Goal: Task Accomplishment & Management: Manage account settings

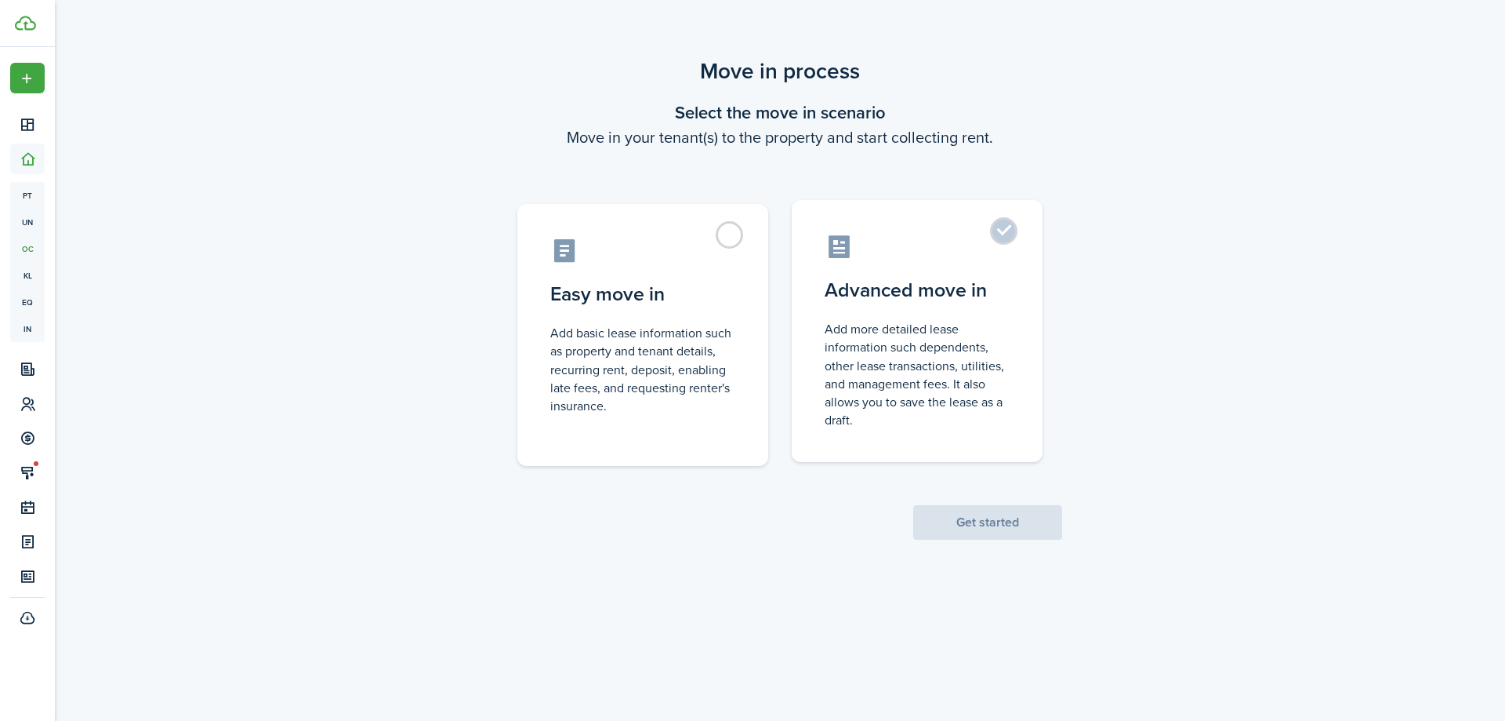
click at [892, 321] on control-radio-card-description "Add more detailed lease information such dependents, other lease transactions, …" at bounding box center [917, 374] width 185 height 109
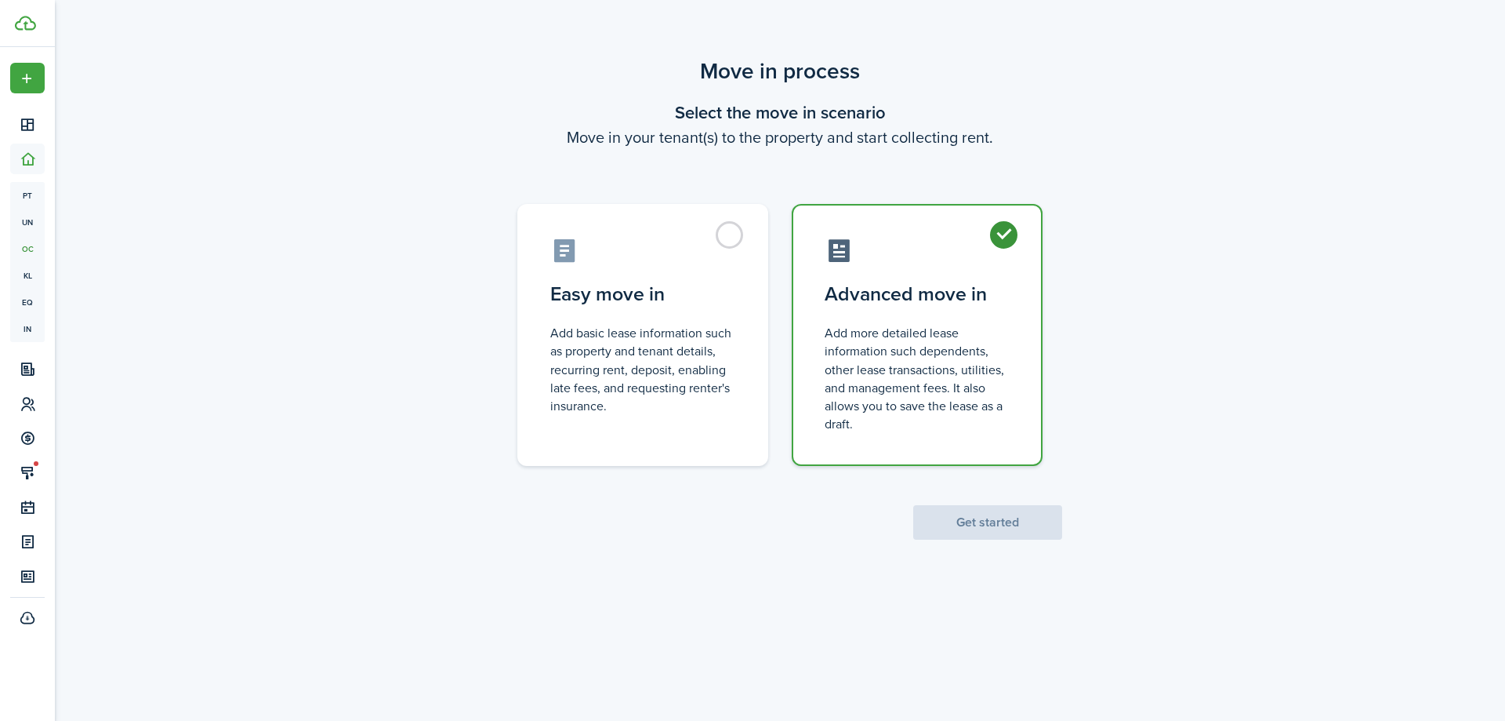
radio input "true"
click at [984, 514] on button "Get started" at bounding box center [987, 522] width 149 height 35
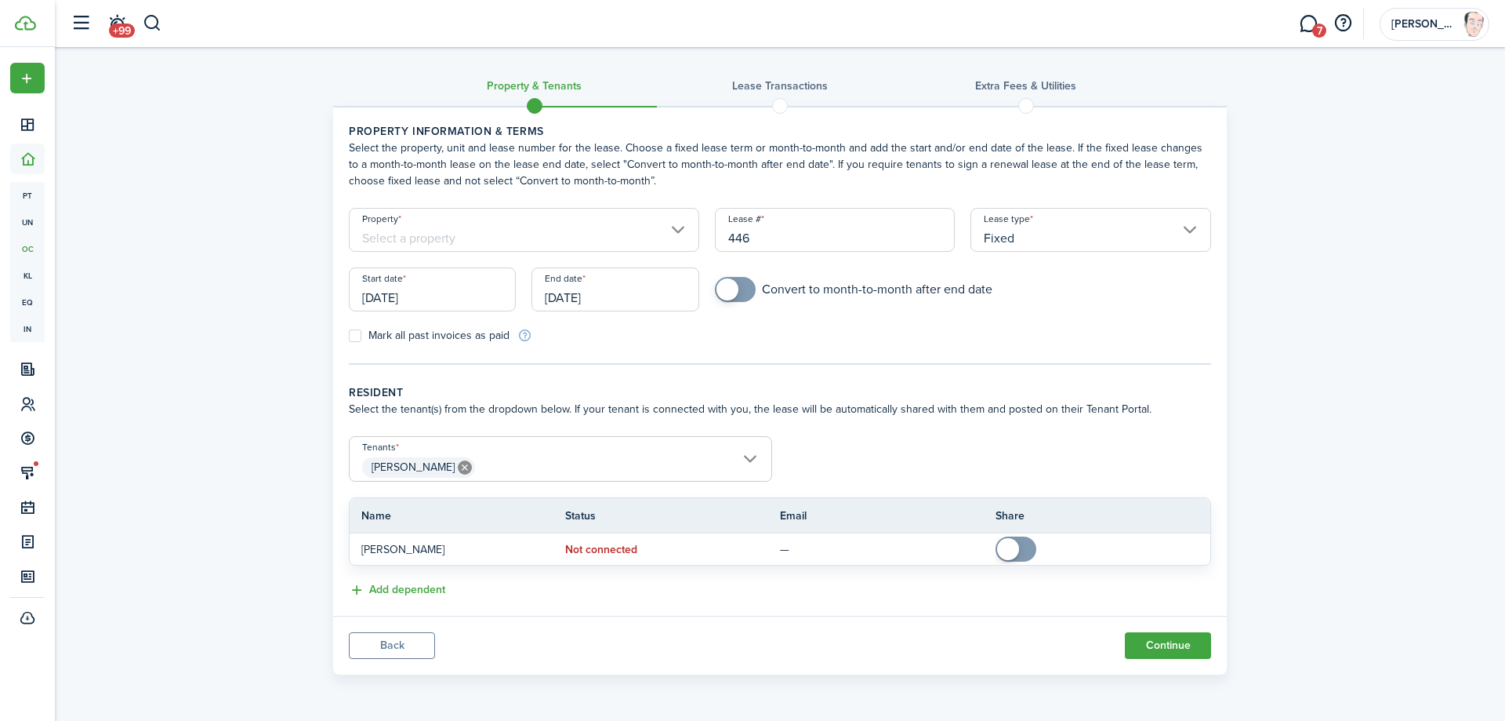
click at [532, 231] on input "Property" at bounding box center [524, 230] width 350 height 44
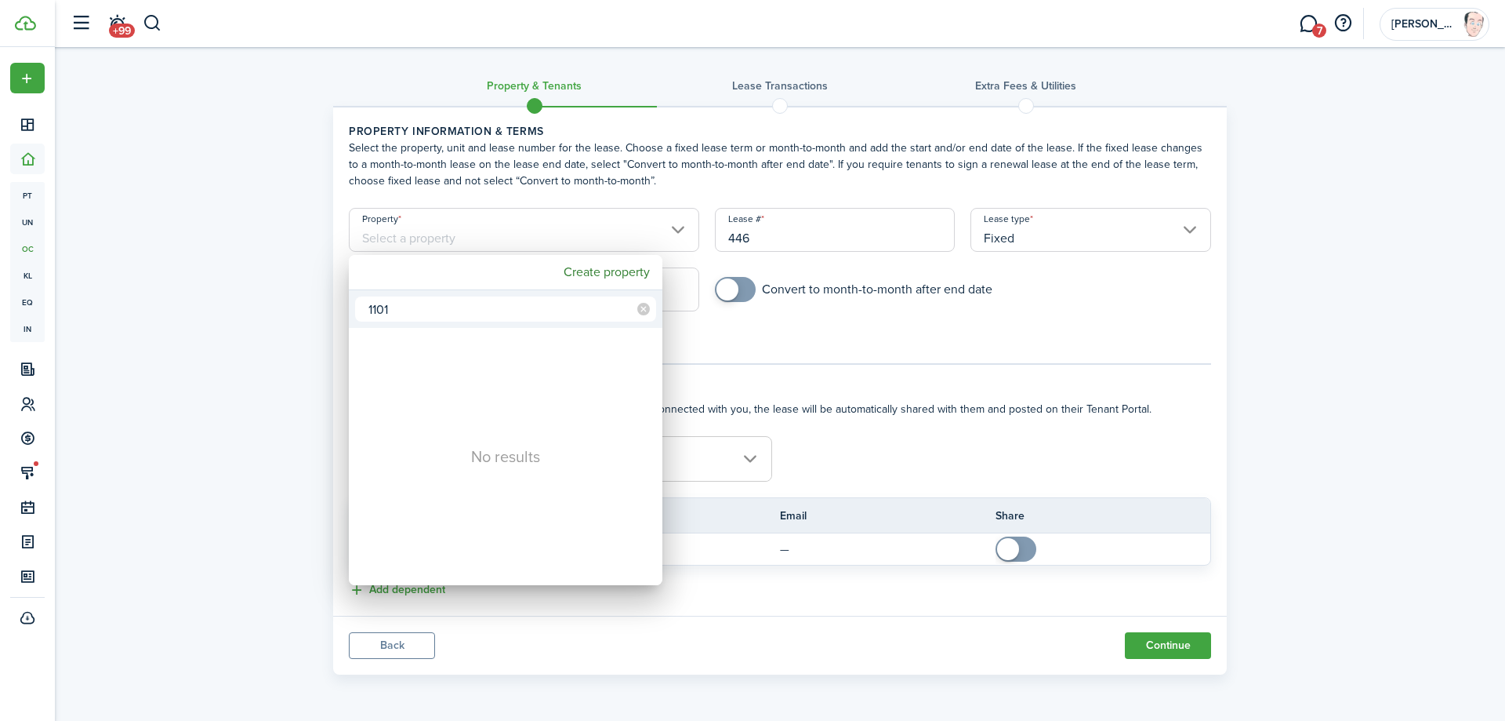
type input "1101"
click at [197, 259] on div at bounding box center [753, 360] width 1756 height 971
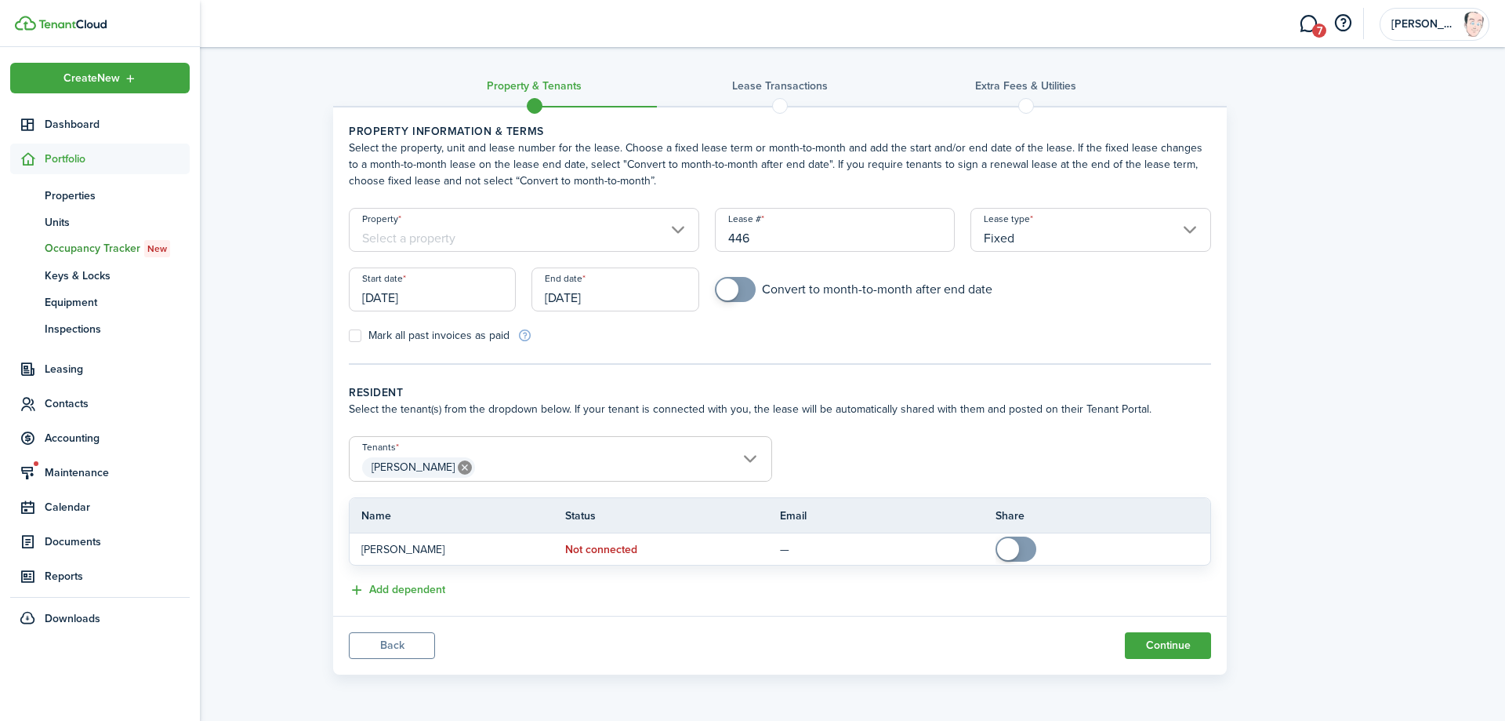
click at [74, 158] on span "Portfolio" at bounding box center [117, 159] width 145 height 16
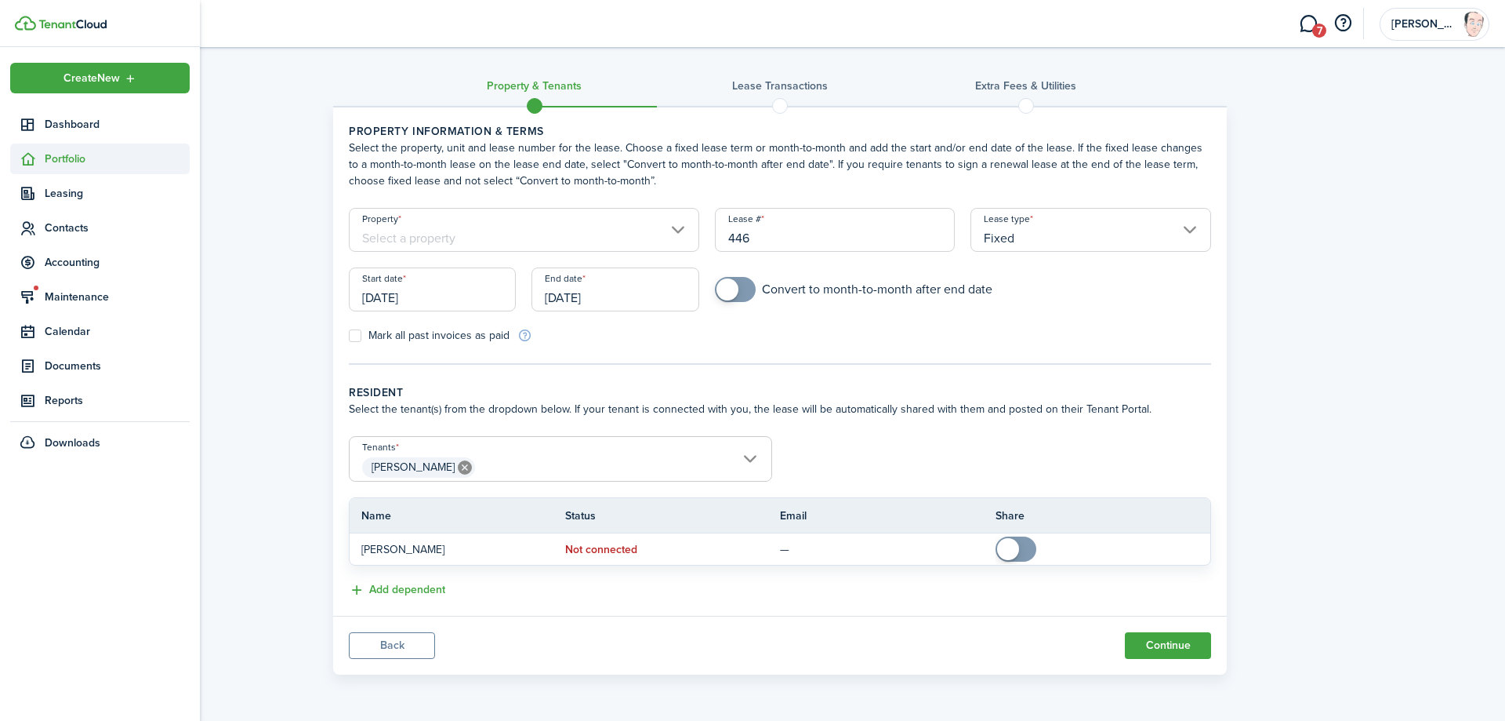
click at [81, 153] on span "Portfolio" at bounding box center [117, 159] width 145 height 16
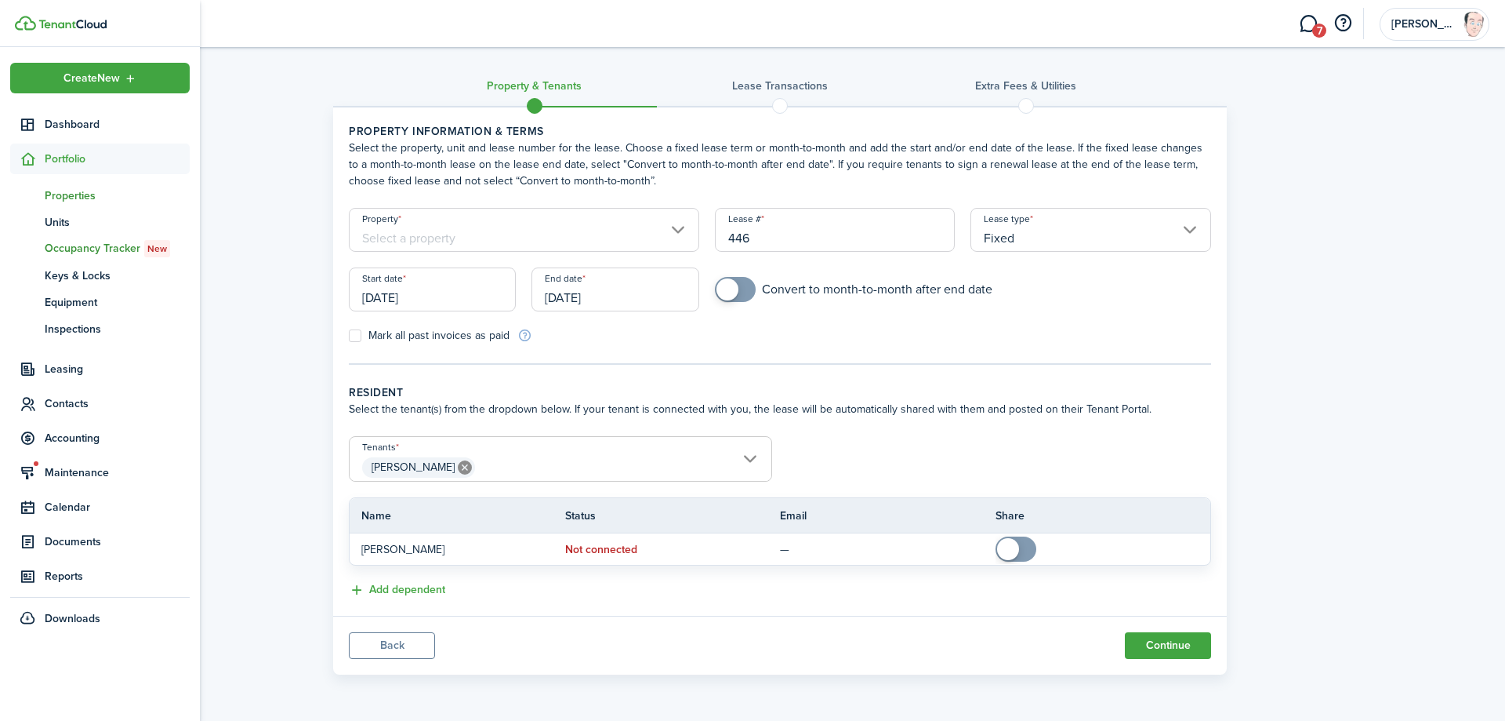
click at [68, 196] on span "Properties" at bounding box center [117, 195] width 145 height 16
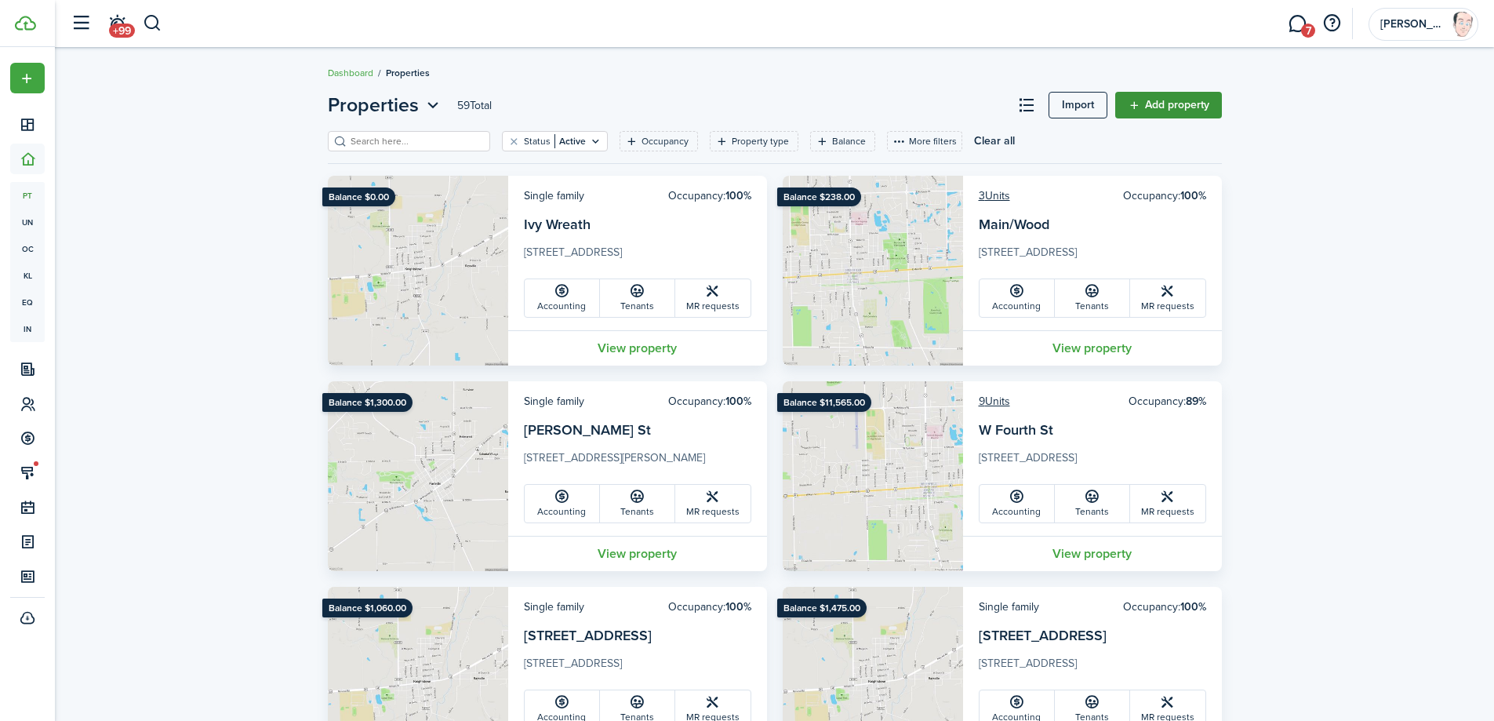
click at [1175, 103] on link "Add property" at bounding box center [1168, 105] width 107 height 27
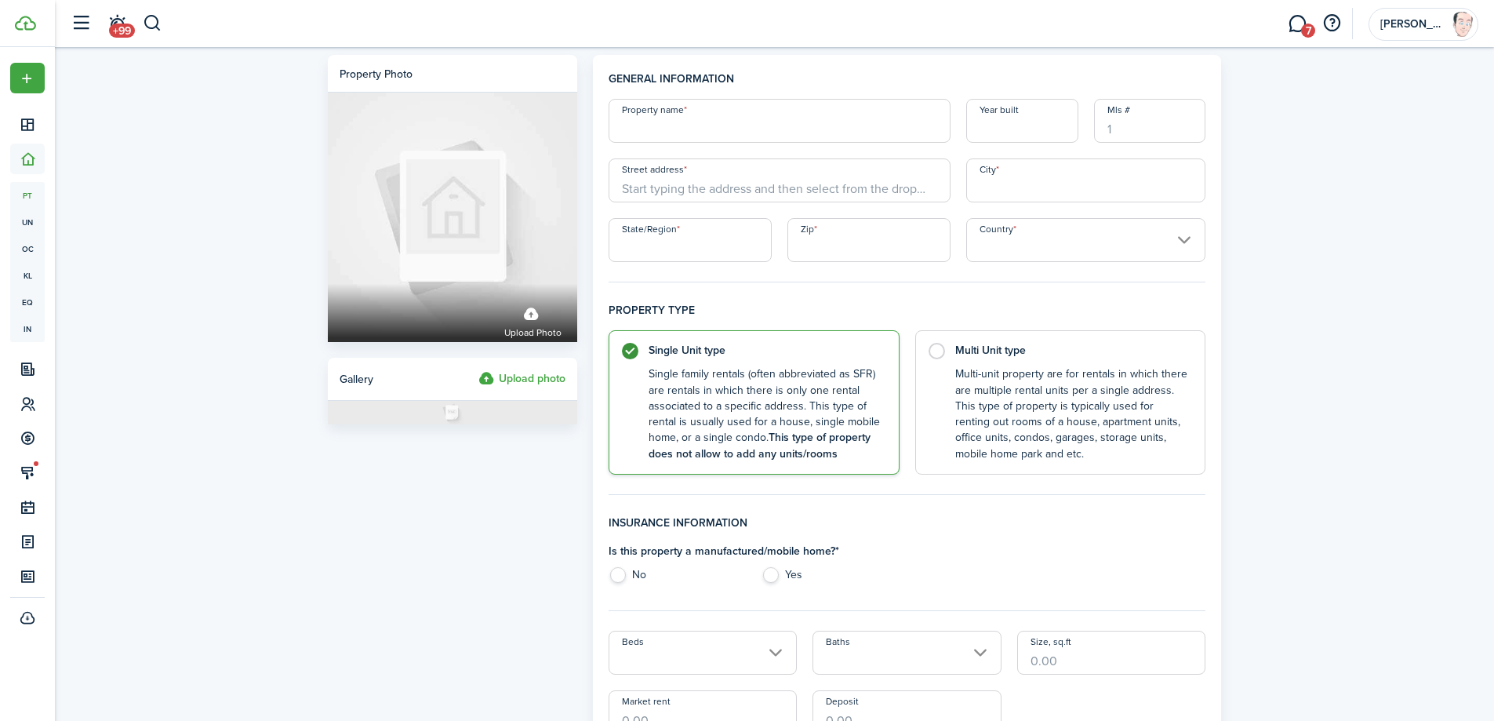
click at [764, 122] on input "Property name" at bounding box center [779, 121] width 342 height 44
type input "[STREET_ADDRESS][PERSON_NAME]"
click at [729, 179] on input "Street address" at bounding box center [779, 180] width 342 height 44
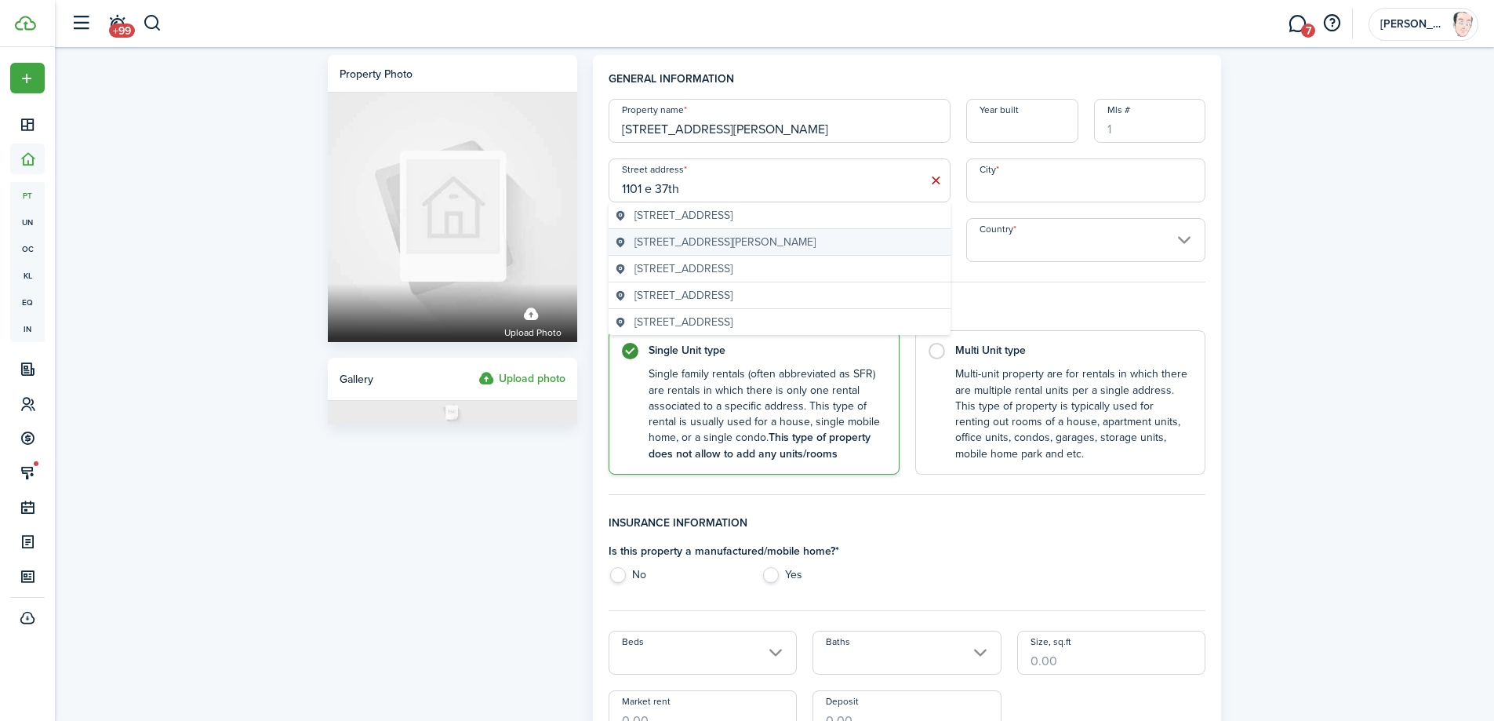
click at [743, 237] on span "[STREET_ADDRESS][PERSON_NAME]" at bounding box center [724, 242] width 181 height 16
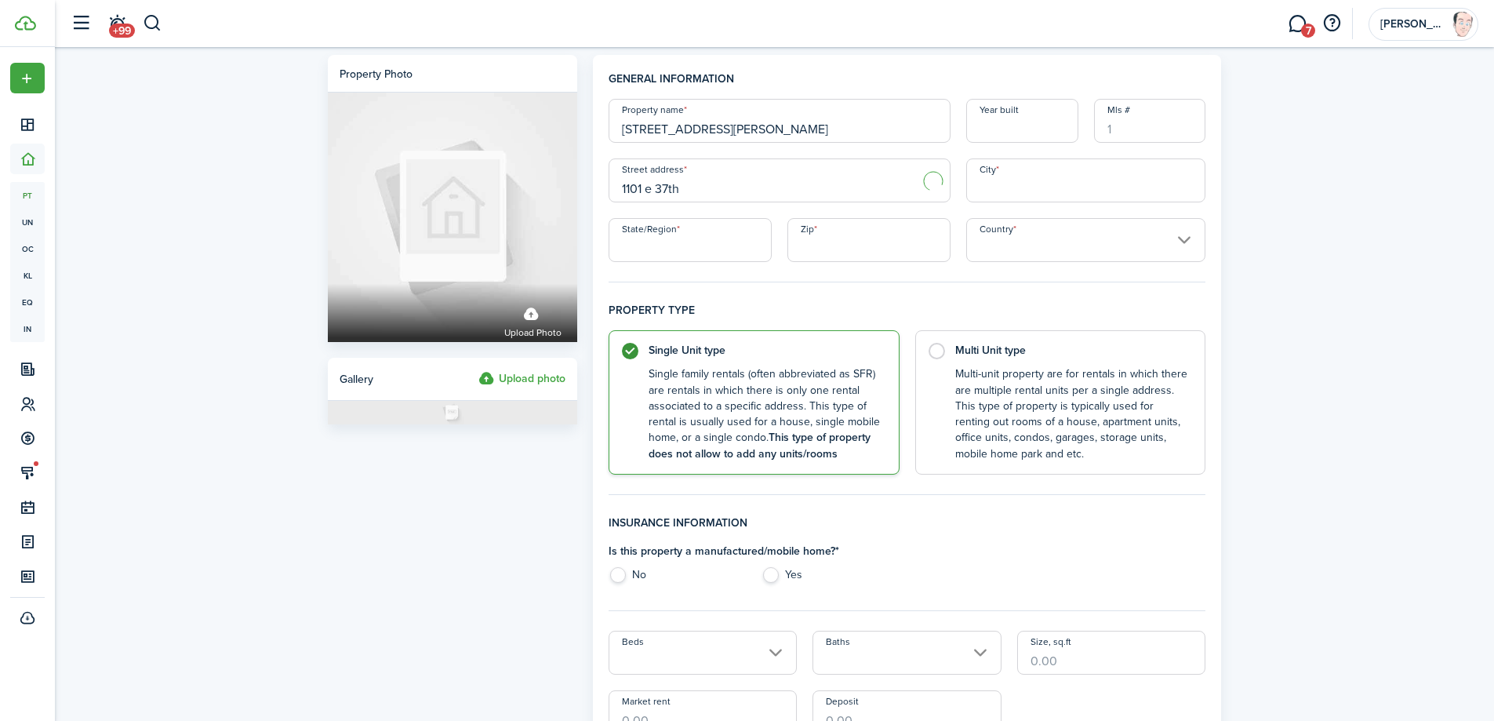
type input "[STREET_ADDRESS]"
type input "[PERSON_NAME]"
type input "IN"
type input "46013"
type input "[GEOGRAPHIC_DATA]"
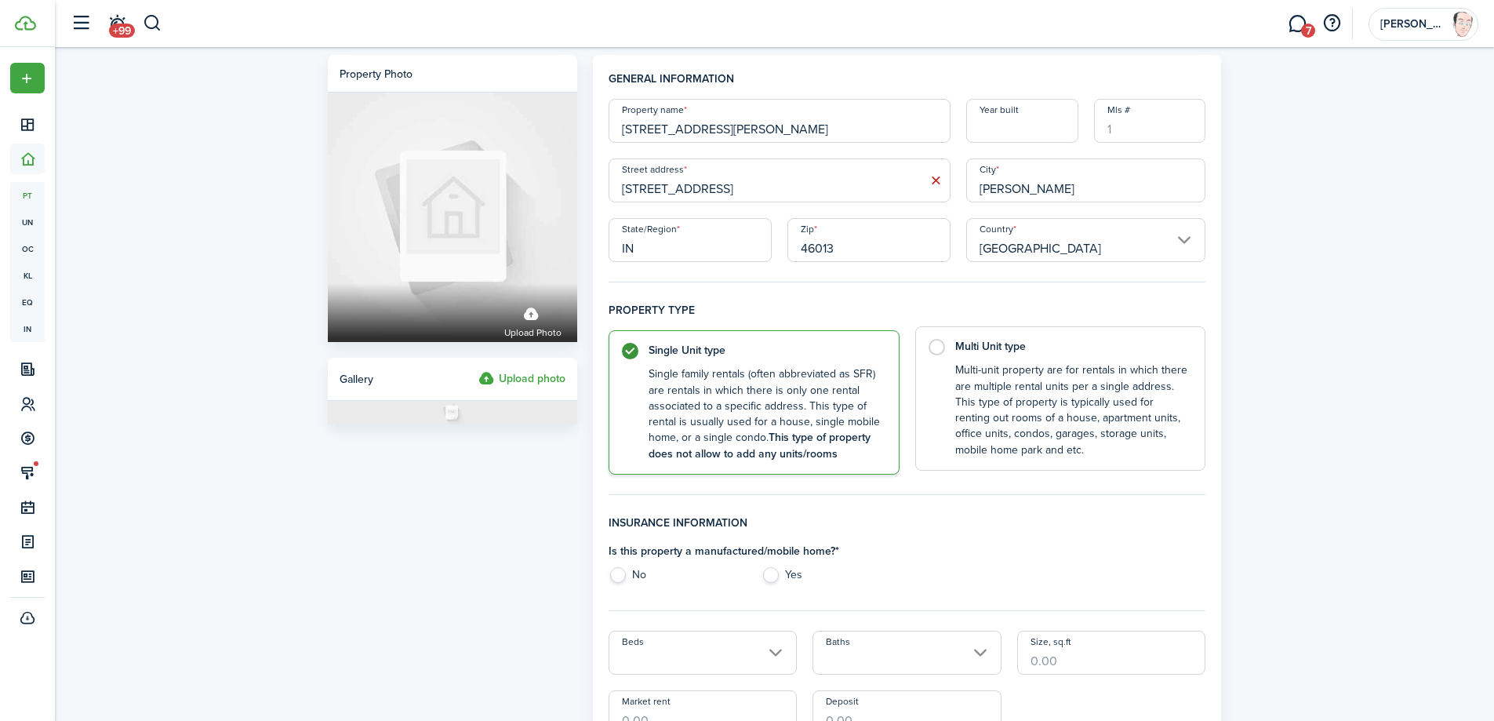
click at [979, 380] on control-radio-card-description "Multi-unit property are for rentals in which there are multiple rental units pe…" at bounding box center [1072, 410] width 234 height 96
radio input "false"
radio input "true"
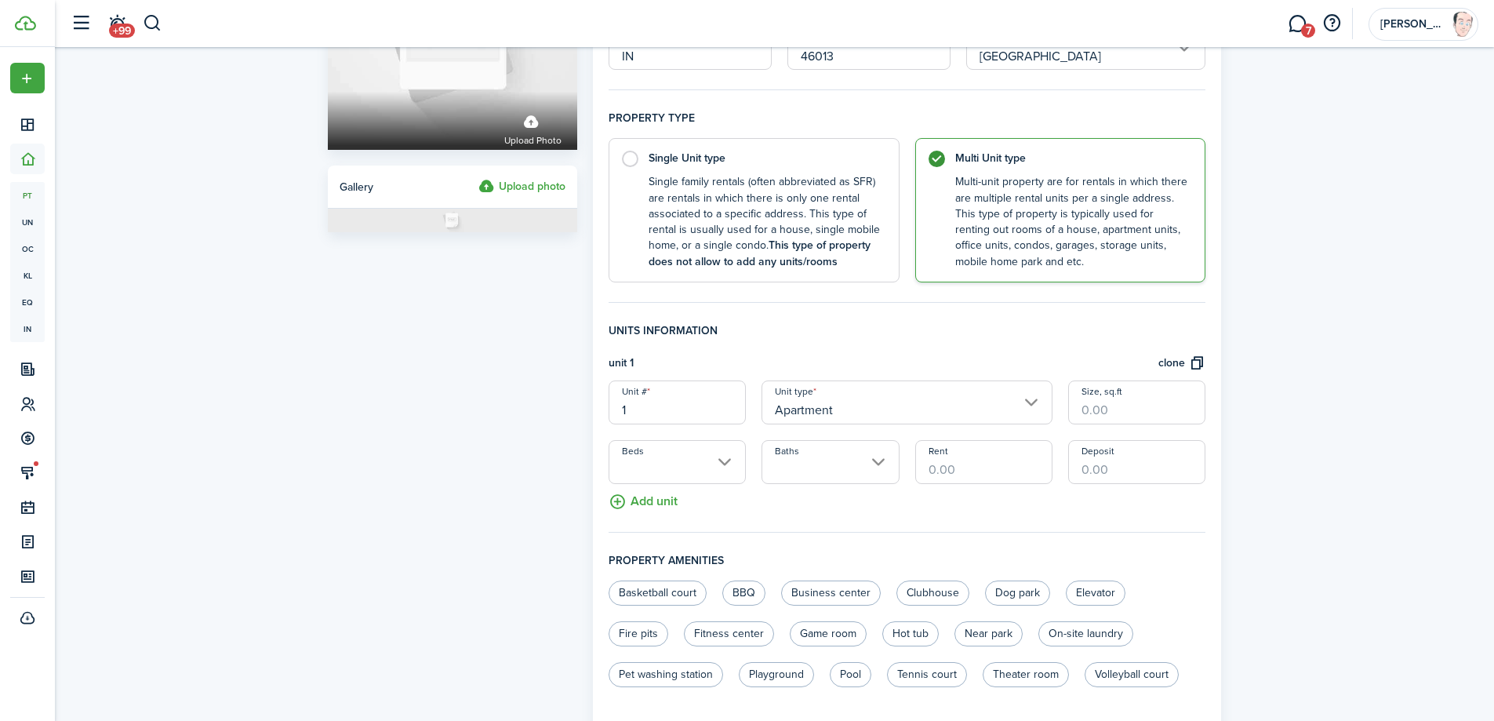
scroll to position [235, 0]
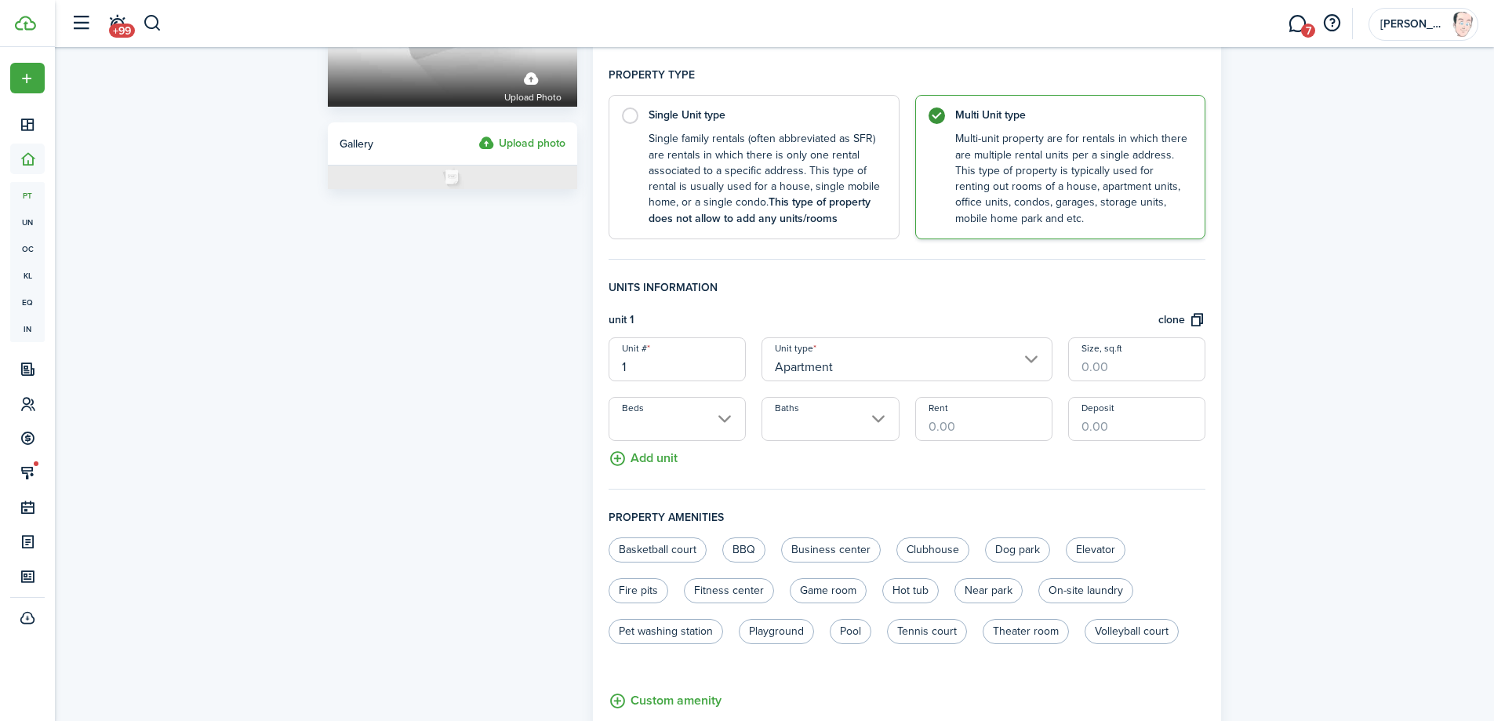
click at [654, 374] on input "1" at bounding box center [676, 359] width 137 height 44
type input "1101"
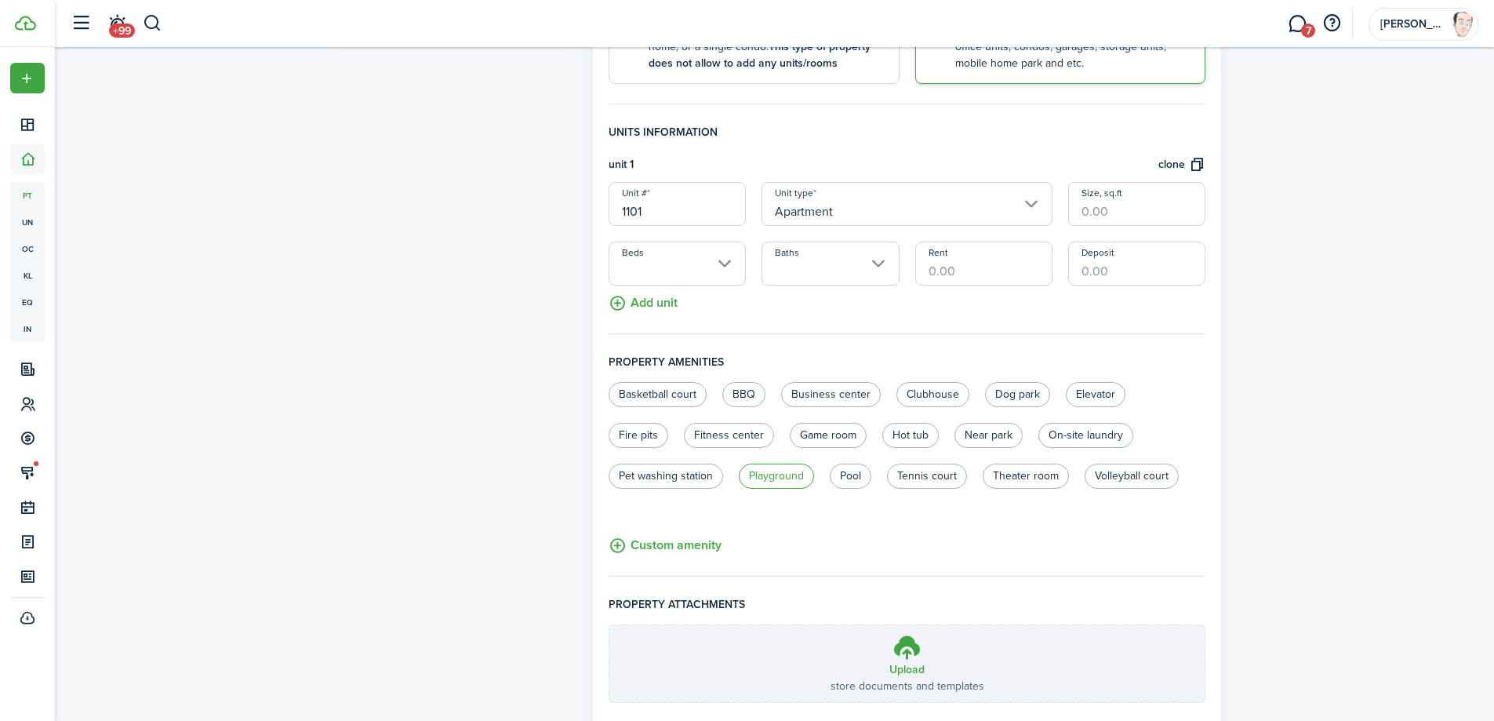
scroll to position [392, 0]
click at [1178, 158] on button "clone" at bounding box center [1181, 163] width 47 height 18
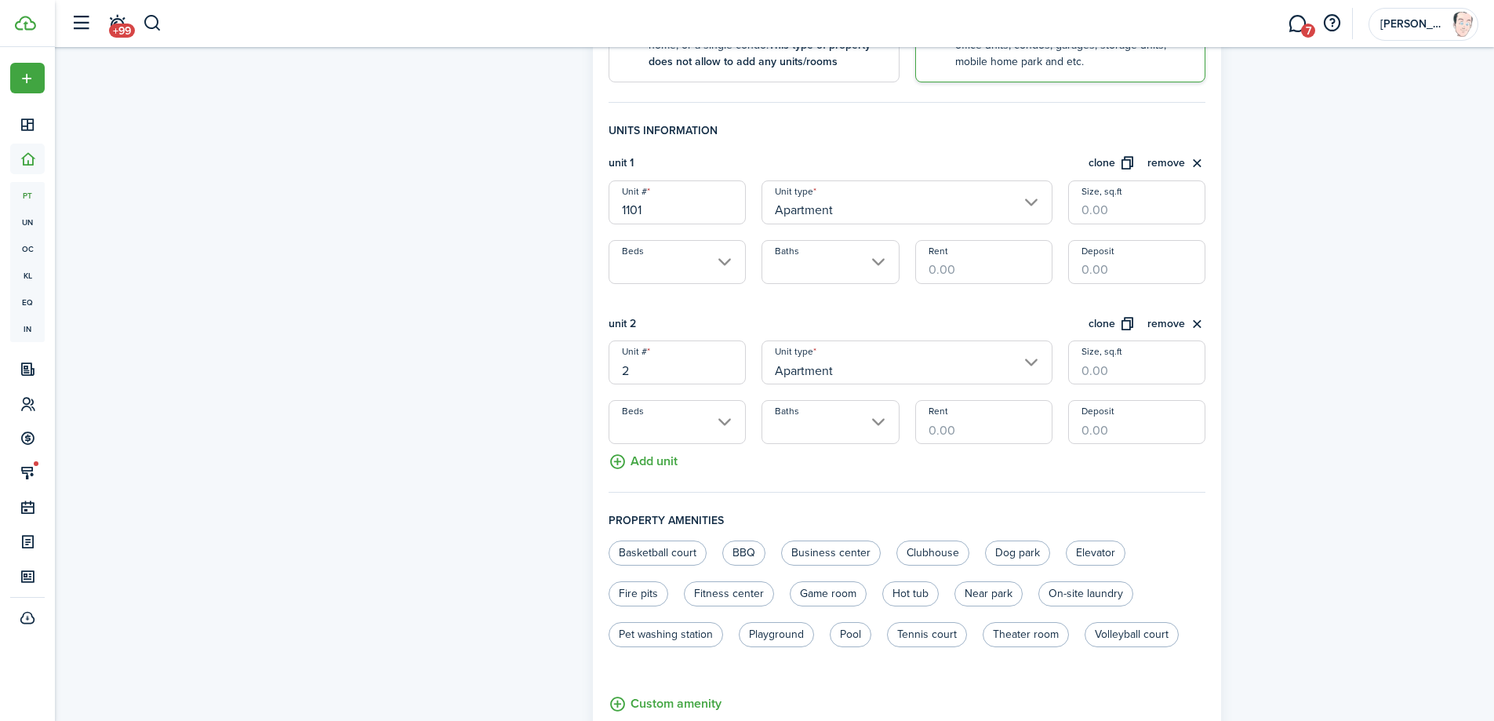
drag, startPoint x: 652, startPoint y: 373, endPoint x: 577, endPoint y: 372, distance: 75.3
click at [580, 373] on form "Property photo Upload photo Gallery Upload photo General information Property n…" at bounding box center [775, 301] width 910 height 1277
click at [719, 422] on input "Beds" at bounding box center [676, 422] width 137 height 44
type input "3702"
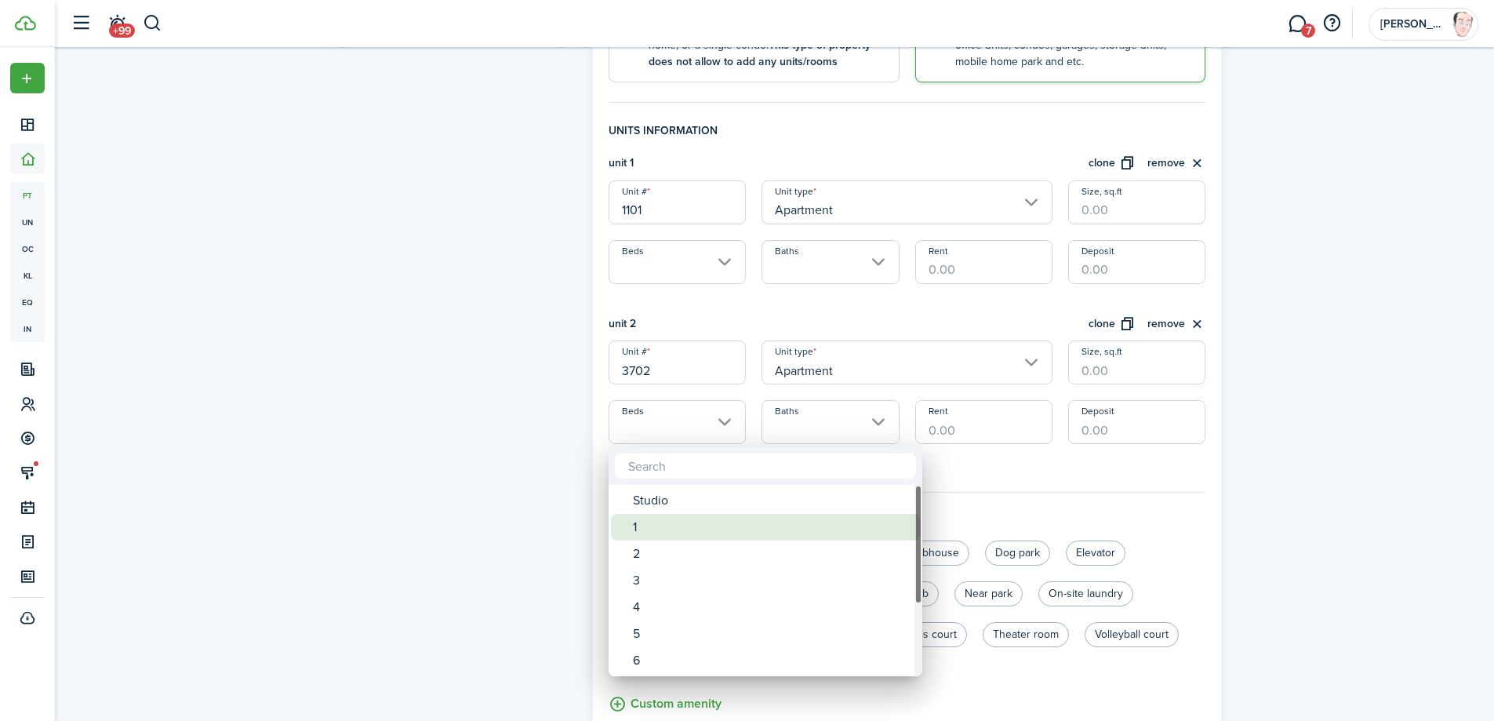
click at [648, 528] on div "1" at bounding box center [772, 527] width 278 height 27
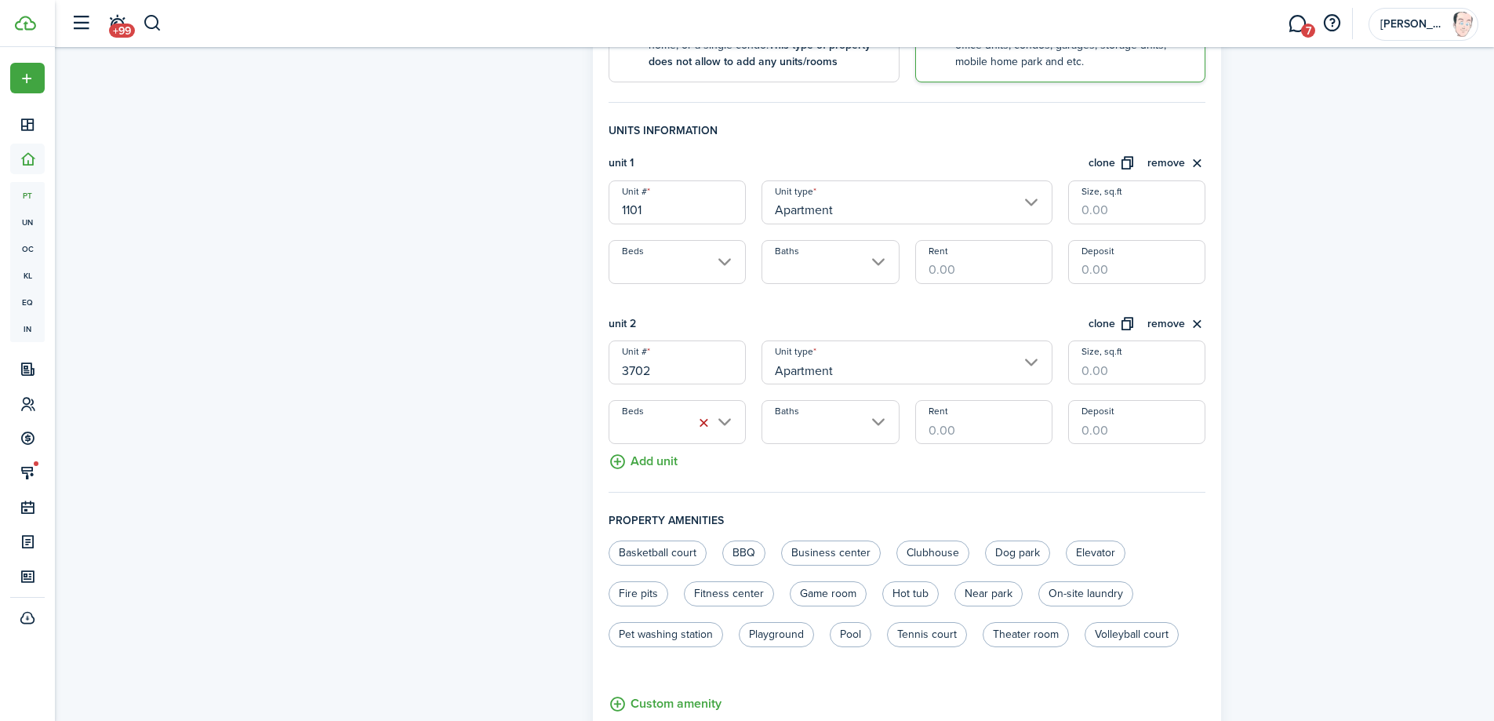
type input "1"
click at [847, 425] on input "Baths" at bounding box center [829, 422] width 137 height 44
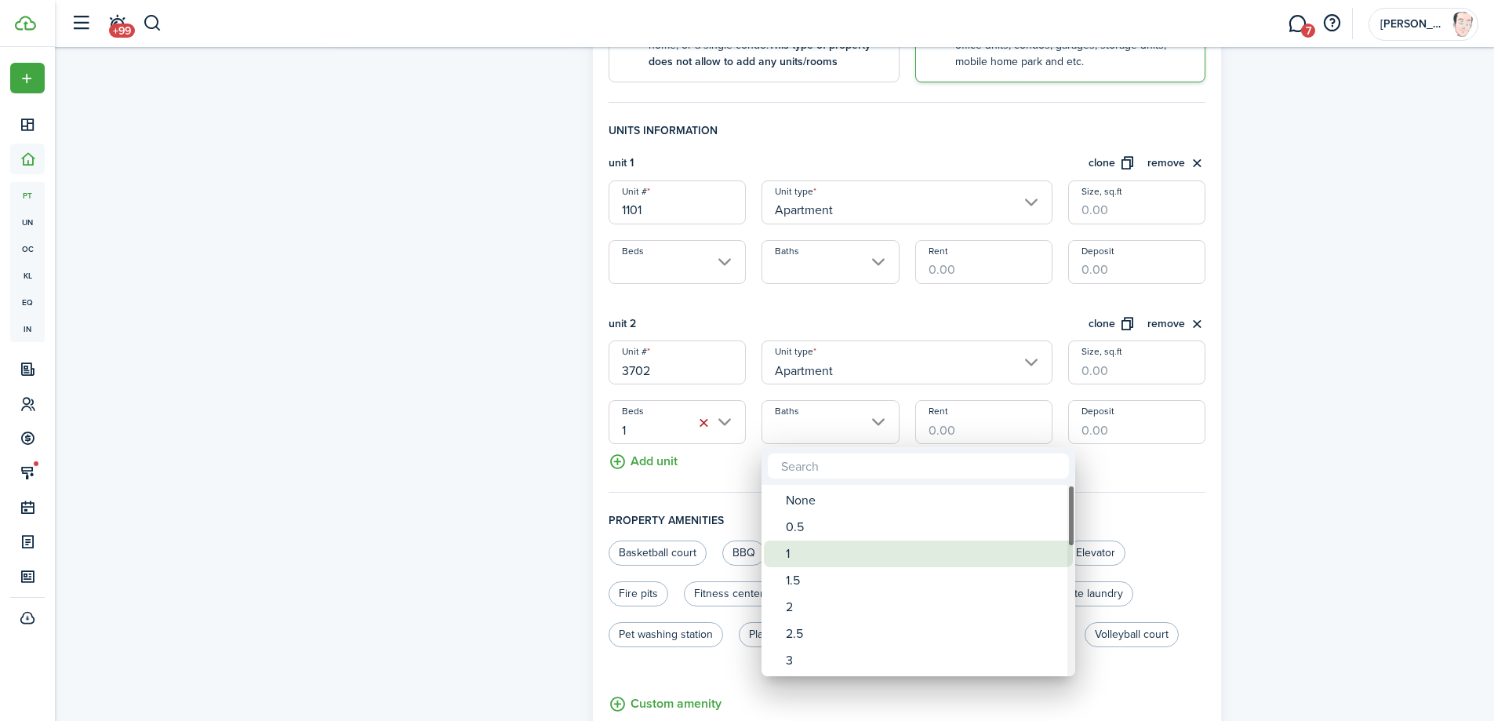
click at [788, 555] on div "1" at bounding box center [925, 553] width 278 height 27
type input "1"
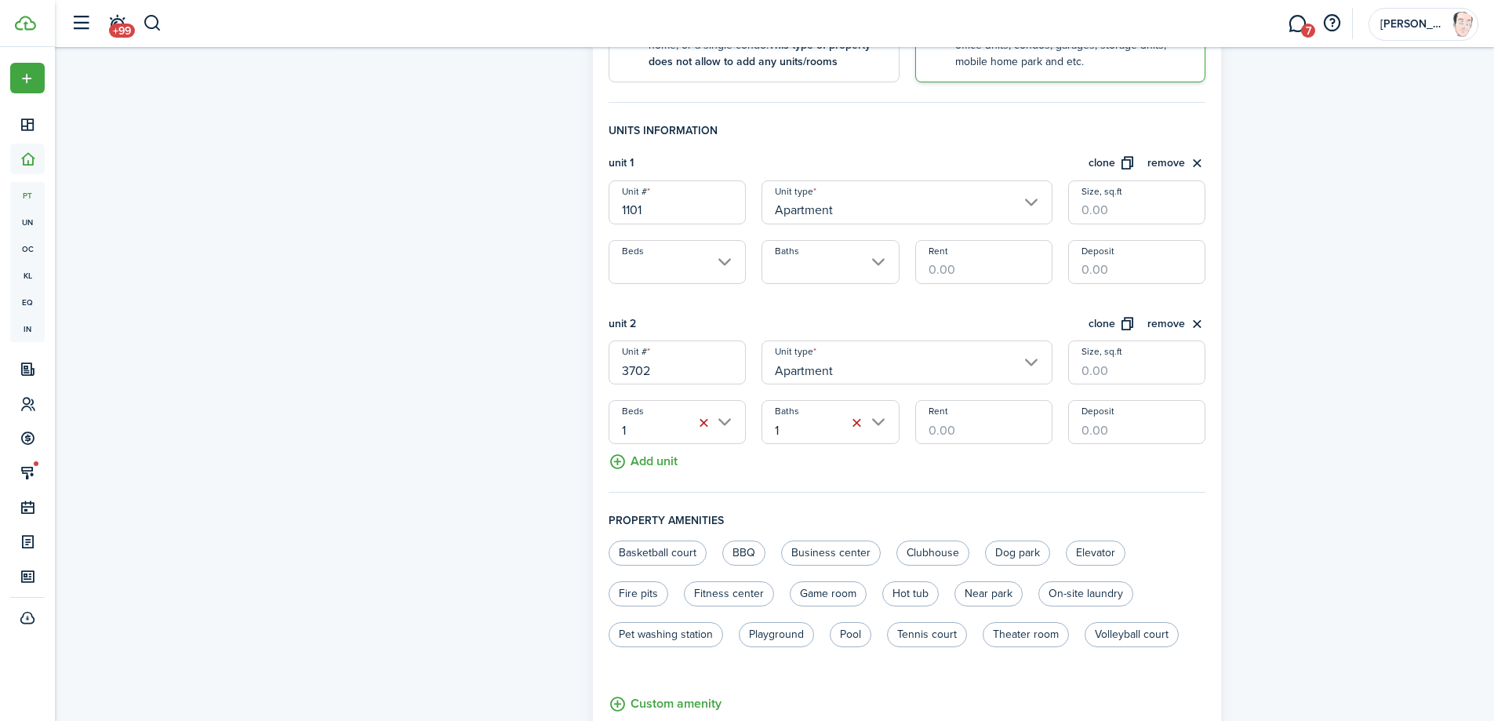
click at [1079, 500] on div "General information Property name [STREET_ADDRESS][GEOGRAPHIC_DATA][PERSON_NAME…" at bounding box center [906, 288] width 597 height 1218
click at [716, 261] on input "Beds" at bounding box center [676, 262] width 137 height 44
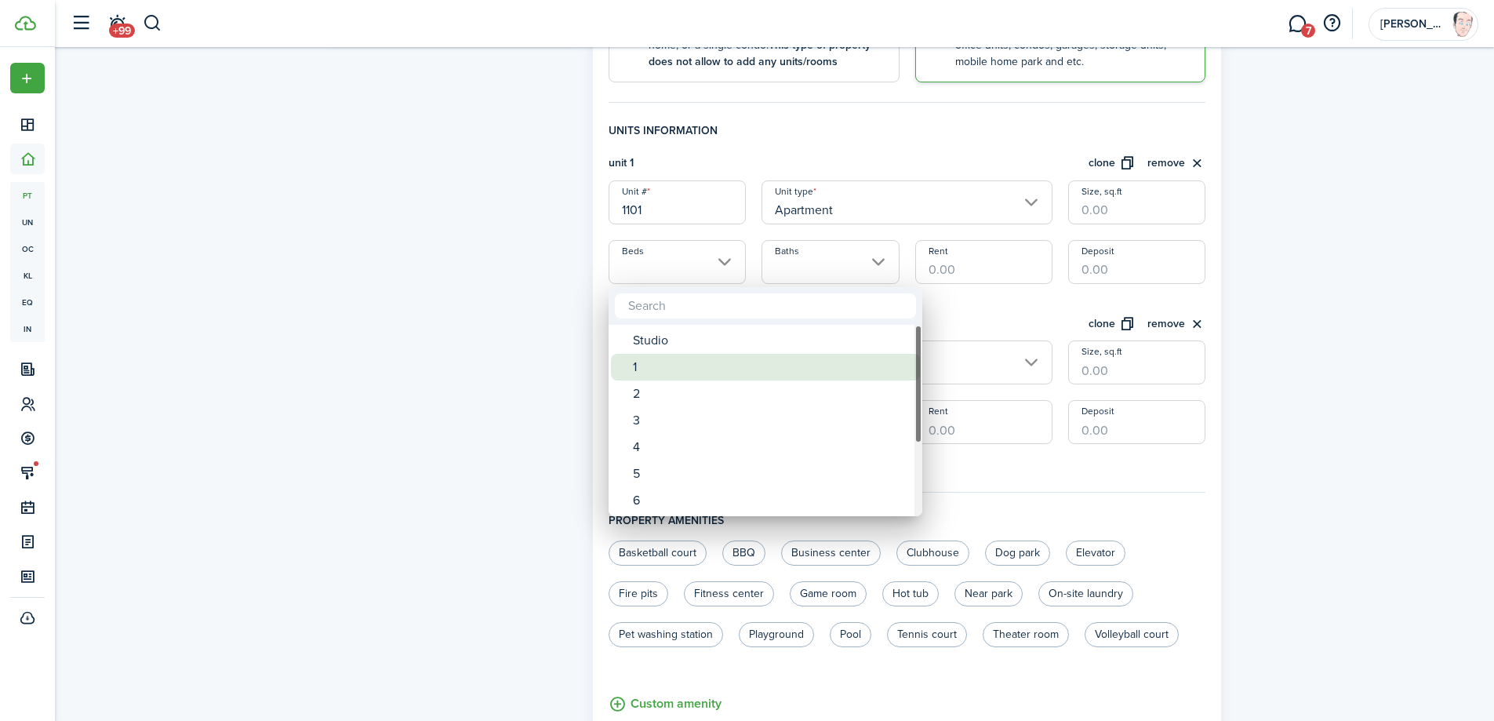
drag, startPoint x: 659, startPoint y: 364, endPoint x: 827, endPoint y: 290, distance: 184.0
click at [660, 362] on div "1" at bounding box center [772, 367] width 278 height 27
type input "1"
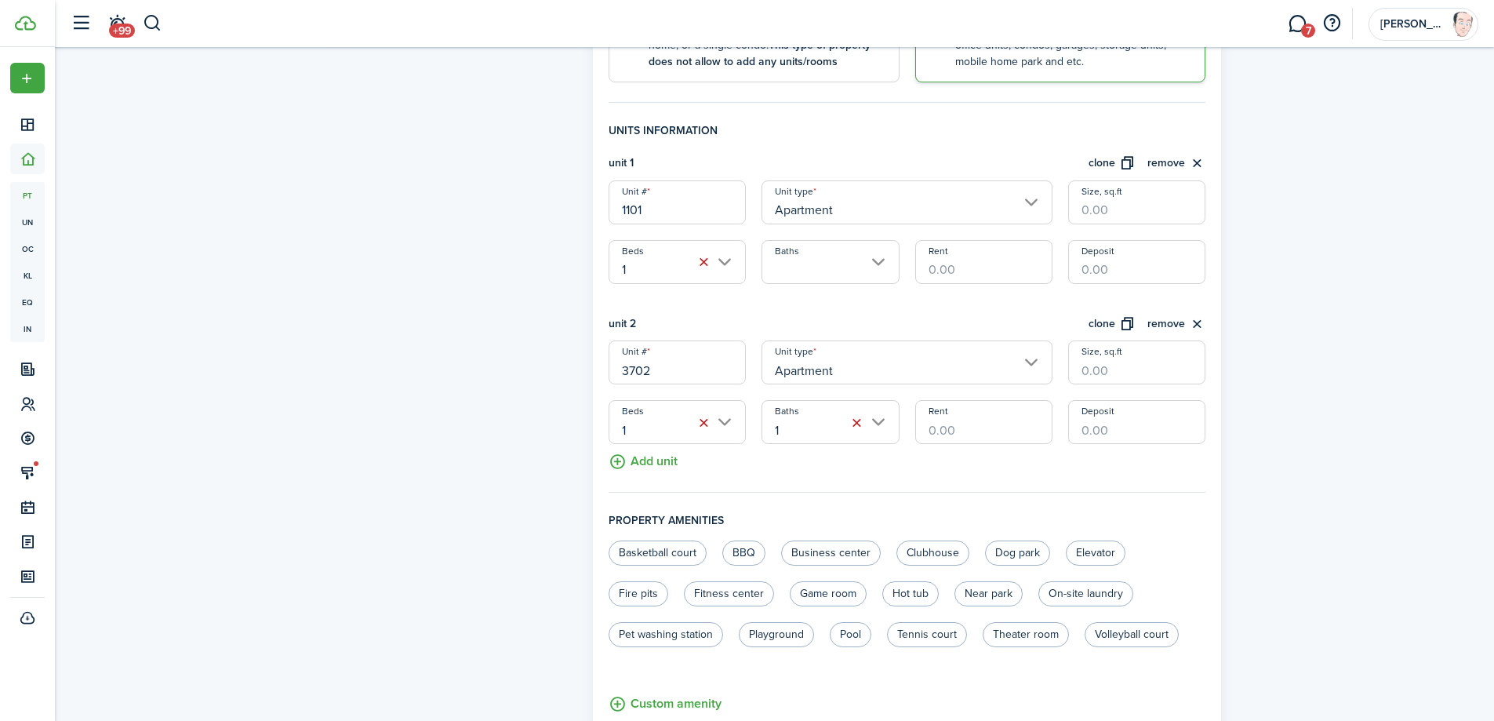
click at [846, 271] on input "Baths" at bounding box center [829, 262] width 137 height 44
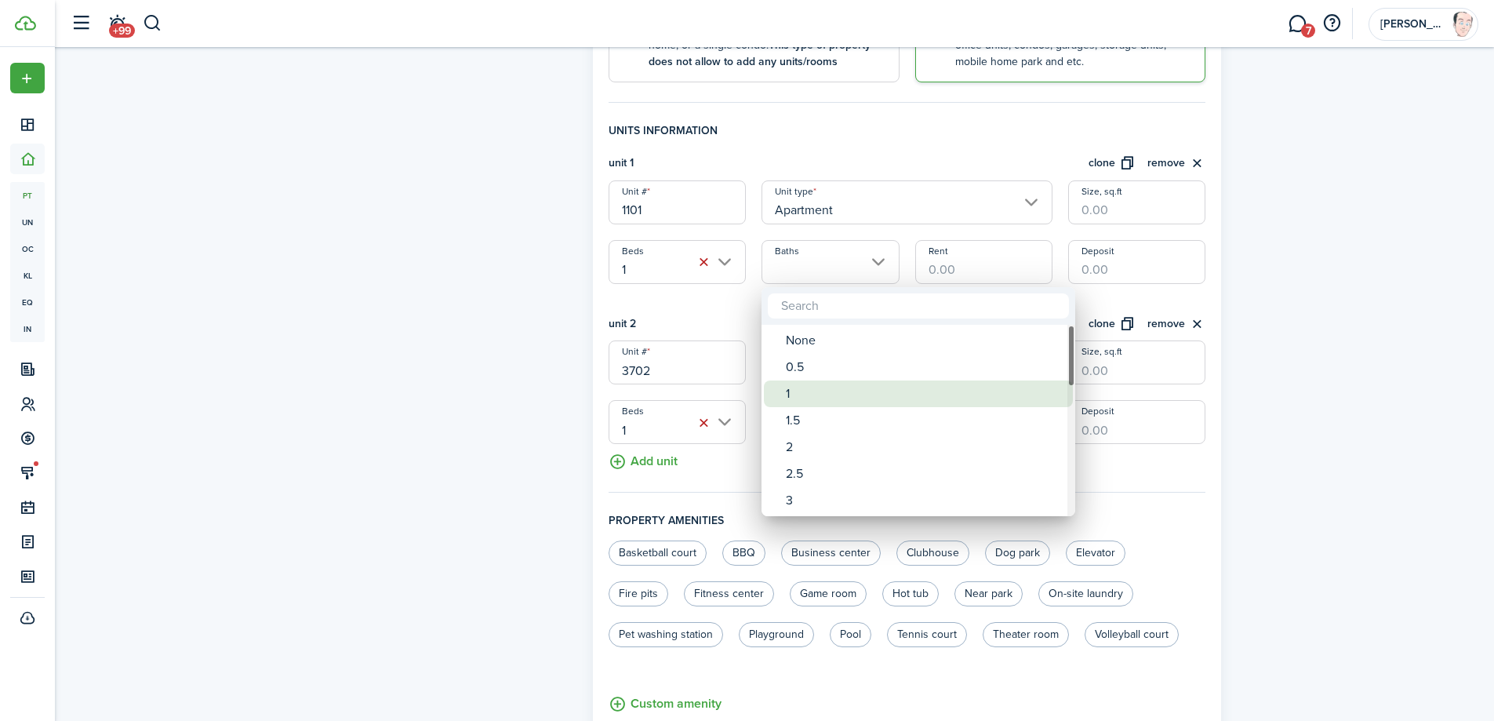
click at [797, 393] on div "1" at bounding box center [925, 393] width 278 height 27
type input "1"
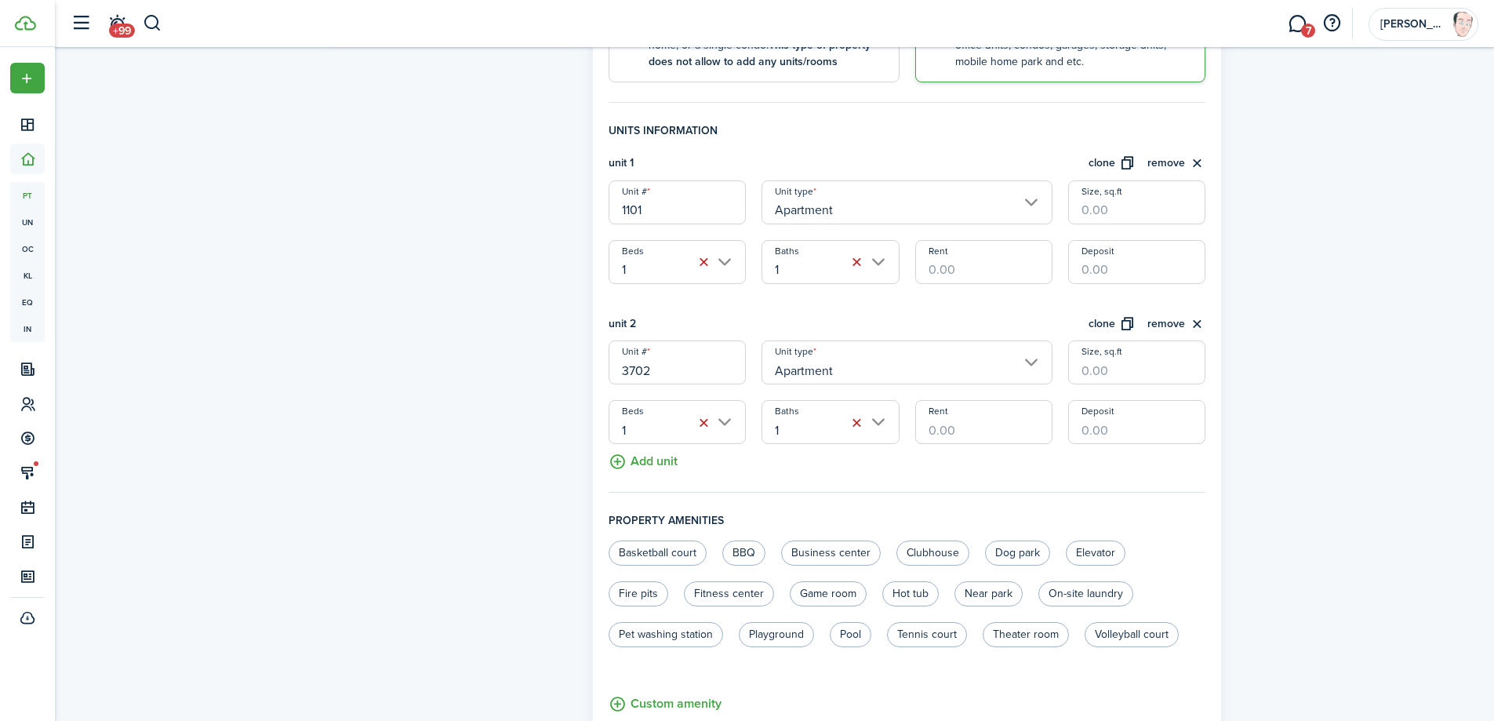
click at [1186, 498] on div "General information Property name [STREET_ADDRESS][GEOGRAPHIC_DATA][PERSON_NAME…" at bounding box center [906, 288] width 597 height 1218
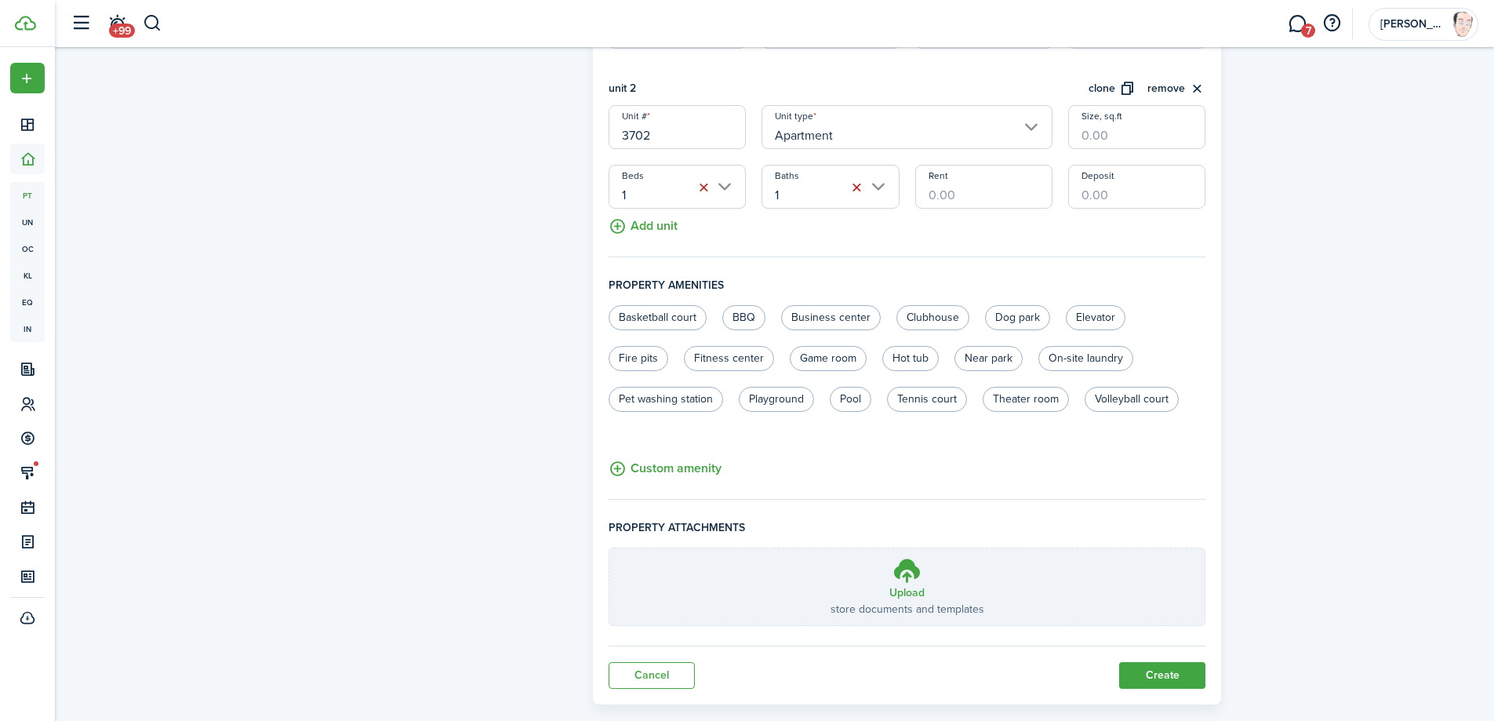
scroll to position [654, 0]
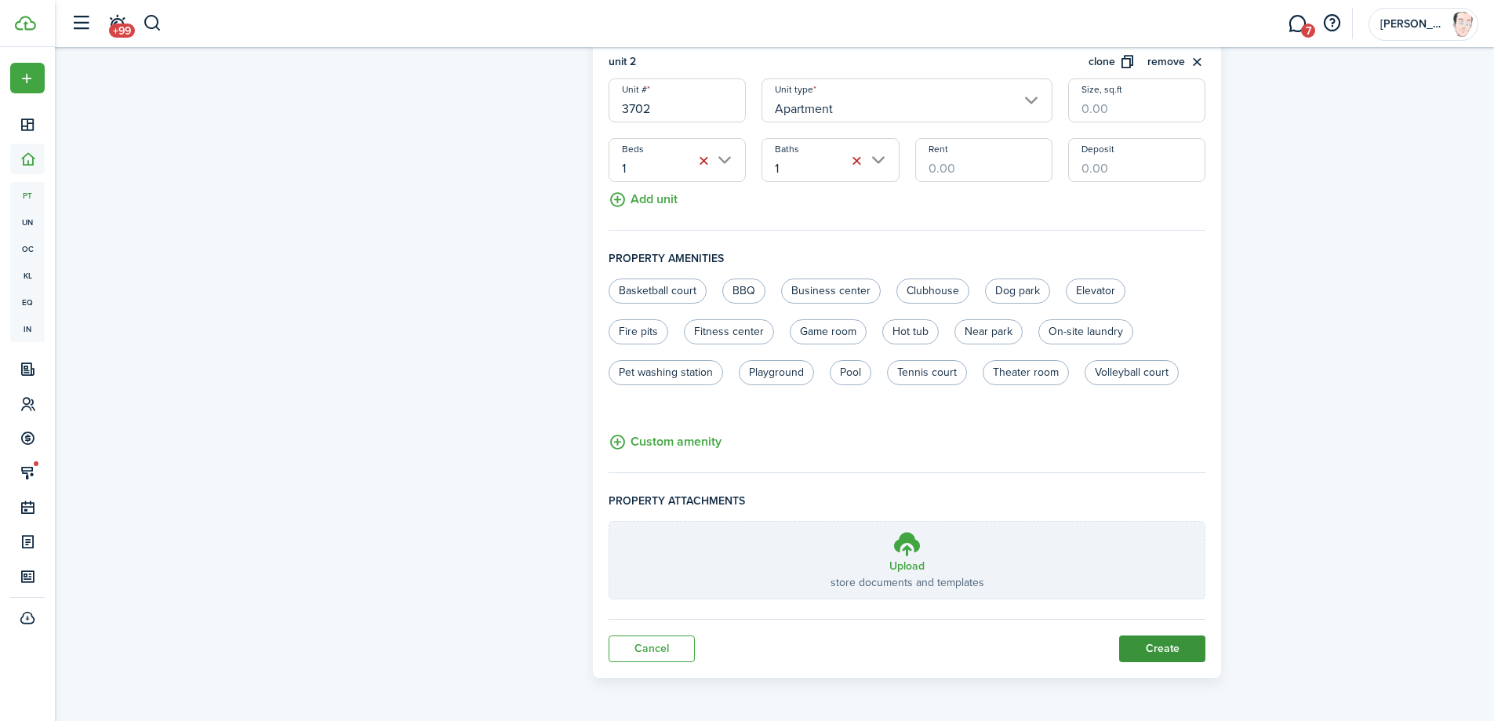
click at [1154, 650] on button "Create" at bounding box center [1162, 648] width 86 height 27
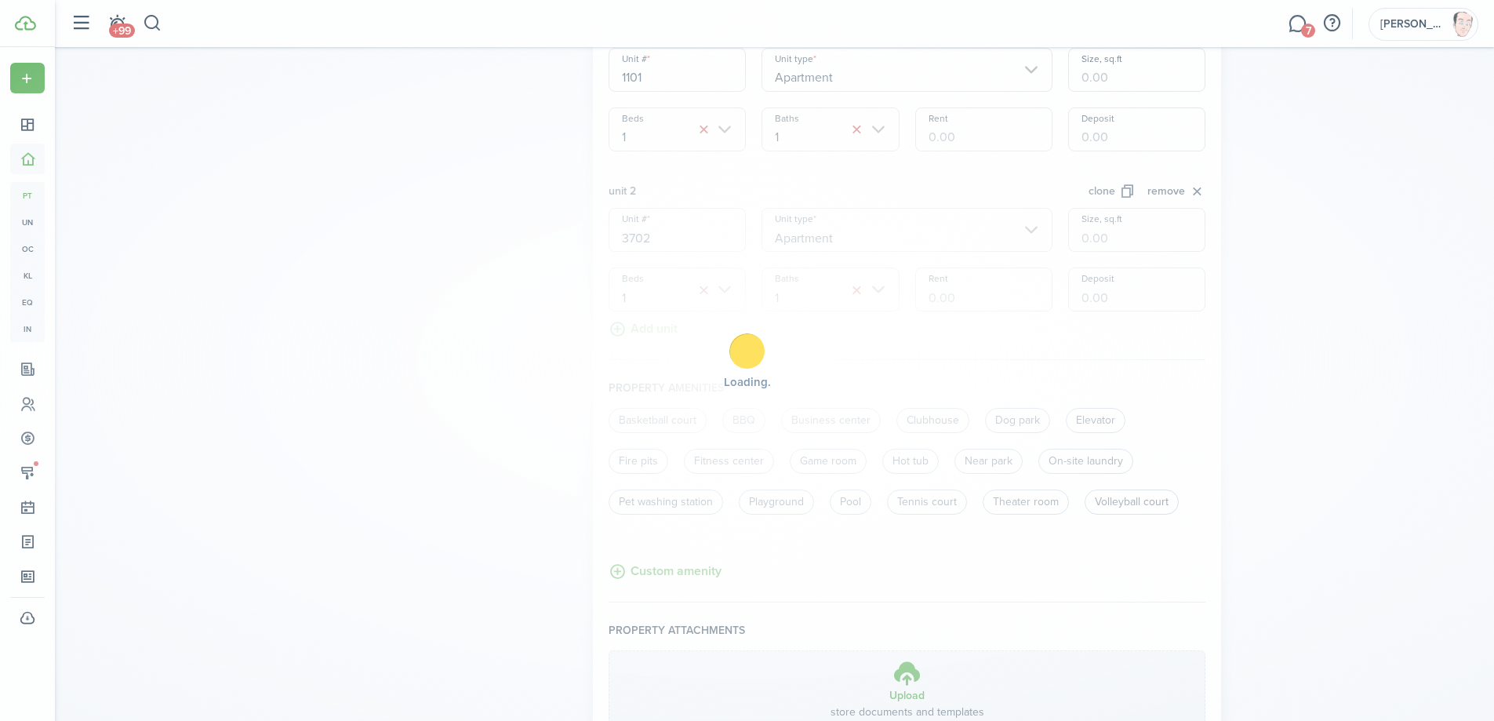
scroll to position [497, 0]
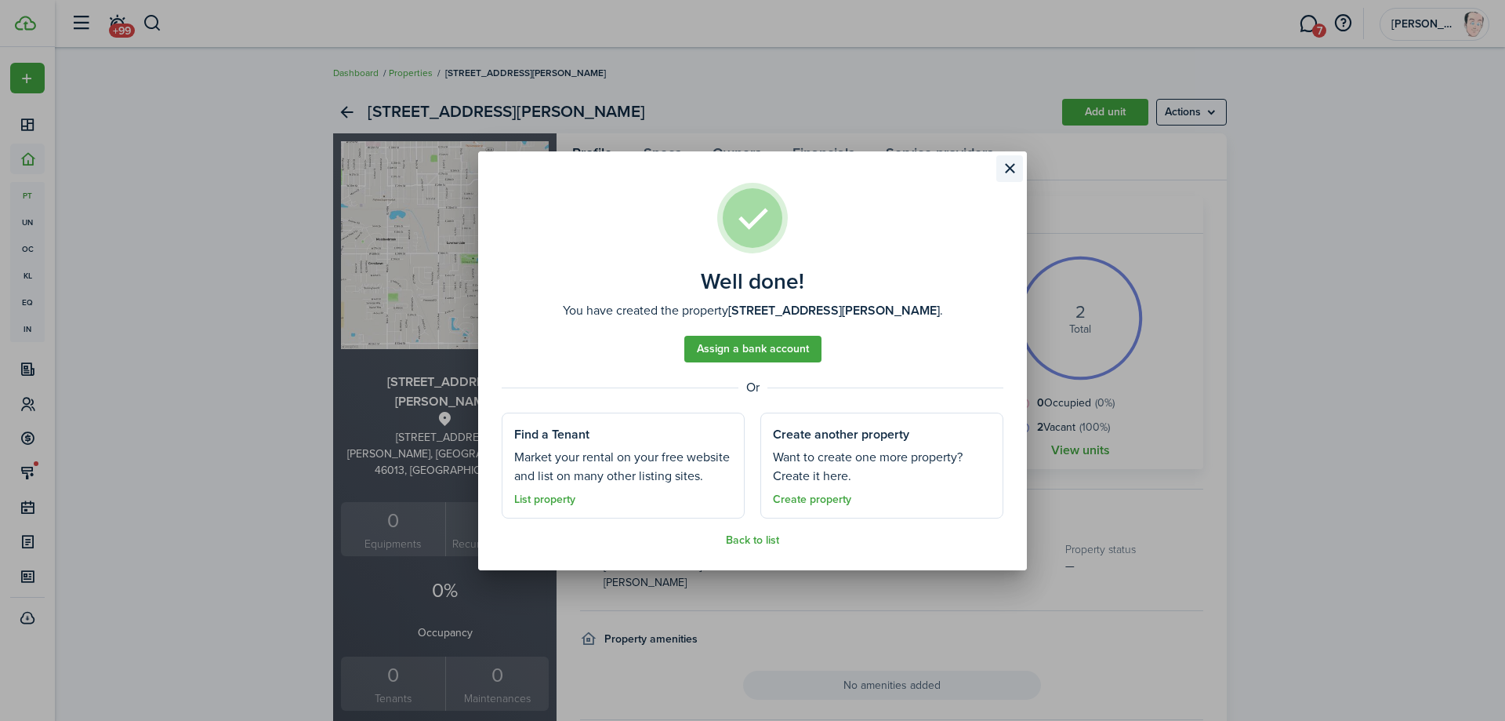
click at [1009, 172] on button "Close modal" at bounding box center [1010, 168] width 27 height 27
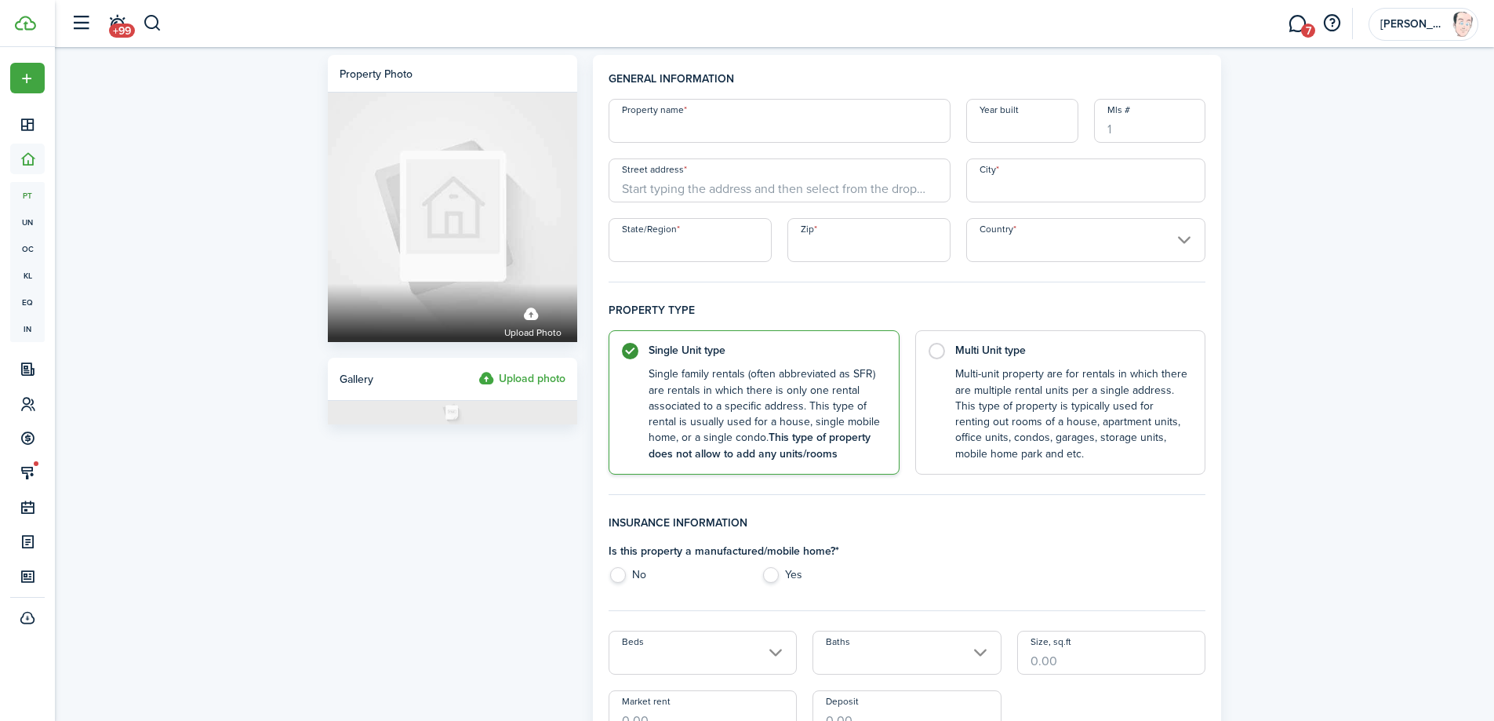
click at [789, 129] on input "Property name" at bounding box center [779, 121] width 342 height 44
type input "[STREET_ADDRESS]"
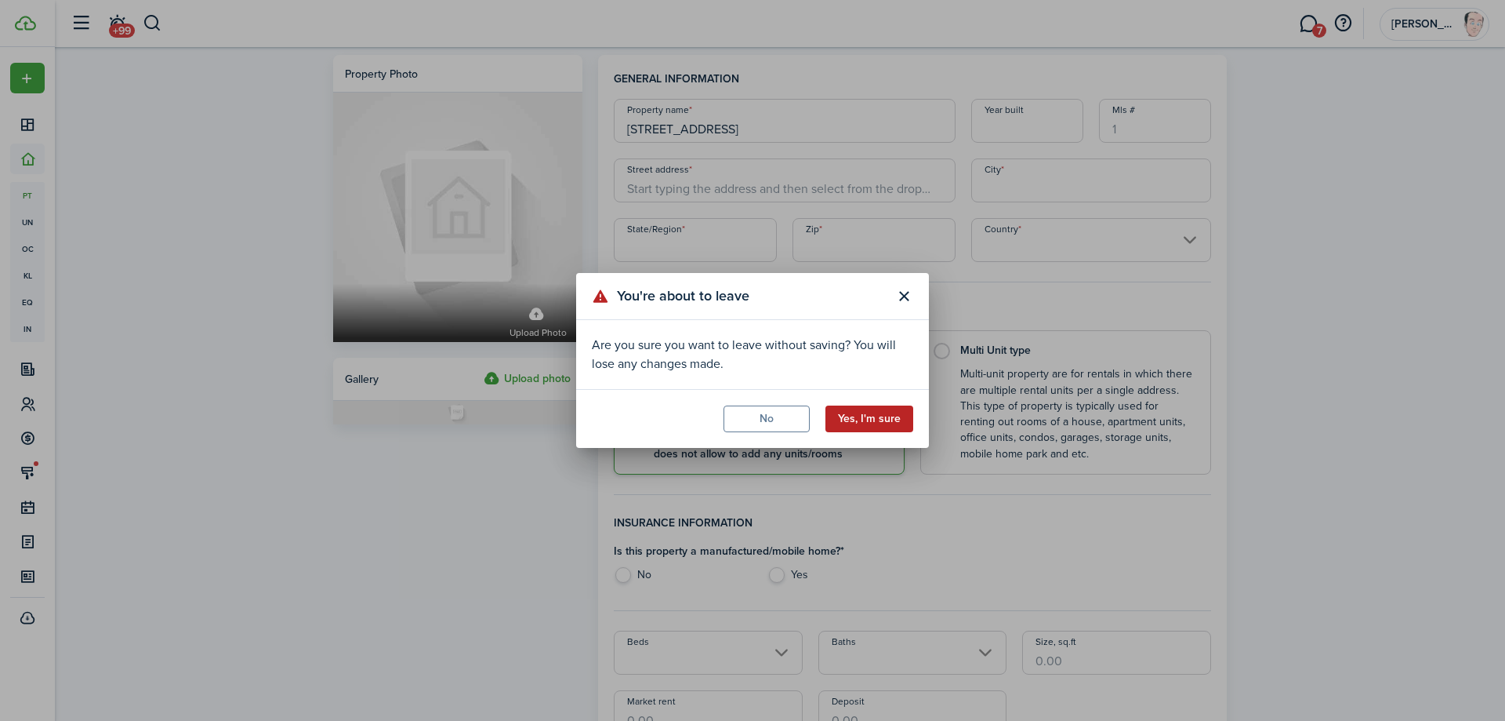
click at [861, 413] on button "Yes, I'm sure" at bounding box center [870, 418] width 88 height 27
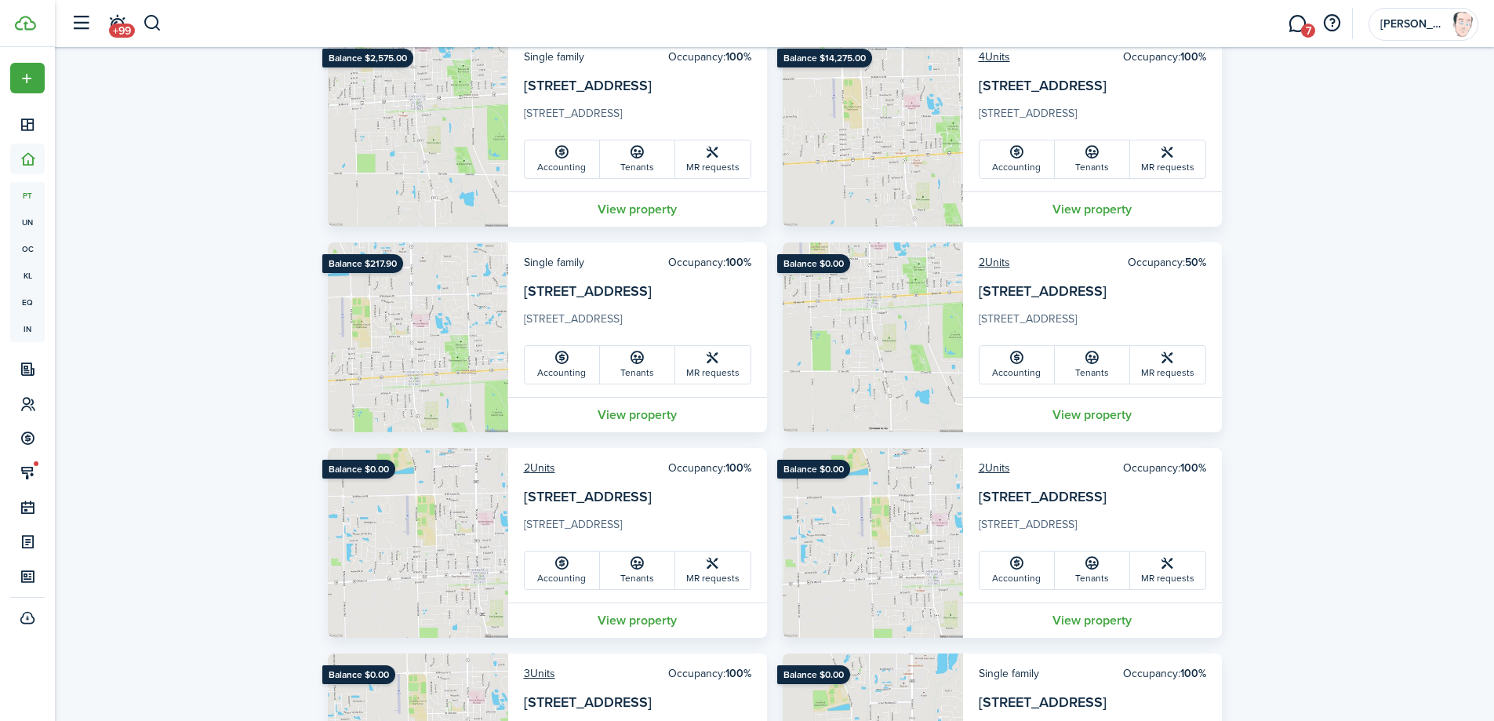
scroll to position [4673, 0]
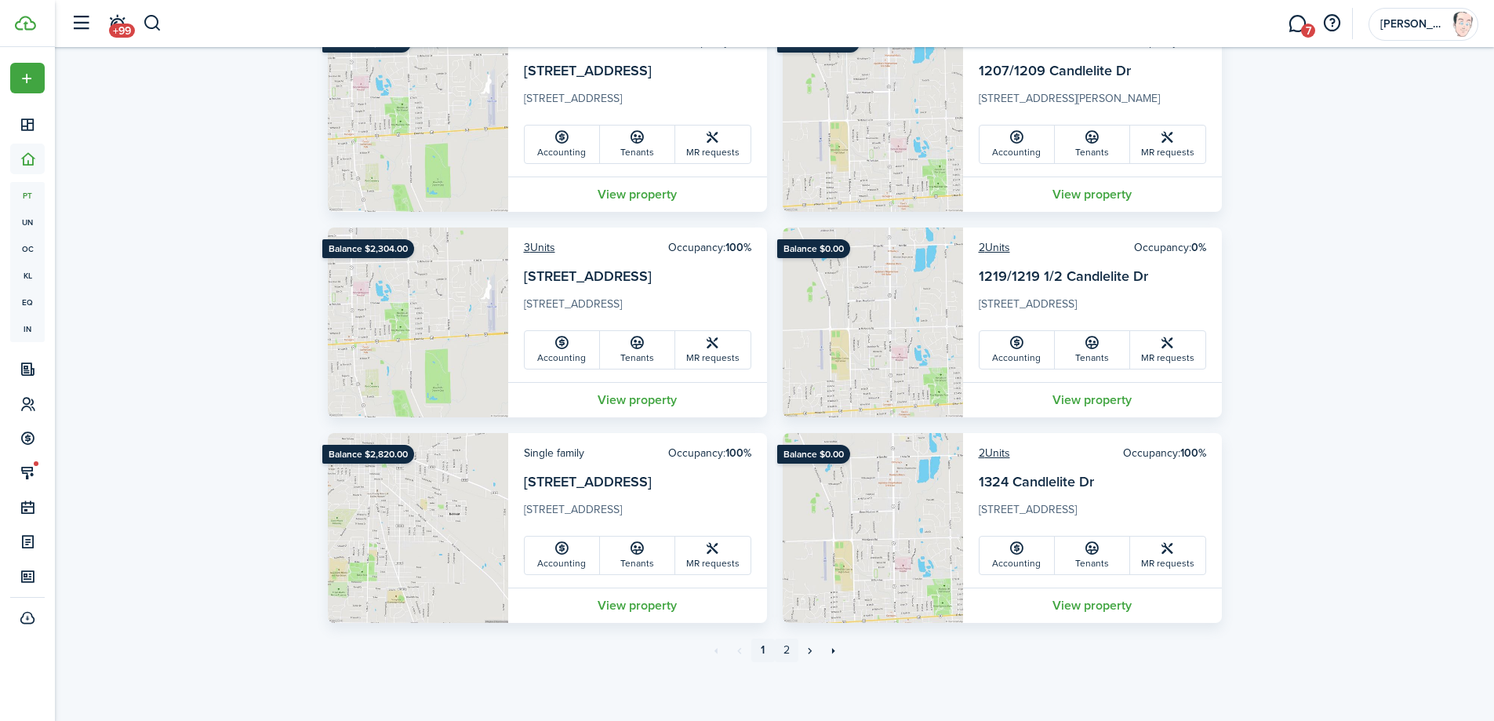
click at [785, 651] on link "2" at bounding box center [787, 650] width 24 height 24
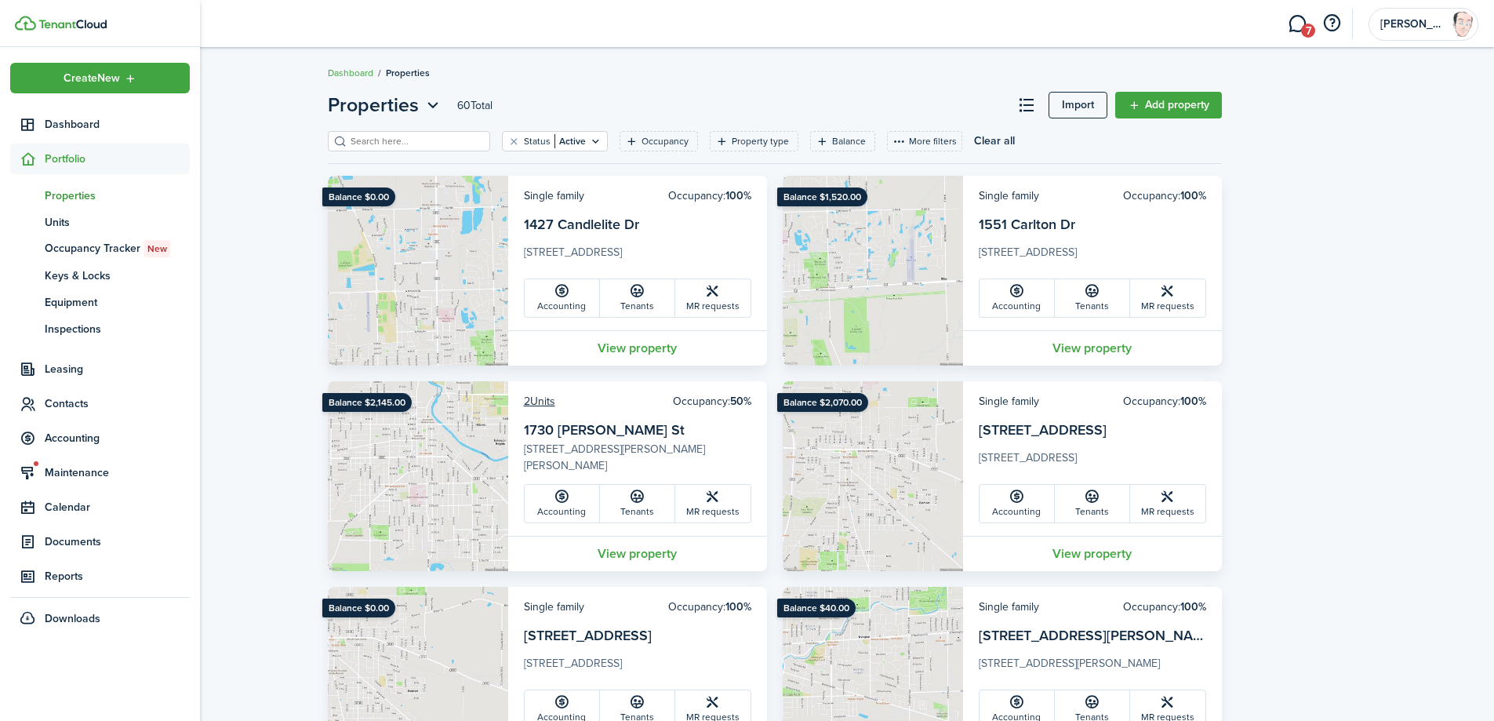
click at [56, 194] on span "Properties" at bounding box center [117, 195] width 145 height 16
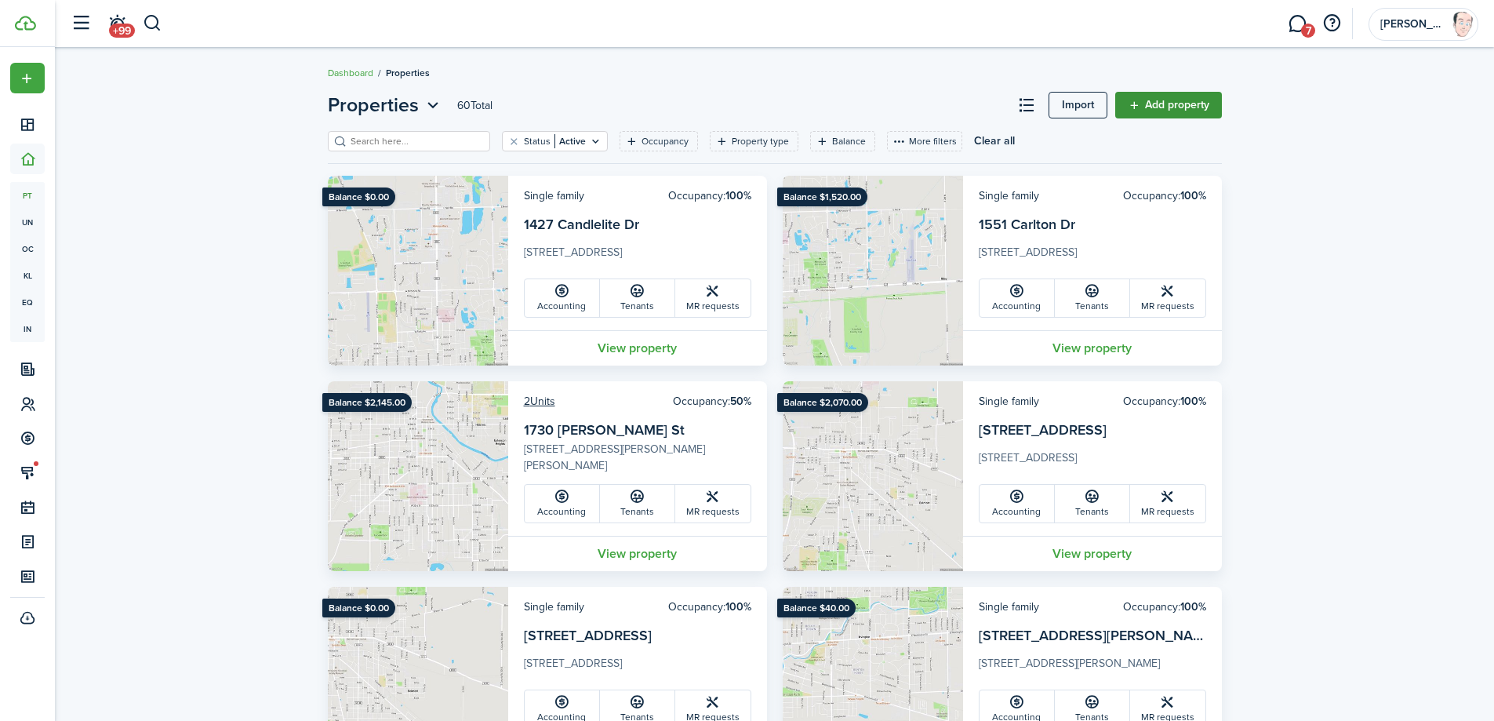
click at [1156, 100] on link "Add property" at bounding box center [1168, 105] width 107 height 27
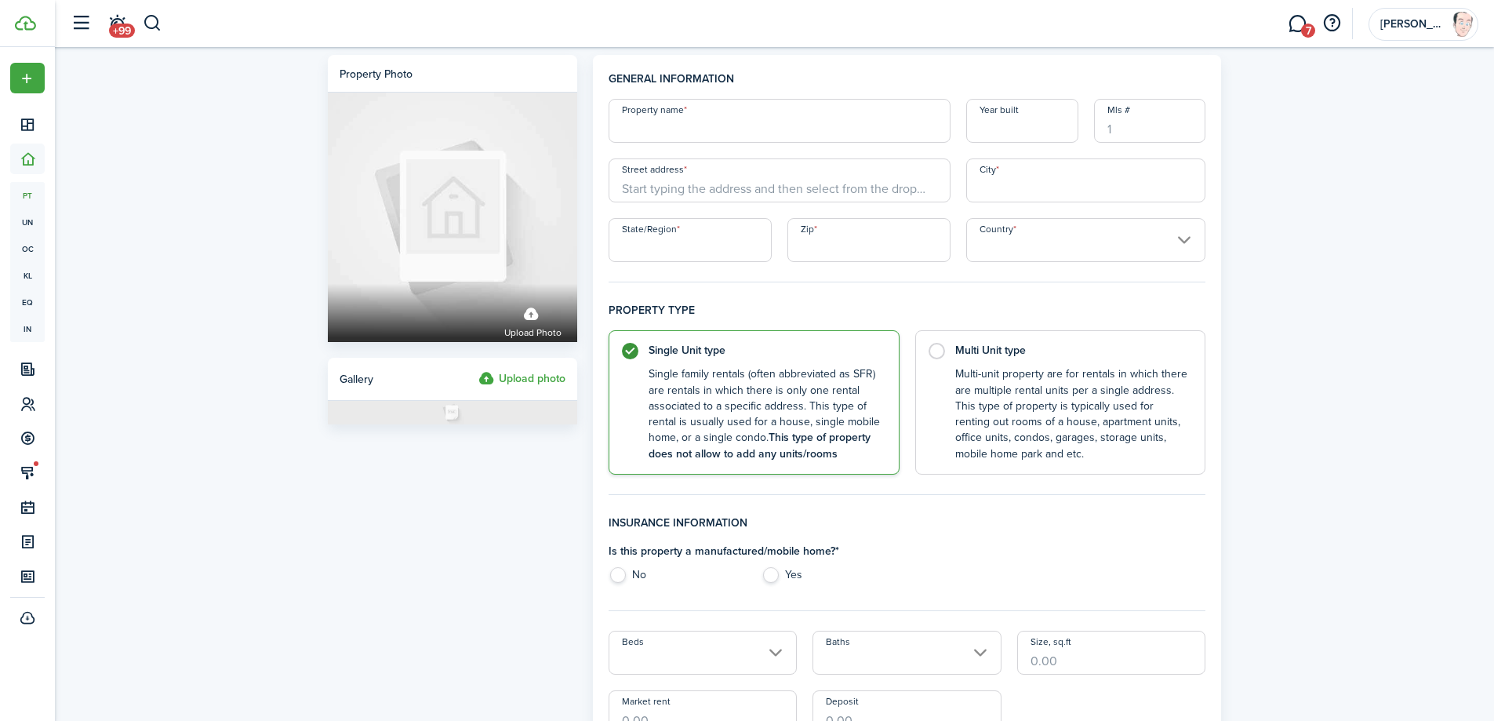
click at [754, 130] on input "Property name" at bounding box center [779, 121] width 342 height 44
type input "[STREET_ADDRESS][PERSON_NAME]"
click at [1065, 404] on control-radio-card-description "Multi-unit property are for rentals in which there are multiple rental units pe…" at bounding box center [1072, 410] width 234 height 96
radio input "false"
radio input "true"
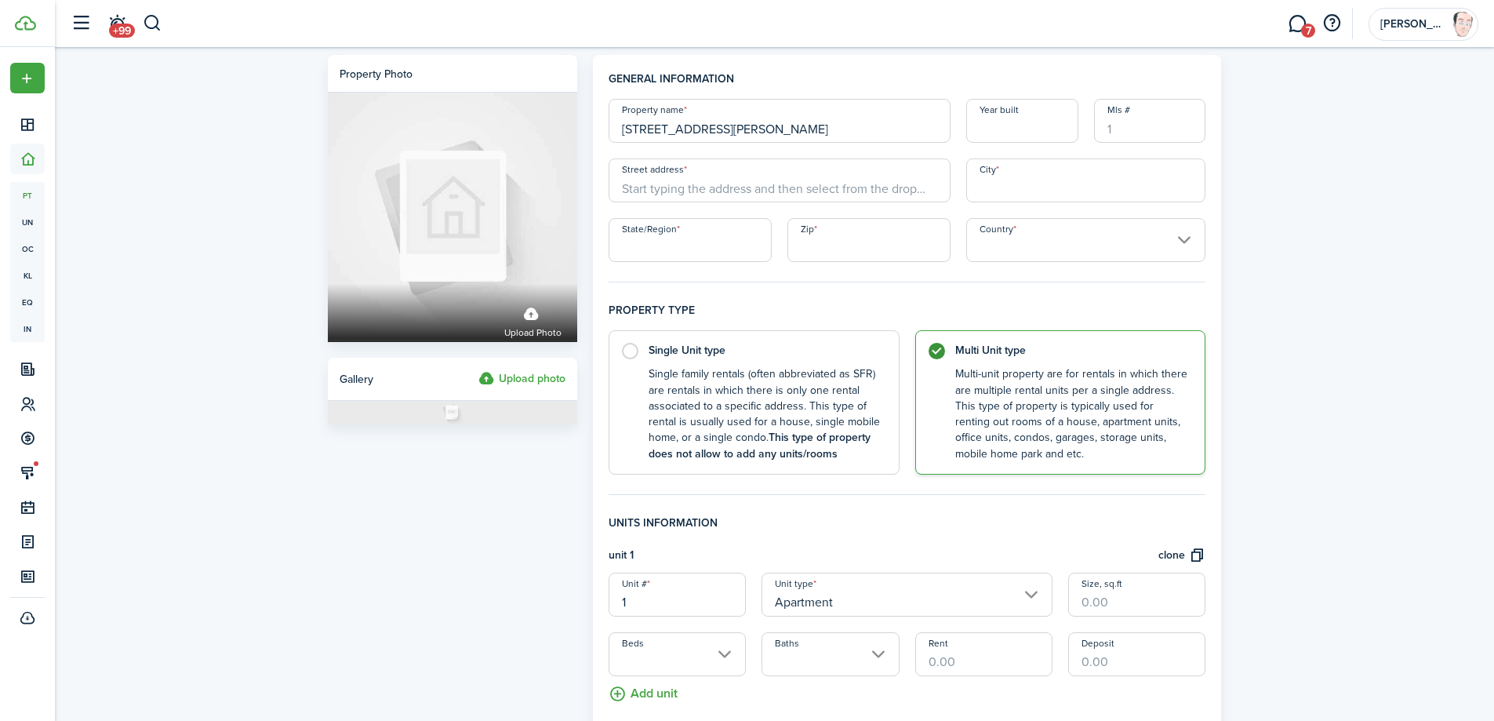
click at [731, 240] on input "State/Region" at bounding box center [689, 240] width 163 height 44
click at [734, 172] on input "Street address" at bounding box center [779, 180] width 342 height 44
type input "3"
click at [652, 186] on input "Street address" at bounding box center [779, 180] width 342 height 44
drag, startPoint x: 646, startPoint y: 128, endPoint x: 622, endPoint y: 129, distance: 24.3
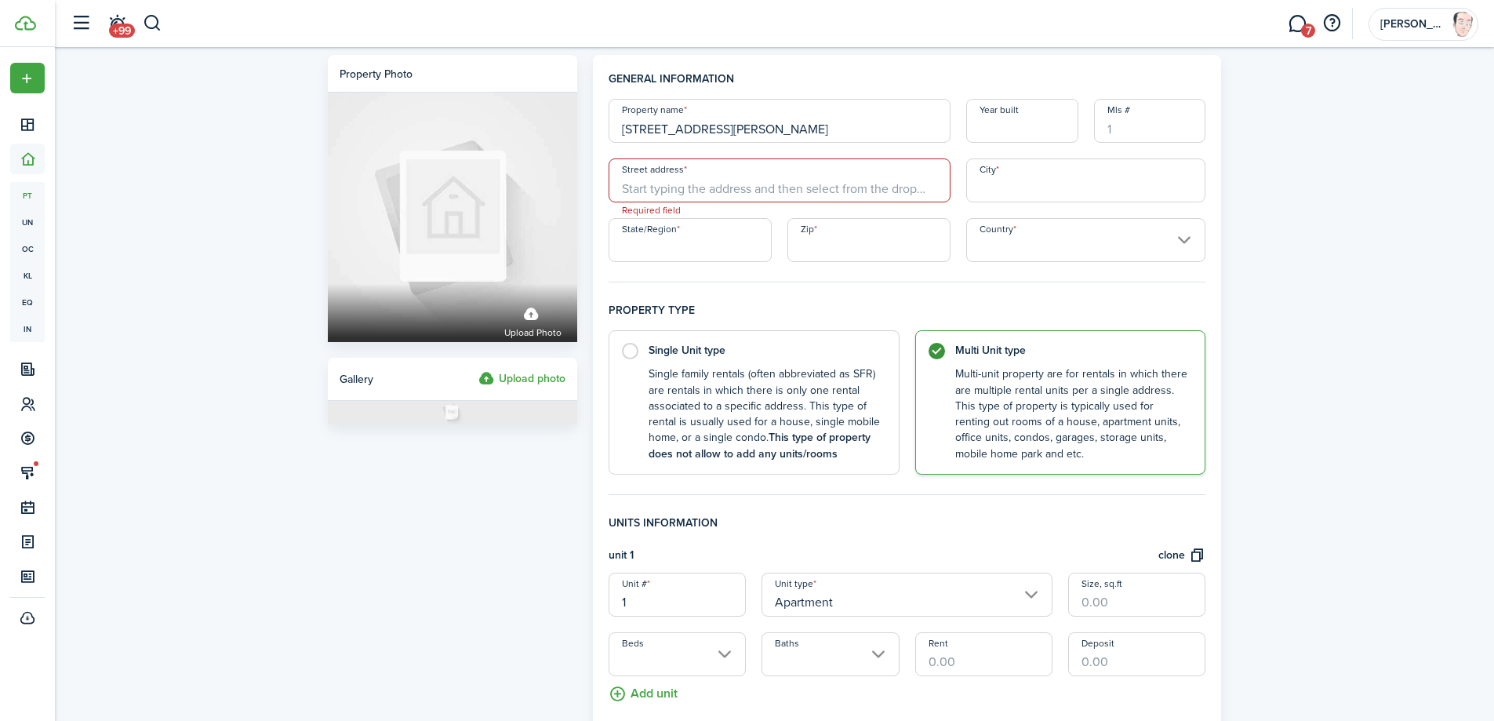
click at [622, 129] on input "[STREET_ADDRESS][PERSON_NAME]" at bounding box center [779, 121] width 342 height 44
type input "[STREET_ADDRESS][PERSON_NAME]"
click at [723, 191] on input "Street address" at bounding box center [779, 180] width 342 height 44
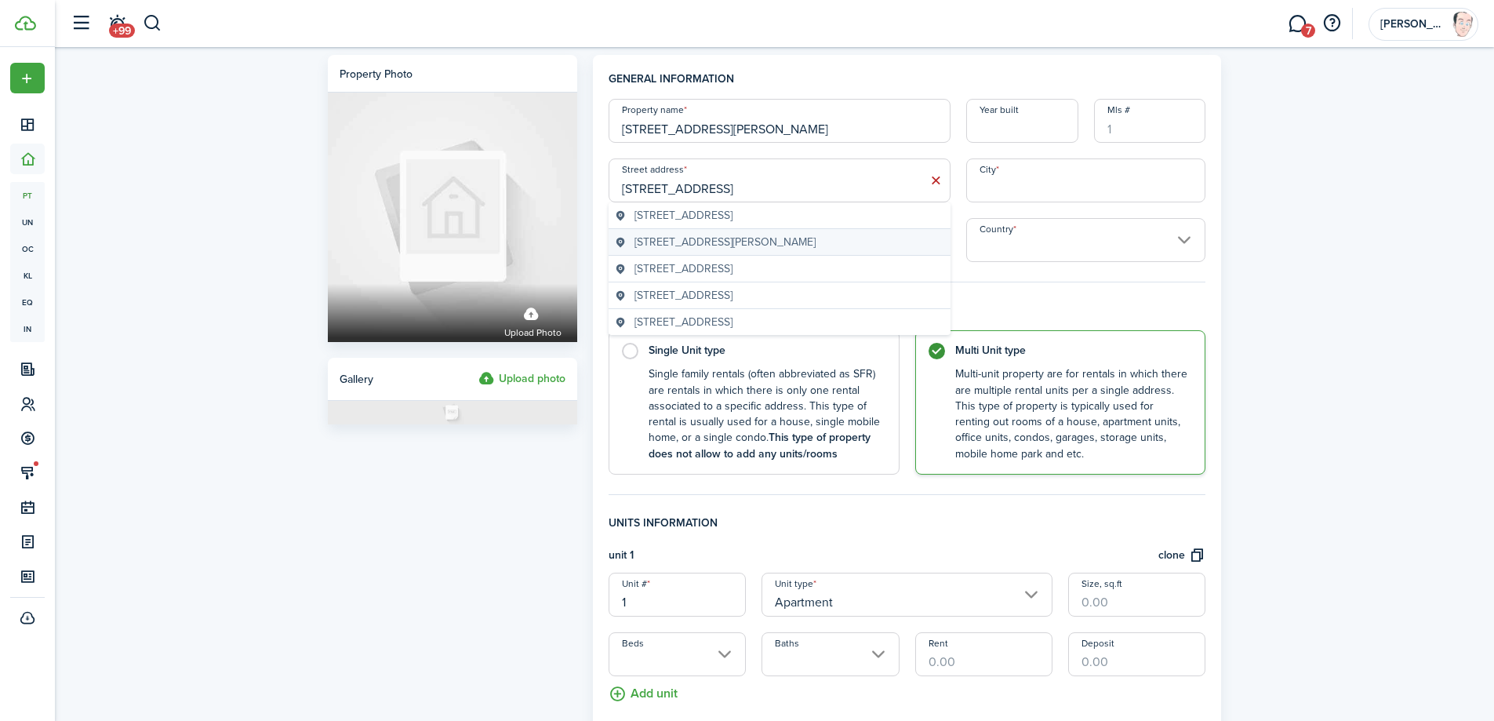
click at [715, 247] on span "[STREET_ADDRESS][PERSON_NAME]" at bounding box center [724, 242] width 181 height 16
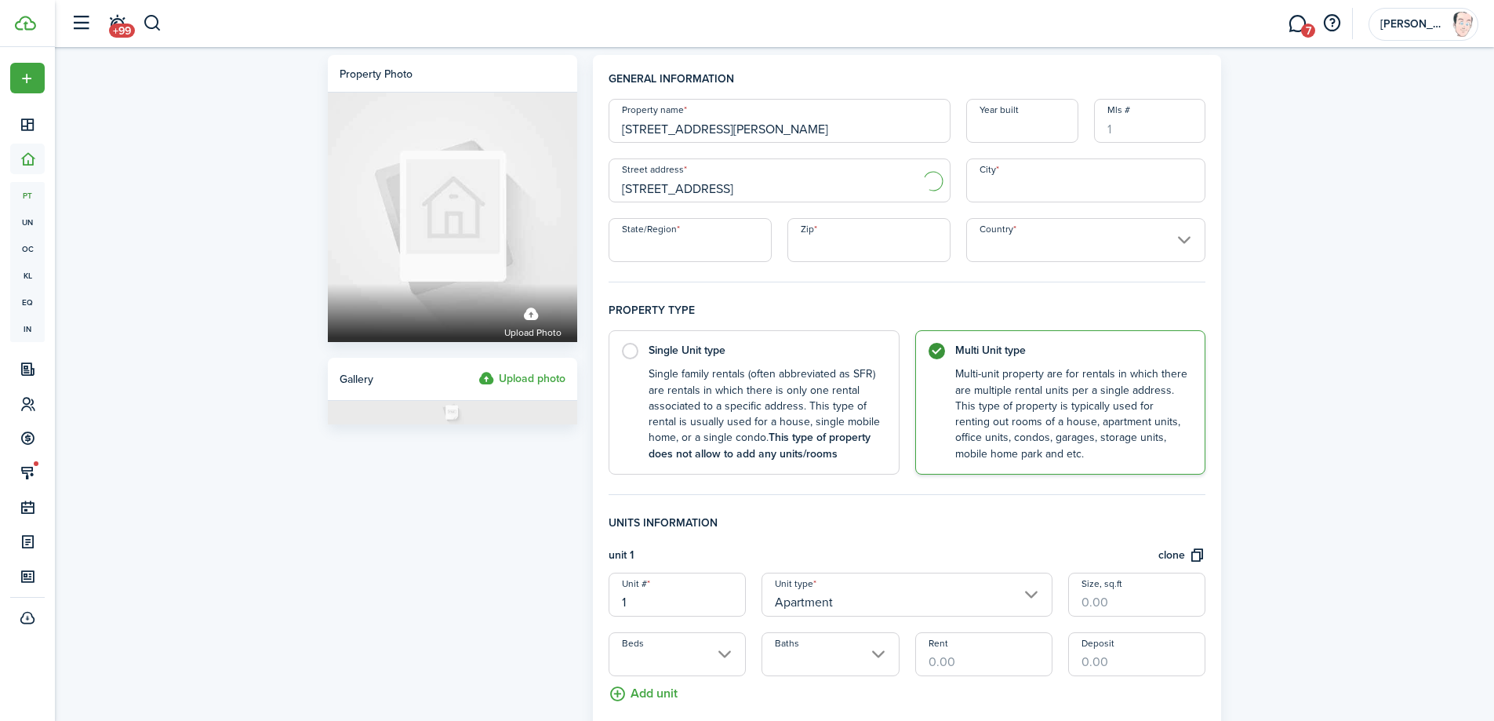
type input "[STREET_ADDRESS]"
type input "[PERSON_NAME]"
type input "IN"
type input "46013"
type input "[GEOGRAPHIC_DATA]"
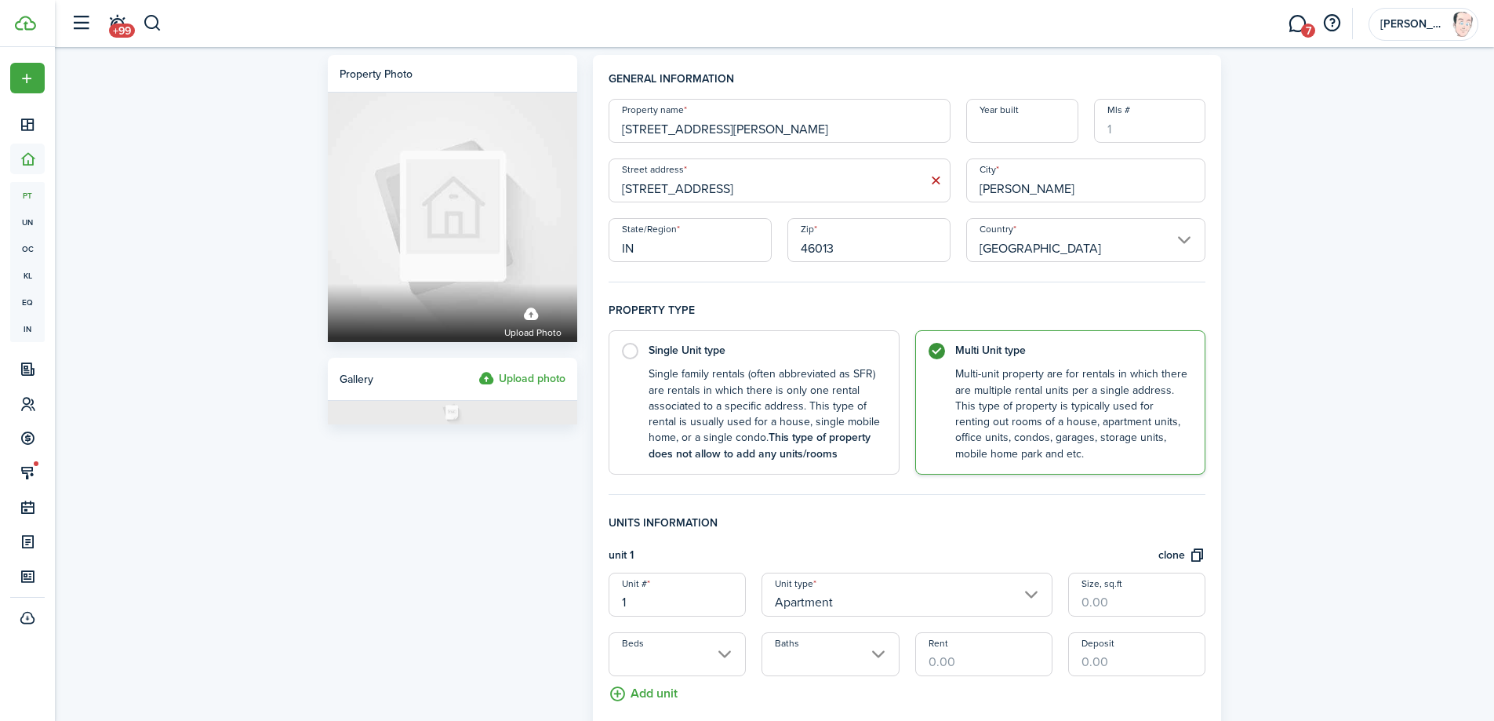
click at [998, 401] on control-radio-card-description "Multi-unit property are for rentals in which there are multiple rental units pe…" at bounding box center [1072, 414] width 234 height 96
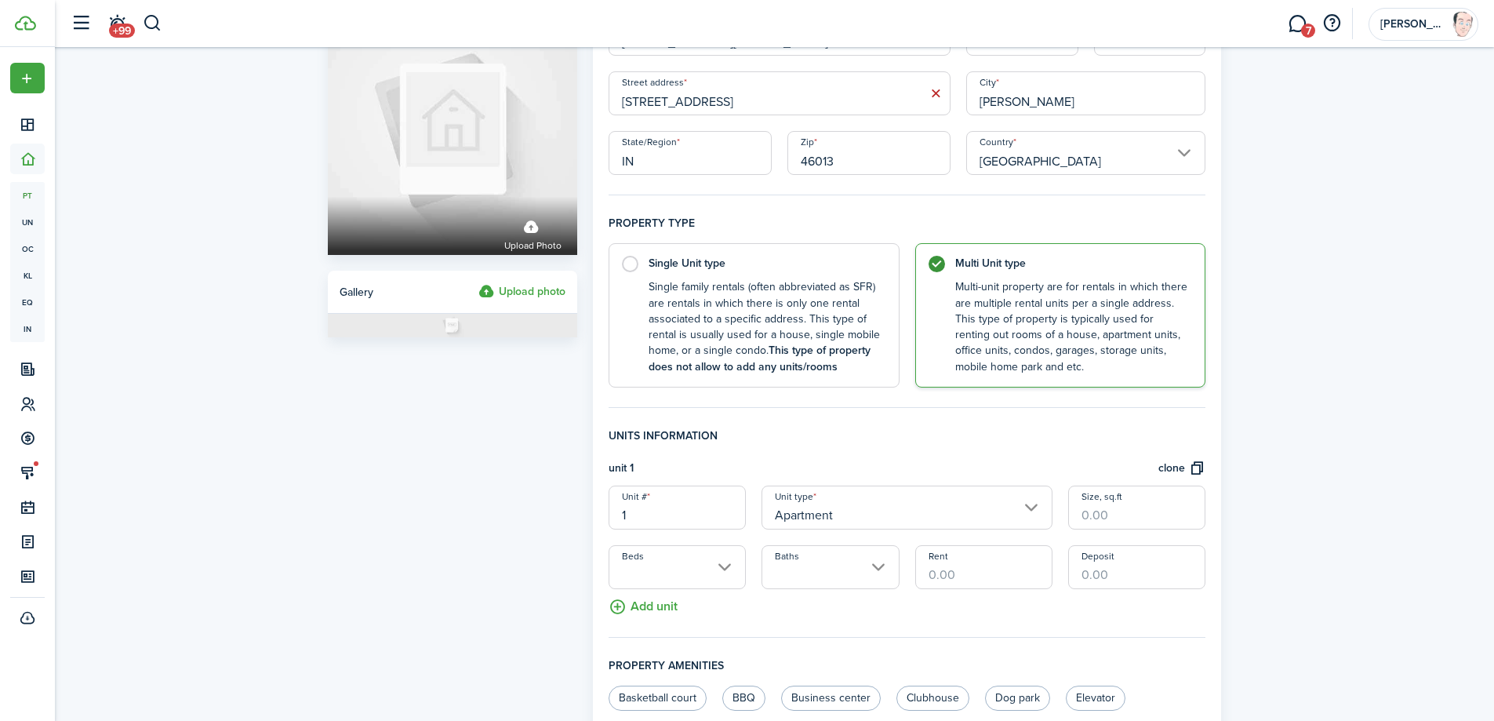
scroll to position [314, 0]
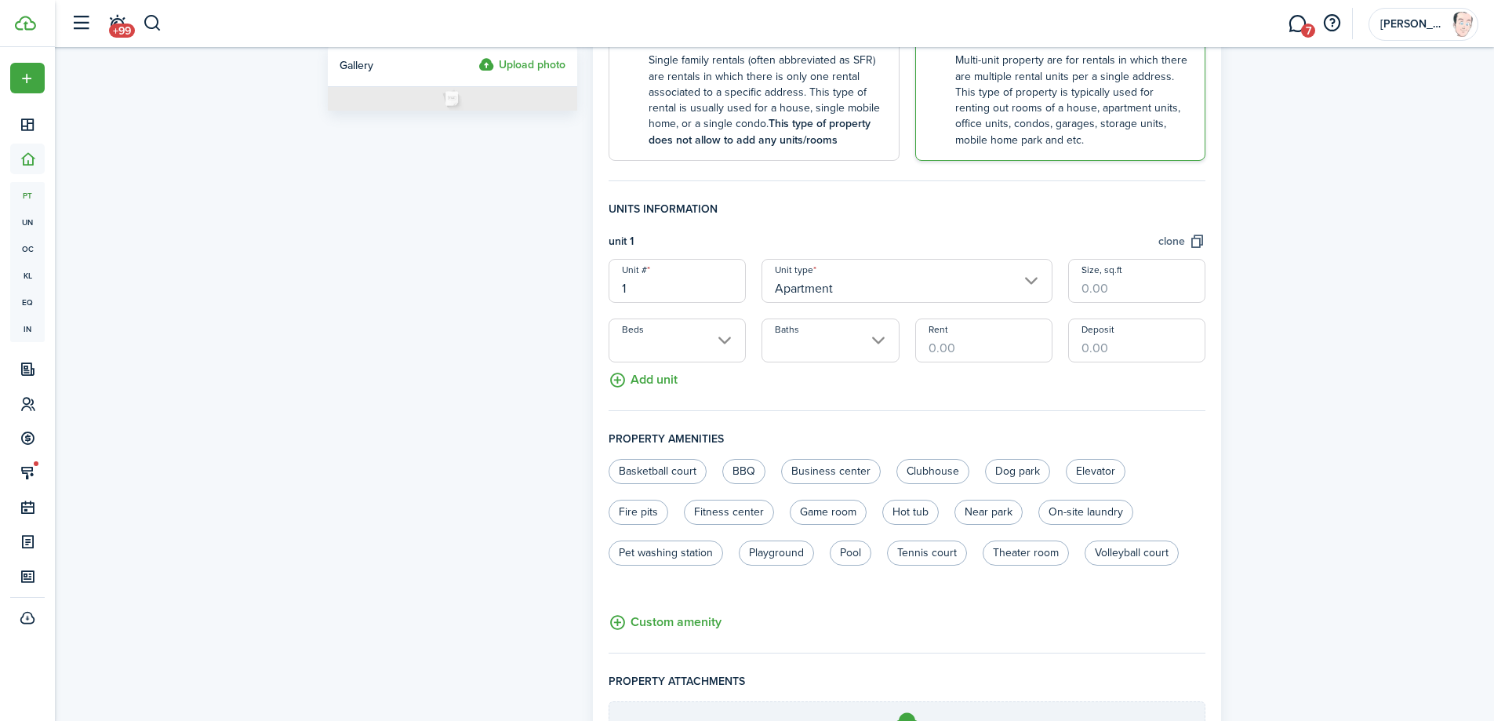
click at [1173, 241] on button "clone" at bounding box center [1181, 242] width 47 height 18
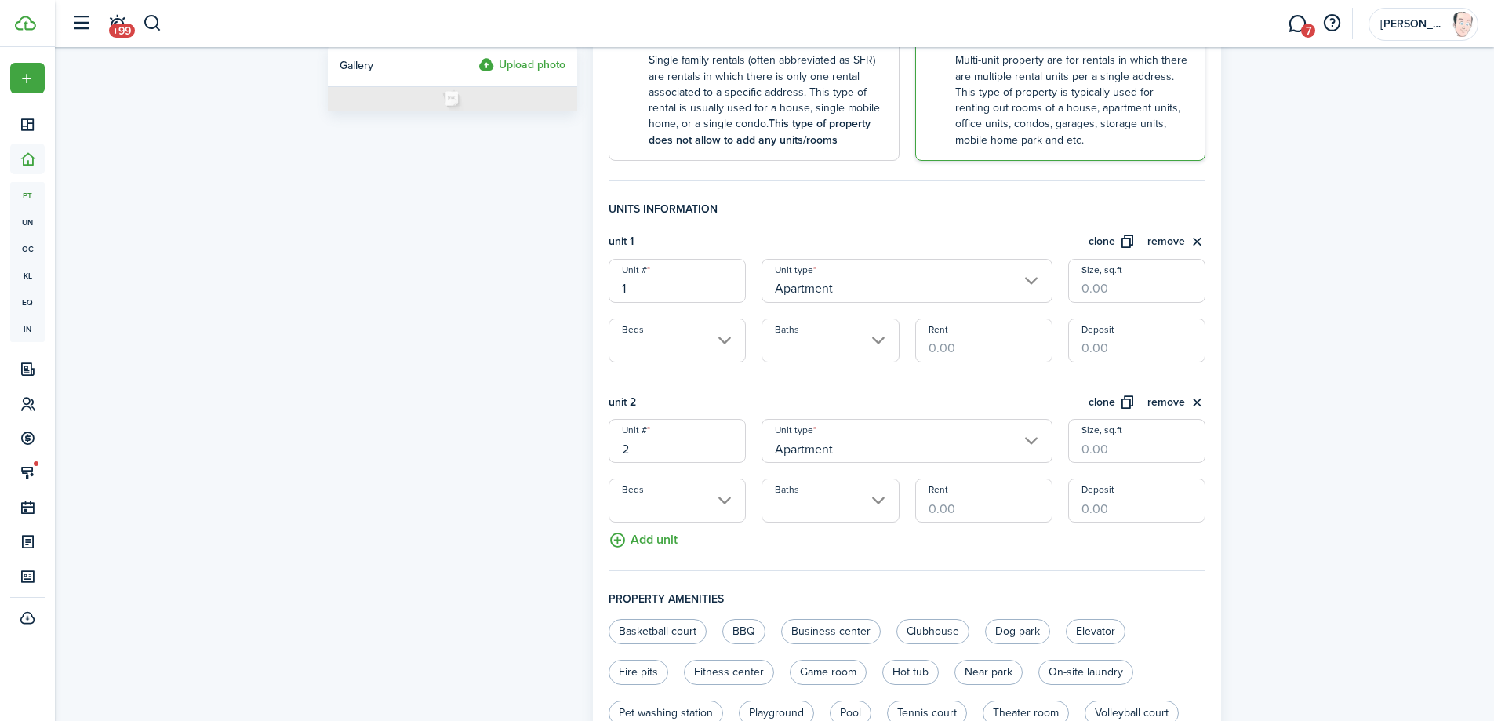
click at [663, 290] on input "1" at bounding box center [676, 281] width 137 height 44
type input "1101"
drag, startPoint x: 654, startPoint y: 446, endPoint x: 572, endPoint y: 460, distance: 83.5
click at [572, 460] on form "Property photo Upload photo Gallery Upload photo General information Property n…" at bounding box center [775, 379] width 910 height 1277
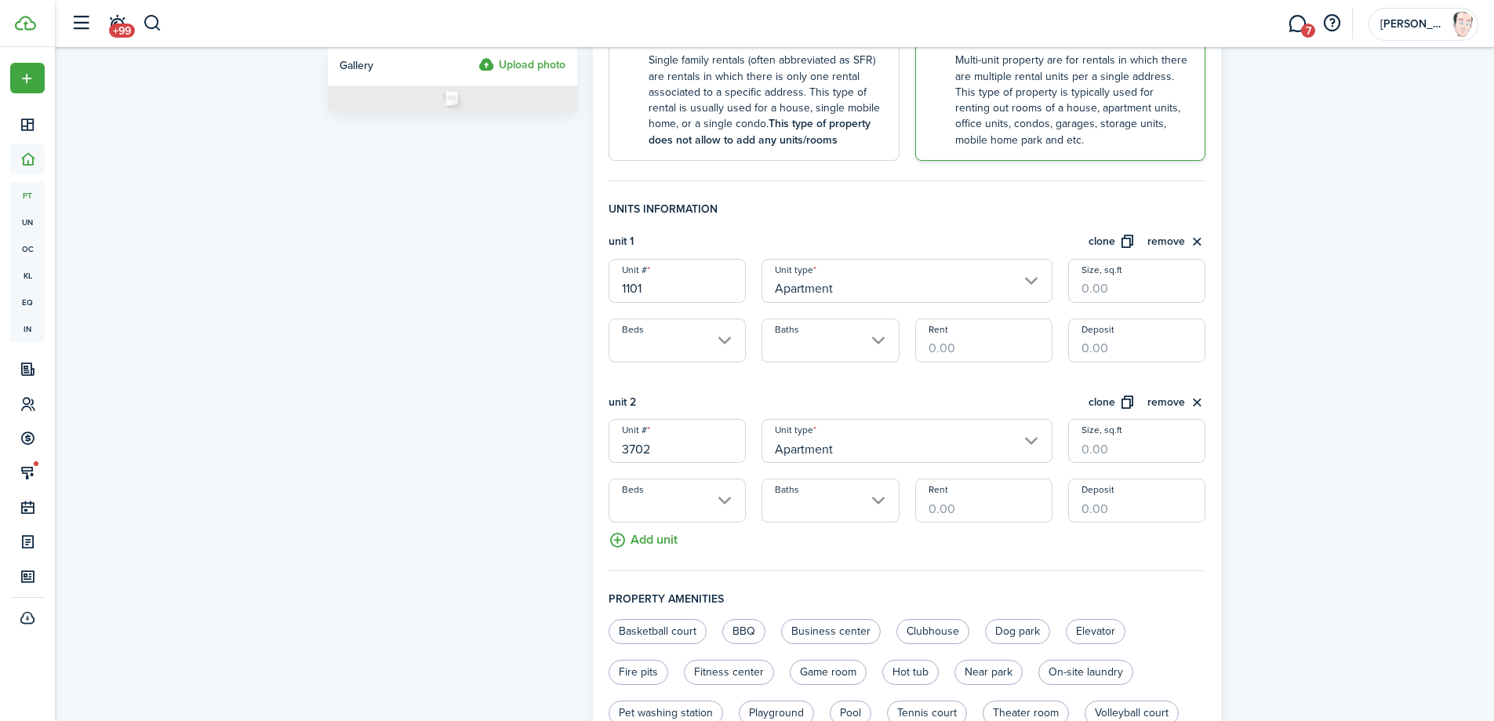
type input "3702"
click at [935, 392] on div "unit 1 clone remove Unit # 1101 Unit type Apartment Size, sq.ft Beds Baths Rent…" at bounding box center [906, 377] width 597 height 289
click at [710, 499] on input "Beds" at bounding box center [676, 500] width 137 height 44
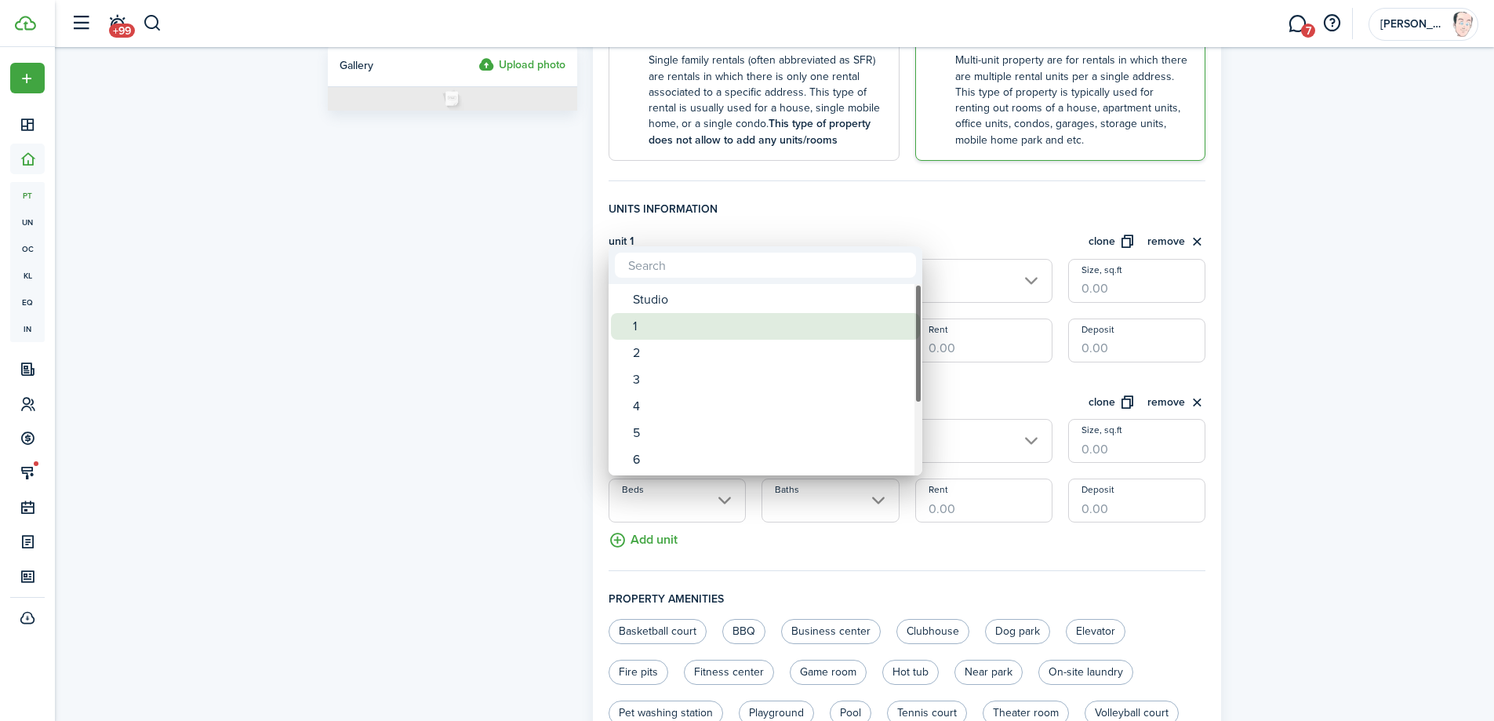
click at [652, 325] on div "1" at bounding box center [772, 326] width 278 height 27
type input "1"
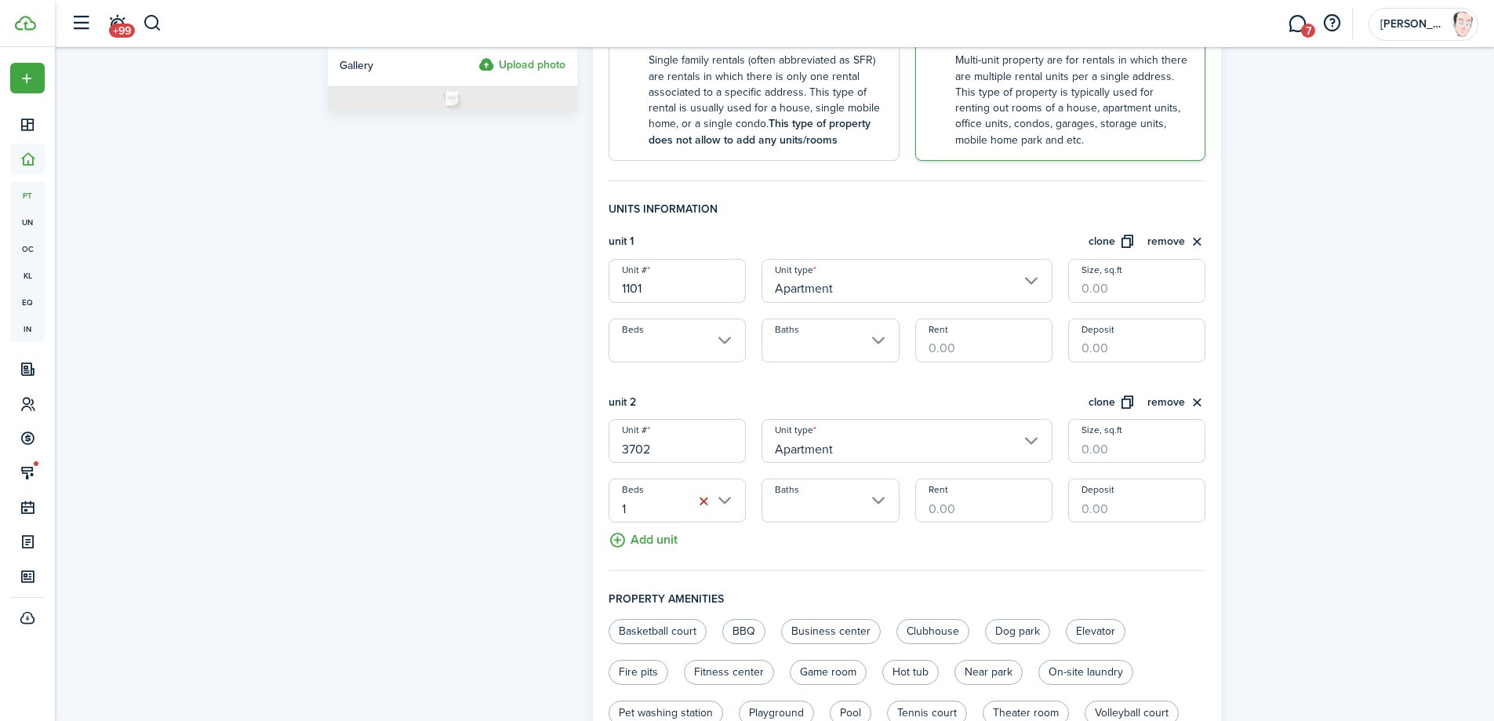
click at [809, 499] on input "Baths" at bounding box center [829, 500] width 137 height 44
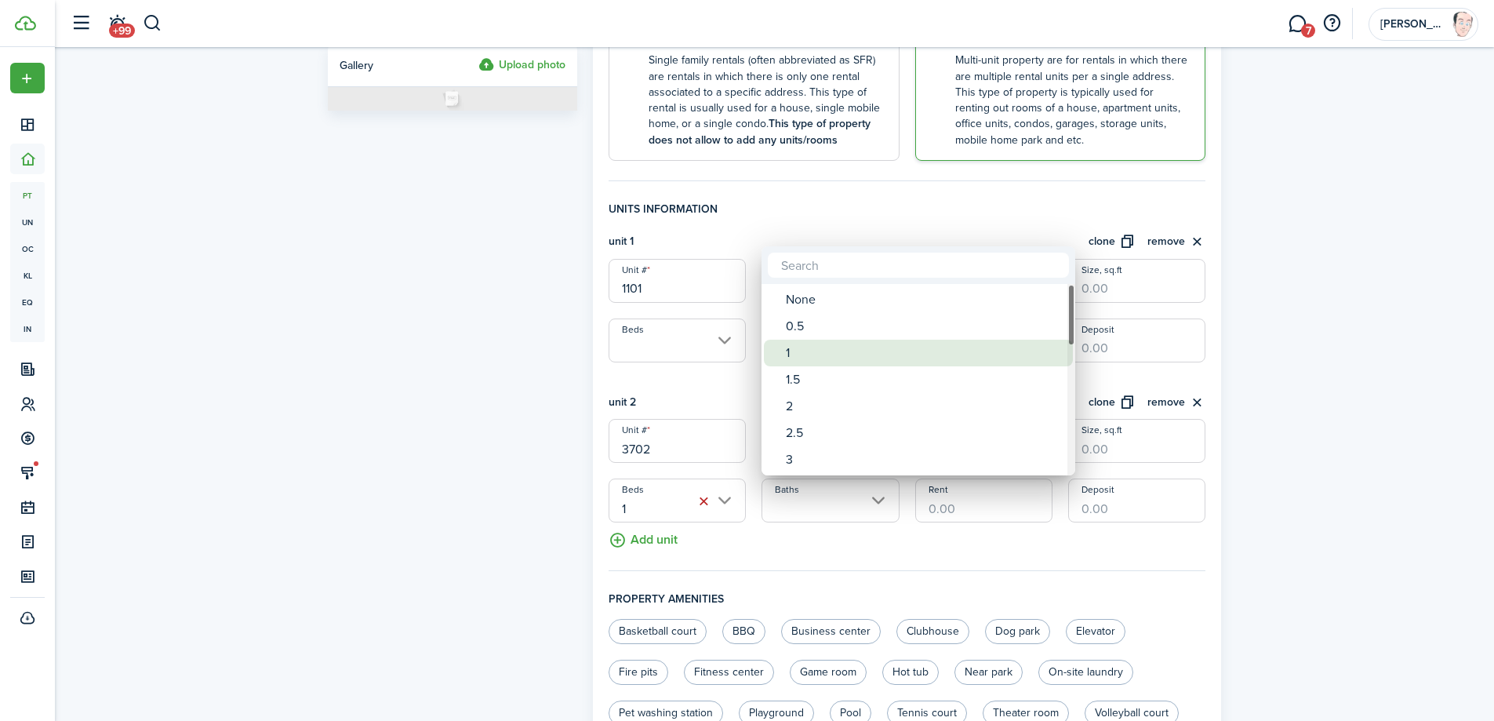
click at [814, 356] on div "1" at bounding box center [925, 353] width 278 height 27
type input "1"
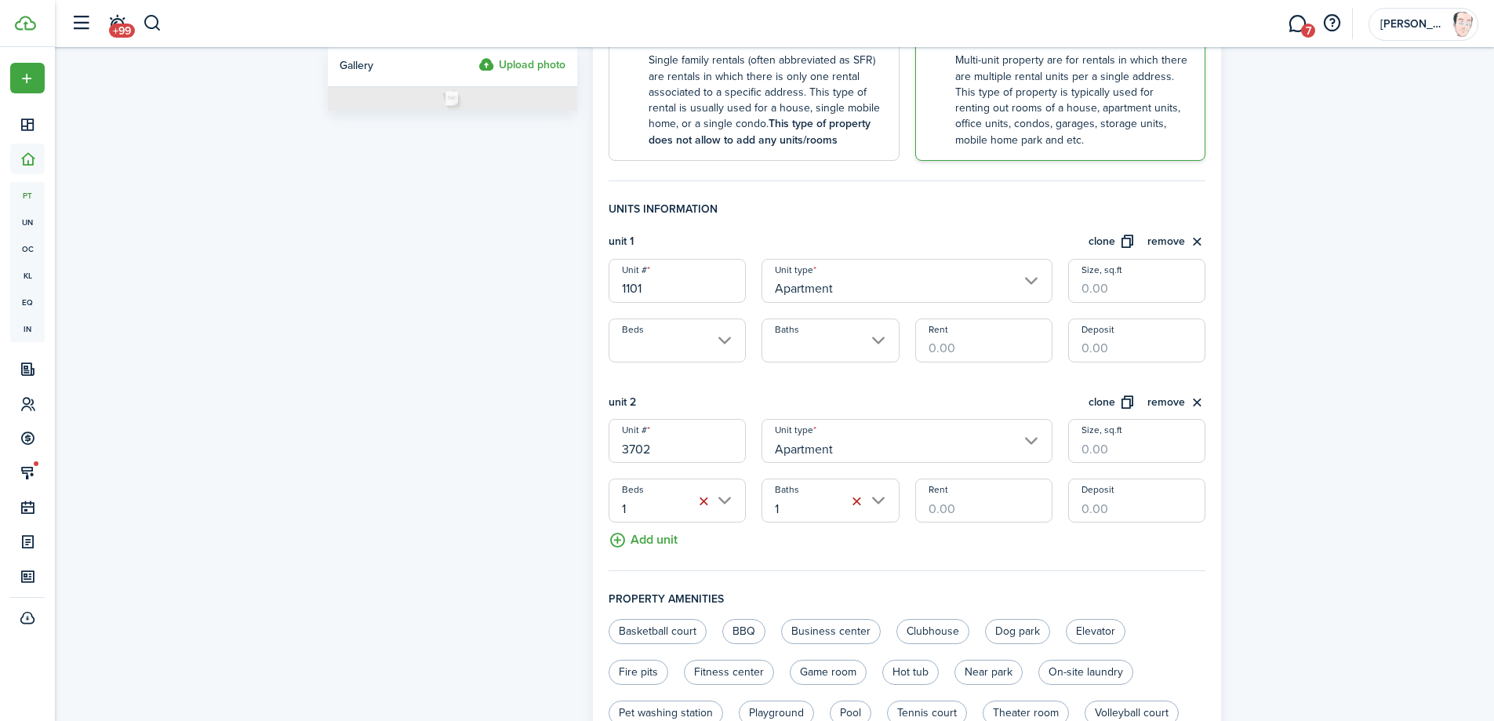
click at [691, 333] on input "Beds" at bounding box center [676, 340] width 137 height 44
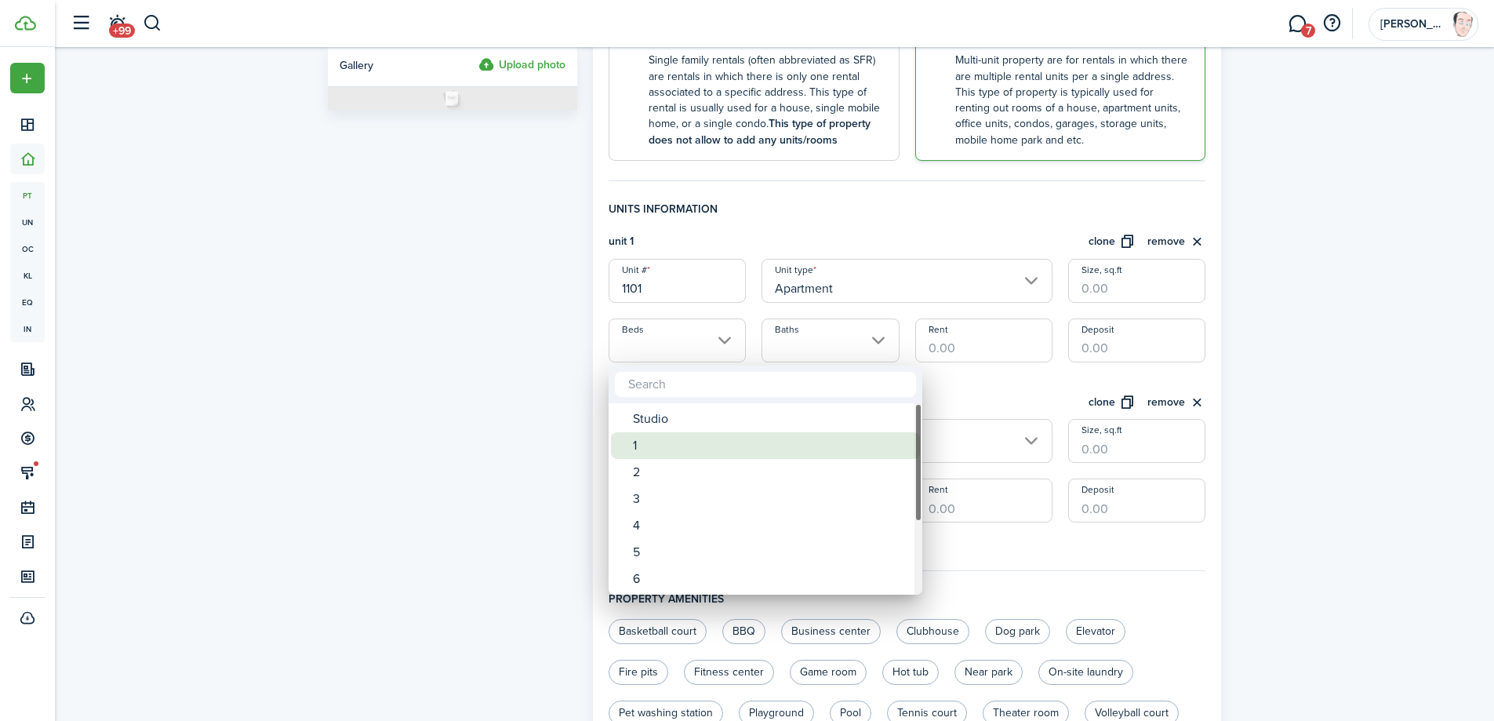
click at [682, 441] on div "1" at bounding box center [772, 445] width 278 height 27
type input "1"
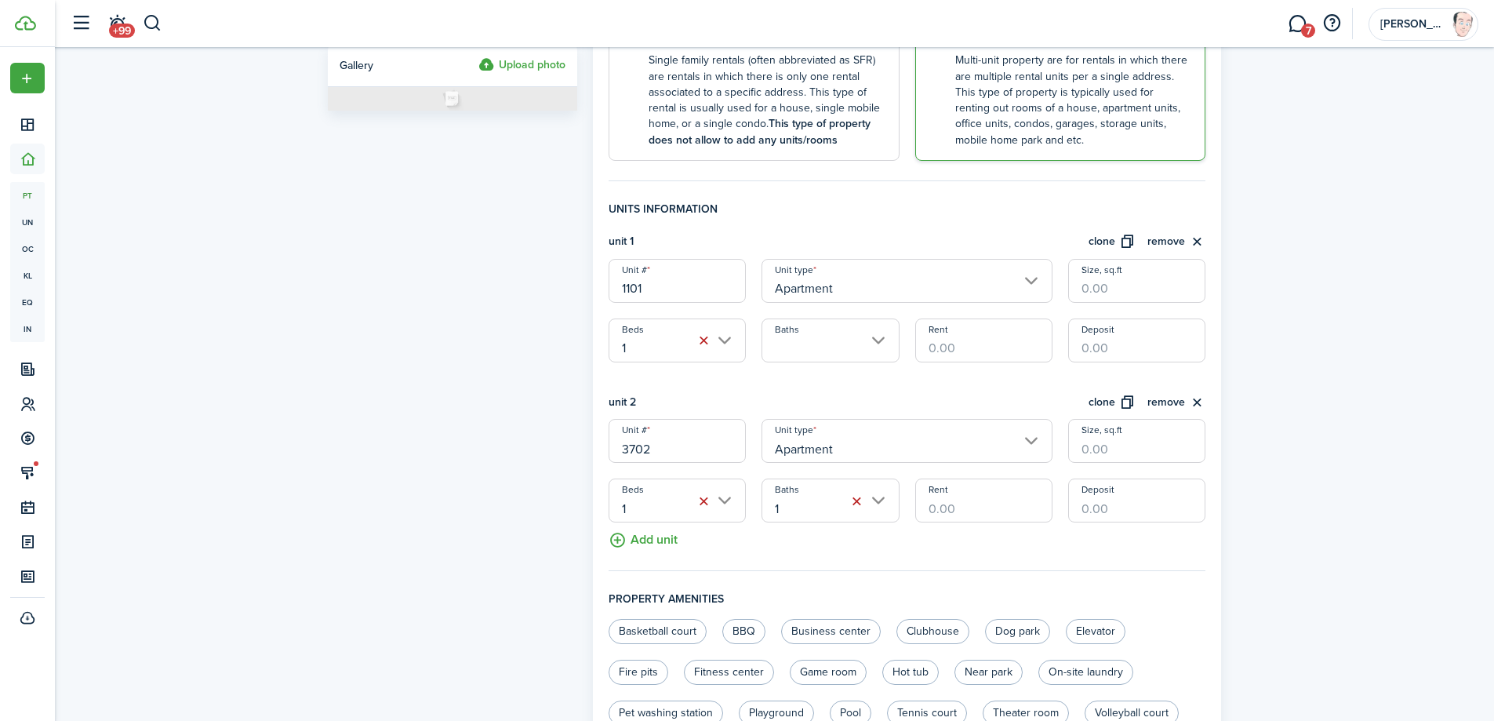
click at [817, 354] on input "Baths" at bounding box center [829, 340] width 137 height 44
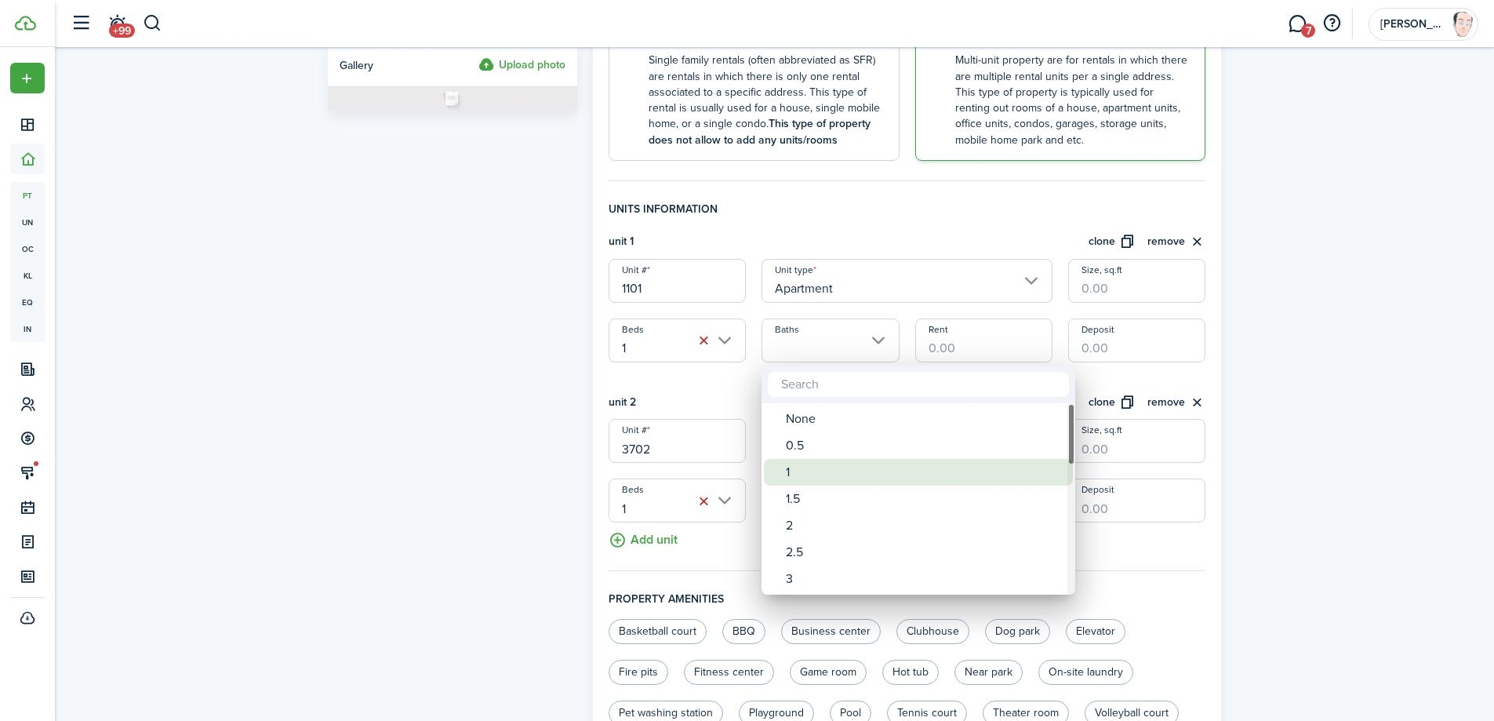
click at [815, 472] on div "1" at bounding box center [925, 472] width 278 height 27
type input "1"
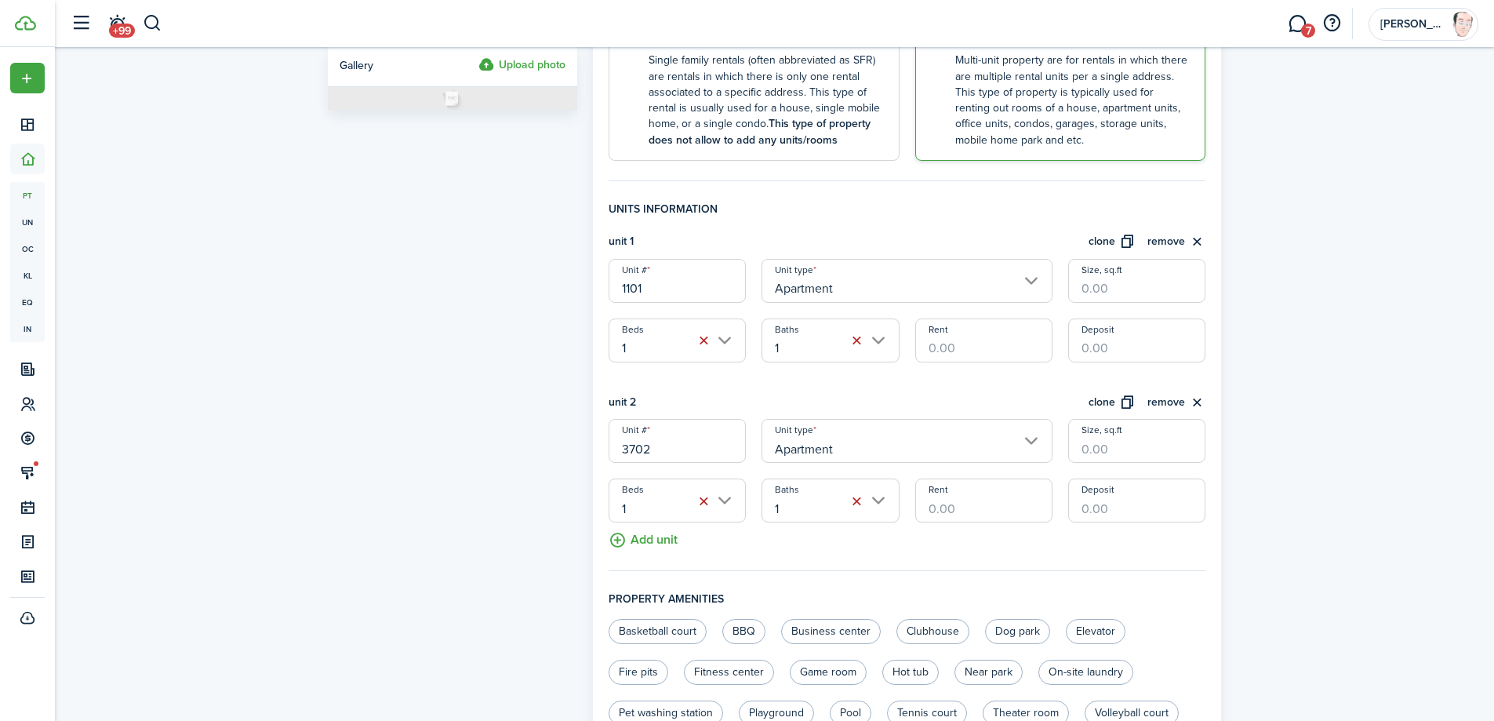
click at [955, 227] on h4 "Units information" at bounding box center [906, 217] width 597 height 32
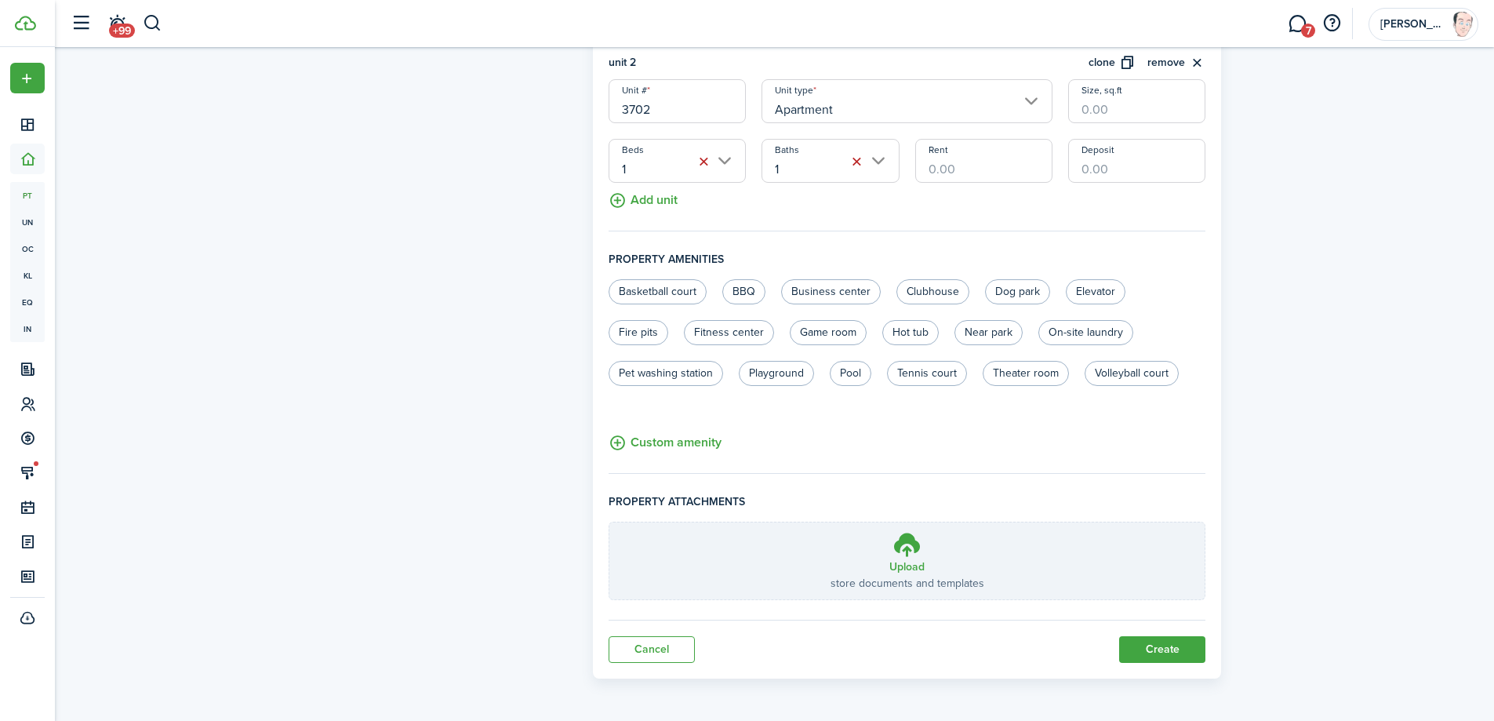
scroll to position [654, 0]
click at [1160, 636] on button "Create" at bounding box center [1162, 648] width 86 height 27
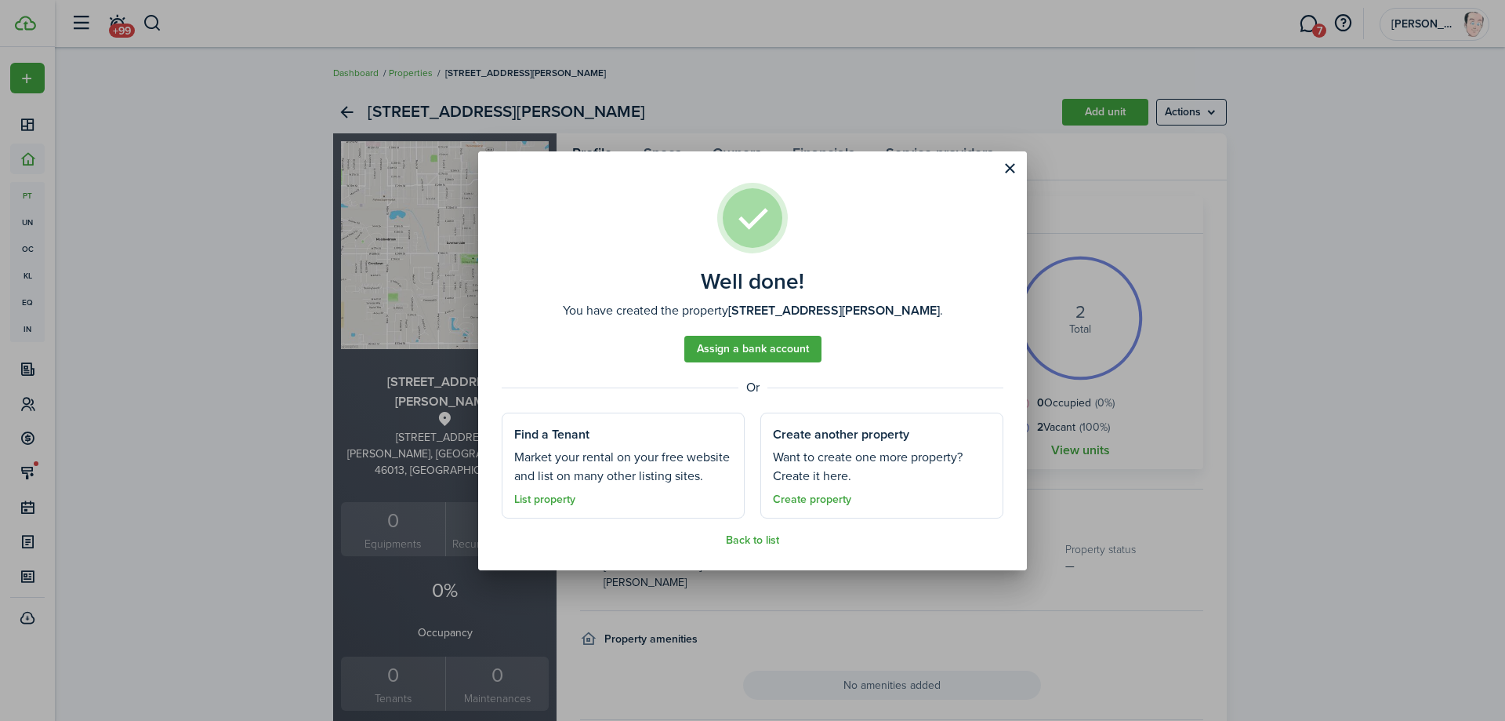
click at [122, 166] on div "Well done! You have created the property [STREET_ADDRESS][PERSON_NAME] . Assign…" at bounding box center [752, 360] width 1505 height 721
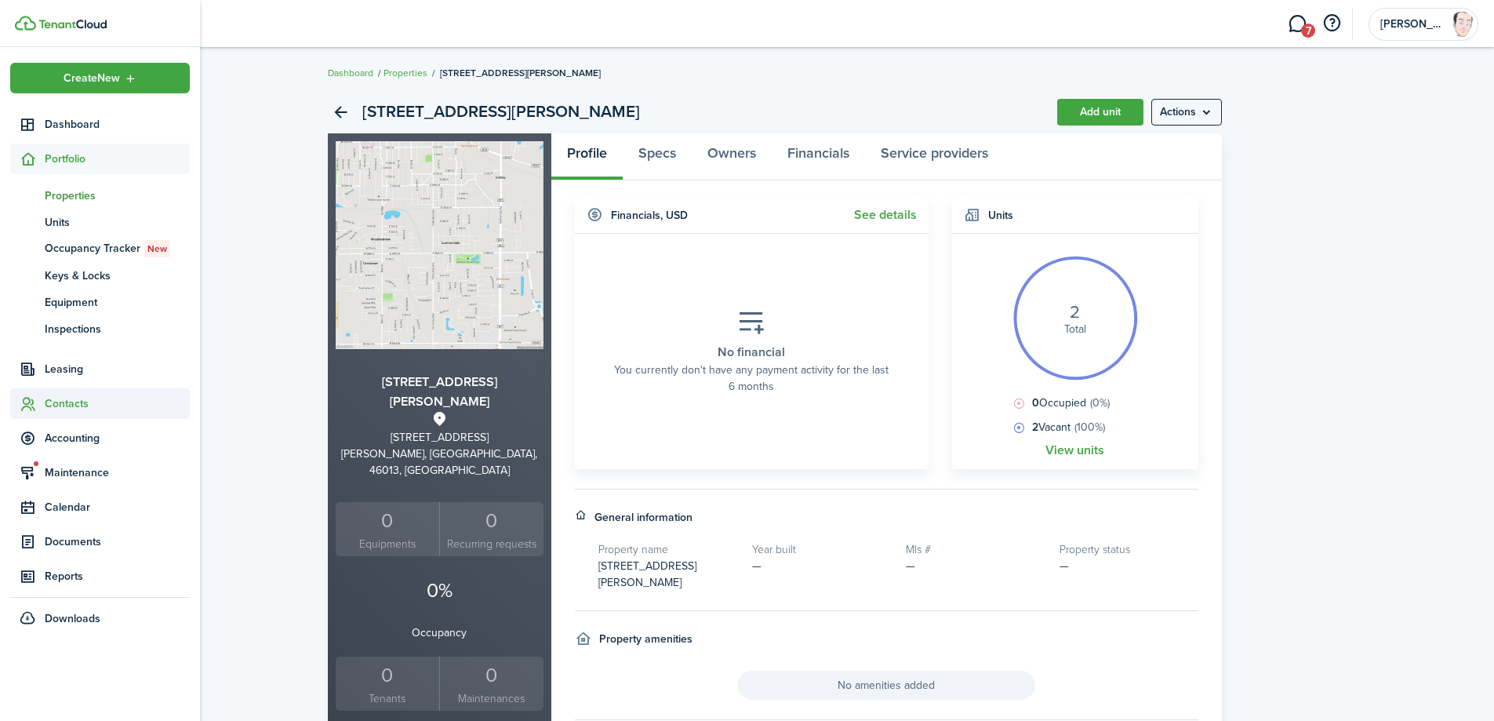
click at [54, 395] on span "Contacts" at bounding box center [117, 403] width 145 height 16
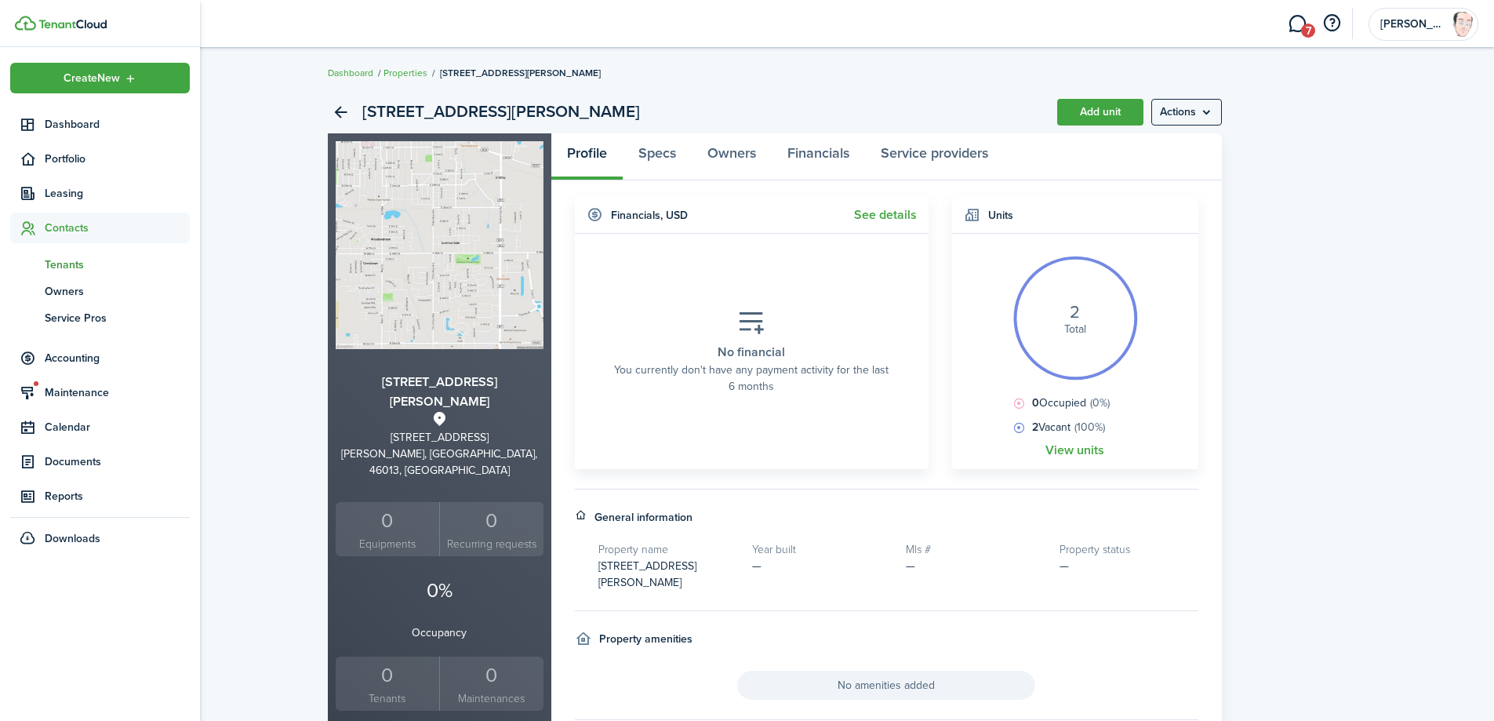
click at [73, 260] on span "Tenants" at bounding box center [117, 264] width 145 height 16
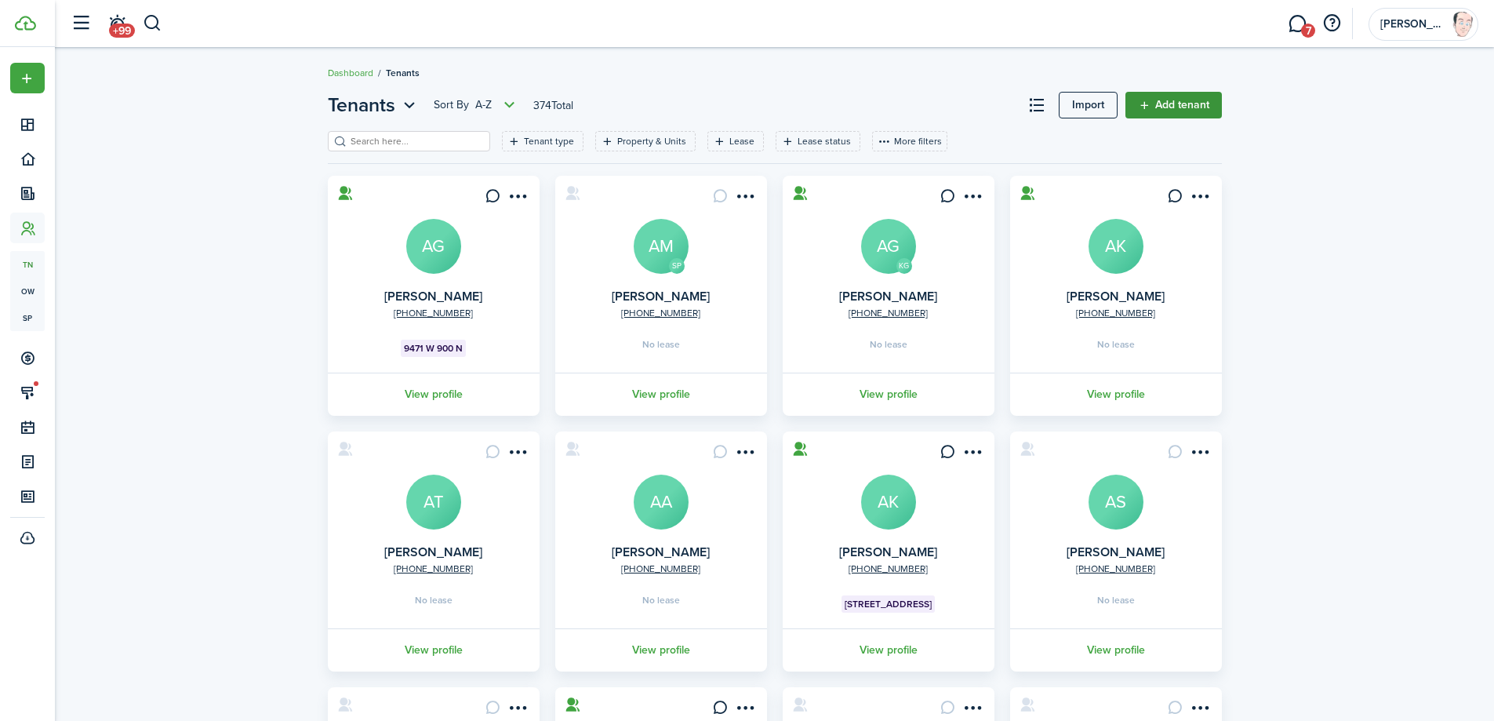
click at [1175, 106] on link "Add tenant" at bounding box center [1173, 105] width 96 height 27
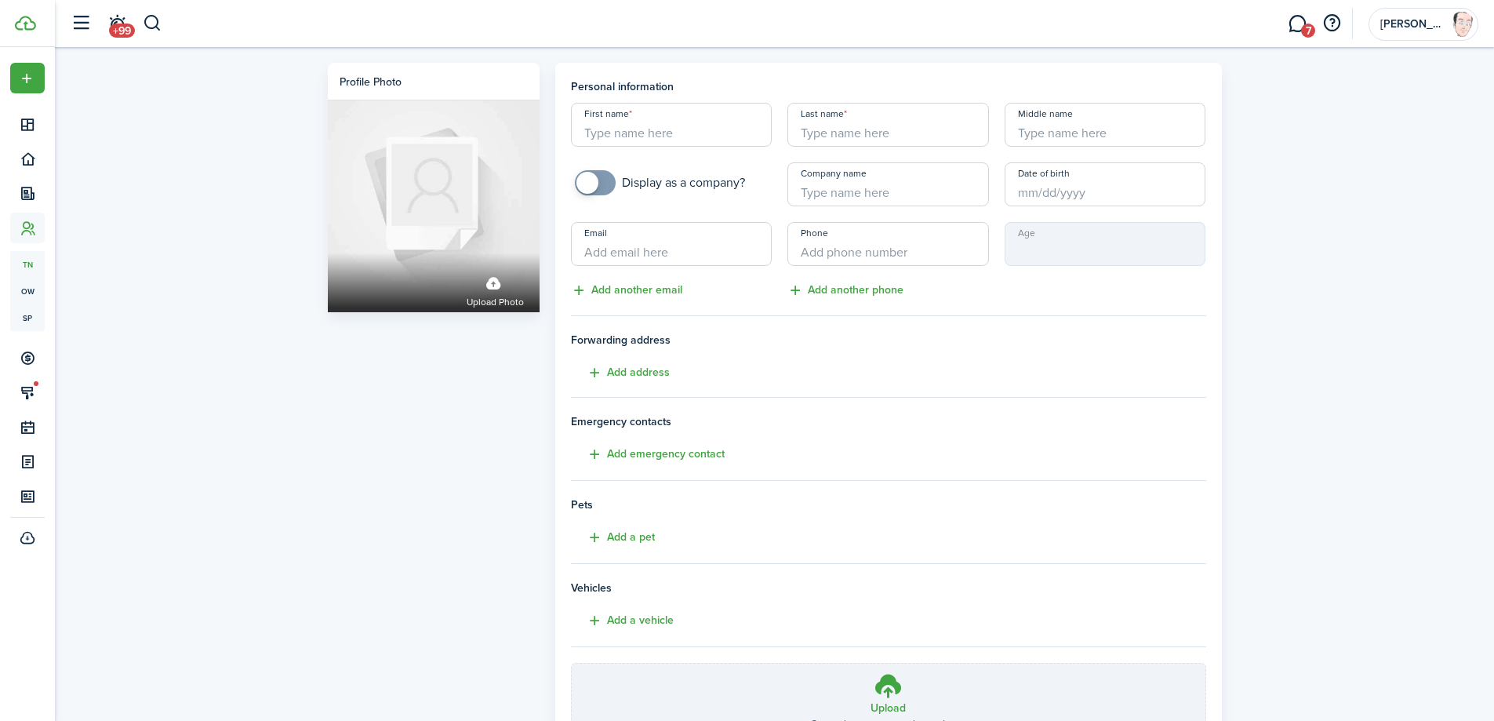
click at [666, 131] on input "First name" at bounding box center [672, 125] width 202 height 44
type input "Davey"
type input "[PERSON_NAME]"
click at [1080, 189] on input "Date of birth" at bounding box center [1105, 184] width 202 height 44
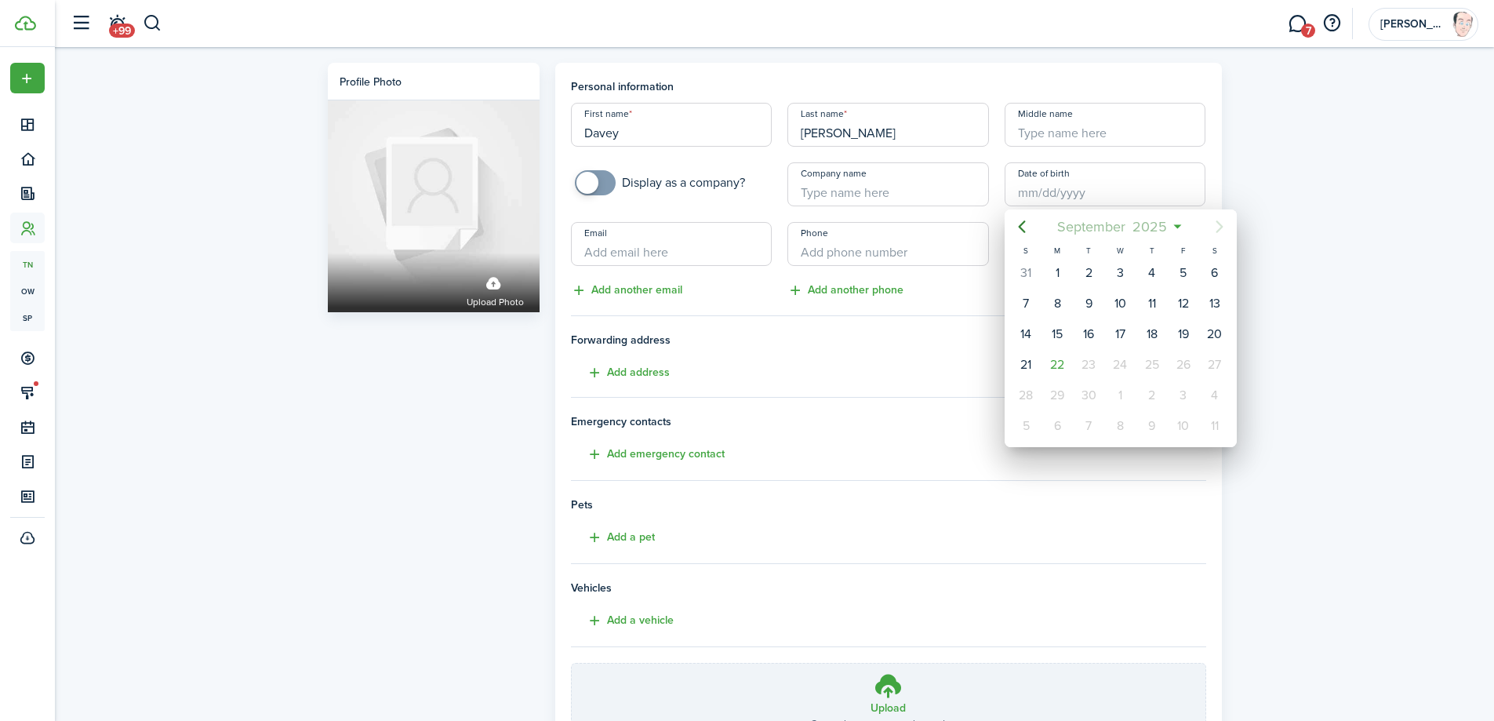
click at [1155, 230] on span "2025" at bounding box center [1150, 226] width 42 height 28
click at [1113, 231] on span "2025" at bounding box center [1112, 226] width 42 height 28
click at [1131, 224] on span "[DATE] - [DATE]" at bounding box center [1111, 226] width 99 height 28
click at [1132, 224] on span "2025" at bounding box center [1112, 226] width 42 height 28
click at [1160, 223] on span "2025" at bounding box center [1150, 226] width 42 height 28
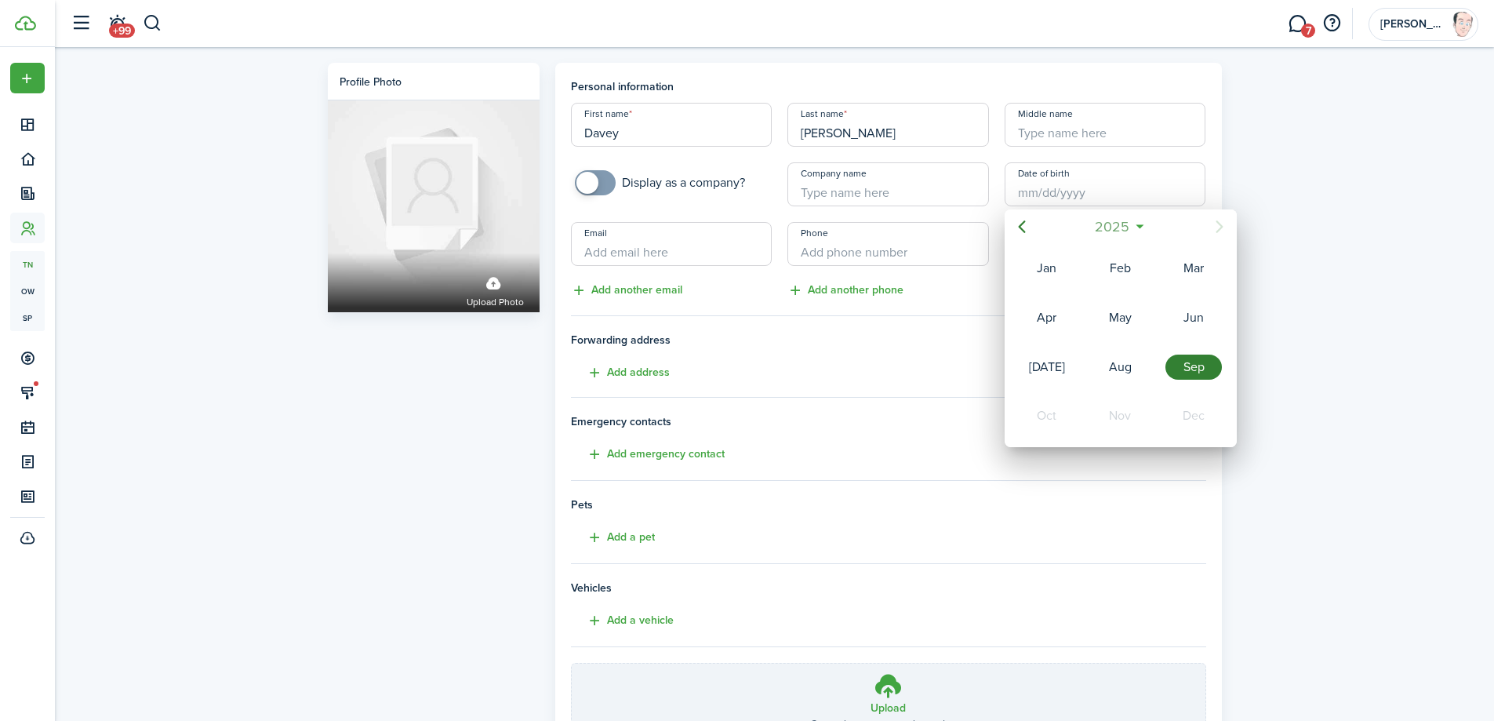
click at [1123, 223] on span "2025" at bounding box center [1112, 226] width 42 height 28
click at [1025, 229] on icon "Previous page" at bounding box center [1021, 226] width 19 height 19
click at [1022, 230] on icon "Previous page" at bounding box center [1021, 226] width 19 height 19
click at [1022, 230] on icon "Previous page" at bounding box center [1021, 226] width 7 height 13
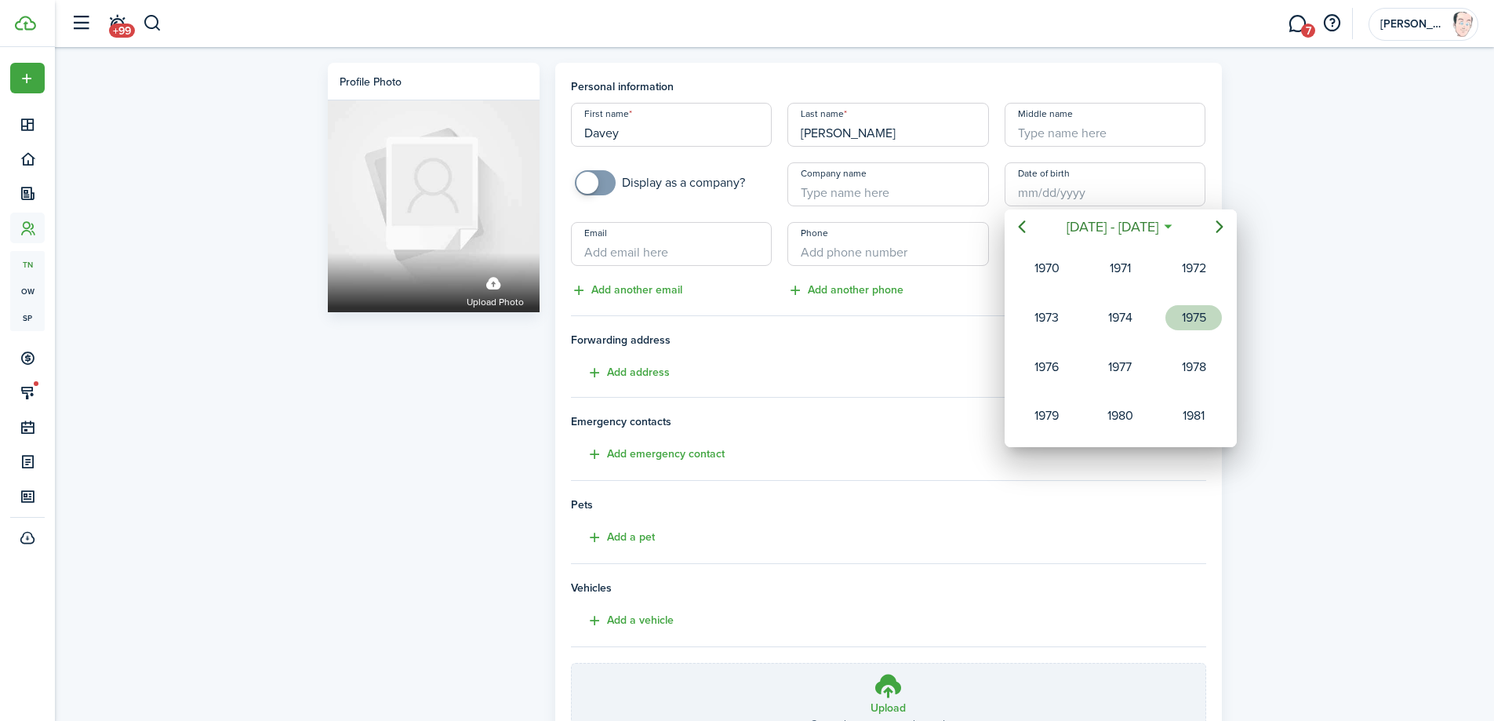
click at [1187, 314] on div "1975" at bounding box center [1193, 317] width 56 height 25
click at [1117, 270] on div "Feb" at bounding box center [1119, 268] width 56 height 25
click at [1217, 363] on div "22" at bounding box center [1215, 365] width 24 height 24
type input "[DATE]"
type input "50"
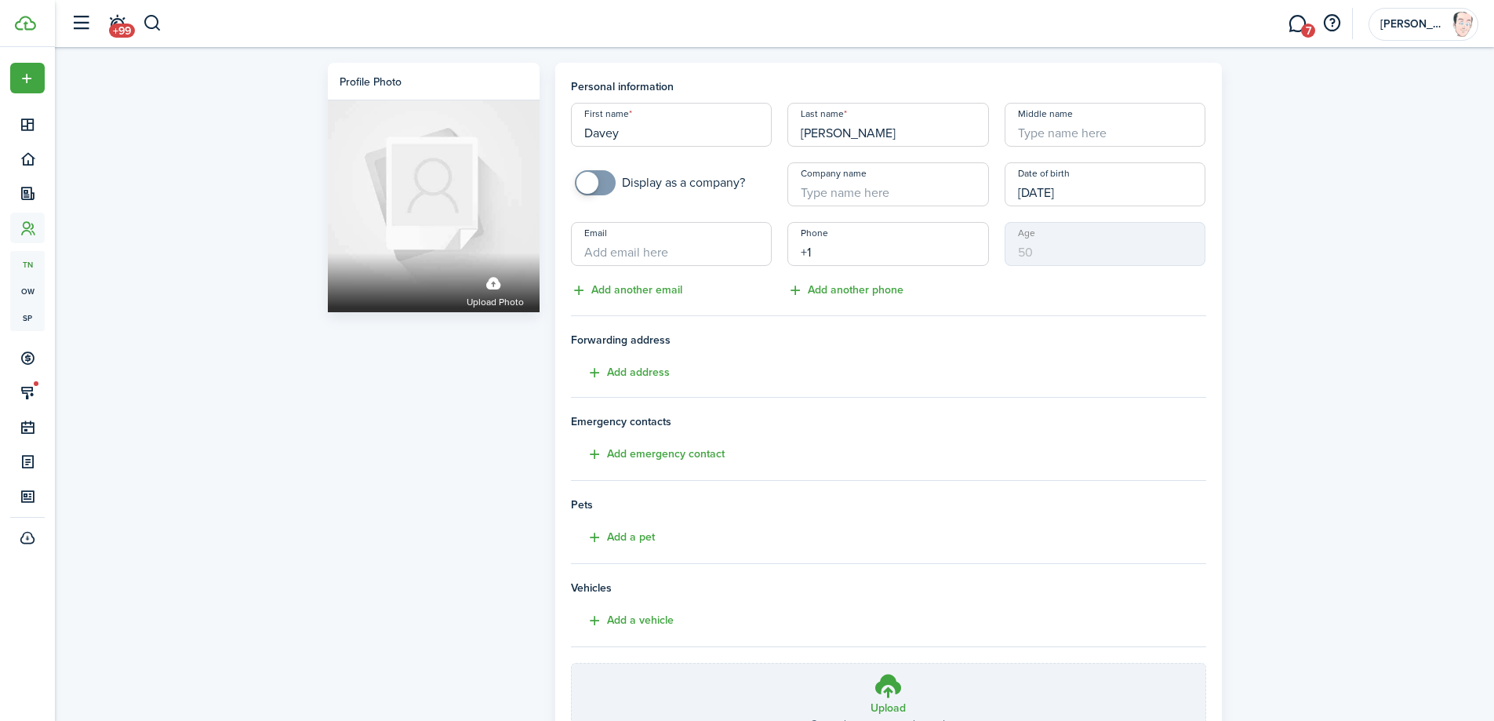
click at [865, 254] on input "+1" at bounding box center [888, 244] width 202 height 44
type input "[PHONE_NUMBER]"
click at [891, 354] on h4 "Forwarding address Add address" at bounding box center [888, 357] width 635 height 50
click at [145, 421] on div "Profile photo Upload photo Personal information First name [PERSON_NAME] Last n…" at bounding box center [774, 435] width 1439 height 776
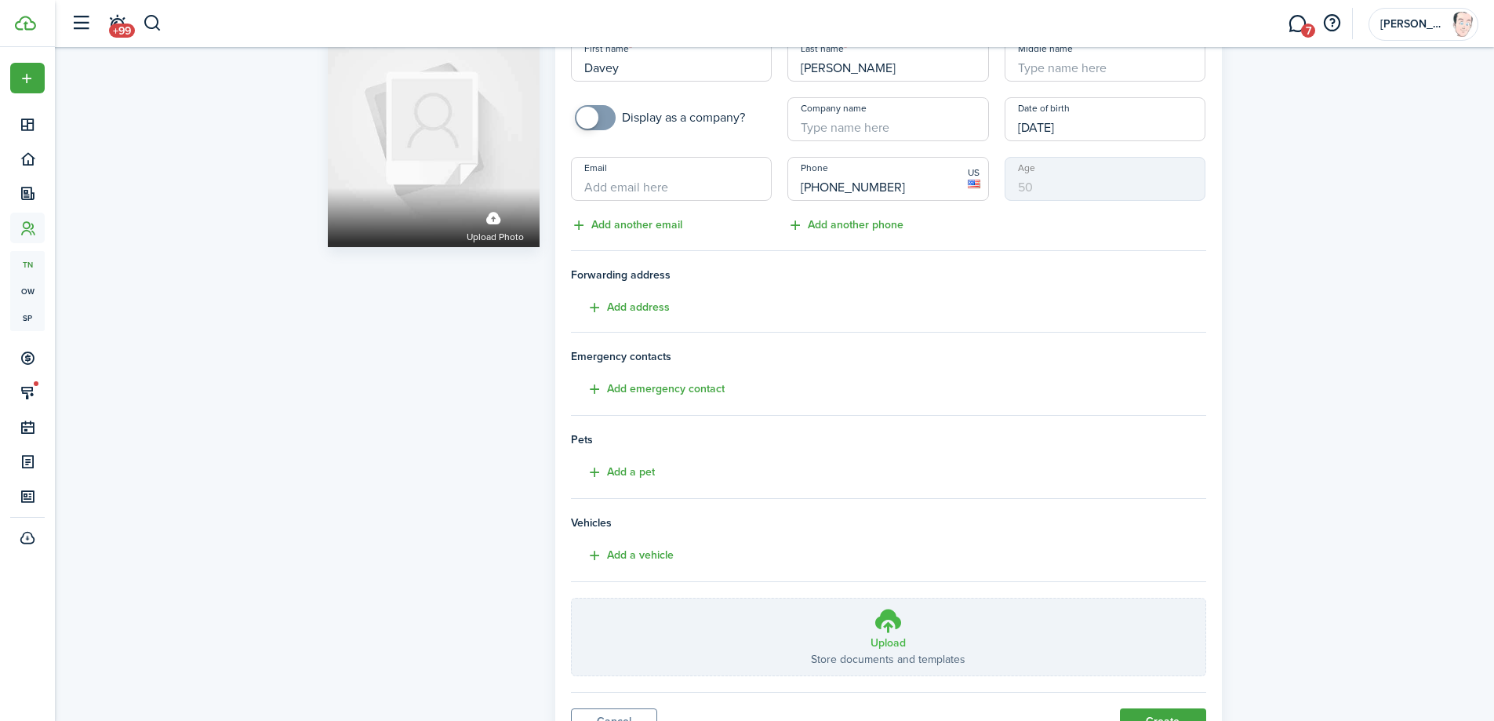
scroll to position [138, 0]
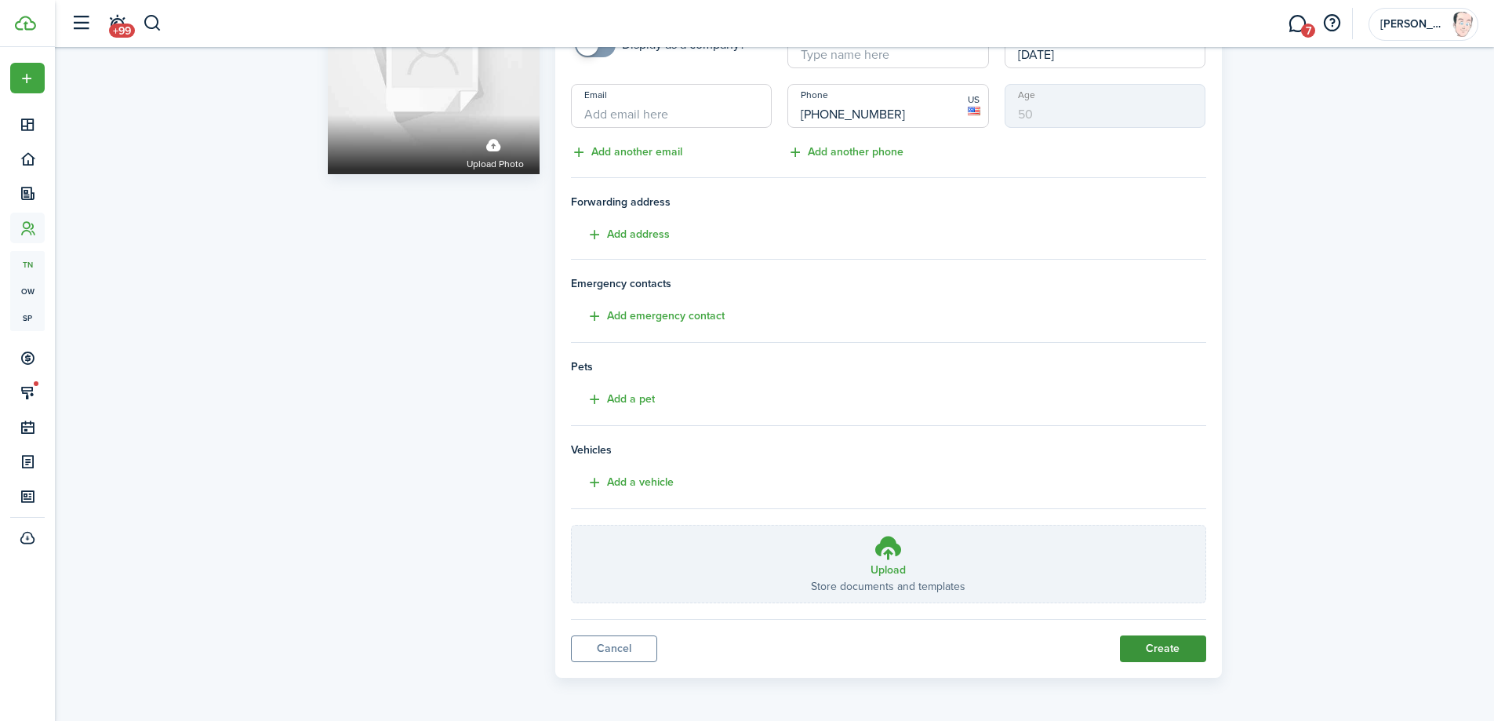
click at [1166, 650] on button "Create" at bounding box center [1163, 648] width 86 height 27
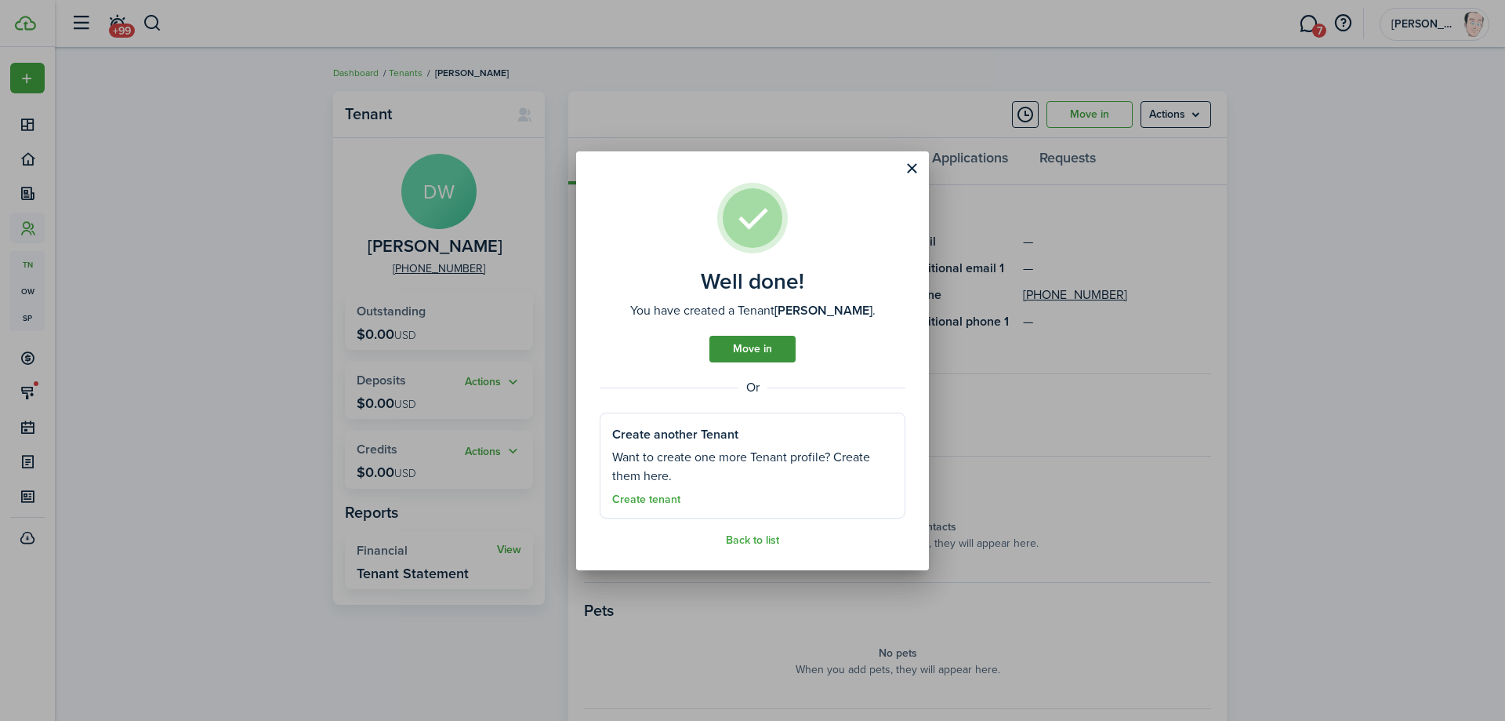
click at [746, 350] on link "Move in" at bounding box center [753, 349] width 86 height 27
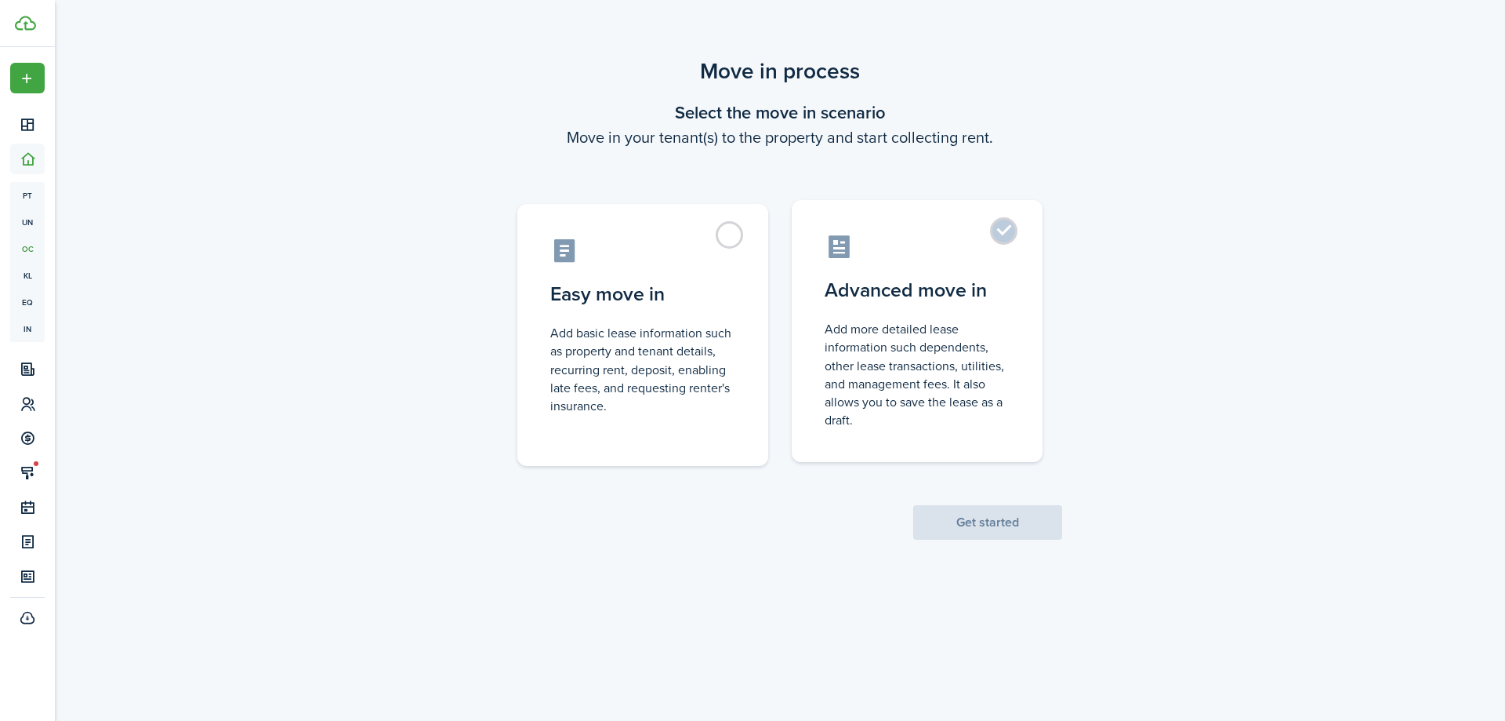
click at [881, 354] on control-radio-card-description "Add more detailed lease information such dependents, other lease transactions, …" at bounding box center [917, 374] width 185 height 109
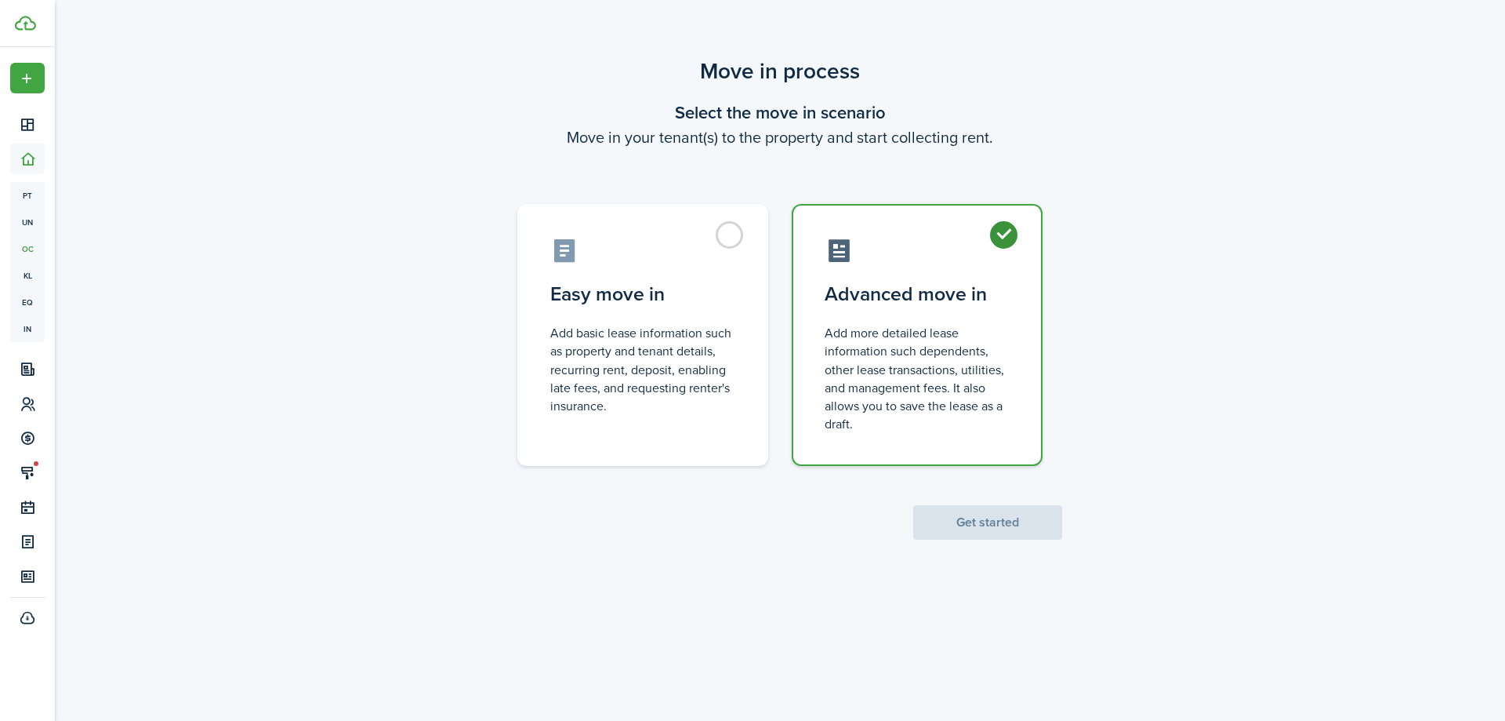
radio input "true"
click at [977, 525] on button "Get started" at bounding box center [987, 522] width 149 height 35
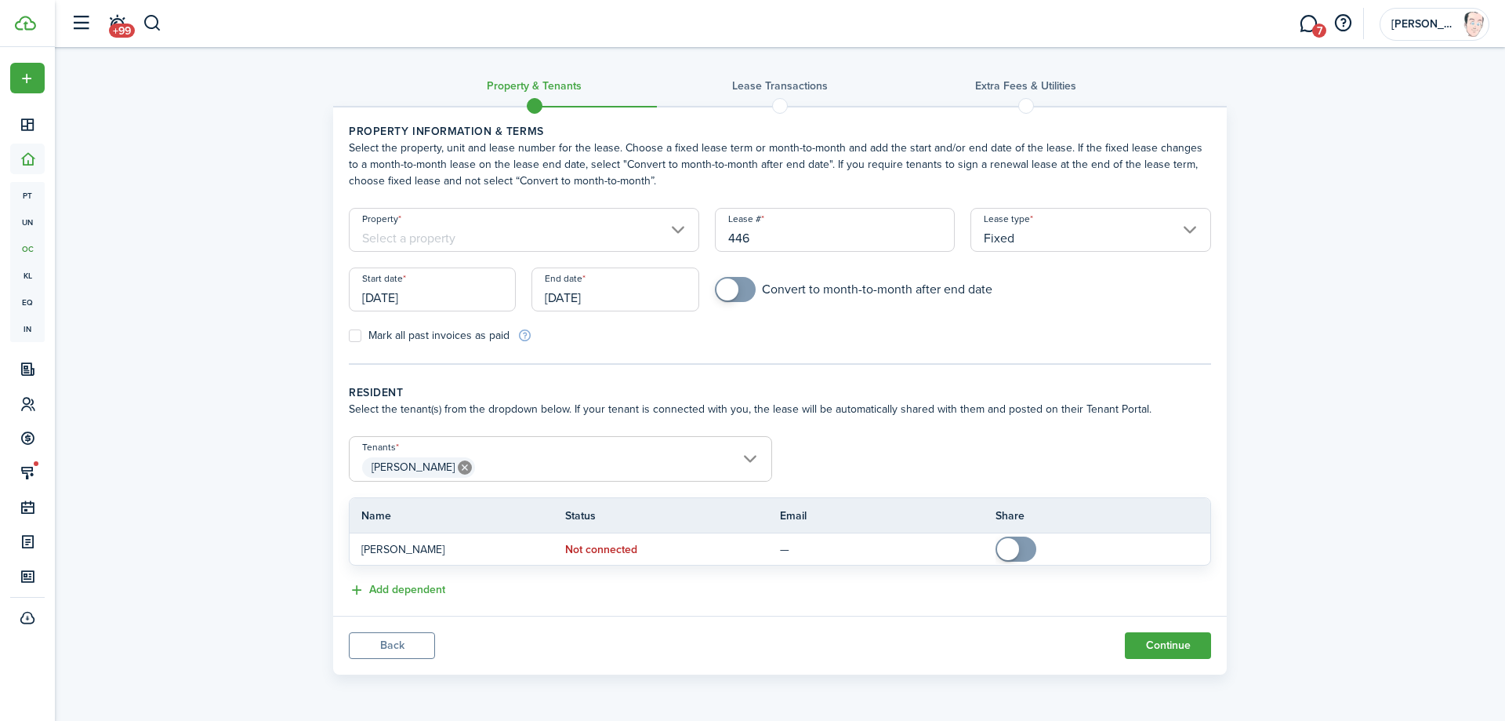
click at [564, 227] on input "Property" at bounding box center [524, 230] width 350 height 44
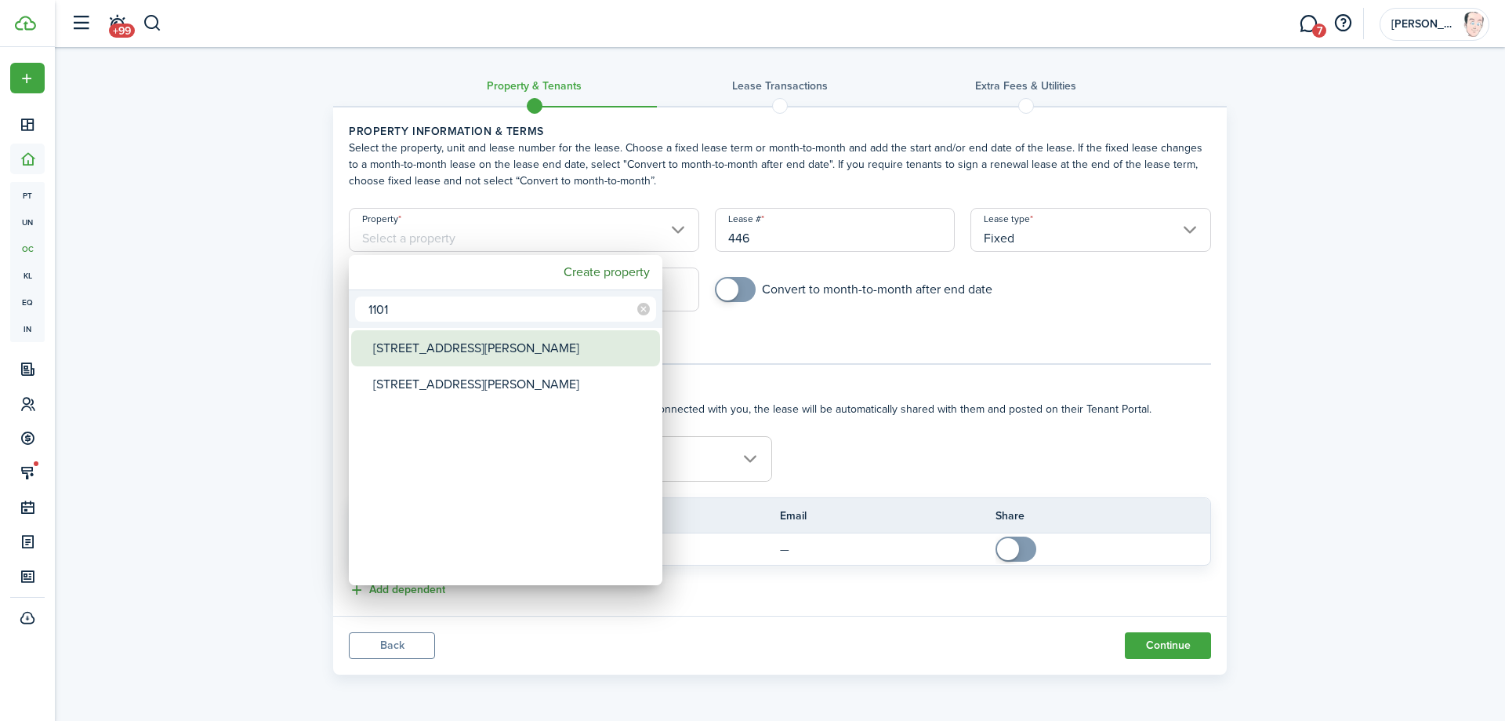
type input "1101"
click at [283, 340] on div at bounding box center [753, 360] width 1756 height 971
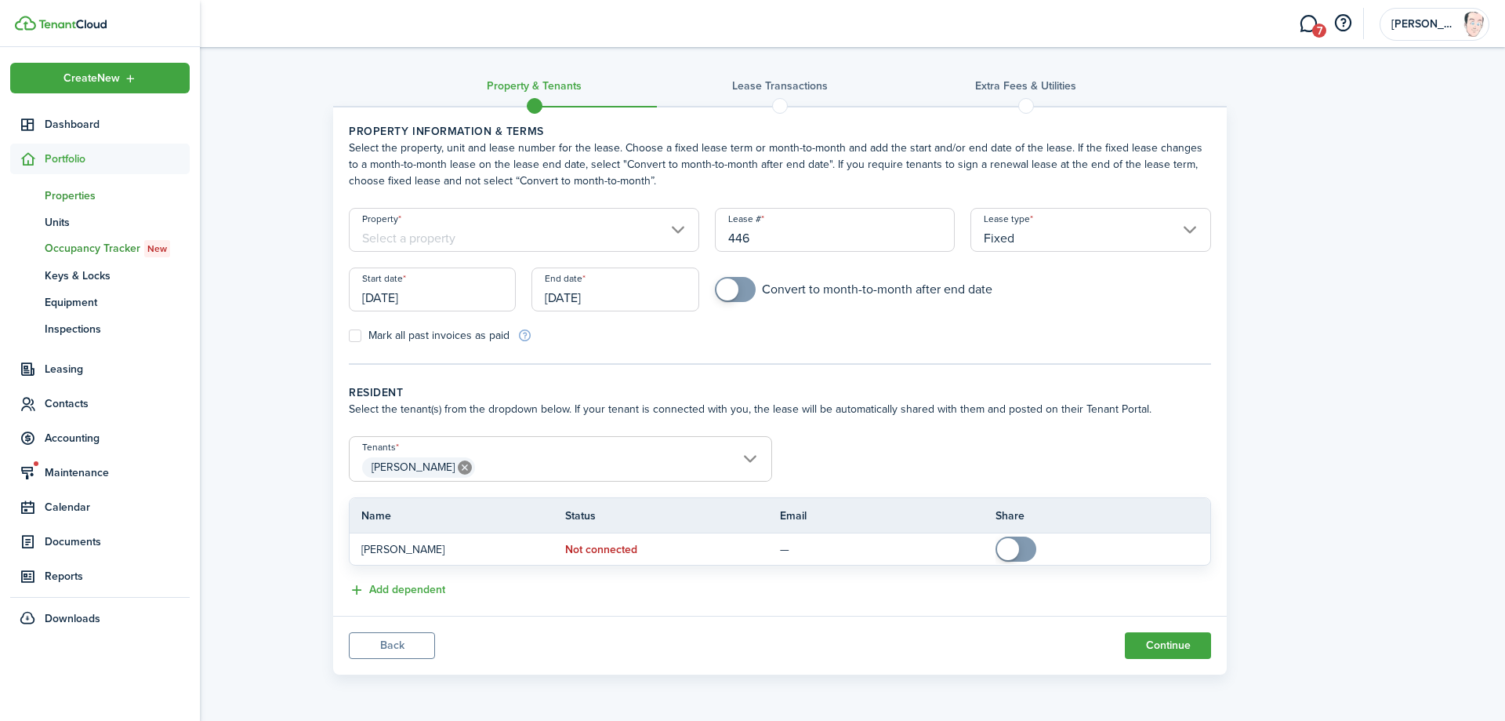
click at [86, 191] on span "Properties" at bounding box center [117, 195] width 145 height 16
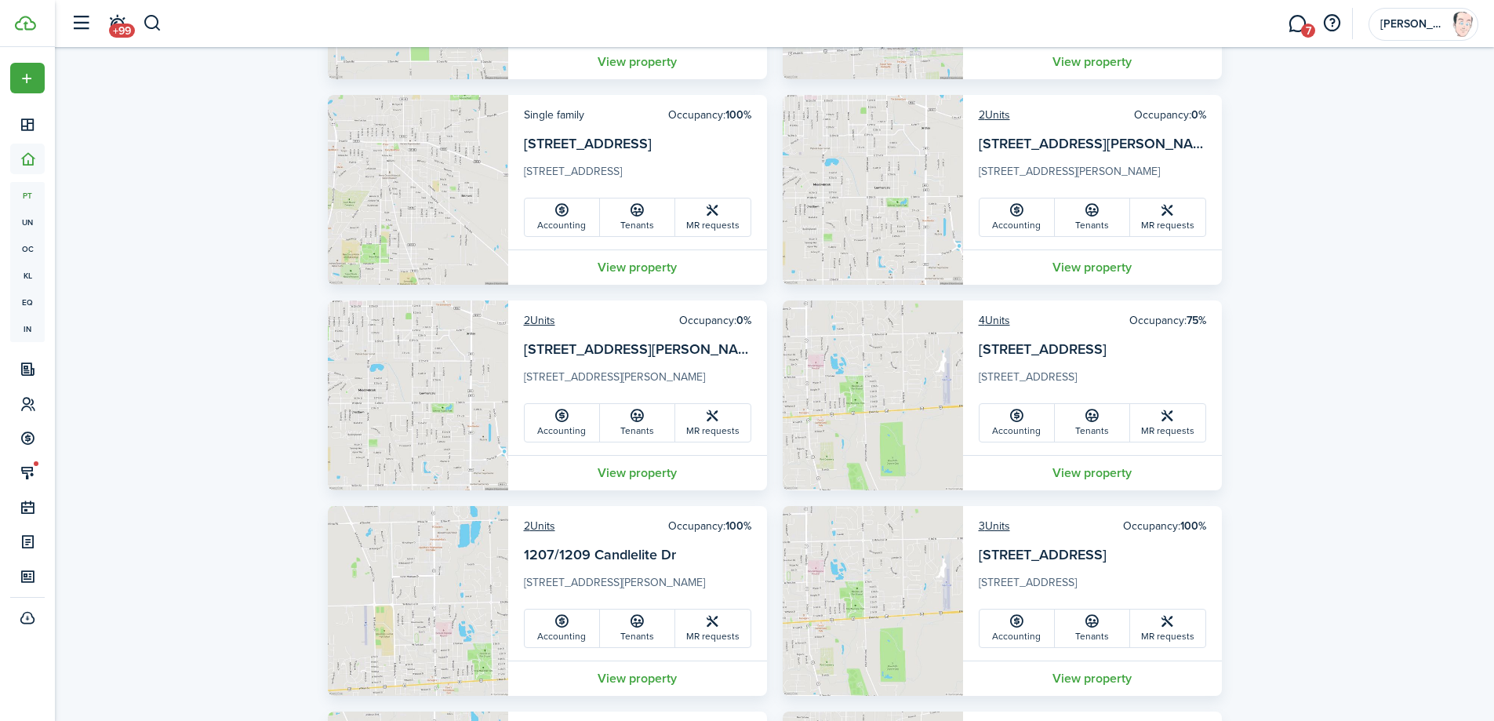
scroll to position [4673, 0]
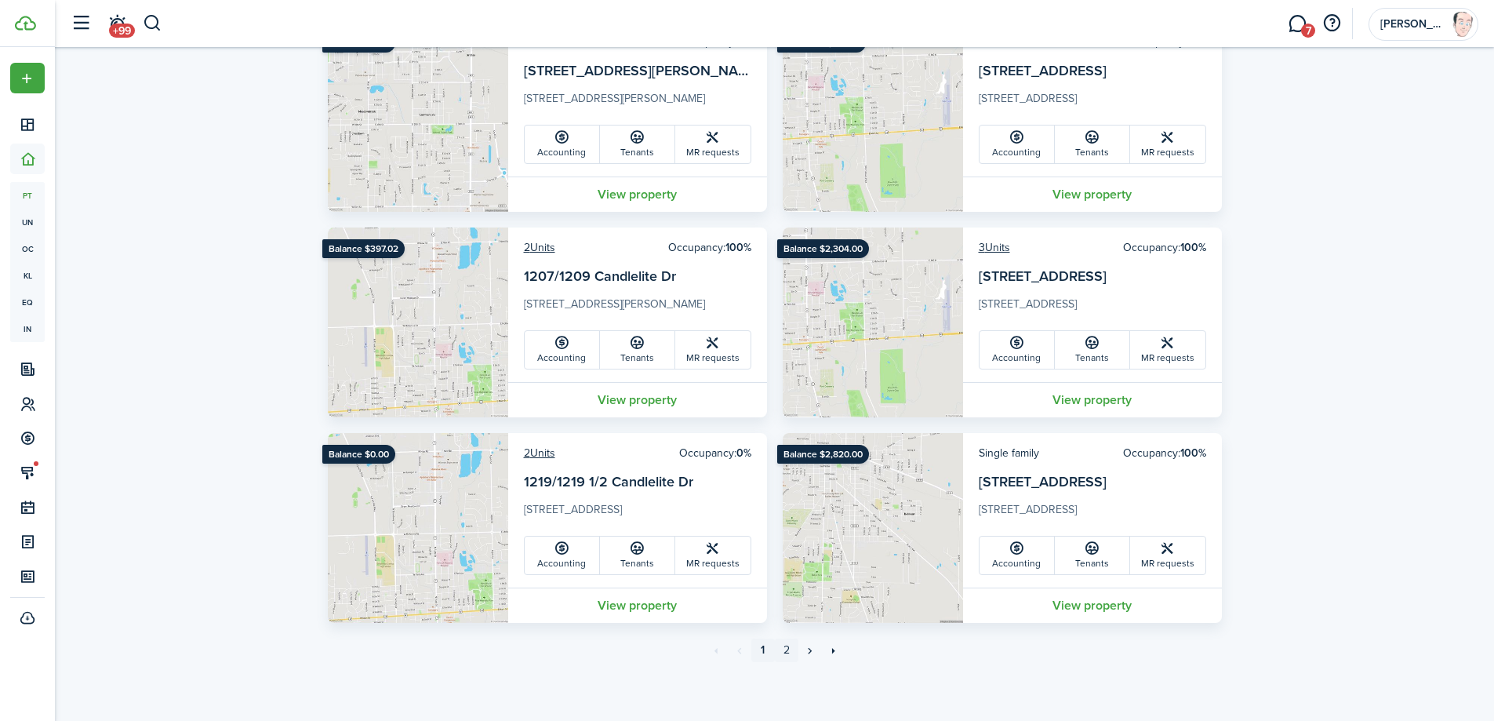
click at [785, 647] on link "2" at bounding box center [787, 650] width 24 height 24
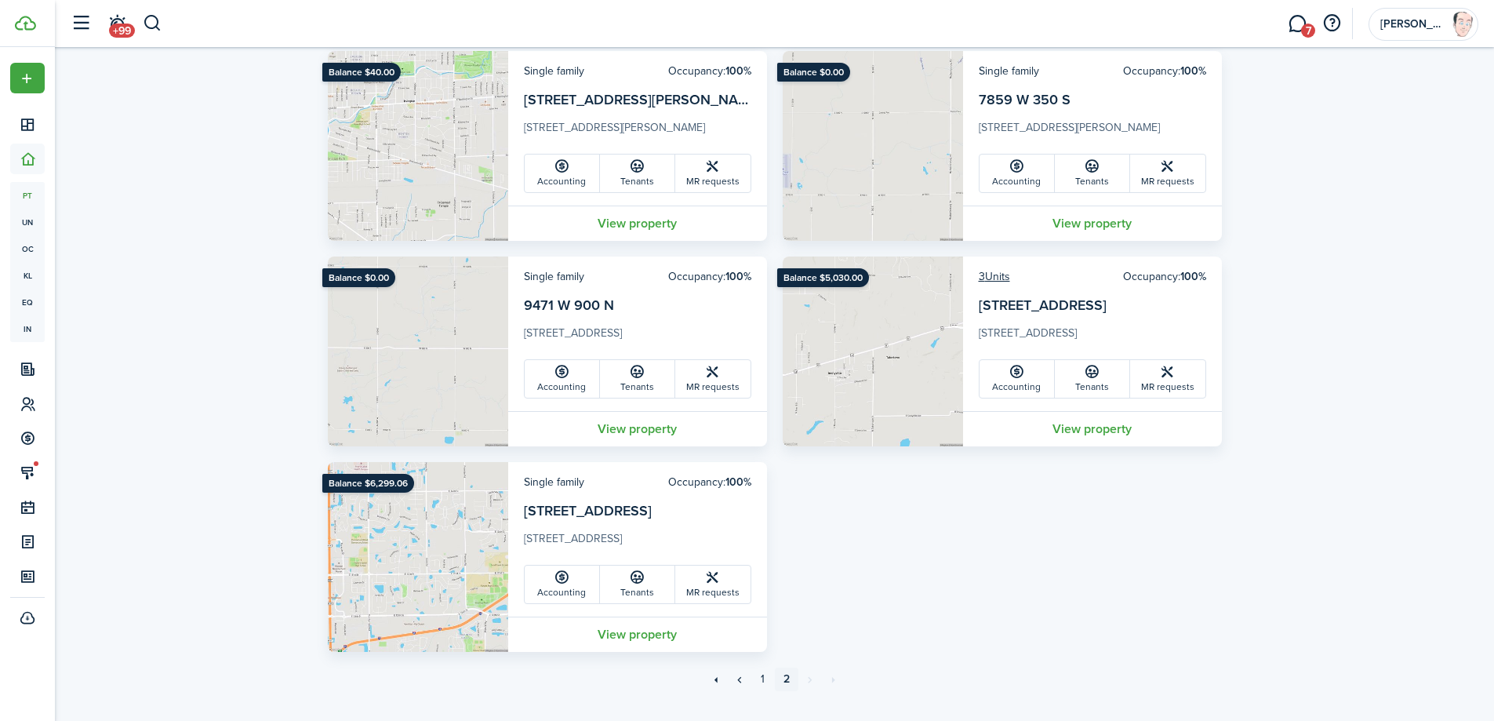
scroll to position [770, 0]
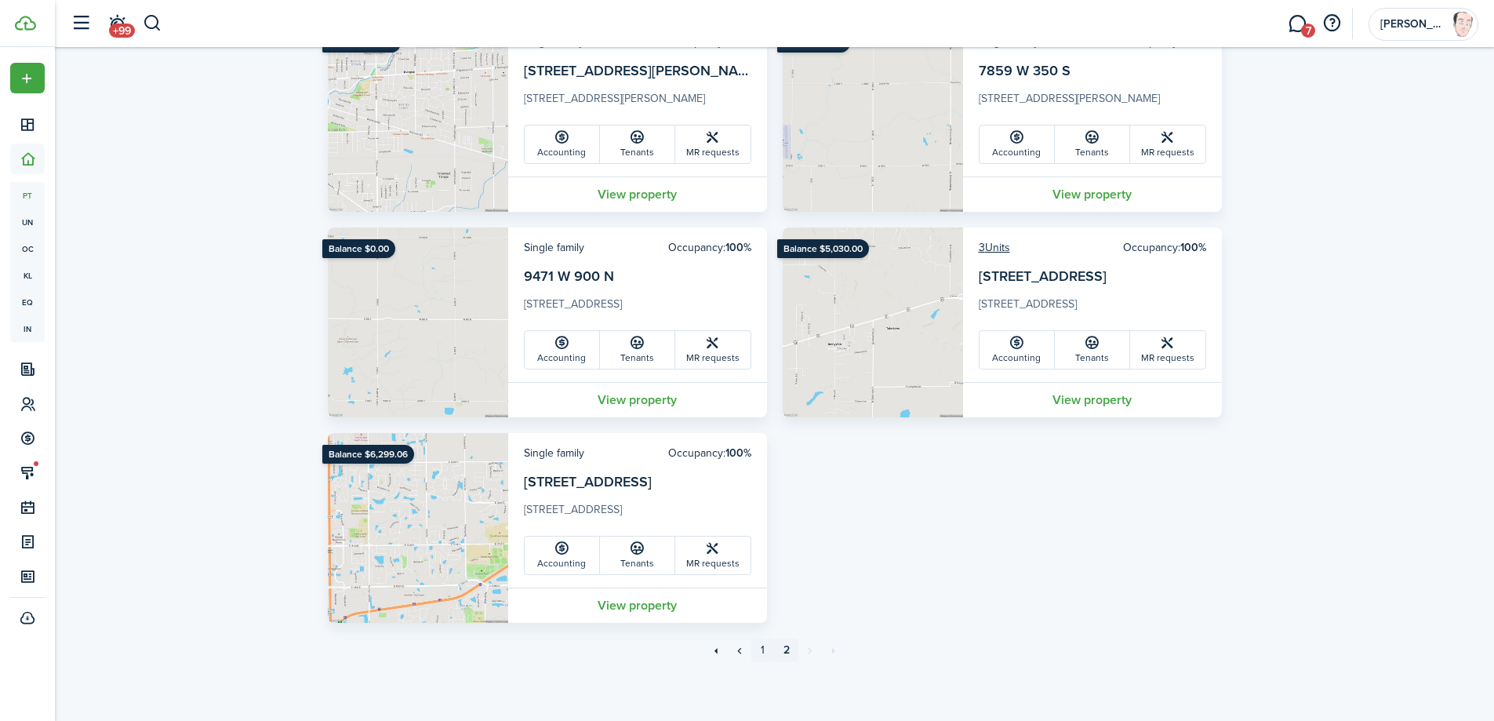
click at [763, 651] on link "1" at bounding box center [763, 650] width 24 height 24
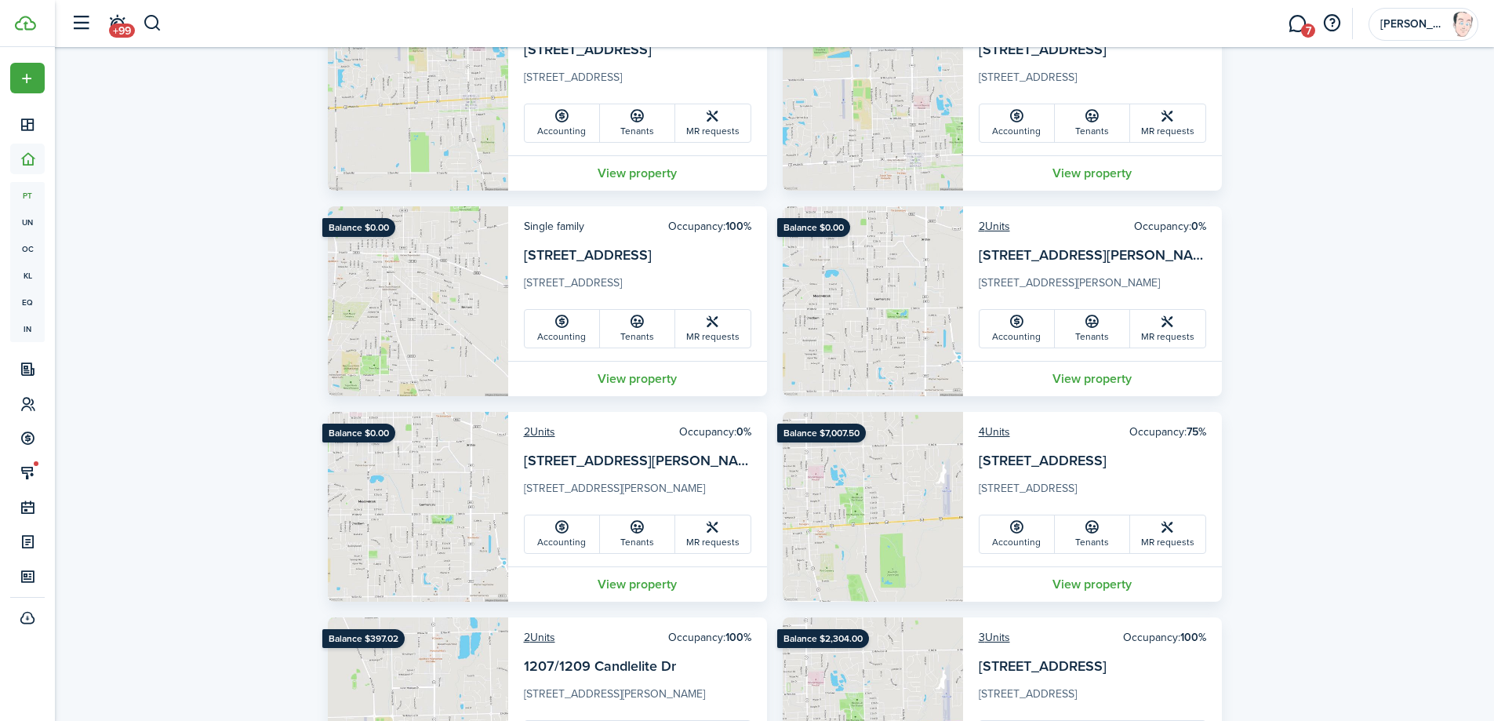
scroll to position [4281, 0]
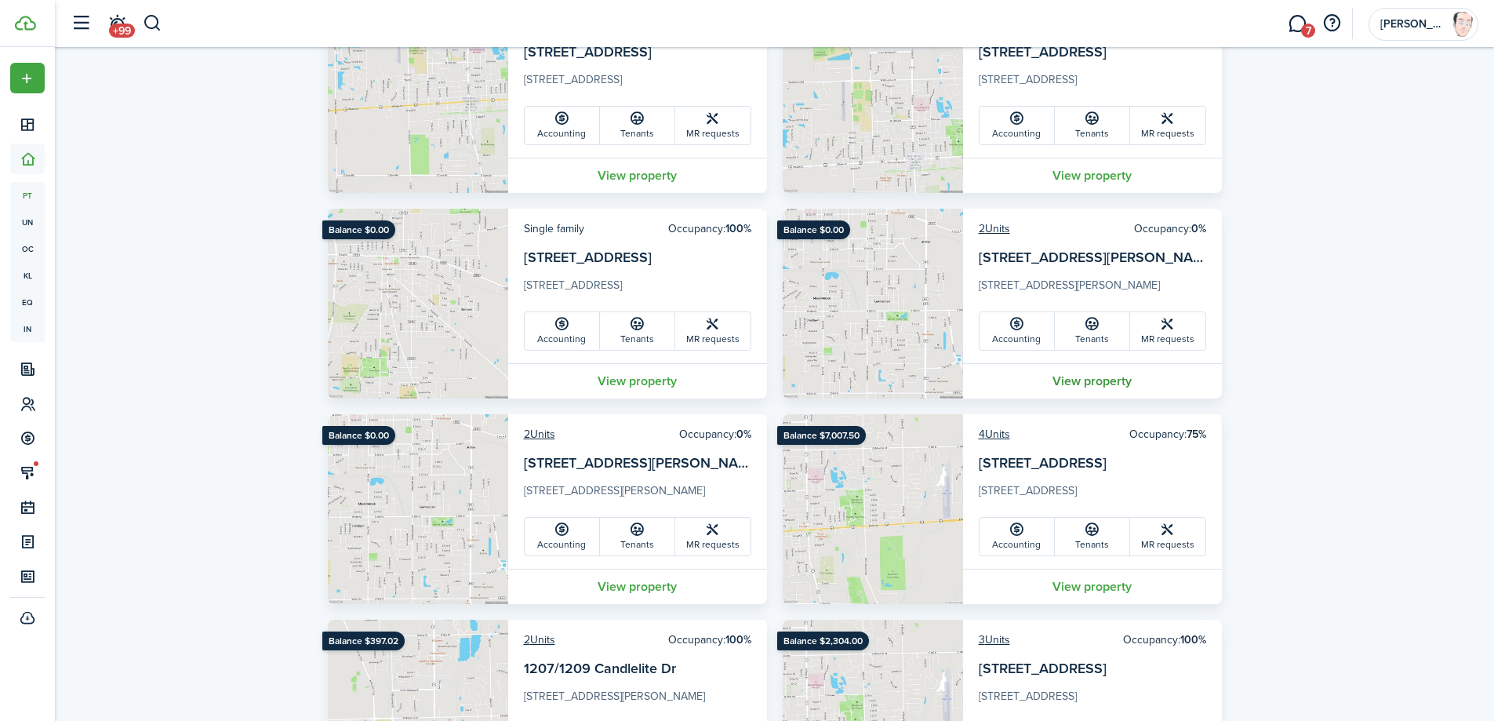
click at [1102, 381] on link "View property" at bounding box center [1092, 380] width 259 height 35
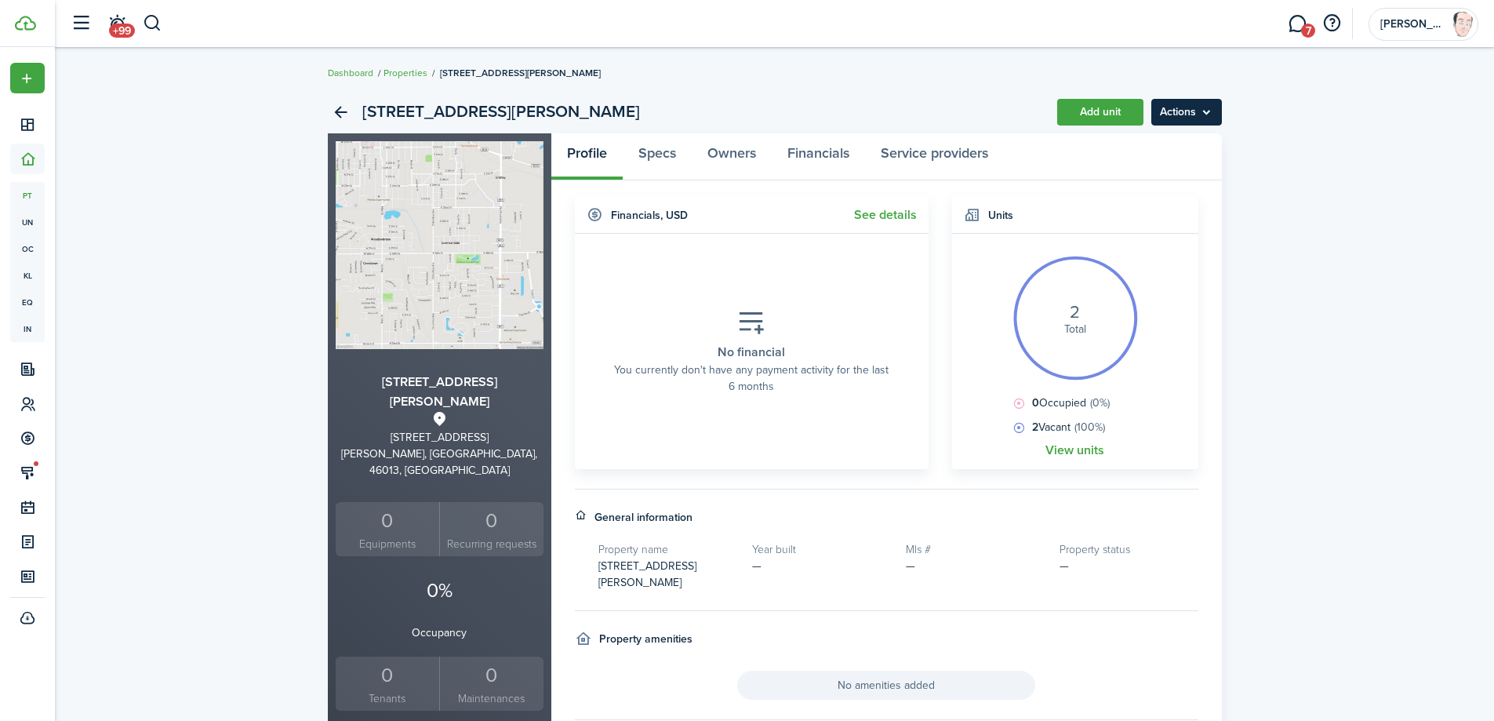
click at [1200, 109] on menu-btn "Actions" at bounding box center [1186, 112] width 71 height 27
click at [1133, 204] on button "Delete property" at bounding box center [1152, 201] width 137 height 27
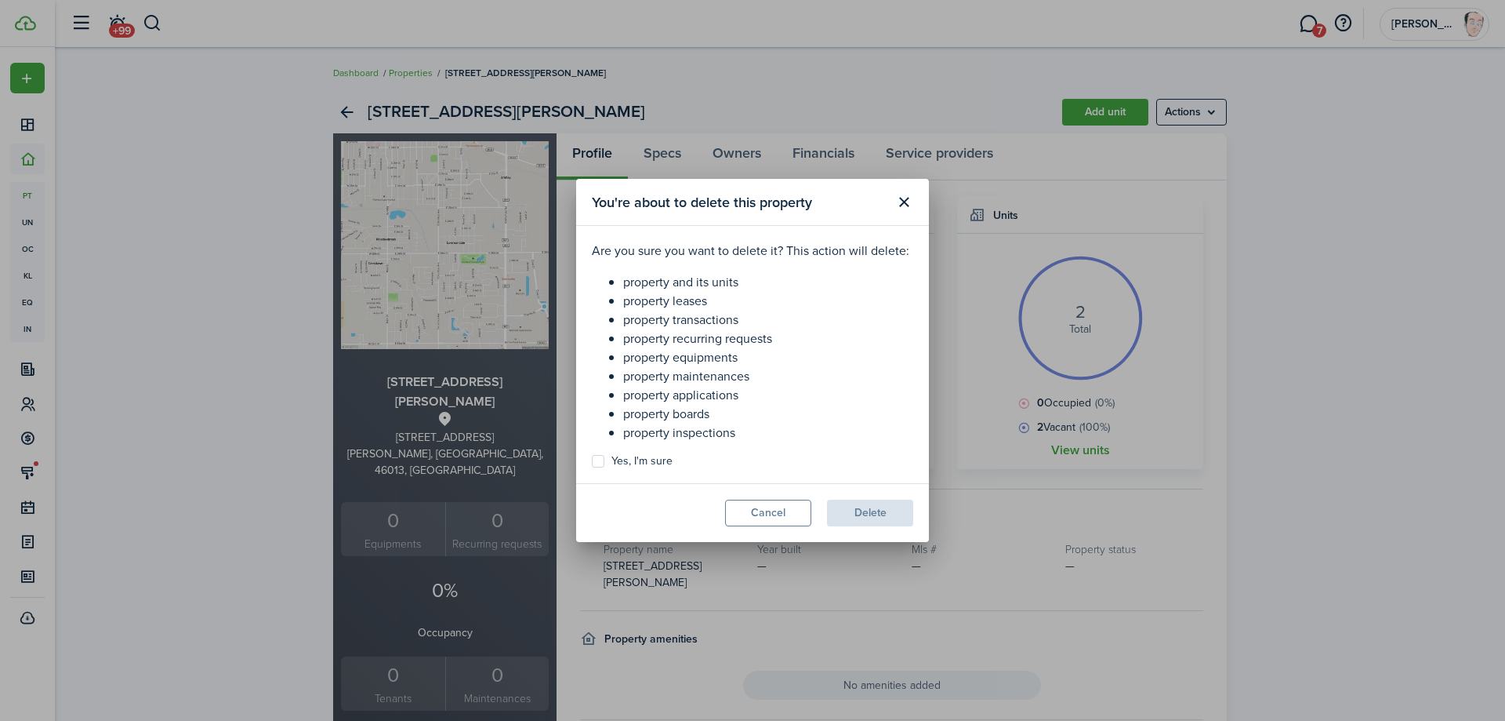
click at [598, 459] on label "Yes, I'm sure" at bounding box center [632, 461] width 81 height 13
click at [592, 461] on input "Yes, I'm sure" at bounding box center [591, 461] width 1 height 1
checkbox input "true"
click at [870, 504] on button "Delete" at bounding box center [870, 512] width 86 height 27
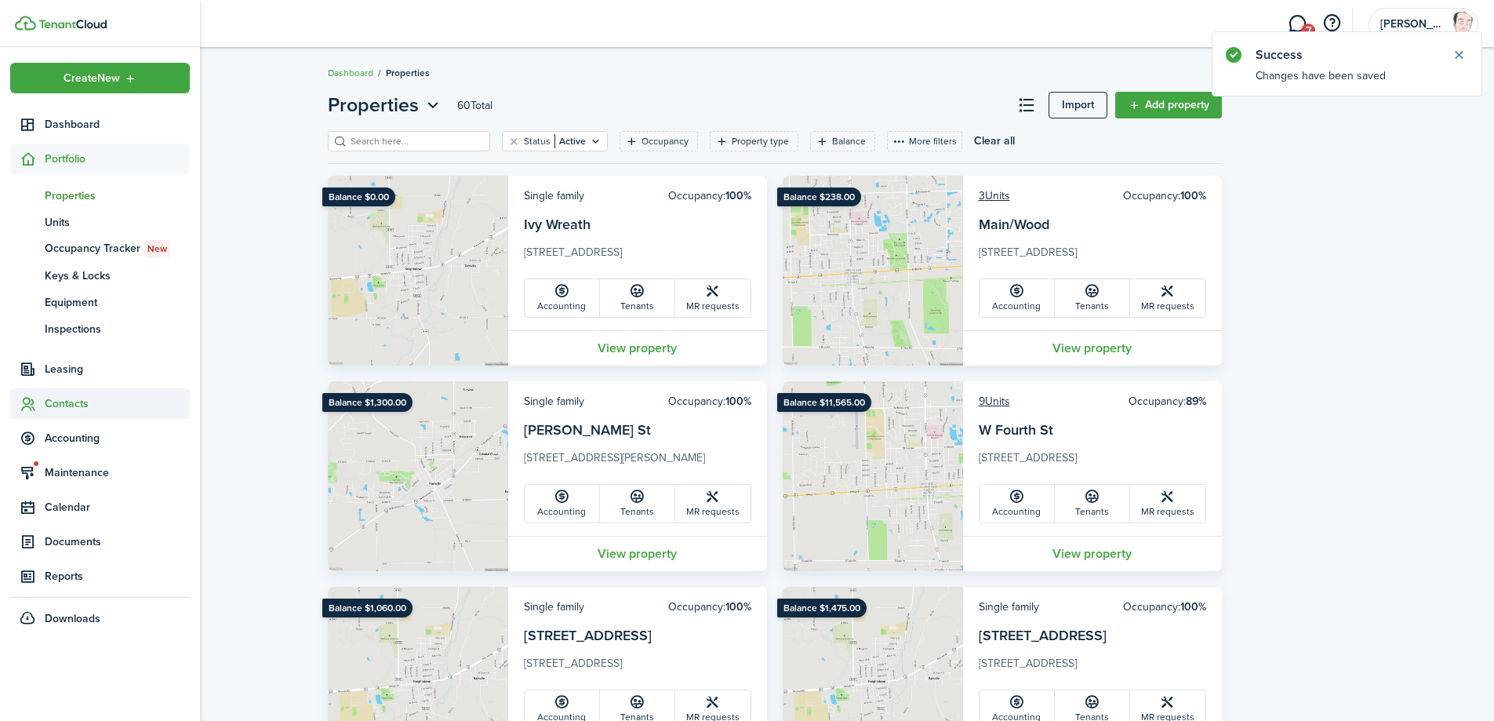
click at [65, 401] on span "Contacts" at bounding box center [117, 403] width 145 height 16
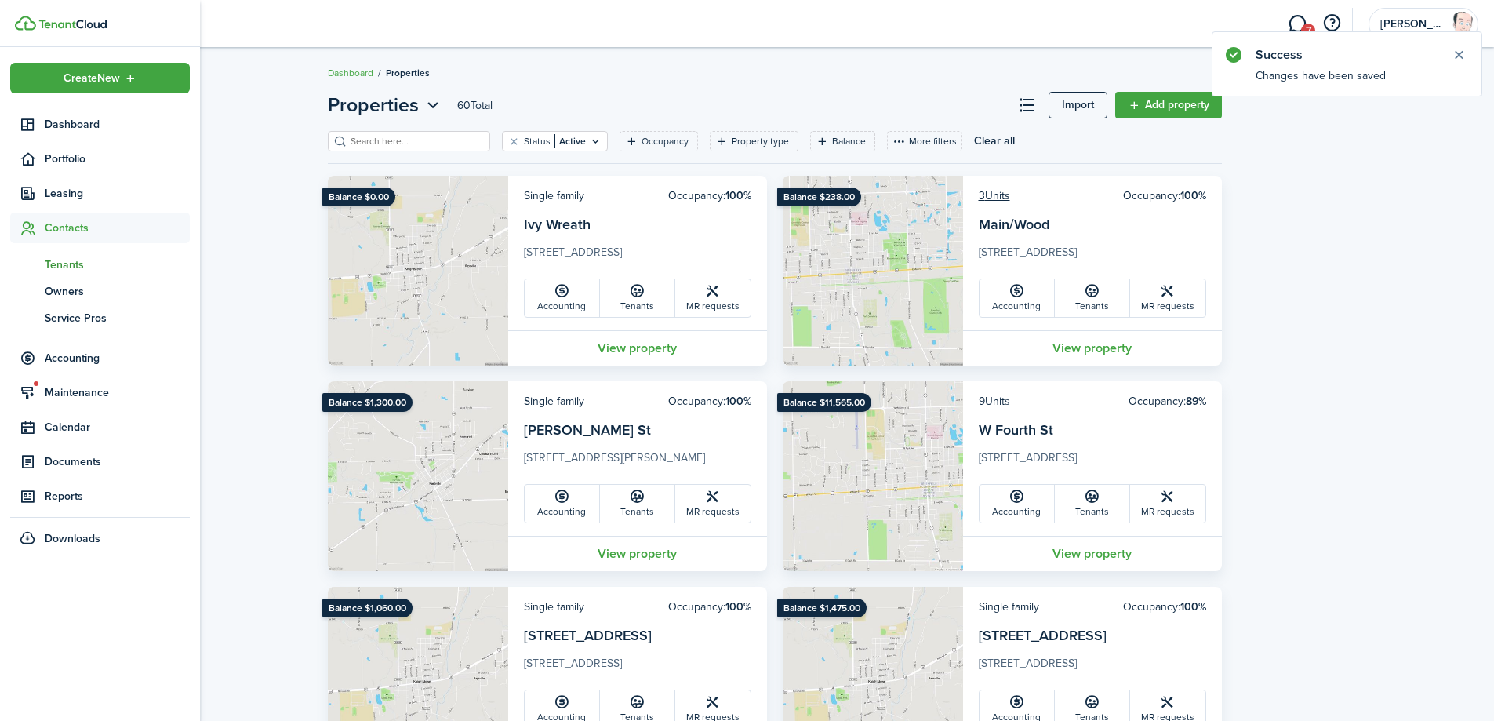
click at [64, 251] on link "tn Tenants" at bounding box center [100, 264] width 180 height 27
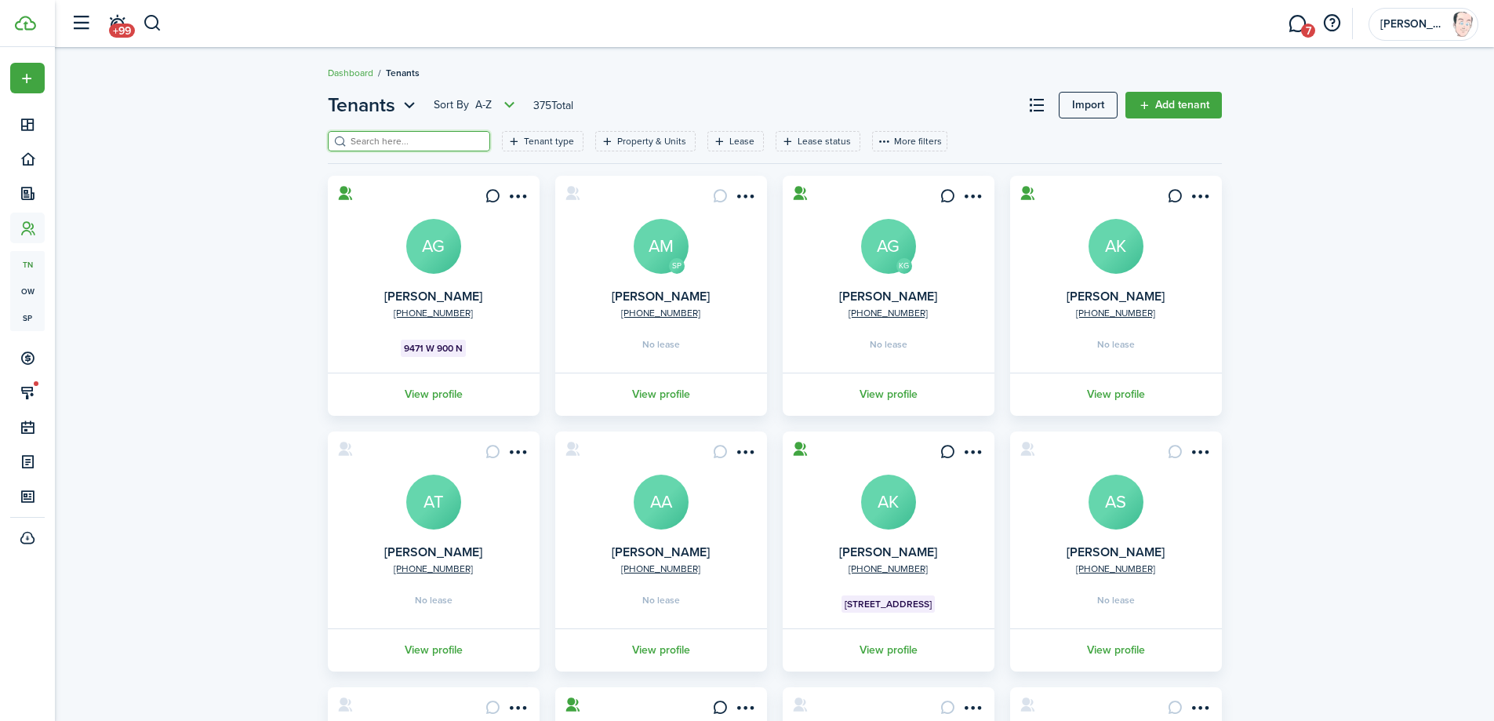
click at [419, 142] on input "search" at bounding box center [416, 141] width 138 height 15
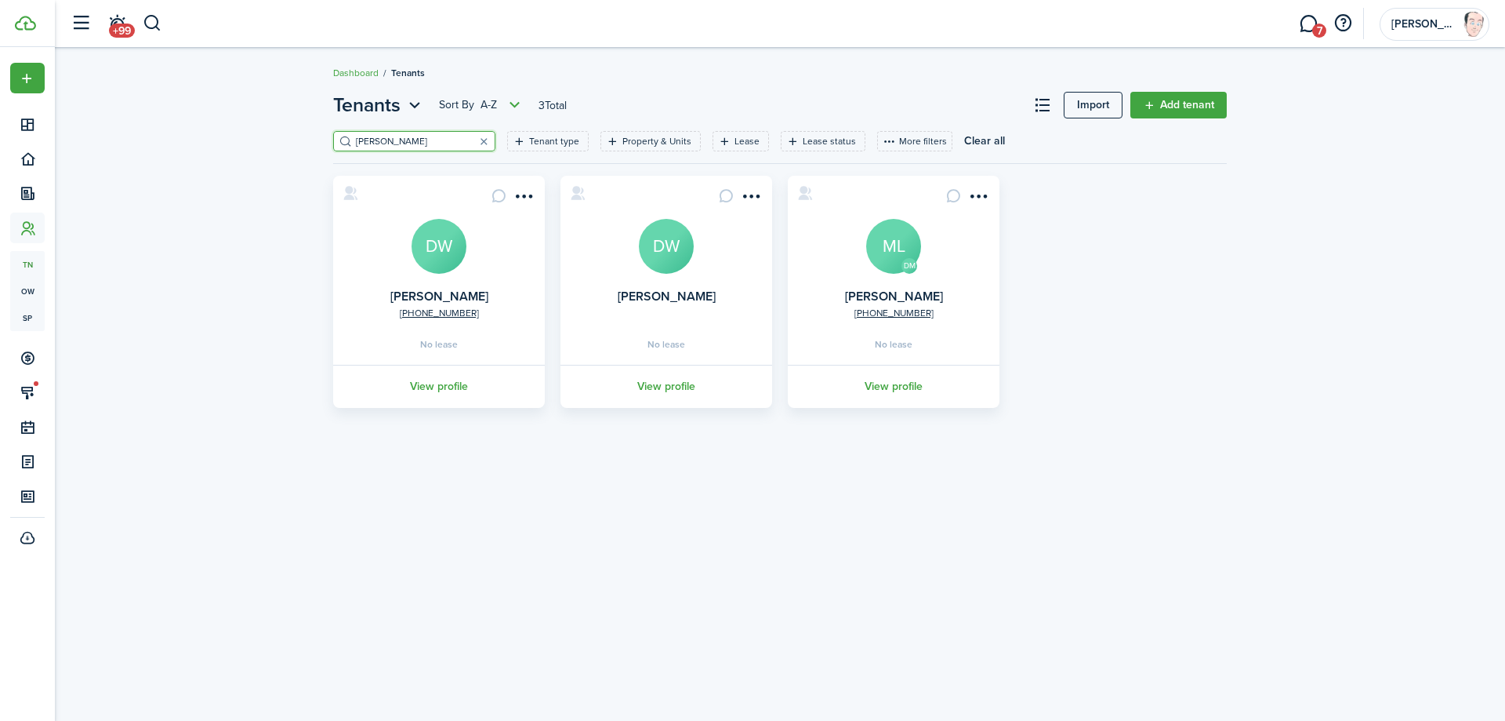
type input "[PERSON_NAME]"
click at [433, 245] on avatar-text "DW" at bounding box center [439, 246] width 55 height 55
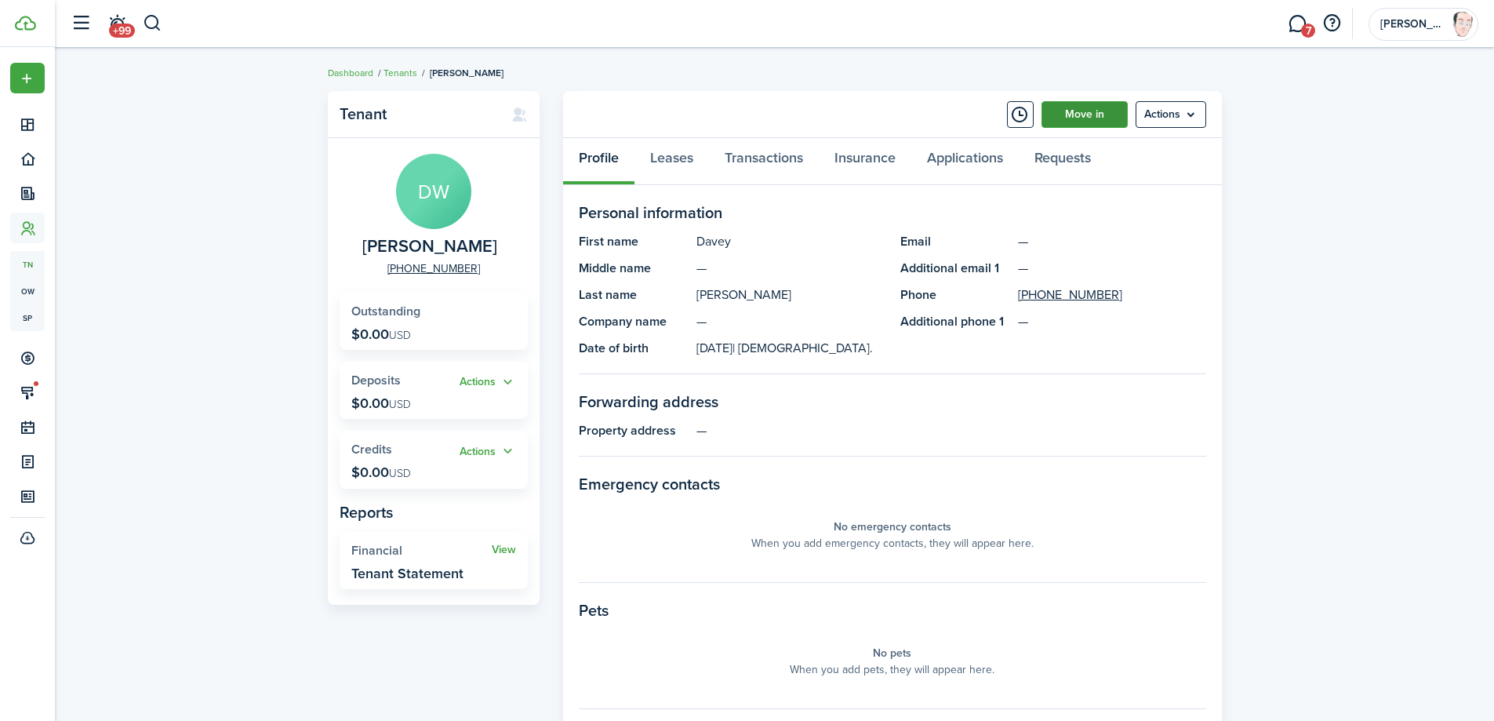
click at [1074, 113] on link "Move in" at bounding box center [1084, 114] width 86 height 27
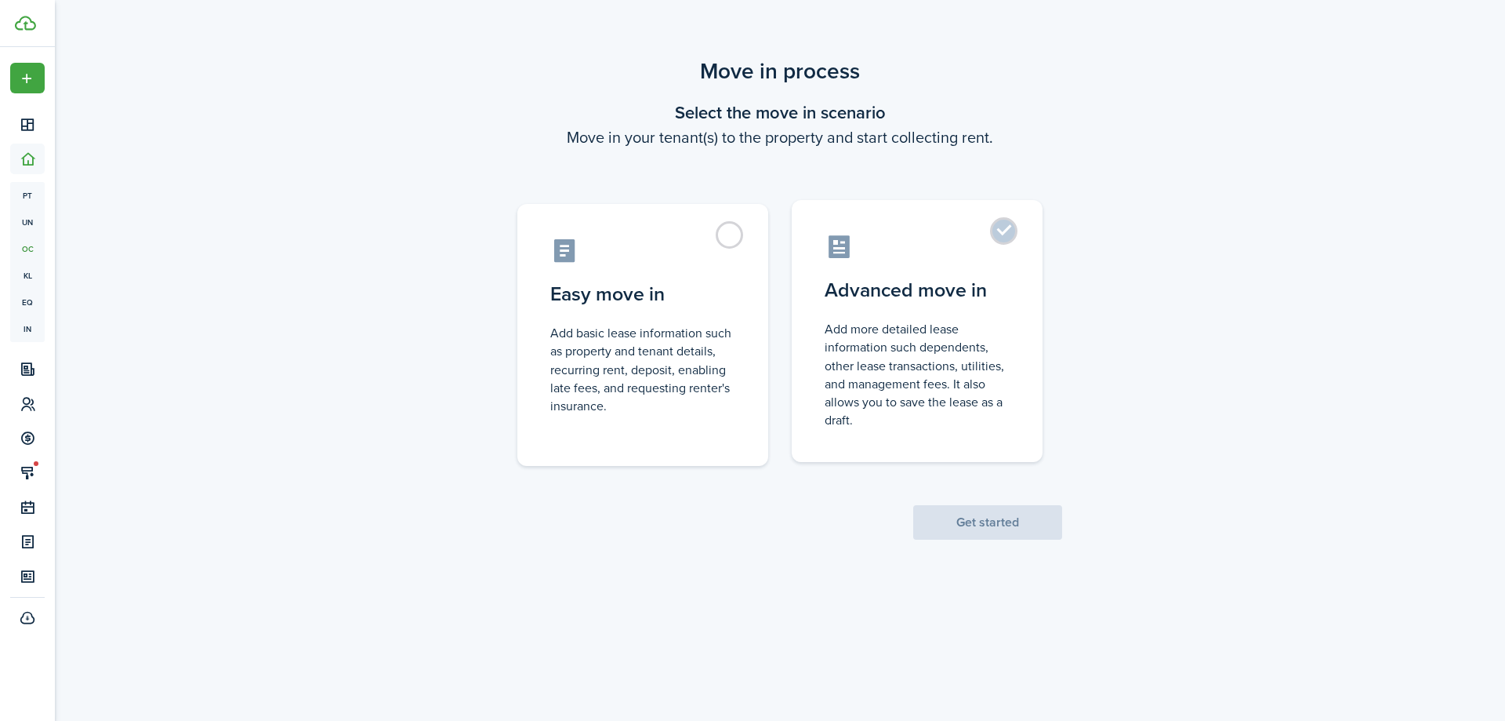
click at [923, 317] on label "Advanced move in Add more detailed lease information such dependents, other lea…" at bounding box center [917, 331] width 251 height 262
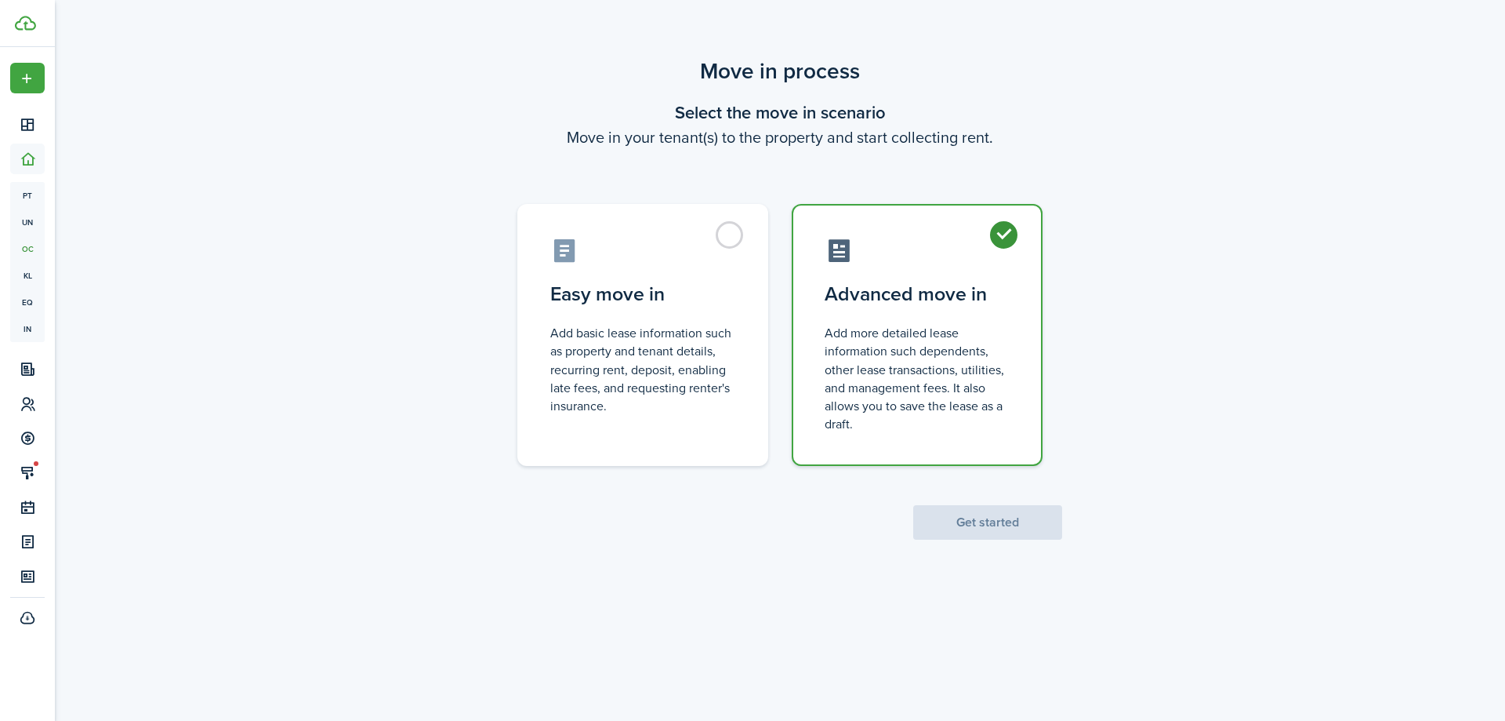
radio input "true"
click at [990, 511] on button "Get started" at bounding box center [987, 522] width 149 height 35
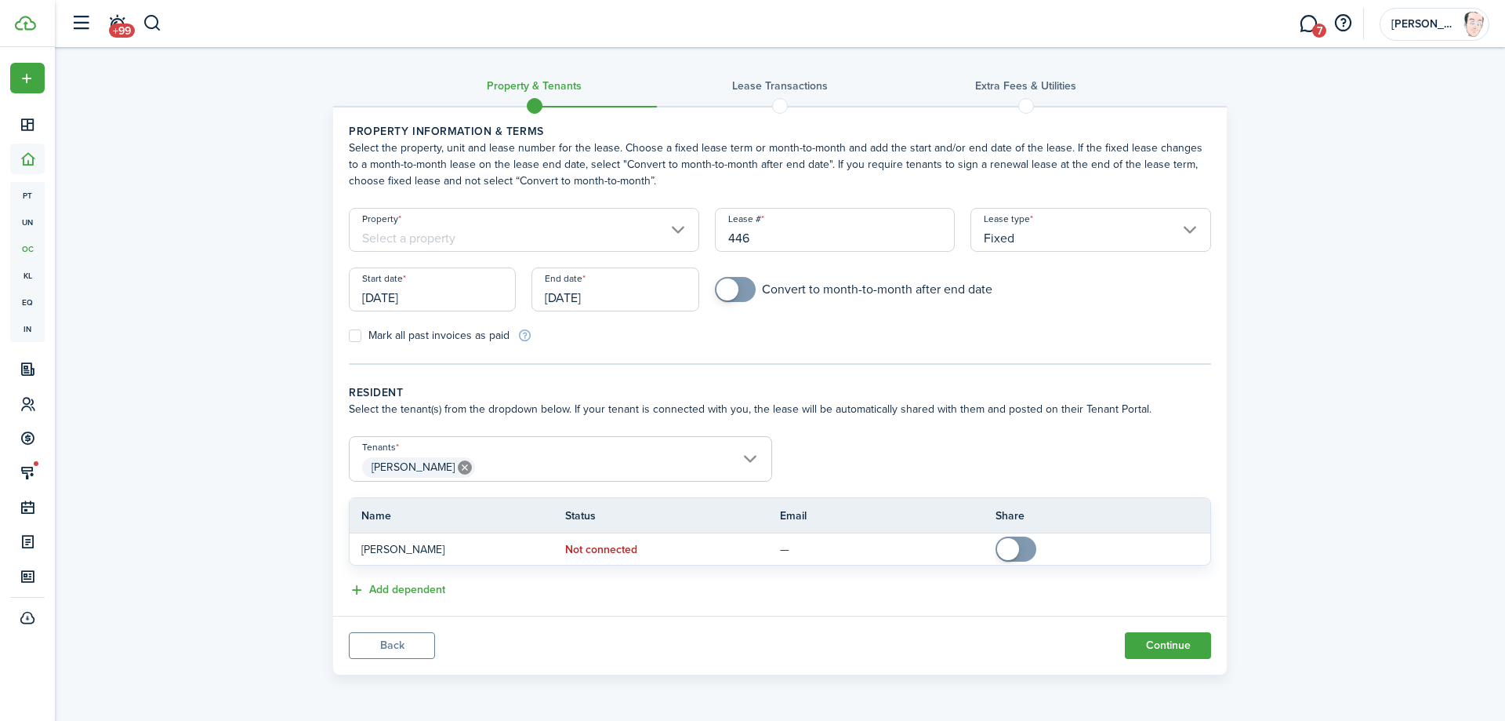
click at [533, 236] on input "Property" at bounding box center [524, 230] width 350 height 44
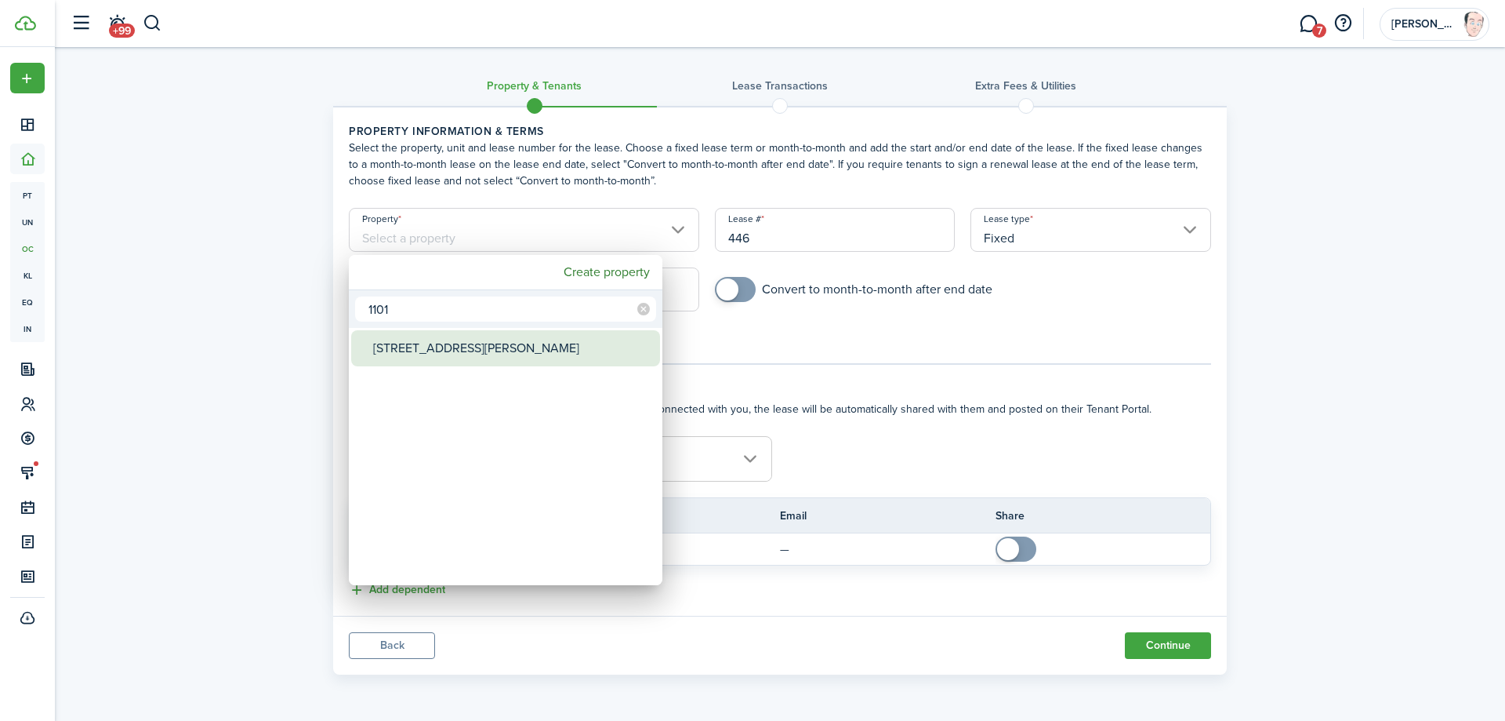
type input "1101"
click at [483, 350] on div "[STREET_ADDRESS][PERSON_NAME]" at bounding box center [512, 348] width 278 height 36
type input "[STREET_ADDRESS][PERSON_NAME]"
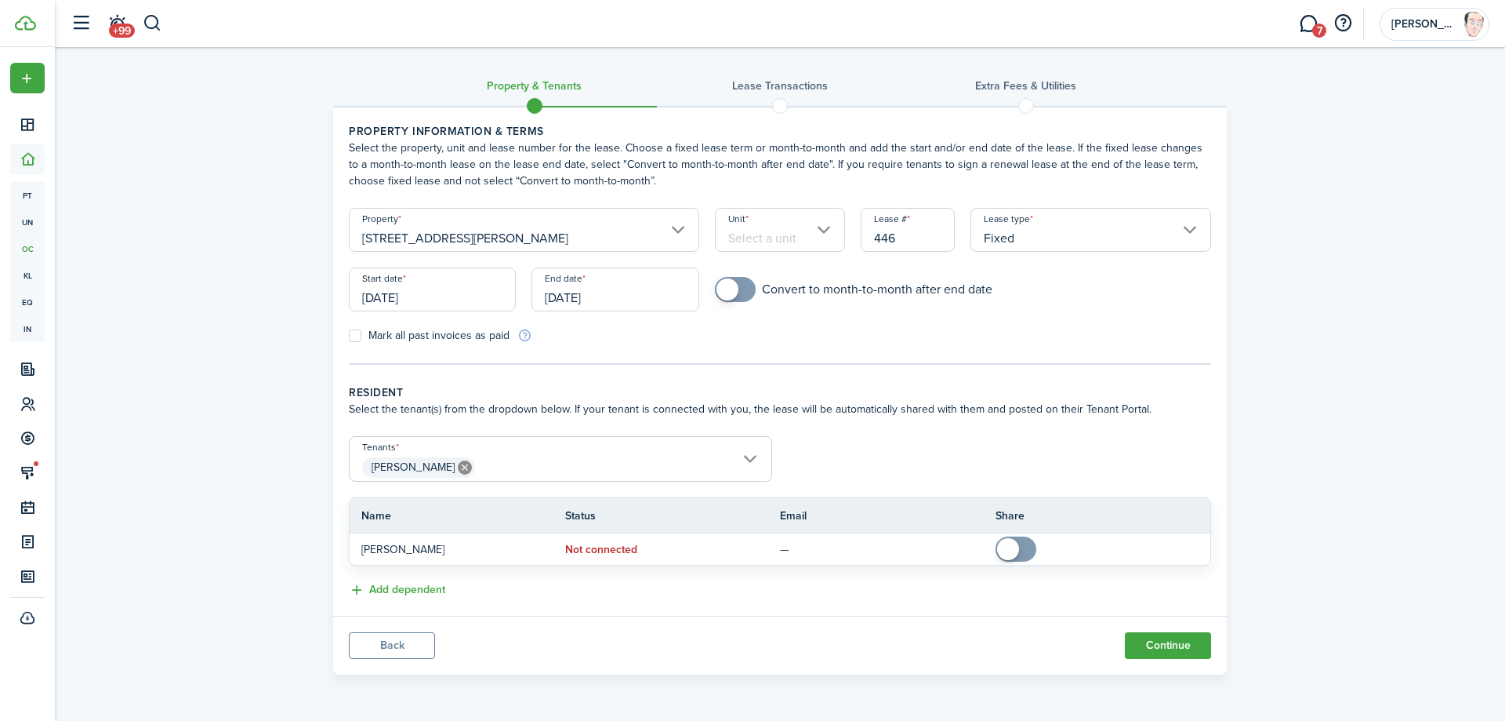
click at [799, 239] on input "Unit" at bounding box center [780, 230] width 131 height 44
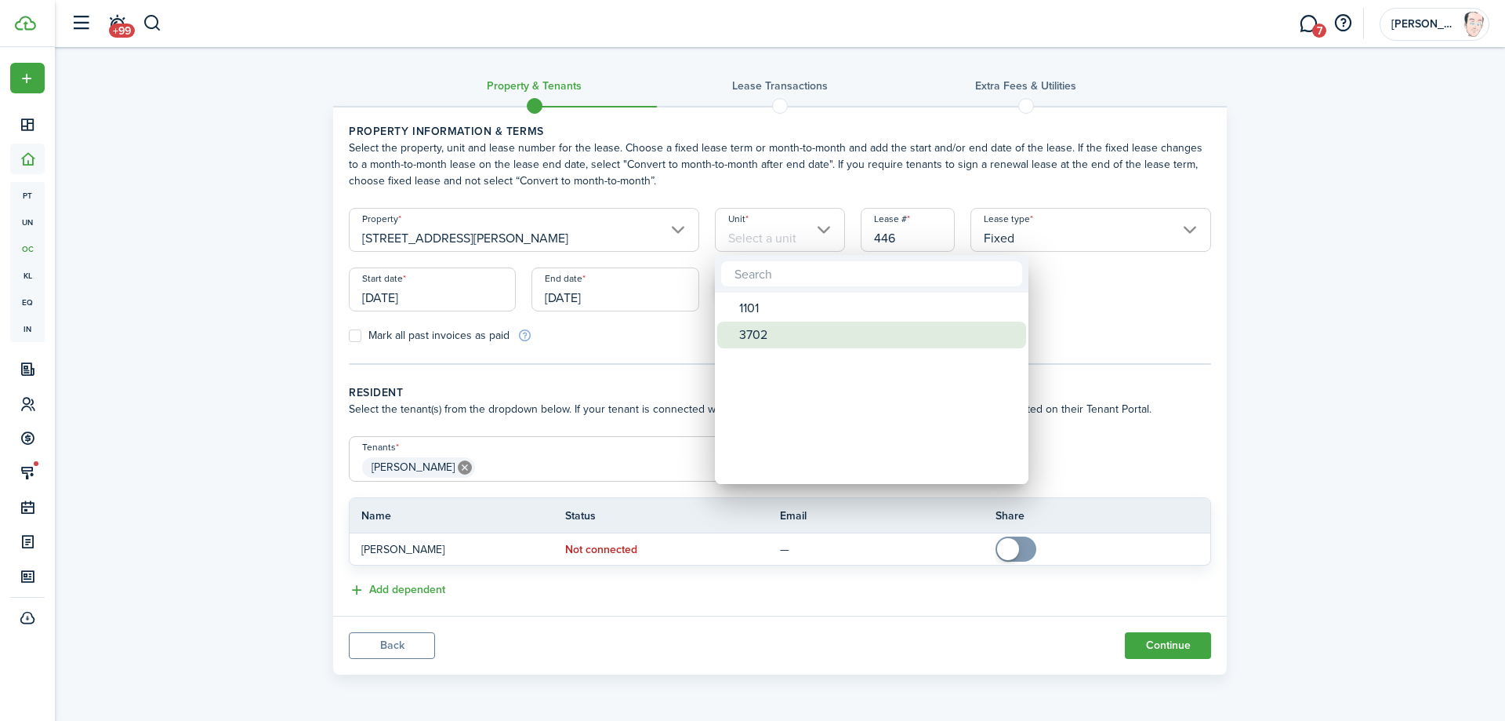
click at [775, 335] on div "3702" at bounding box center [878, 334] width 278 height 27
type input "3702"
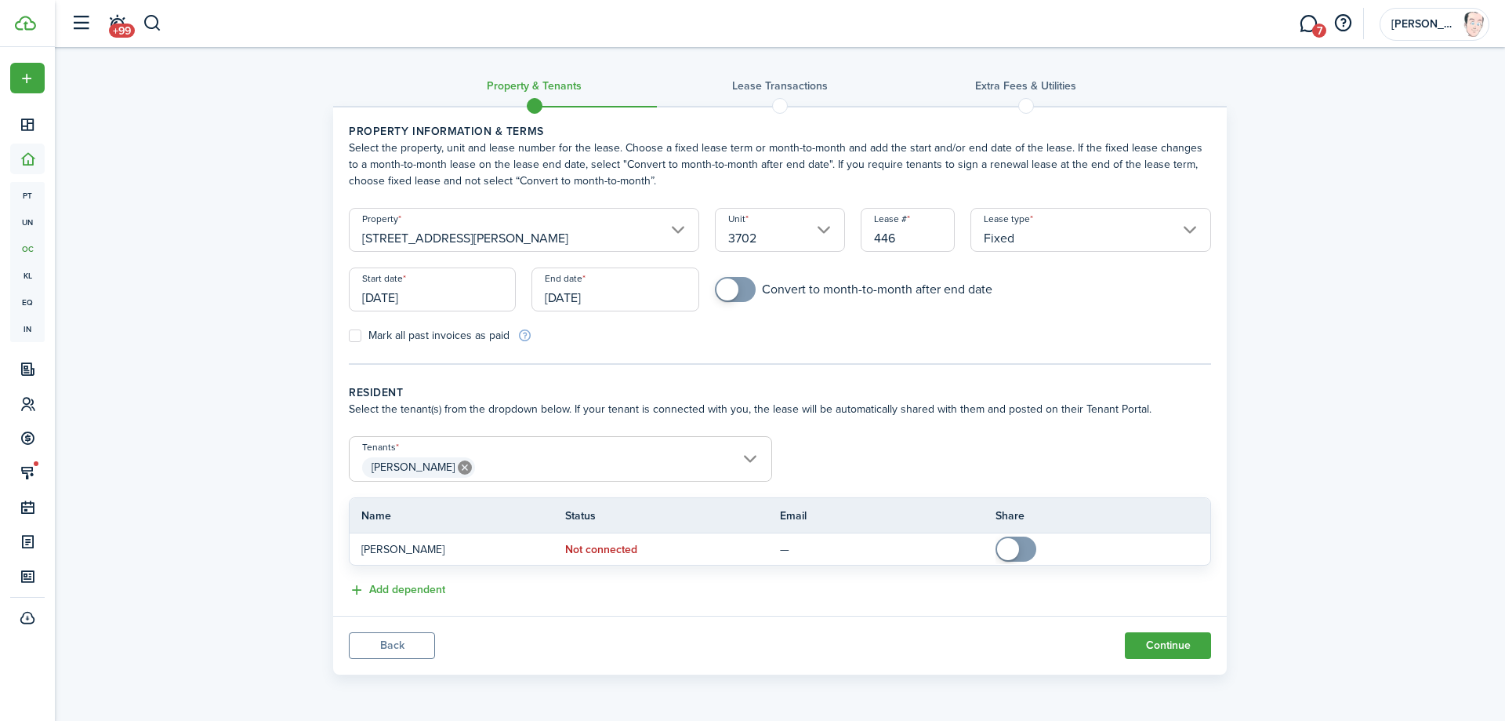
click at [1051, 242] on input "Fixed" at bounding box center [1091, 230] width 241 height 44
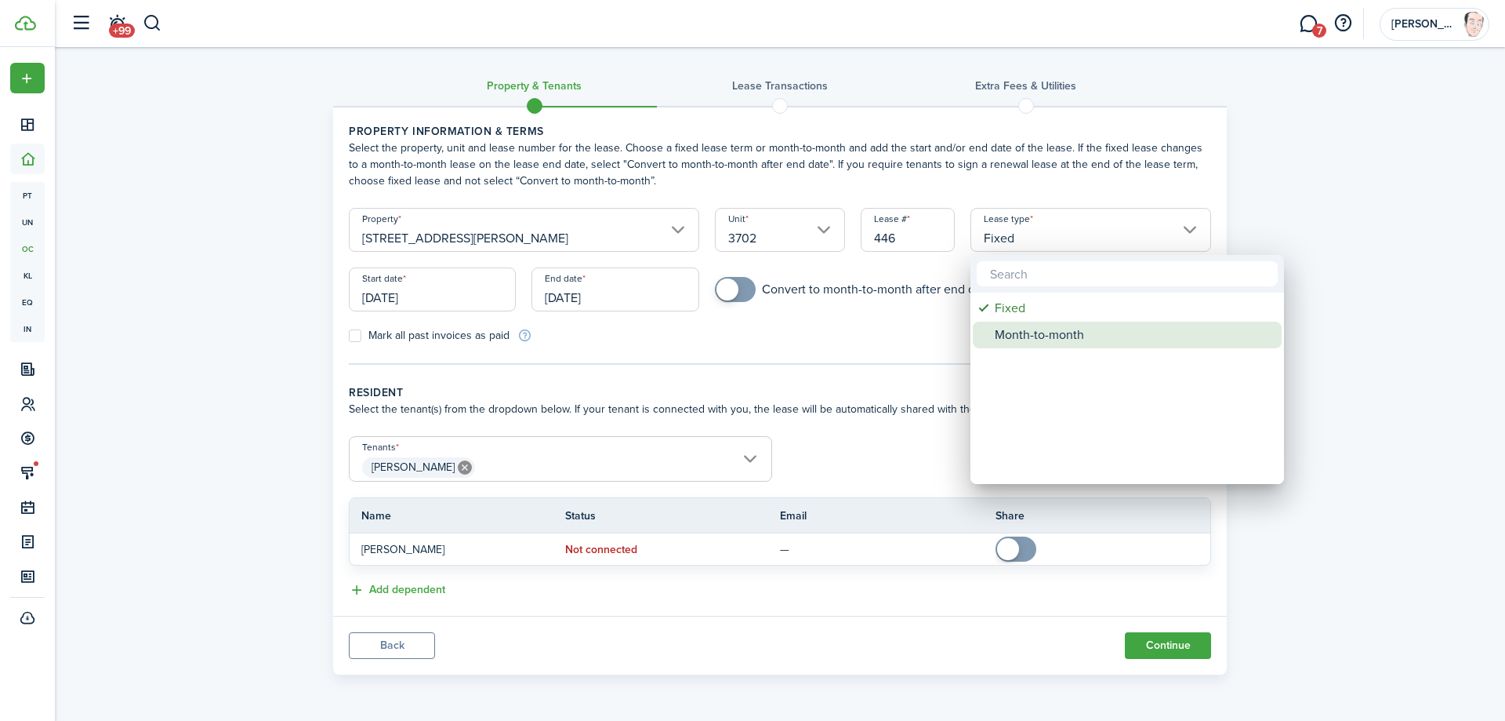
click at [1053, 326] on div "Month-to-month" at bounding box center [1134, 334] width 278 height 27
type input "Month-to-month"
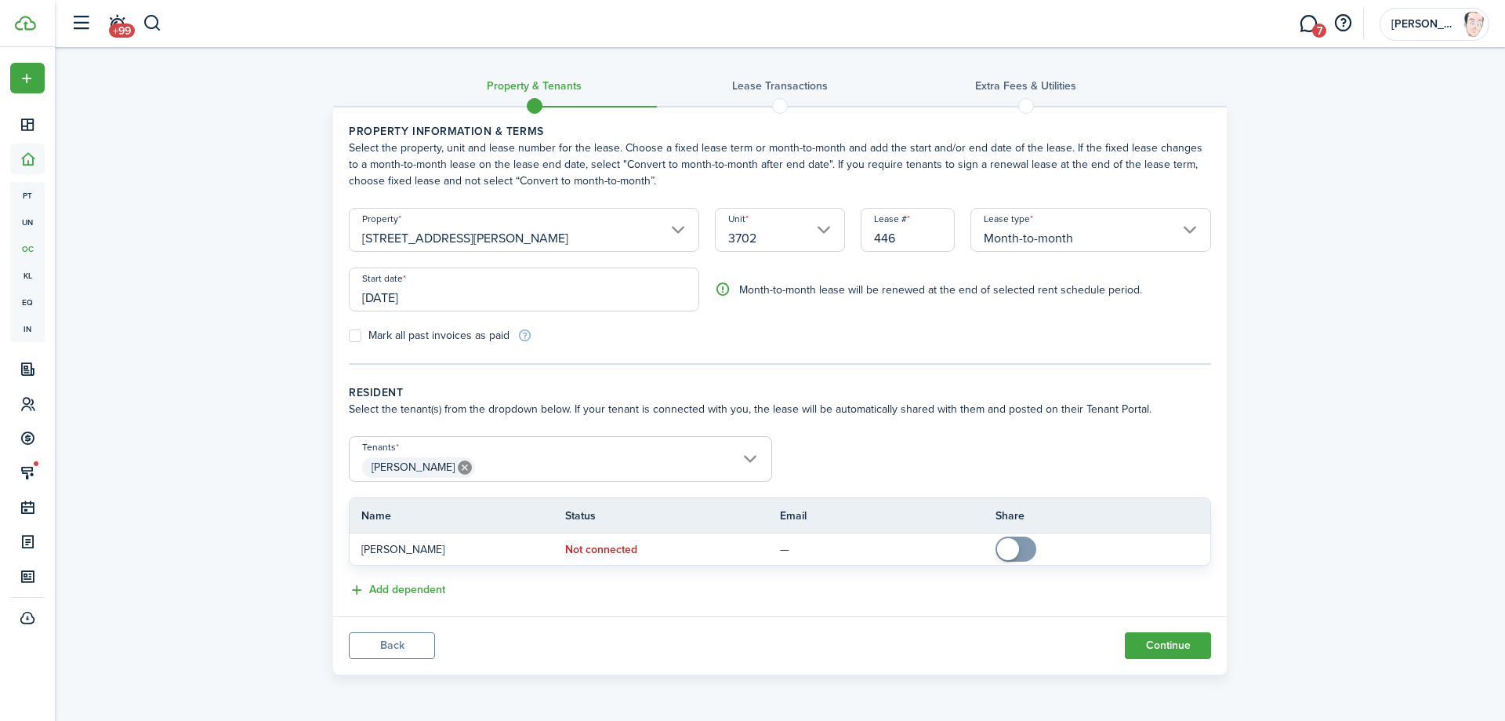
click at [503, 285] on input "[DATE]" at bounding box center [524, 289] width 350 height 44
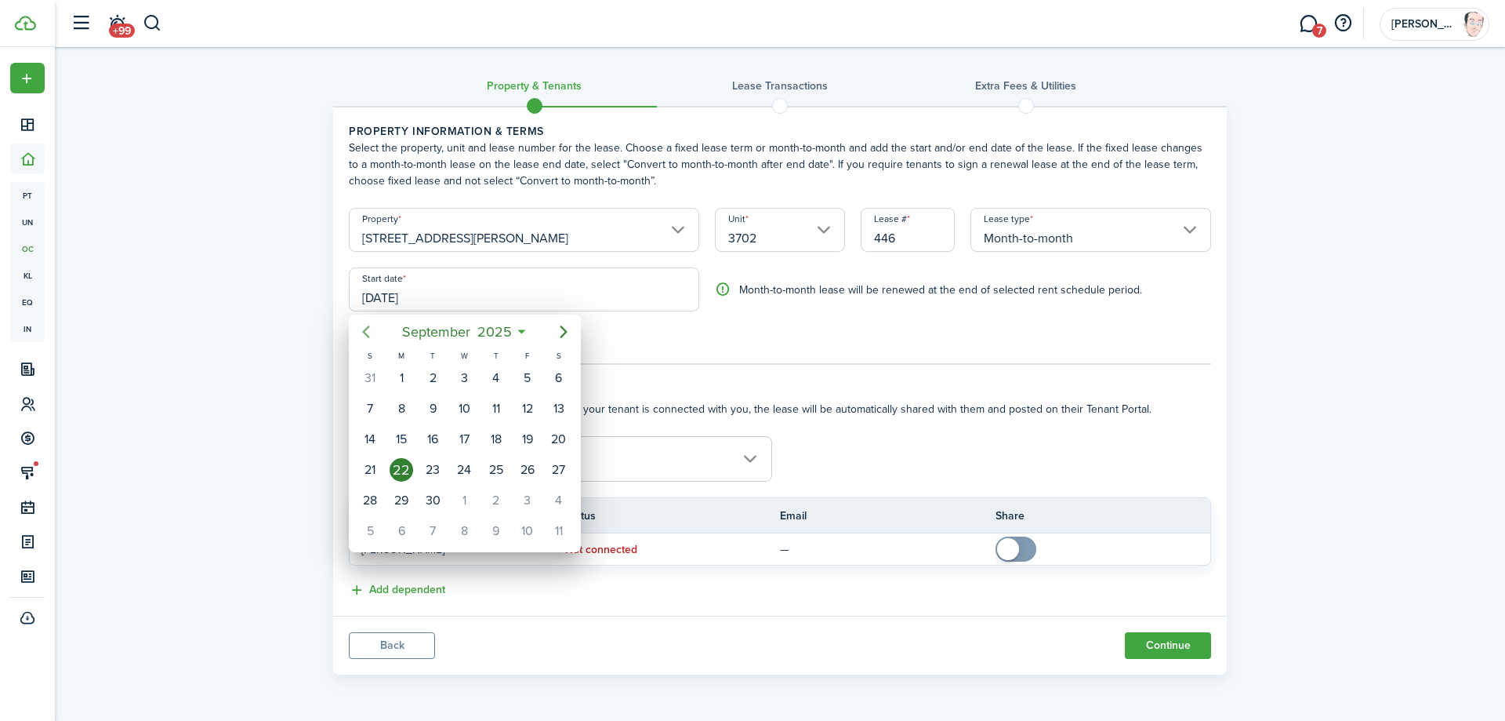
click at [365, 336] on icon "Previous page" at bounding box center [366, 331] width 19 height 19
click at [365, 333] on icon "Previous page" at bounding box center [366, 331] width 7 height 13
click at [499, 383] on div "1" at bounding box center [497, 378] width 24 height 24
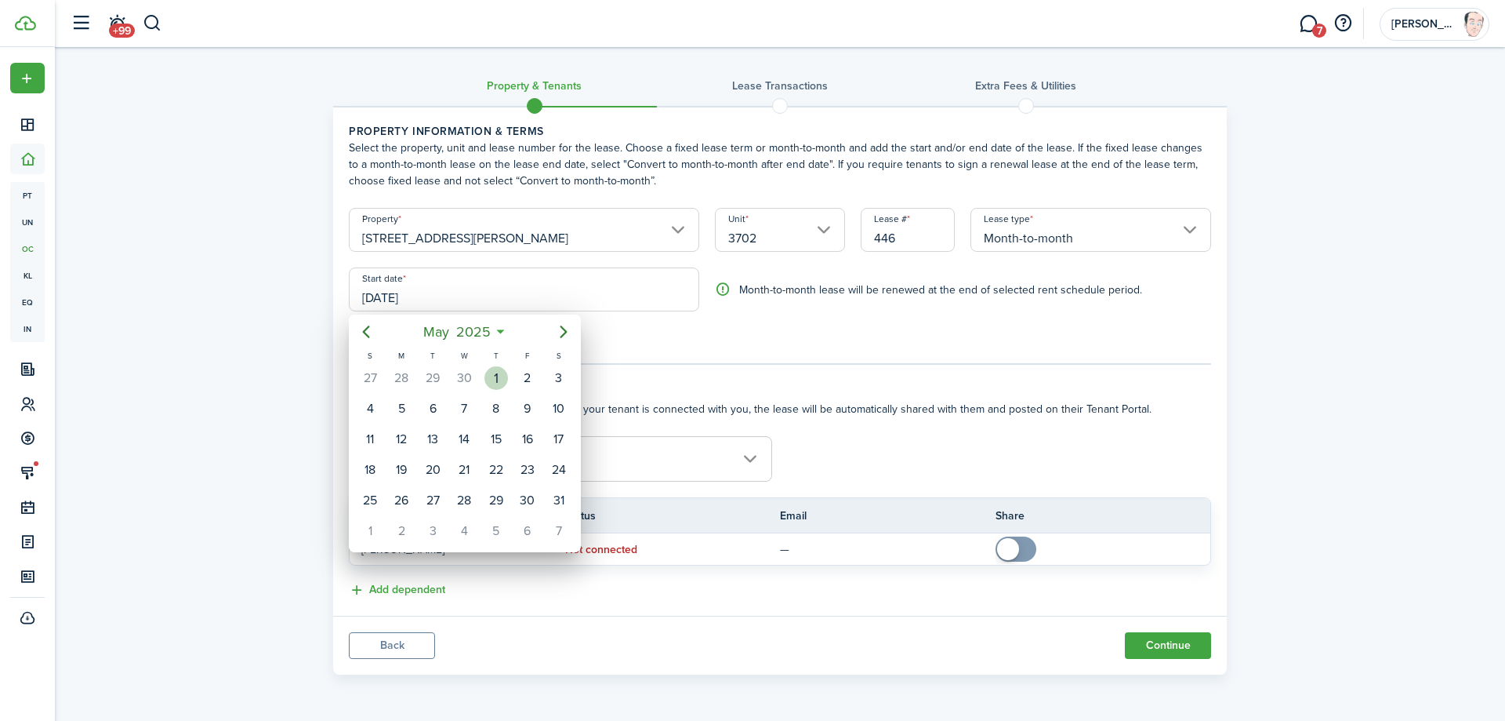
type input "[DATE]"
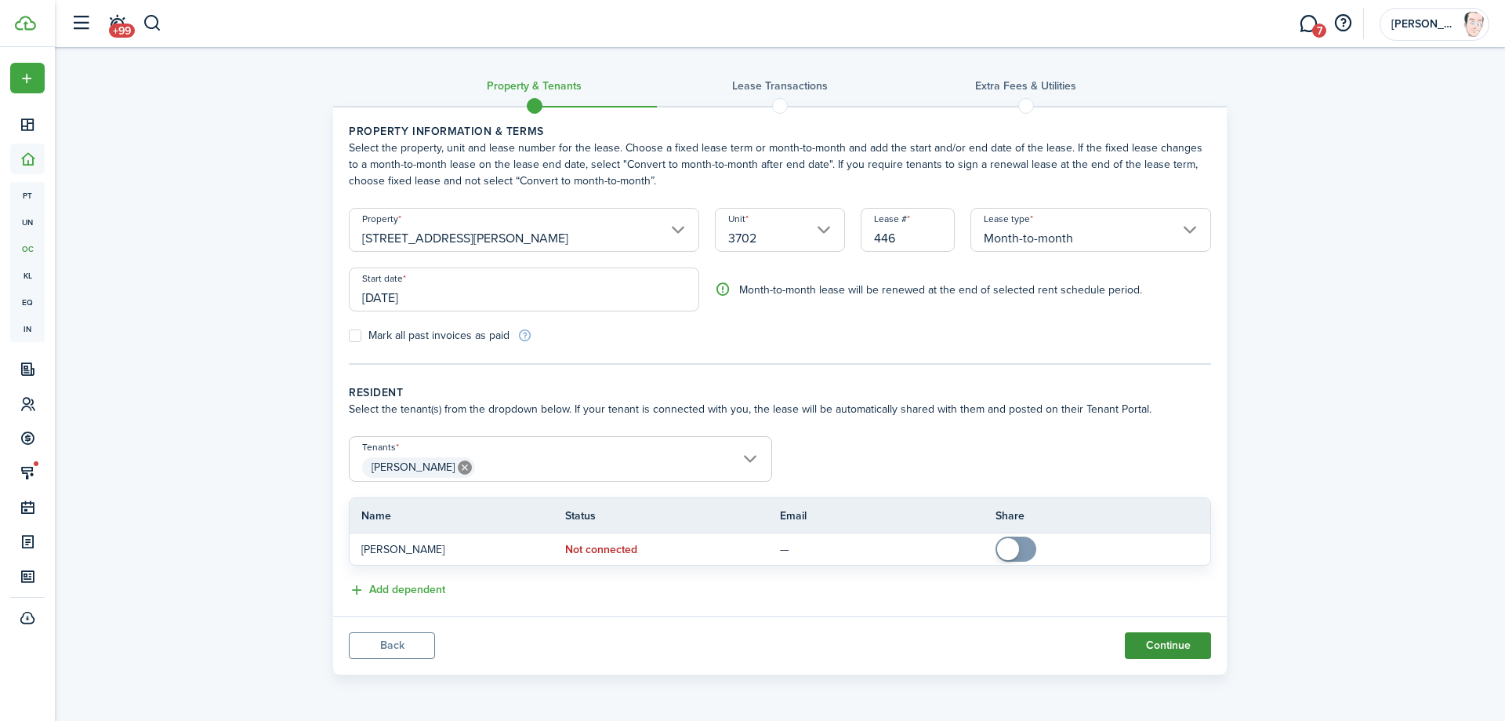
click at [1164, 645] on button "Continue" at bounding box center [1168, 645] width 86 height 27
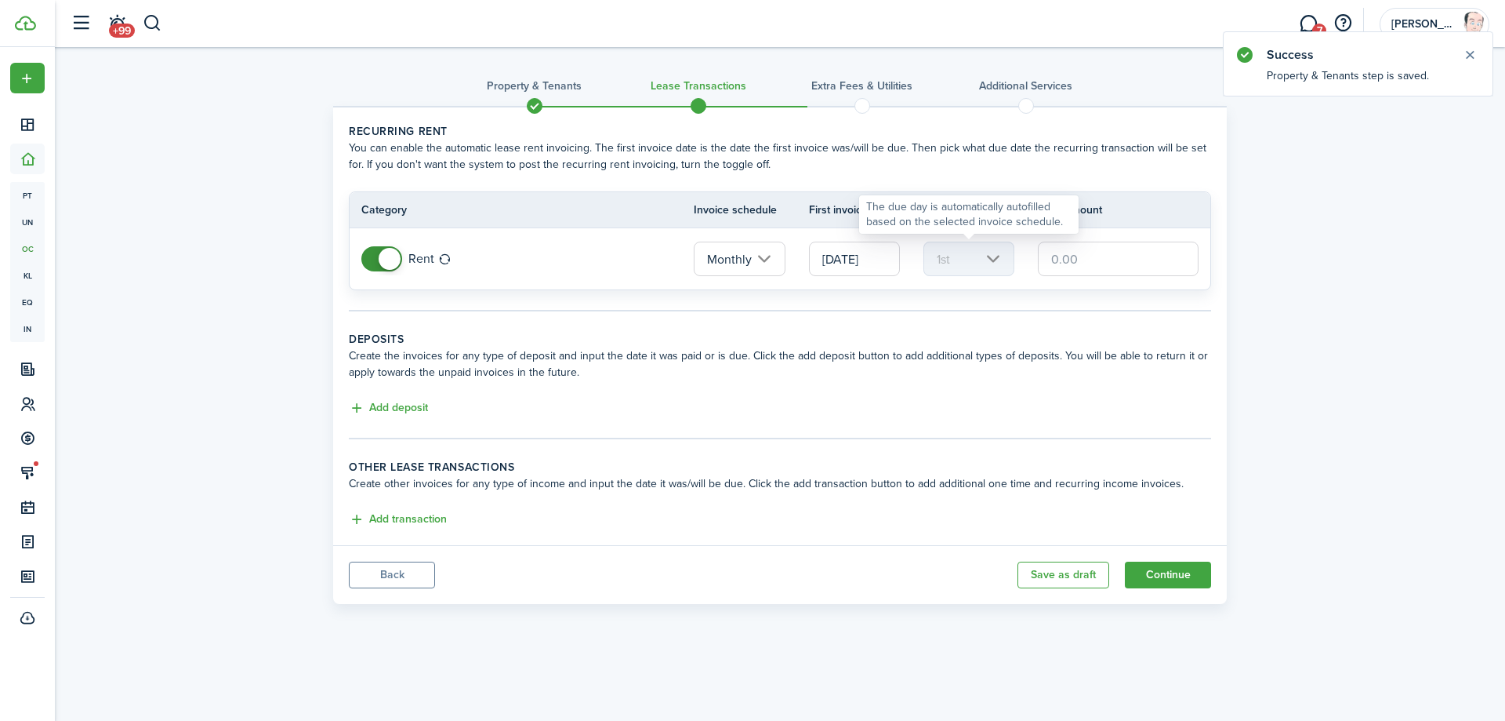
drag, startPoint x: 1088, startPoint y: 256, endPoint x: 991, endPoint y: 253, distance: 97.3
click at [991, 253] on tr "Rent Monthly [DATE] 1st" at bounding box center [780, 258] width 861 height 61
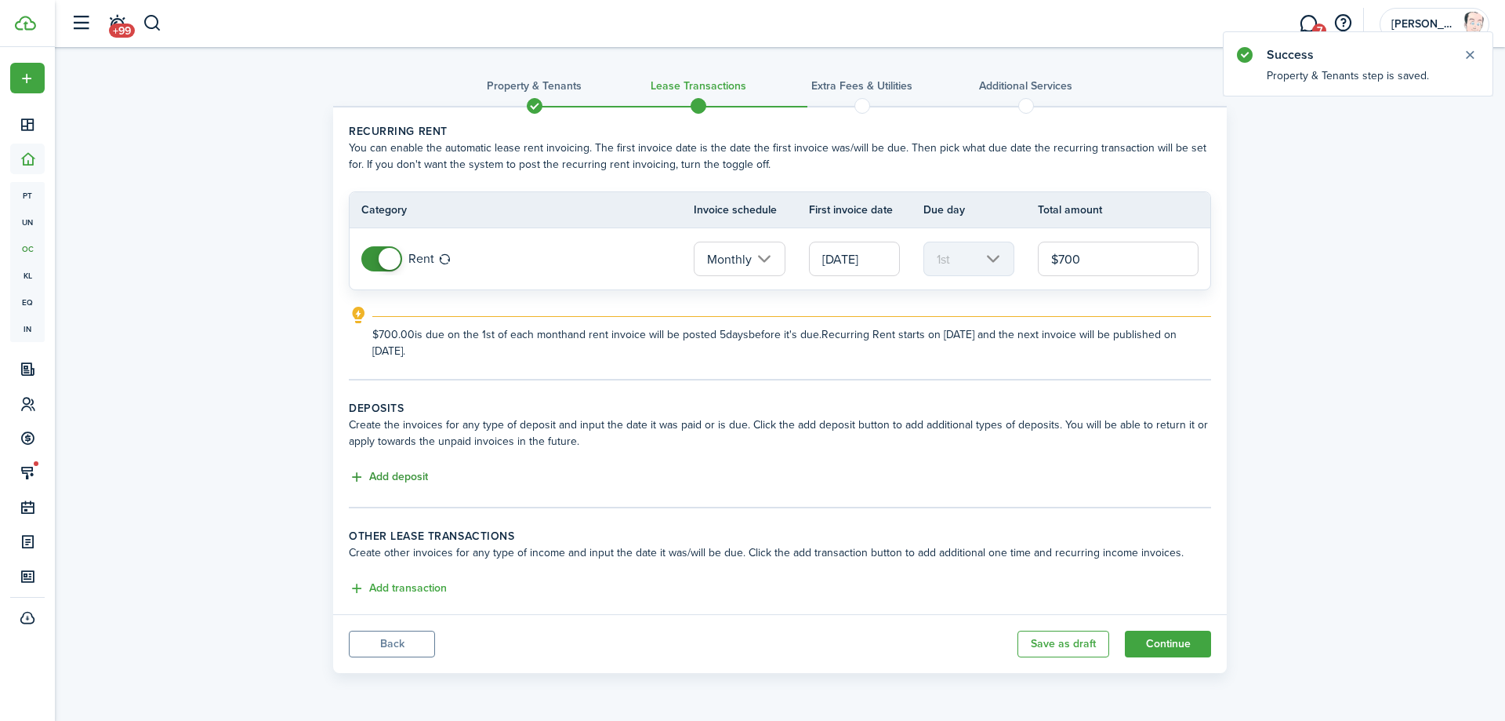
type input "$700.00"
click at [405, 480] on button "Add deposit" at bounding box center [388, 477] width 79 height 18
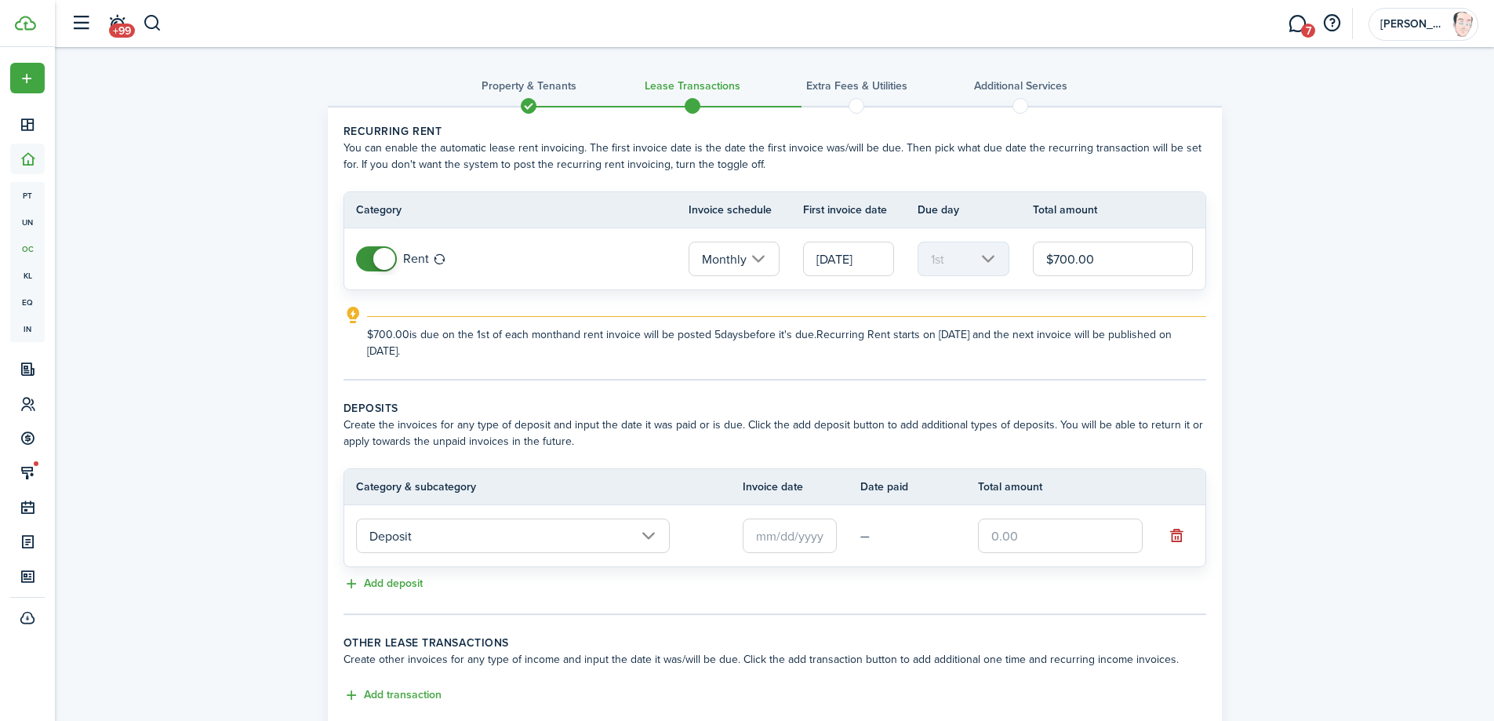
click at [787, 532] on input "text" at bounding box center [790, 535] width 94 height 35
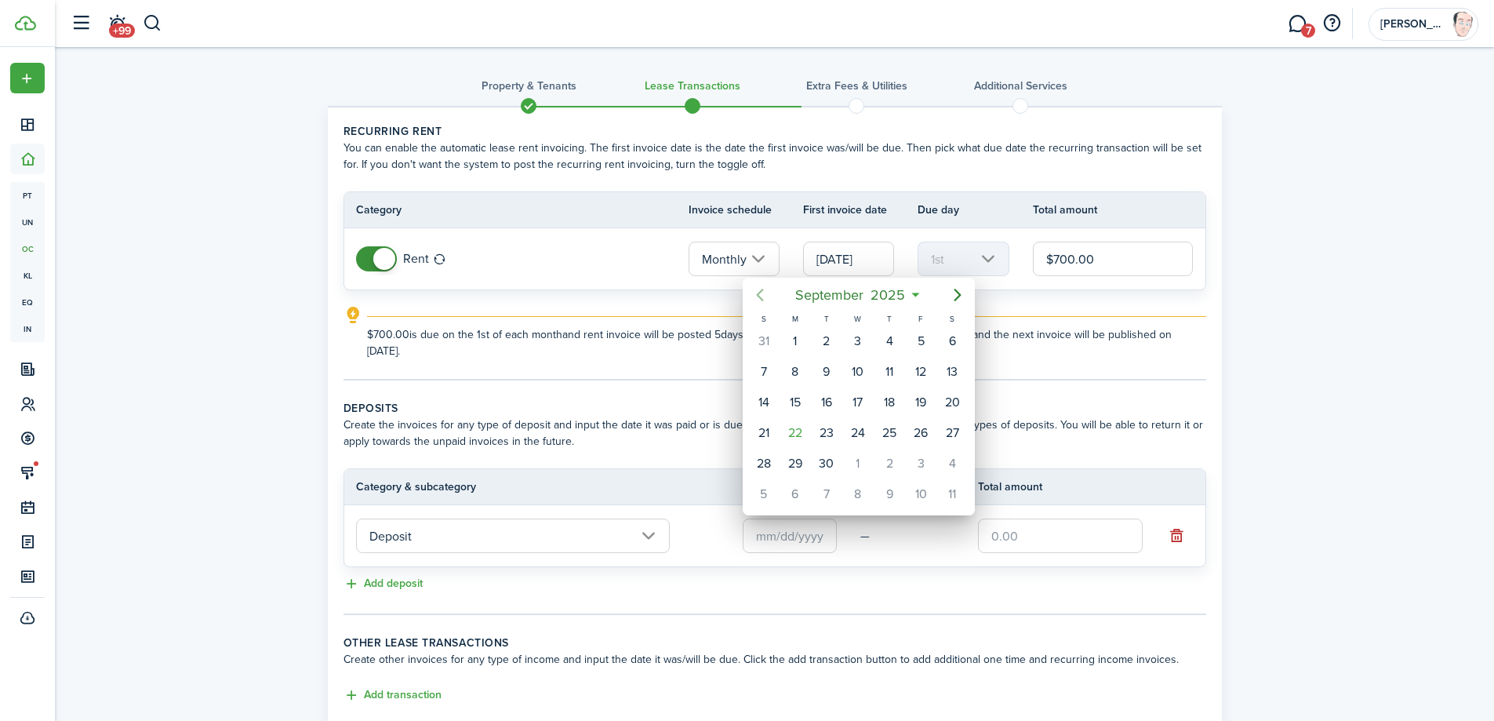
click at [758, 296] on icon "Previous page" at bounding box center [759, 295] width 7 height 13
click at [759, 298] on icon "Previous page" at bounding box center [759, 295] width 7 height 13
click at [895, 341] on div "1" at bounding box center [889, 341] width 24 height 24
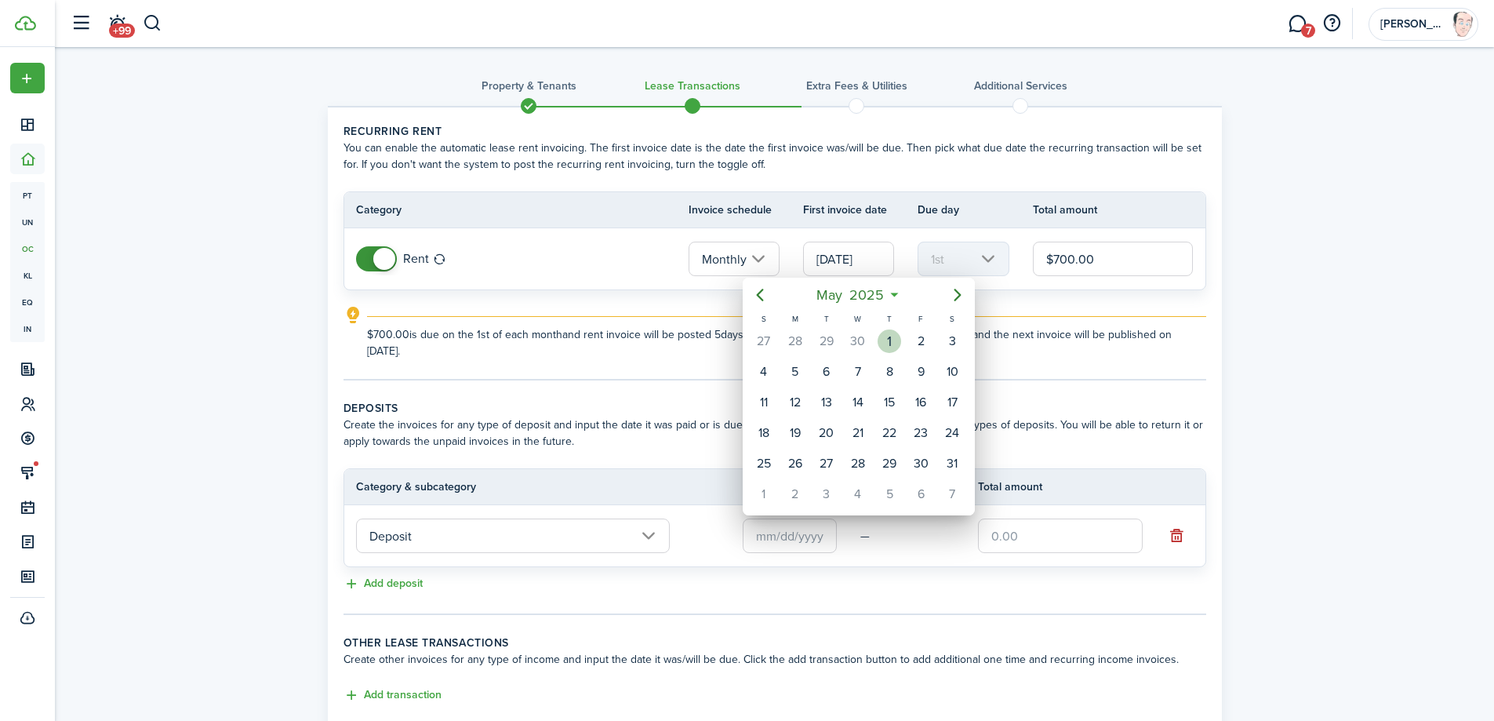
type input "[DATE]"
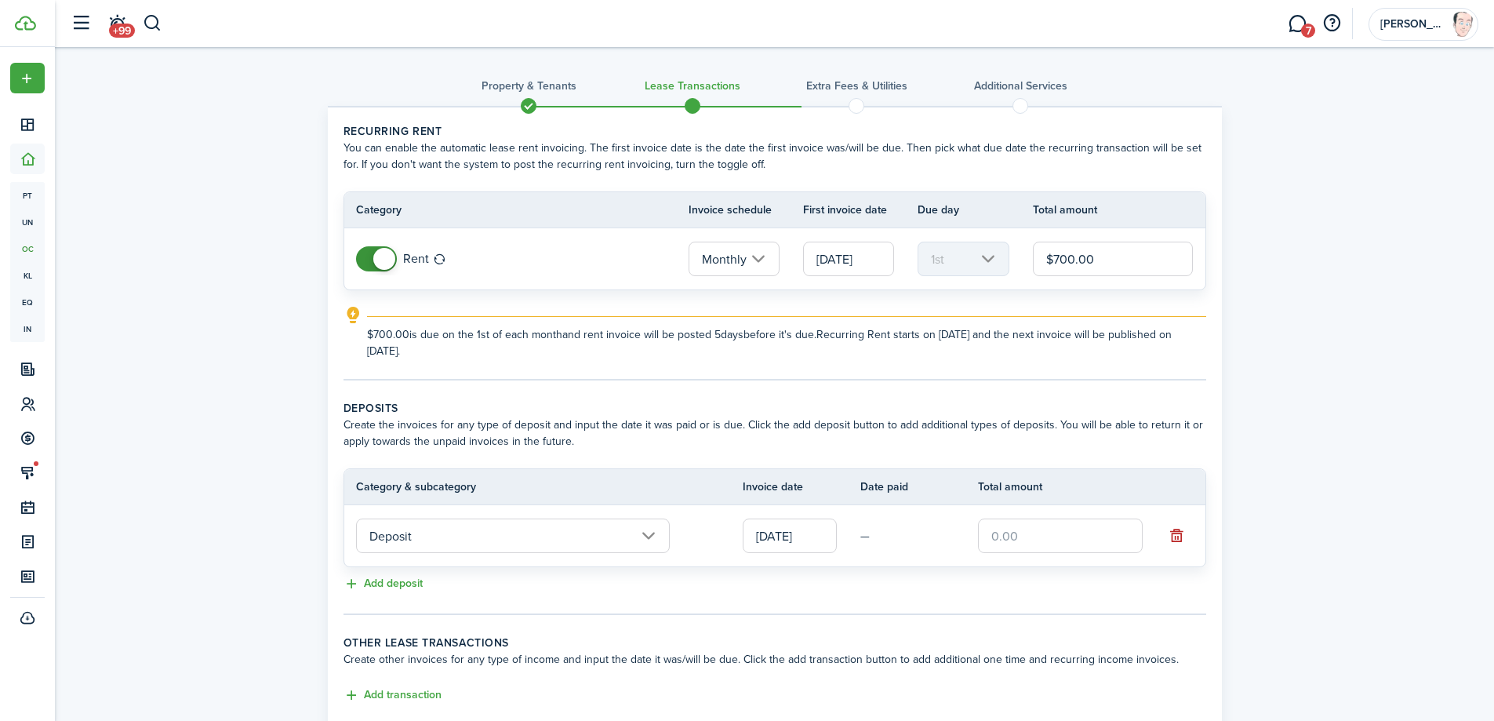
click at [1044, 531] on input "text" at bounding box center [1060, 535] width 165 height 35
type input "$700.00"
click at [774, 590] on div "Add deposit" at bounding box center [774, 584] width 863 height 19
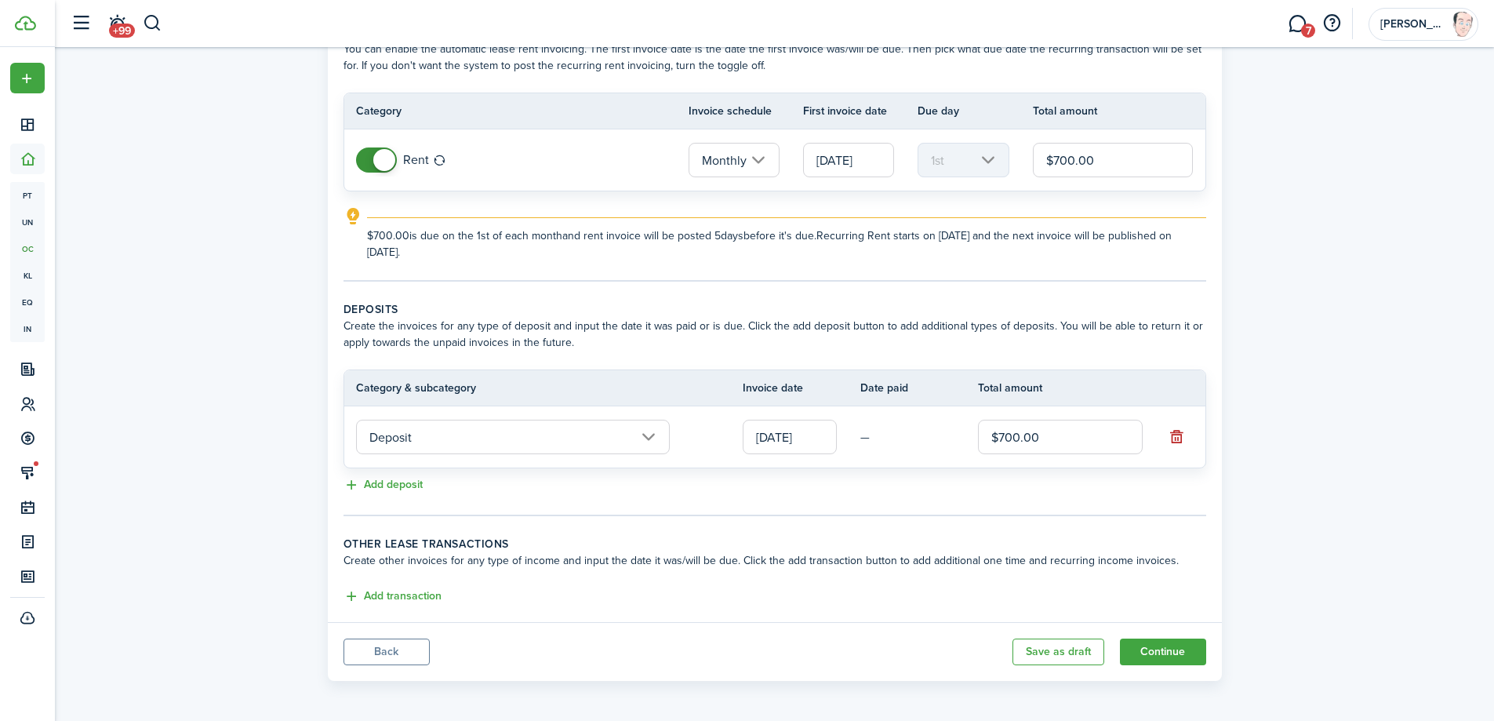
scroll to position [102, 0]
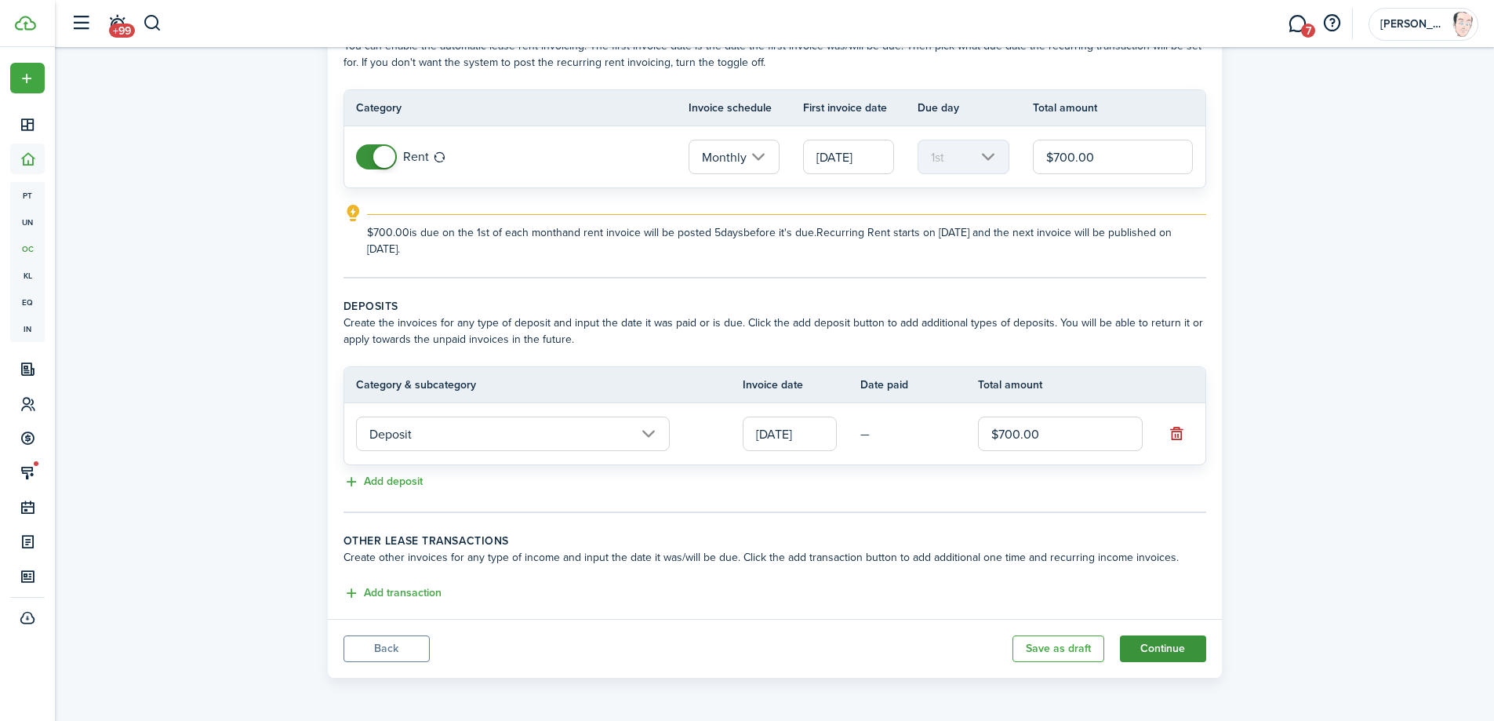
click at [1159, 652] on button "Continue" at bounding box center [1163, 648] width 86 height 27
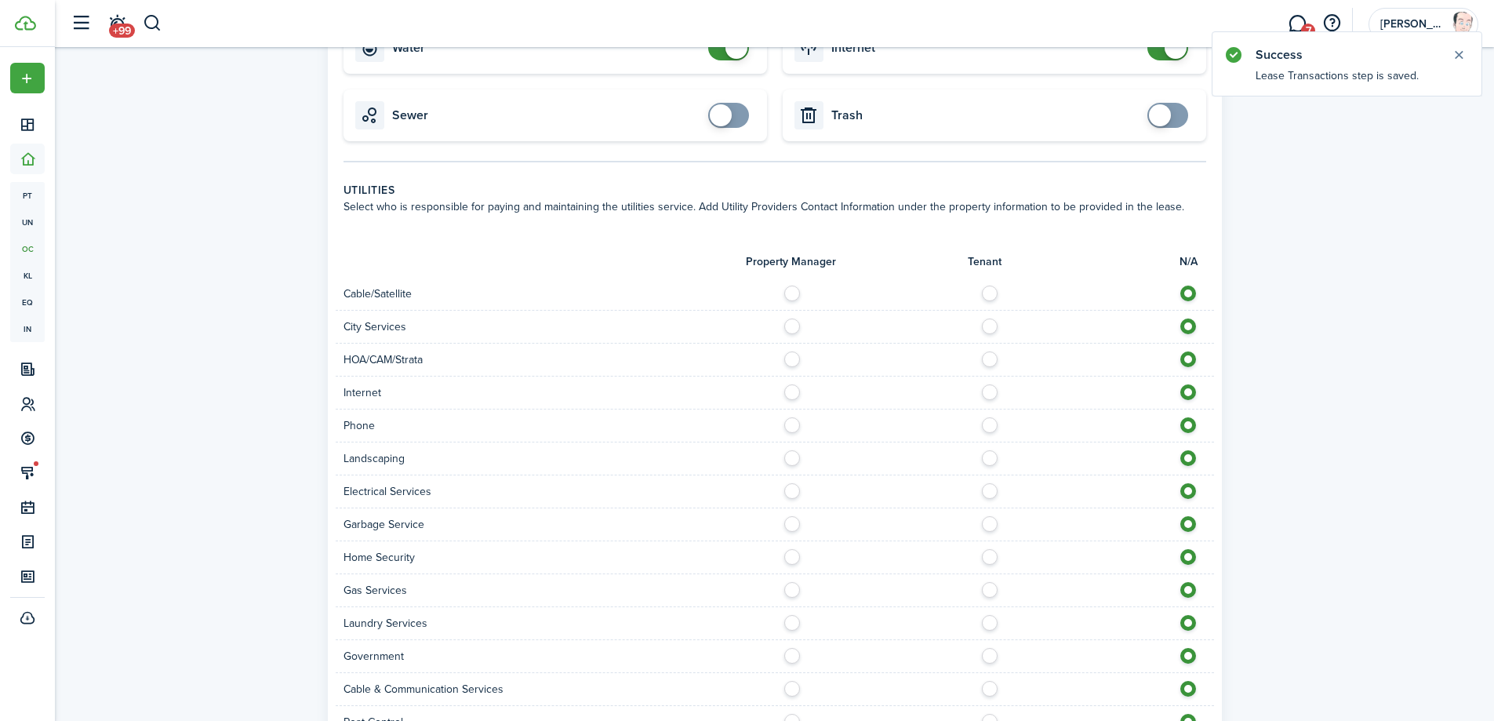
scroll to position [1110, 0]
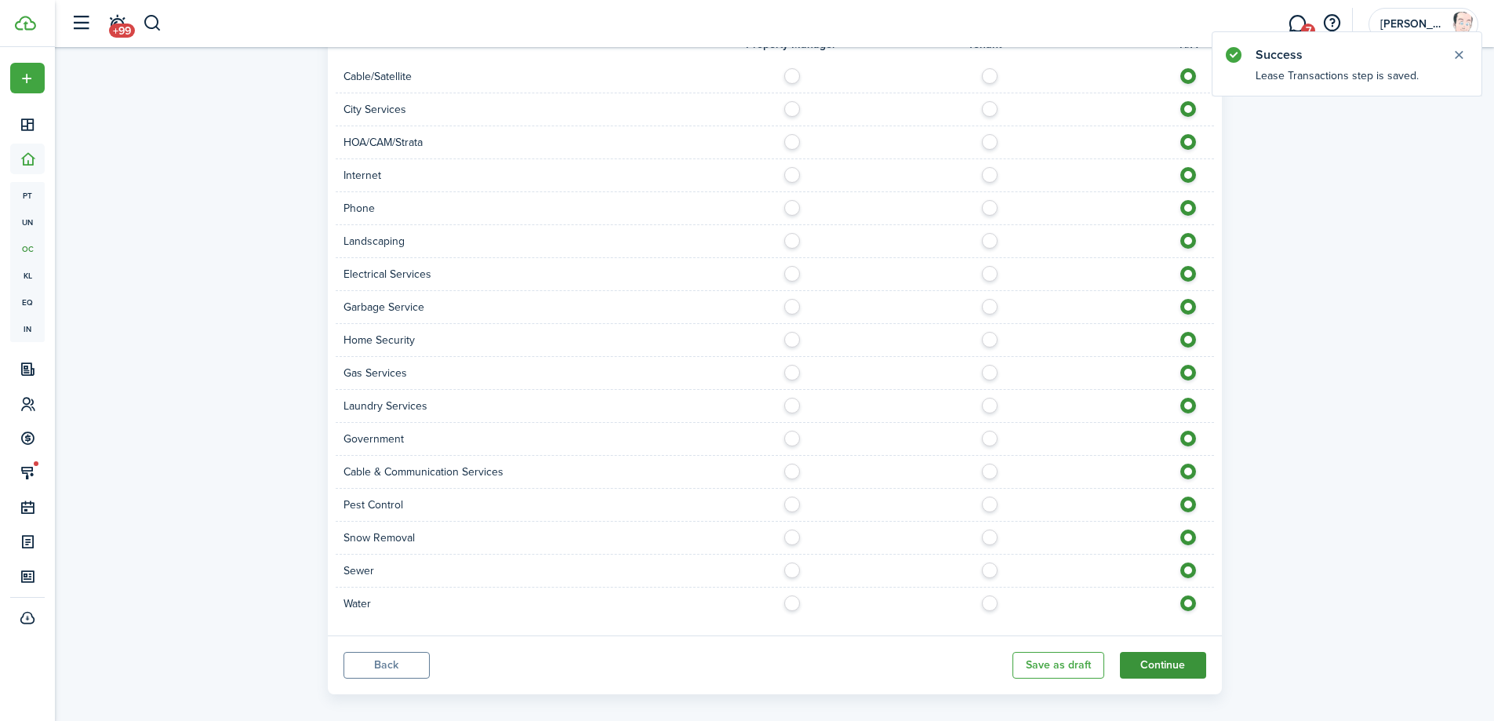
click at [1158, 652] on button "Continue" at bounding box center [1163, 665] width 86 height 27
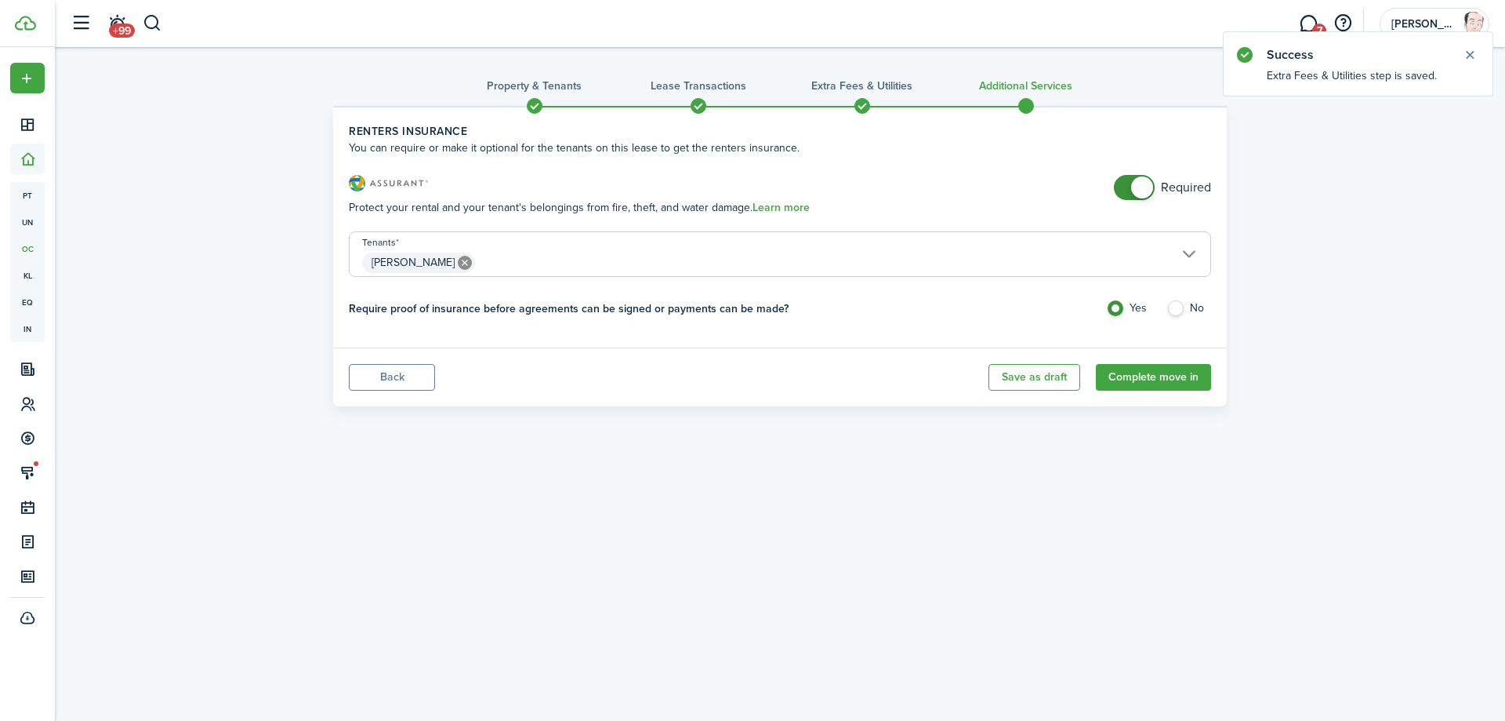
checkbox input "false"
click at [1127, 182] on span at bounding box center [1135, 187] width 16 height 25
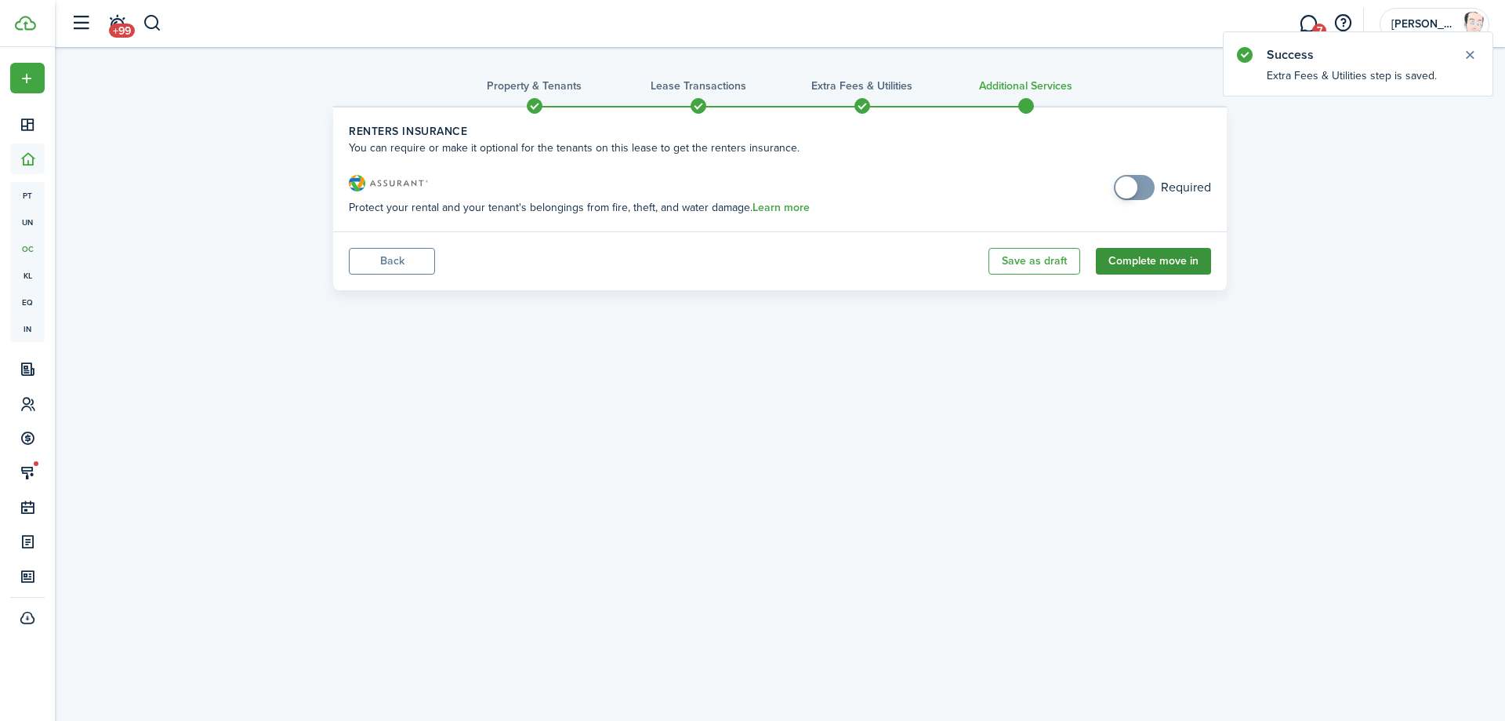
click at [1154, 259] on button "Complete move in" at bounding box center [1153, 261] width 115 height 27
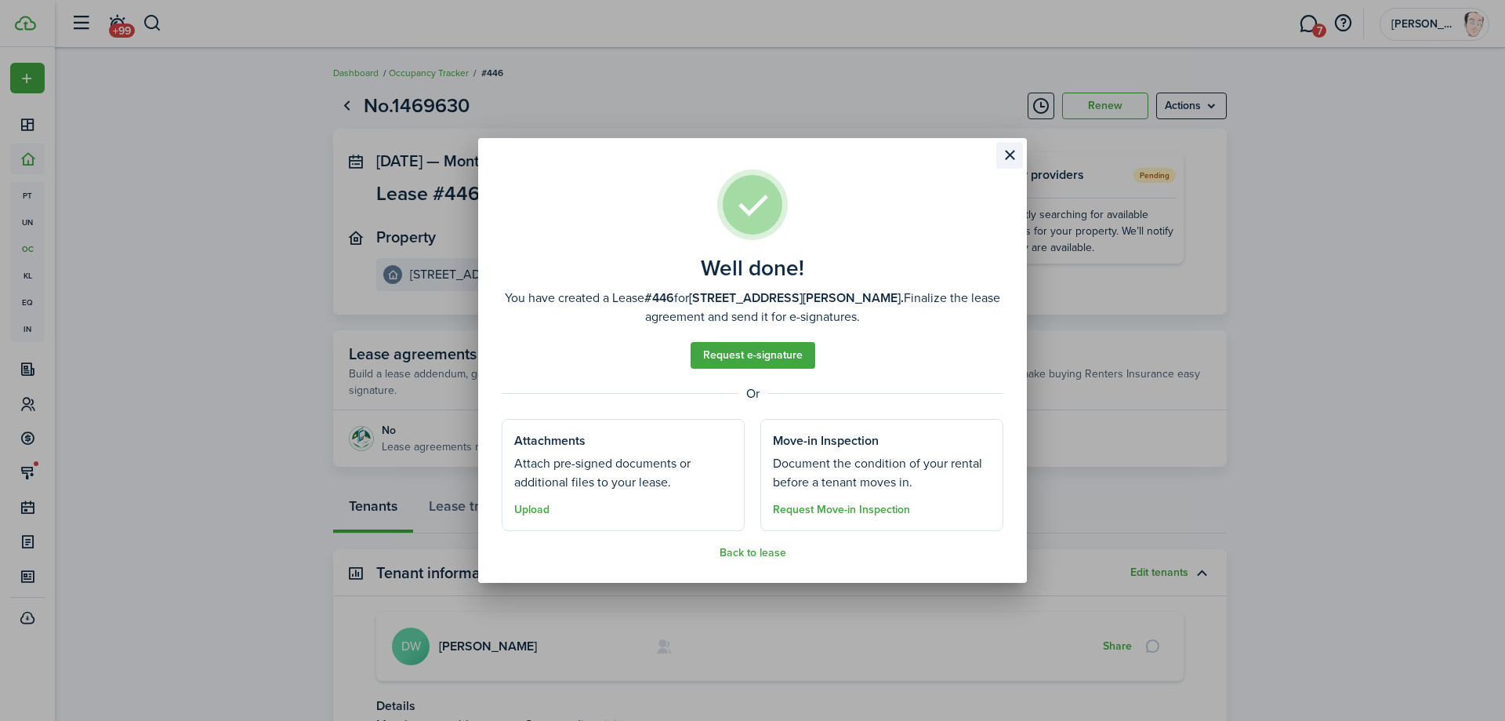
click at [1012, 154] on button "Close modal" at bounding box center [1010, 155] width 27 height 27
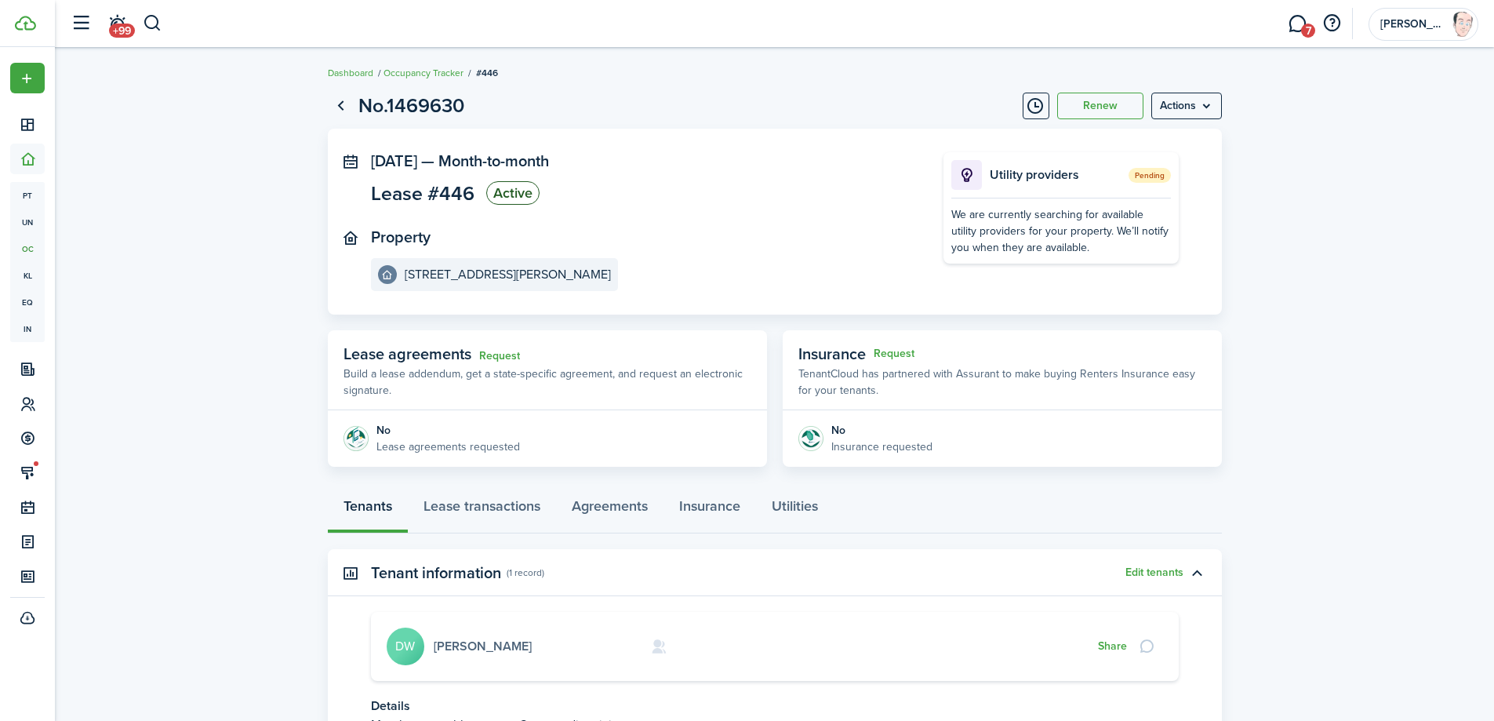
click at [462, 649] on link "[PERSON_NAME]" at bounding box center [483, 646] width 98 height 18
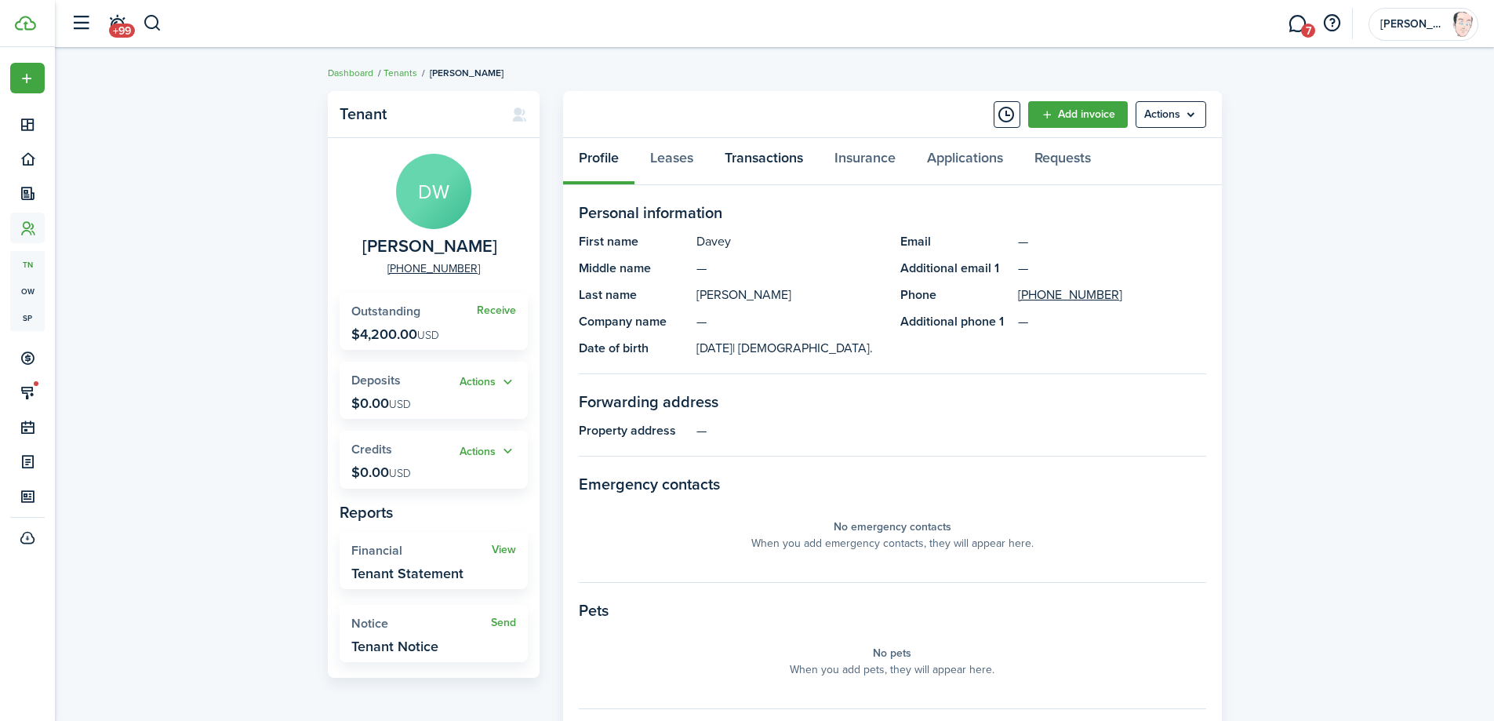
click at [774, 161] on link "Transactions" at bounding box center [764, 161] width 110 height 47
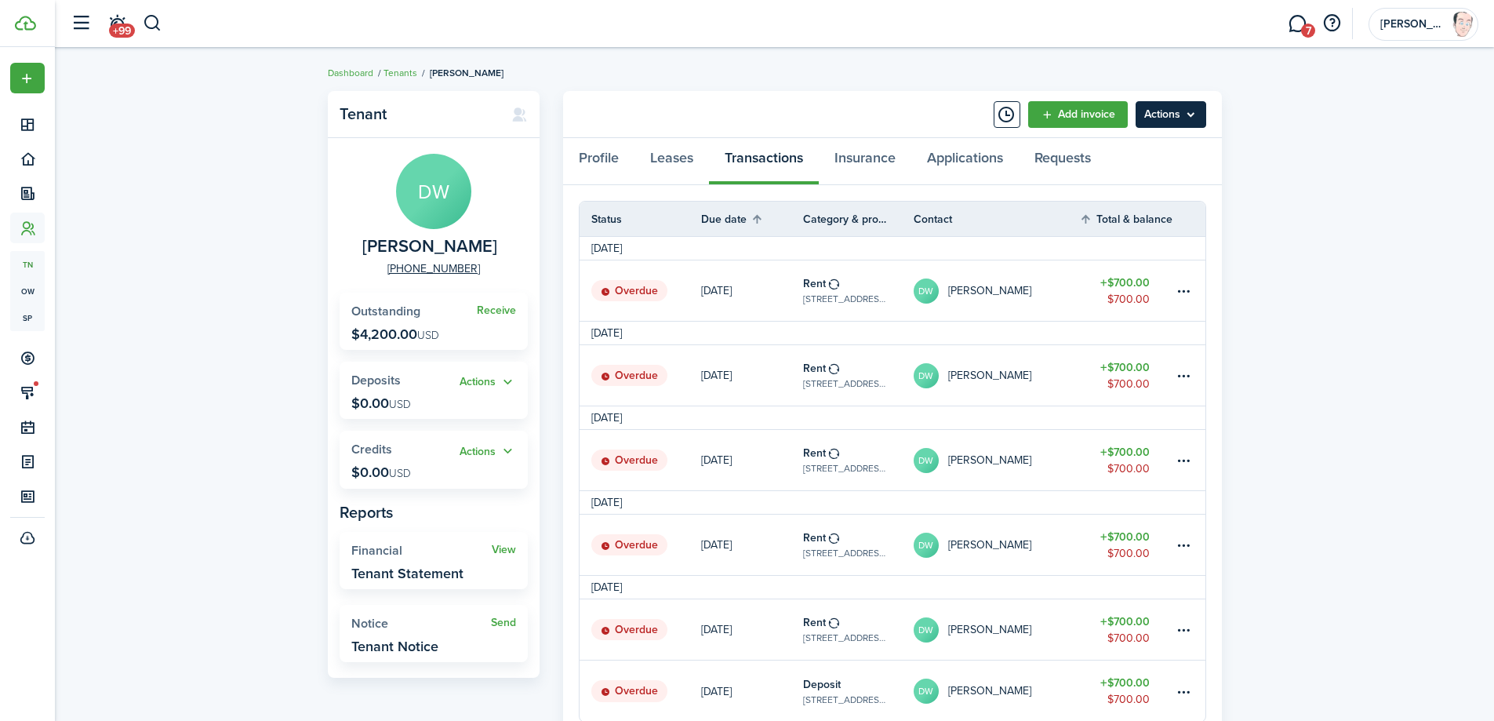
click at [1186, 116] on menu-btn "Actions" at bounding box center [1170, 114] width 71 height 27
click at [1124, 231] on link "Manage bulk invoices" at bounding box center [1137, 231] width 137 height 27
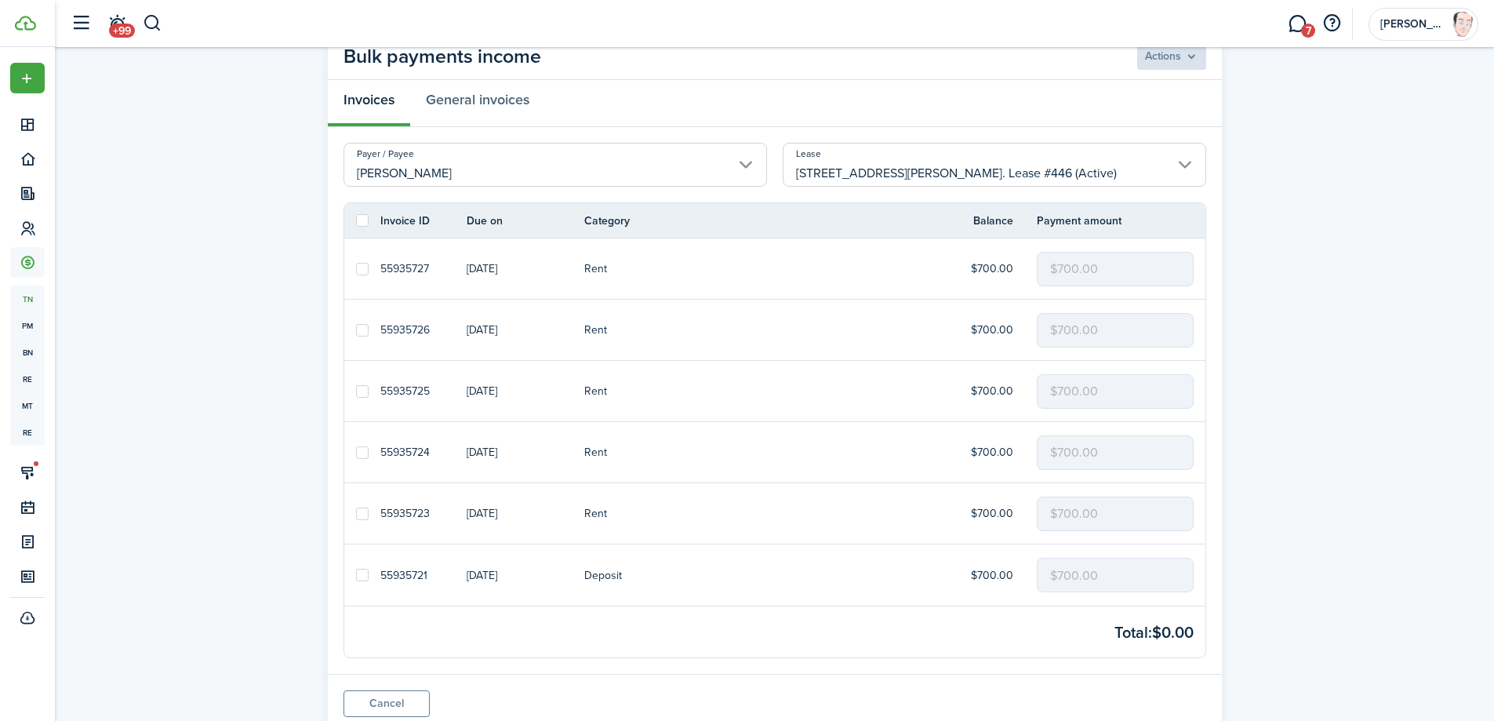
scroll to position [113, 0]
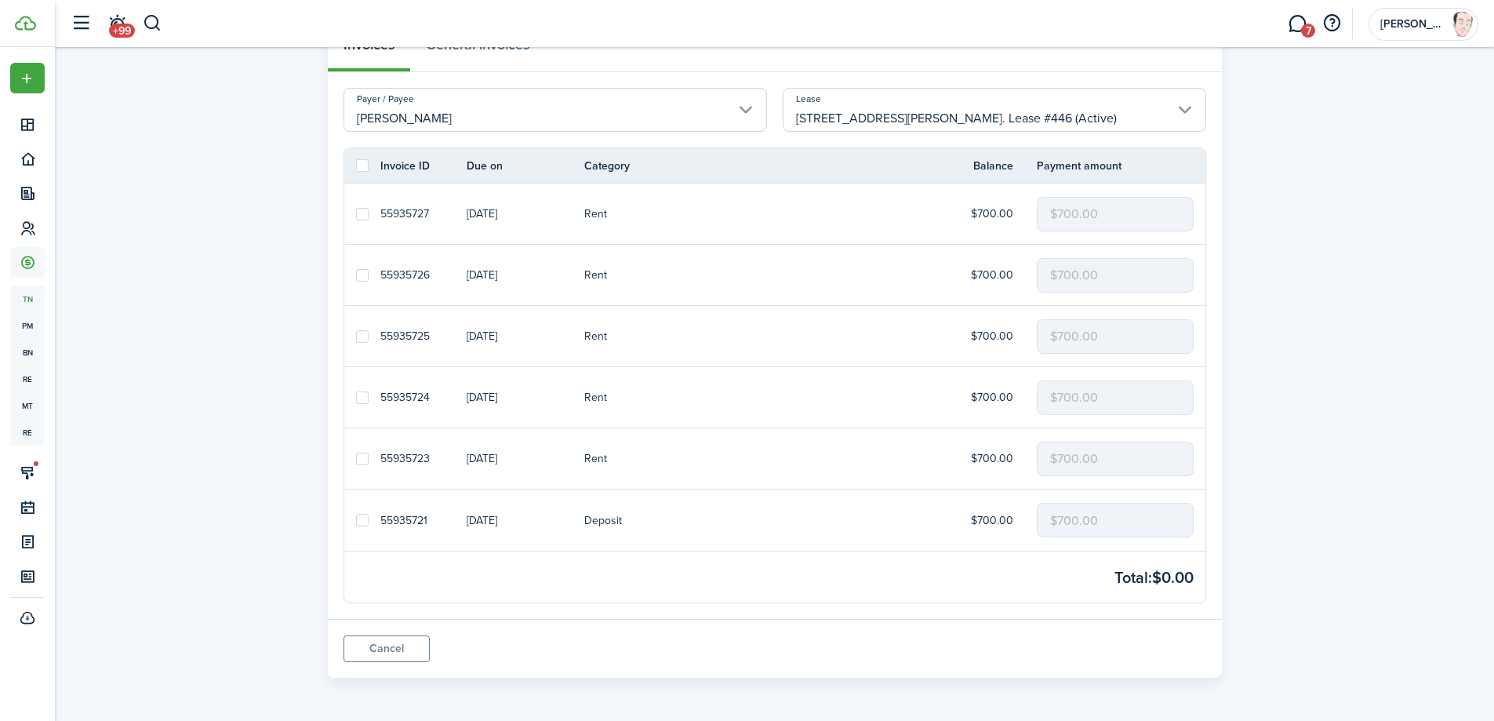
click at [356, 522] on label at bounding box center [362, 520] width 13 height 13
click at [355, 521] on input "checkbox" at bounding box center [355, 520] width 1 height 1
checkbox input "true"
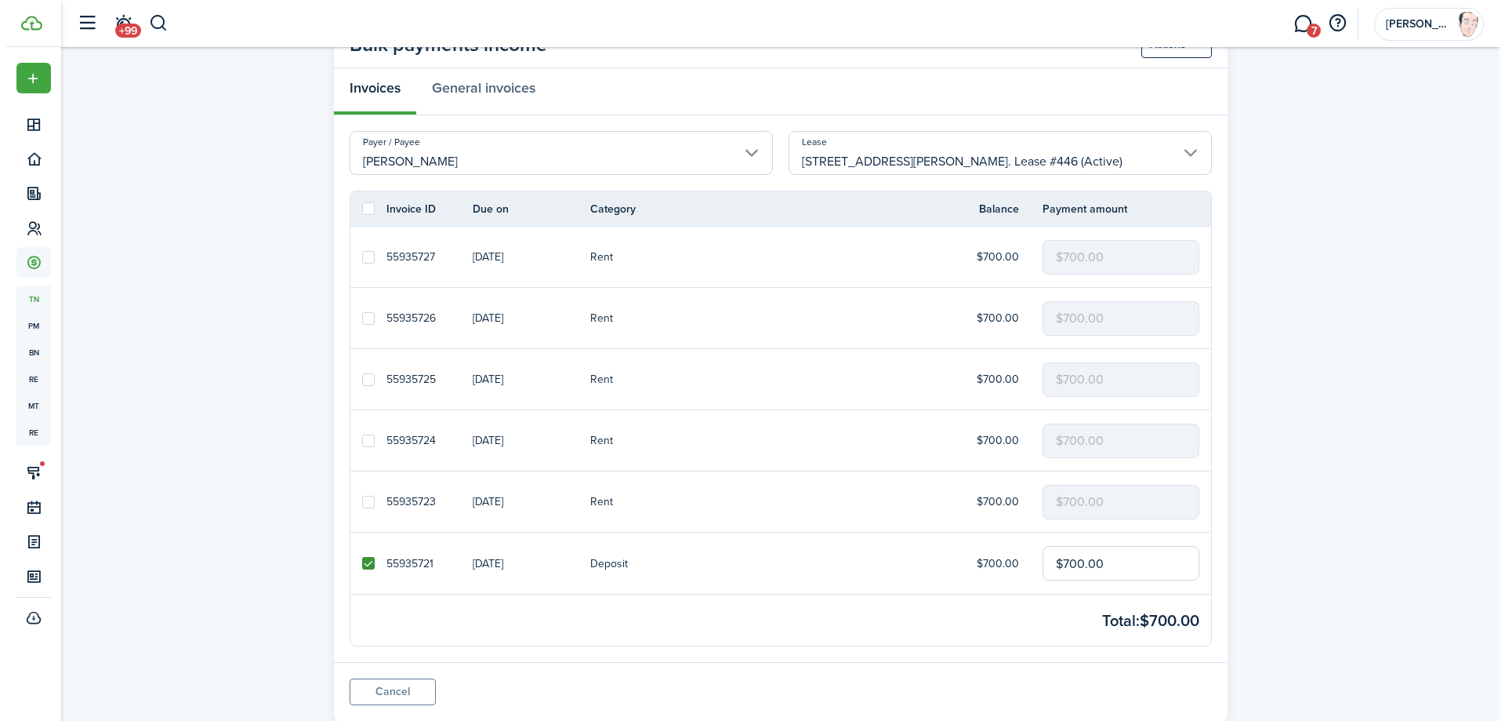
scroll to position [0, 0]
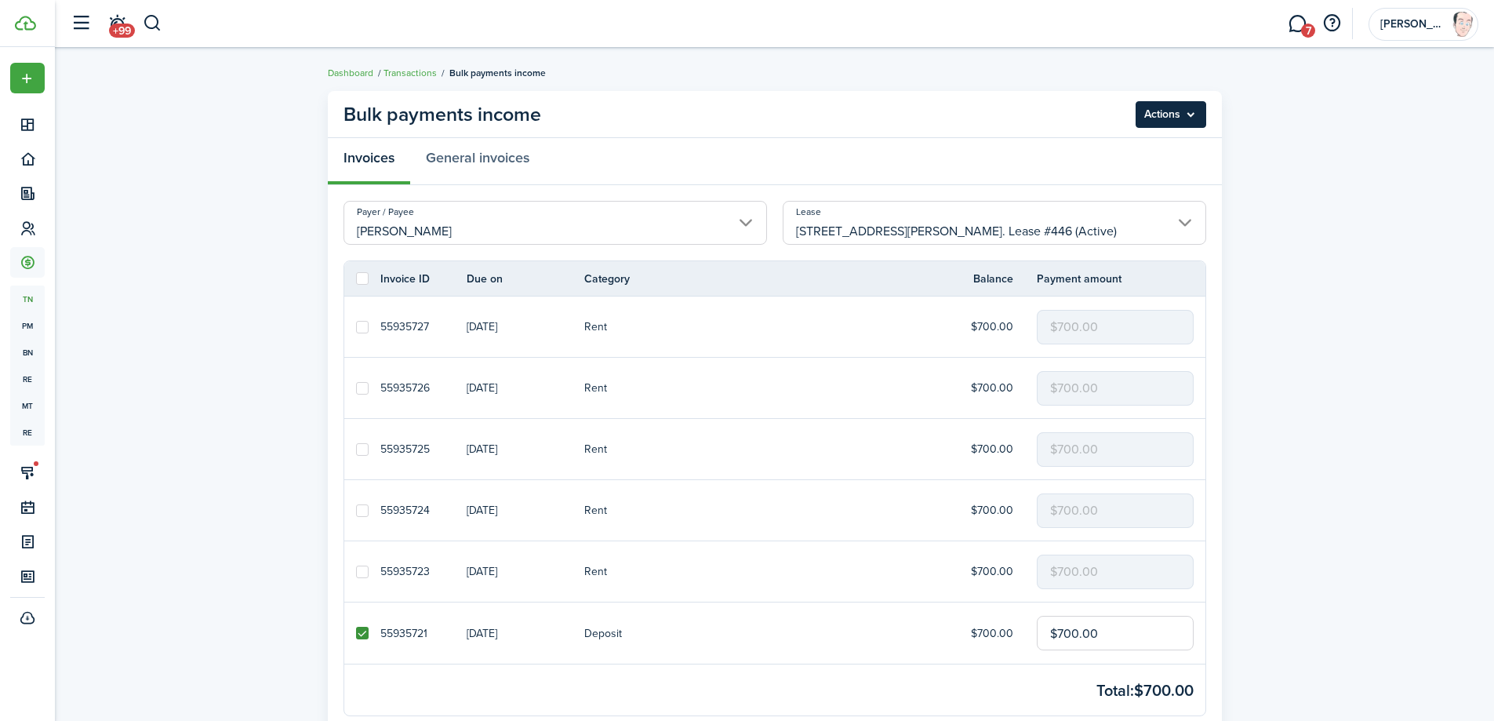
click at [1160, 114] on menu-btn "Actions" at bounding box center [1170, 114] width 71 height 27
click at [1120, 151] on button "Record as paid" at bounding box center [1137, 149] width 137 height 27
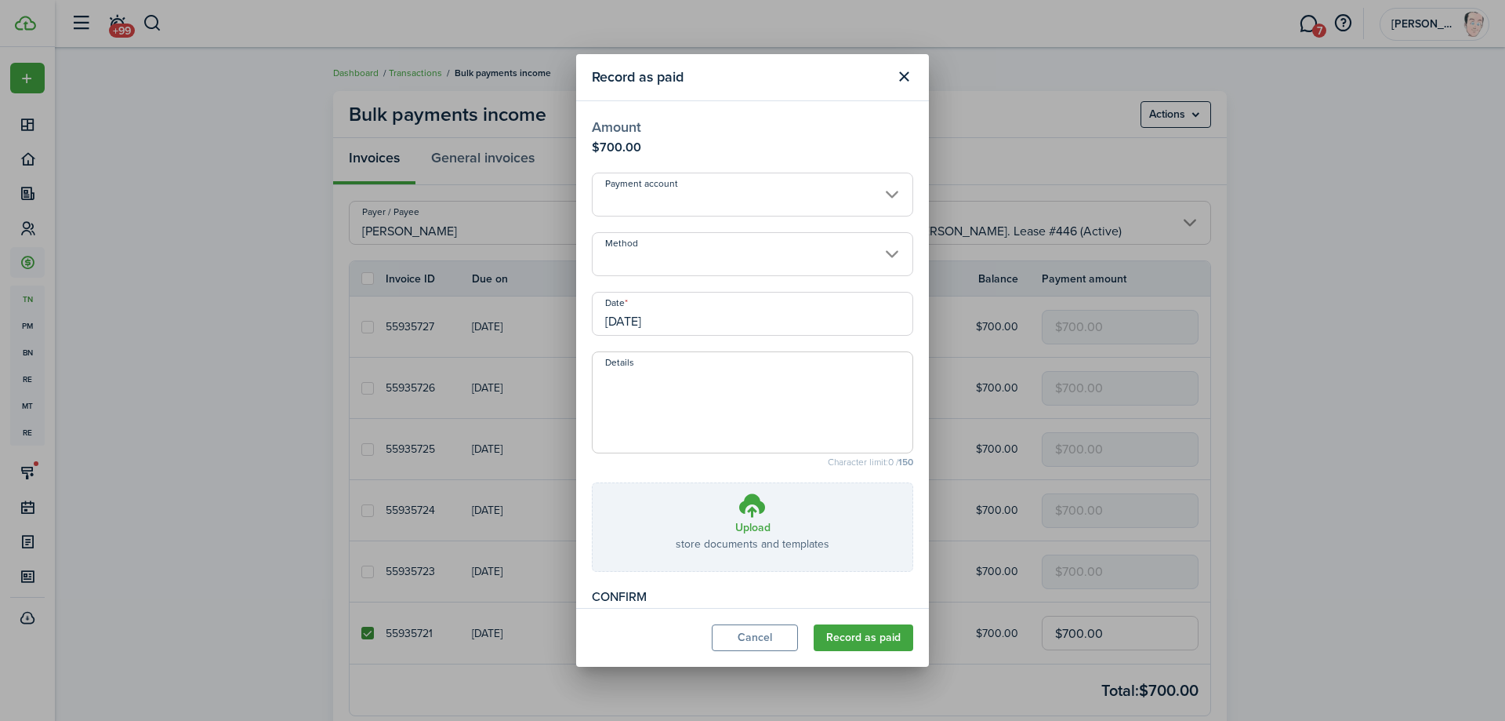
click at [718, 321] on input "[DATE]" at bounding box center [752, 314] width 321 height 44
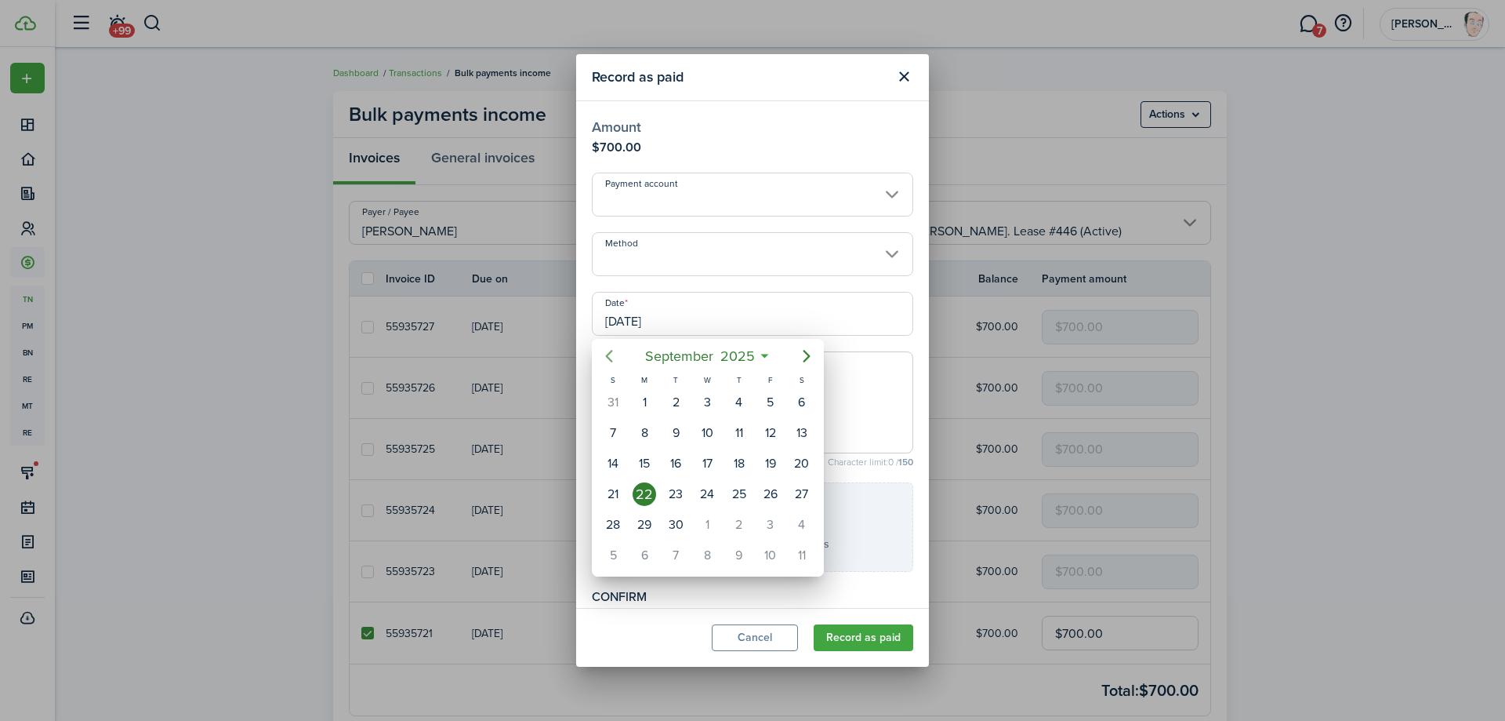
click at [608, 359] on icon "Previous page" at bounding box center [609, 356] width 19 height 19
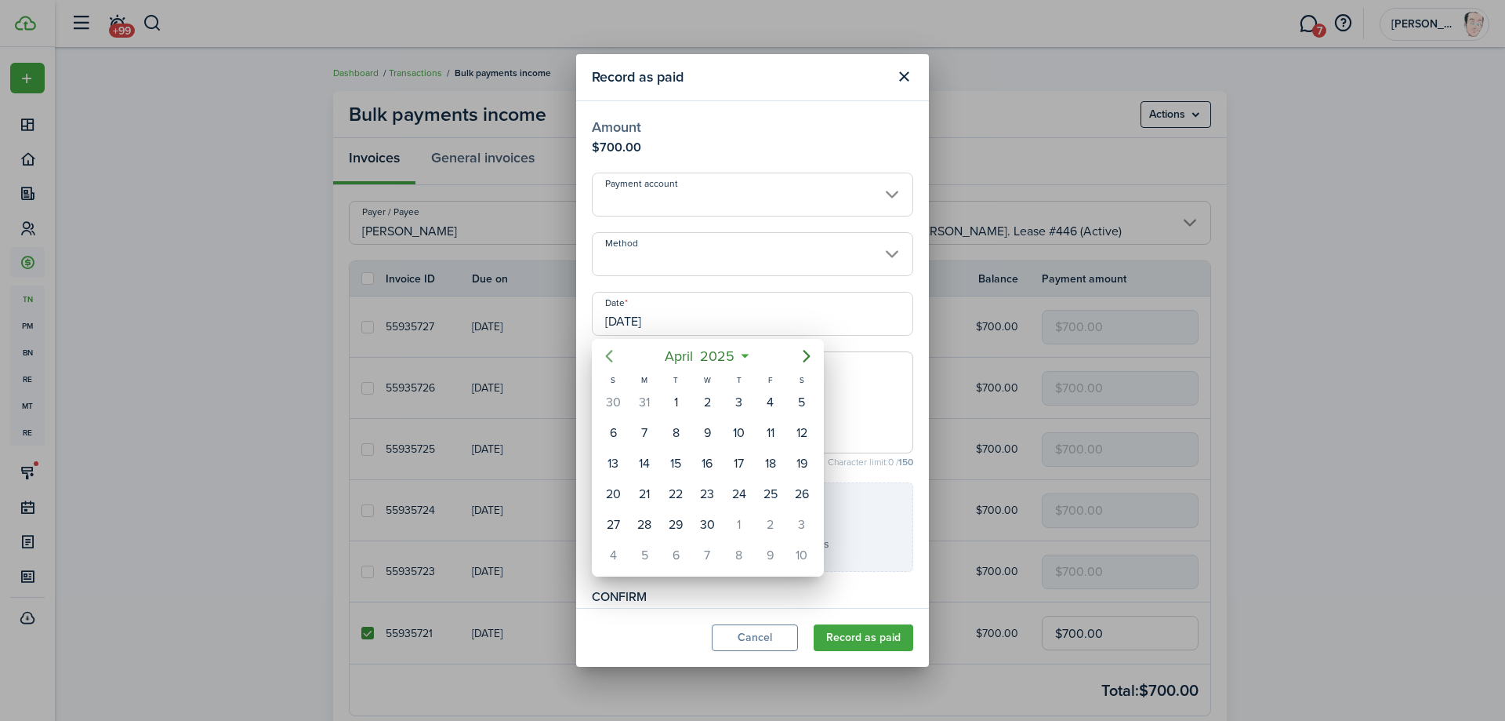
click at [608, 359] on icon "Previous page" at bounding box center [609, 356] width 19 height 19
click at [803, 352] on icon "Next page" at bounding box center [806, 356] width 19 height 19
click at [740, 496] on div "24" at bounding box center [740, 494] width 24 height 24
type input "[DATE]"
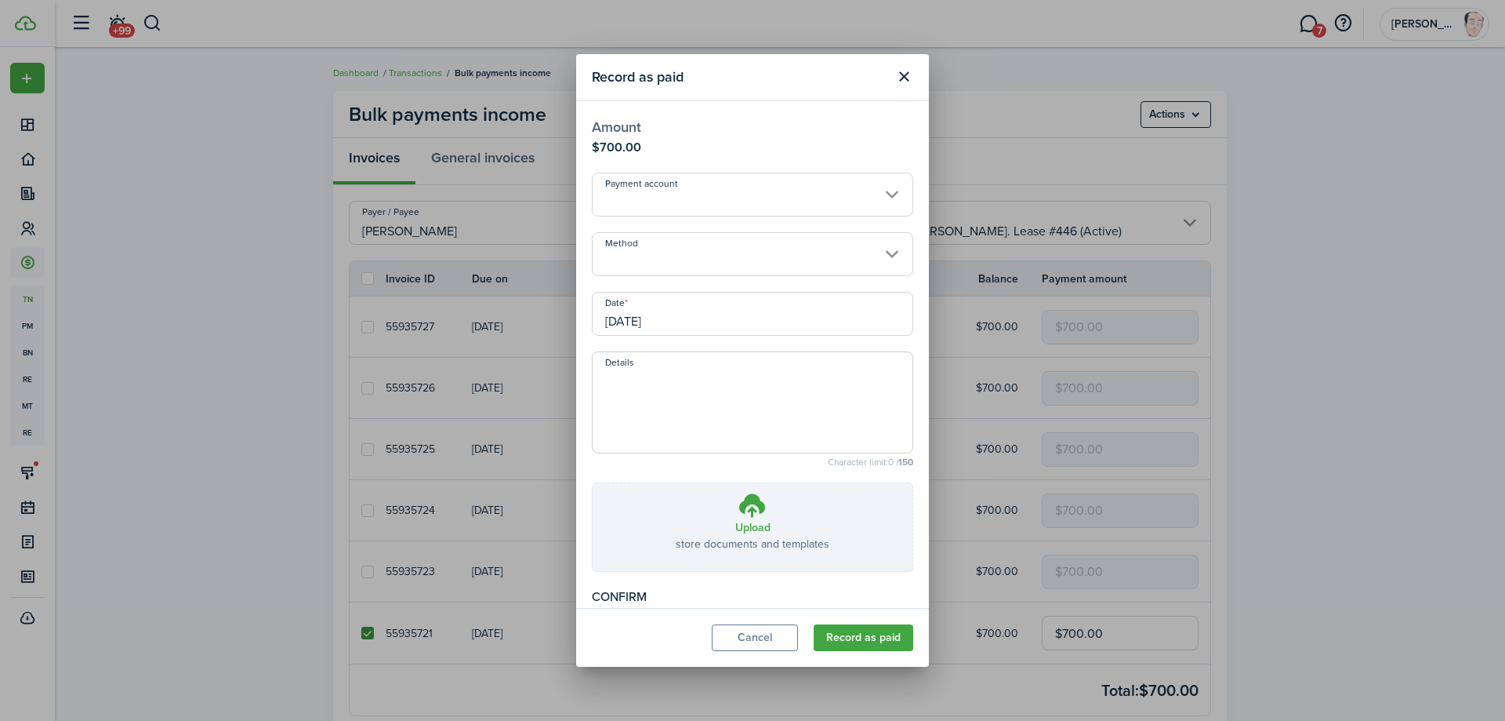
click at [672, 393] on textarea "Details" at bounding box center [753, 406] width 320 height 75
type textarea "538763"
click at [862, 641] on button "Record as paid" at bounding box center [864, 637] width 100 height 27
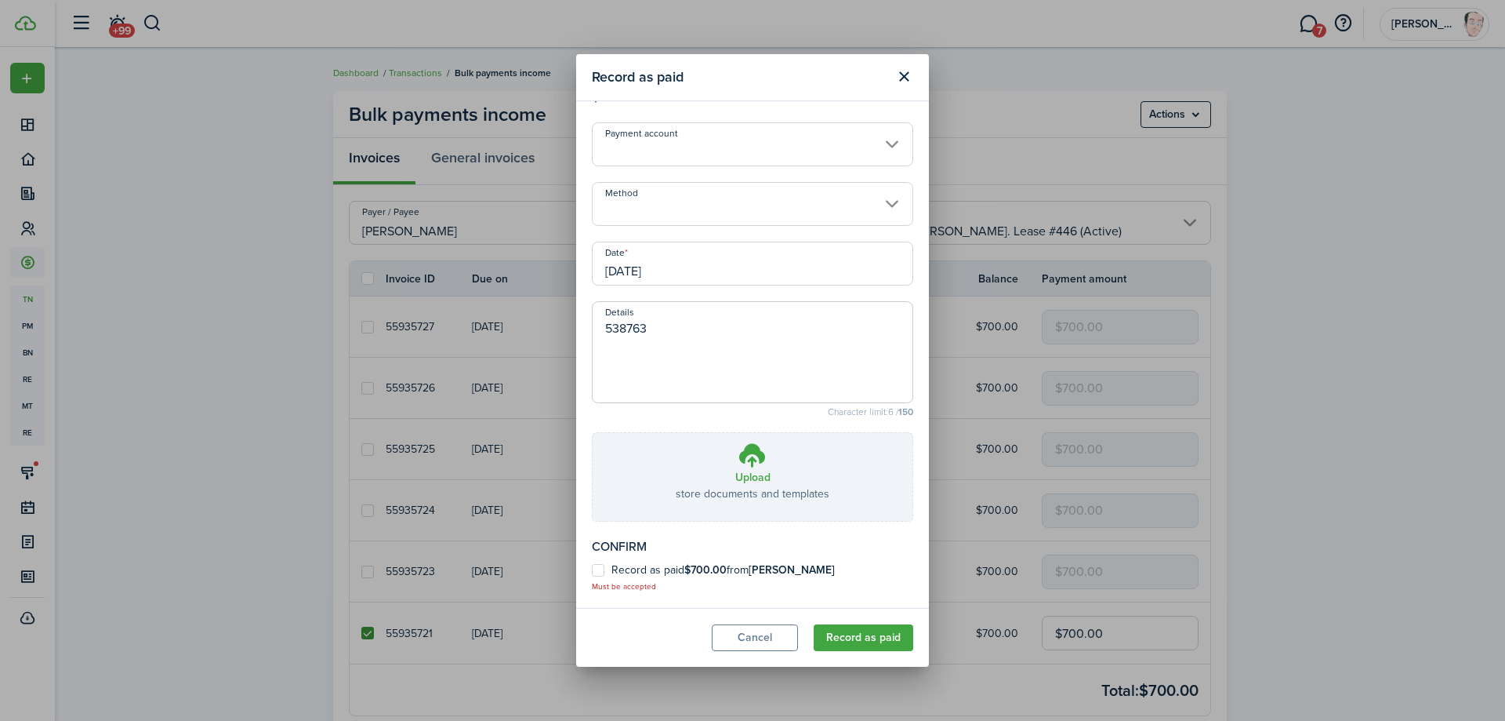
click at [598, 571] on label "Record as paid $700.00 from [PERSON_NAME]" at bounding box center [713, 570] width 243 height 13
click at [592, 627] on input "Record as paid $700.00 from [PERSON_NAME]" at bounding box center [591, 627] width 1 height 1
checkbox input "true"
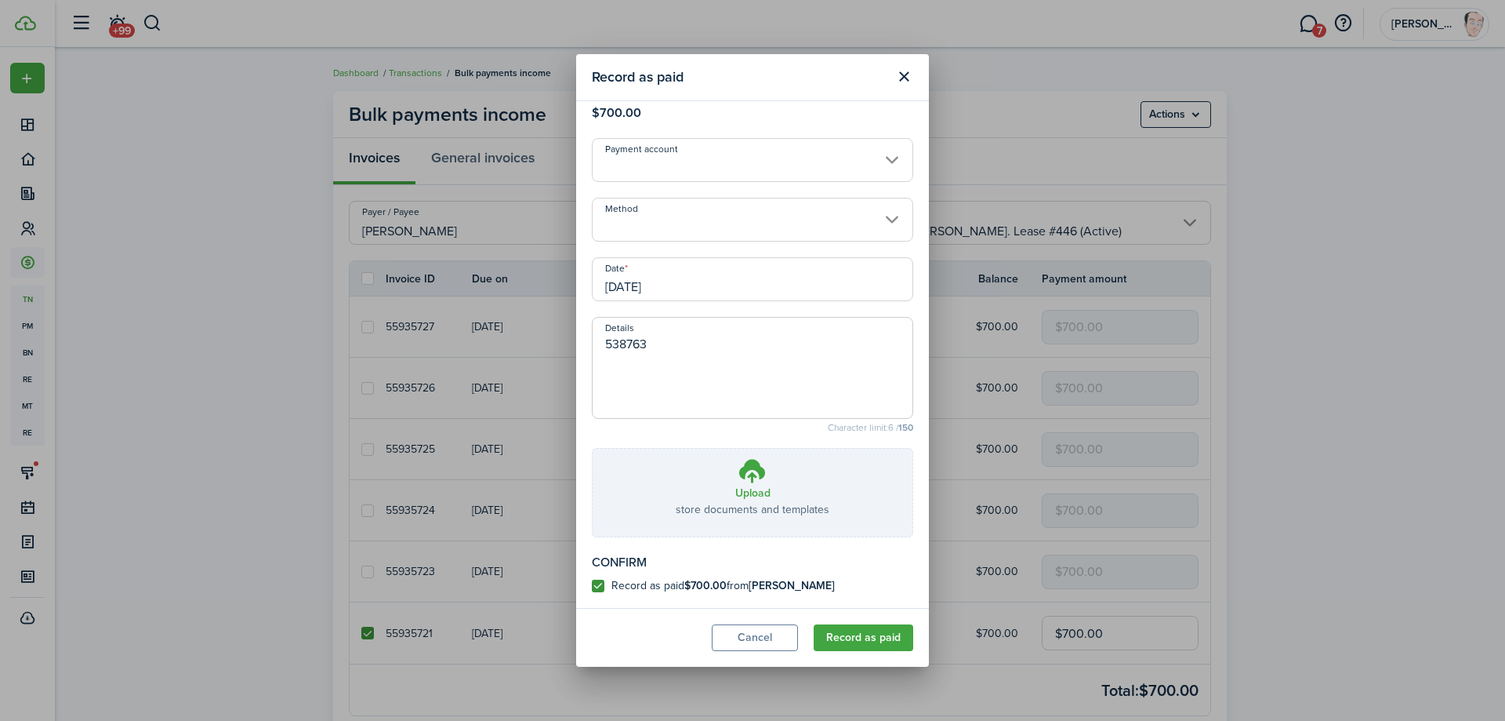
click at [871, 634] on button "Record as paid" at bounding box center [864, 637] width 100 height 27
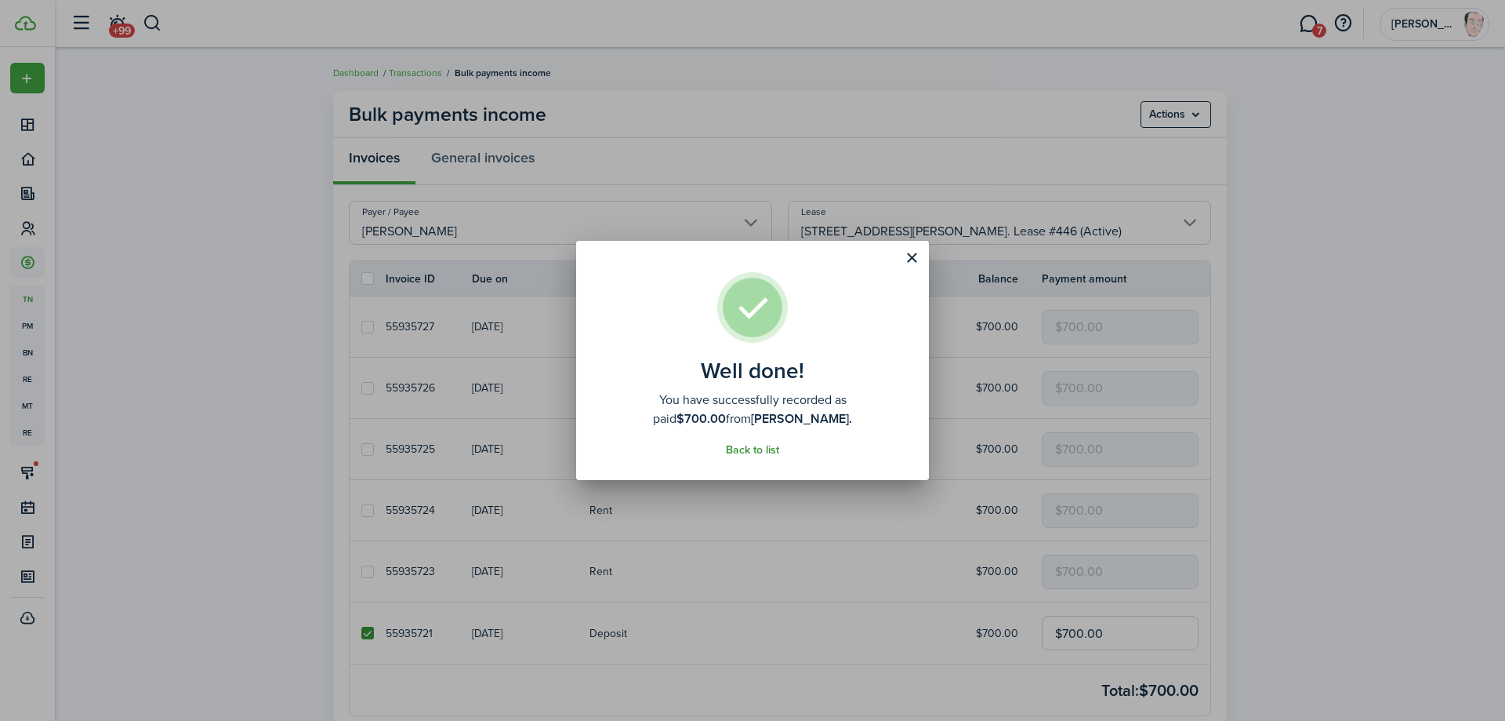
click at [764, 455] on link "Back to list" at bounding box center [752, 450] width 53 height 13
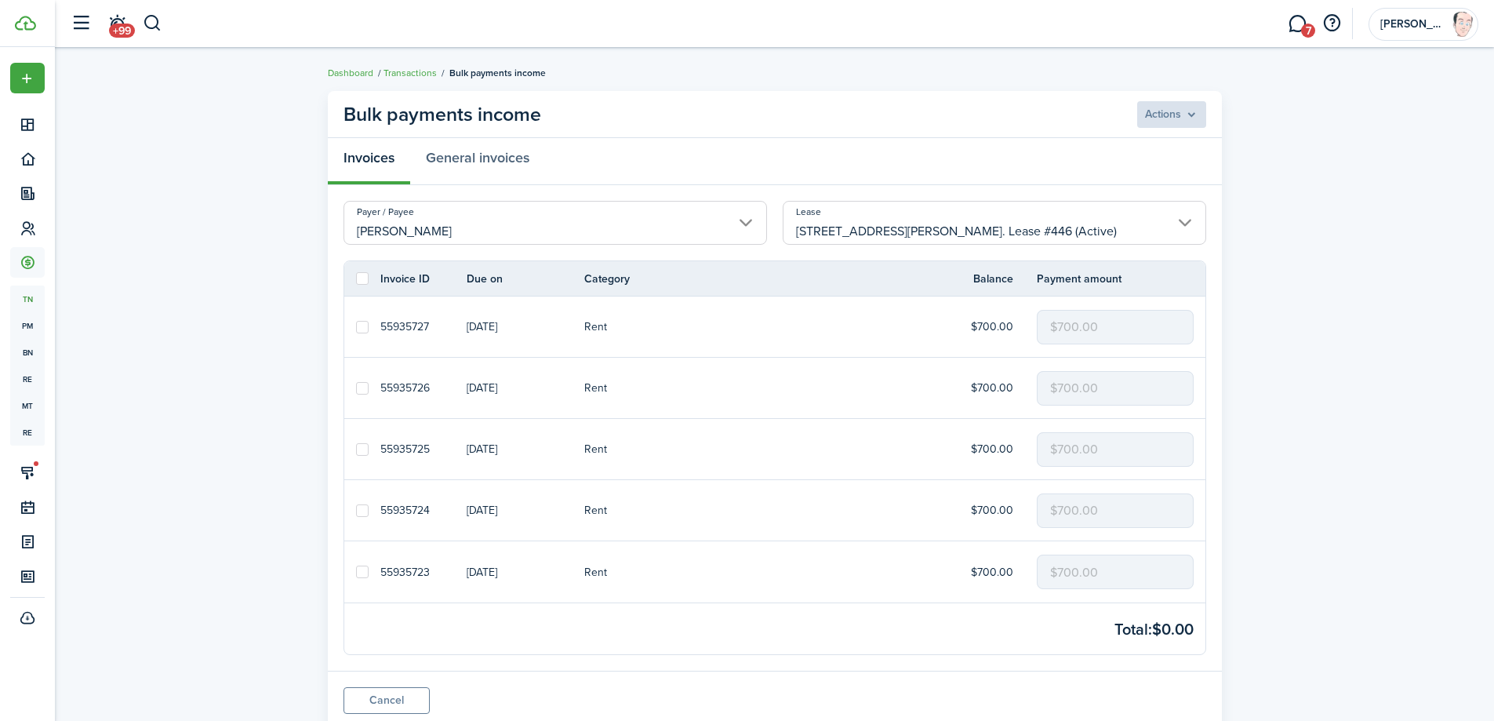
click at [362, 571] on label at bounding box center [362, 571] width 13 height 13
click at [356, 572] on input "checkbox" at bounding box center [355, 572] width 1 height 1
checkbox input "true"
drag, startPoint x: 1110, startPoint y: 573, endPoint x: 958, endPoint y: 576, distance: 152.1
click at [961, 576] on tr "55935723 [DATE] Rent $700.00 $700.00" at bounding box center [774, 571] width 861 height 61
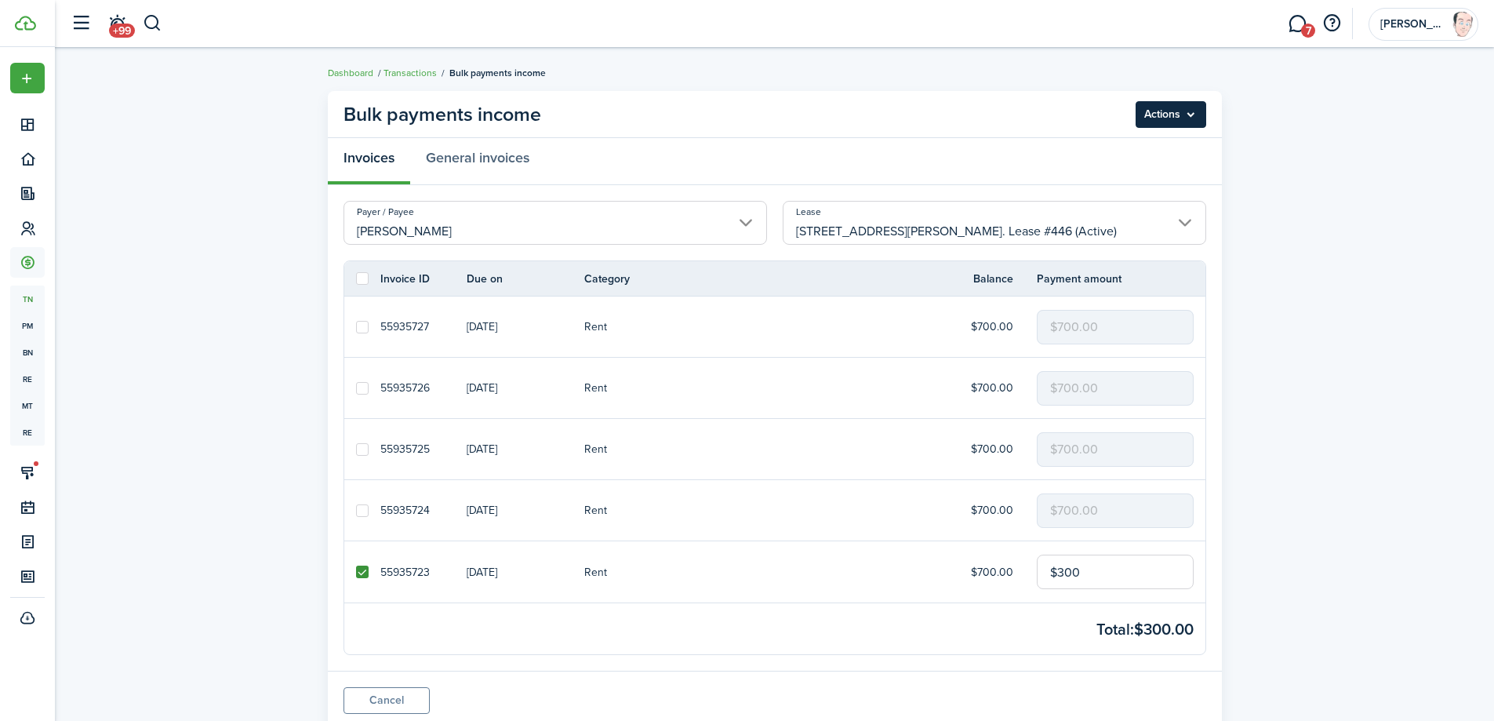
type input "$300.00"
click at [1182, 119] on menu-btn "Actions" at bounding box center [1170, 114] width 71 height 27
click at [1149, 145] on button "Record as paid" at bounding box center [1137, 149] width 137 height 27
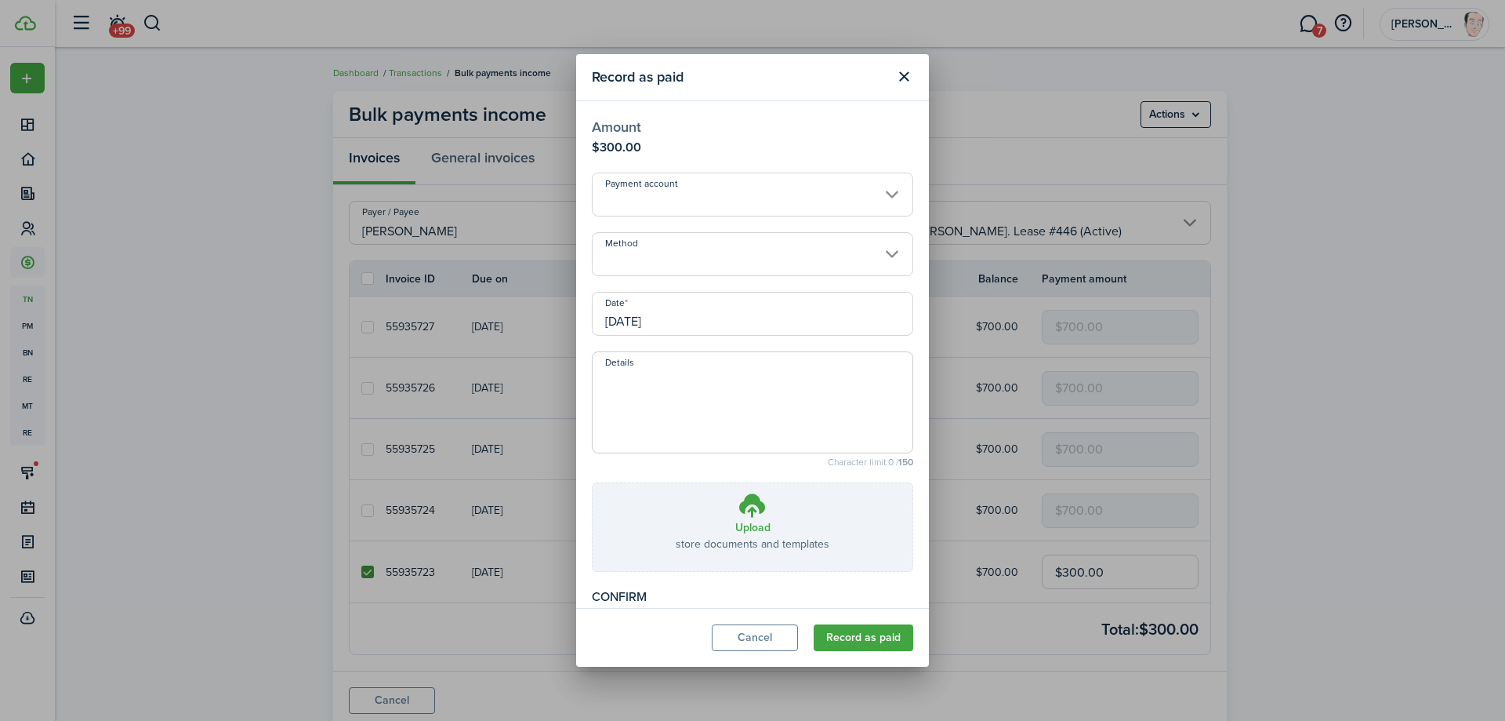
click at [732, 314] on input "[DATE]" at bounding box center [752, 314] width 321 height 44
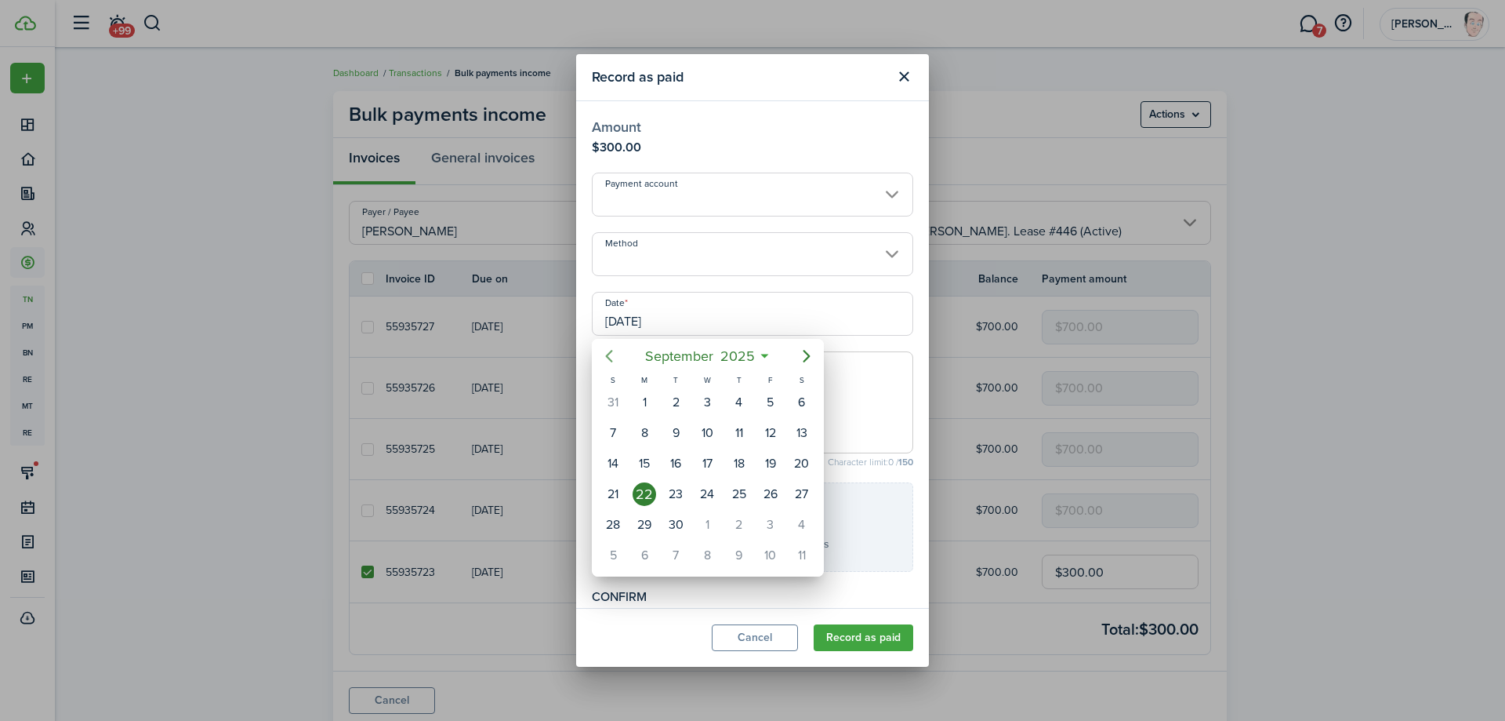
click at [606, 358] on icon "Previous page" at bounding box center [609, 356] width 19 height 19
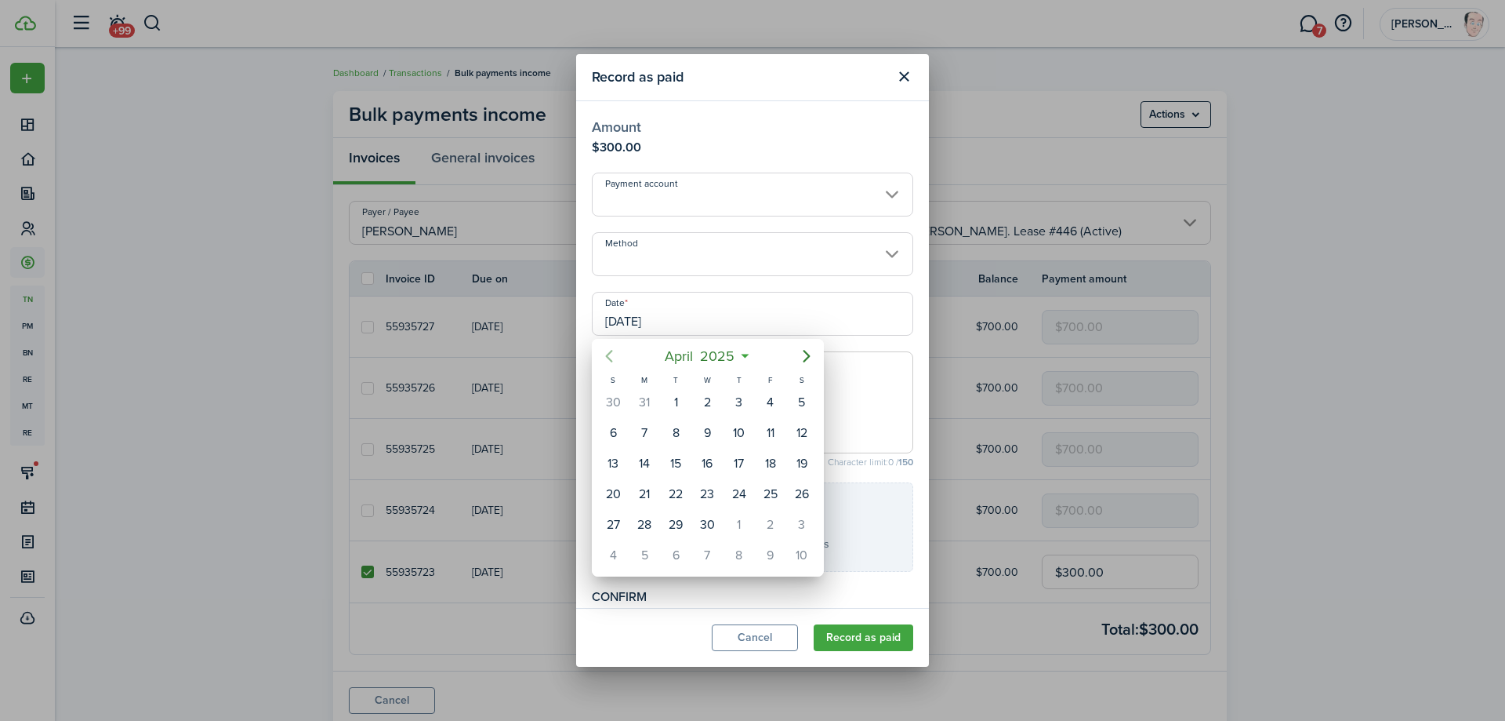
click at [606, 358] on icon "Previous page" at bounding box center [609, 356] width 19 height 19
click at [805, 355] on icon "Next page" at bounding box center [806, 356] width 19 height 19
click at [705, 524] on div "30" at bounding box center [707, 525] width 24 height 24
type input "[DATE]"
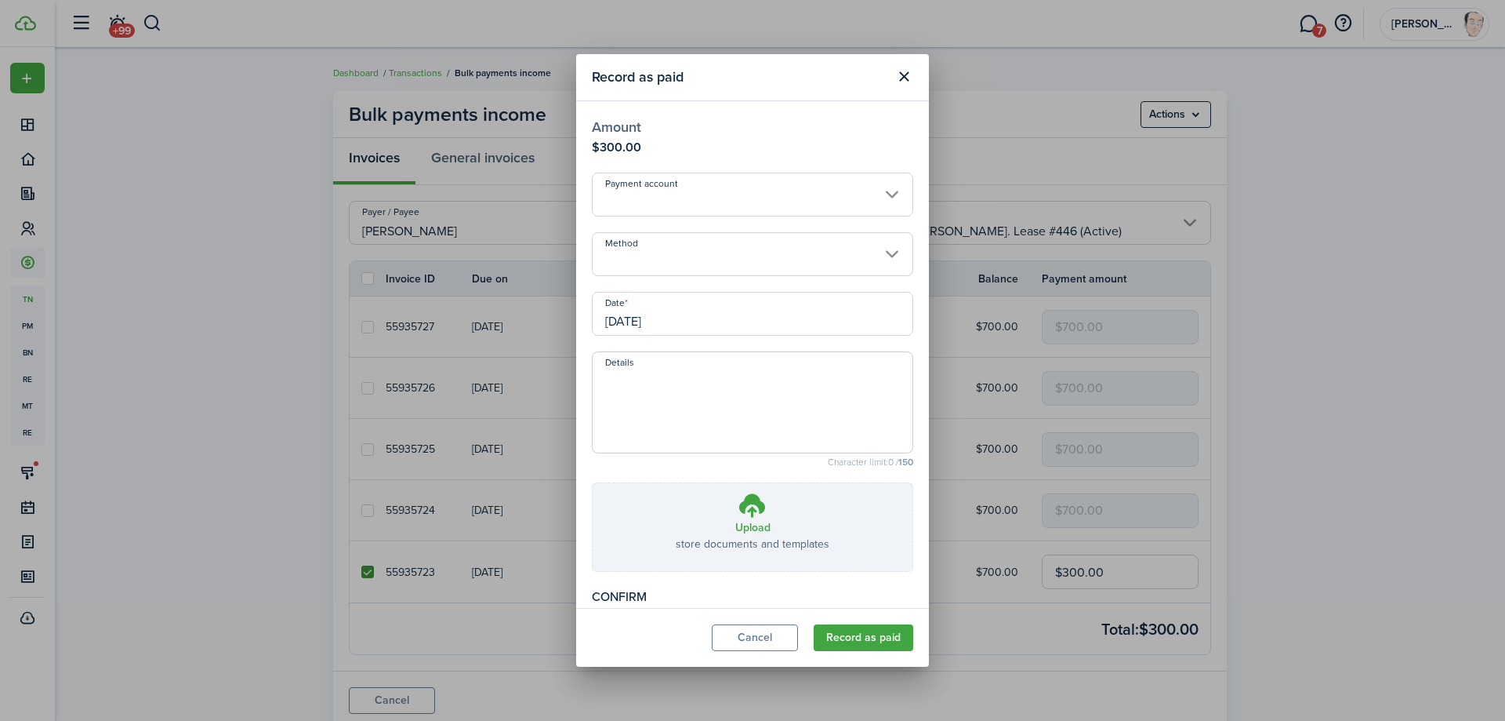
click at [706, 399] on textarea "Details" at bounding box center [753, 406] width 320 height 75
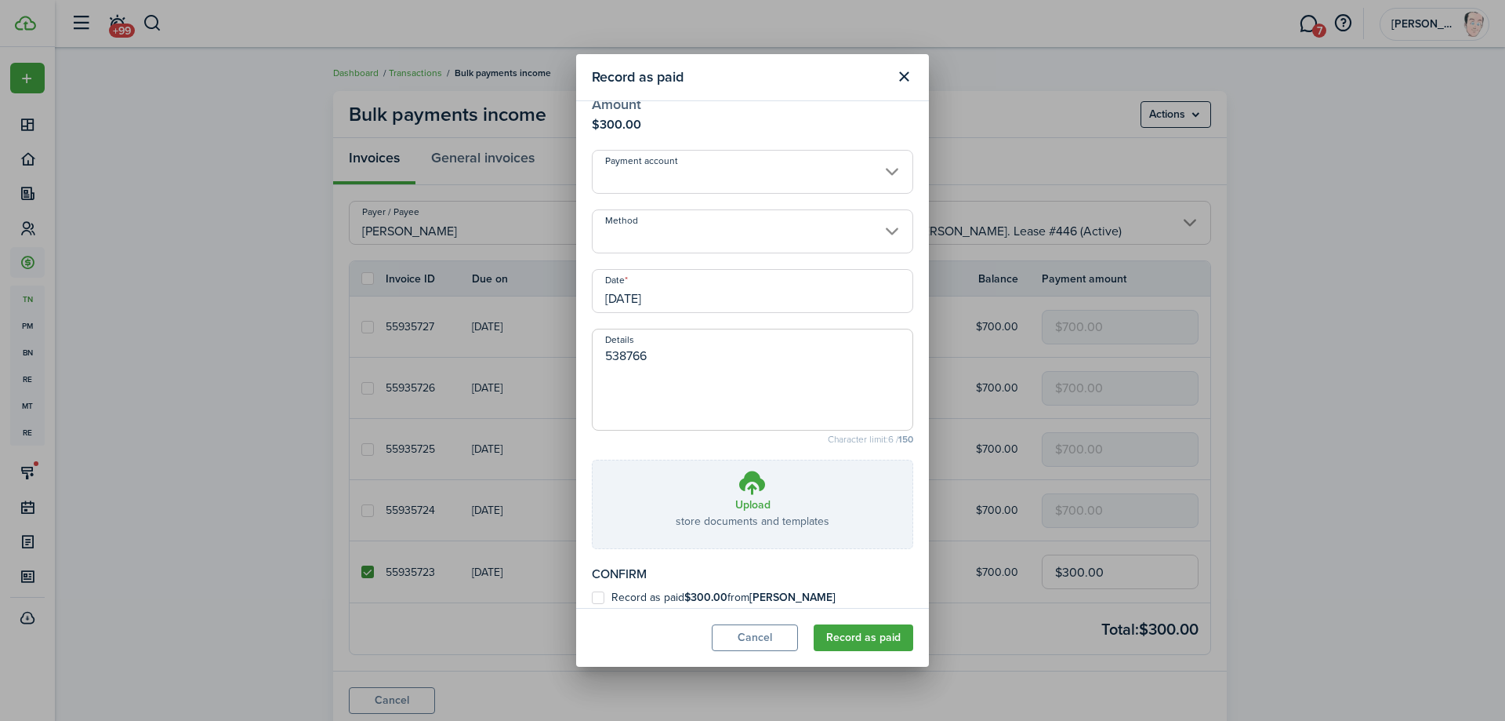
scroll to position [35, 0]
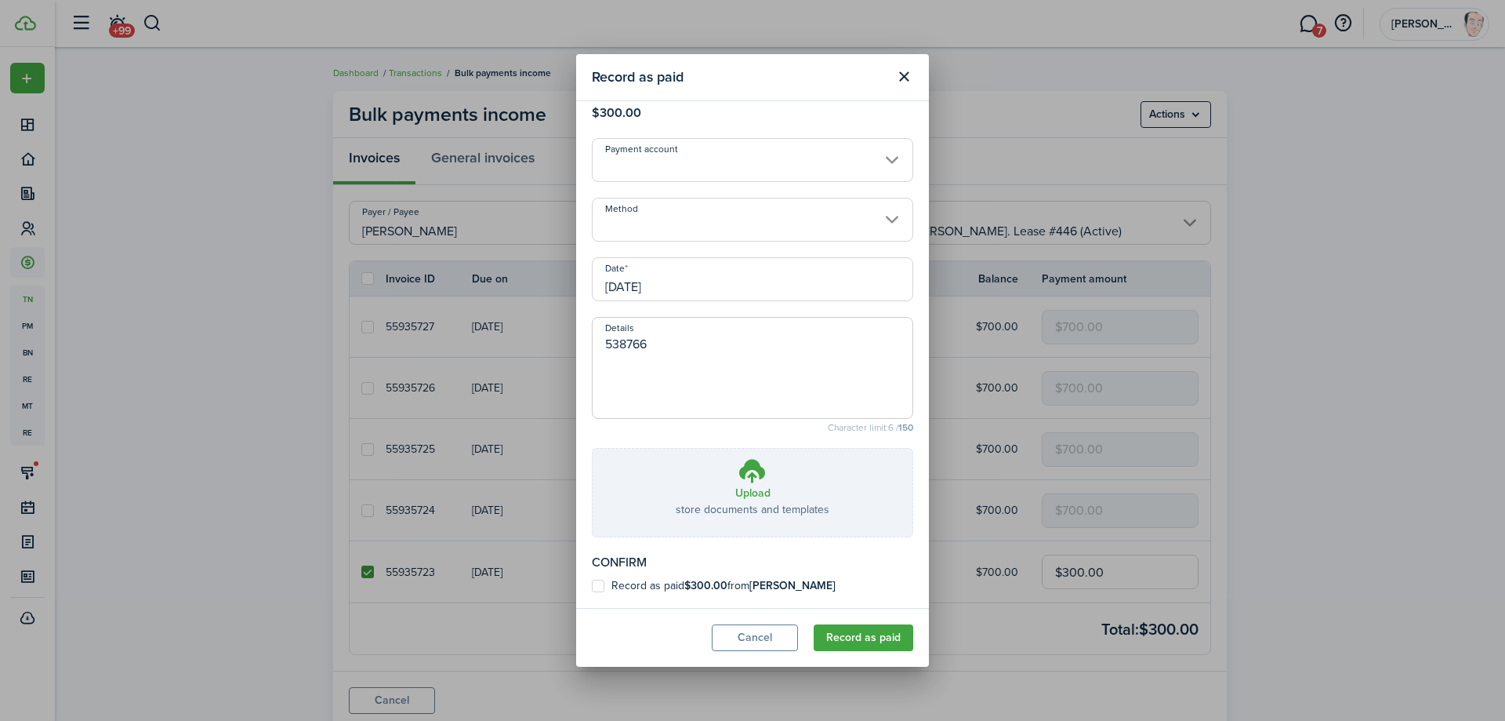
type textarea "538766"
click at [593, 590] on label "Record as paid $300.00 from [PERSON_NAME]" at bounding box center [714, 585] width 244 height 13
click at [592, 619] on input "Record as paid $300.00 from [PERSON_NAME]" at bounding box center [591, 619] width 1 height 1
checkbox input "true"
click at [866, 642] on button "Record as paid" at bounding box center [864, 637] width 100 height 27
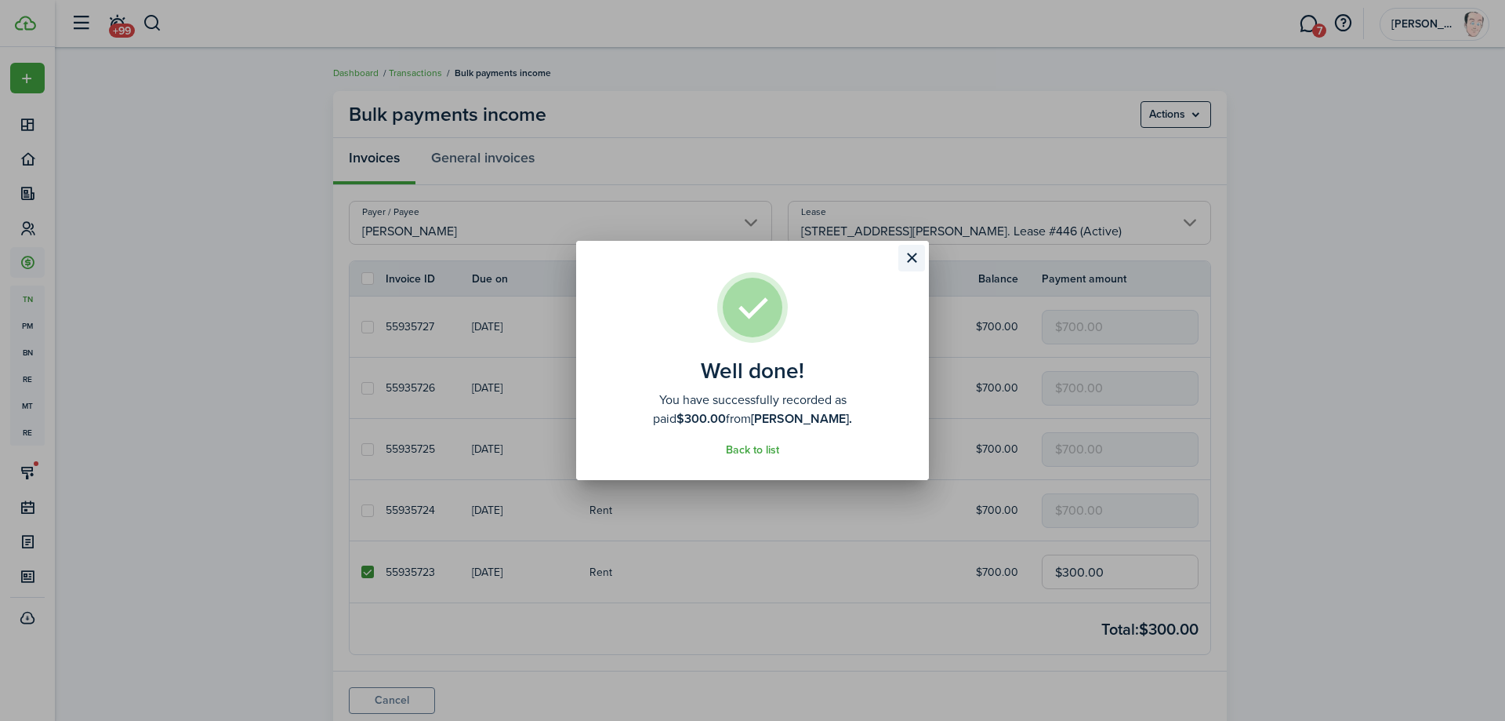
click at [909, 256] on button "Close modal" at bounding box center [912, 258] width 27 height 27
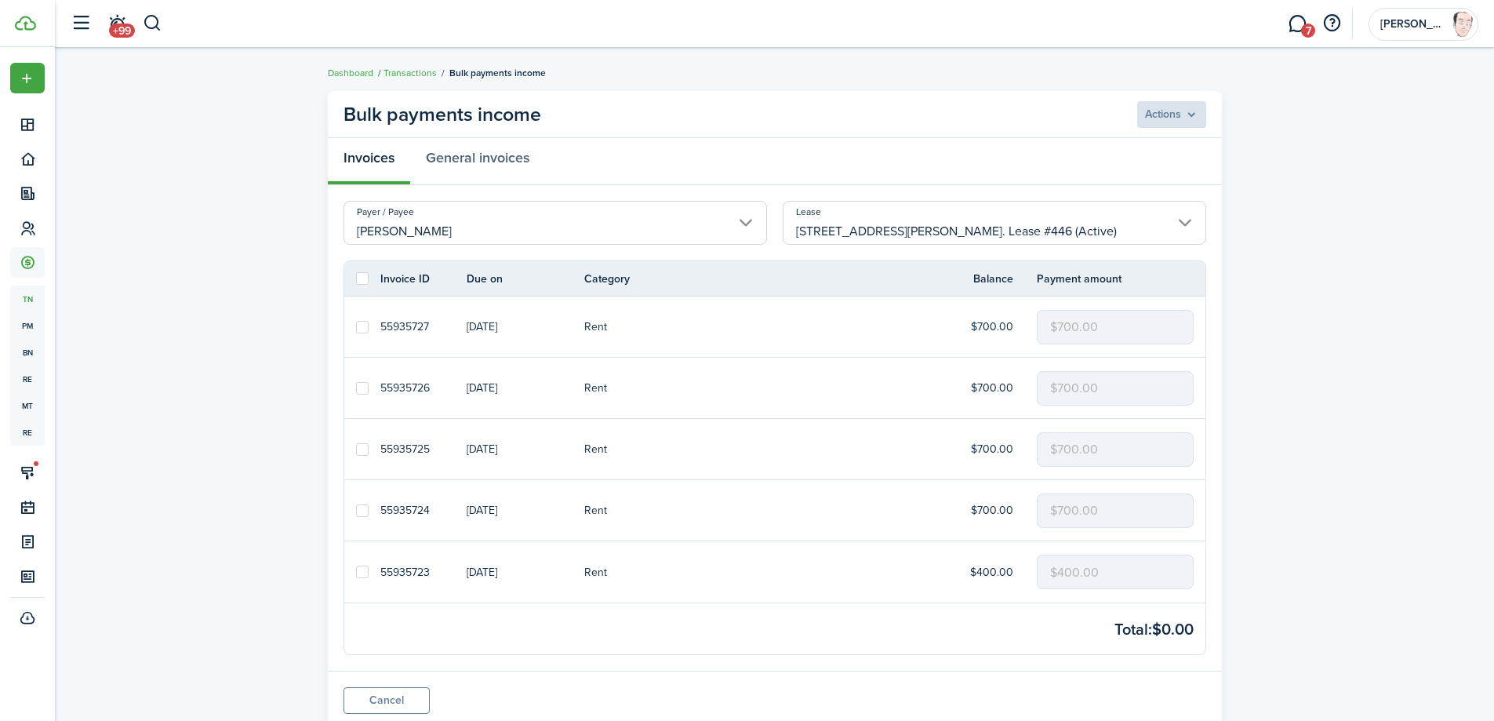
click at [361, 572] on label at bounding box center [362, 571] width 13 height 13
click at [356, 572] on input "checkbox" at bounding box center [355, 572] width 1 height 1
checkbox input "true"
click at [1164, 124] on menu-btn "Actions" at bounding box center [1170, 114] width 71 height 27
click at [1132, 147] on button "Record as paid" at bounding box center [1137, 149] width 137 height 27
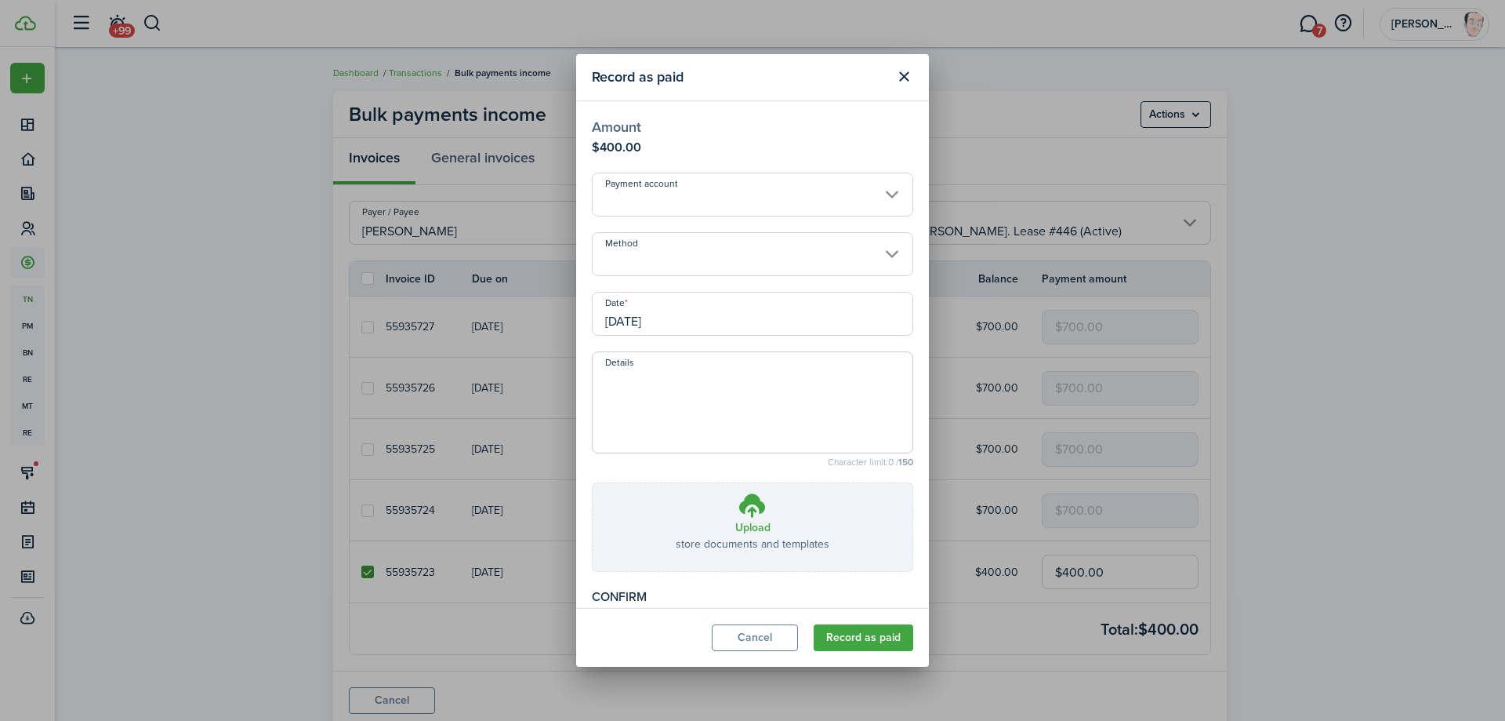
click at [708, 315] on input "[DATE]" at bounding box center [752, 314] width 321 height 44
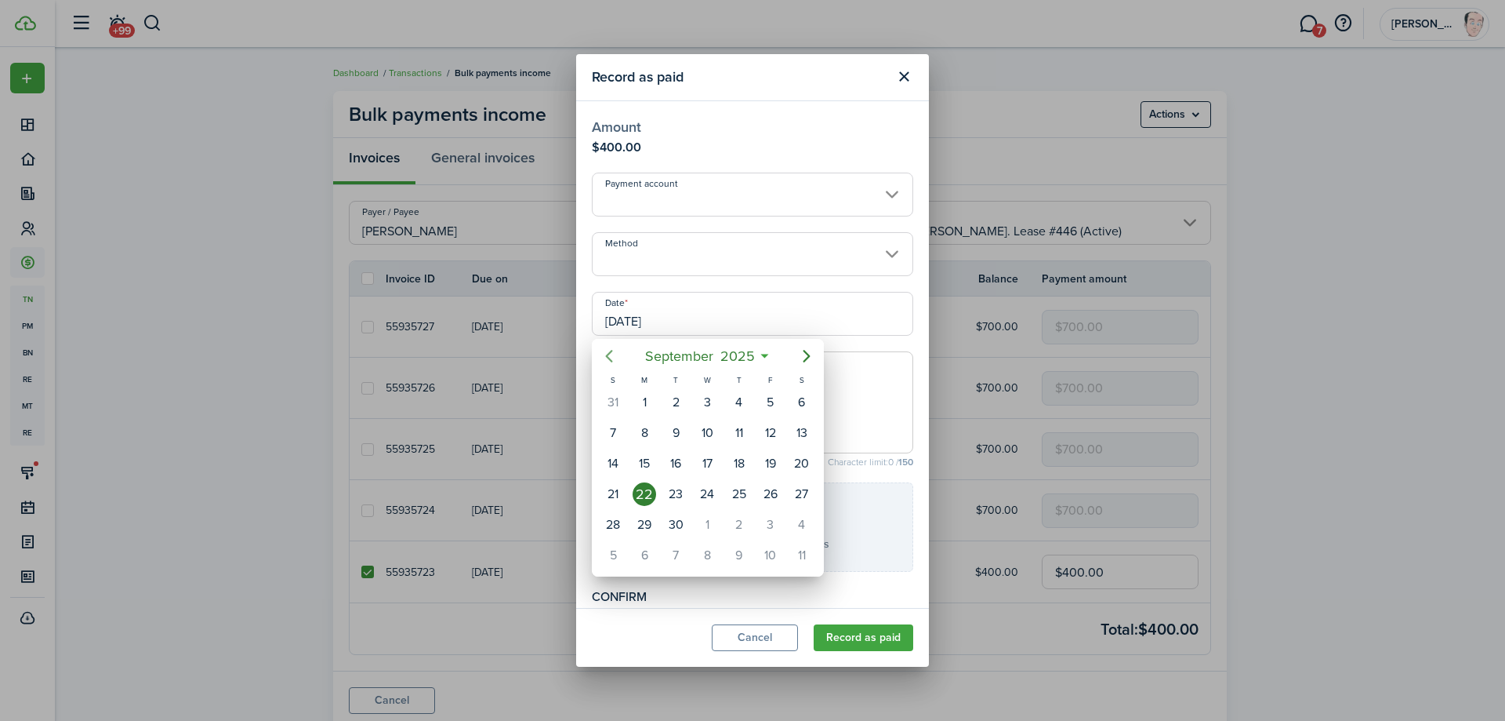
click at [612, 355] on icon "Previous page" at bounding box center [609, 356] width 19 height 19
click at [612, 354] on icon "Previous page" at bounding box center [609, 356] width 19 height 19
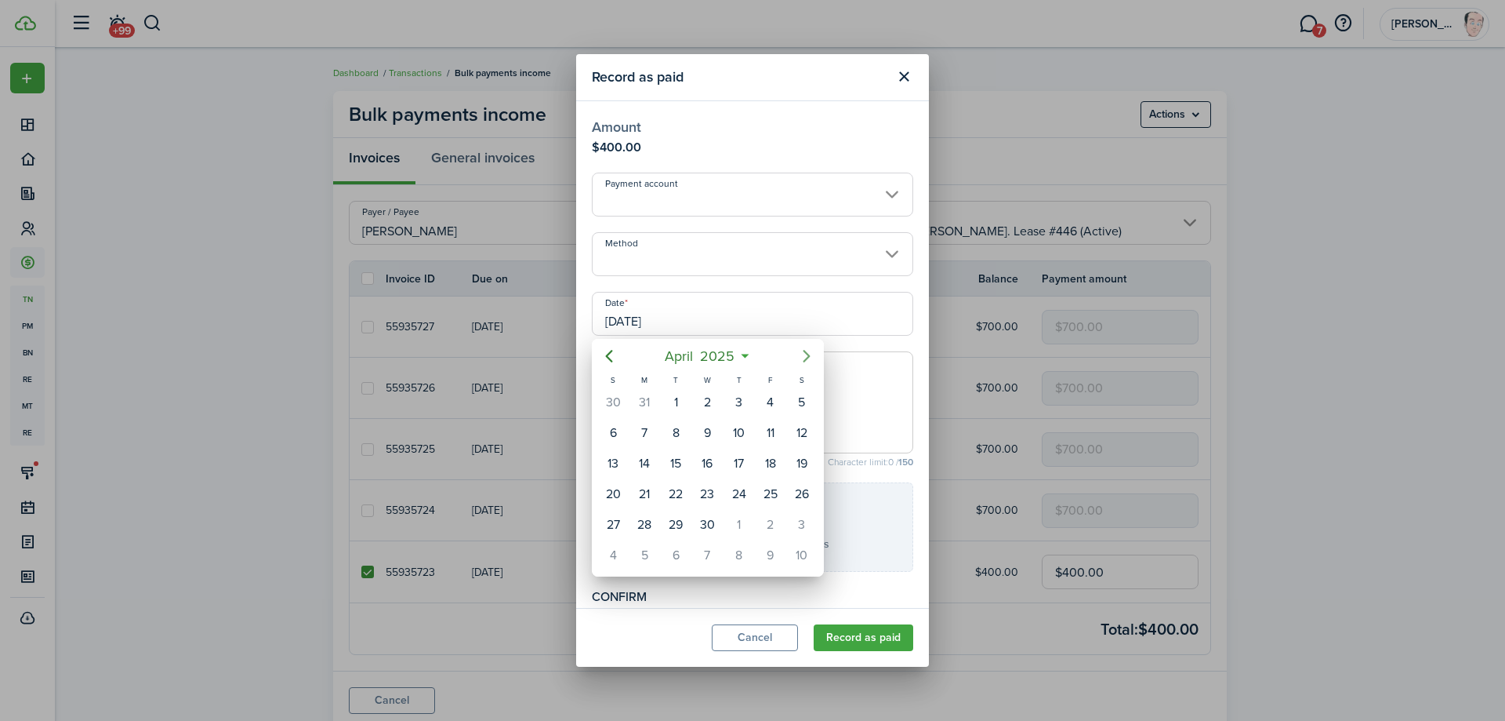
click at [807, 358] on icon "Next page" at bounding box center [806, 356] width 7 height 13
click at [779, 432] on div "9" at bounding box center [771, 433] width 24 height 24
type input "[DATE]"
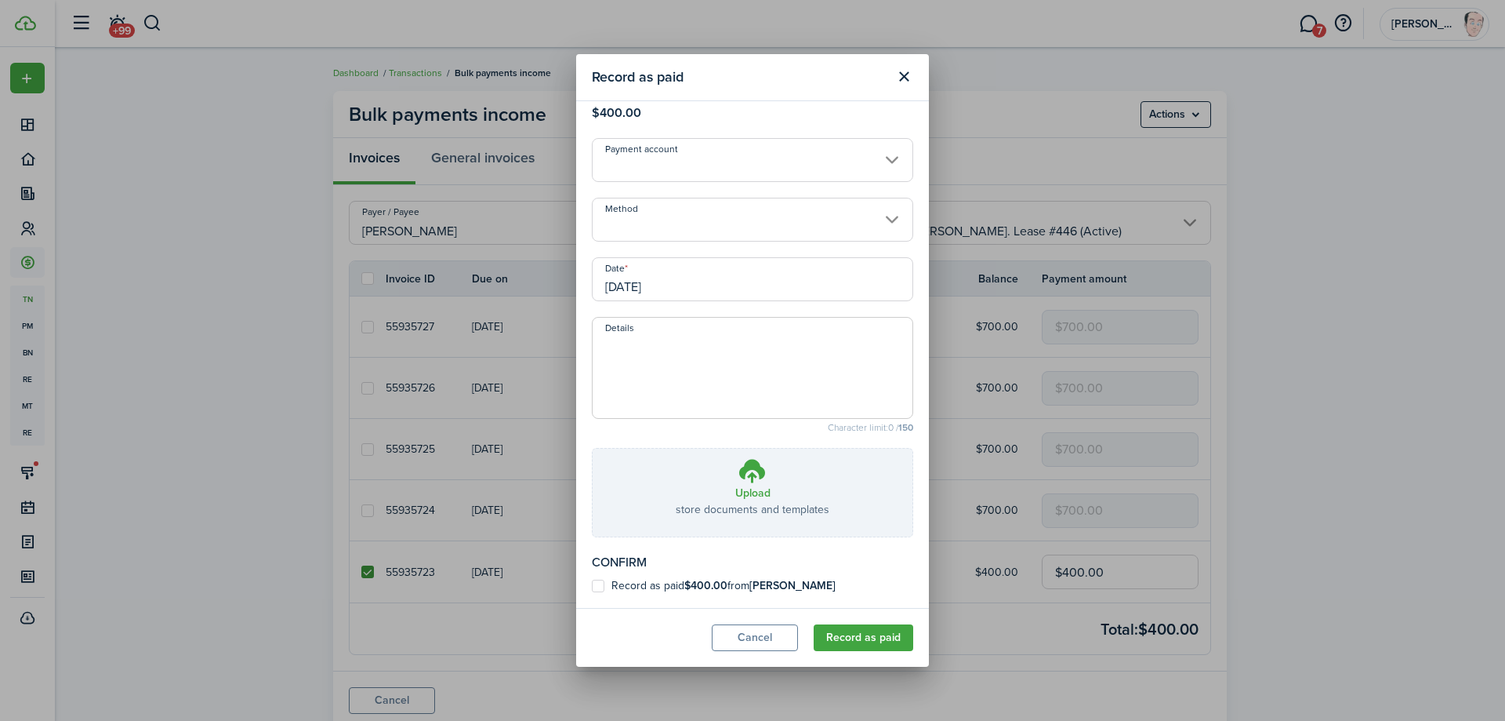
drag, startPoint x: 605, startPoint y: 586, endPoint x: 645, endPoint y: 364, distance: 225.6
click at [605, 583] on label "Record as paid $400.00 from [PERSON_NAME]" at bounding box center [714, 585] width 244 height 13
click at [592, 619] on input "Record as paid $400.00 from [PERSON_NAME]" at bounding box center [591, 619] width 1 height 1
checkbox input "true"
click at [666, 356] on textarea "Details" at bounding box center [753, 372] width 320 height 75
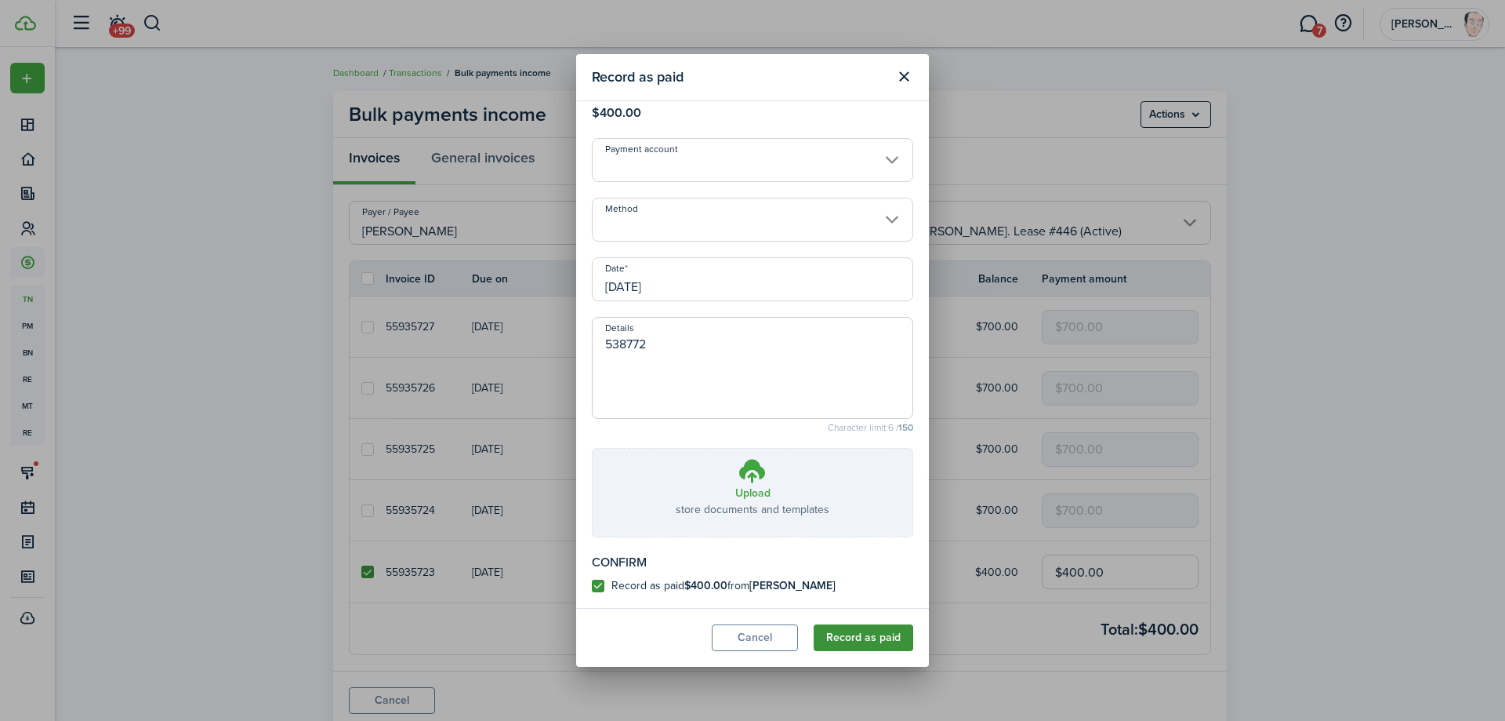
type textarea "538772"
click at [854, 639] on button "Record as paid" at bounding box center [864, 637] width 100 height 27
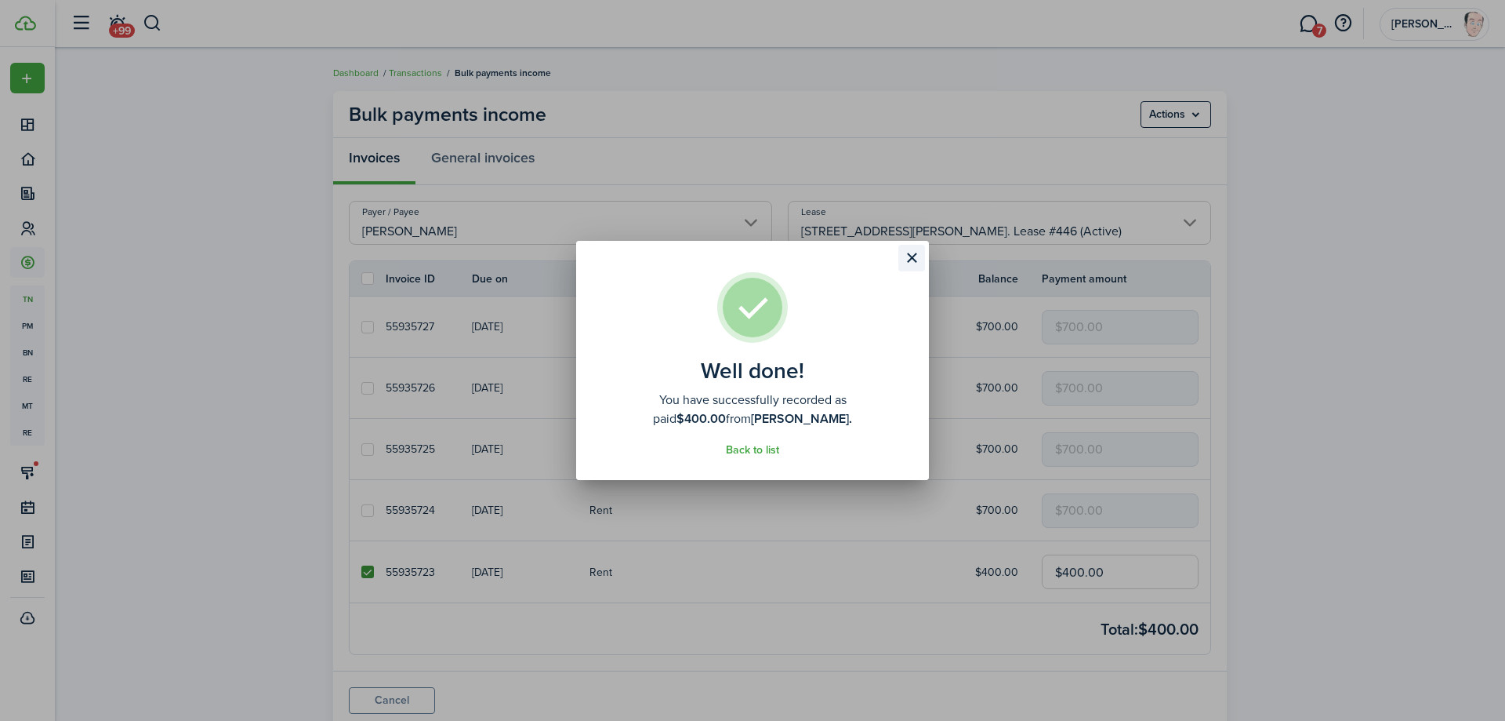
click at [912, 252] on button "Close modal" at bounding box center [912, 258] width 27 height 27
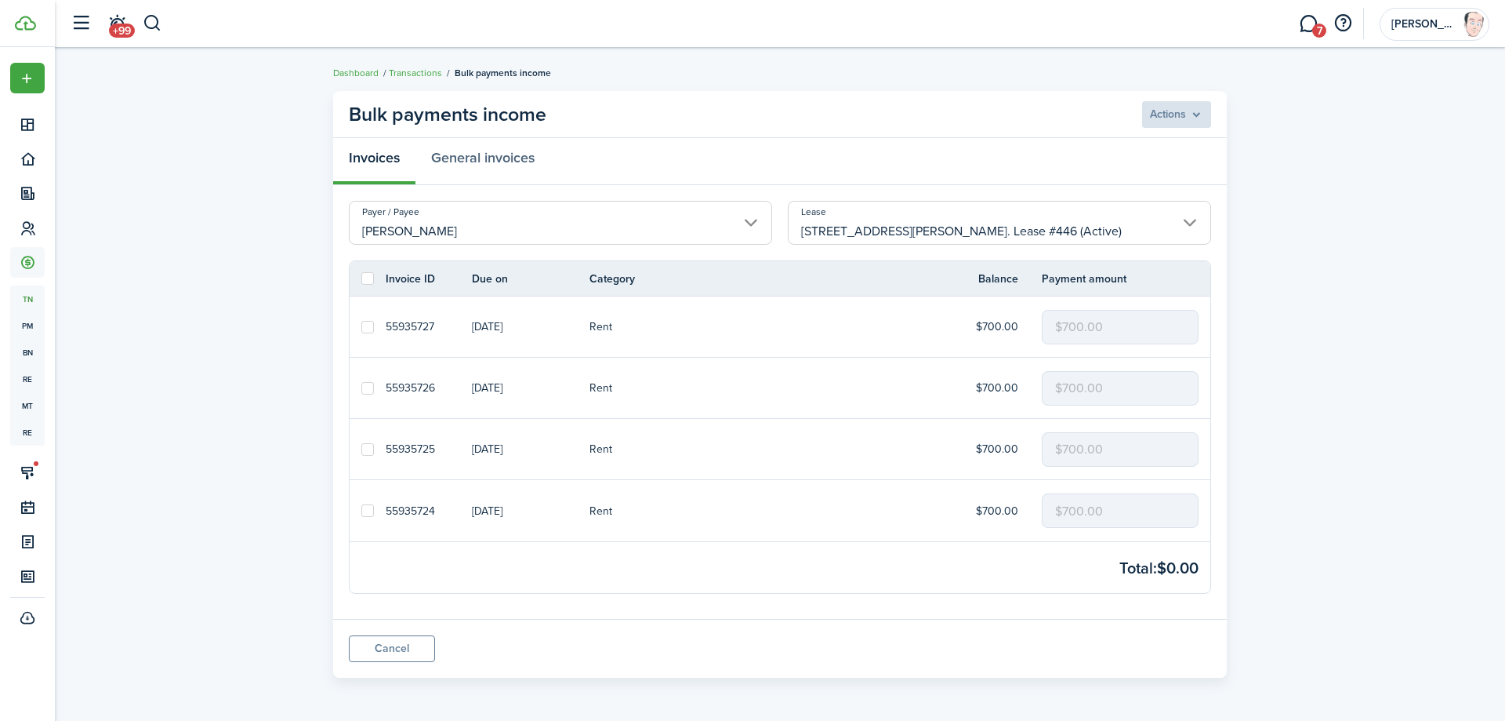
click at [366, 510] on label at bounding box center [367, 510] width 13 height 13
click at [361, 510] on input "checkbox" at bounding box center [361, 510] width 1 height 1
checkbox input "true"
click at [1170, 112] on menu-btn "Actions" at bounding box center [1176, 114] width 71 height 27
click at [1130, 154] on button "Record as paid" at bounding box center [1142, 149] width 137 height 27
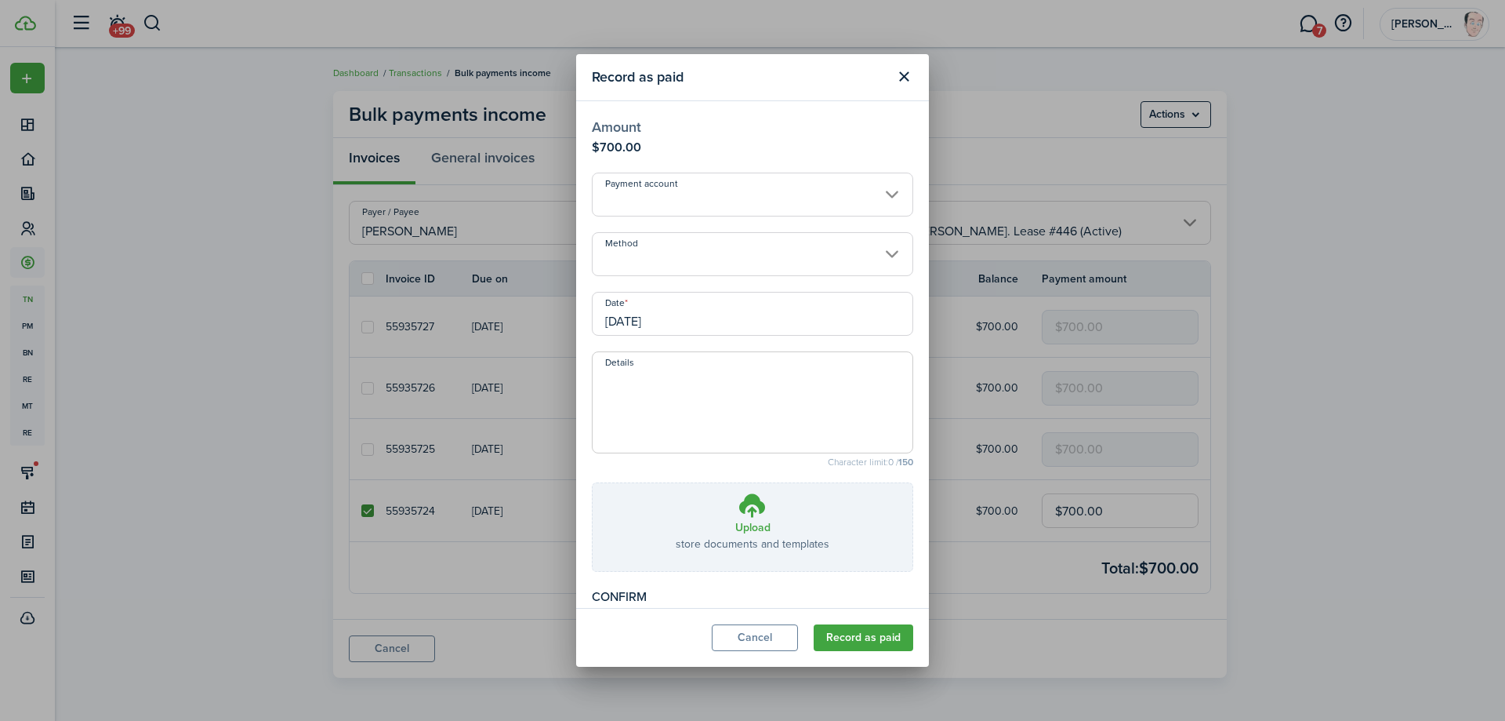
click at [682, 313] on input "[DATE]" at bounding box center [752, 314] width 321 height 44
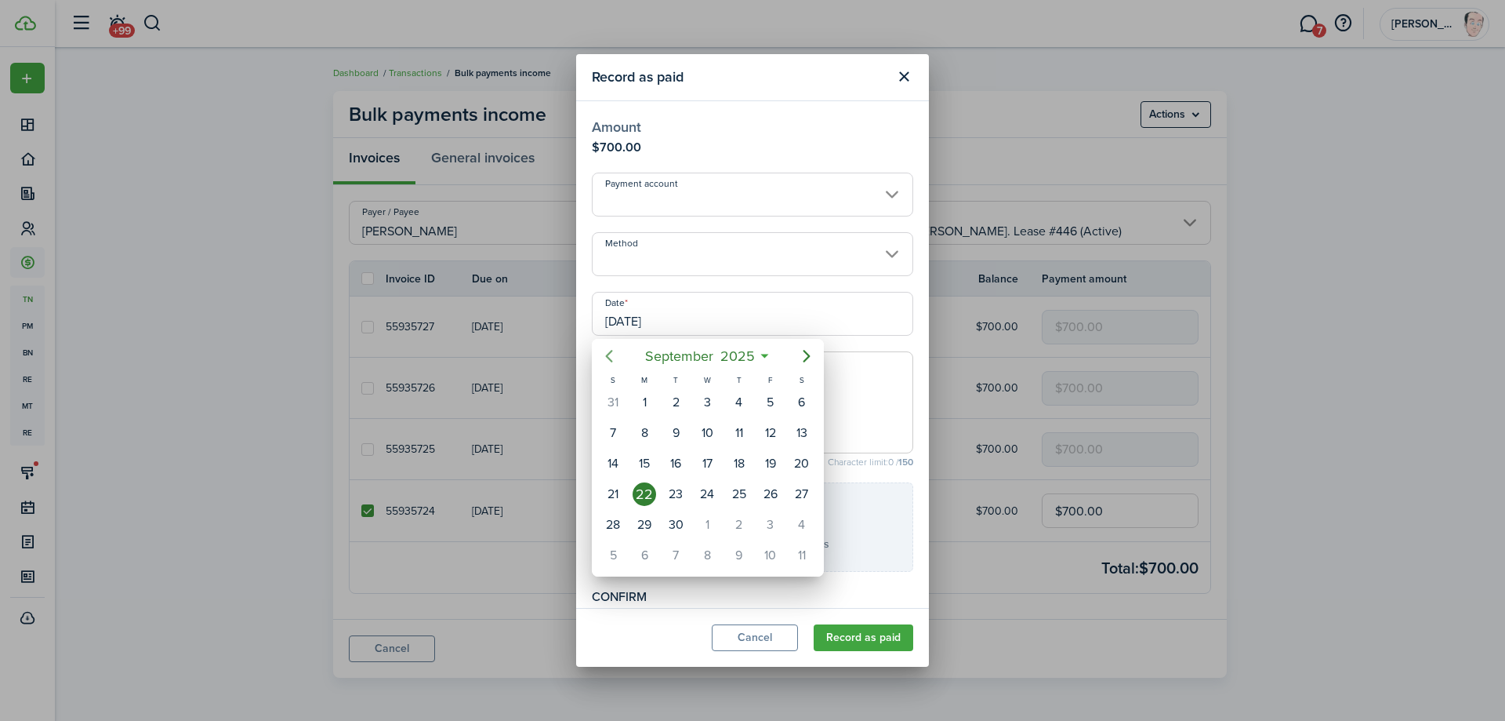
click at [606, 358] on icon "Previous page" at bounding box center [609, 356] width 19 height 19
click at [812, 356] on icon "Next page" at bounding box center [806, 356] width 19 height 19
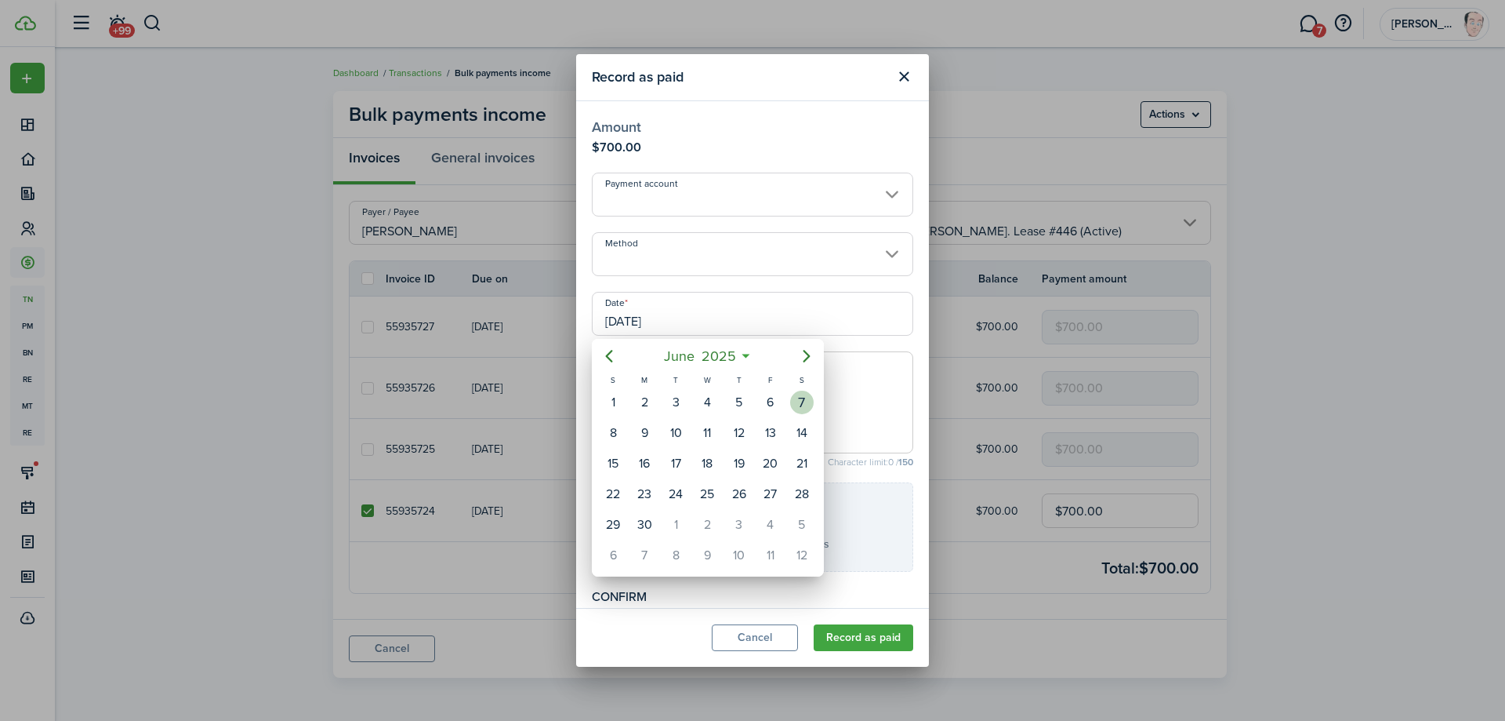
click at [798, 404] on div "7" at bounding box center [802, 402] width 24 height 24
type input "[DATE]"
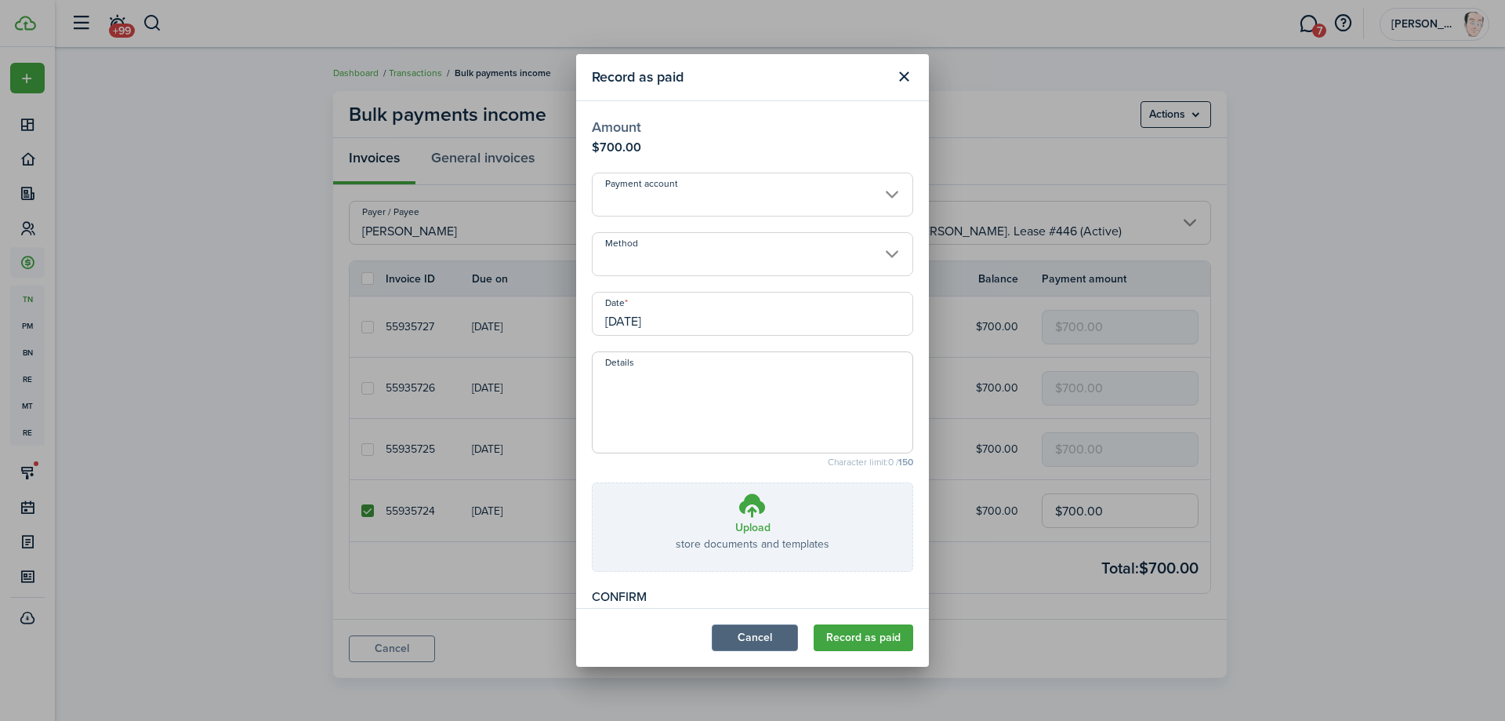
click at [751, 638] on button "Cancel" at bounding box center [755, 637] width 86 height 27
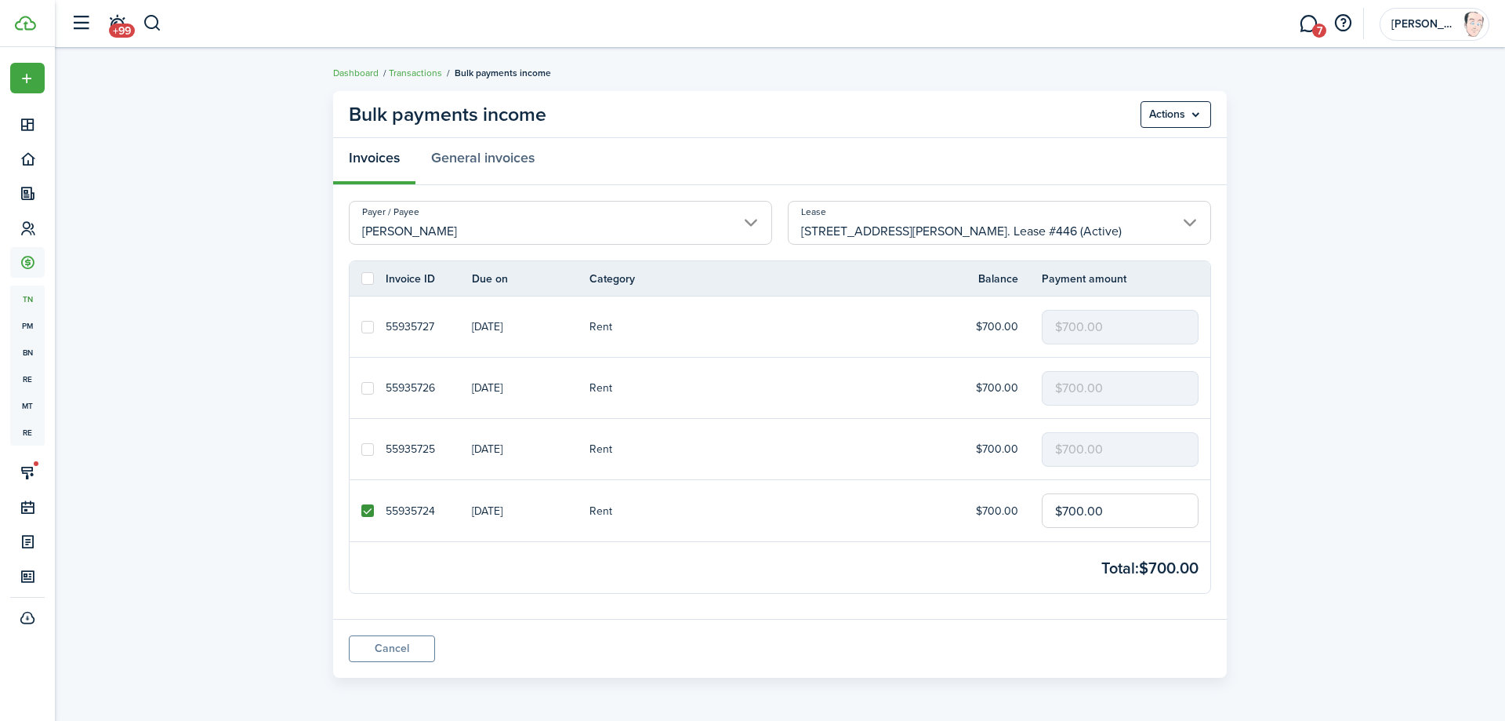
drag, startPoint x: 1115, startPoint y: 511, endPoint x: 910, endPoint y: 544, distance: 207.3
click at [910, 544] on table "Invoice ID Due on Category Balance Payment amount 55935727 [DATE] Rent $700.00 …" at bounding box center [780, 426] width 863 height 333
type input "$600.00"
click at [1173, 107] on menu-btn "Actions" at bounding box center [1176, 114] width 71 height 27
click at [1127, 154] on button "Record as paid" at bounding box center [1142, 149] width 137 height 27
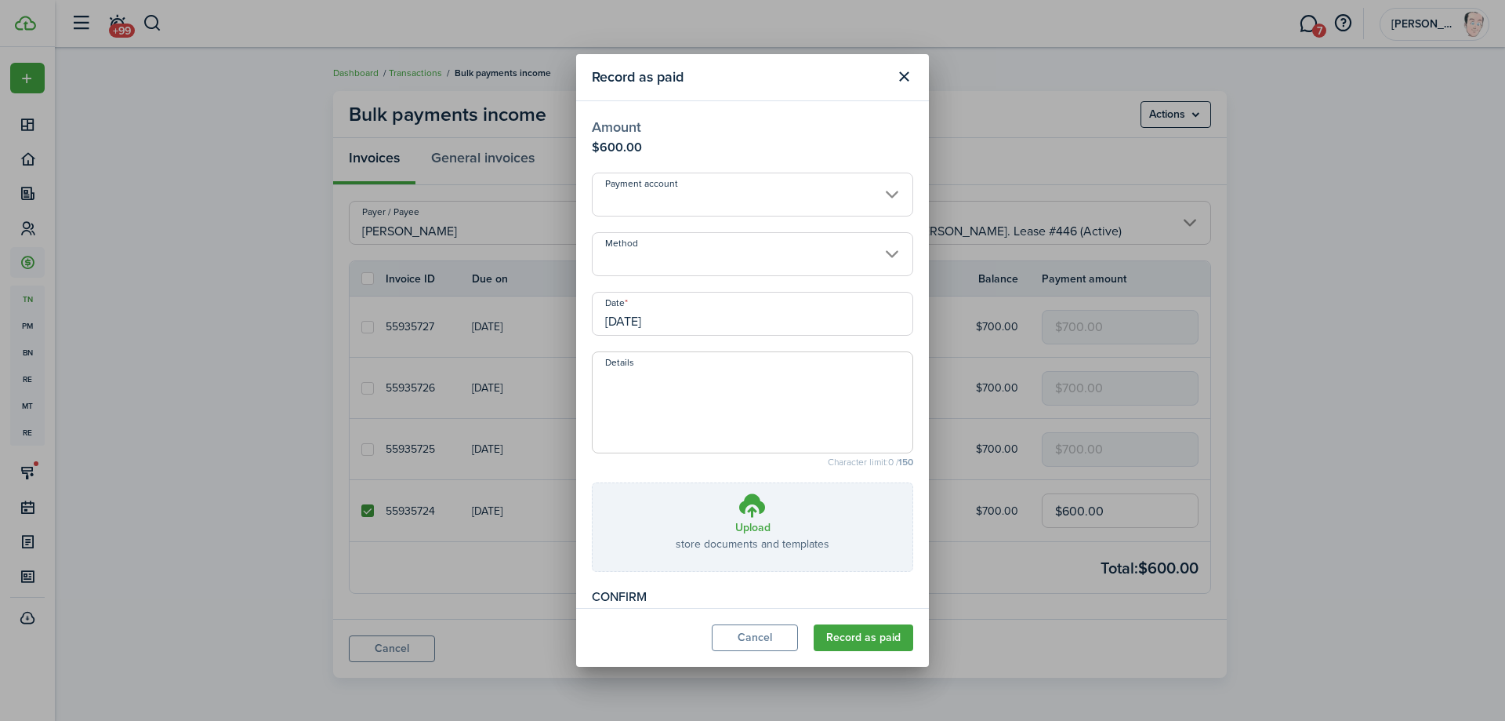
click at [688, 318] on input "[DATE]" at bounding box center [752, 314] width 321 height 44
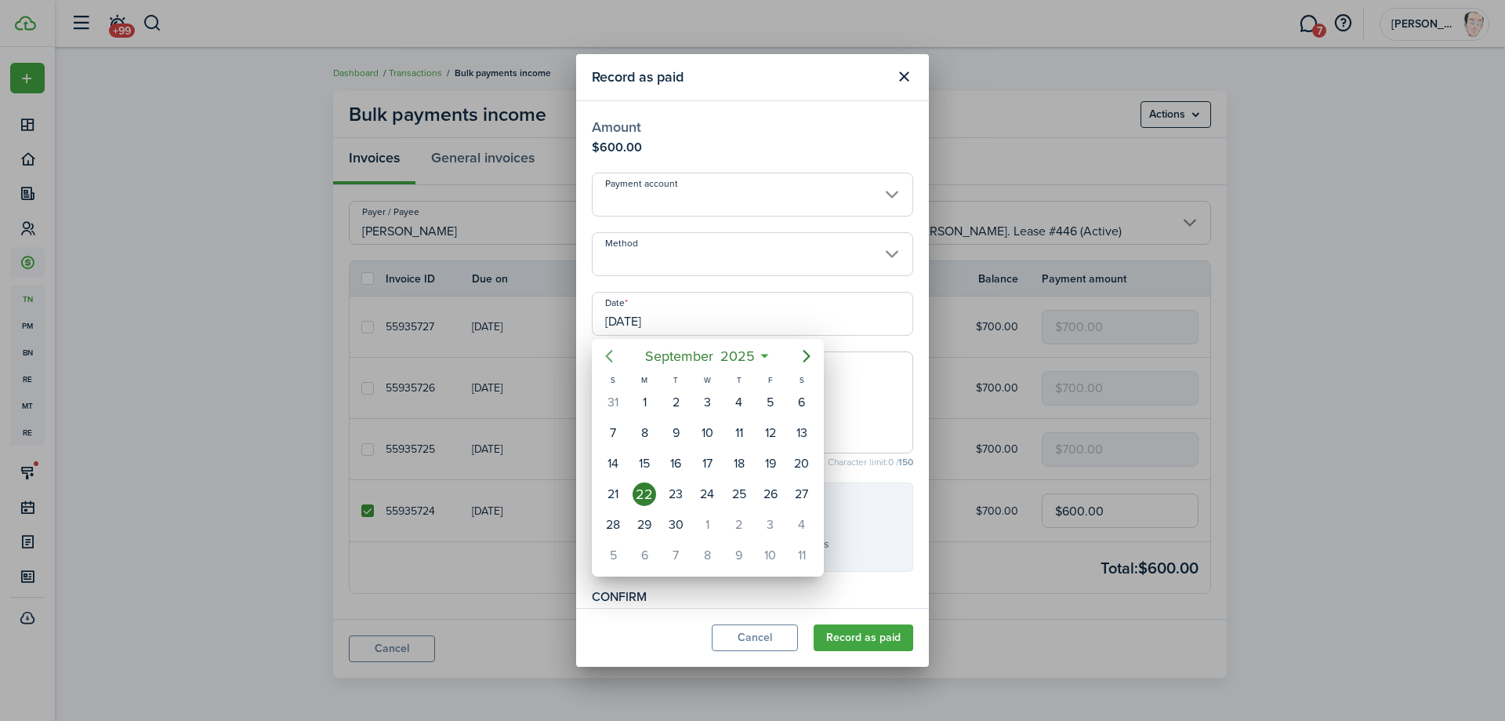
click at [609, 359] on icon "Previous page" at bounding box center [609, 356] width 7 height 13
click at [806, 354] on icon "Next page" at bounding box center [806, 356] width 7 height 13
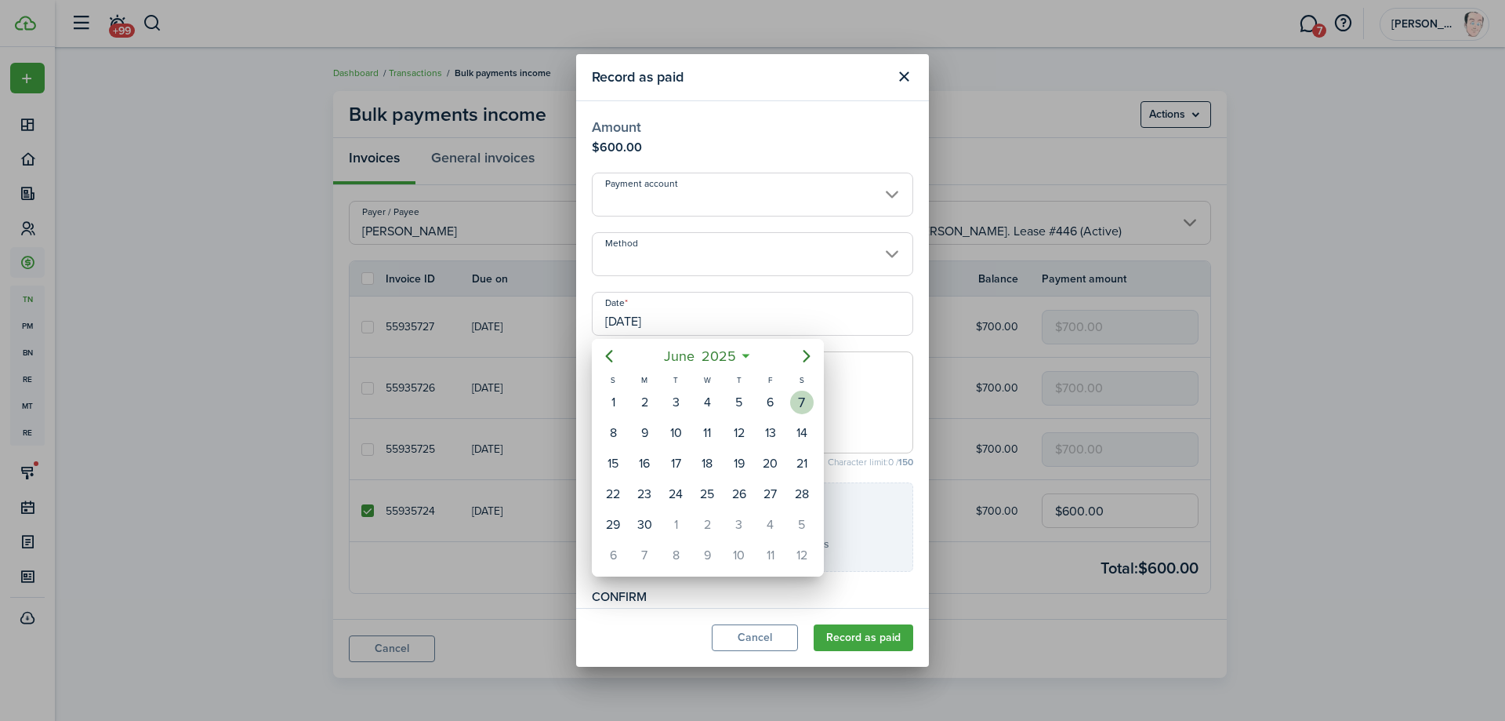
click at [800, 405] on div "7" at bounding box center [802, 402] width 24 height 24
type input "[DATE]"
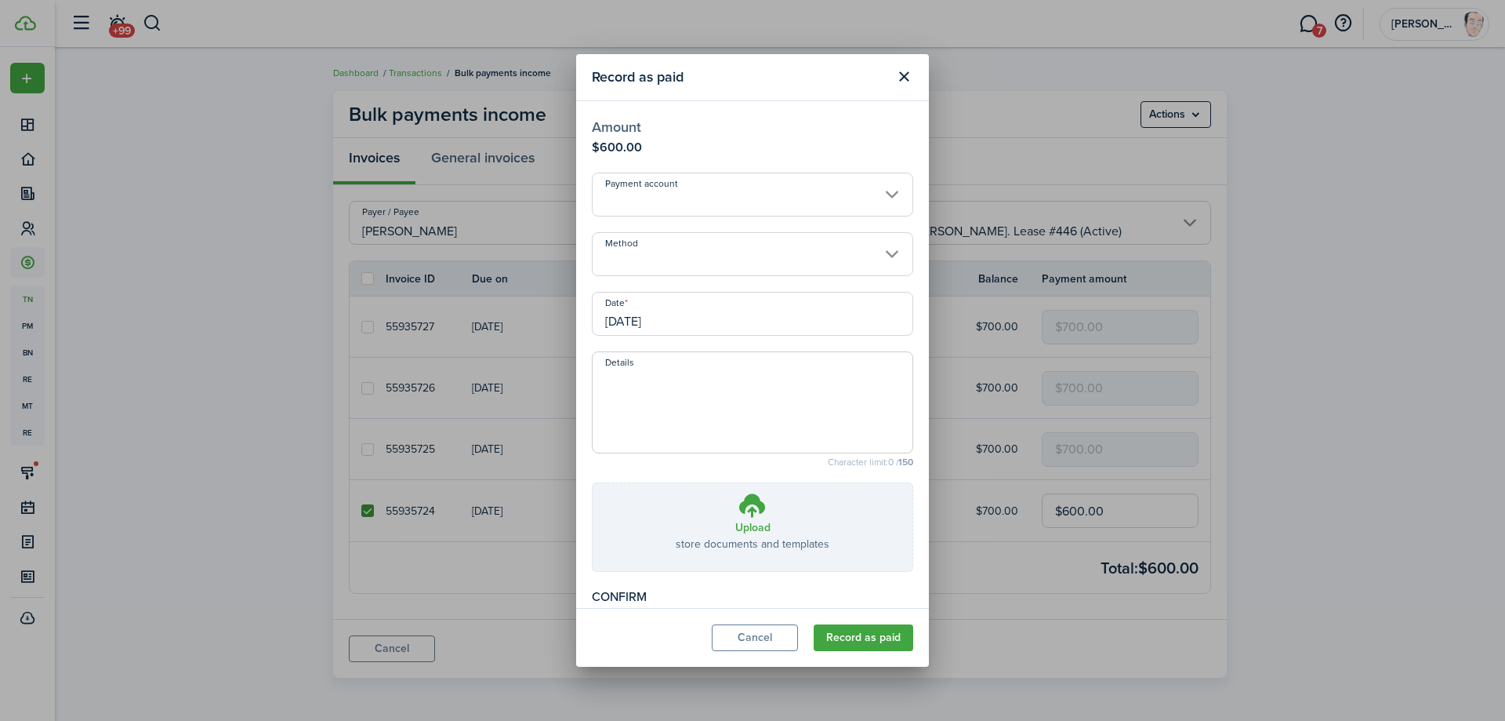
click at [741, 411] on textarea "Details" at bounding box center [753, 406] width 320 height 75
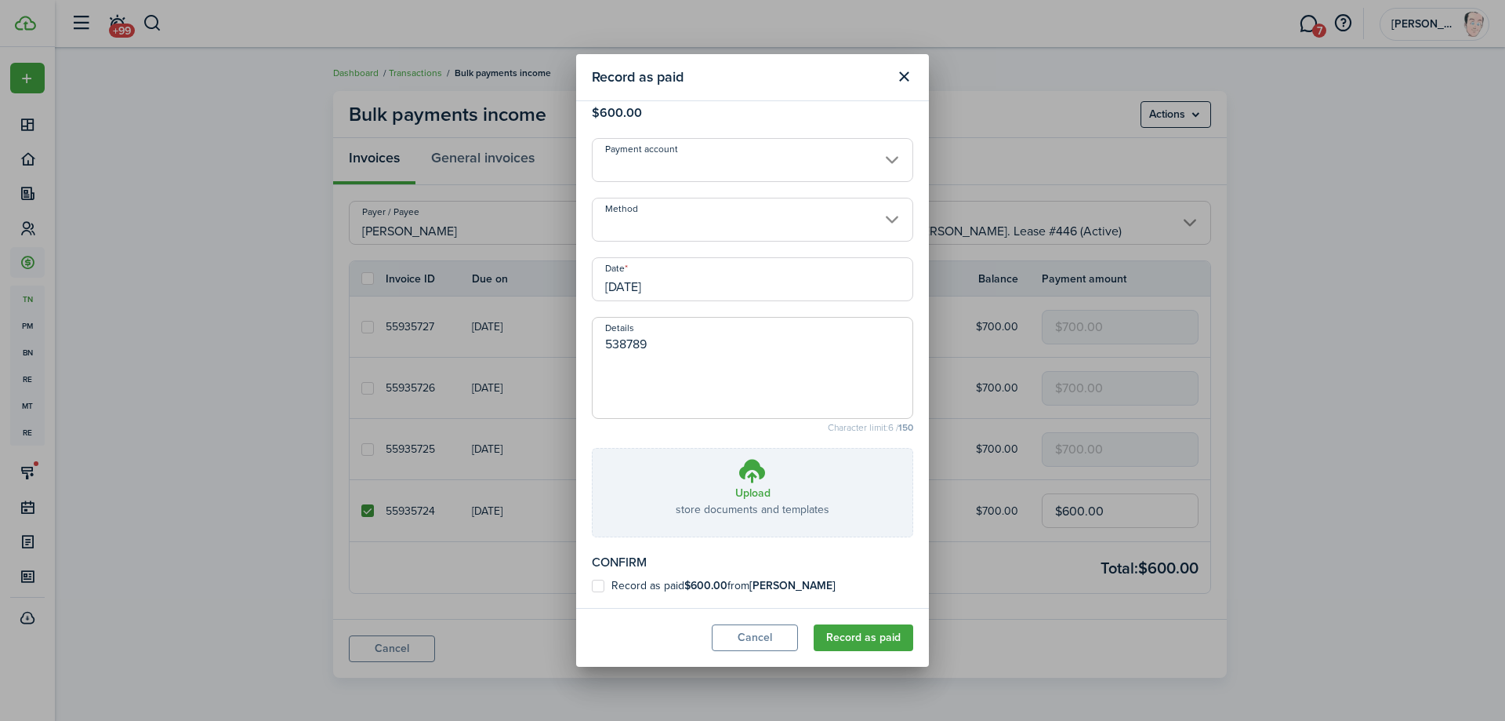
type textarea "538789"
click at [603, 588] on label "Record as paid $600.00 from [PERSON_NAME]" at bounding box center [714, 585] width 244 height 13
click at [592, 619] on input "Record as paid $600.00 from [PERSON_NAME]" at bounding box center [591, 619] width 1 height 1
checkbox input "true"
click at [881, 630] on button "Record as paid" at bounding box center [864, 637] width 100 height 27
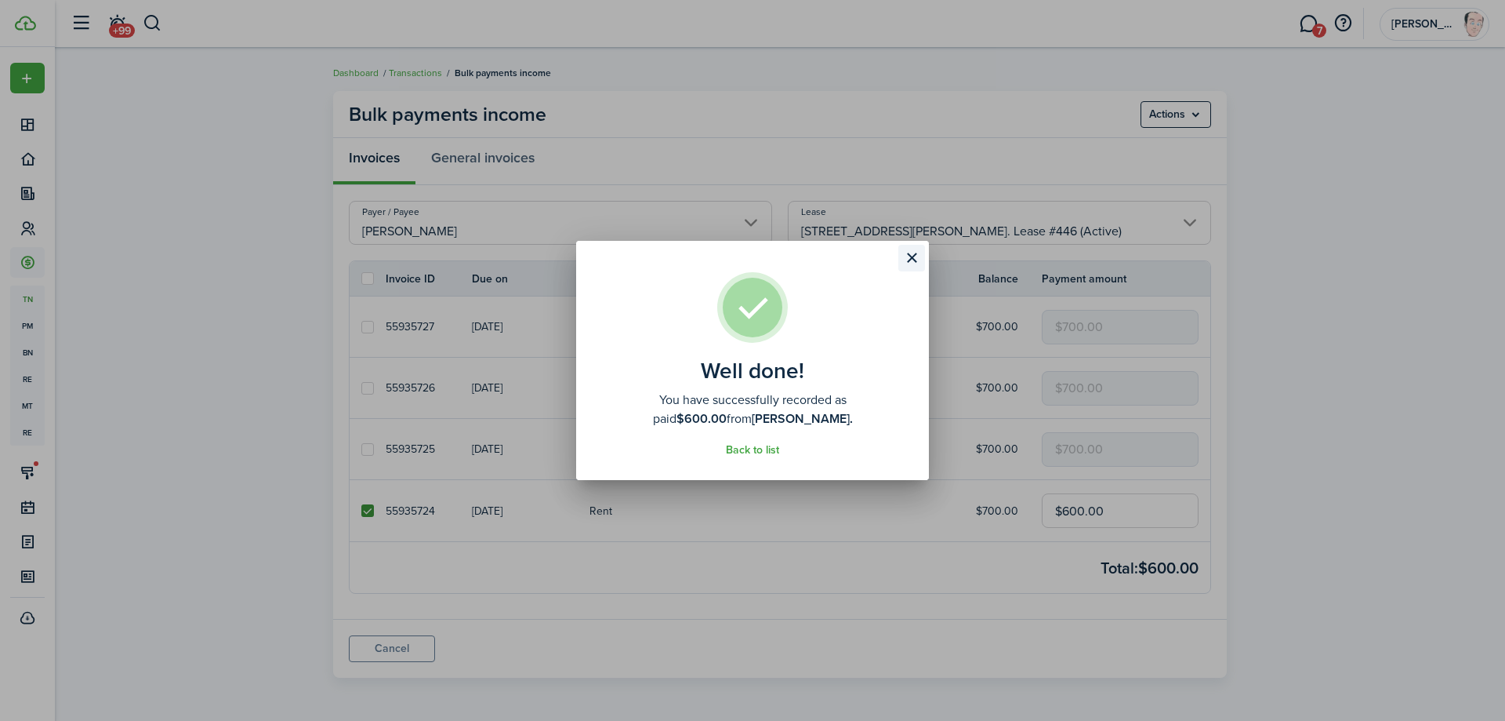
click at [913, 254] on button "Close modal" at bounding box center [912, 258] width 27 height 27
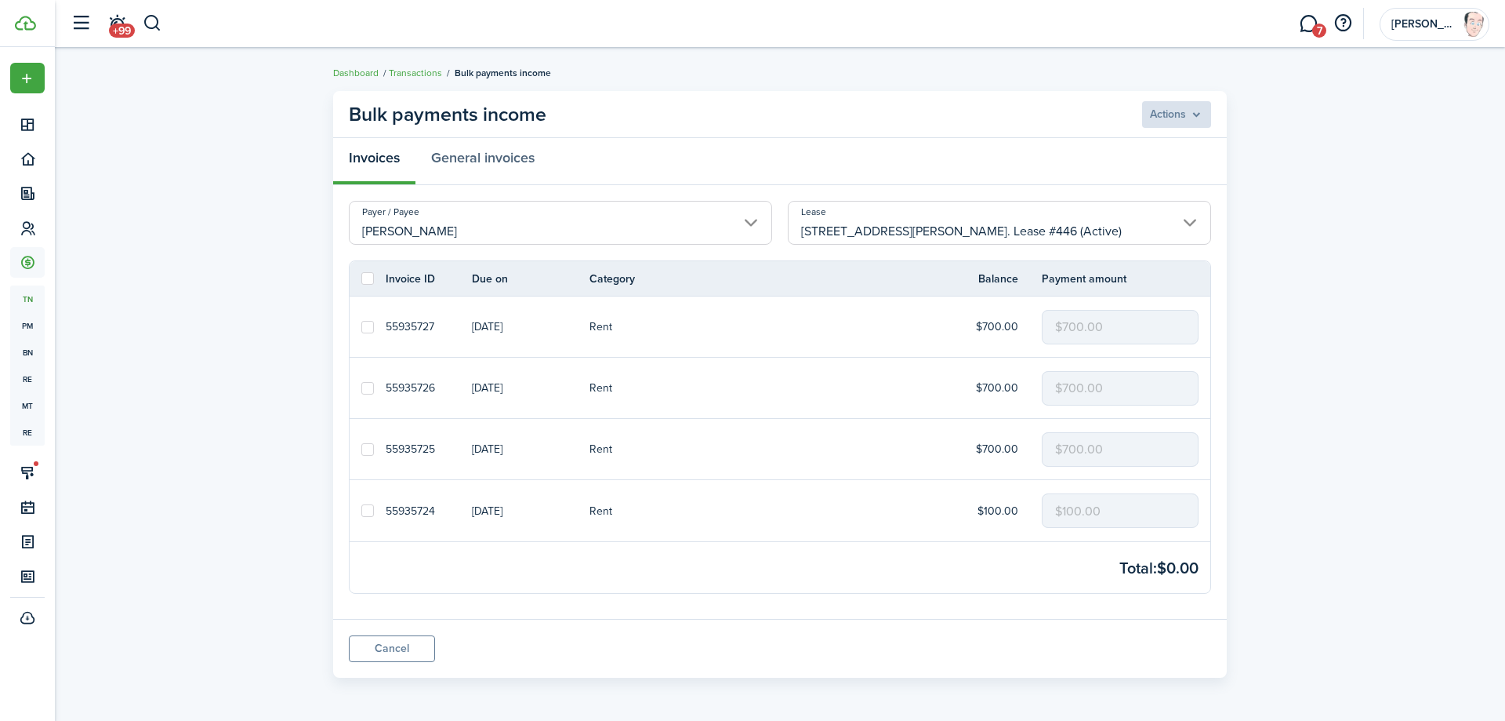
click at [368, 510] on label at bounding box center [367, 510] width 13 height 13
click at [361, 510] on input "checkbox" at bounding box center [361, 510] width 1 height 1
checkbox input "true"
click at [361, 447] on label at bounding box center [367, 449] width 13 height 13
click at [361, 449] on input "checkbox" at bounding box center [361, 449] width 1 height 1
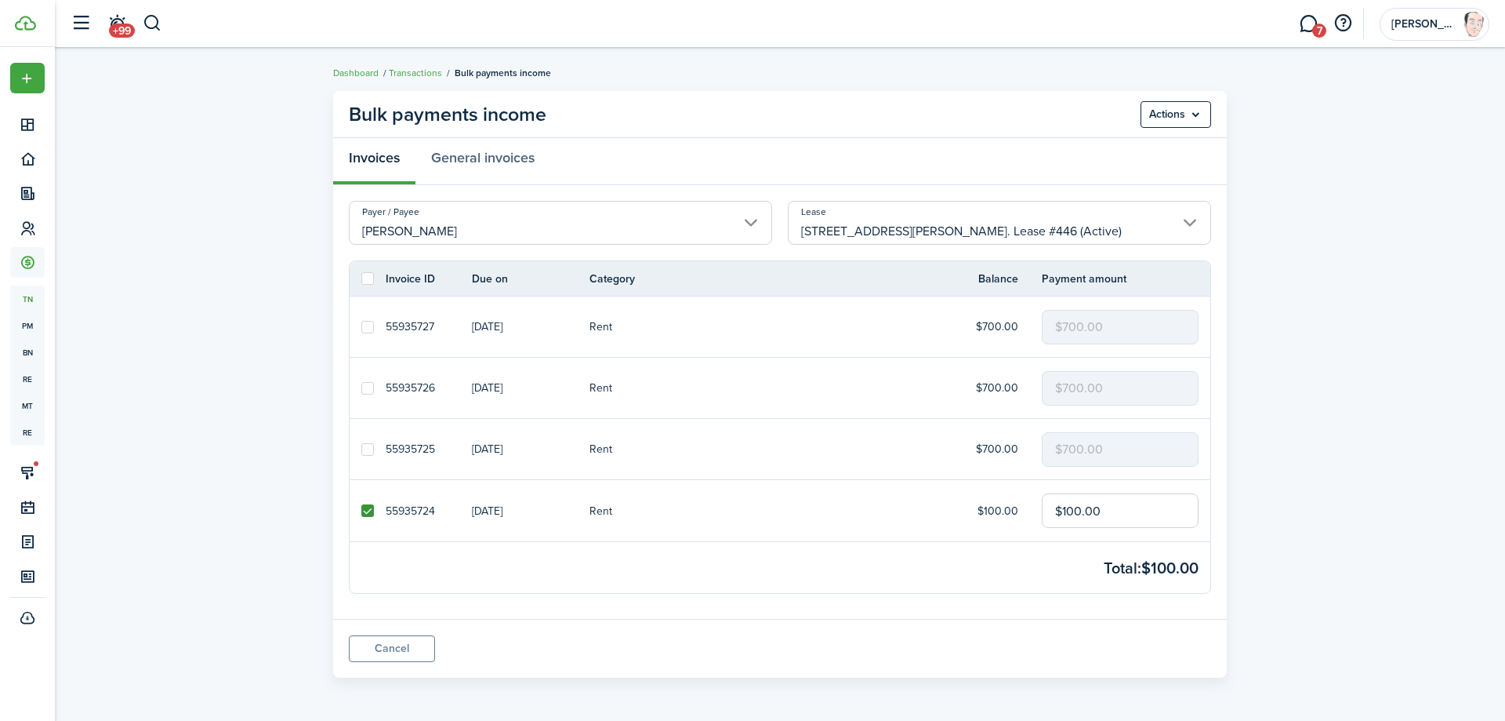
checkbox input "true"
click at [1159, 118] on menu-btn "Actions" at bounding box center [1176, 114] width 71 height 27
click at [1134, 153] on button "Record as paid" at bounding box center [1142, 149] width 137 height 27
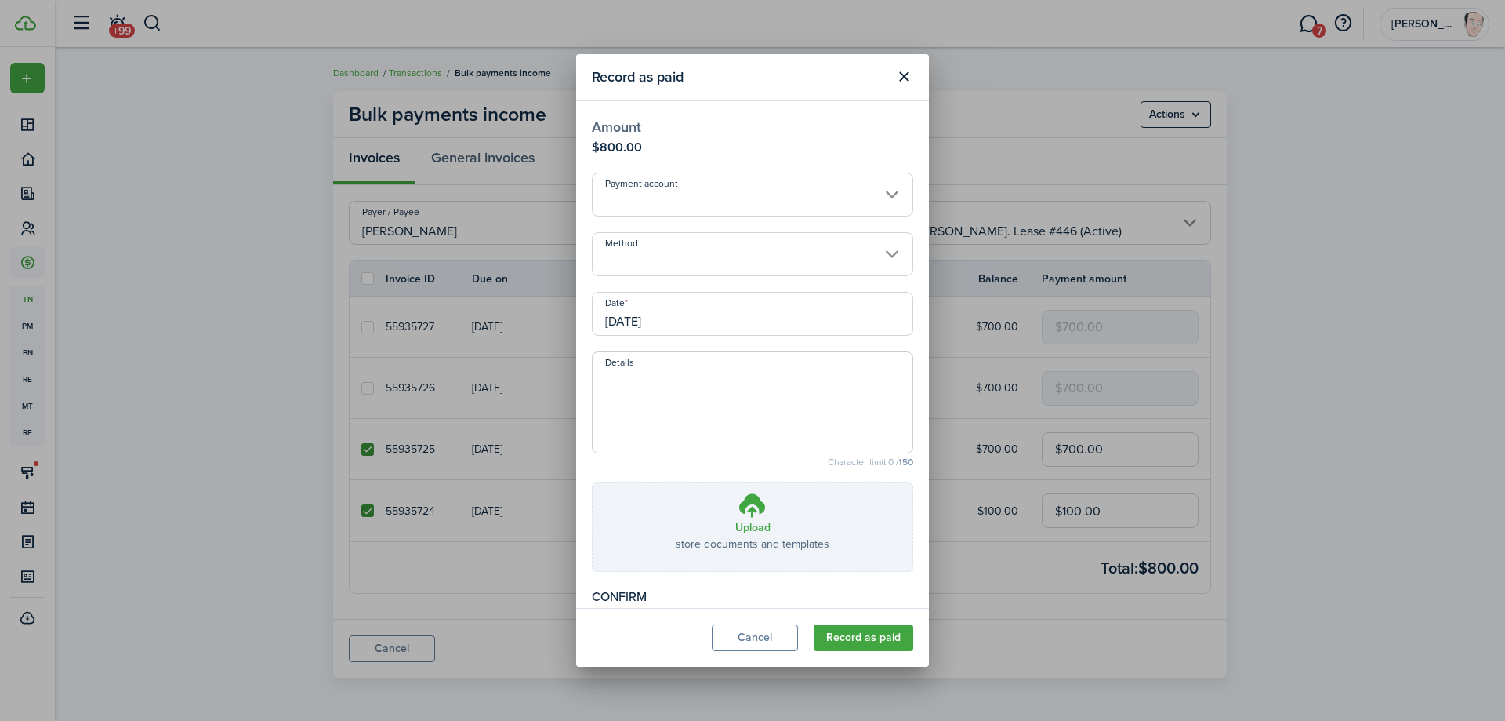
click at [706, 319] on input "[DATE]" at bounding box center [752, 314] width 321 height 44
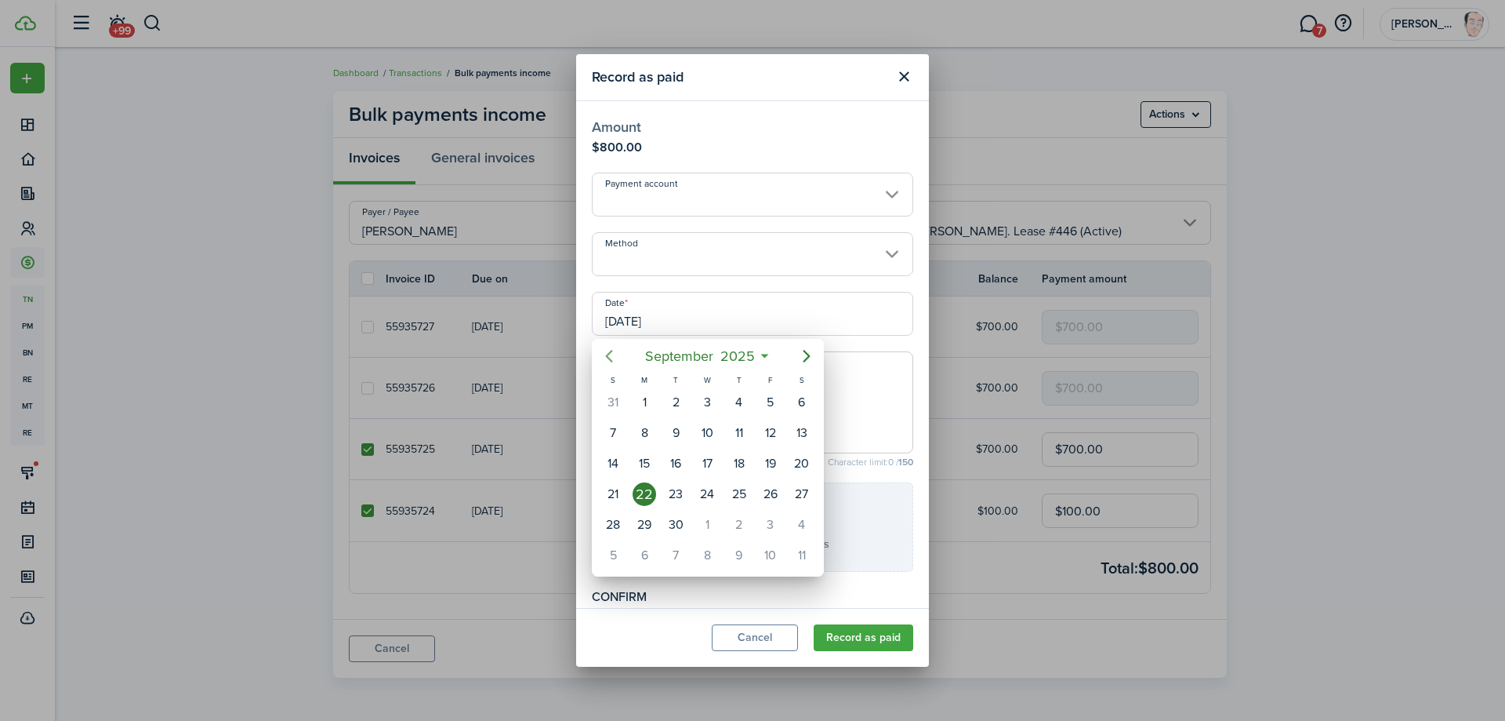
click at [603, 354] on icon "Previous page" at bounding box center [609, 356] width 19 height 19
click at [641, 433] on div "7" at bounding box center [645, 433] width 24 height 24
type input "[DATE]"
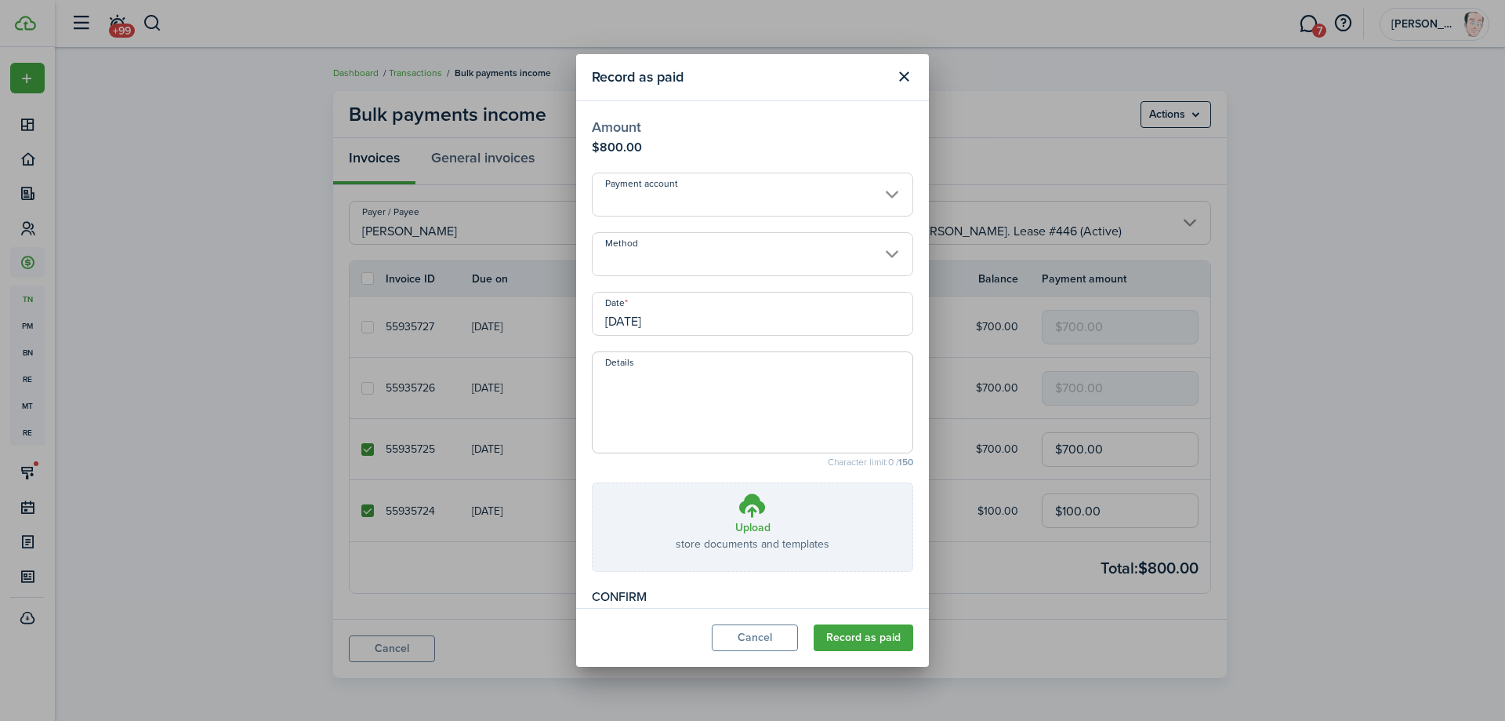
click at [724, 409] on textarea "Details" at bounding box center [753, 406] width 320 height 75
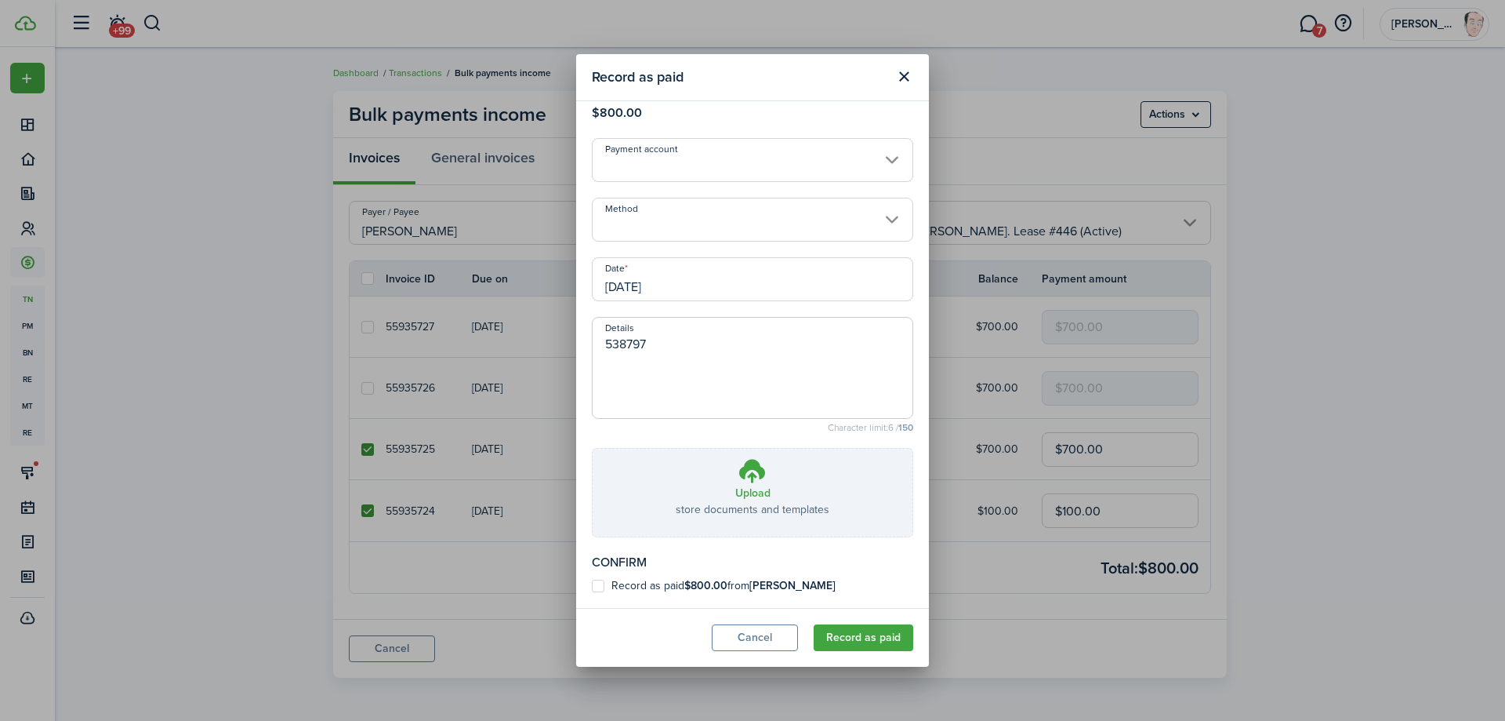
type textarea "538797"
click at [596, 587] on label "Record as paid $800.00 from [PERSON_NAME]" at bounding box center [714, 585] width 244 height 13
click at [592, 619] on input "Record as paid $800.00 from [PERSON_NAME]" at bounding box center [591, 619] width 1 height 1
checkbox input "true"
click at [870, 642] on button "Record as paid" at bounding box center [864, 637] width 100 height 27
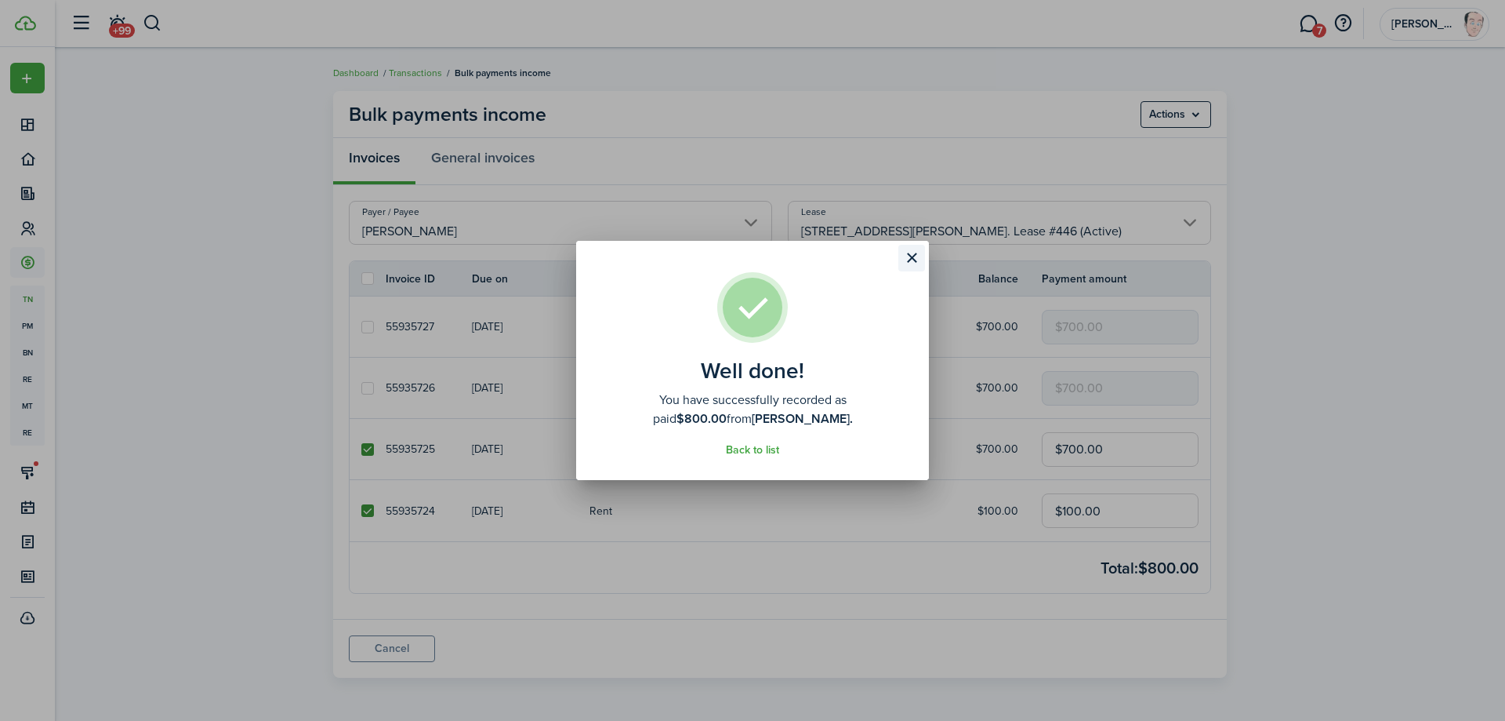
click at [912, 260] on button "Close modal" at bounding box center [912, 258] width 27 height 27
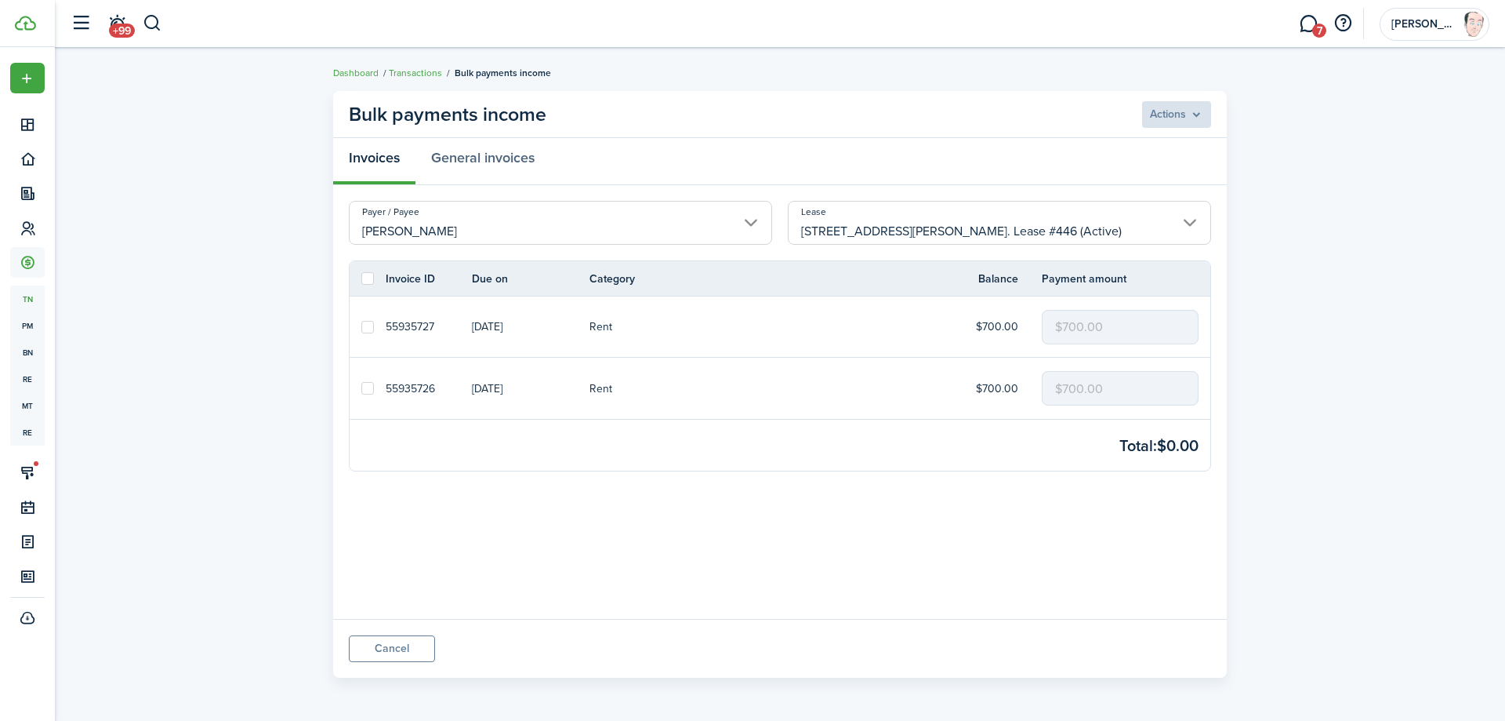
click at [369, 390] on label at bounding box center [367, 388] width 13 height 13
click at [361, 389] on input "checkbox" at bounding box center [361, 388] width 1 height 1
checkbox input "true"
drag, startPoint x: 1140, startPoint y: 392, endPoint x: 793, endPoint y: 434, distance: 349.8
click at [799, 429] on table "Invoice ID Due on Category Balance Payment amount 55935727 [DATE] Rent $700.00 …" at bounding box center [780, 365] width 863 height 211
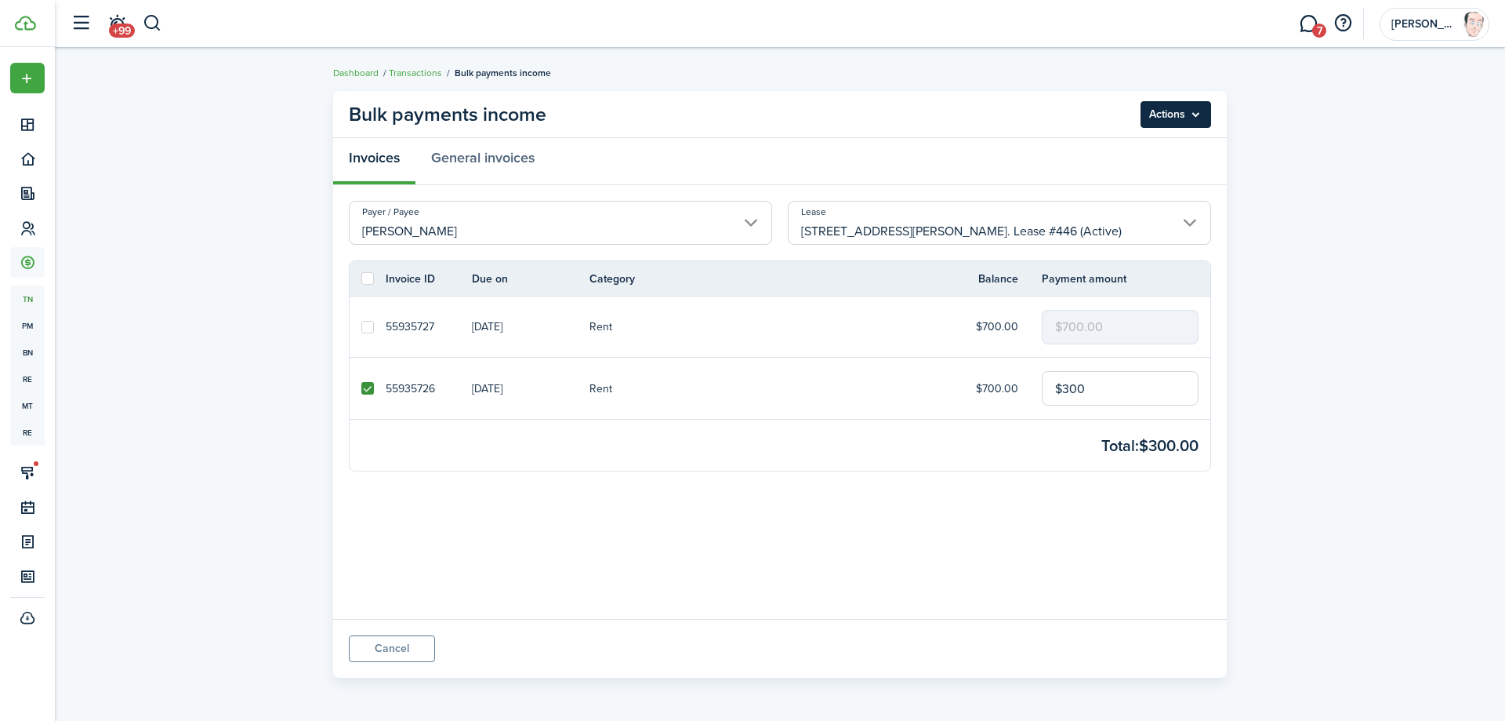
type input "$300.00"
click at [1176, 111] on menu-btn "Actions" at bounding box center [1176, 114] width 71 height 27
click at [1135, 150] on button "Record as paid" at bounding box center [1142, 149] width 137 height 27
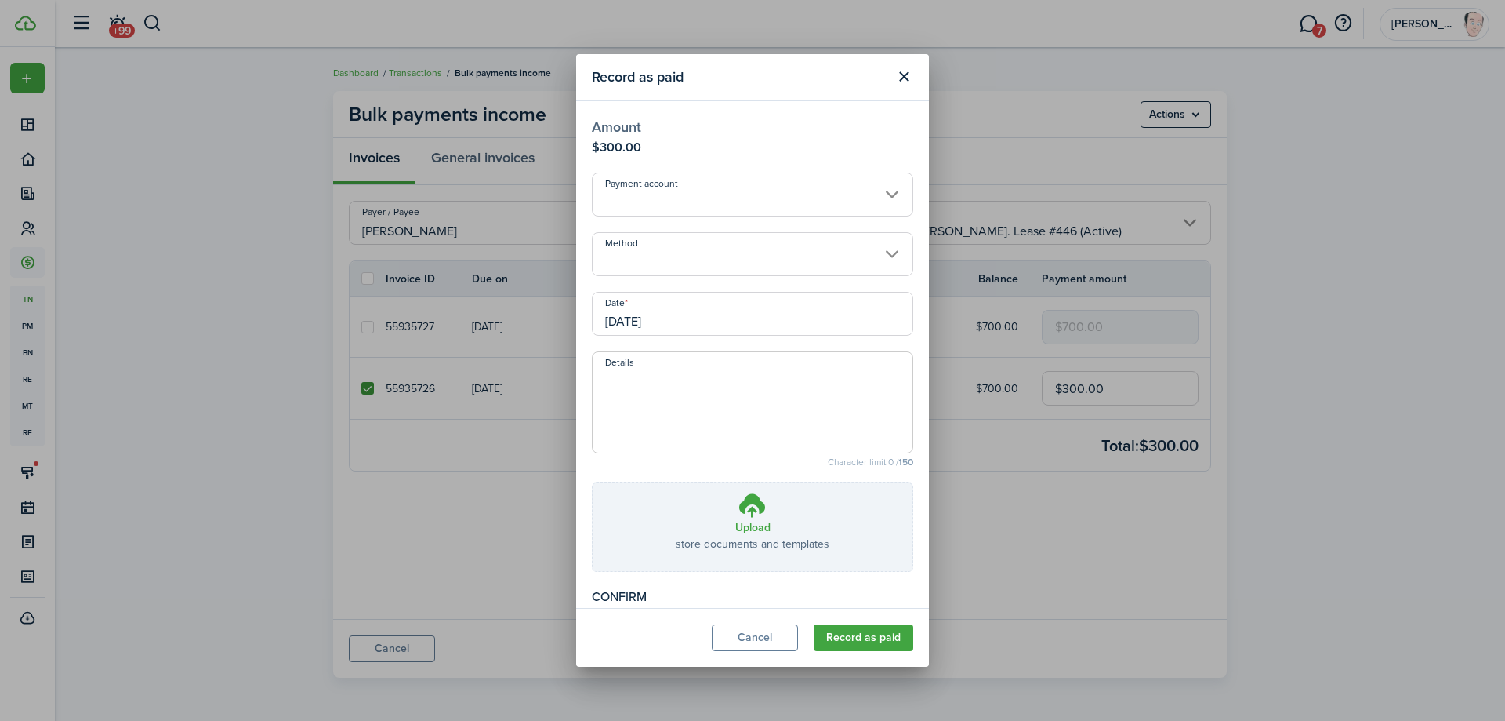
click at [702, 326] on input "[DATE]" at bounding box center [752, 314] width 321 height 44
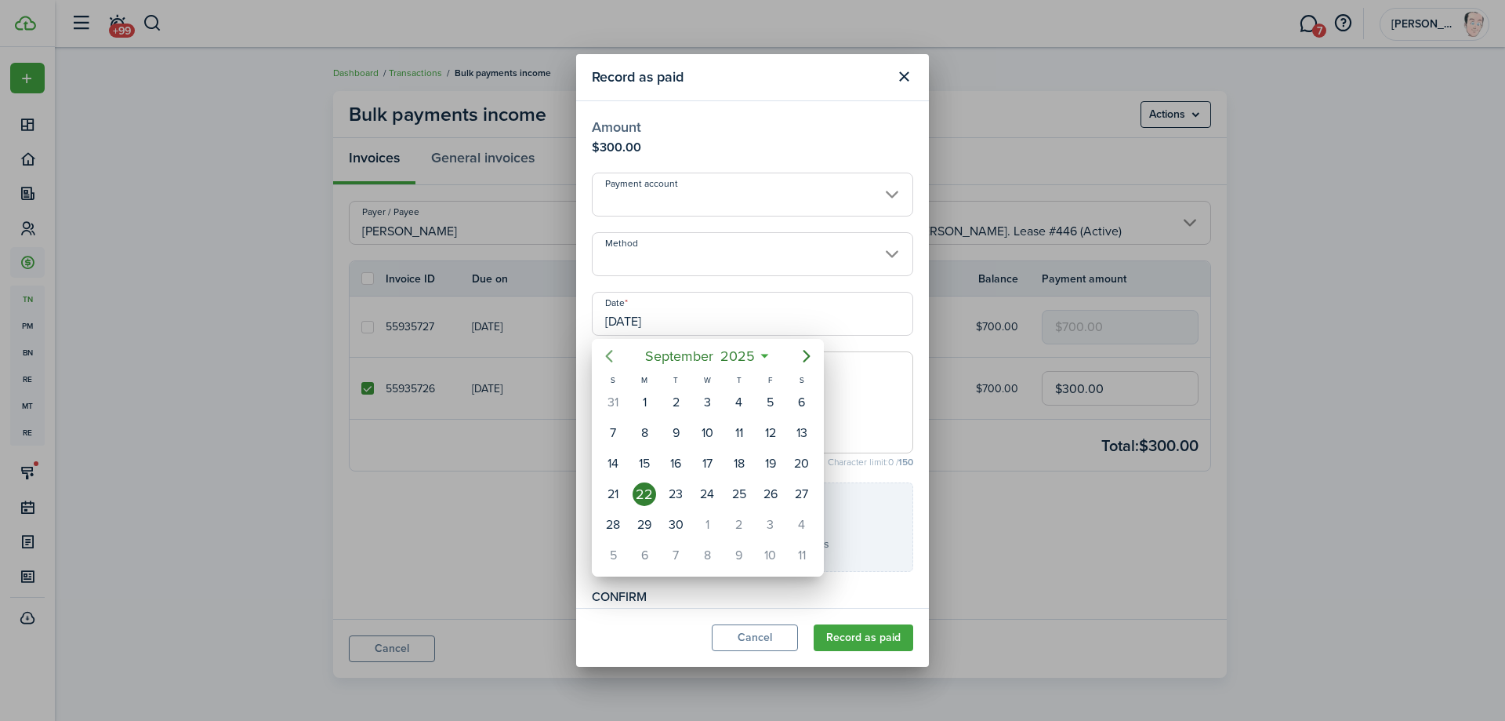
click at [607, 356] on icon "Previous page" at bounding box center [609, 356] width 7 height 13
click at [775, 402] on div "1" at bounding box center [771, 402] width 24 height 24
type input "[DATE]"
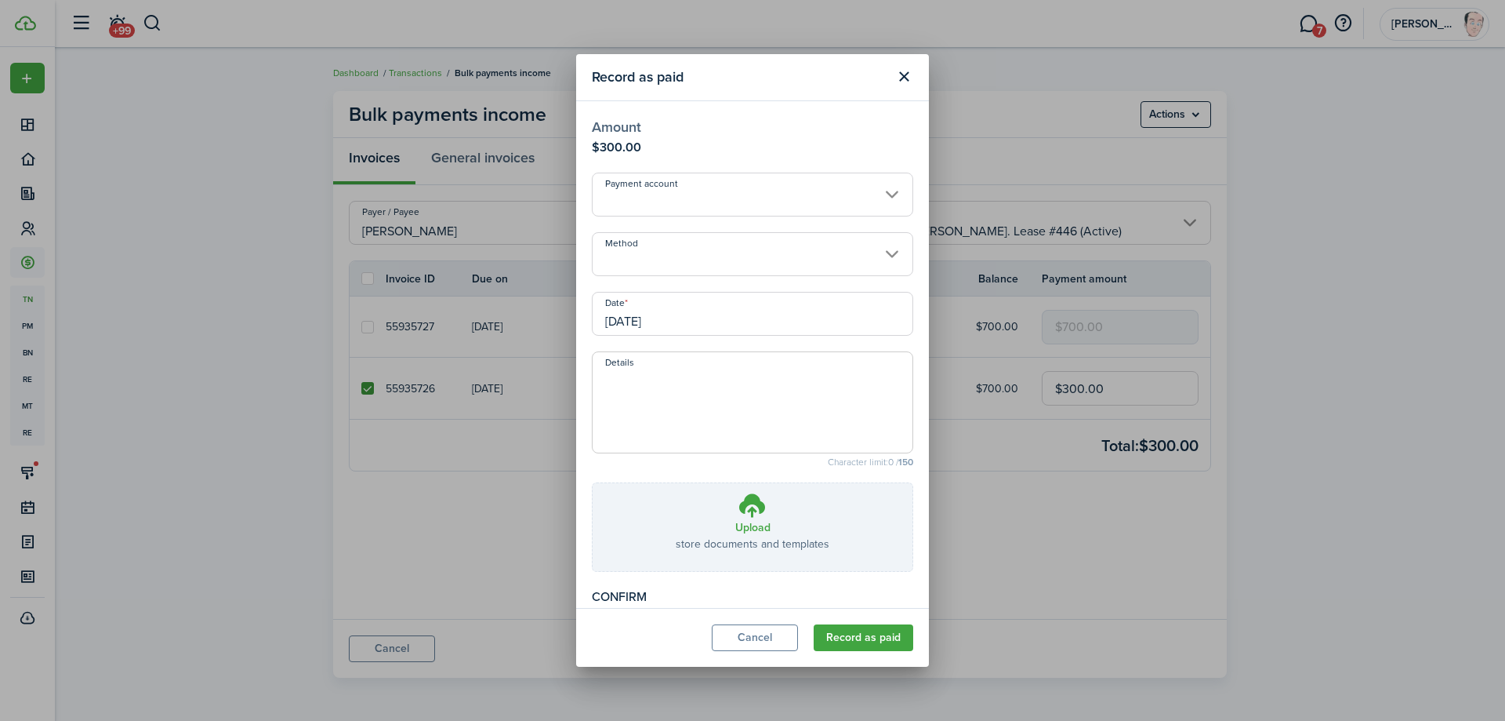
click at [766, 402] on textarea "Details" at bounding box center [753, 406] width 320 height 75
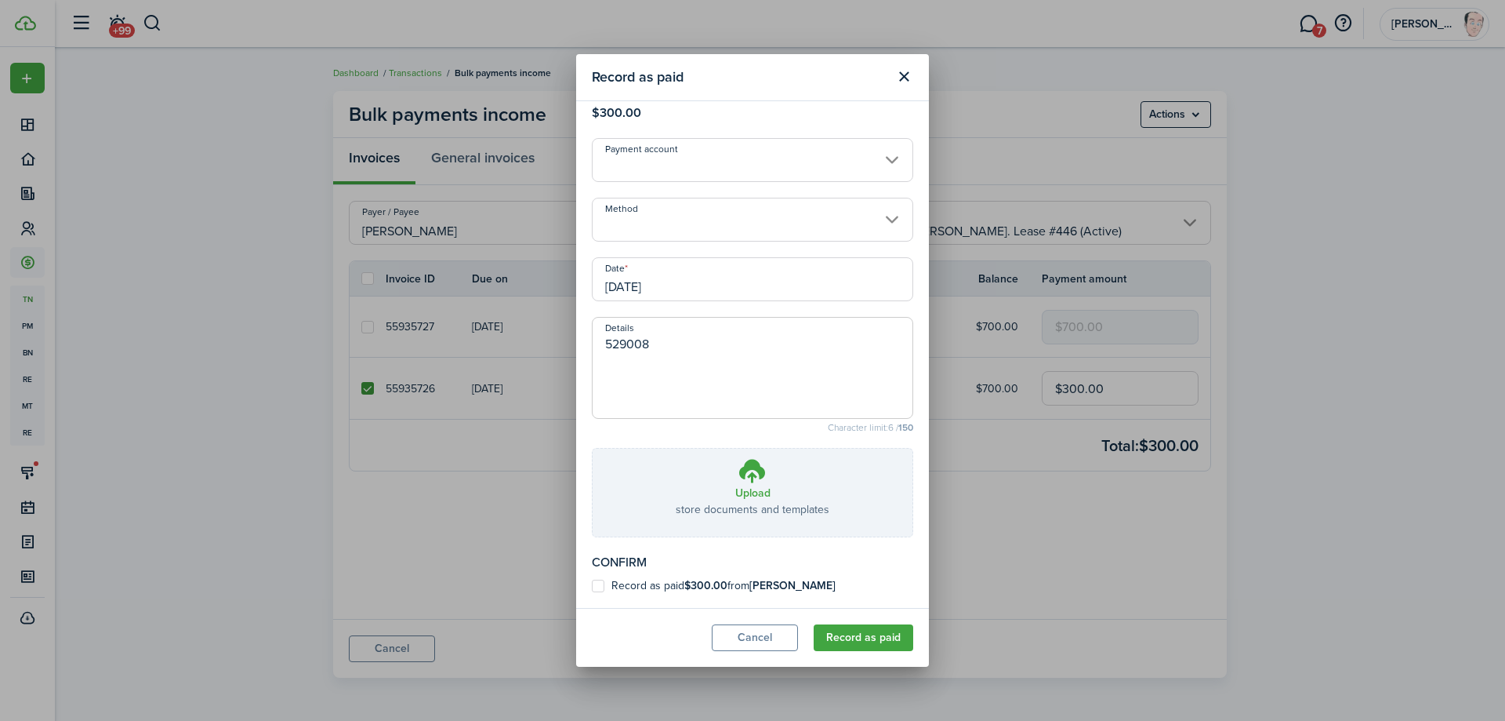
type textarea "529008"
click at [602, 585] on label "Record as paid $300.00 from [PERSON_NAME]" at bounding box center [714, 585] width 244 height 13
click at [592, 619] on input "Record as paid $300.00 from [PERSON_NAME]" at bounding box center [591, 619] width 1 height 1
checkbox input "true"
click at [871, 636] on button "Record as paid" at bounding box center [864, 637] width 100 height 27
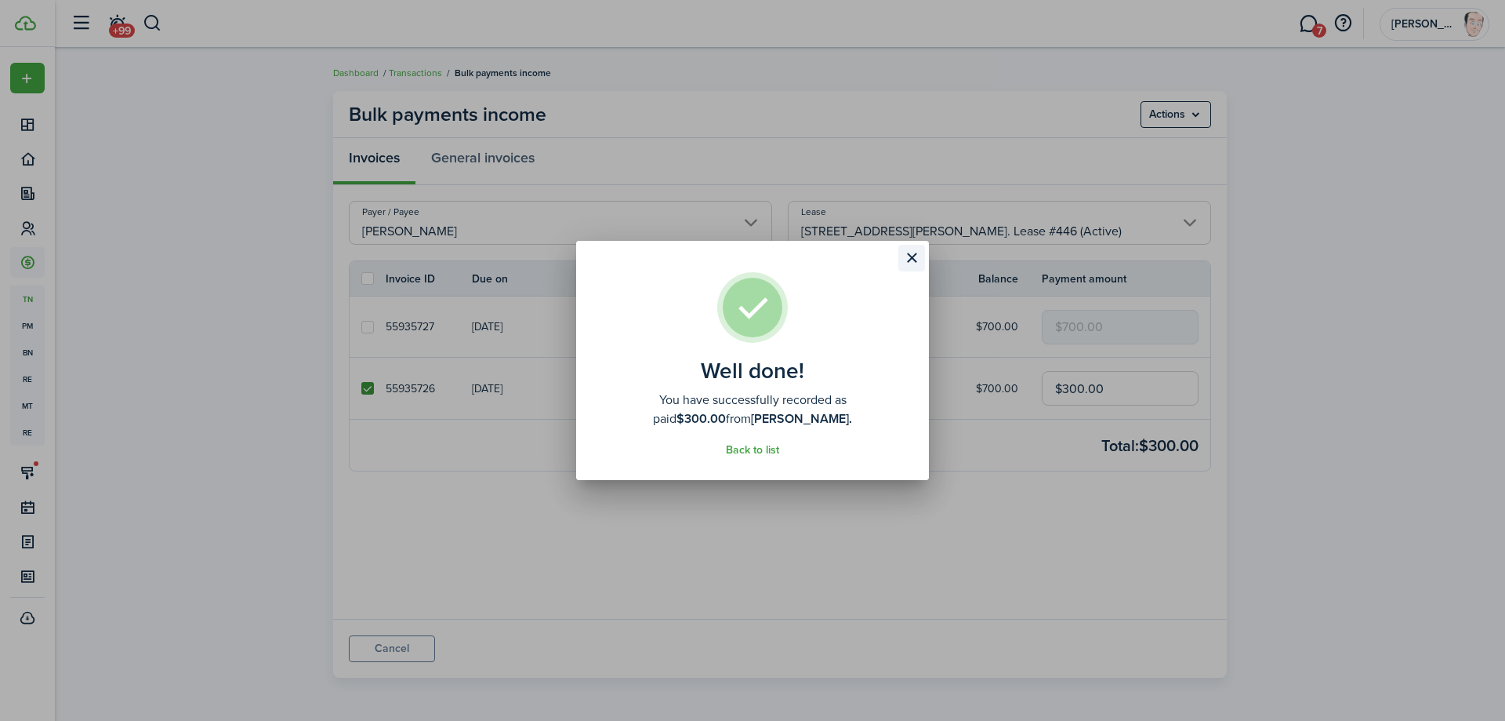
click at [910, 259] on button "Close modal" at bounding box center [912, 258] width 27 height 27
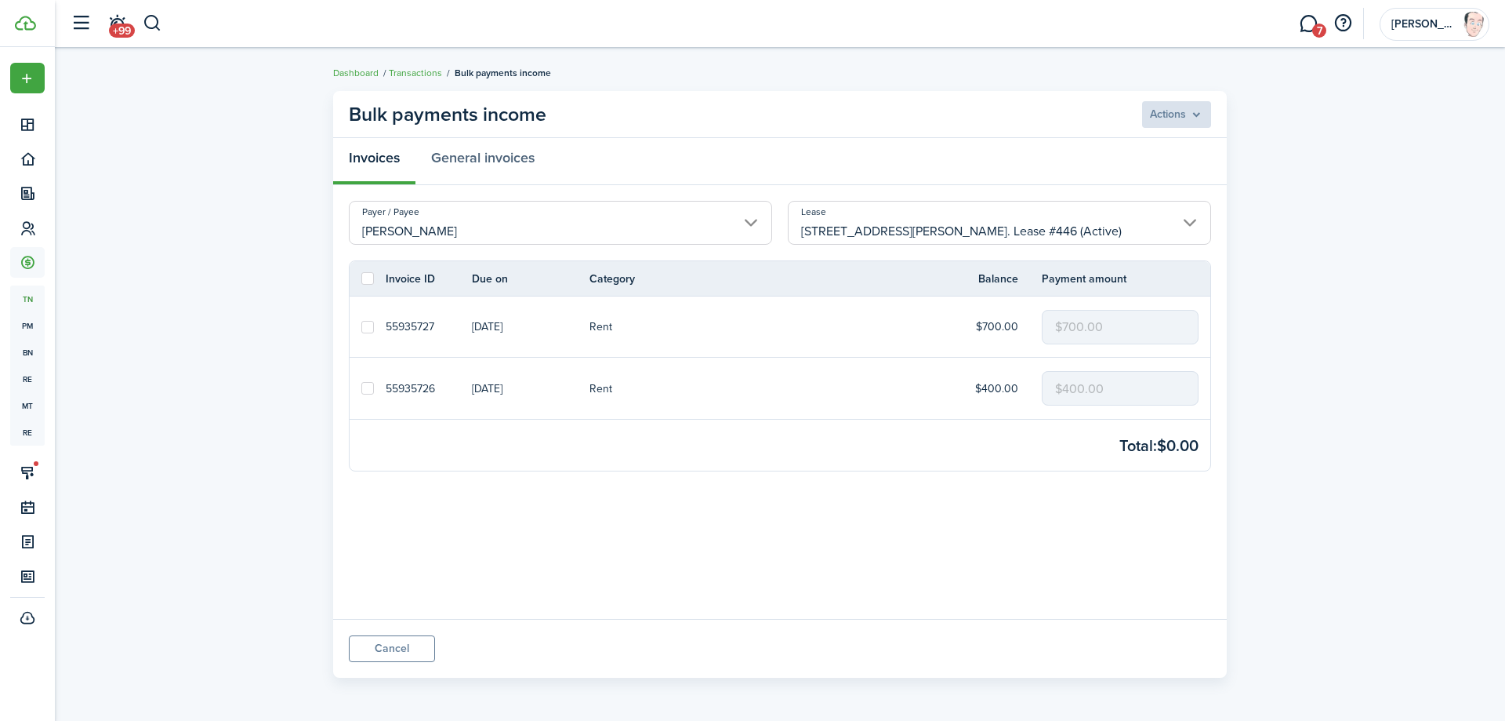
click at [358, 394] on link at bounding box center [368, 388] width 36 height 61
click at [371, 390] on label at bounding box center [367, 388] width 13 height 13
click at [361, 389] on input "checkbox" at bounding box center [361, 388] width 1 height 1
checkbox input "true"
click at [1184, 107] on menu-btn "Actions" at bounding box center [1176, 114] width 71 height 27
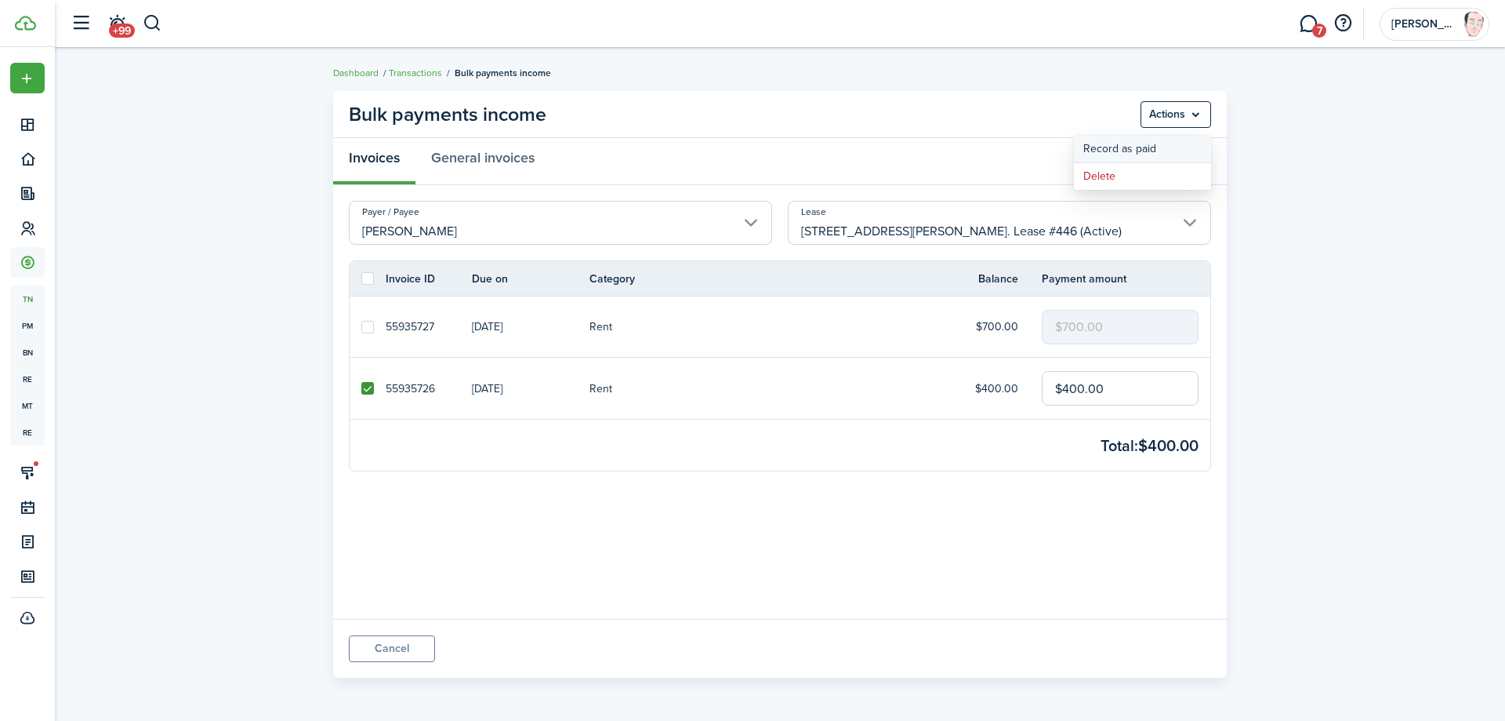
click at [1141, 149] on button "Record as paid" at bounding box center [1142, 149] width 137 height 27
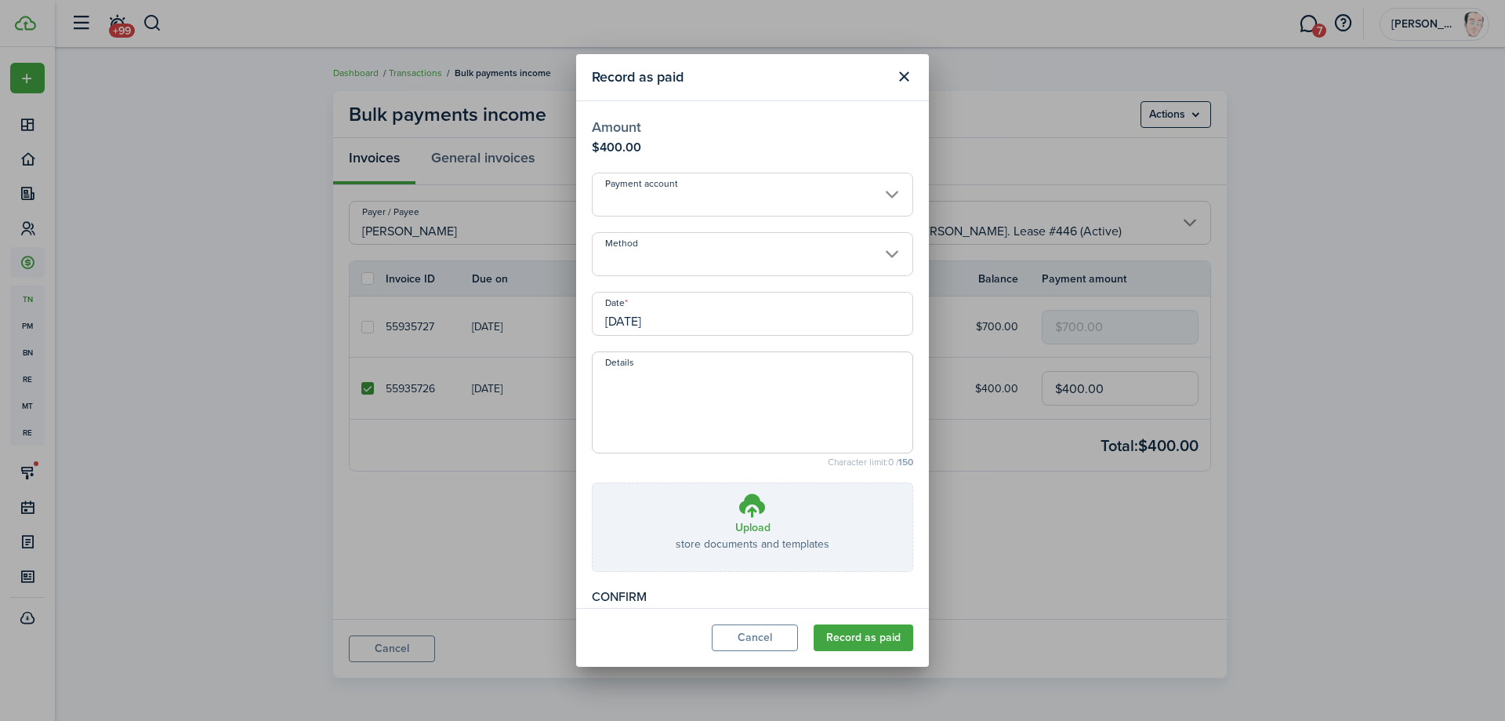
click at [733, 322] on input "[DATE]" at bounding box center [752, 314] width 321 height 44
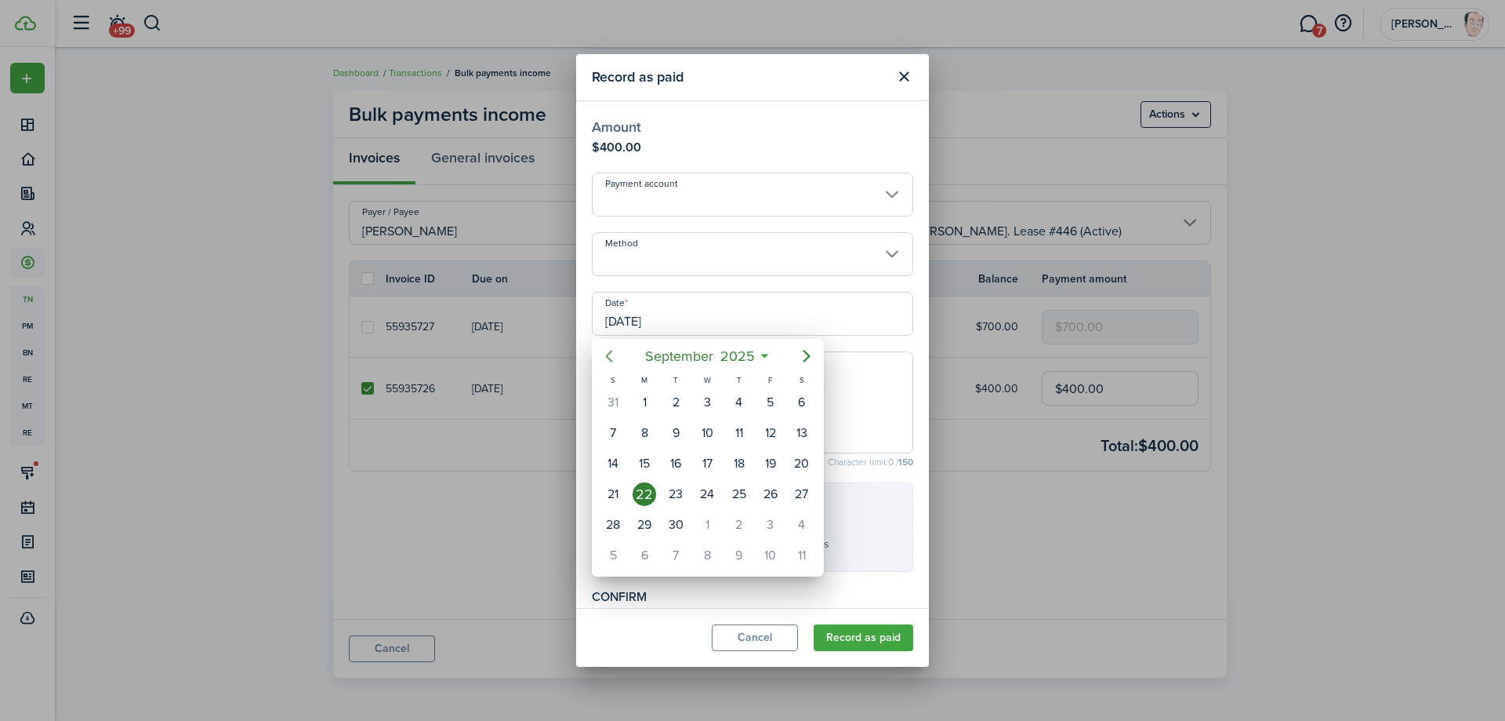
click at [611, 355] on icon "Previous page" at bounding box center [609, 356] width 19 height 19
click at [801, 464] on div "16" at bounding box center [802, 464] width 24 height 24
type input "[DATE]"
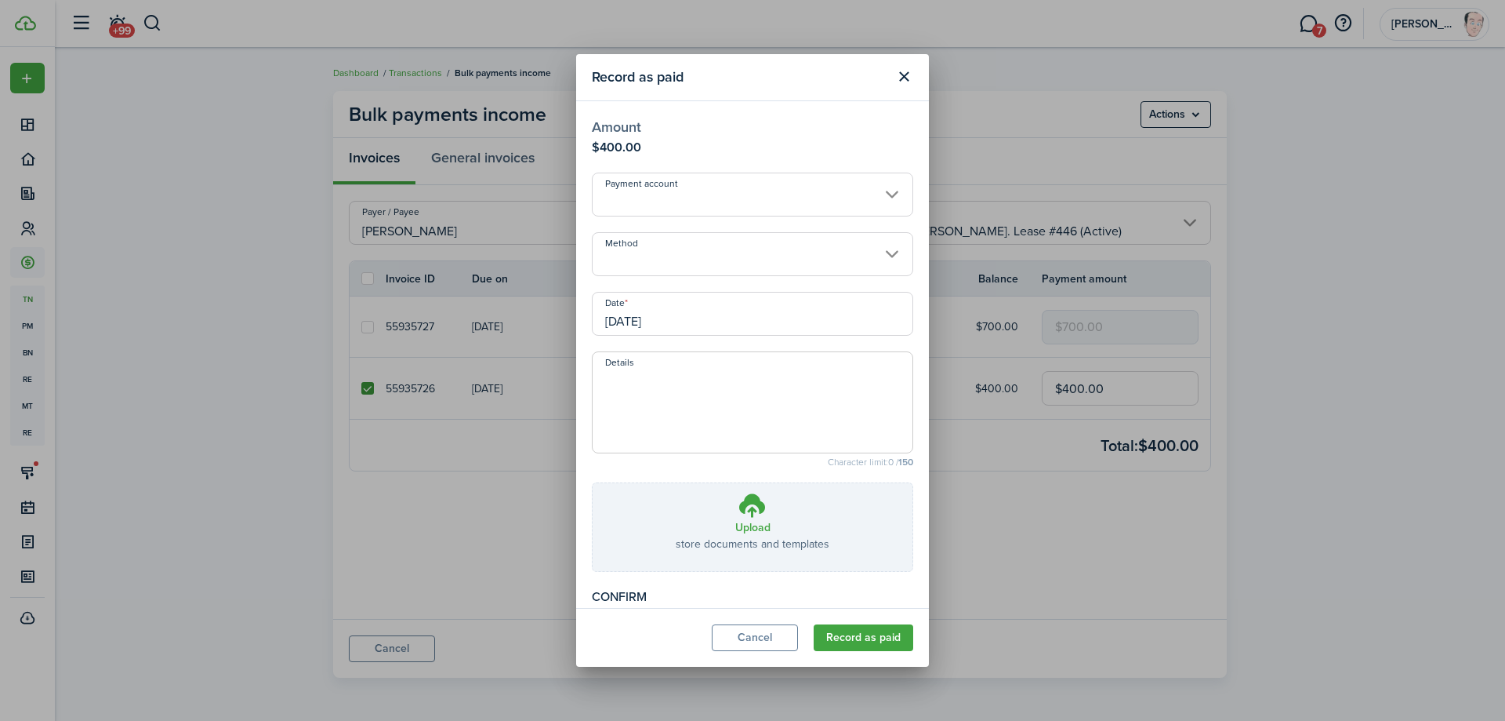
click at [754, 396] on textarea "Details" at bounding box center [753, 406] width 320 height 75
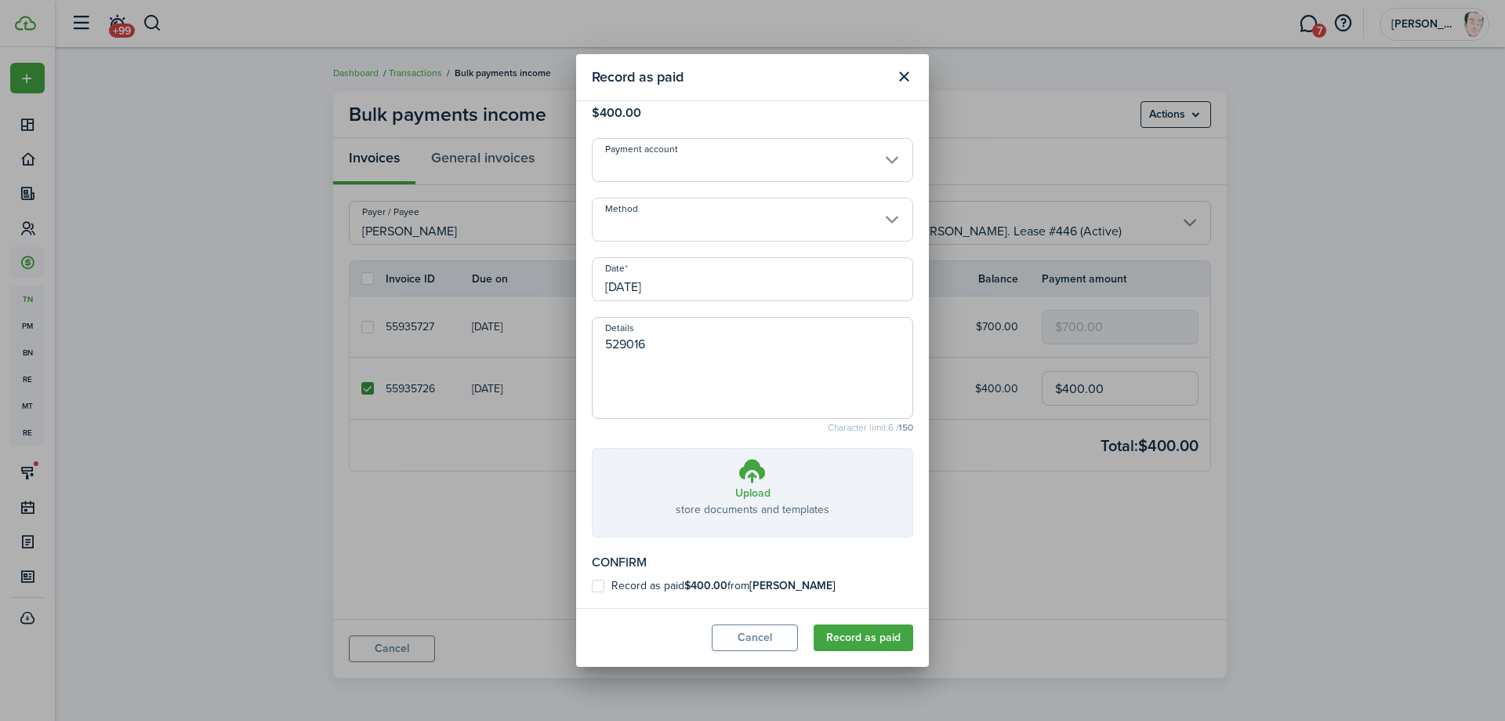
type textarea "529016"
click at [597, 583] on label "Record as paid $400.00 from [PERSON_NAME]" at bounding box center [714, 585] width 244 height 13
click at [592, 619] on input "Record as paid $400.00 from [PERSON_NAME]" at bounding box center [591, 619] width 1 height 1
checkbox input "true"
click at [855, 641] on button "Record as paid" at bounding box center [864, 637] width 100 height 27
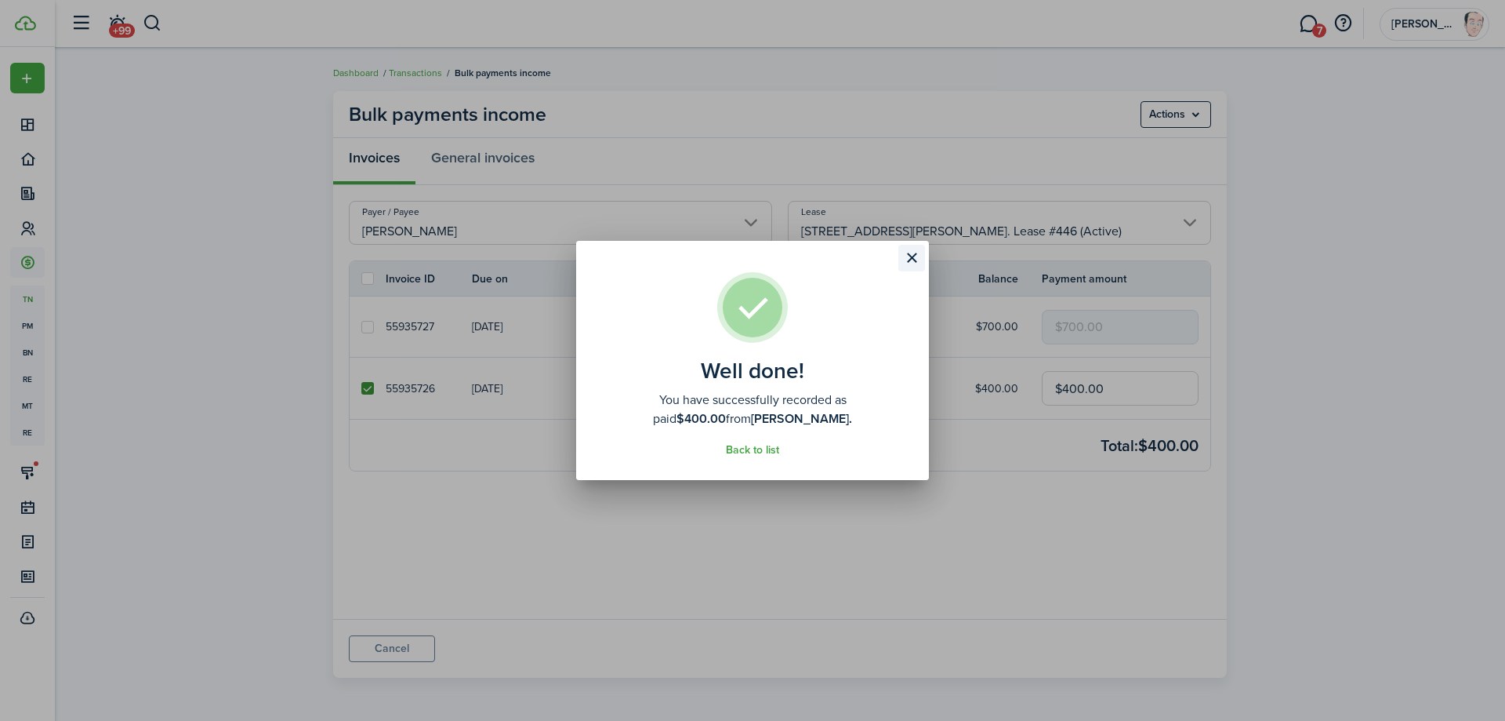
click at [914, 256] on button "Close modal" at bounding box center [912, 258] width 27 height 27
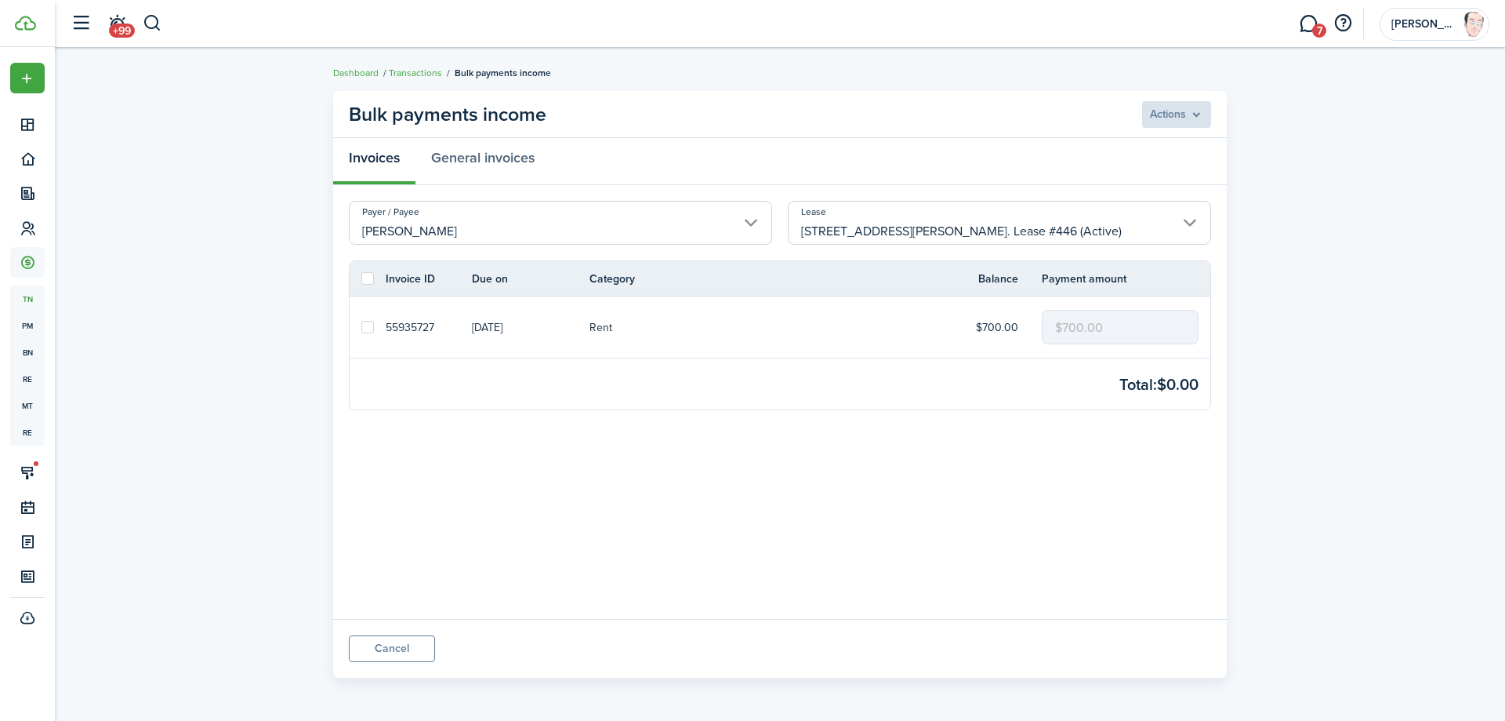
click at [362, 328] on label at bounding box center [367, 327] width 13 height 13
click at [361, 328] on input "checkbox" at bounding box center [361, 327] width 1 height 1
checkbox input "true"
click at [1174, 114] on menu-btn "Actions" at bounding box center [1176, 114] width 71 height 27
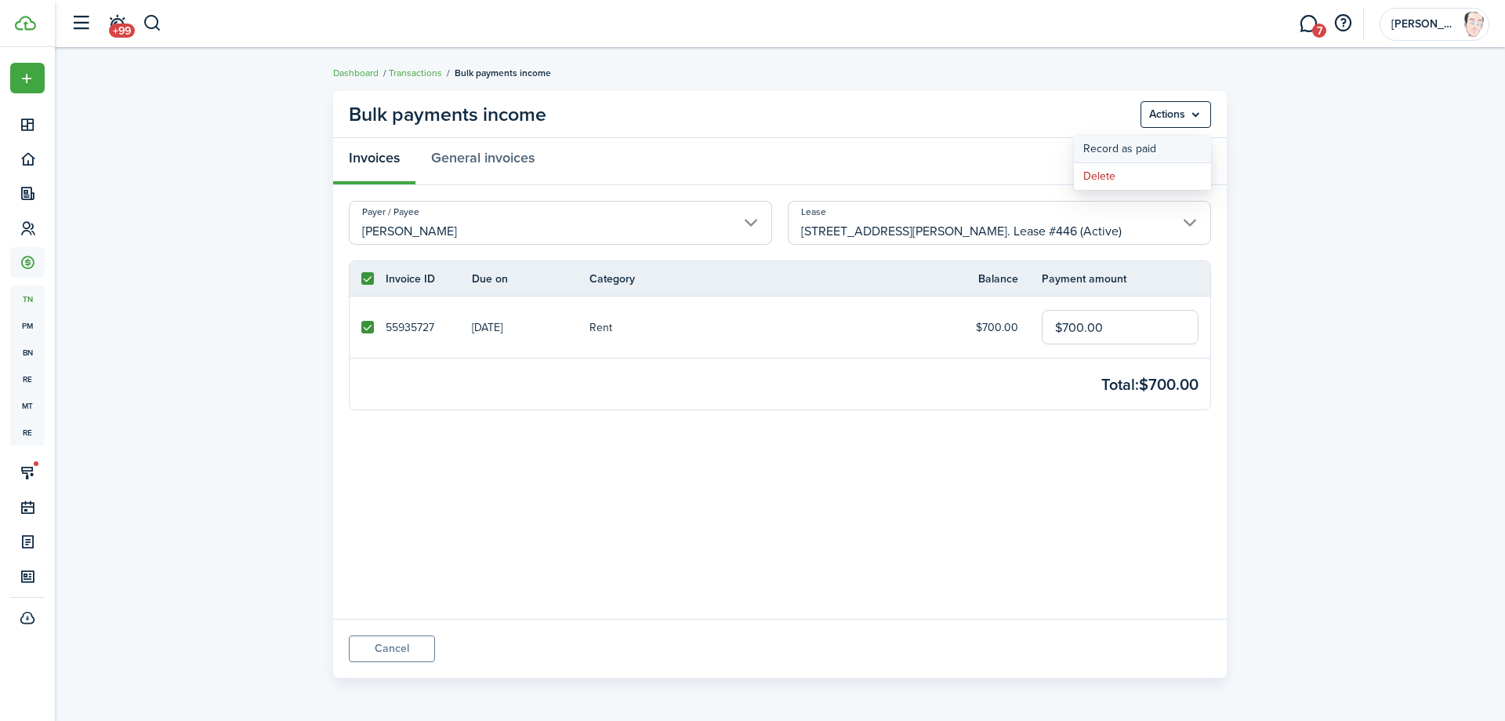
click at [1134, 153] on button "Record as paid" at bounding box center [1142, 149] width 137 height 27
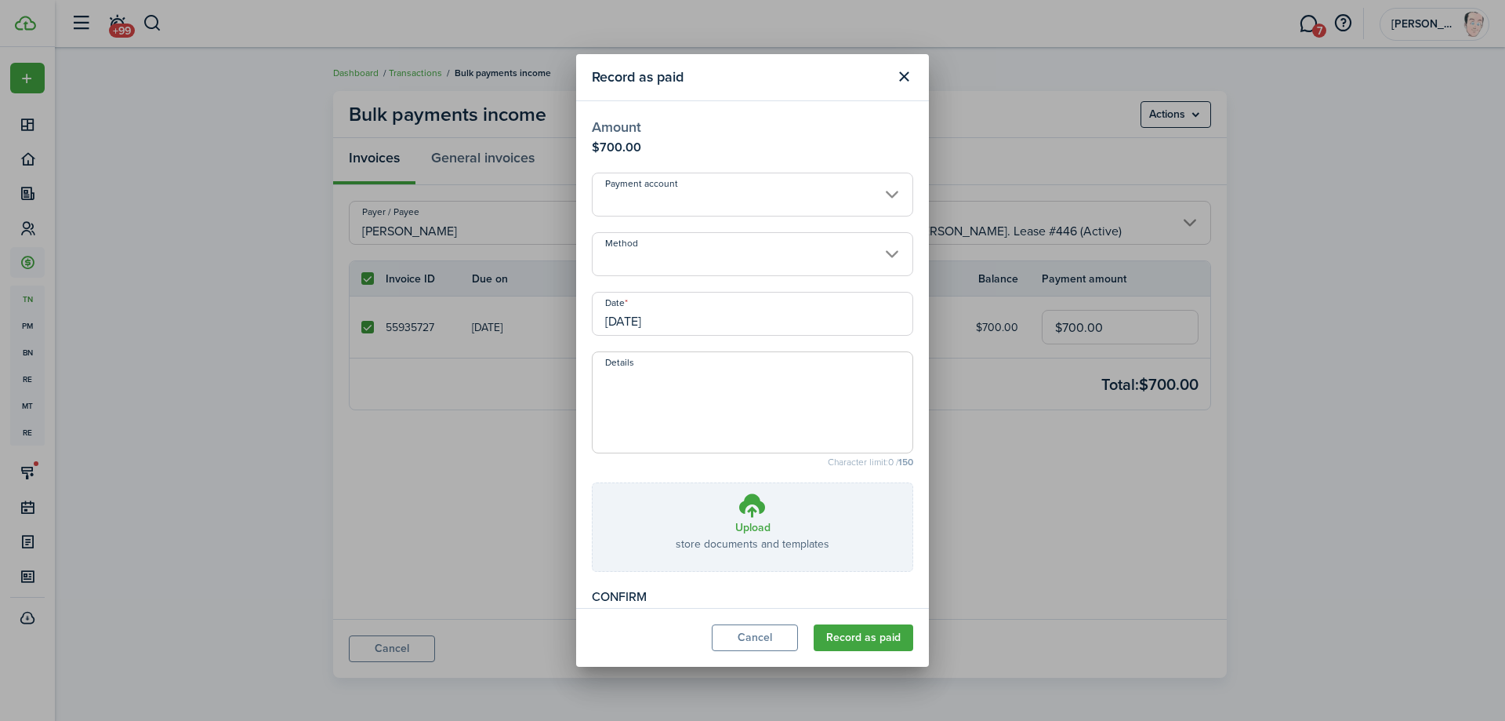
click at [715, 315] on input "[DATE]" at bounding box center [752, 314] width 321 height 44
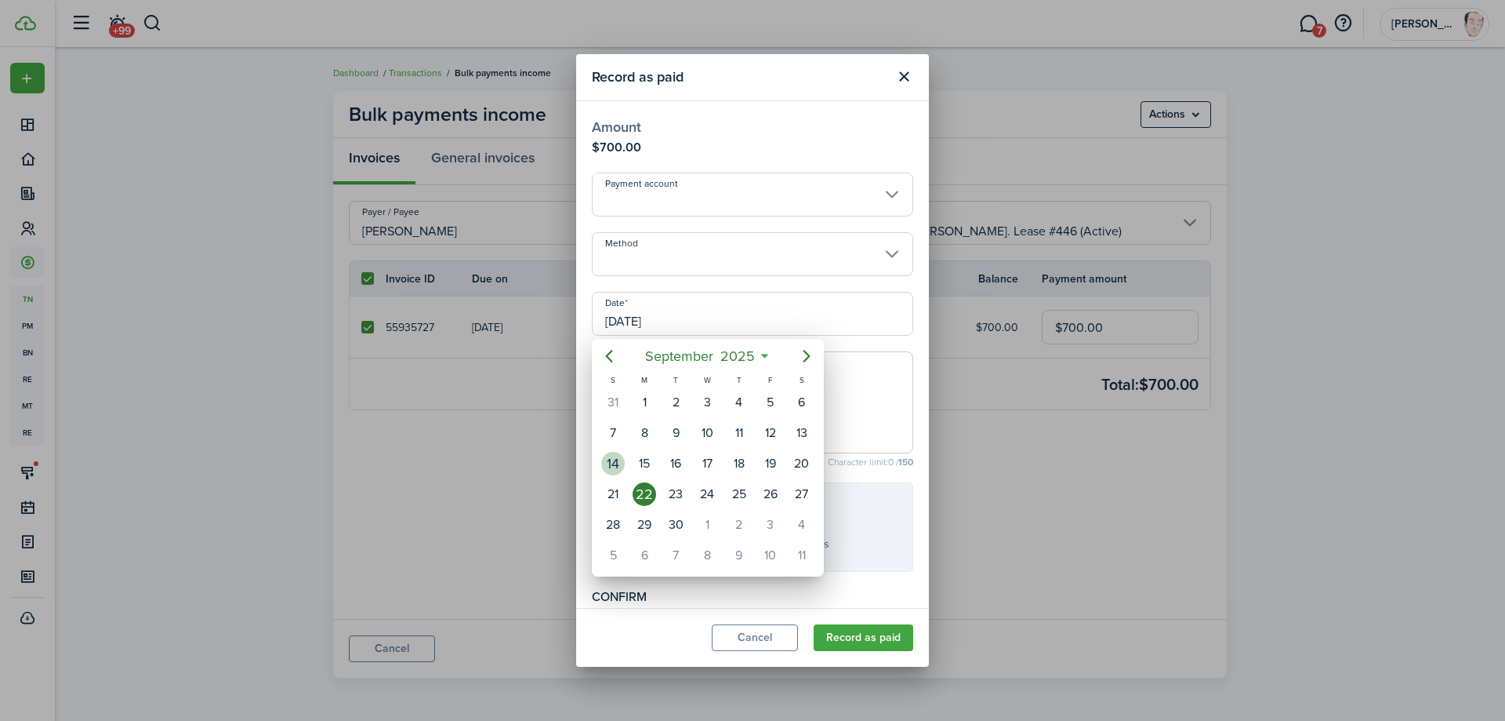
click at [617, 463] on div "14" at bounding box center [613, 464] width 24 height 24
type input "[DATE]"
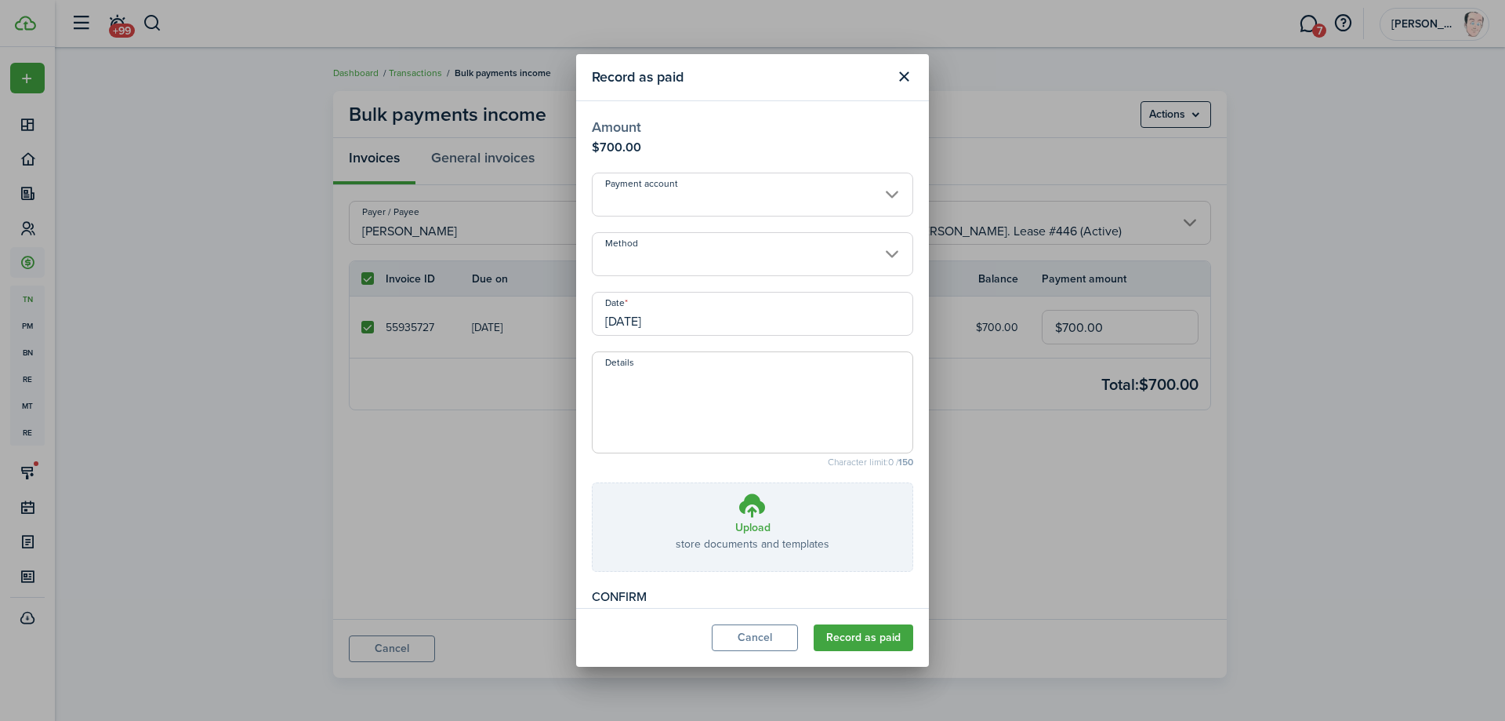
click at [728, 403] on textarea "Details" at bounding box center [753, 406] width 320 height 75
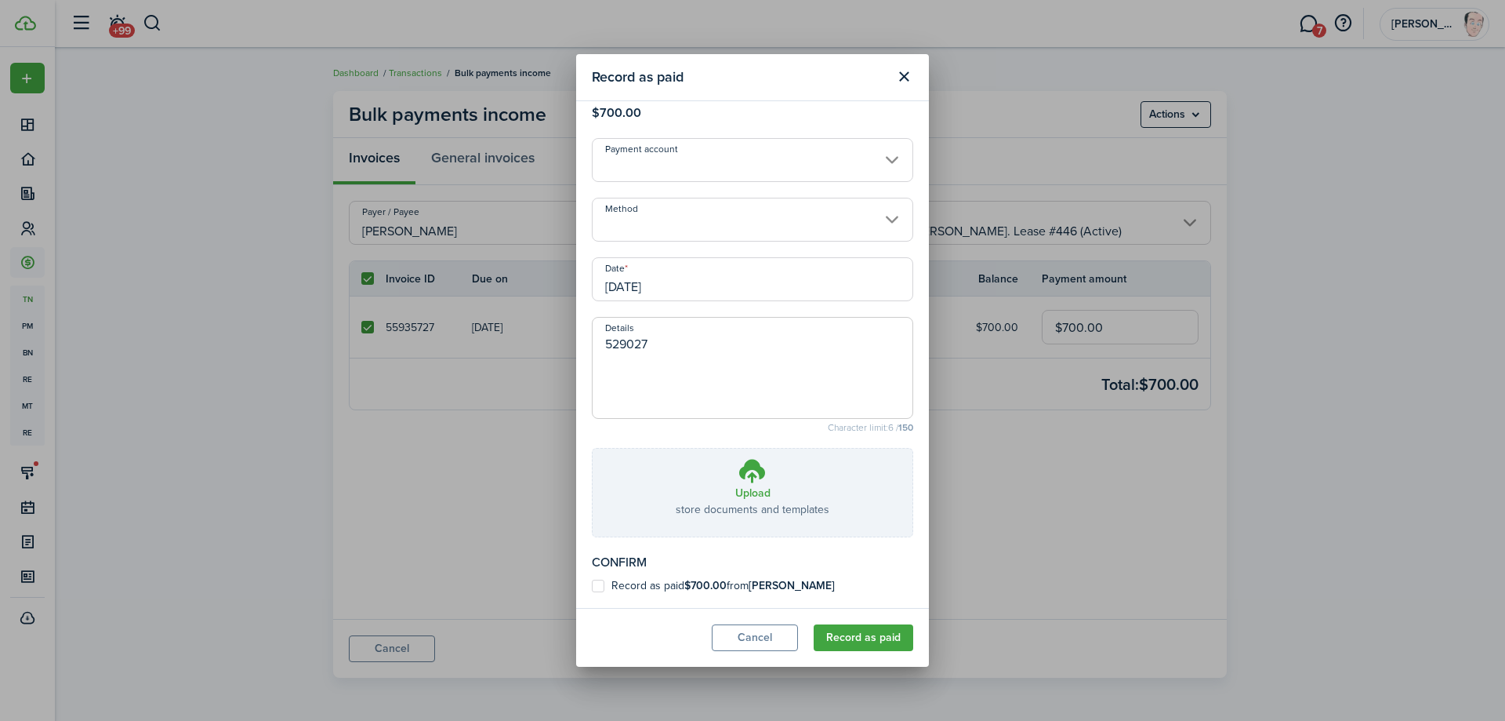
type textarea "529027"
click at [597, 585] on label "Record as paid $700.00 from [PERSON_NAME]" at bounding box center [713, 585] width 243 height 13
click at [592, 619] on input "Record as paid $700.00 from [PERSON_NAME]" at bounding box center [591, 619] width 1 height 1
checkbox input "true"
click at [866, 637] on button "Record as paid" at bounding box center [864, 637] width 100 height 27
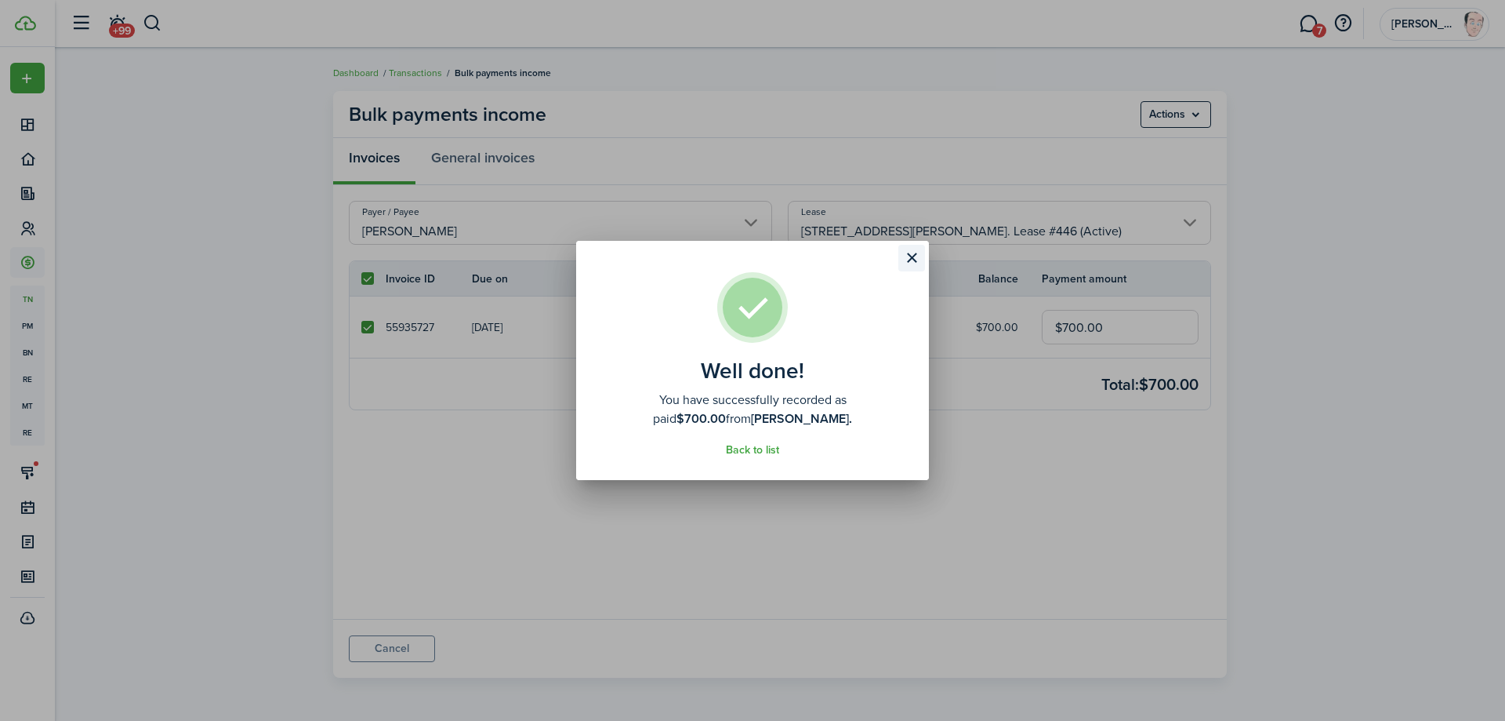
click at [912, 254] on button "Close modal" at bounding box center [912, 258] width 27 height 27
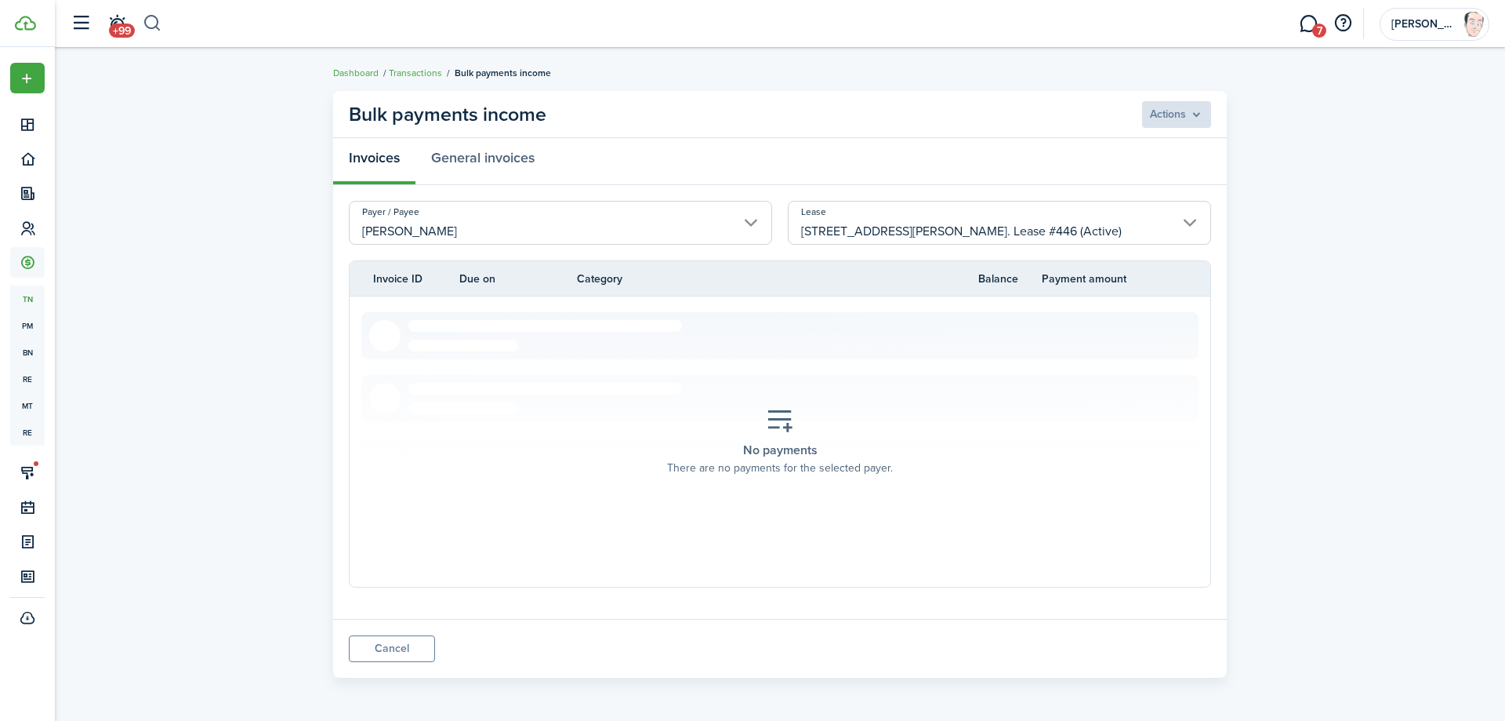
click at [158, 24] on button "button" at bounding box center [153, 23] width 20 height 27
click at [400, 22] on input "search" at bounding box center [358, 23] width 431 height 27
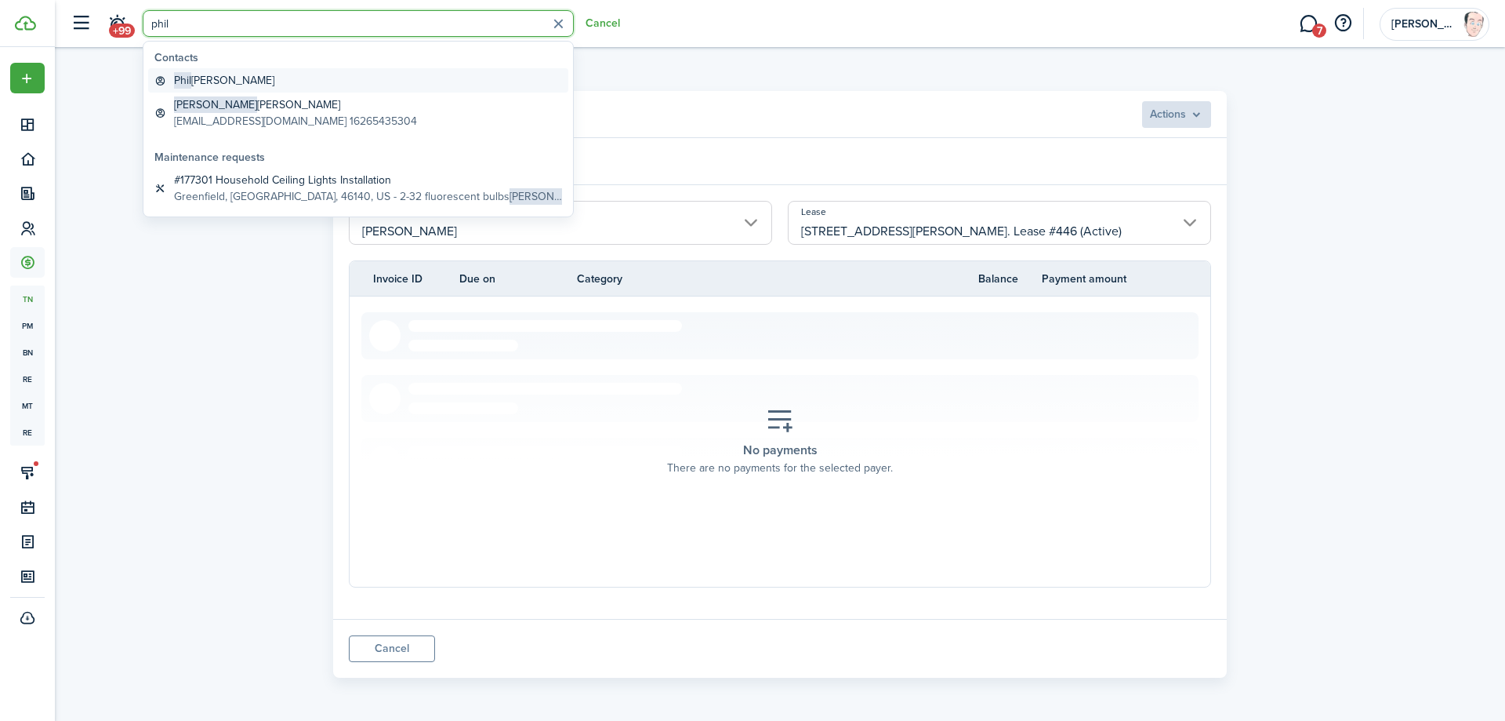
type input "phil"
click at [220, 79] on global-search-item-title "[PERSON_NAME]" at bounding box center [224, 80] width 100 height 16
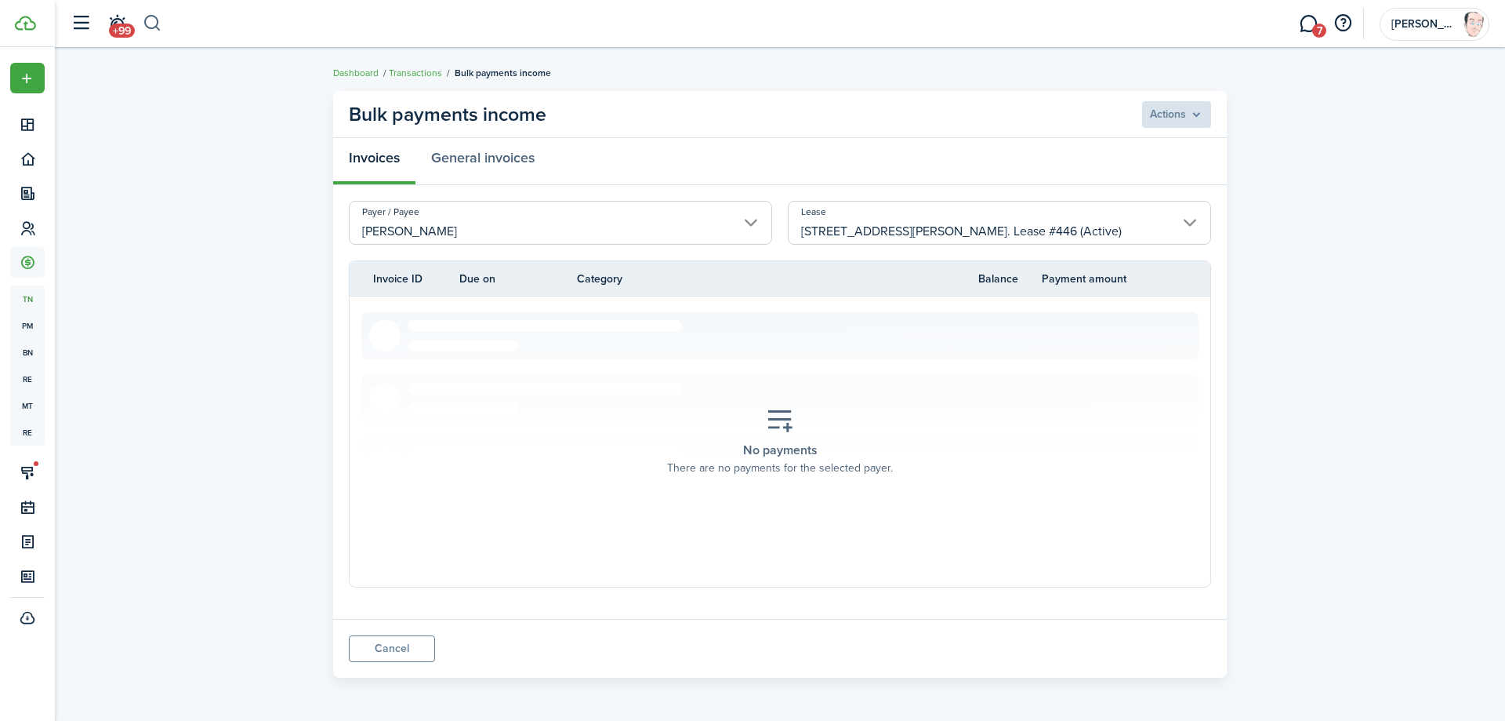
click at [155, 23] on button "button" at bounding box center [153, 23] width 20 height 27
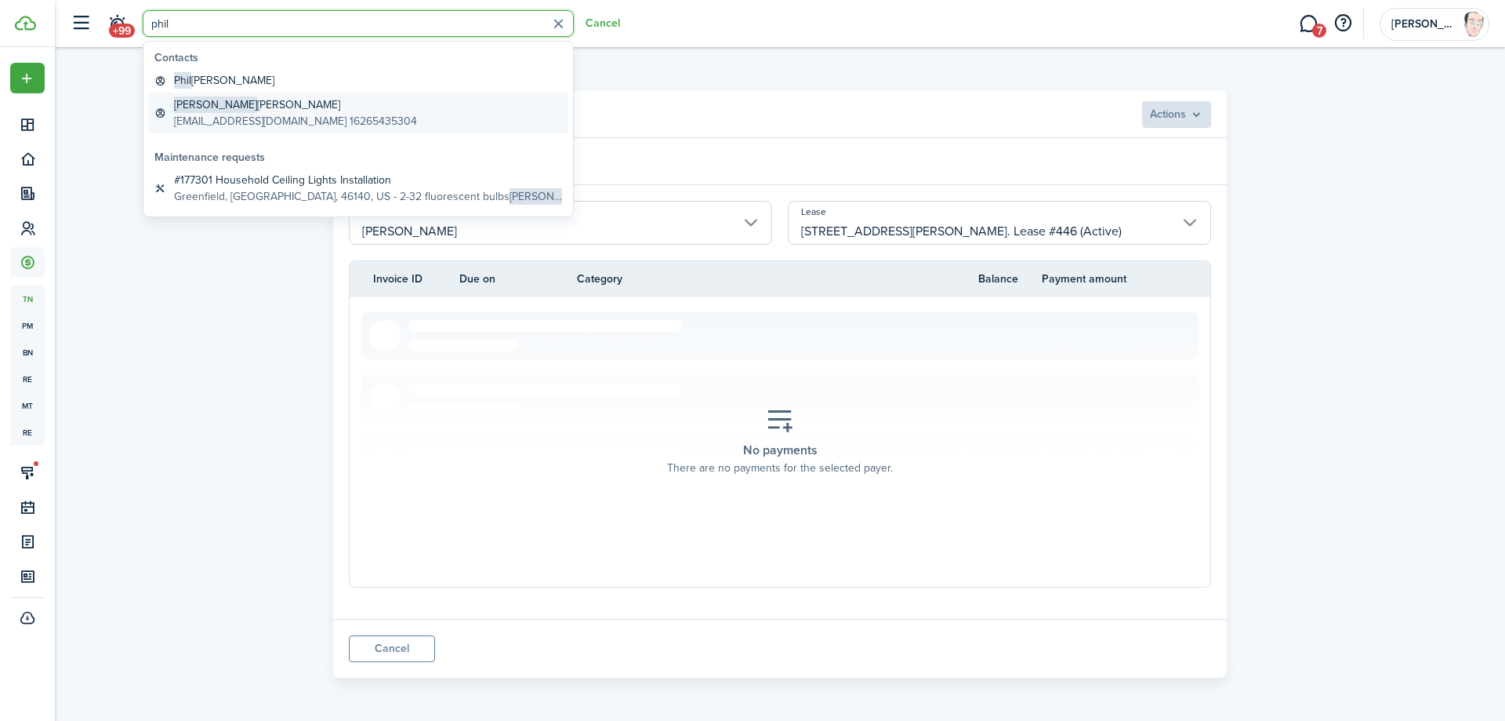
type input "phil"
click at [236, 110] on global-search-item-title "[PERSON_NAME]" at bounding box center [295, 104] width 243 height 16
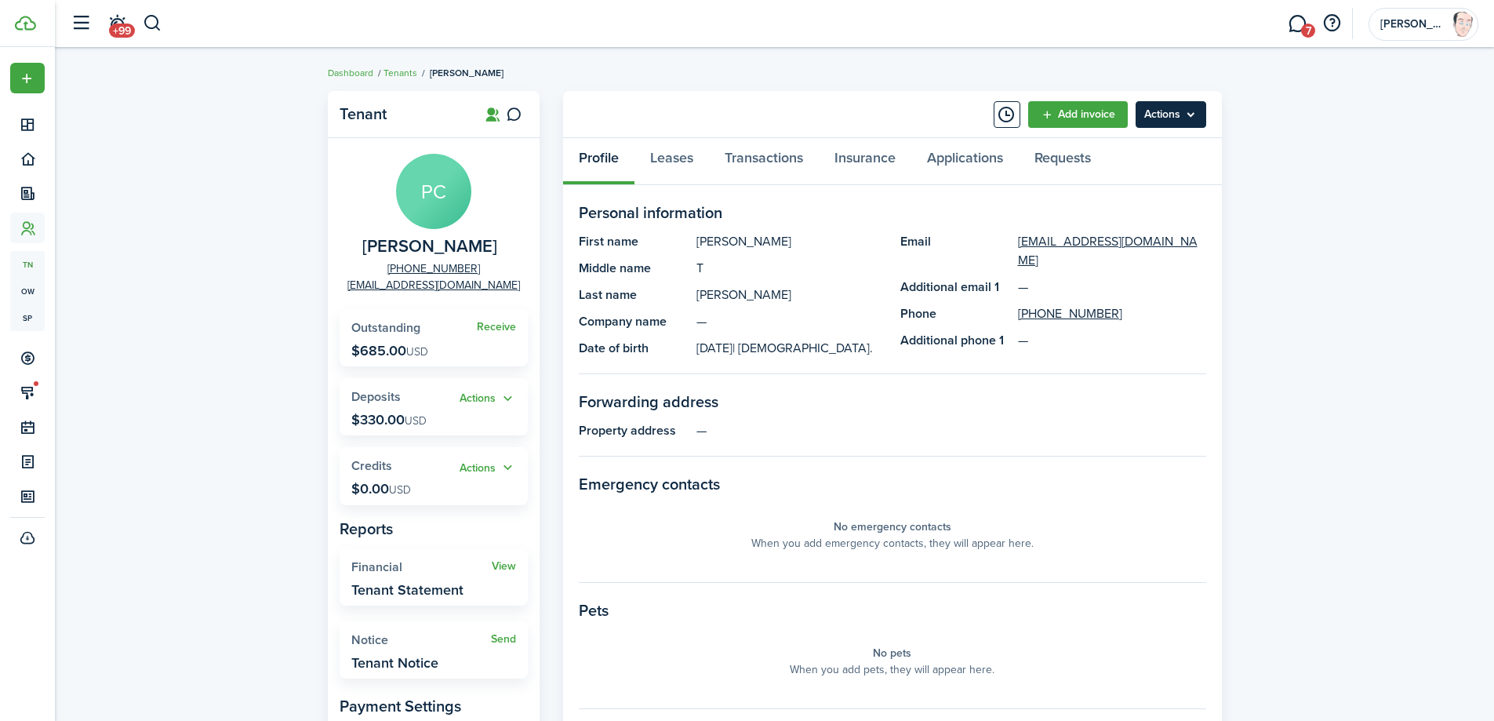
click at [1187, 111] on menu-btn "Actions" at bounding box center [1170, 114] width 71 height 27
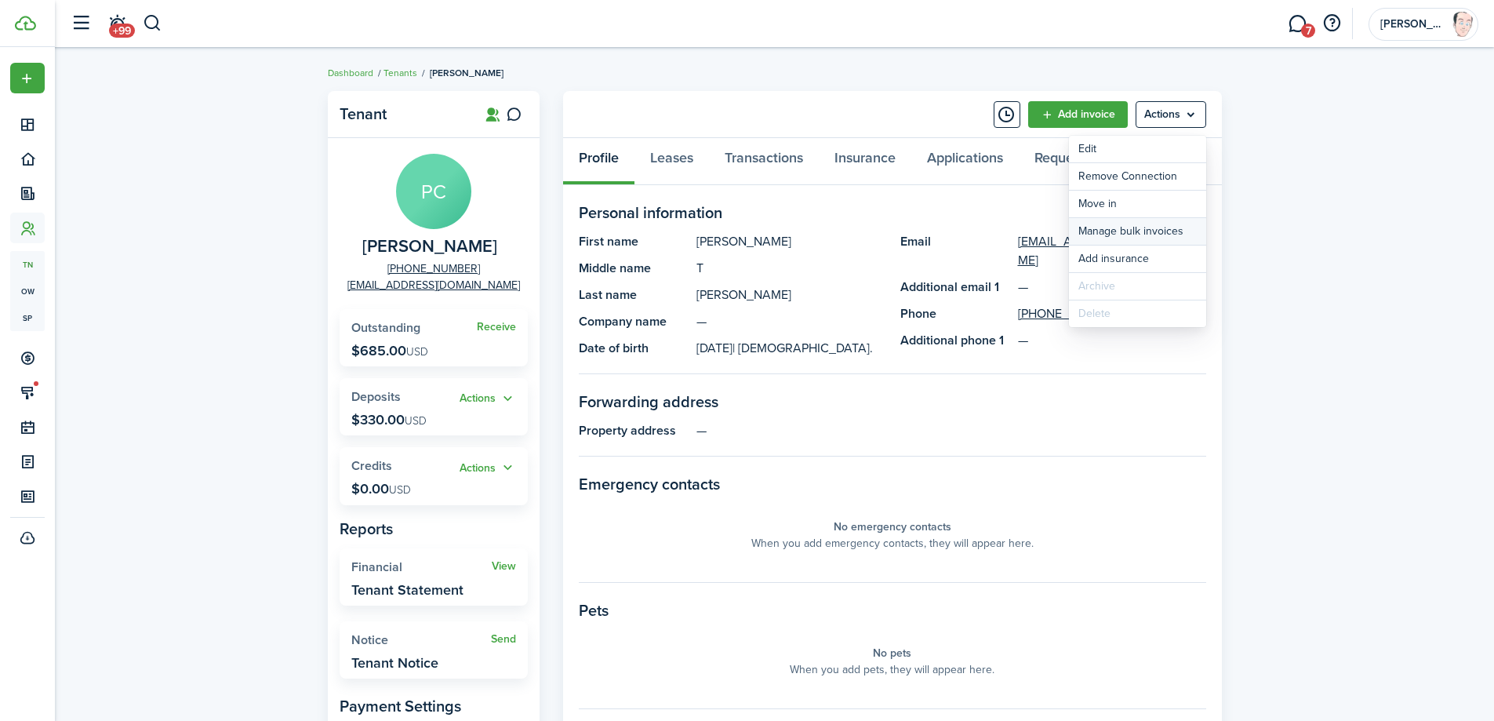
click at [1134, 234] on link "Manage bulk invoices" at bounding box center [1137, 231] width 137 height 27
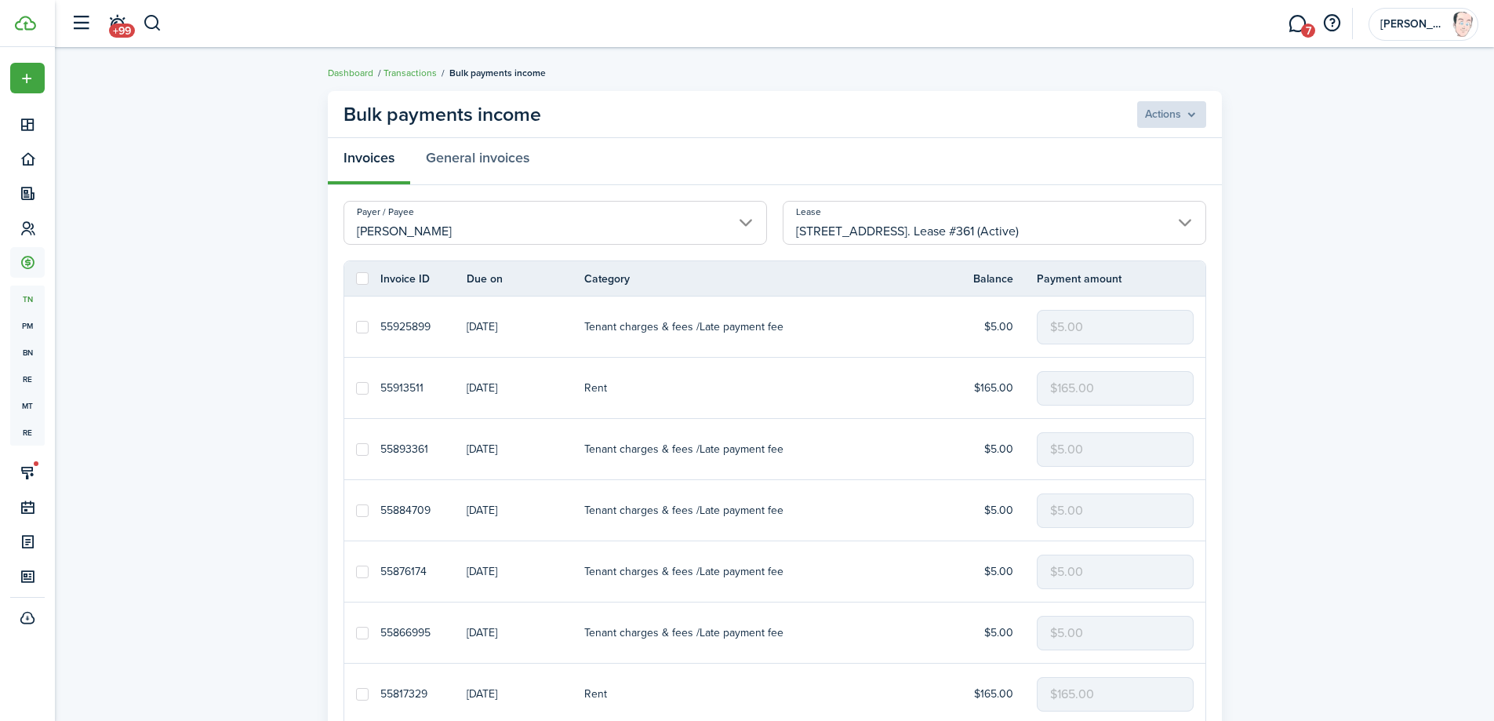
click at [363, 278] on label at bounding box center [362, 278] width 13 height 13
click at [356, 278] on input "checkbox" at bounding box center [355, 278] width 1 height 1
checkbox input "true"
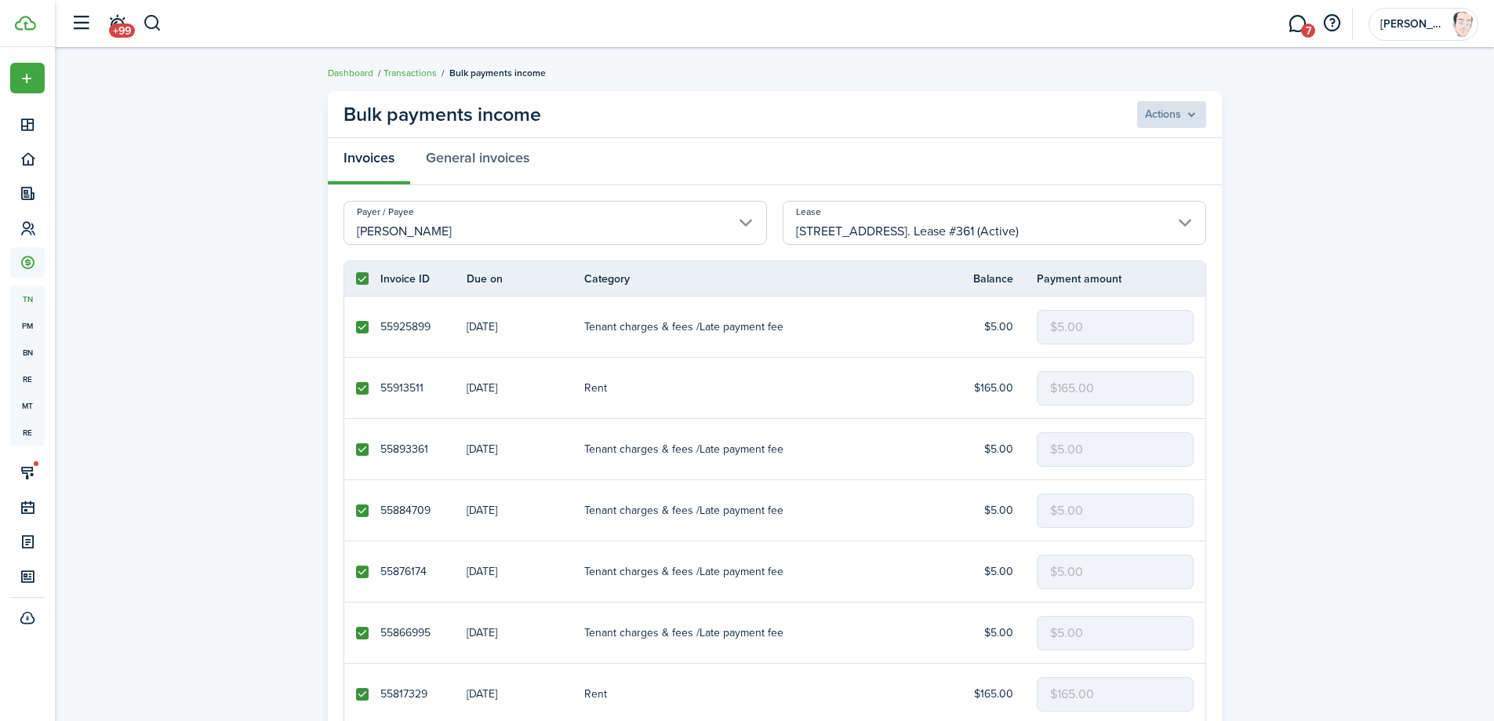
checkbox input "true"
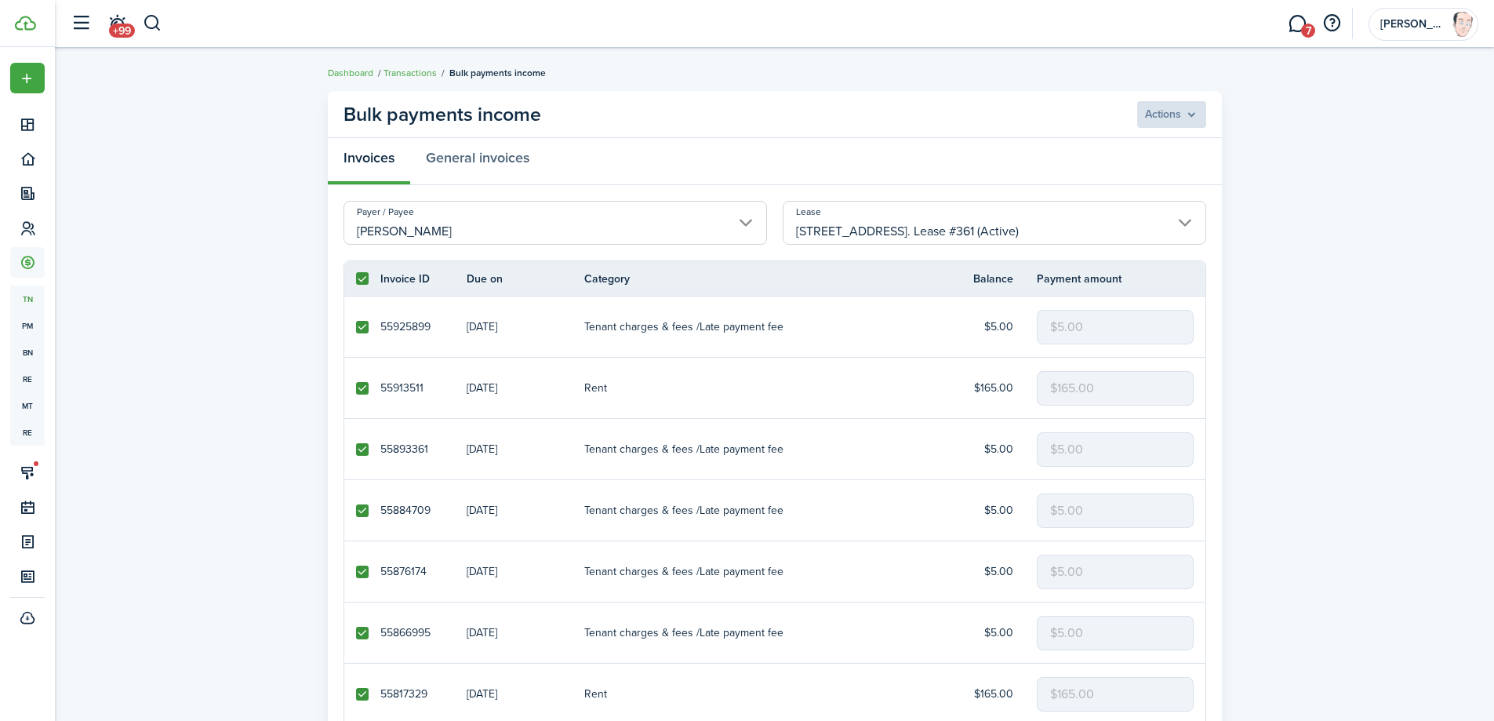
checkbox input "true"
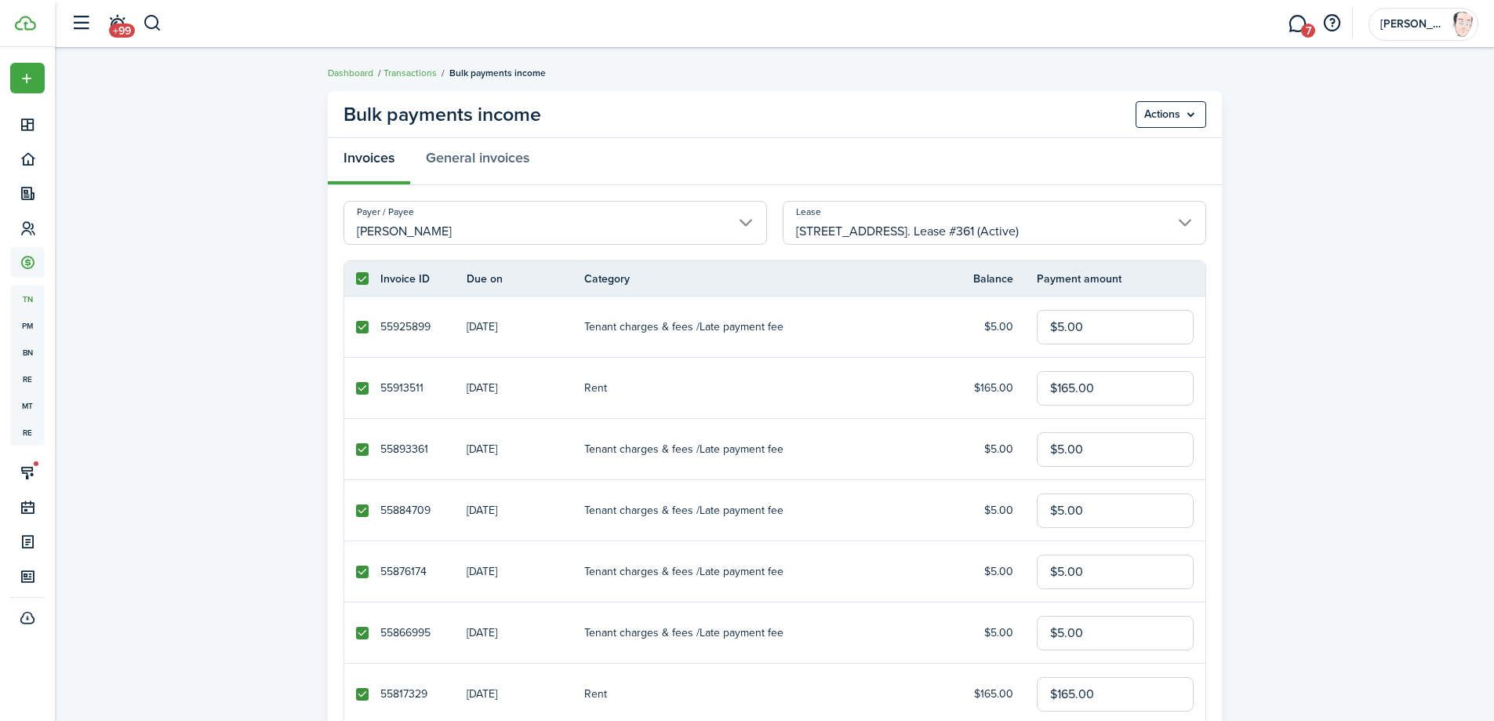
click at [360, 388] on label at bounding box center [362, 388] width 13 height 13
click at [356, 388] on input "checkbox" at bounding box center [355, 387] width 1 height 1
checkbox input "false"
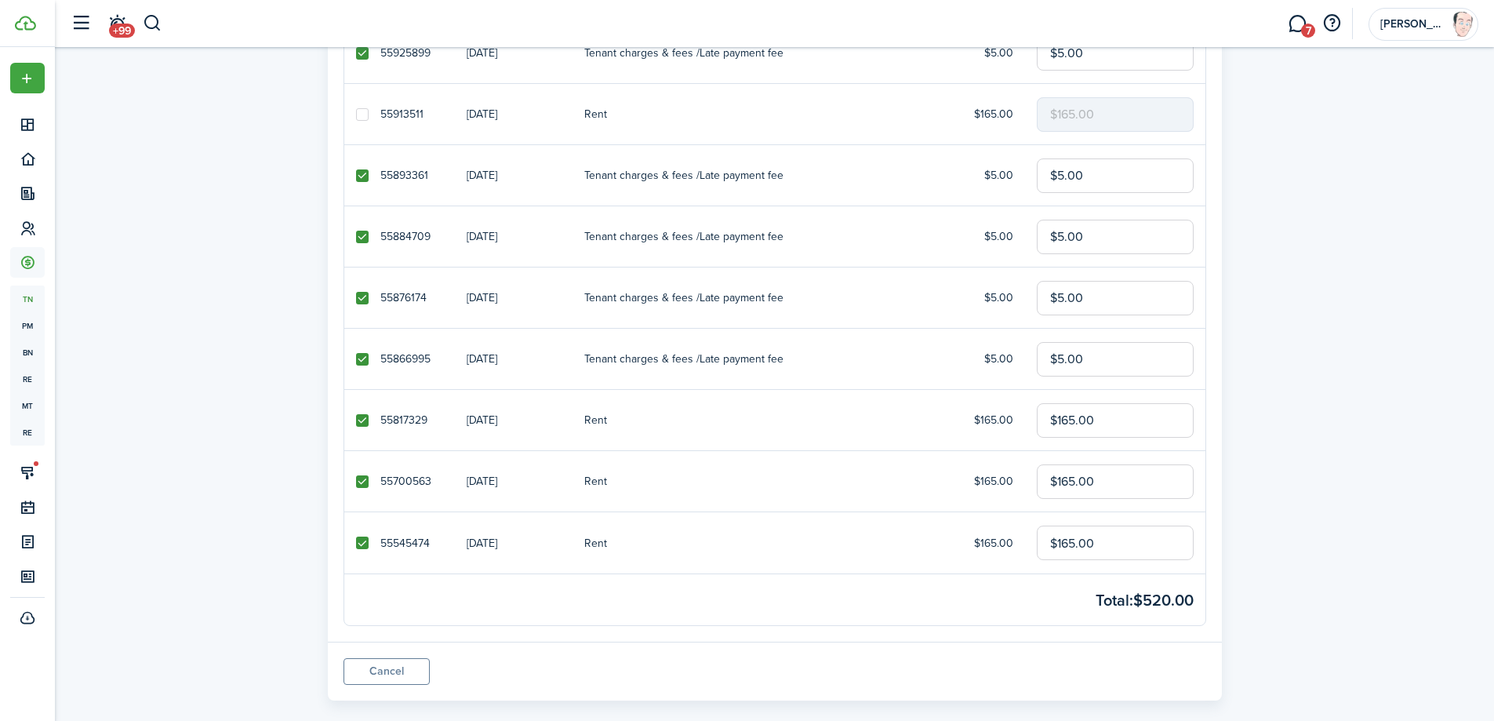
scroll to position [296, 0]
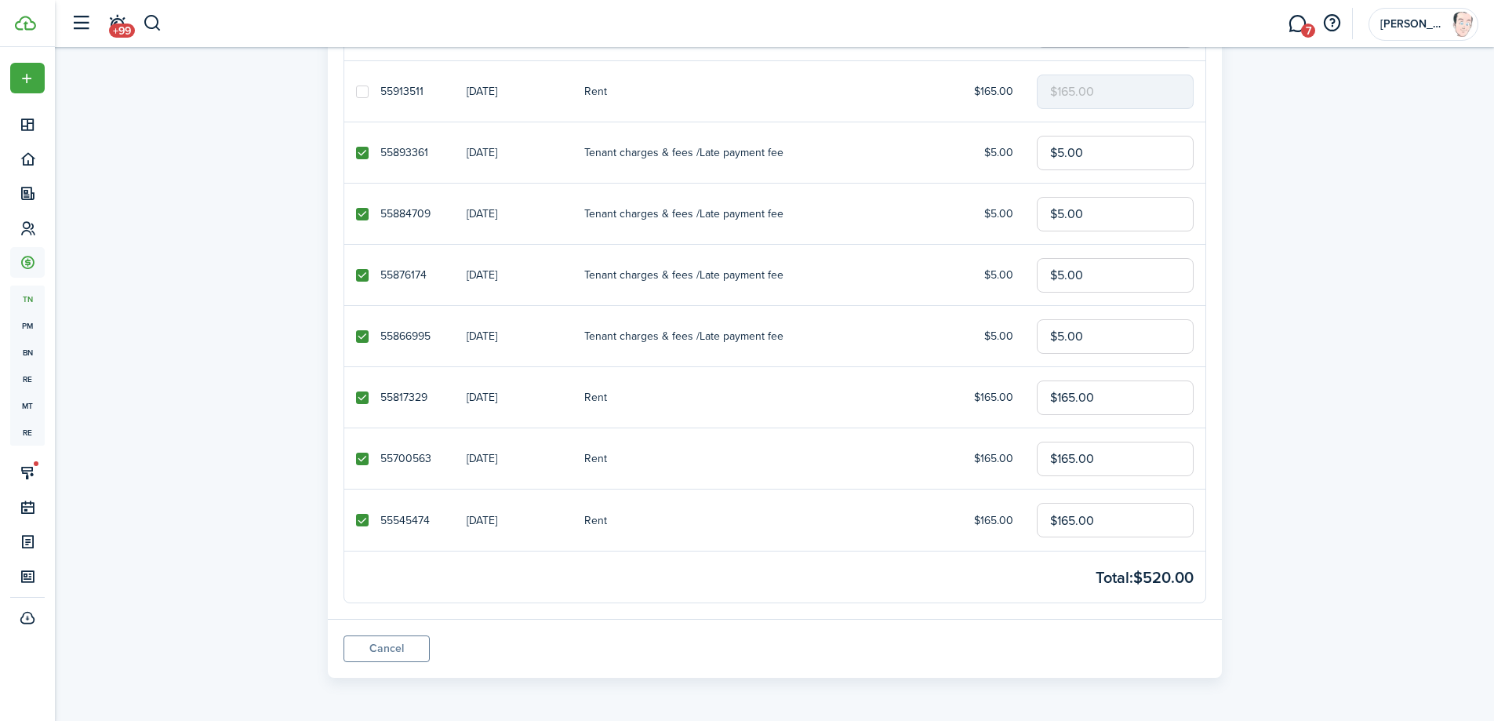
click at [362, 398] on label at bounding box center [362, 397] width 13 height 13
click at [356, 398] on input "checkbox" at bounding box center [355, 397] width 1 height 1
checkbox input "false"
click at [361, 459] on label at bounding box center [362, 458] width 13 height 13
click at [356, 459] on input "checkbox" at bounding box center [355, 458] width 1 height 1
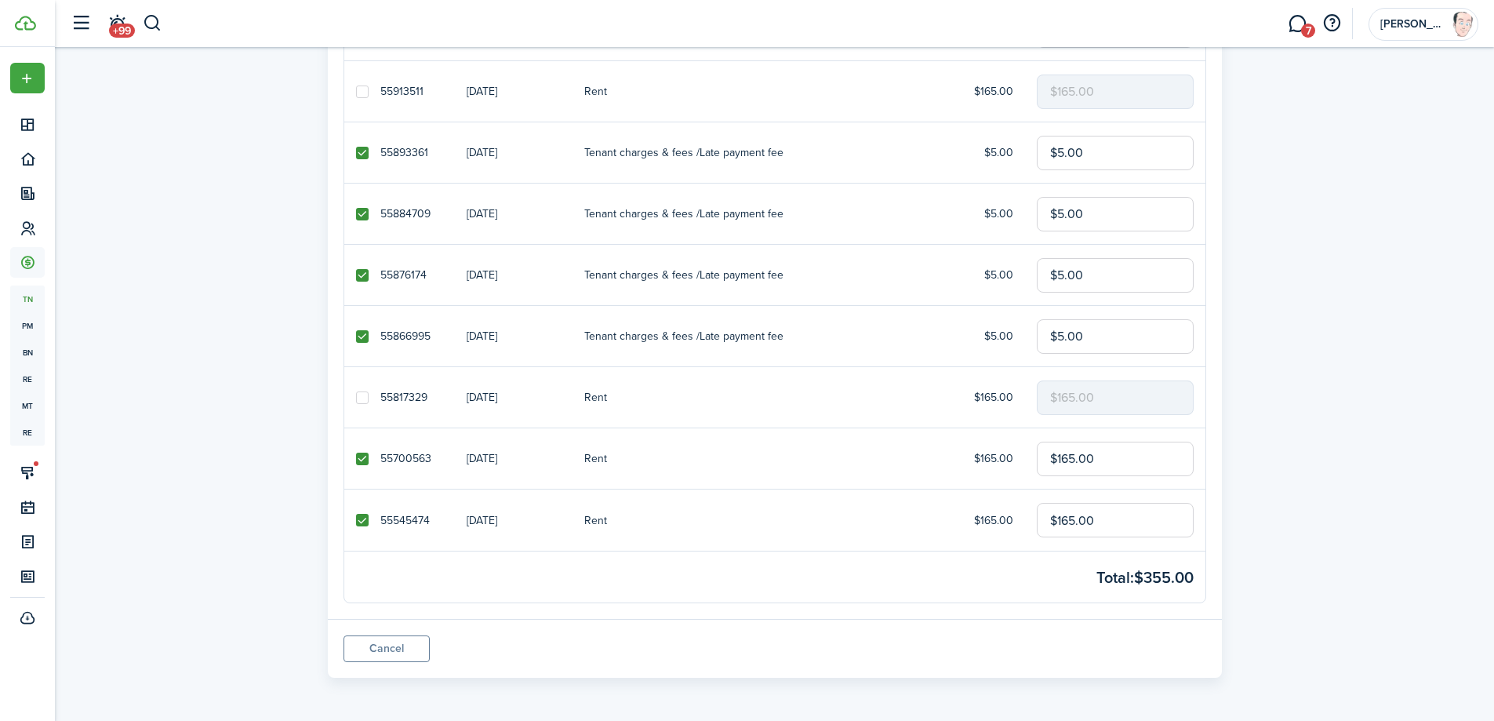
checkbox input "false"
click at [365, 519] on label at bounding box center [362, 520] width 13 height 13
click at [356, 520] on input "checkbox" at bounding box center [355, 520] width 1 height 1
checkbox input "false"
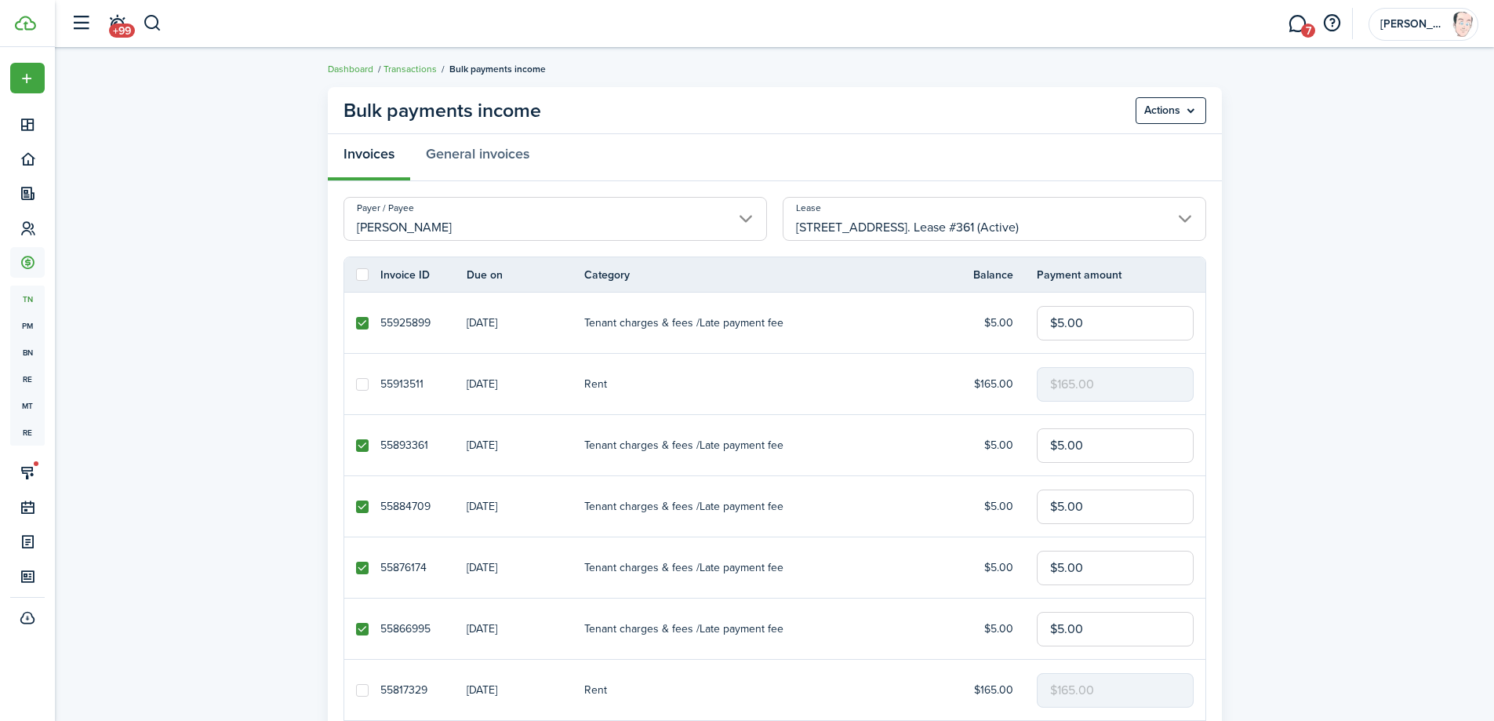
scroll to position [0, 0]
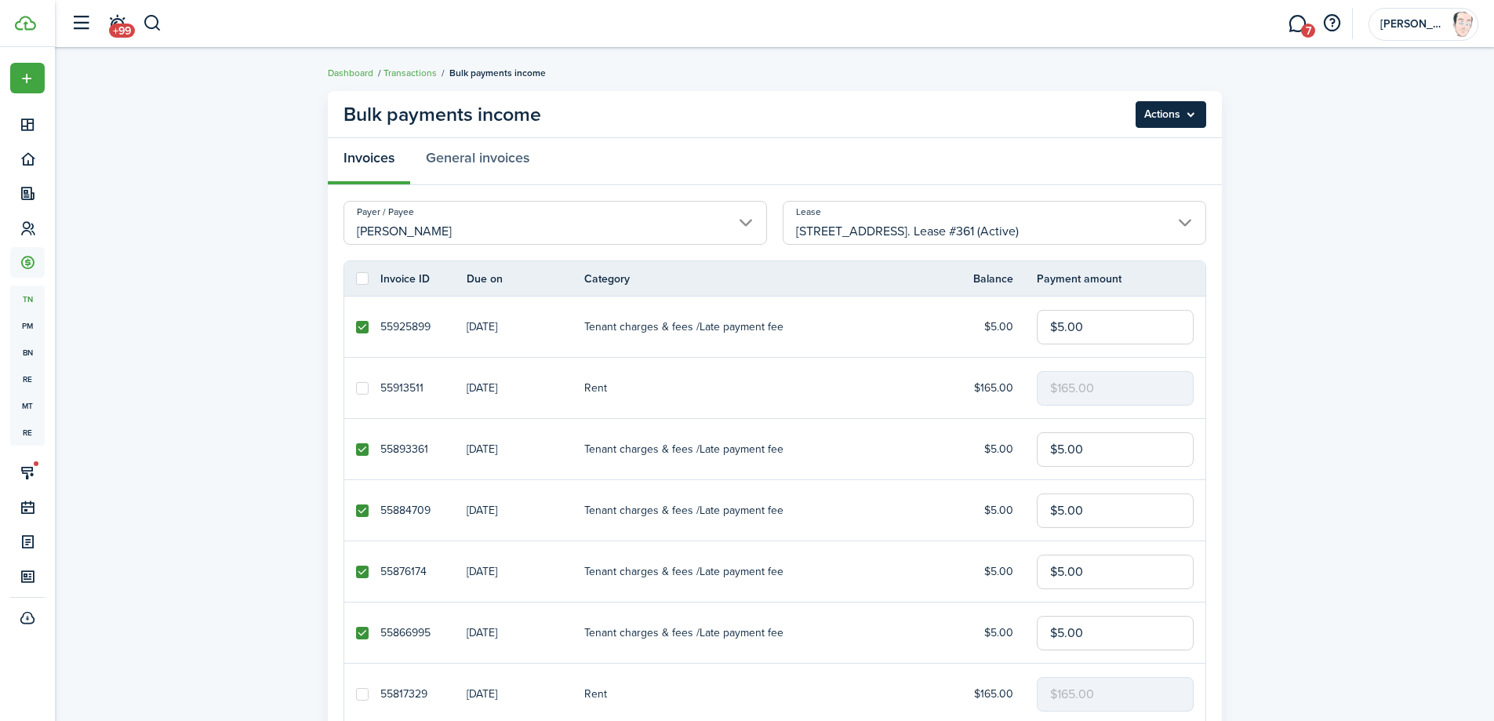
click at [1186, 115] on menu-btn "Actions" at bounding box center [1170, 114] width 71 height 27
click at [1097, 176] on button "Delete" at bounding box center [1137, 176] width 137 height 27
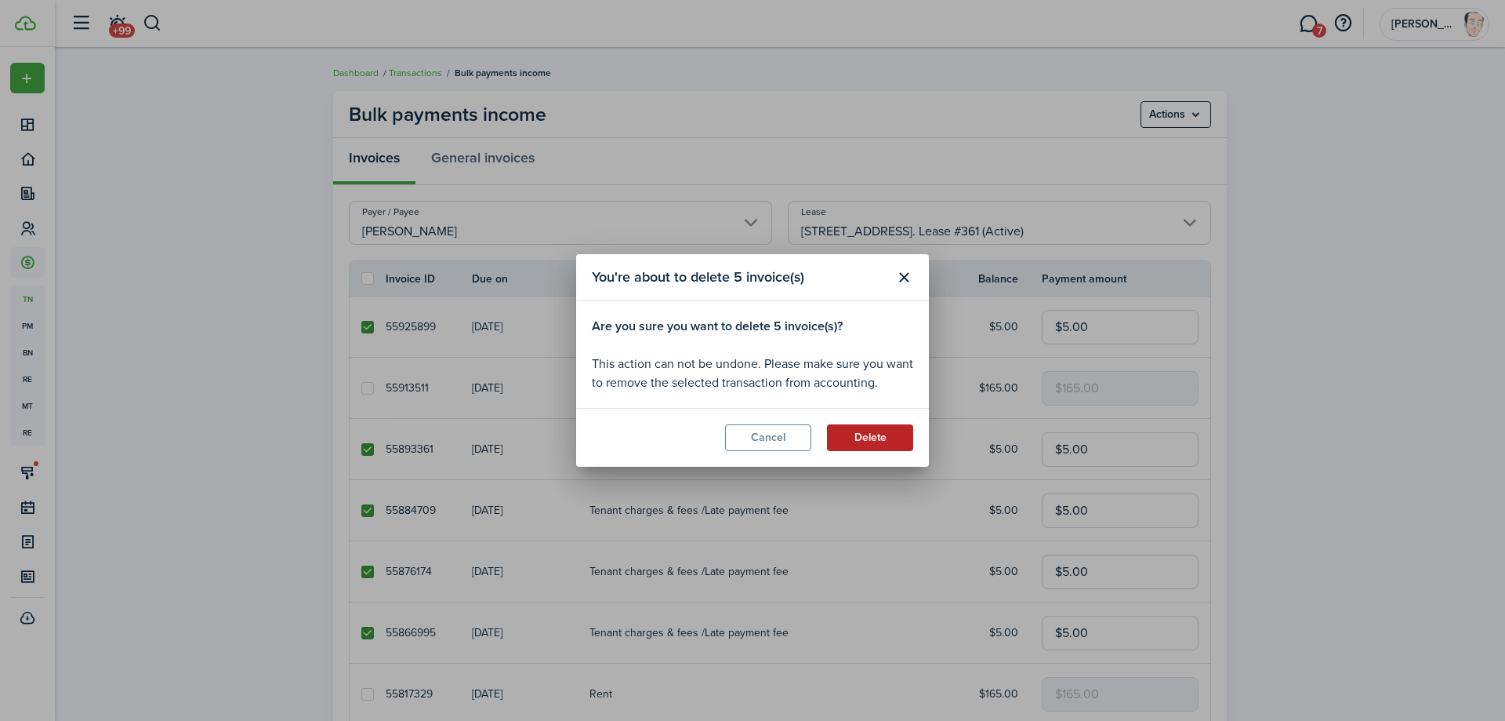
click at [871, 441] on button "Delete" at bounding box center [870, 437] width 86 height 27
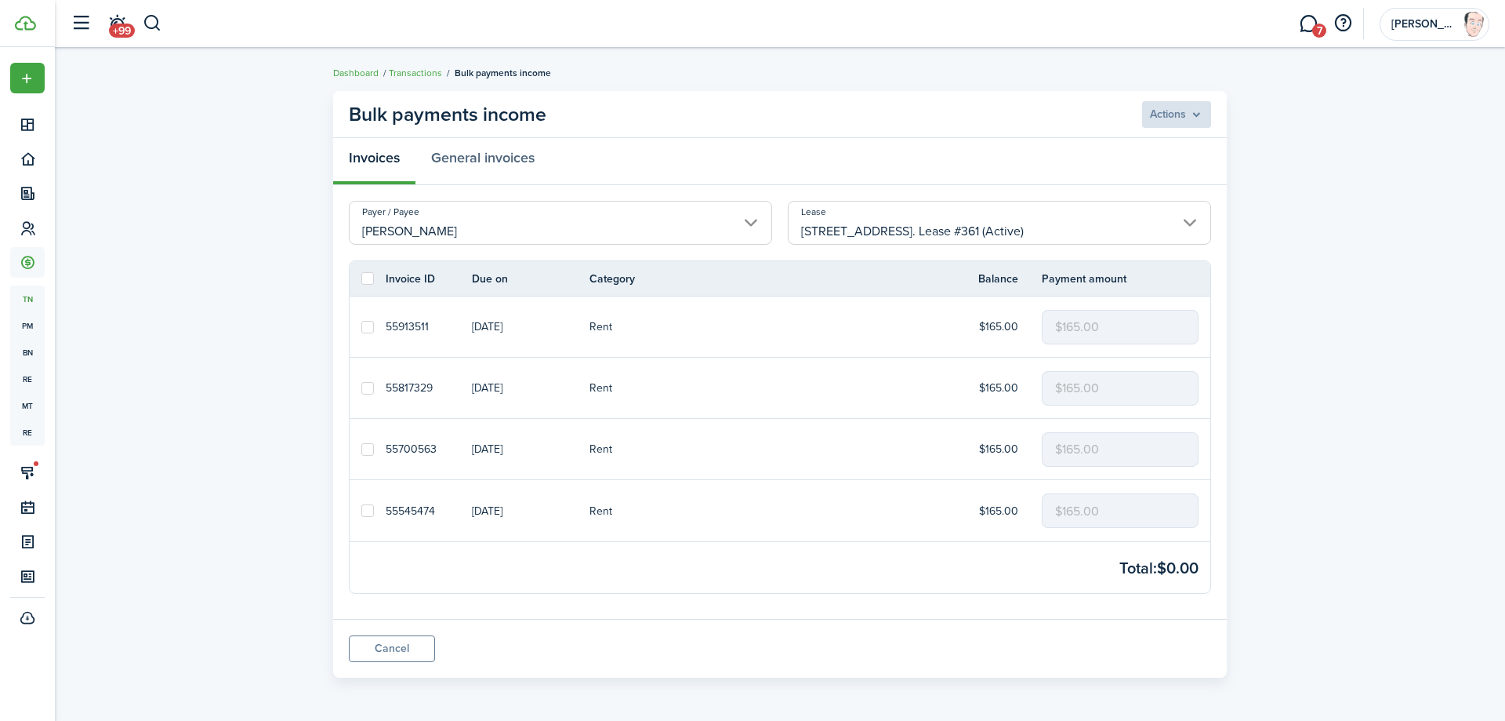
click at [369, 281] on label at bounding box center [367, 278] width 13 height 13
click at [361, 279] on input "checkbox" at bounding box center [361, 278] width 1 height 1
checkbox input "true"
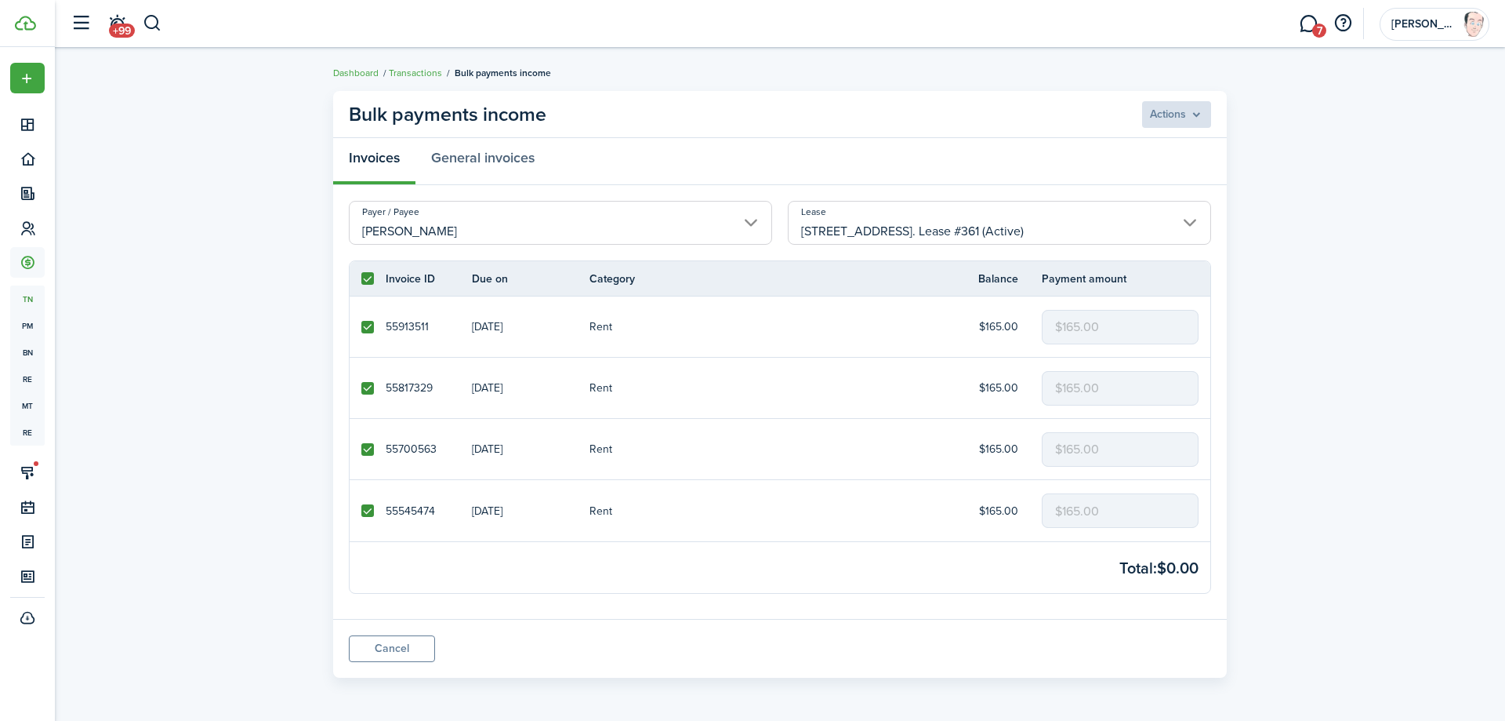
checkbox input "true"
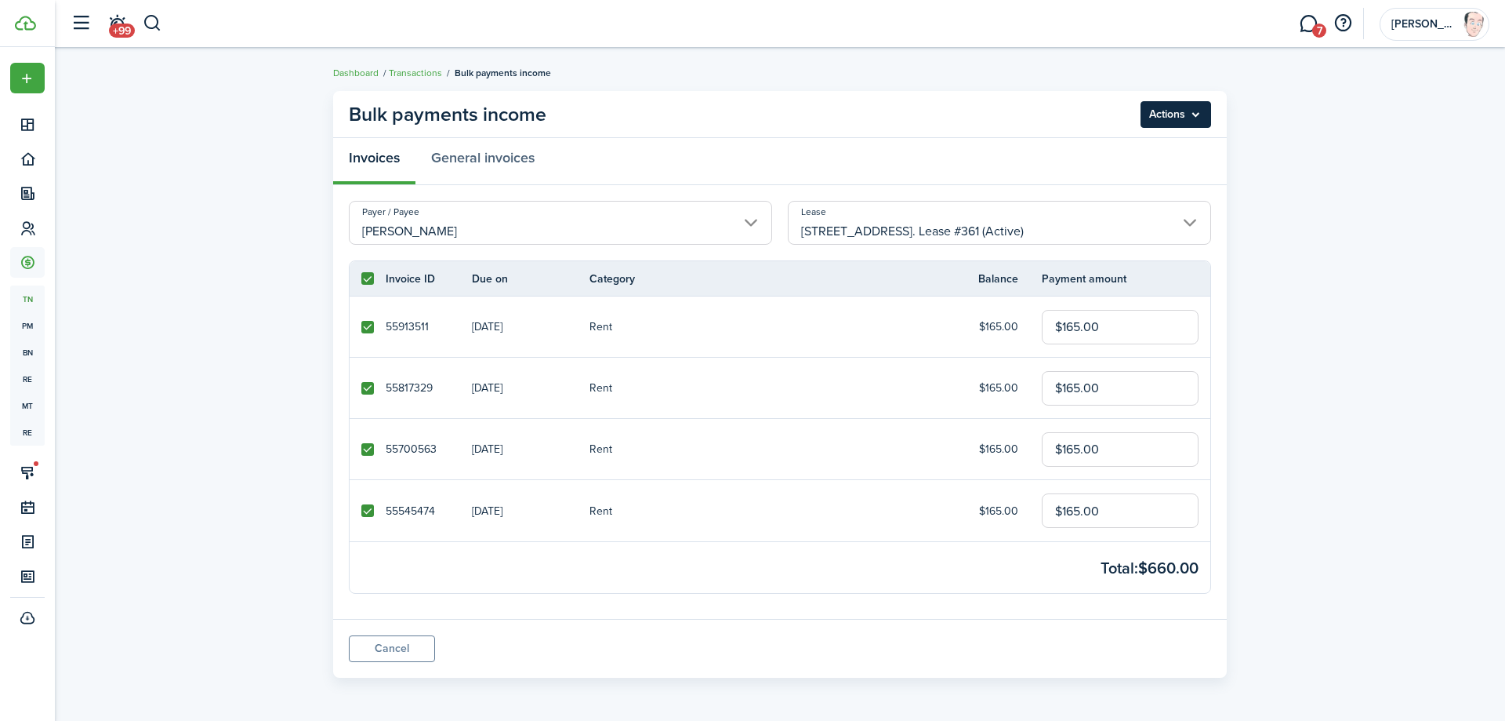
click at [1174, 114] on menu-btn "Actions" at bounding box center [1176, 114] width 71 height 27
click at [1113, 176] on button "Delete" at bounding box center [1142, 176] width 137 height 27
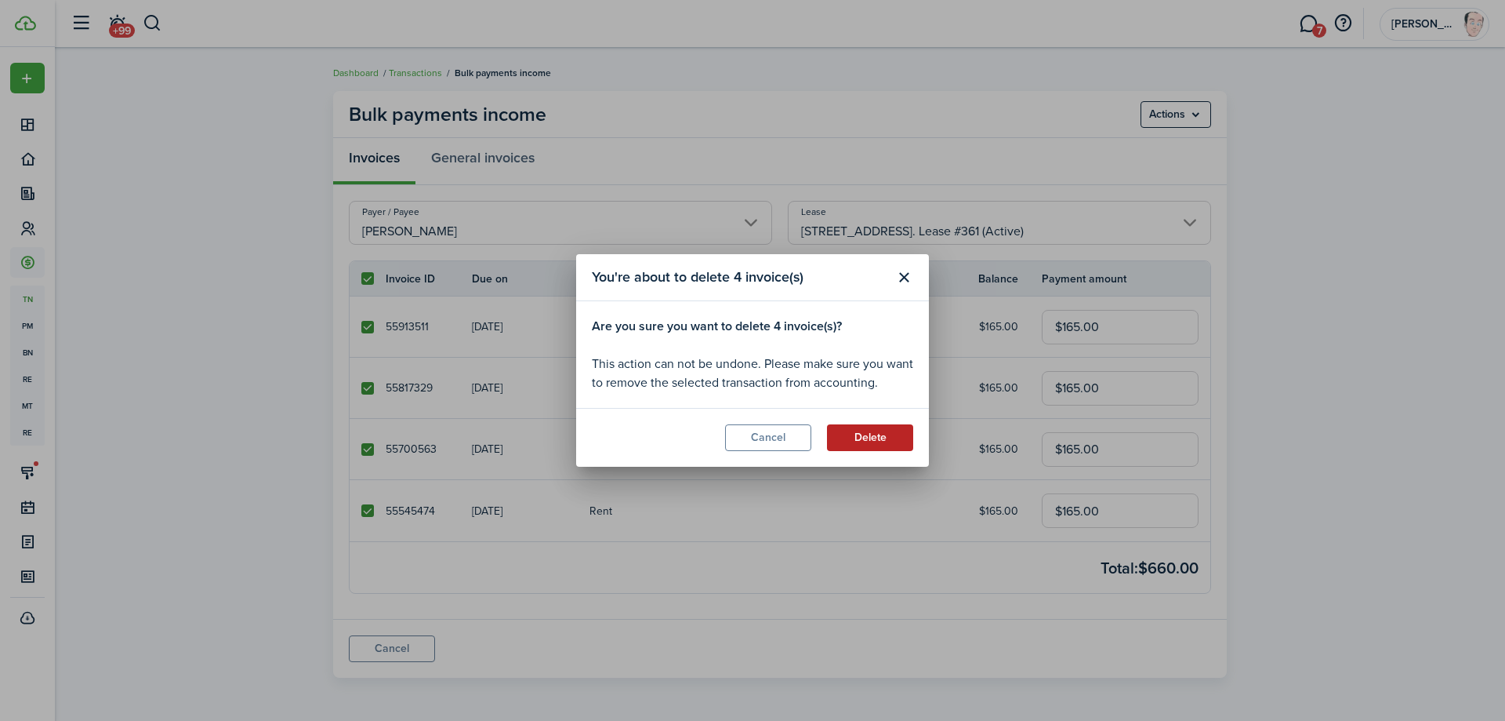
click at [887, 444] on button "Delete" at bounding box center [870, 437] width 86 height 27
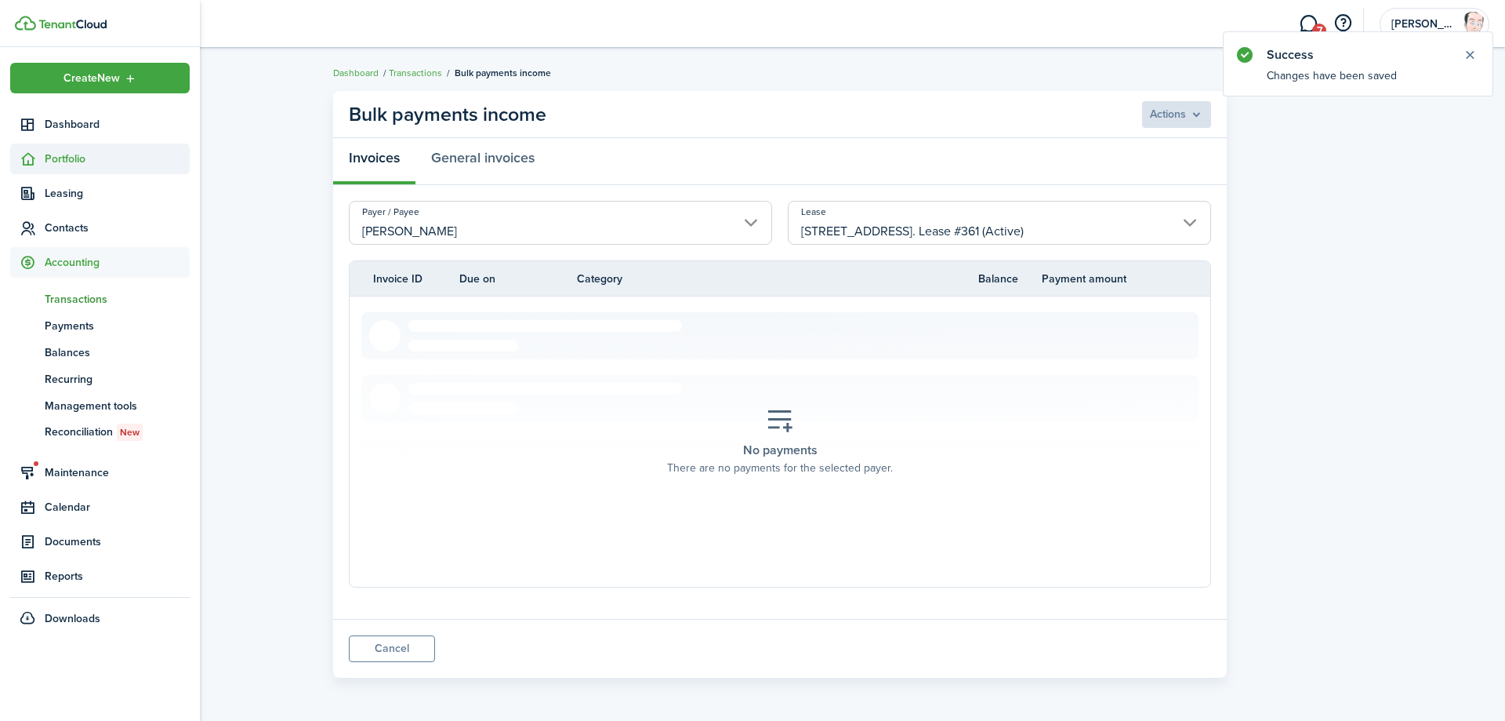
click at [58, 159] on span "Portfolio" at bounding box center [117, 159] width 145 height 16
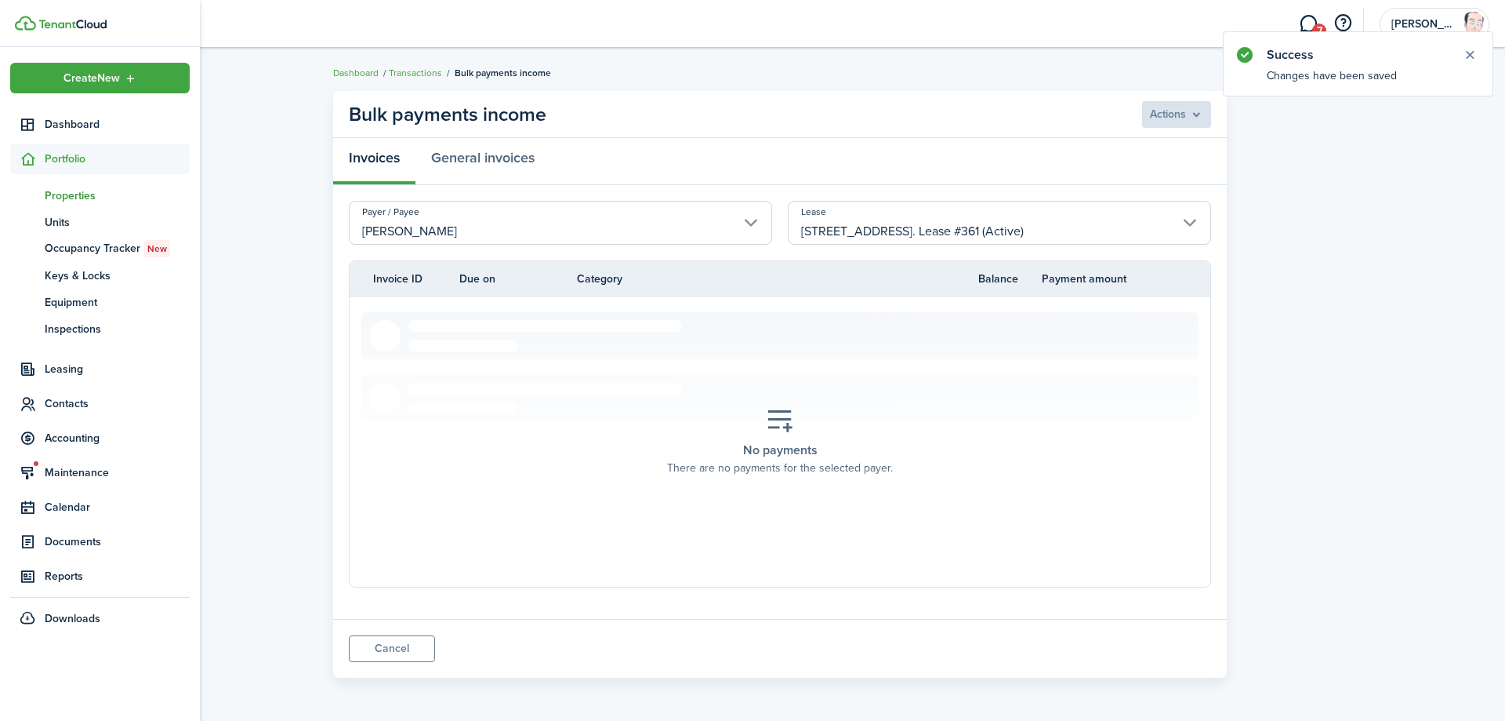
click at [66, 198] on span "Properties" at bounding box center [117, 195] width 145 height 16
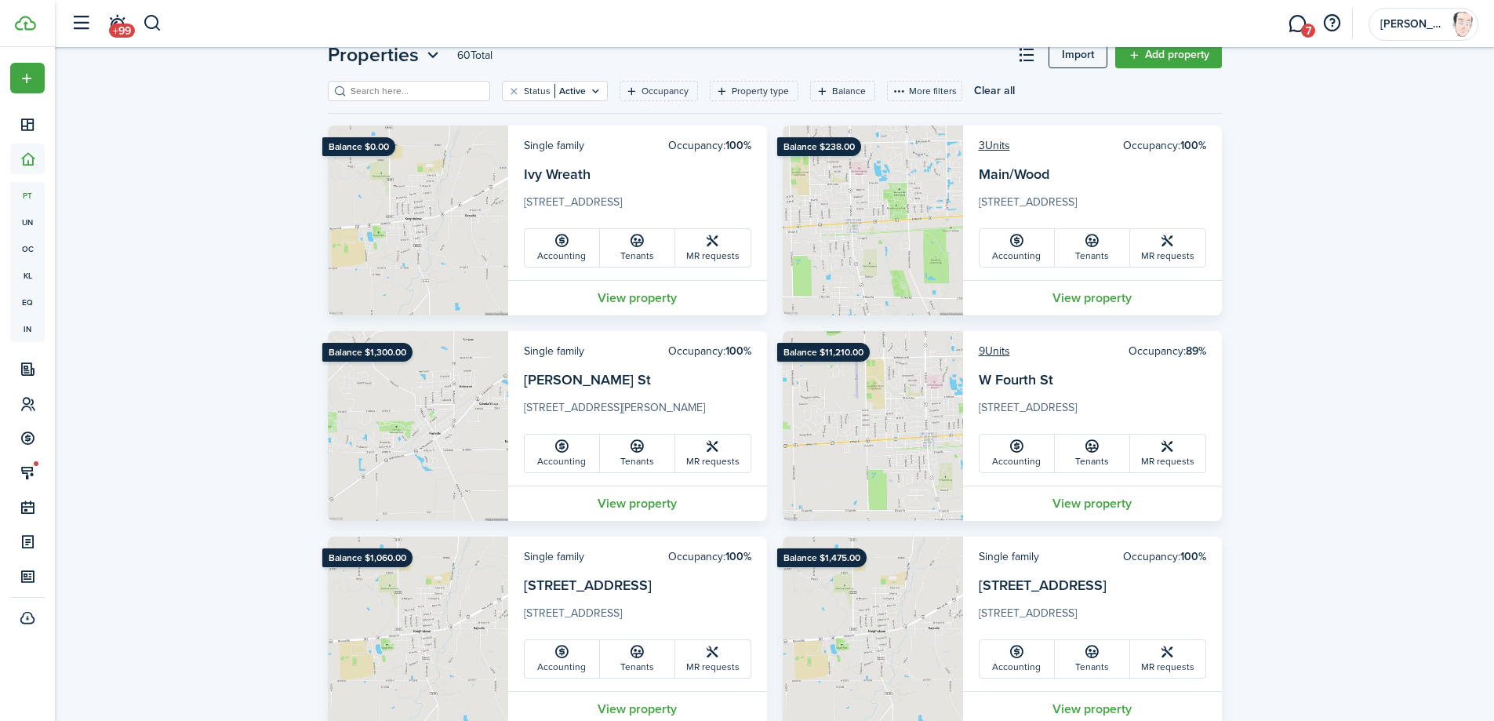
scroll to position [78, 0]
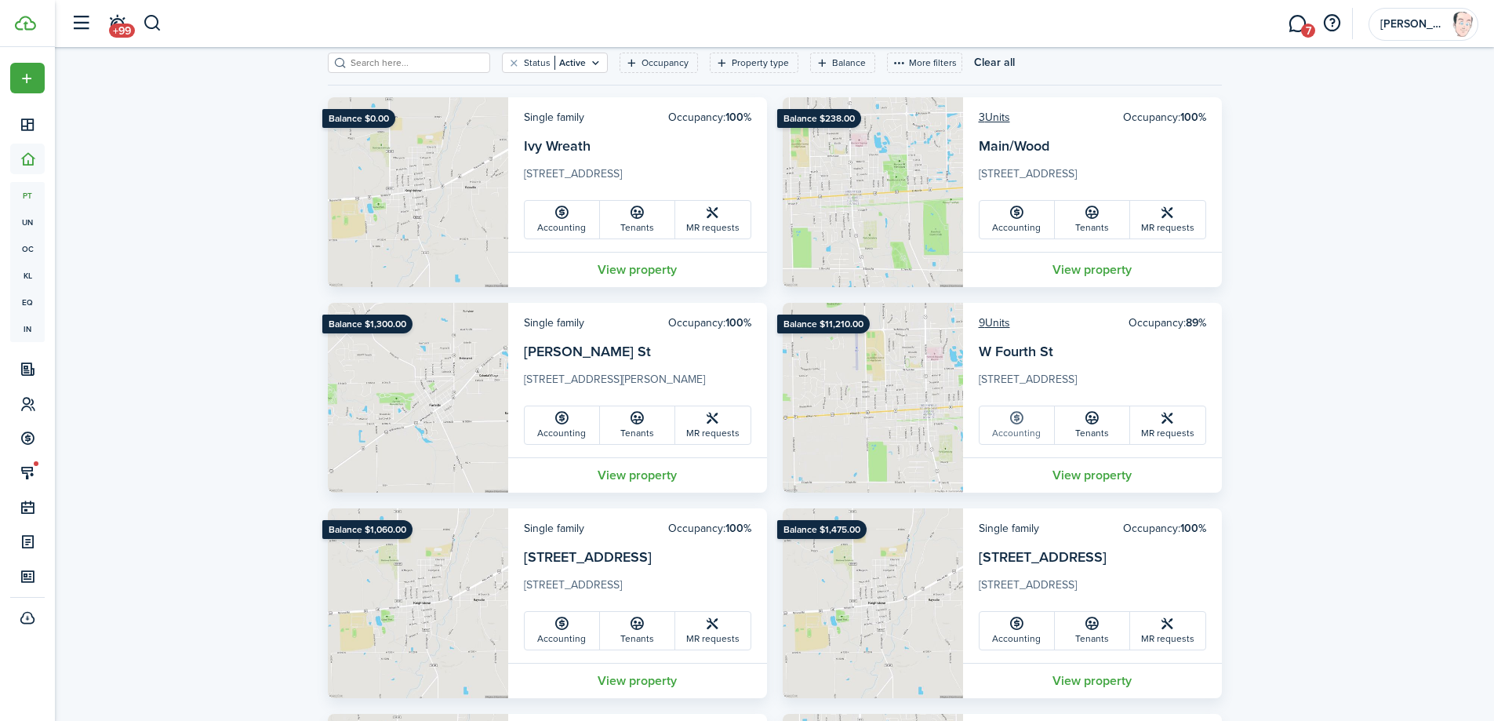
click at [1012, 419] on icon at bounding box center [1016, 418] width 16 height 16
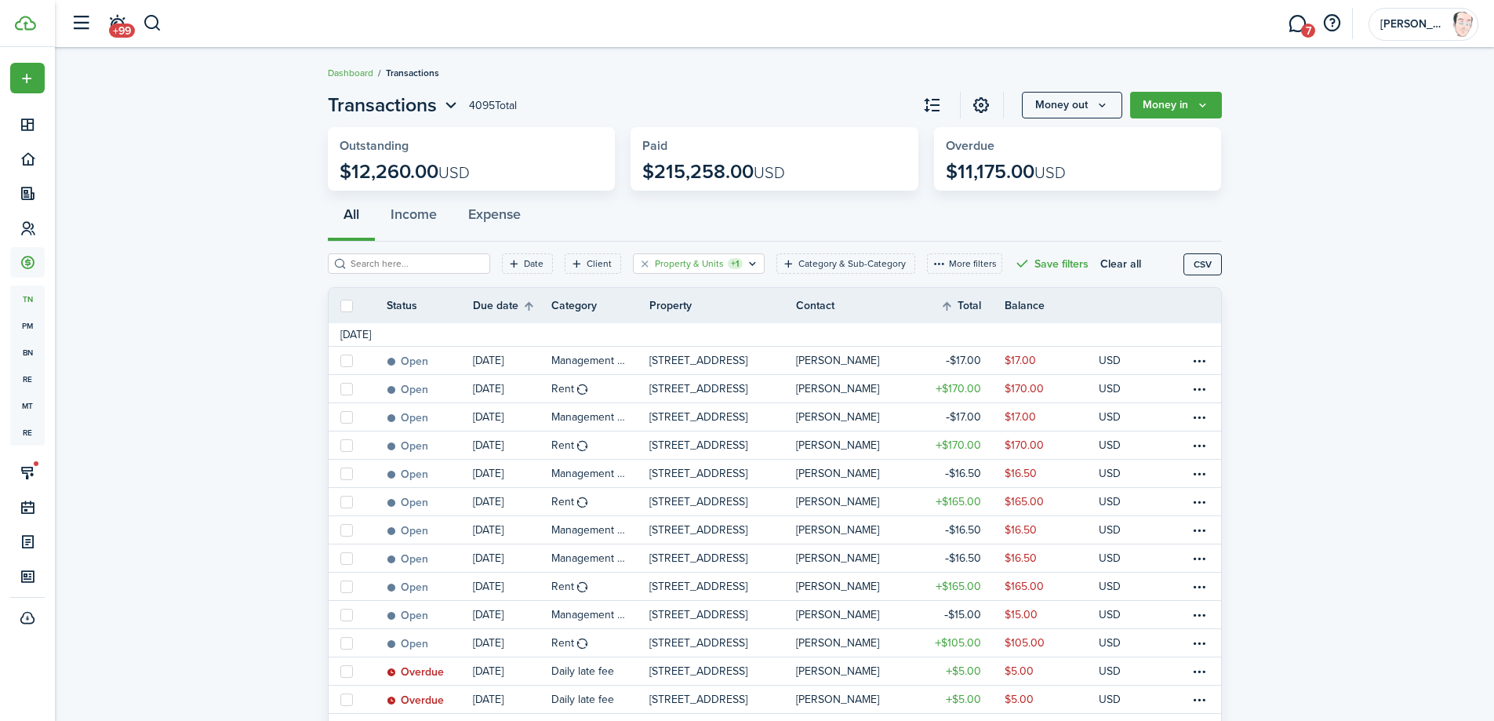
click at [688, 264] on filter-tag-label "Property & Units" at bounding box center [689, 263] width 69 height 14
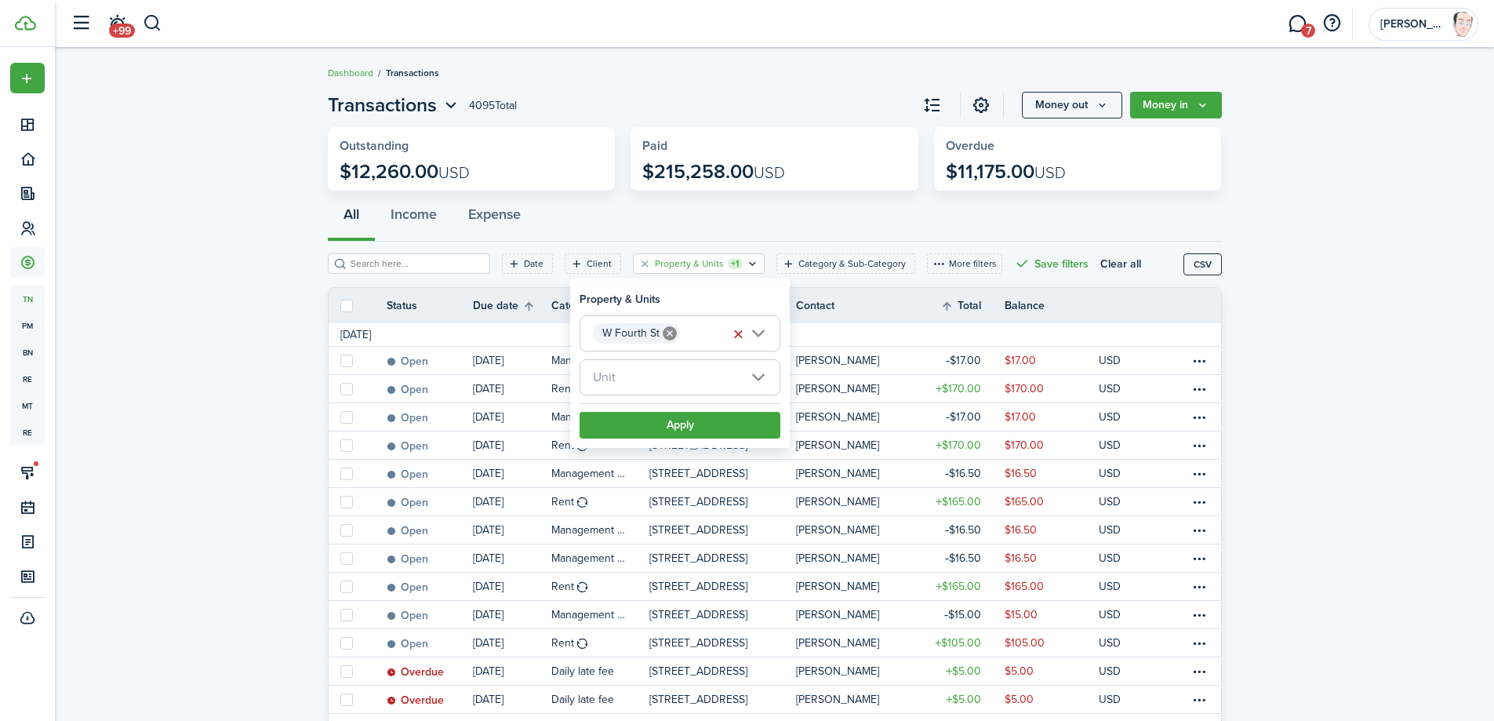
click at [681, 376] on span "Unit" at bounding box center [679, 377] width 199 height 35
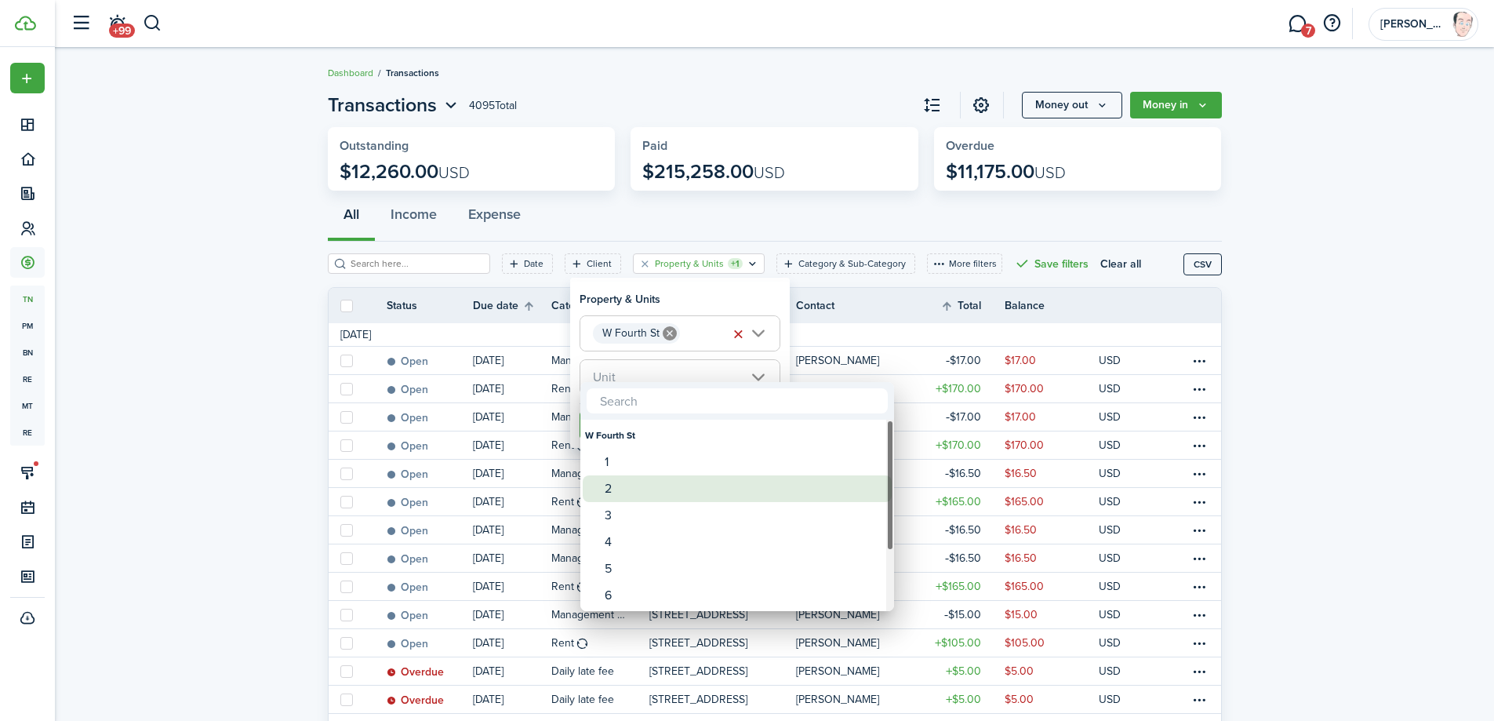
click at [615, 492] on div "2" at bounding box center [744, 488] width 278 height 27
type input "2"
click at [865, 279] on div at bounding box center [747, 360] width 1745 height 971
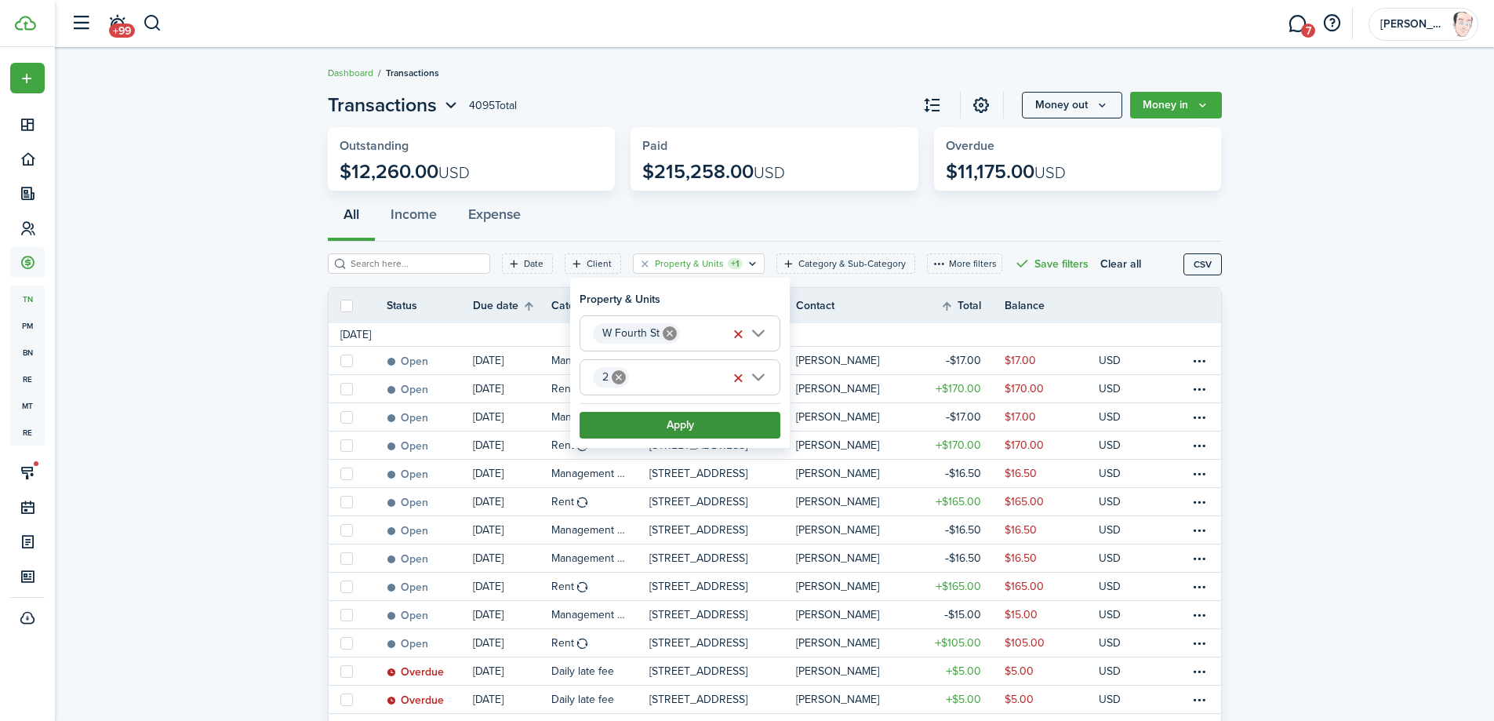
click at [674, 429] on button "Apply" at bounding box center [679, 425] width 201 height 27
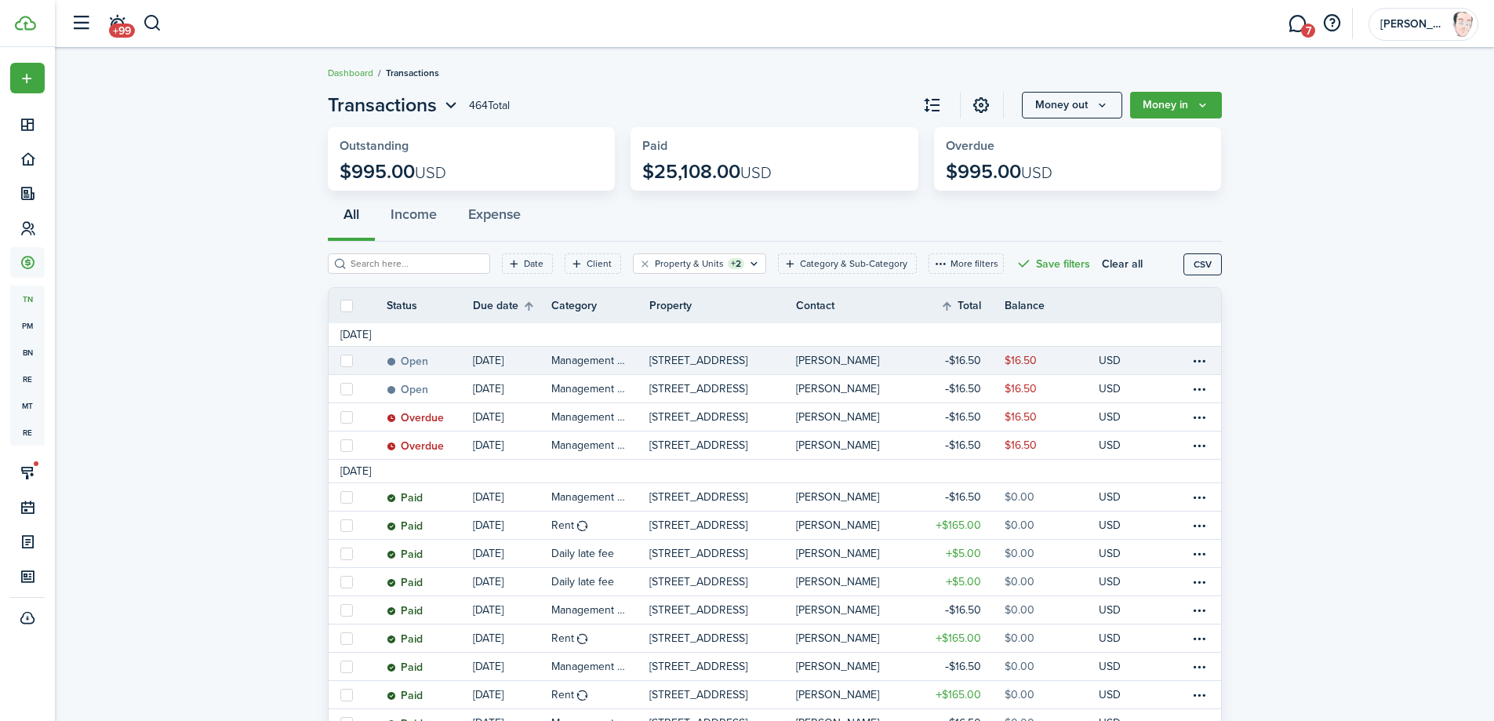
click at [347, 359] on label at bounding box center [346, 360] width 13 height 13
click at [340, 360] on input "checkbox" at bounding box center [340, 360] width 1 height 1
checkbox input "true"
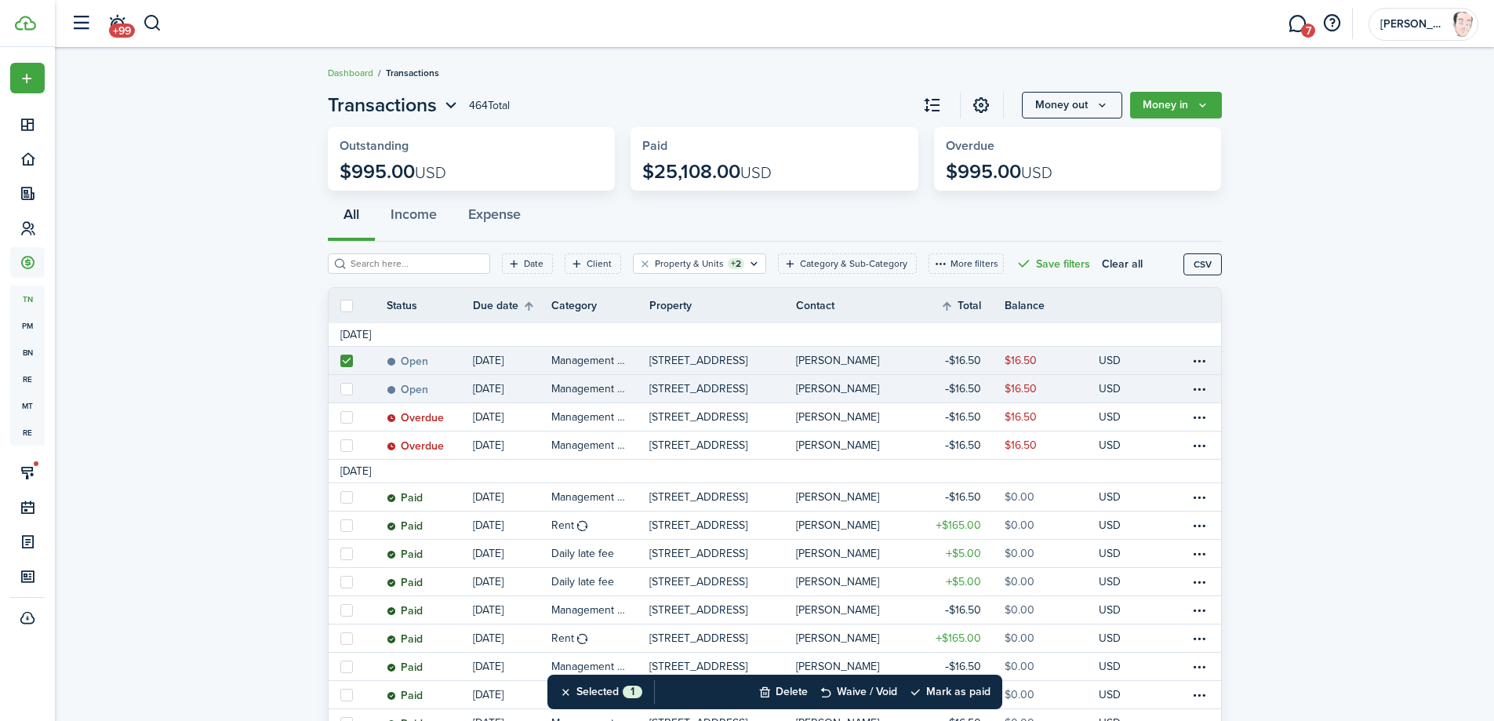
click at [347, 390] on label at bounding box center [346, 389] width 13 height 13
click at [340, 389] on input "checkbox" at bounding box center [340, 388] width 1 height 1
checkbox input "true"
click at [348, 414] on label at bounding box center [346, 417] width 13 height 13
click at [340, 416] on input "checkbox" at bounding box center [340, 416] width 1 height 1
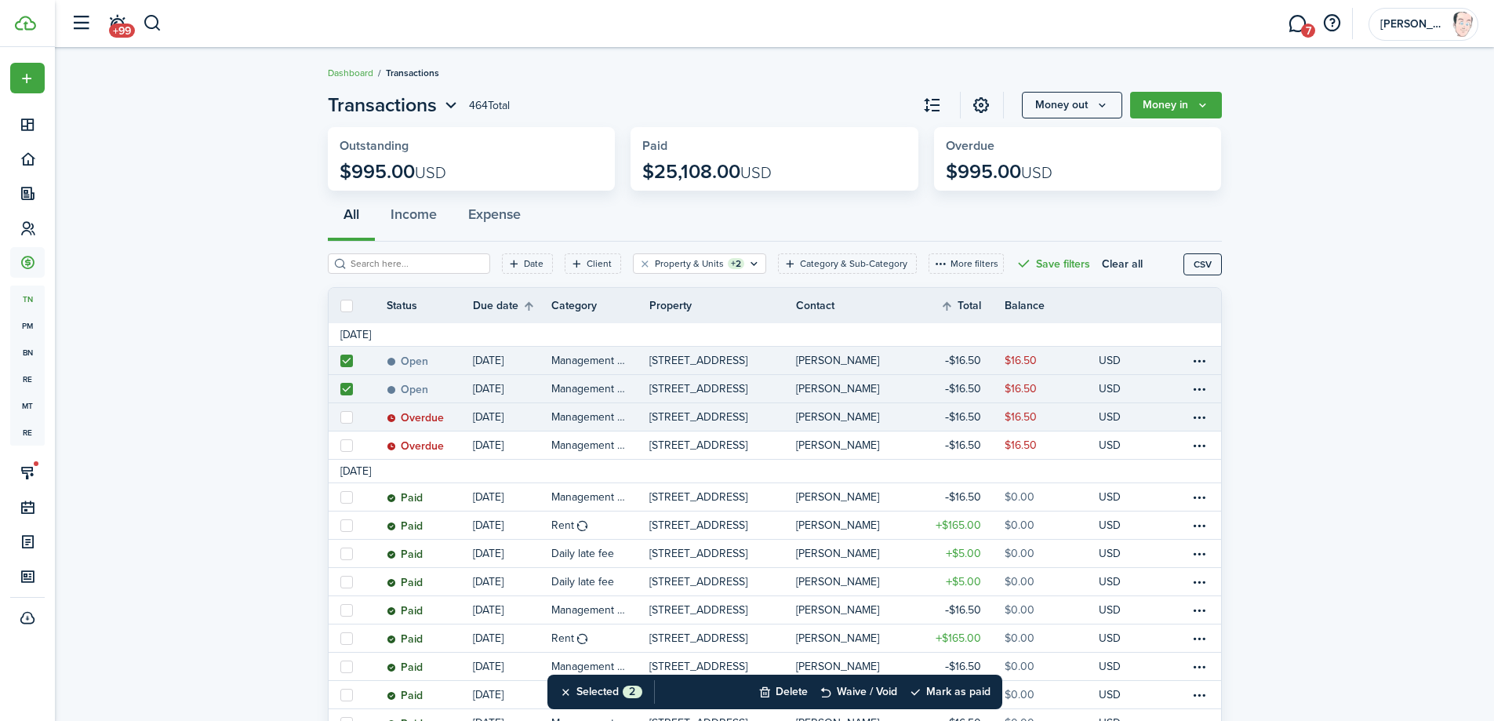
checkbox input "true"
click at [350, 449] on label at bounding box center [346, 445] width 13 height 13
click at [340, 445] on input "checkbox" at bounding box center [340, 445] width 1 height 1
checkbox input "true"
click at [790, 691] on button "Delete" at bounding box center [782, 691] width 49 height 35
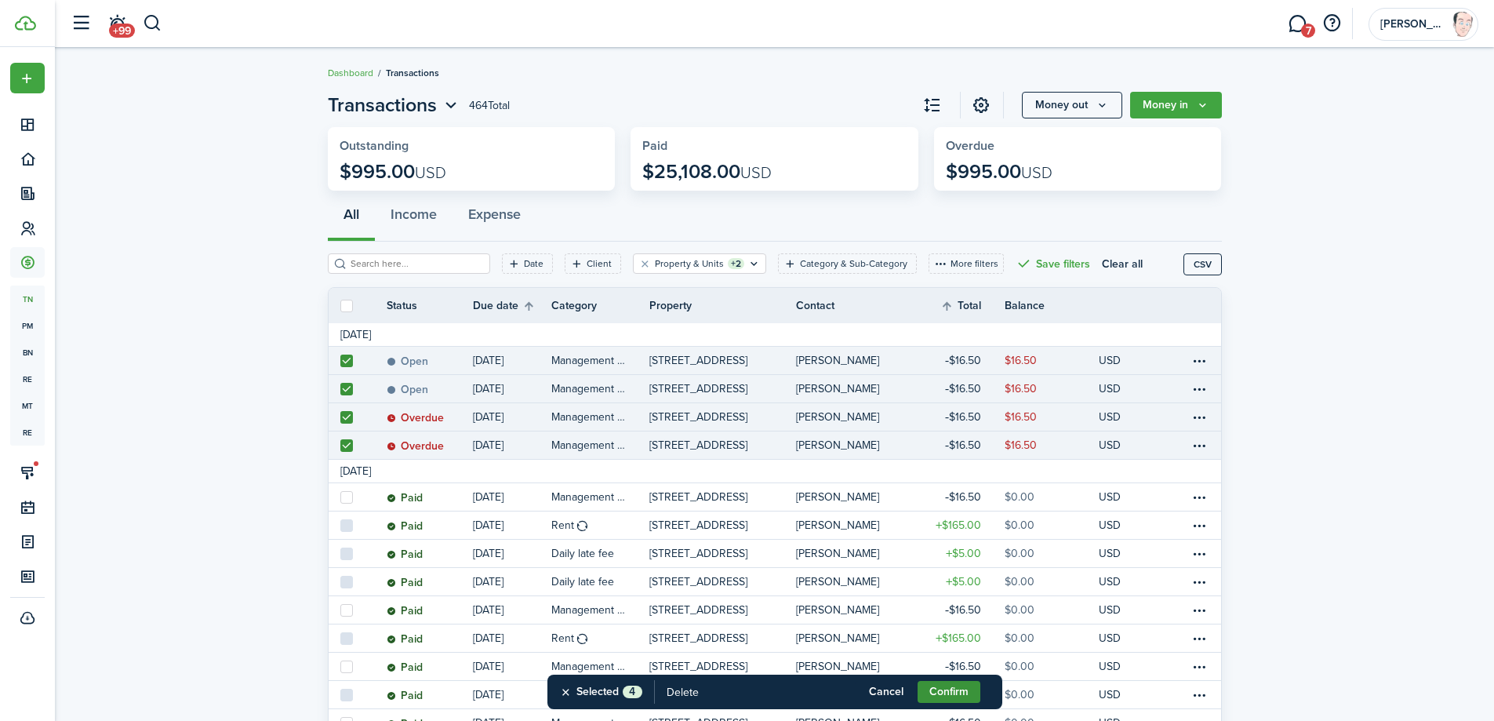
click at [948, 688] on button "Confirm" at bounding box center [948, 692] width 63 height 22
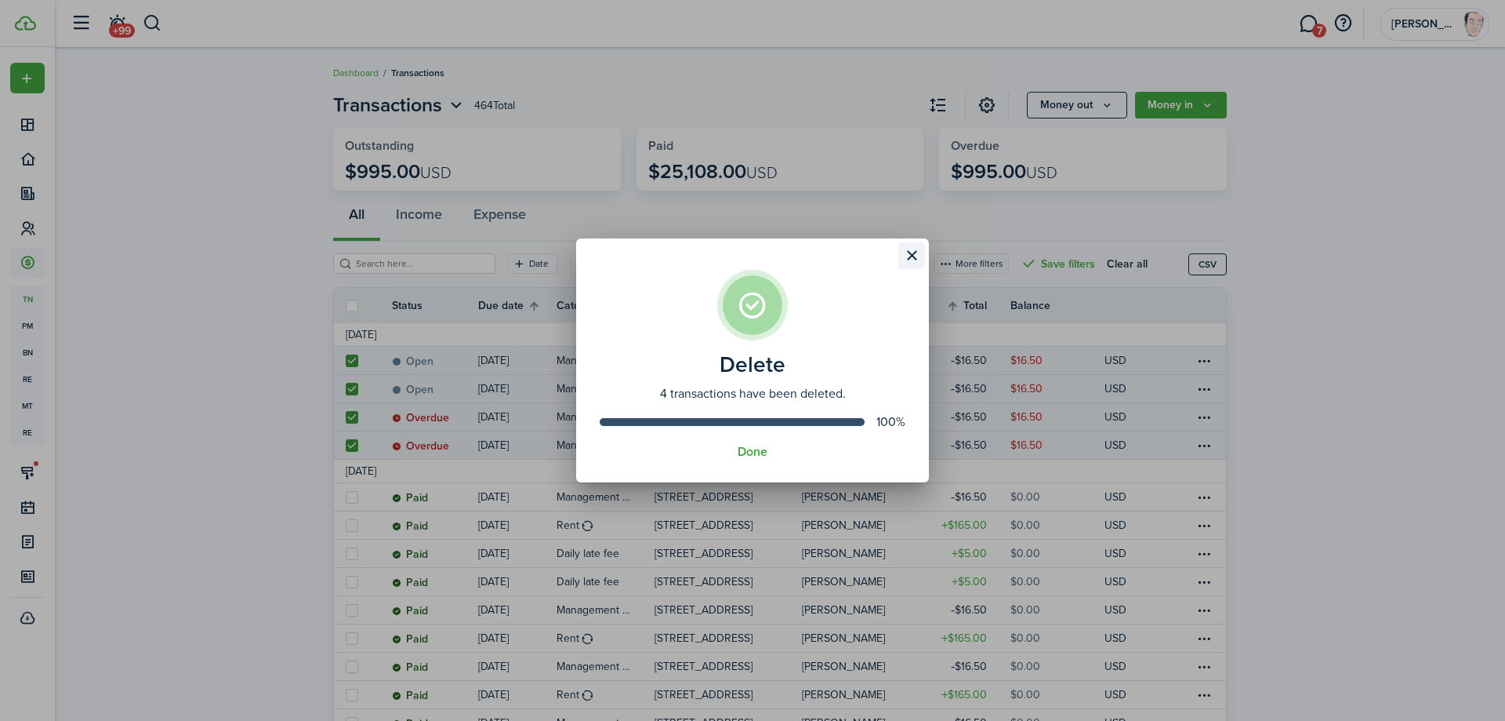
click at [911, 255] on button "Close modal" at bounding box center [912, 255] width 27 height 27
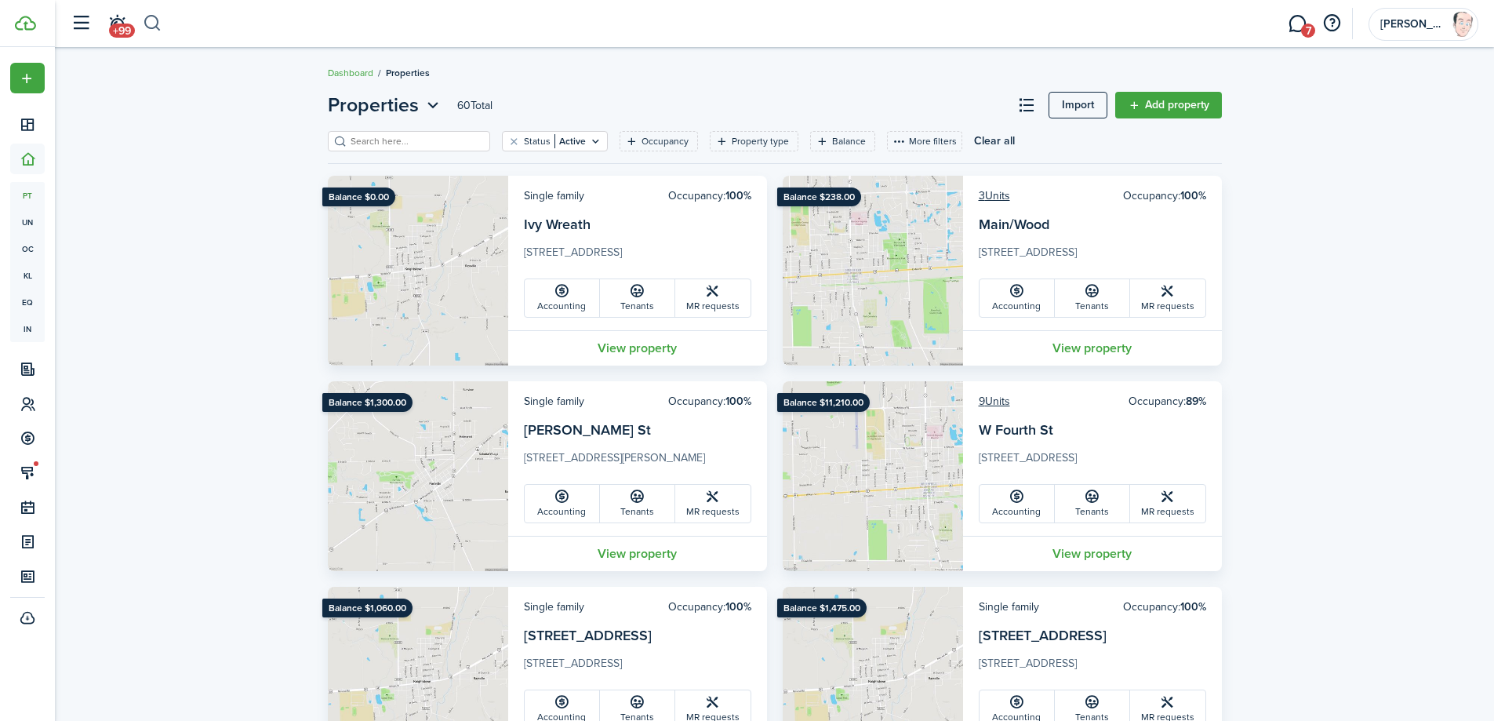
click at [154, 20] on button "button" at bounding box center [153, 23] width 20 height 27
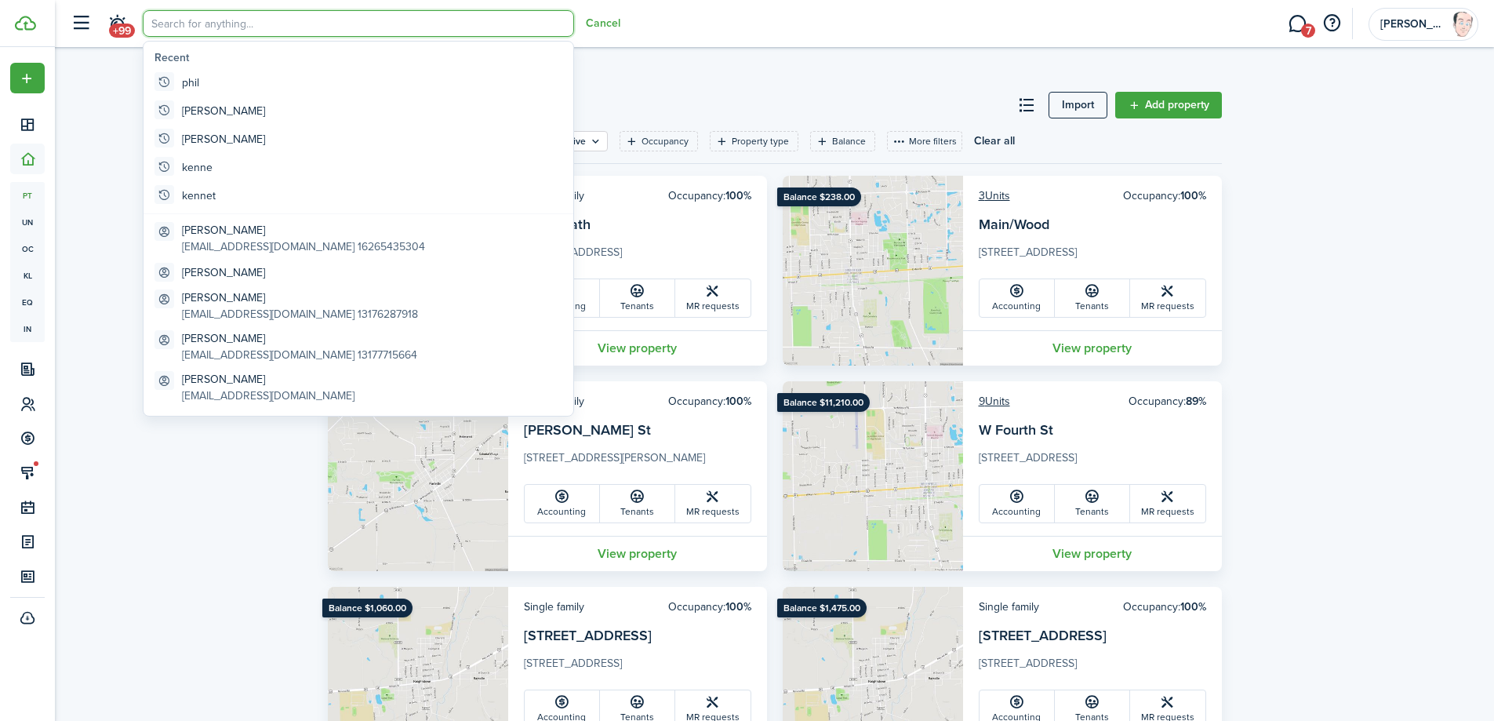
click at [210, 80] on global-search-item "phil" at bounding box center [358, 82] width 420 height 28
type input "phil"
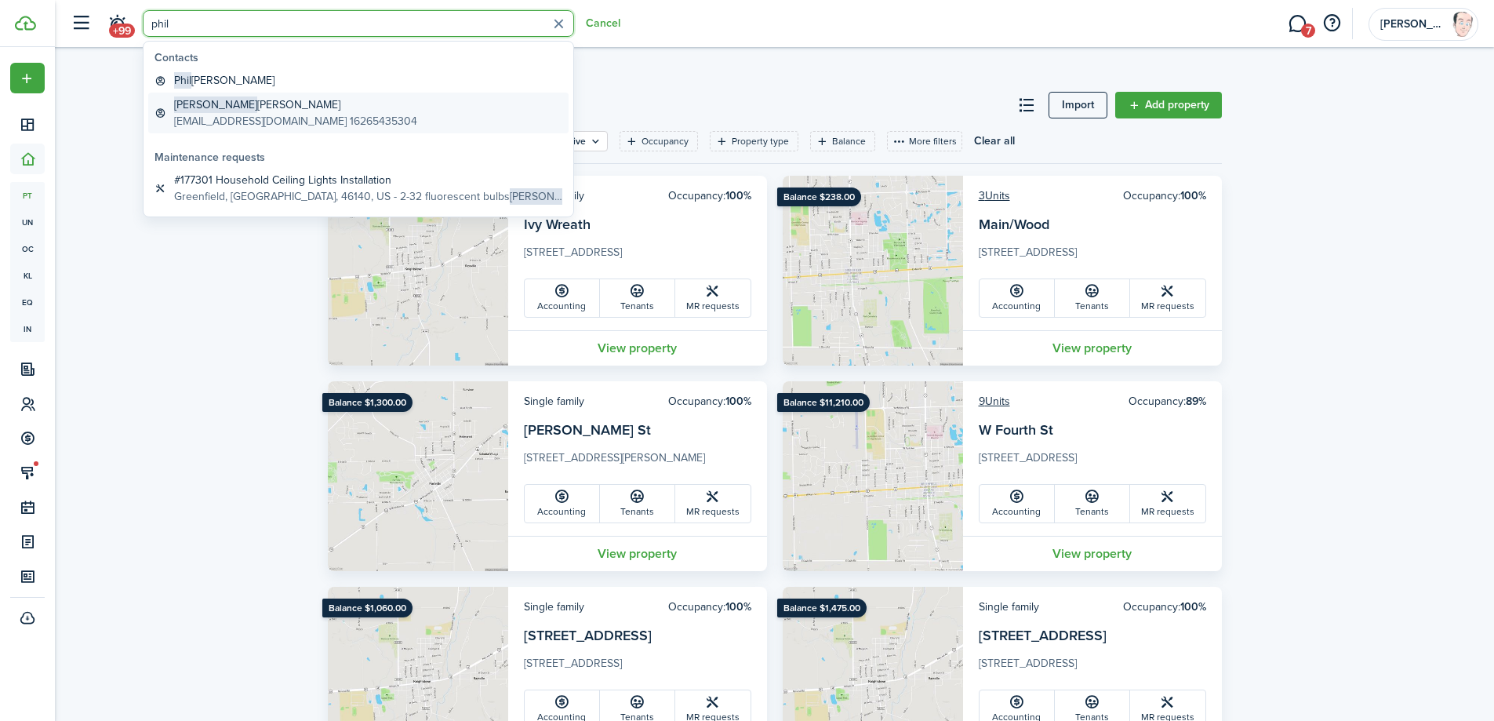
click at [240, 114] on global-search-item-description "[EMAIL_ADDRESS][DOMAIN_NAME] 16265435304" at bounding box center [295, 121] width 243 height 16
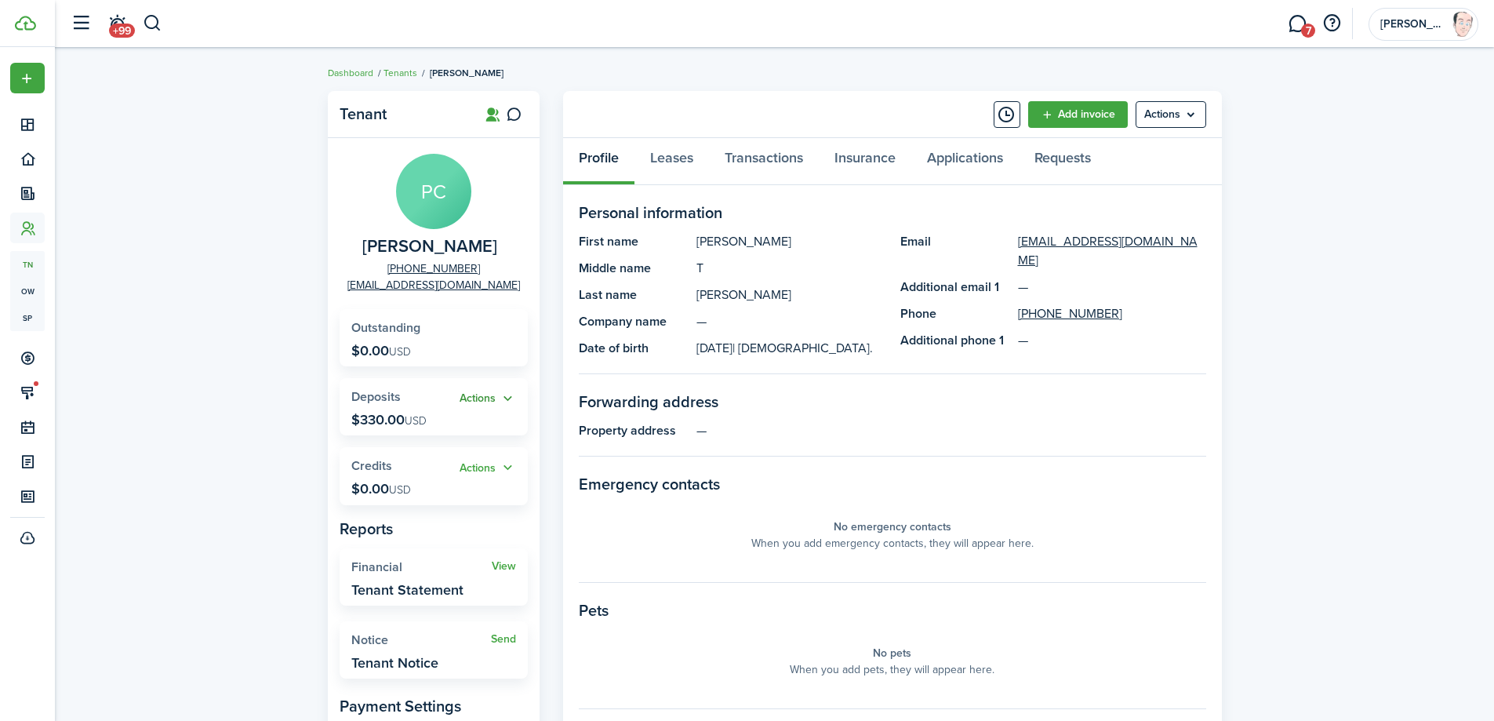
click at [465, 399] on button "Actions" at bounding box center [487, 399] width 56 height 18
click at [417, 484] on link "Return" at bounding box center [447, 483] width 137 height 27
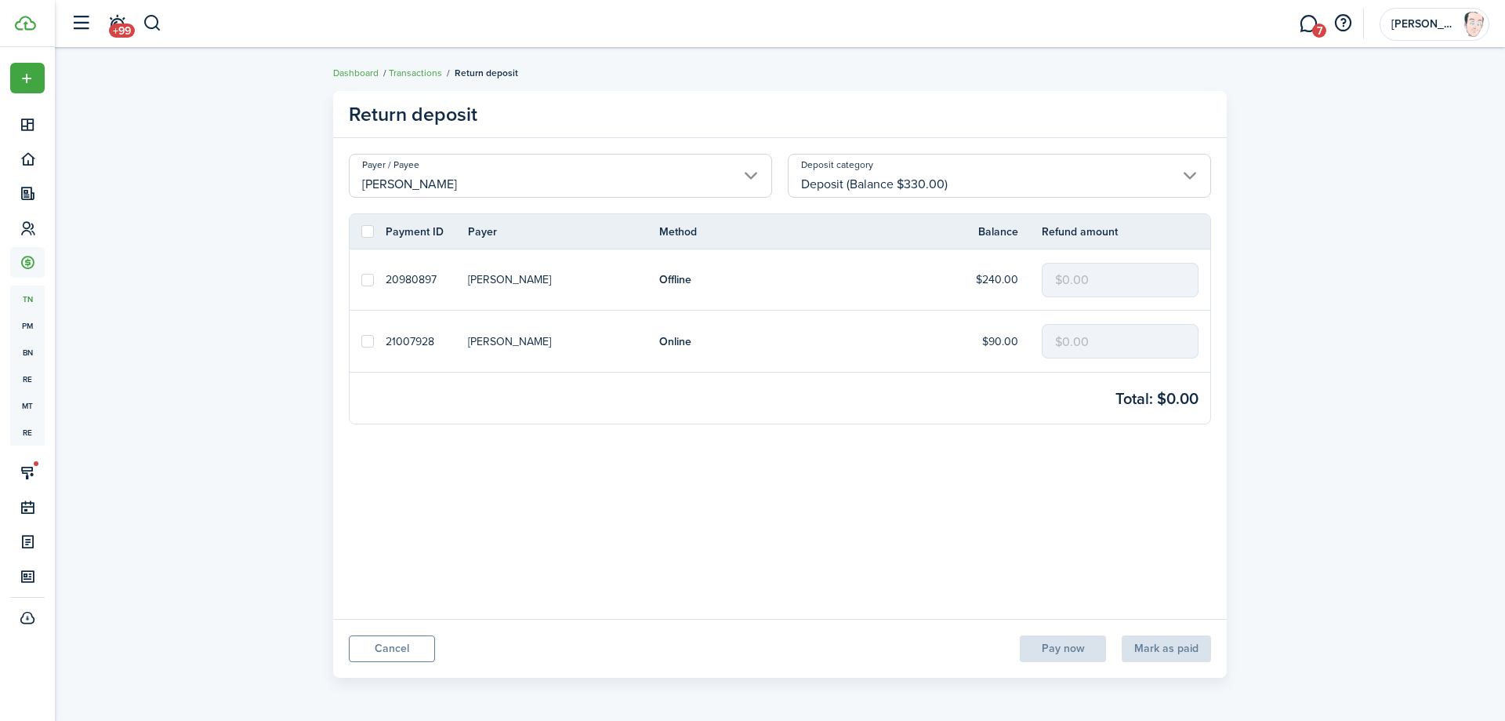
click at [367, 231] on label at bounding box center [367, 231] width 13 height 13
click at [361, 231] on input "checkbox" at bounding box center [361, 231] width 1 height 1
checkbox input "true"
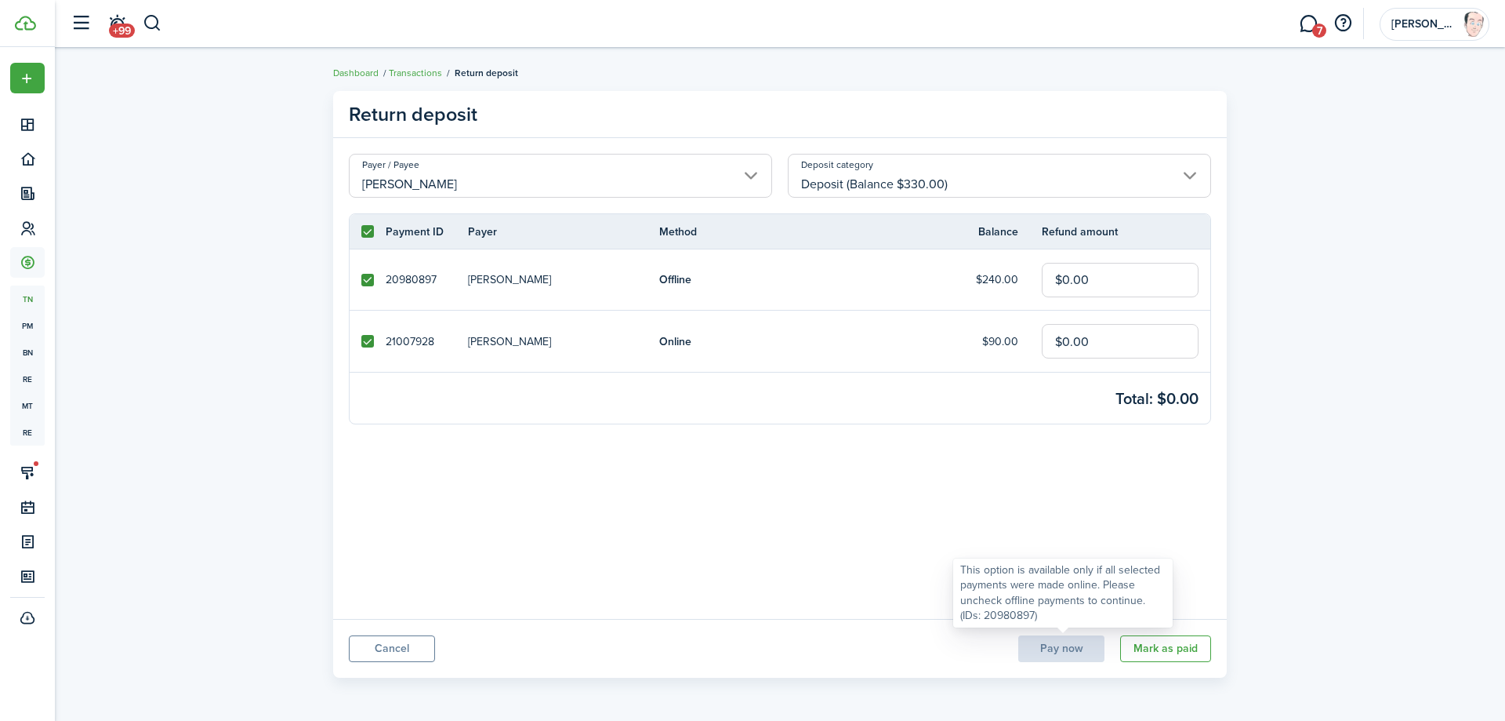
click at [1061, 649] on div "Pay now" at bounding box center [1062, 648] width 102 height 27
click at [366, 238] on tr "Payment ID Payer Method Balance Refund amount" at bounding box center [780, 231] width 861 height 16
click at [366, 231] on label at bounding box center [367, 231] width 13 height 13
click at [361, 231] on input "checkbox" at bounding box center [361, 231] width 1 height 1
checkbox input "false"
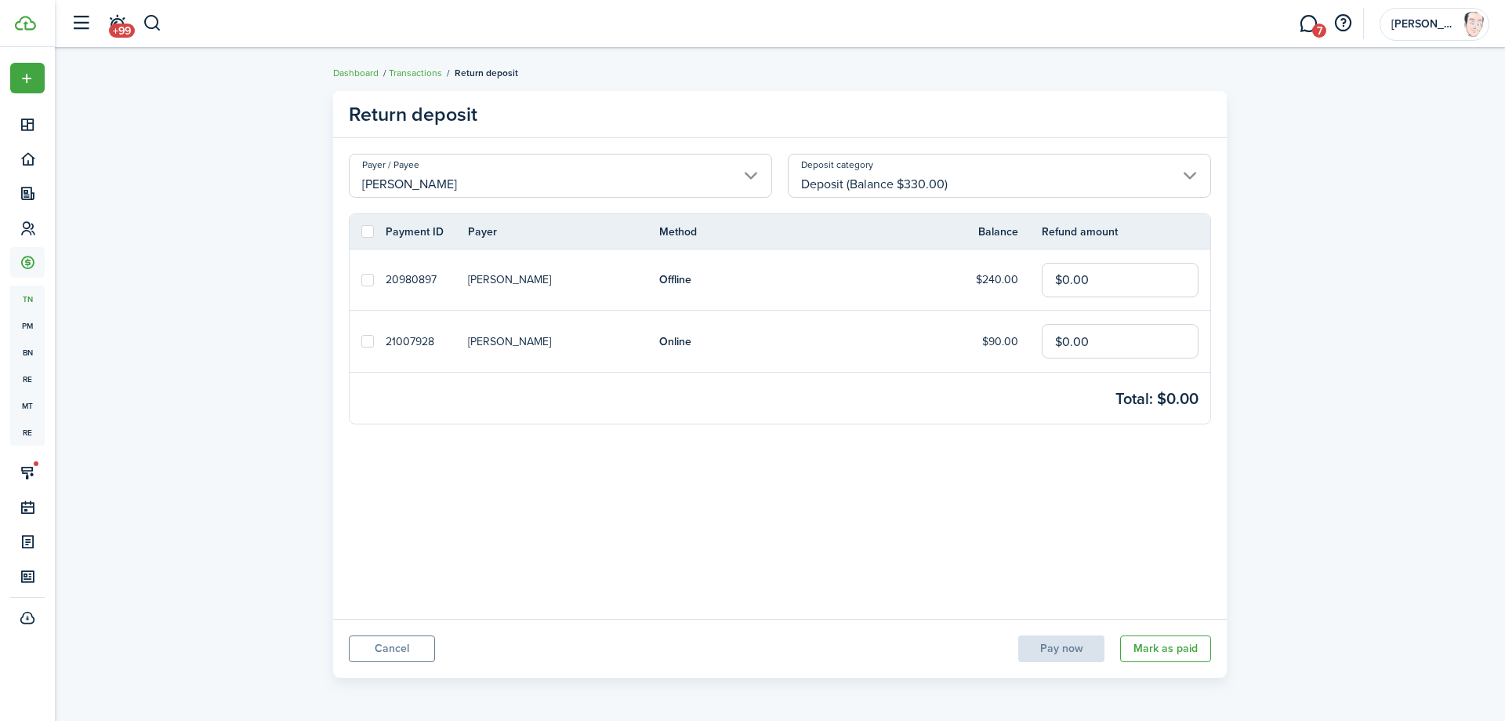
checkbox input "false"
click at [153, 25] on button "button" at bounding box center [153, 23] width 20 height 27
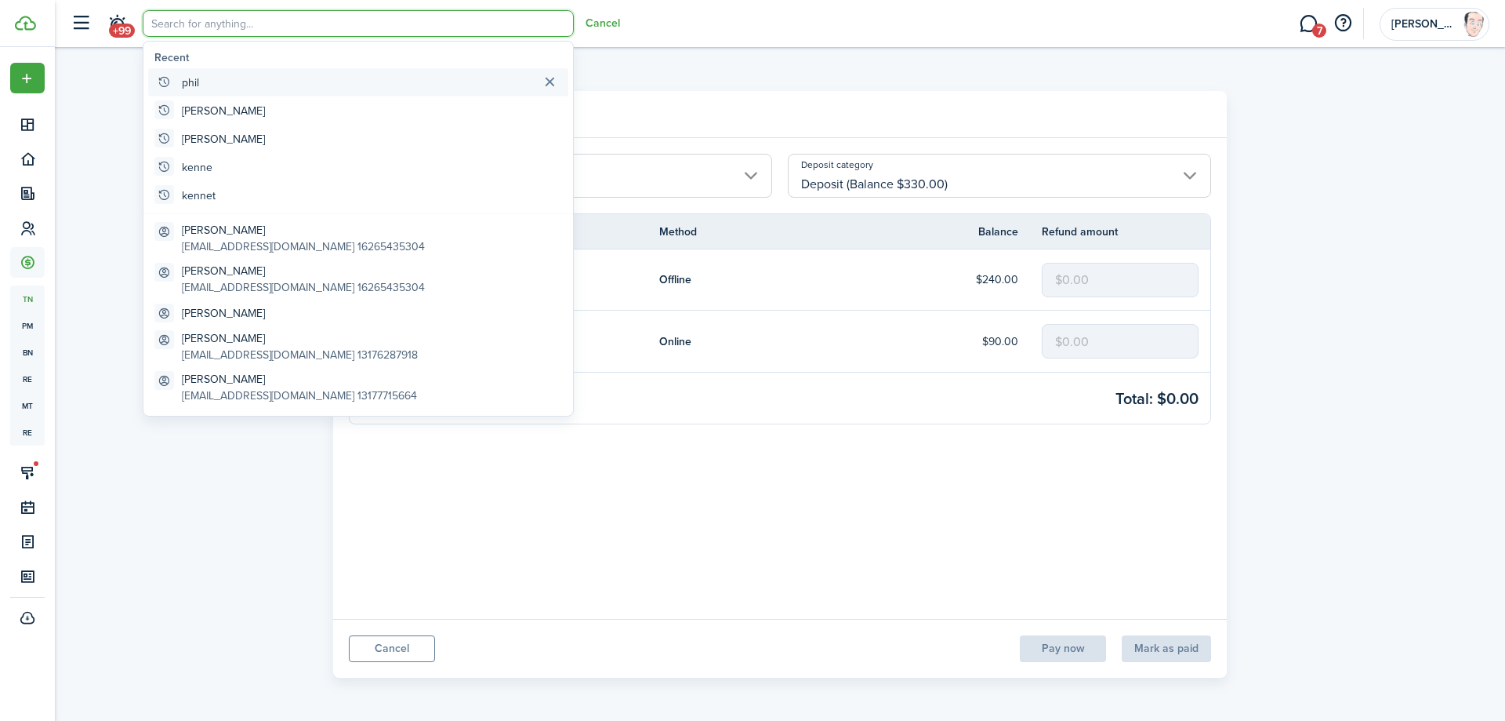
click at [202, 87] on global-search-item "phil" at bounding box center [358, 82] width 420 height 28
type input "phil"
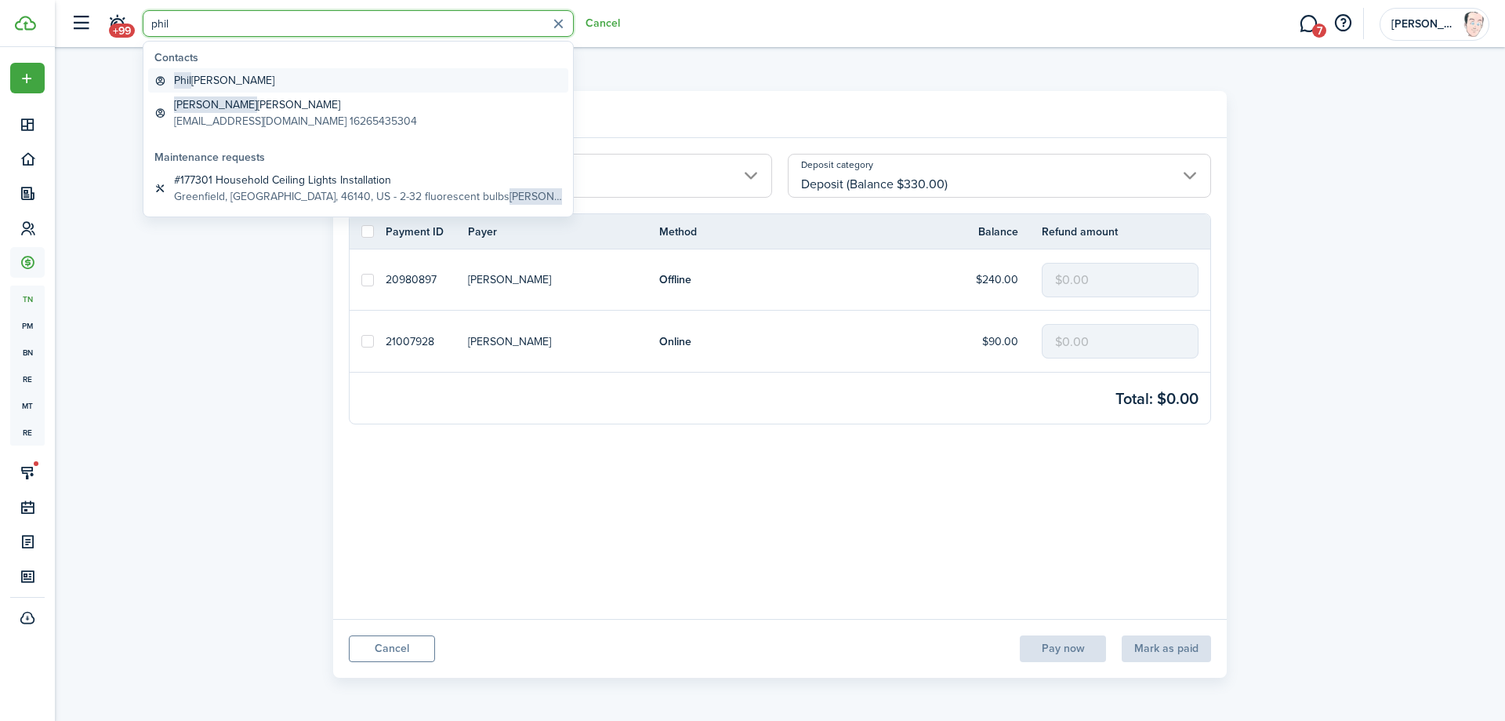
click at [216, 81] on global-search-item-title "[PERSON_NAME]" at bounding box center [224, 80] width 100 height 16
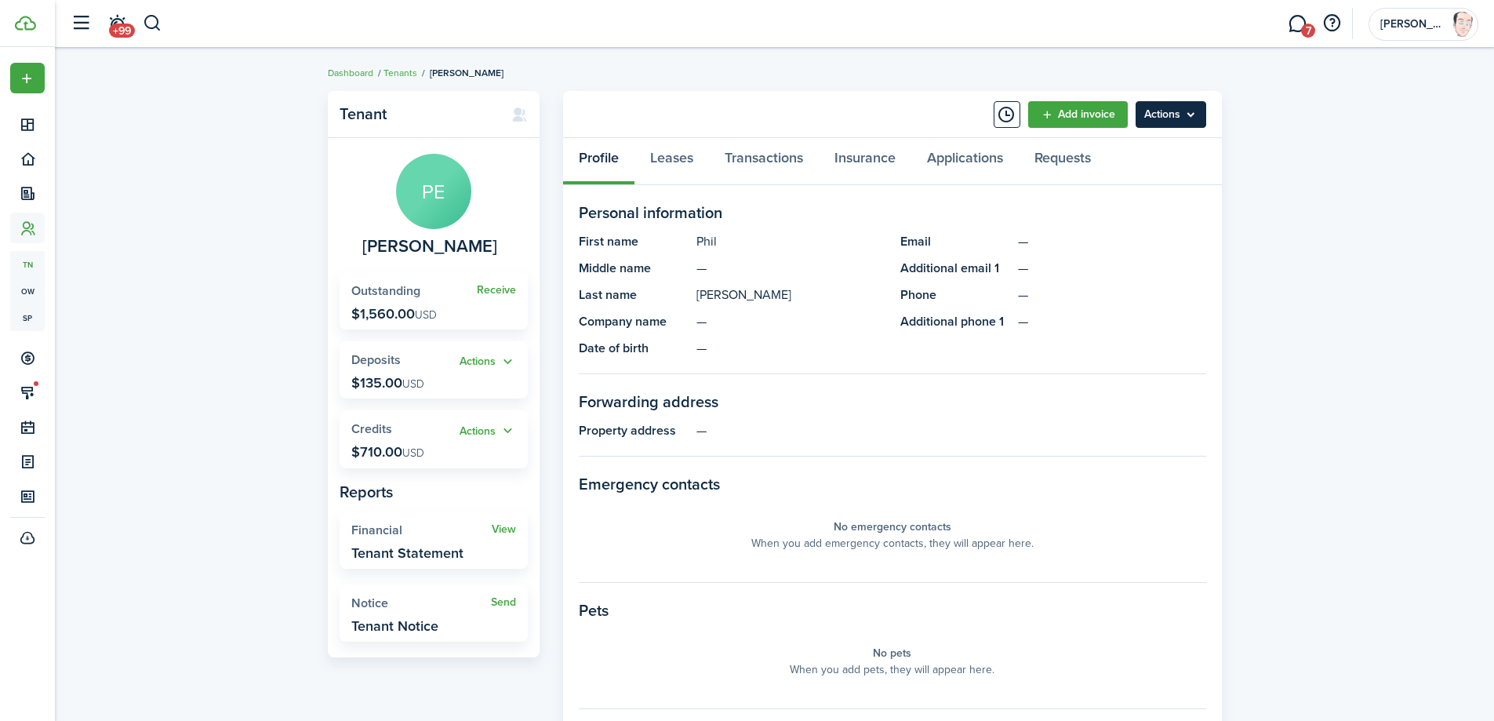
click at [1190, 111] on menu-btn "Actions" at bounding box center [1170, 114] width 71 height 27
click at [1118, 231] on link "Manage bulk invoices" at bounding box center [1137, 231] width 137 height 27
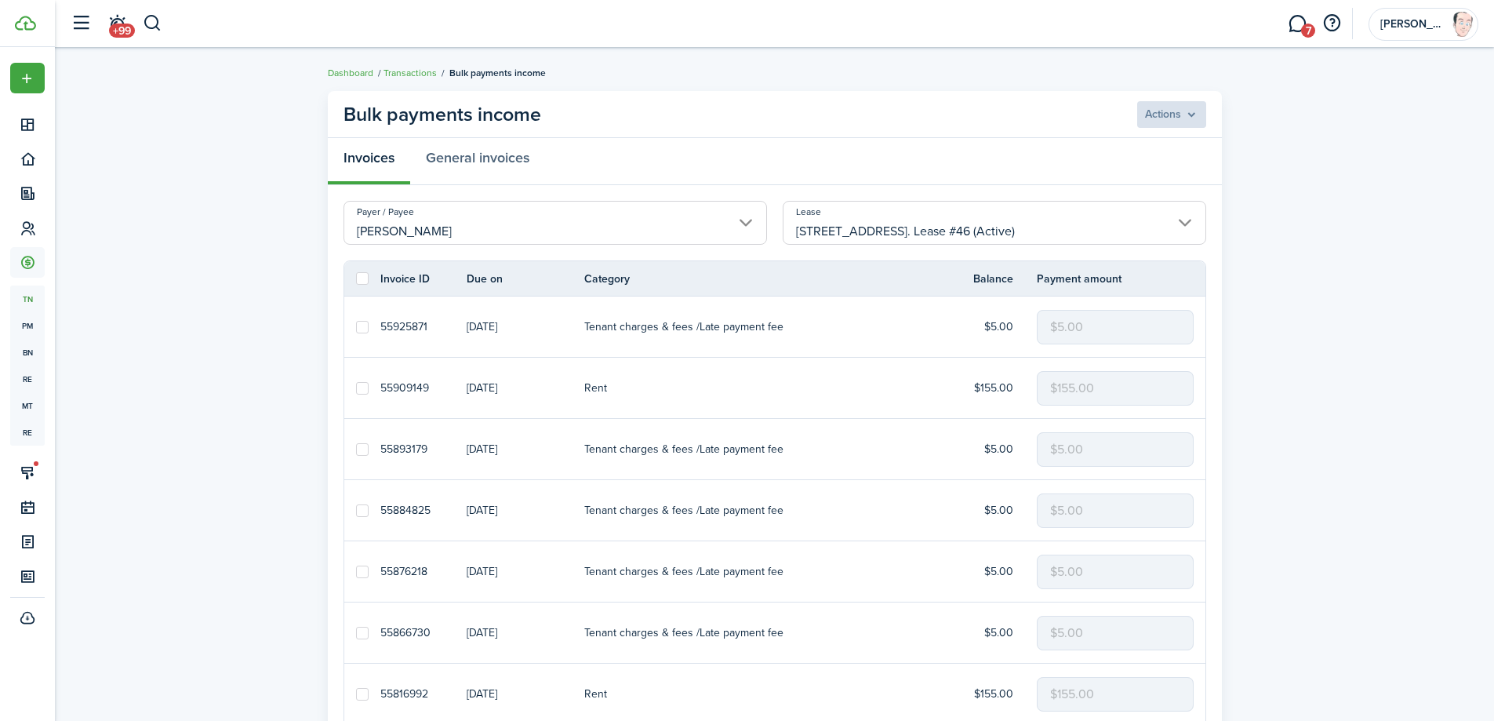
click at [361, 282] on label at bounding box center [362, 278] width 13 height 13
click at [356, 279] on input "checkbox" at bounding box center [355, 278] width 1 height 1
checkbox input "true"
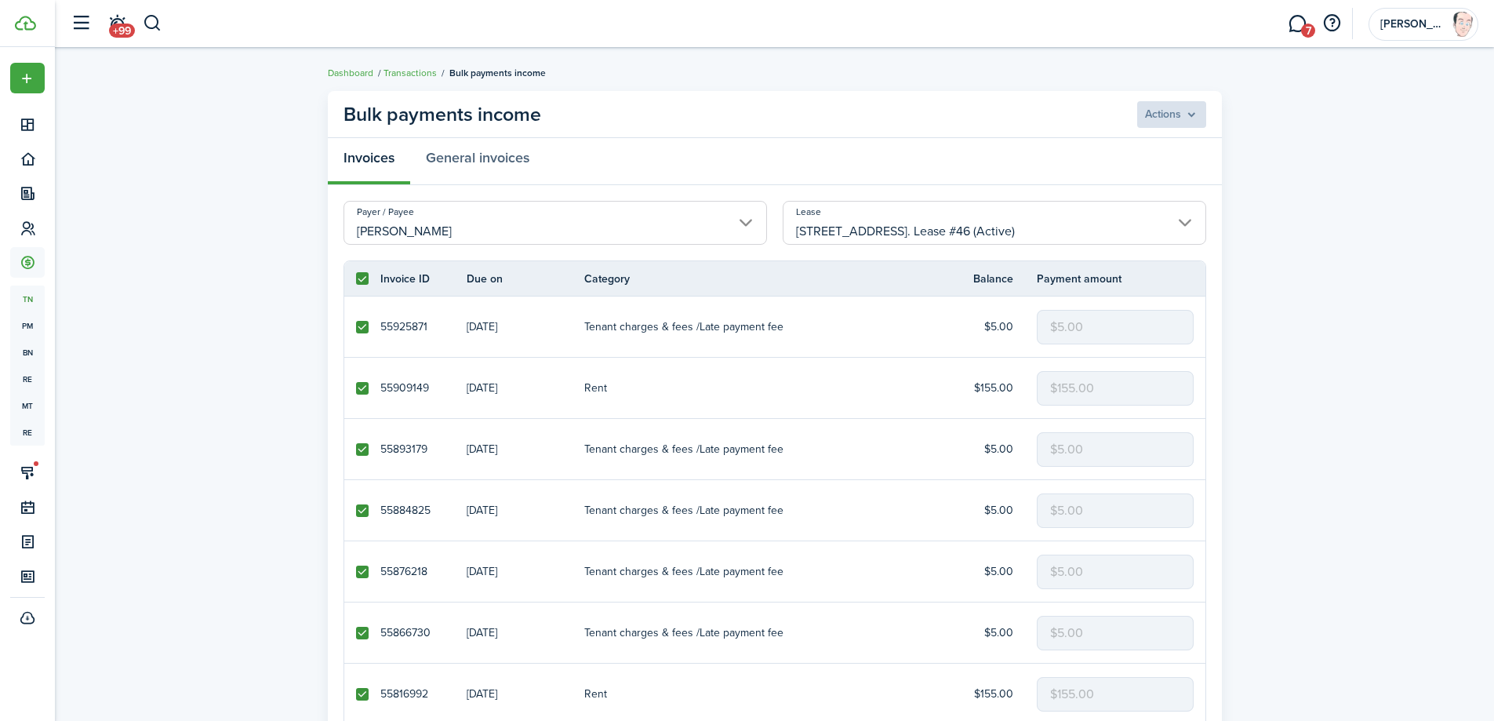
checkbox input "true"
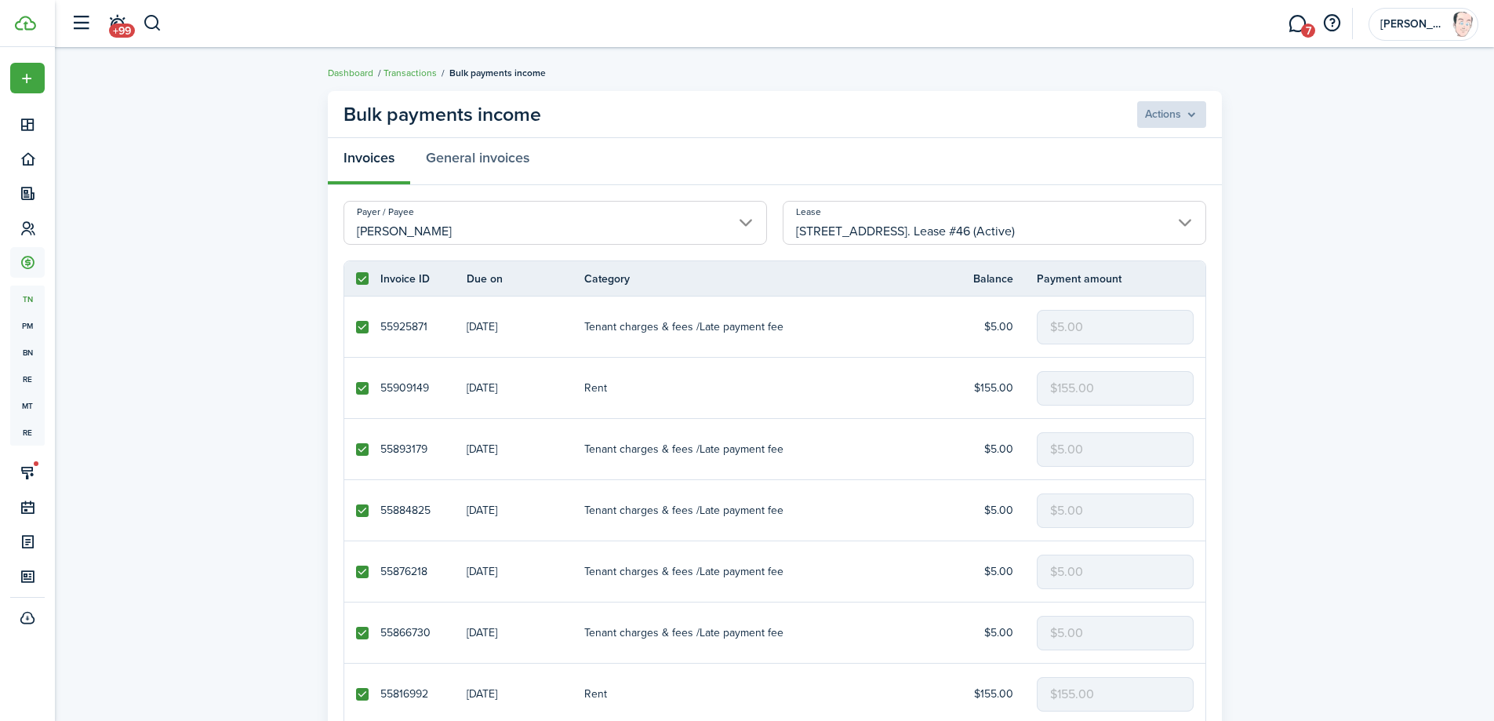
checkbox input "true"
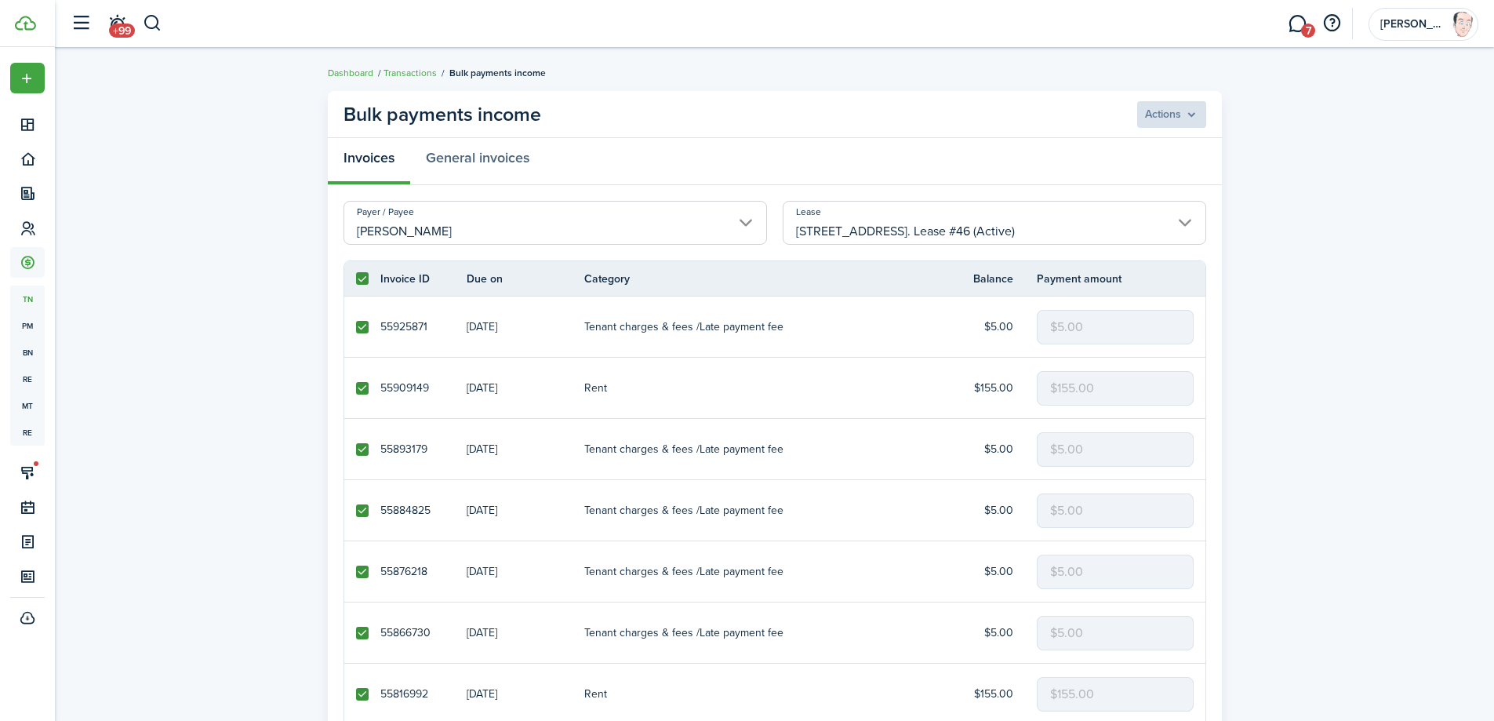
checkbox input "true"
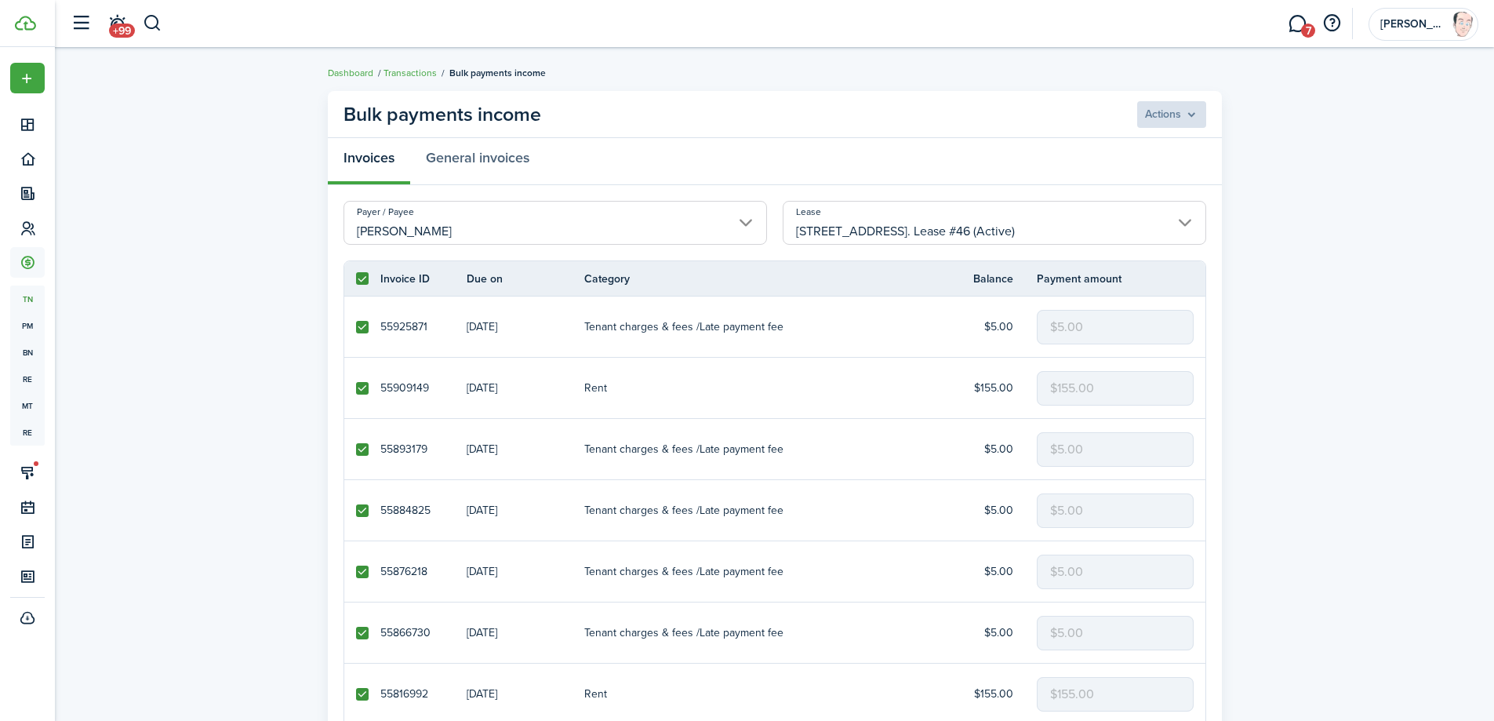
checkbox input "true"
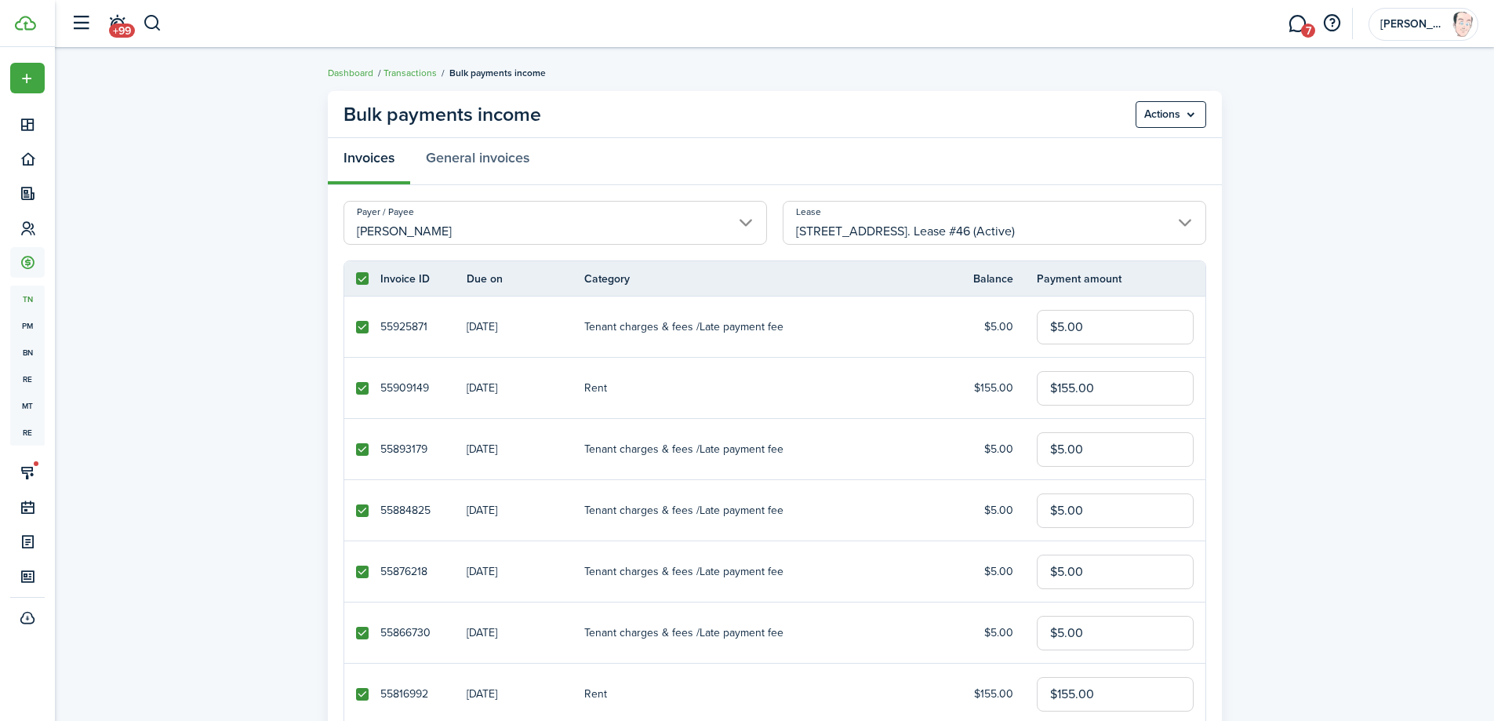
click at [365, 389] on label at bounding box center [362, 388] width 13 height 13
click at [356, 388] on input "checkbox" at bounding box center [355, 387] width 1 height 1
checkbox input "false"
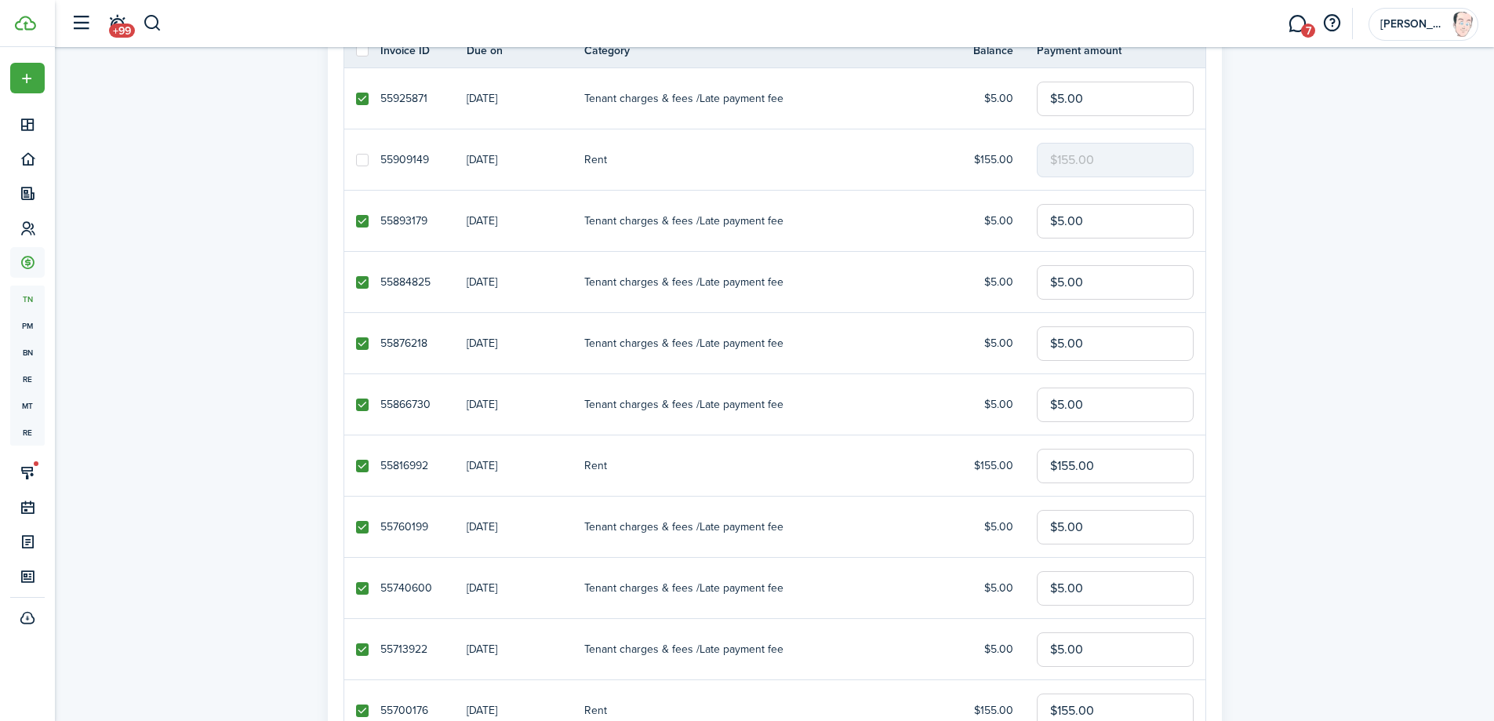
scroll to position [392, 0]
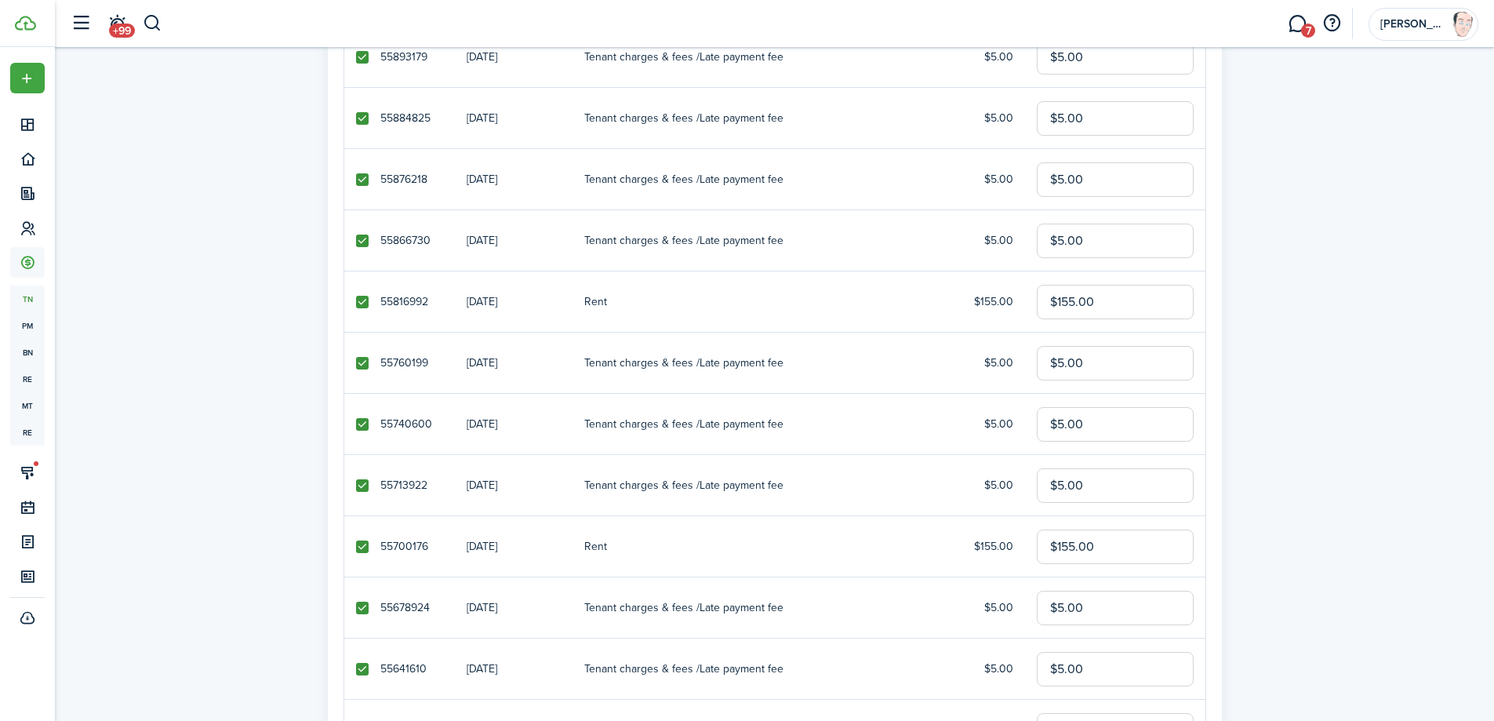
click at [360, 305] on label at bounding box center [362, 302] width 13 height 13
click at [356, 302] on input "checkbox" at bounding box center [355, 301] width 1 height 1
checkbox input "false"
click at [358, 543] on label at bounding box center [362, 546] width 13 height 13
click at [356, 546] on input "checkbox" at bounding box center [355, 546] width 1 height 1
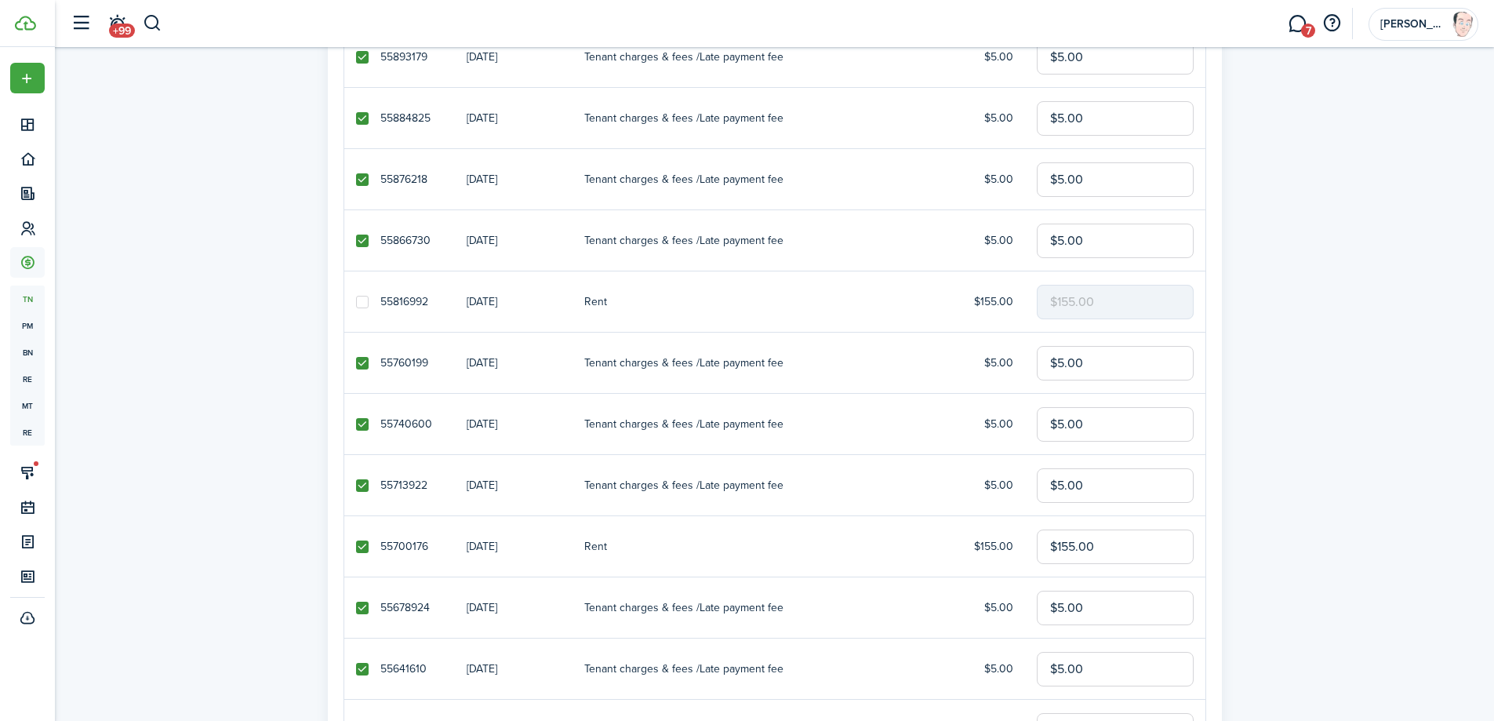
checkbox input "false"
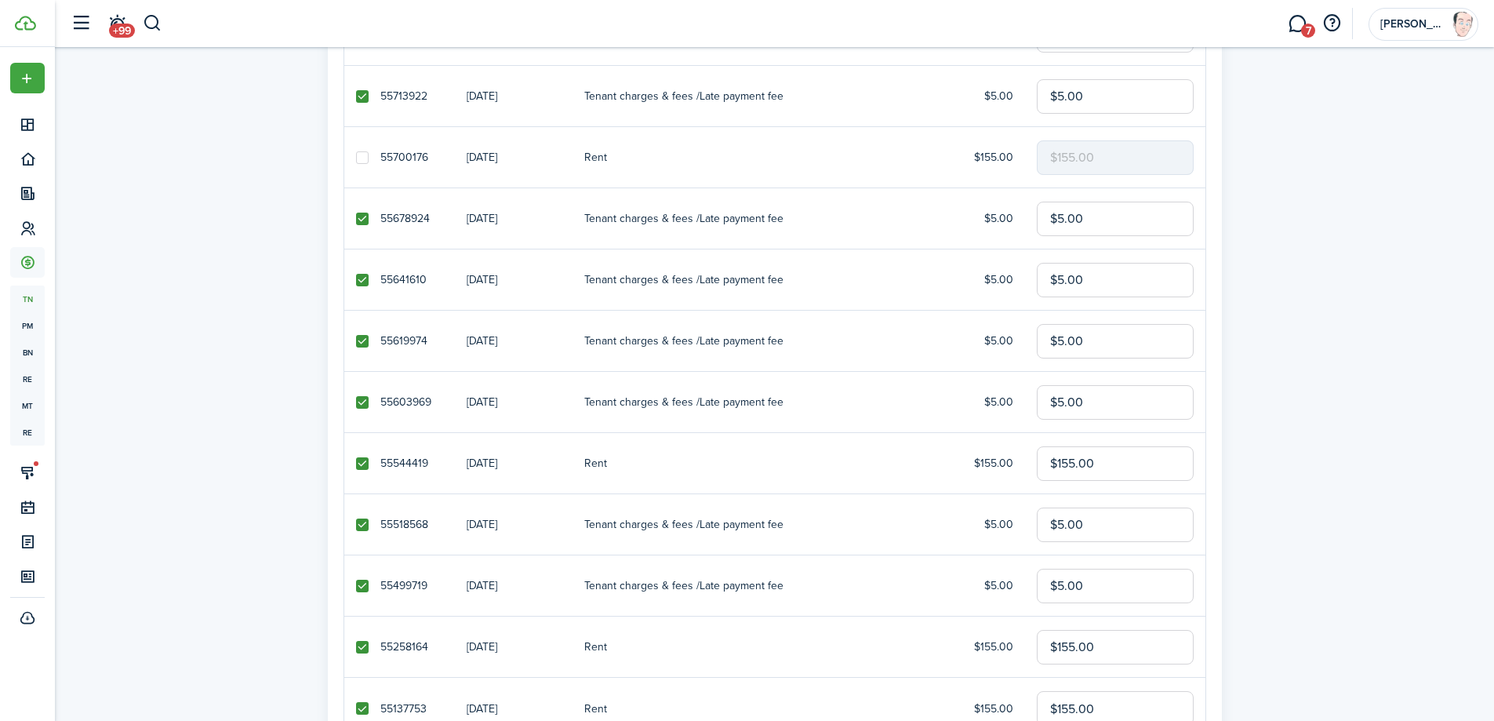
scroll to position [784, 0]
click at [365, 463] on label at bounding box center [362, 460] width 13 height 13
click at [356, 460] on input "checkbox" at bounding box center [355, 459] width 1 height 1
checkbox input "false"
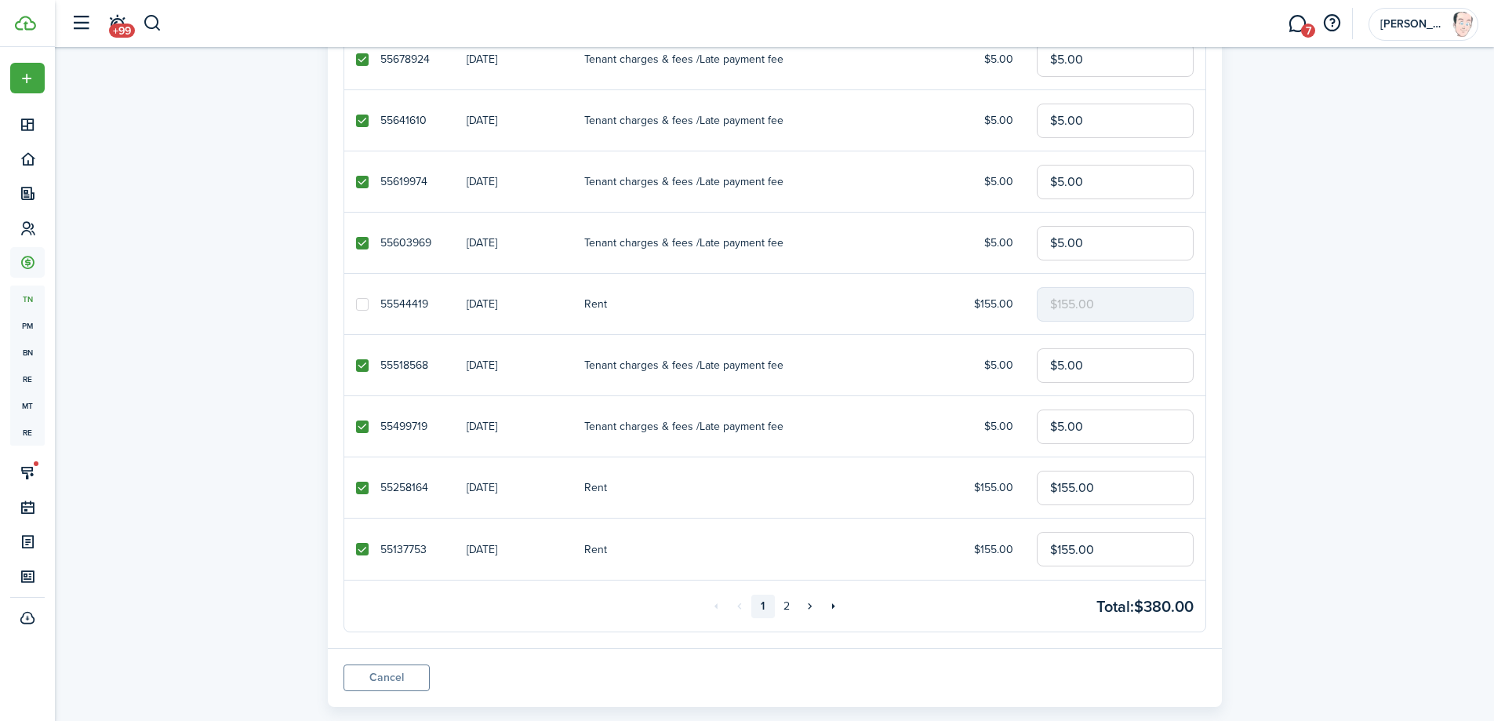
scroll to position [941, 0]
click at [363, 485] on label at bounding box center [362, 487] width 13 height 13
click at [356, 486] on input "checkbox" at bounding box center [355, 486] width 1 height 1
checkbox input "false"
click at [366, 545] on label at bounding box center [362, 548] width 13 height 13
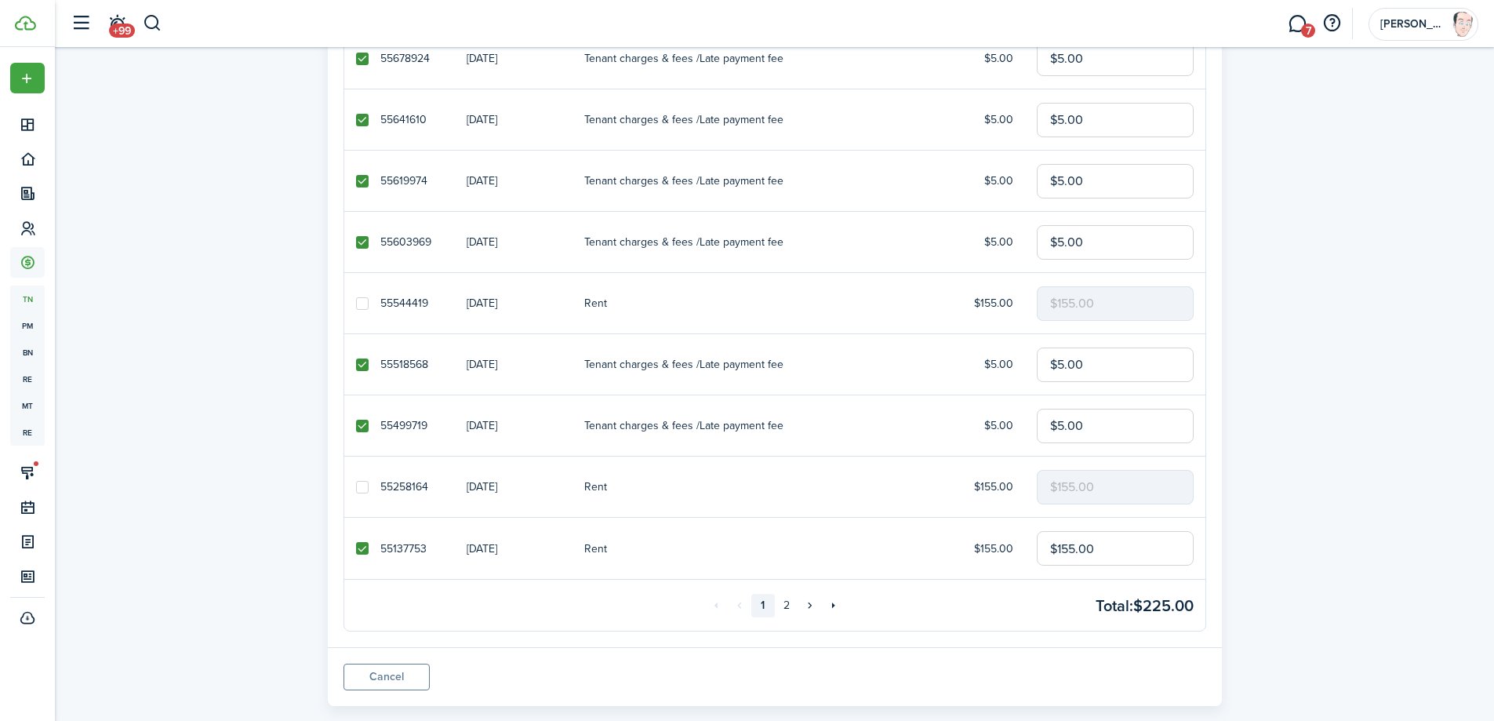
click at [356, 548] on input "checkbox" at bounding box center [355, 548] width 1 height 1
checkbox input "false"
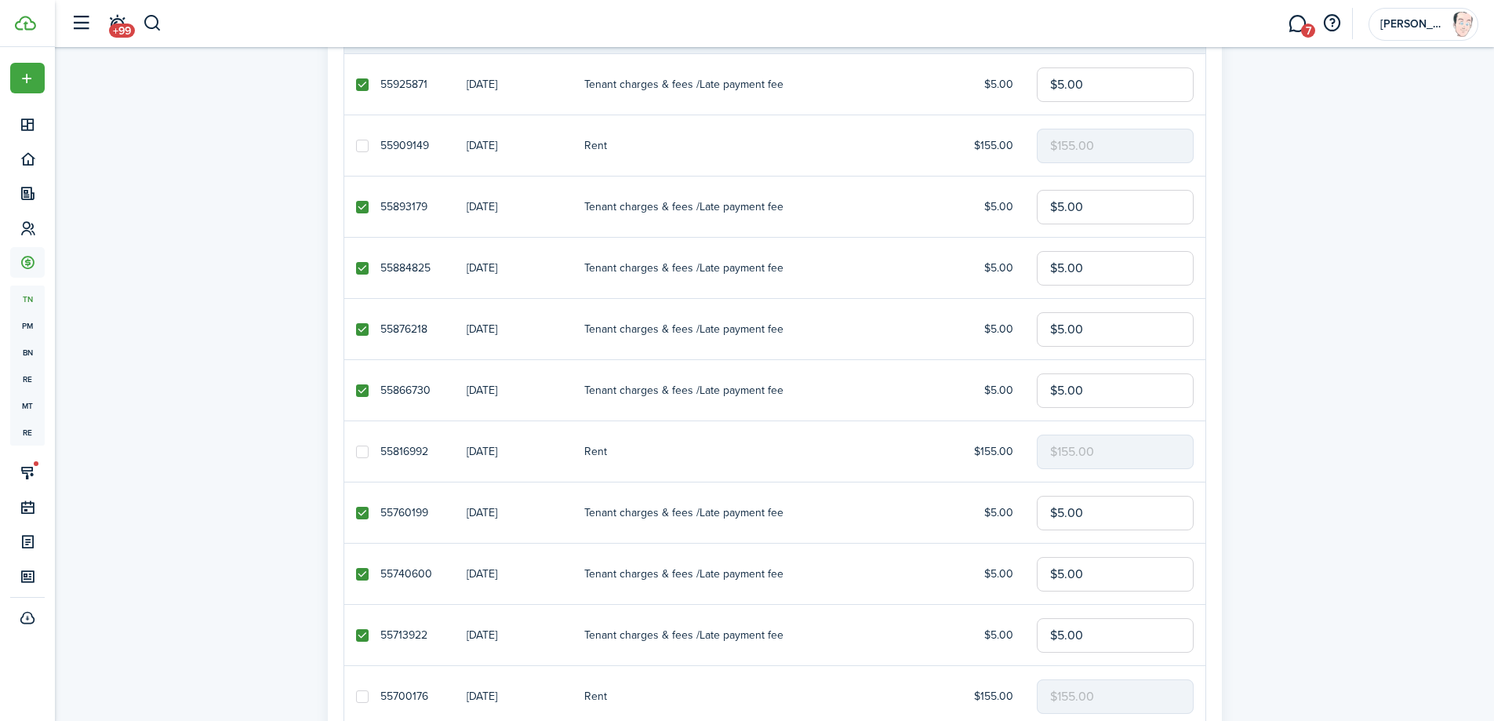
scroll to position [0, 0]
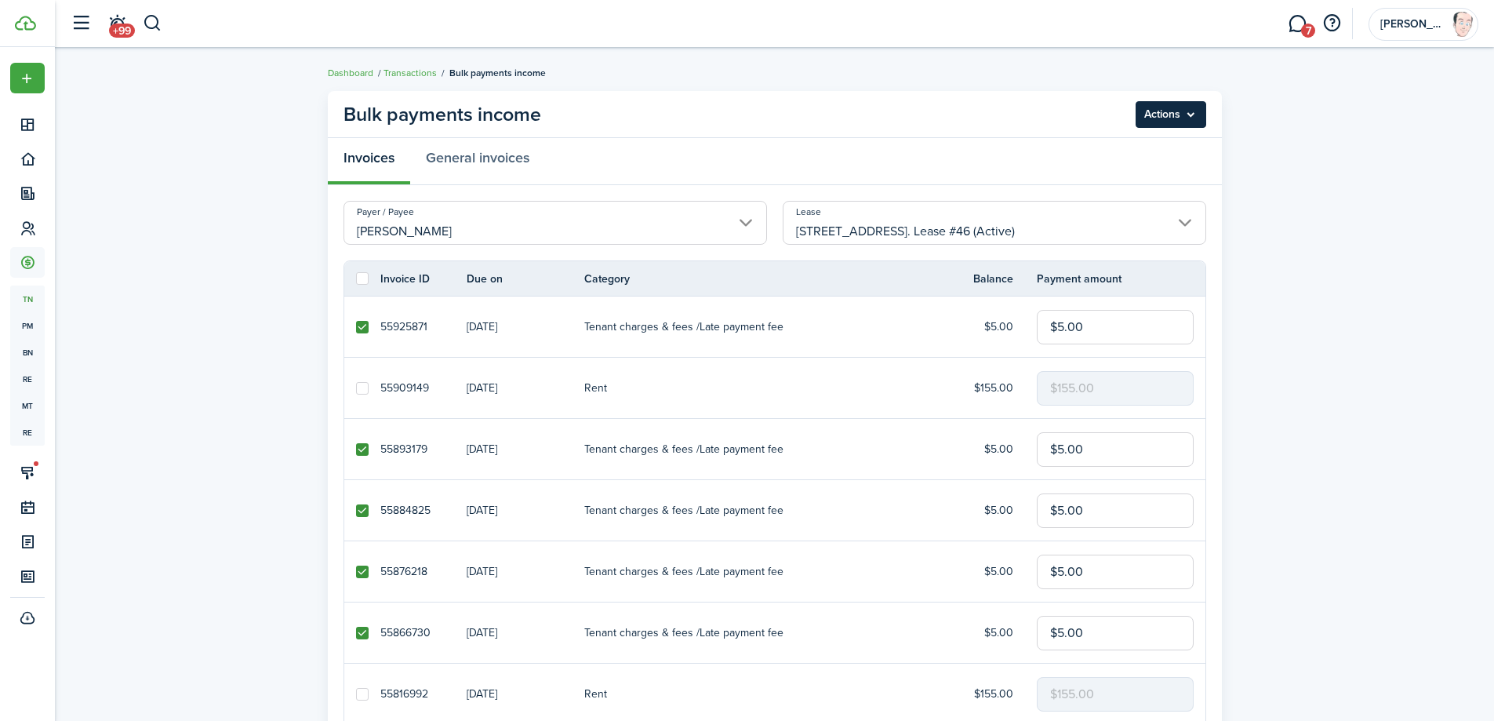
click at [1171, 104] on menu-btn "Actions" at bounding box center [1170, 114] width 71 height 27
click at [1094, 176] on button "Delete" at bounding box center [1137, 176] width 137 height 27
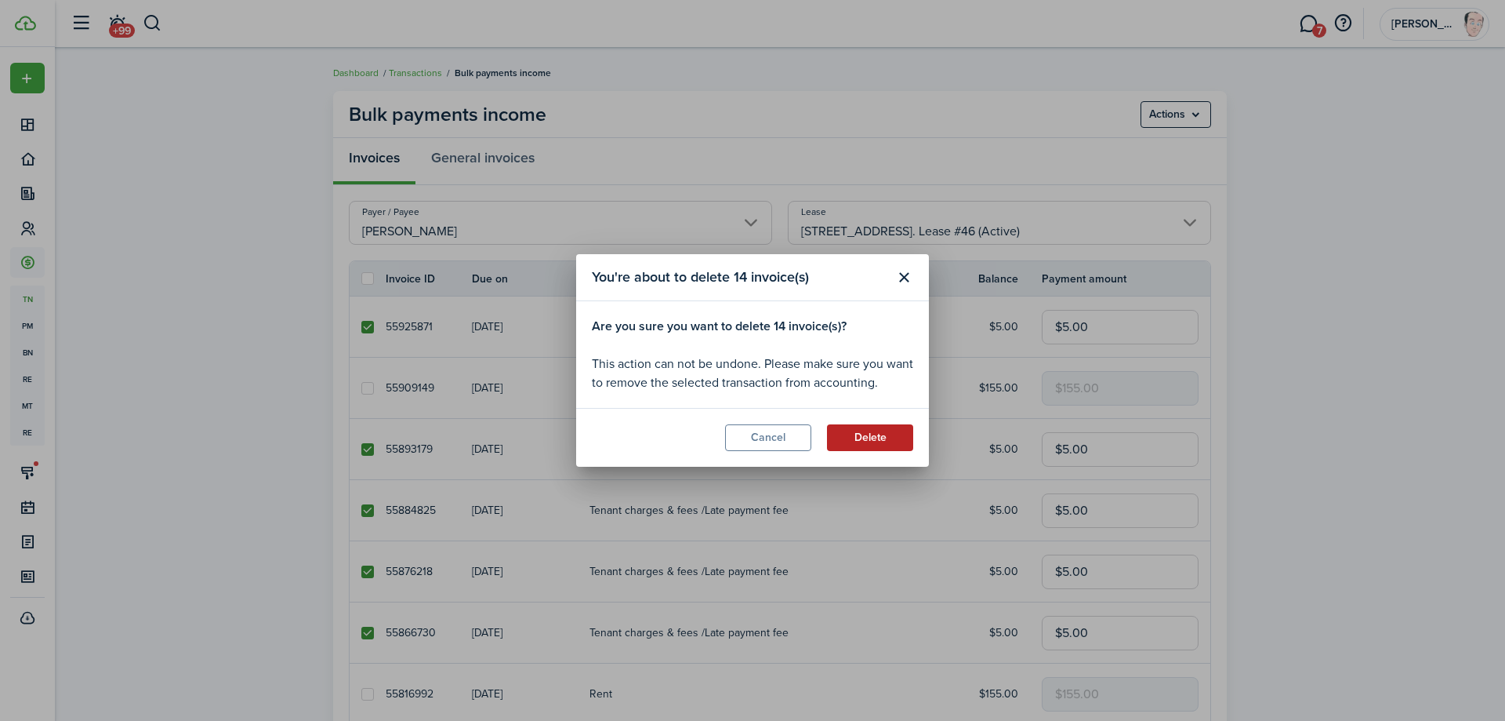
click at [872, 441] on button "Delete" at bounding box center [870, 437] width 86 height 27
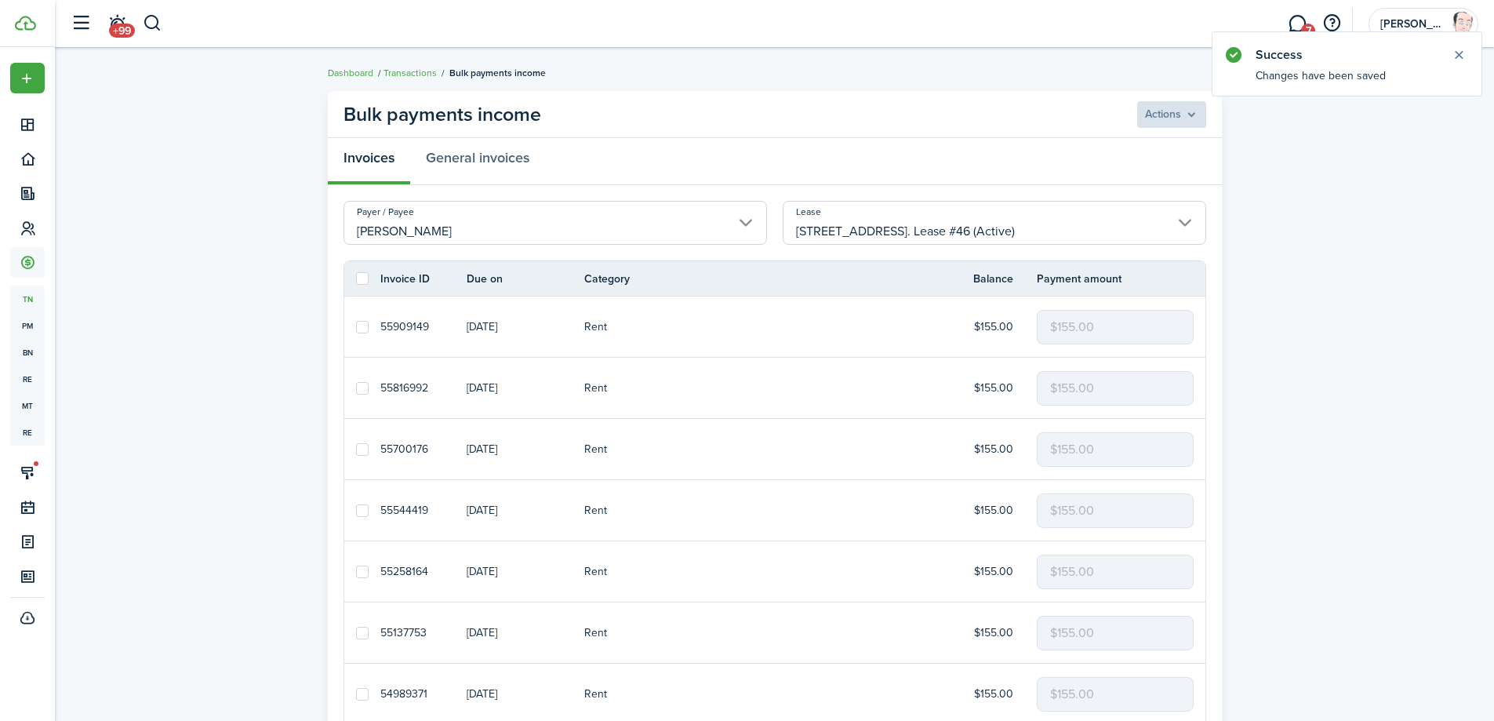
scroll to position [358, 0]
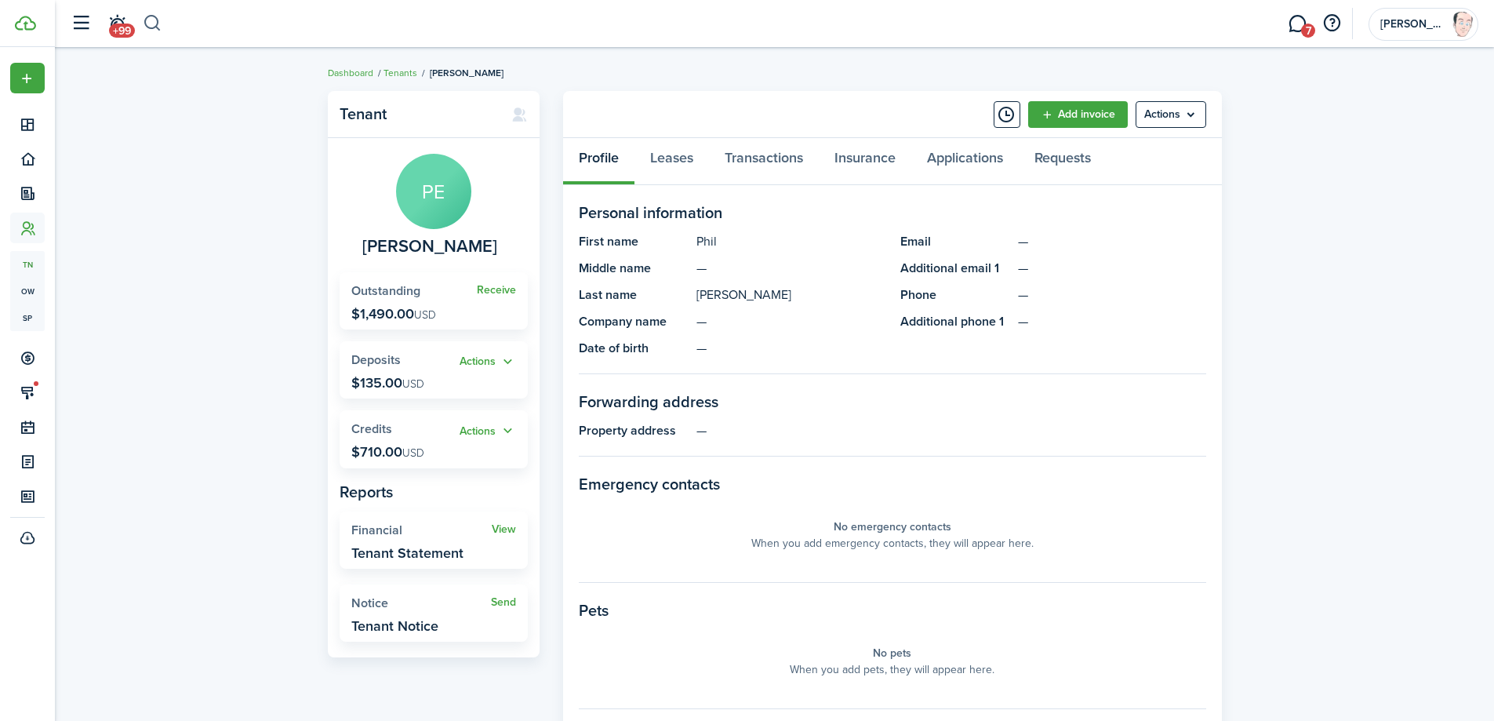
click at [159, 22] on button "button" at bounding box center [153, 23] width 20 height 27
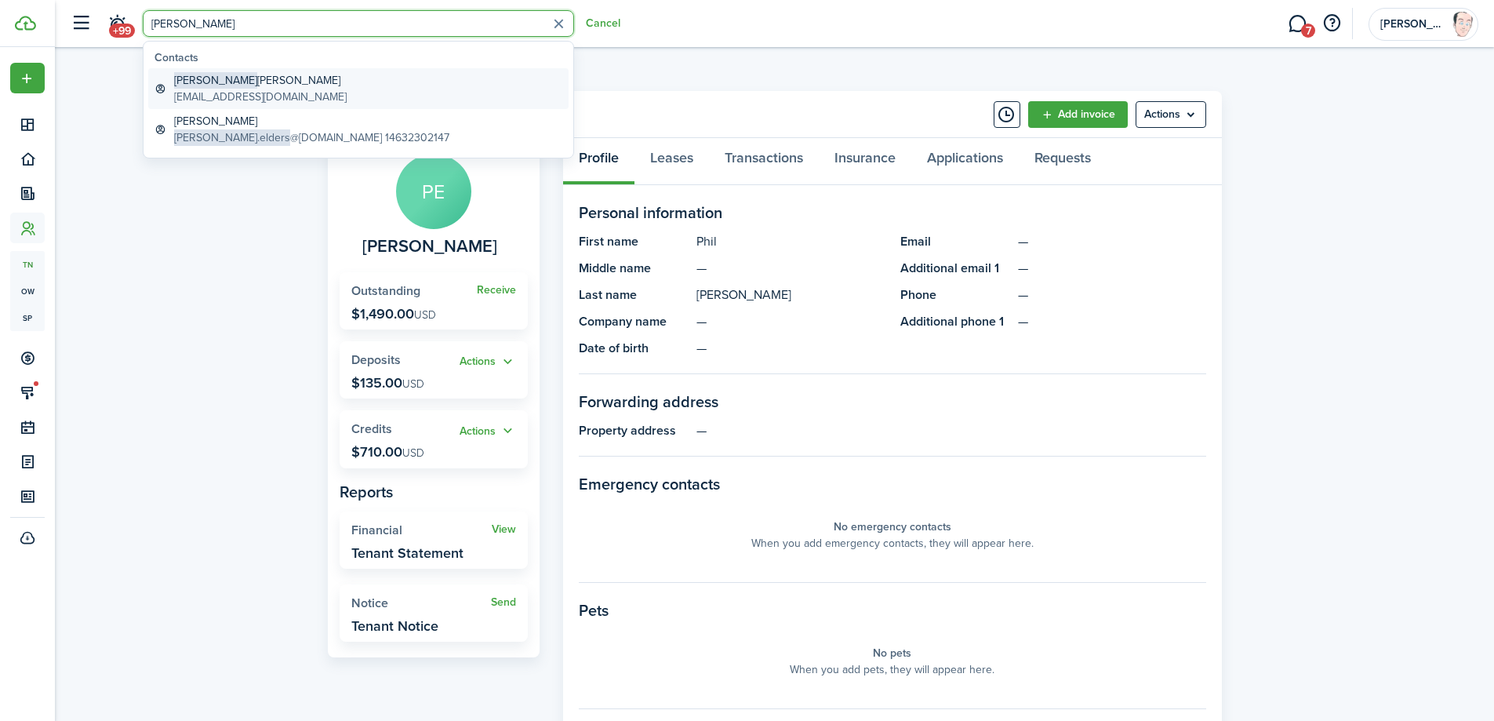
type input "[PERSON_NAME]"
click at [225, 85] on global-search-item-title "[PERSON_NAME]" at bounding box center [260, 80] width 173 height 16
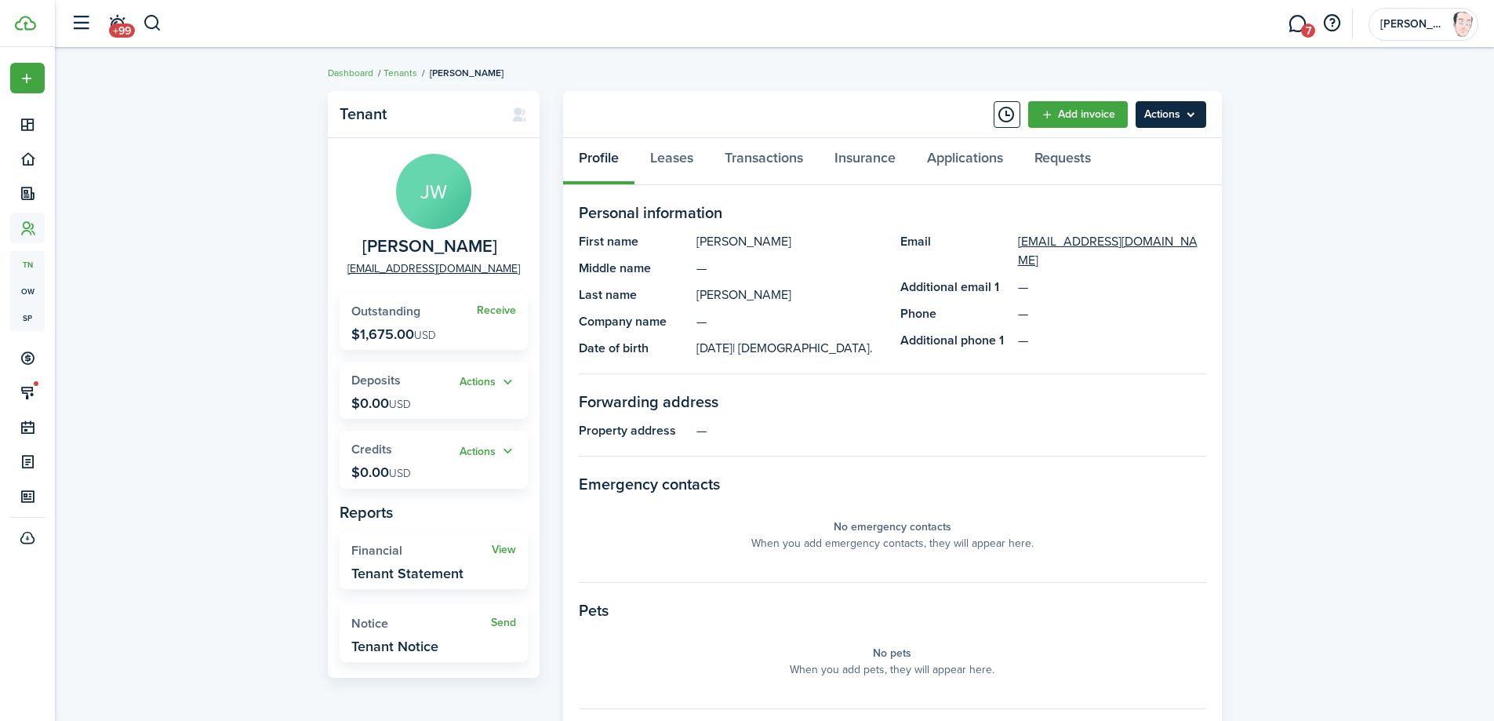
click at [1190, 116] on menu-btn "Actions" at bounding box center [1170, 114] width 71 height 27
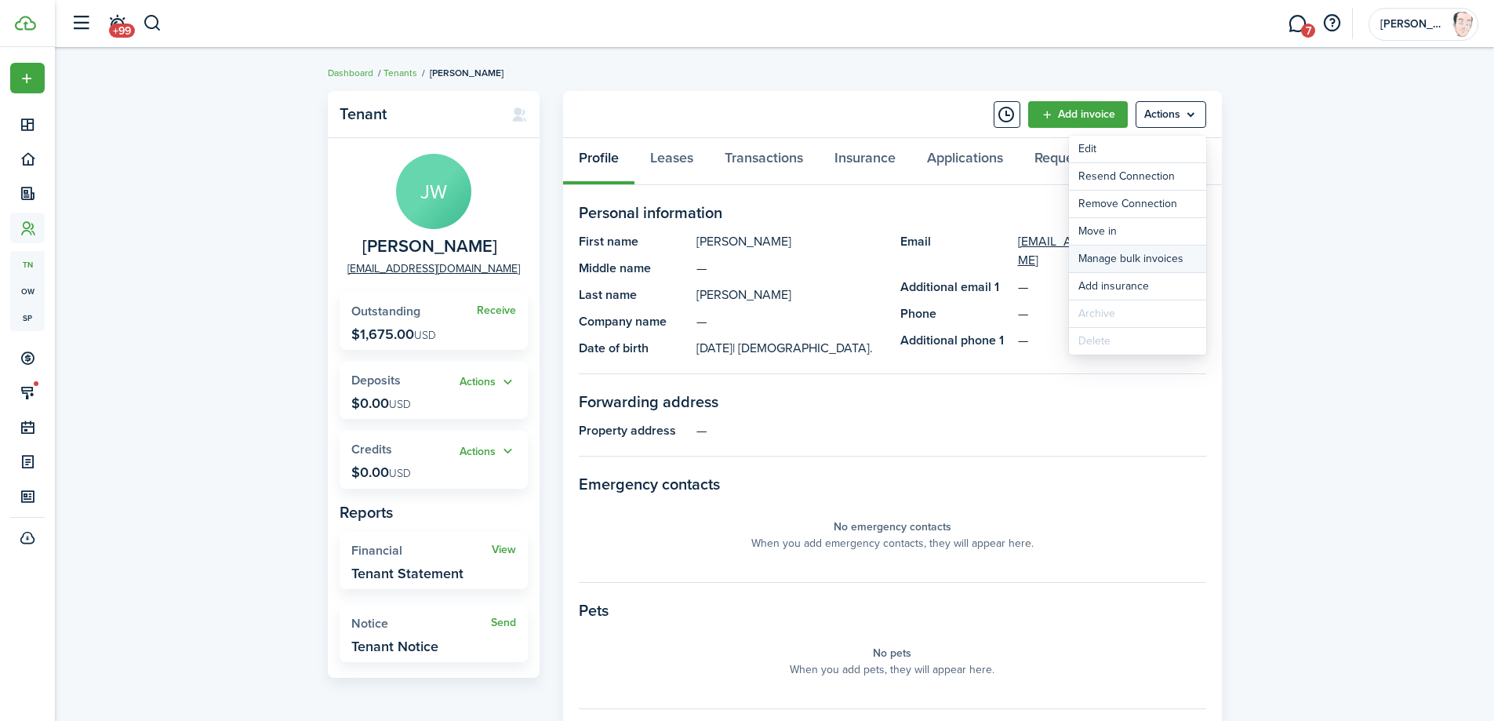
click at [1120, 256] on link "Manage bulk invoices" at bounding box center [1137, 258] width 137 height 27
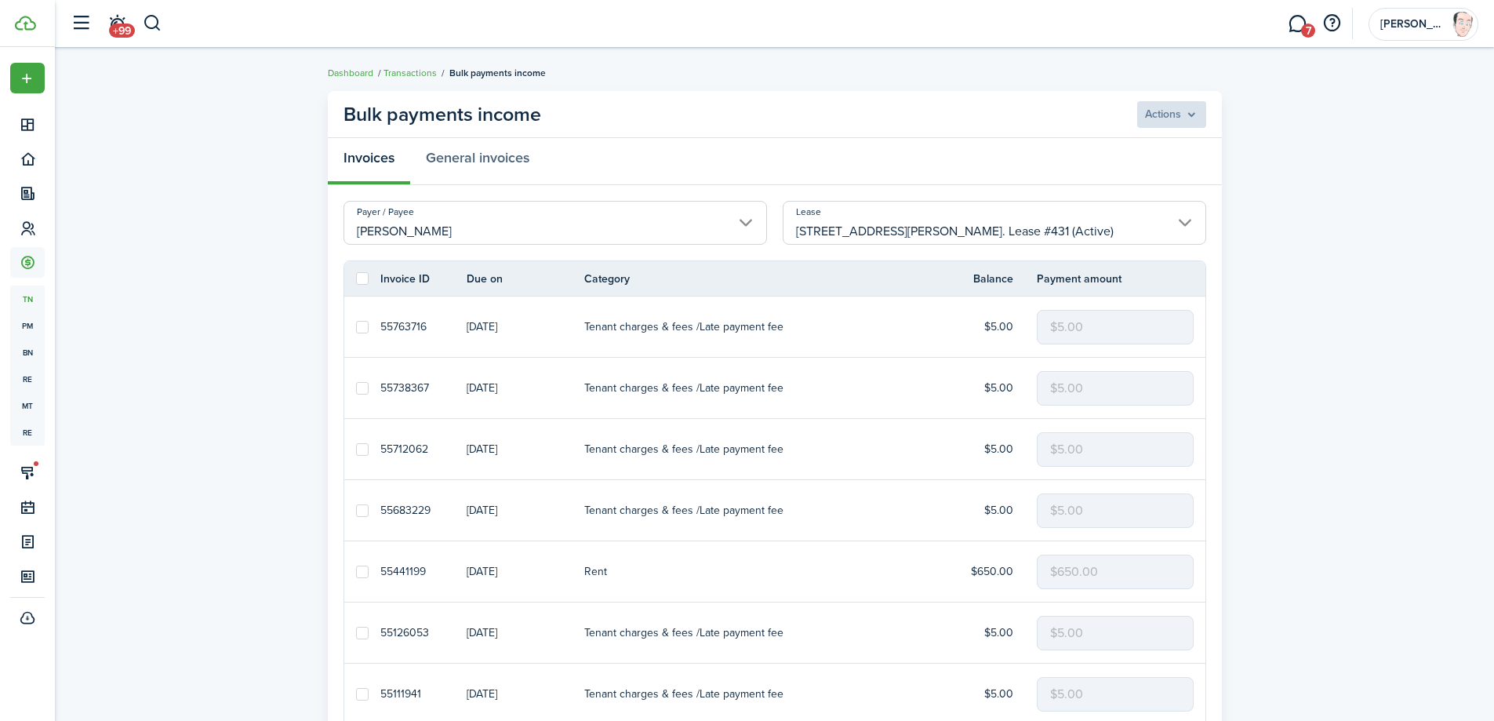
click at [363, 277] on label at bounding box center [362, 278] width 13 height 13
click at [356, 278] on input "checkbox" at bounding box center [355, 278] width 1 height 1
checkbox input "true"
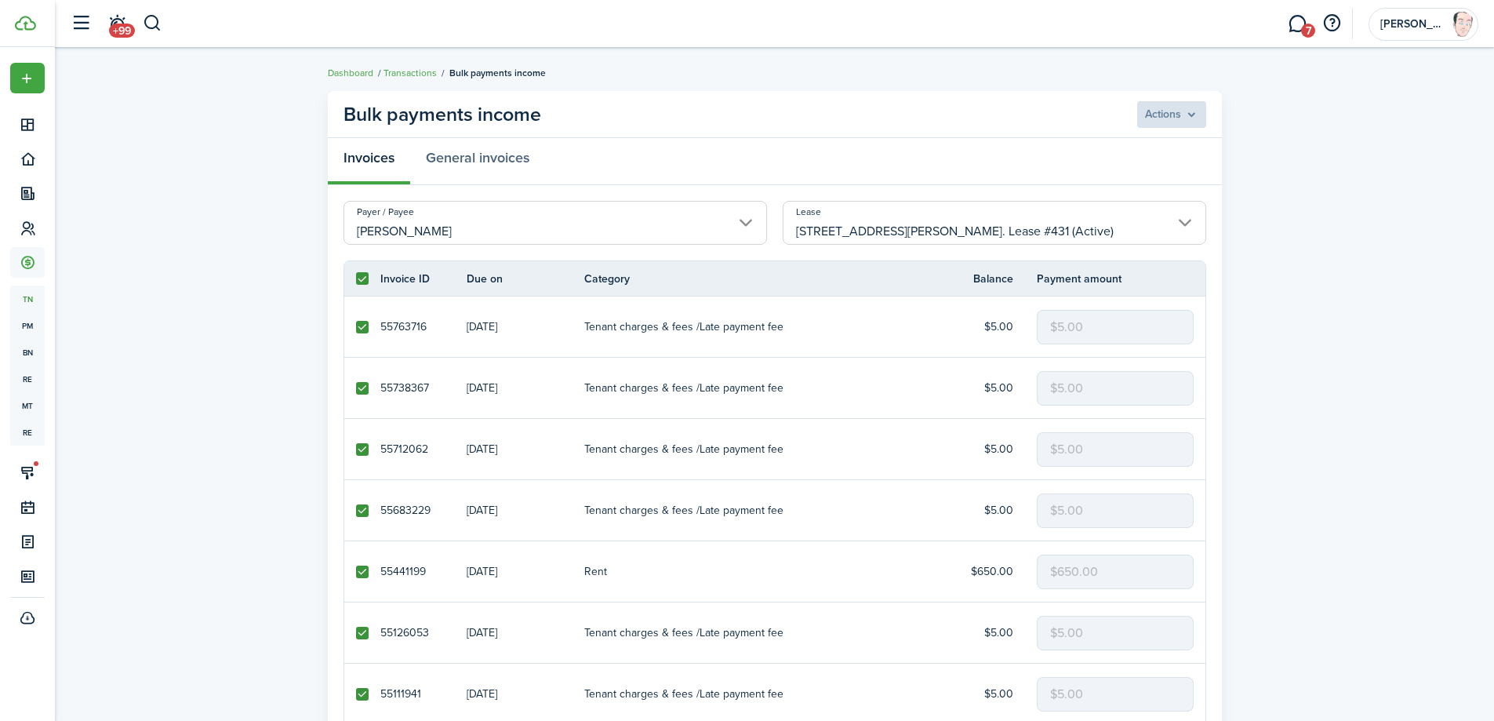
checkbox input "true"
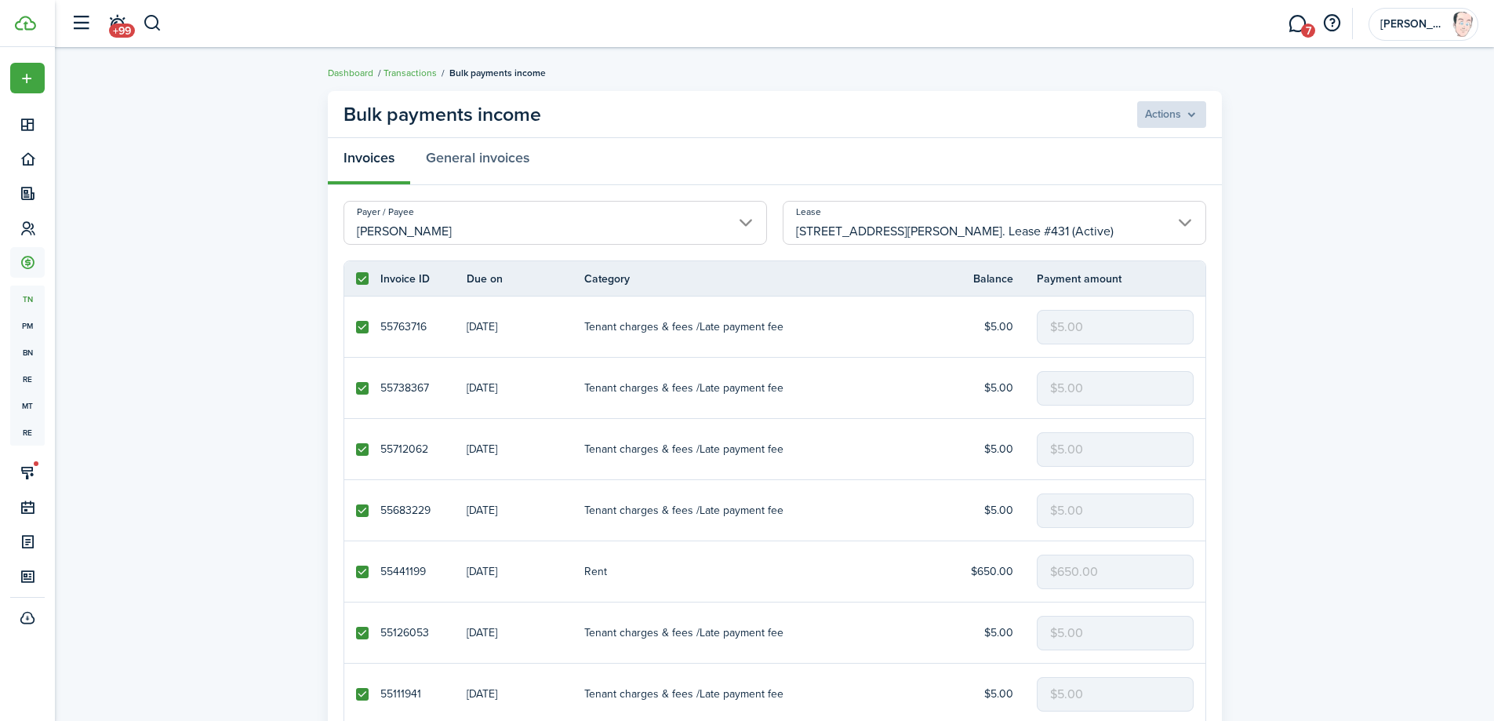
checkbox input "true"
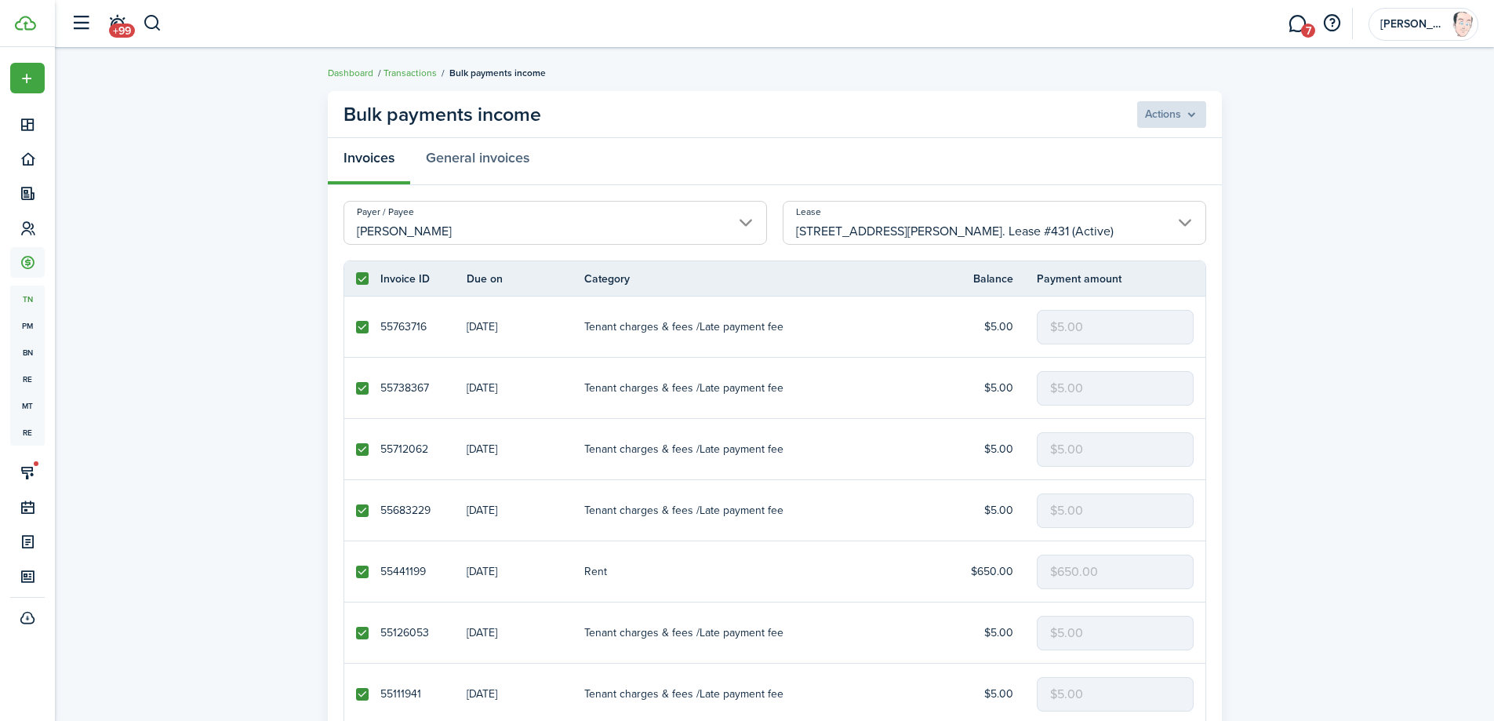
checkbox input "true"
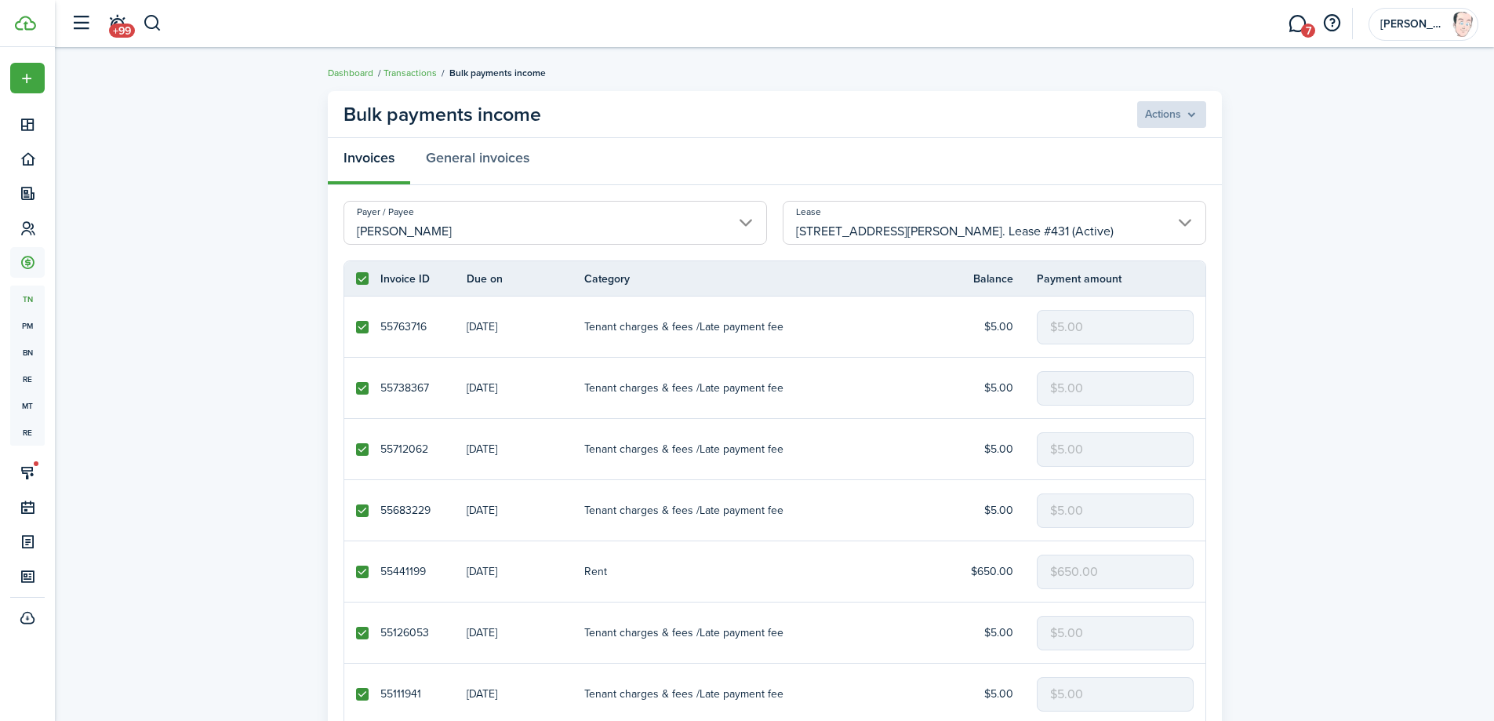
checkbox input "true"
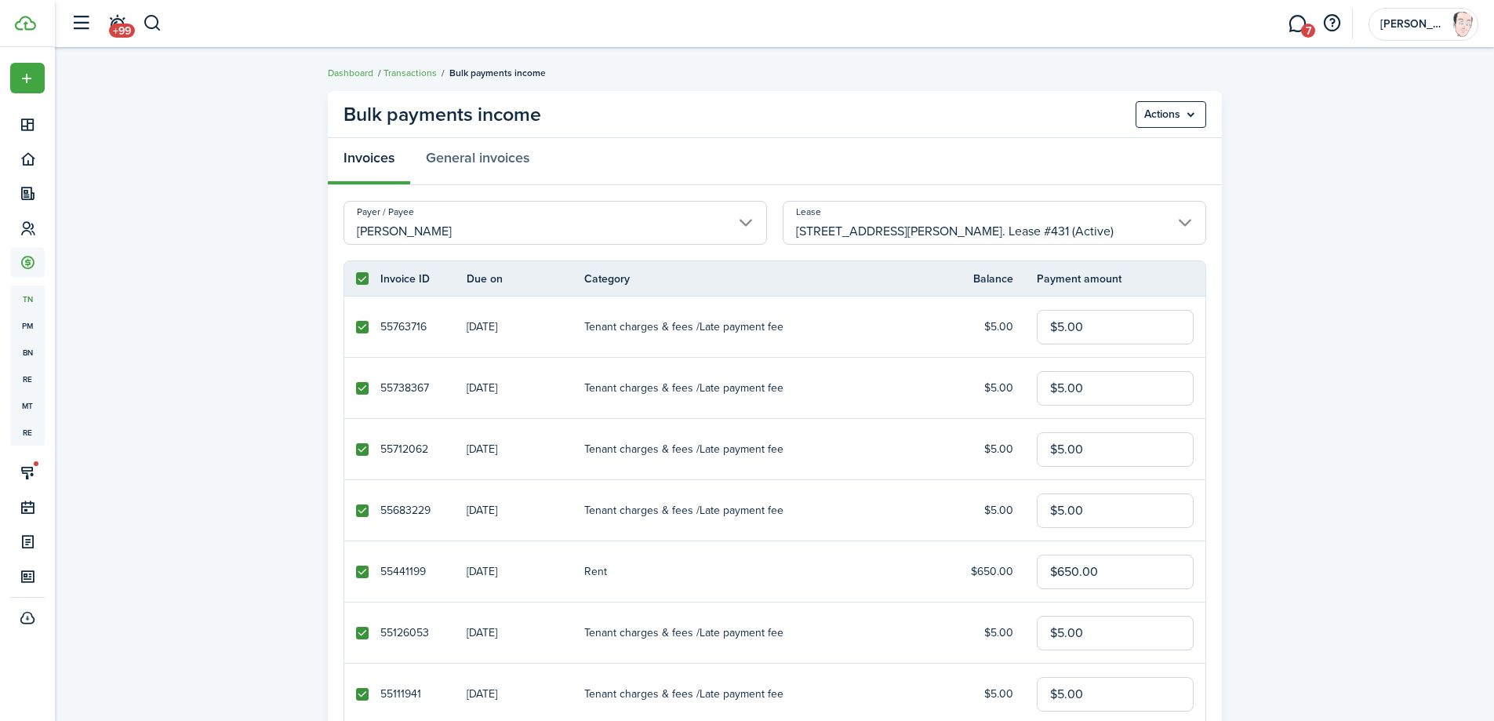
click at [356, 576] on label at bounding box center [362, 571] width 13 height 13
click at [355, 572] on input "checkbox" at bounding box center [355, 571] width 1 height 1
checkbox input "false"
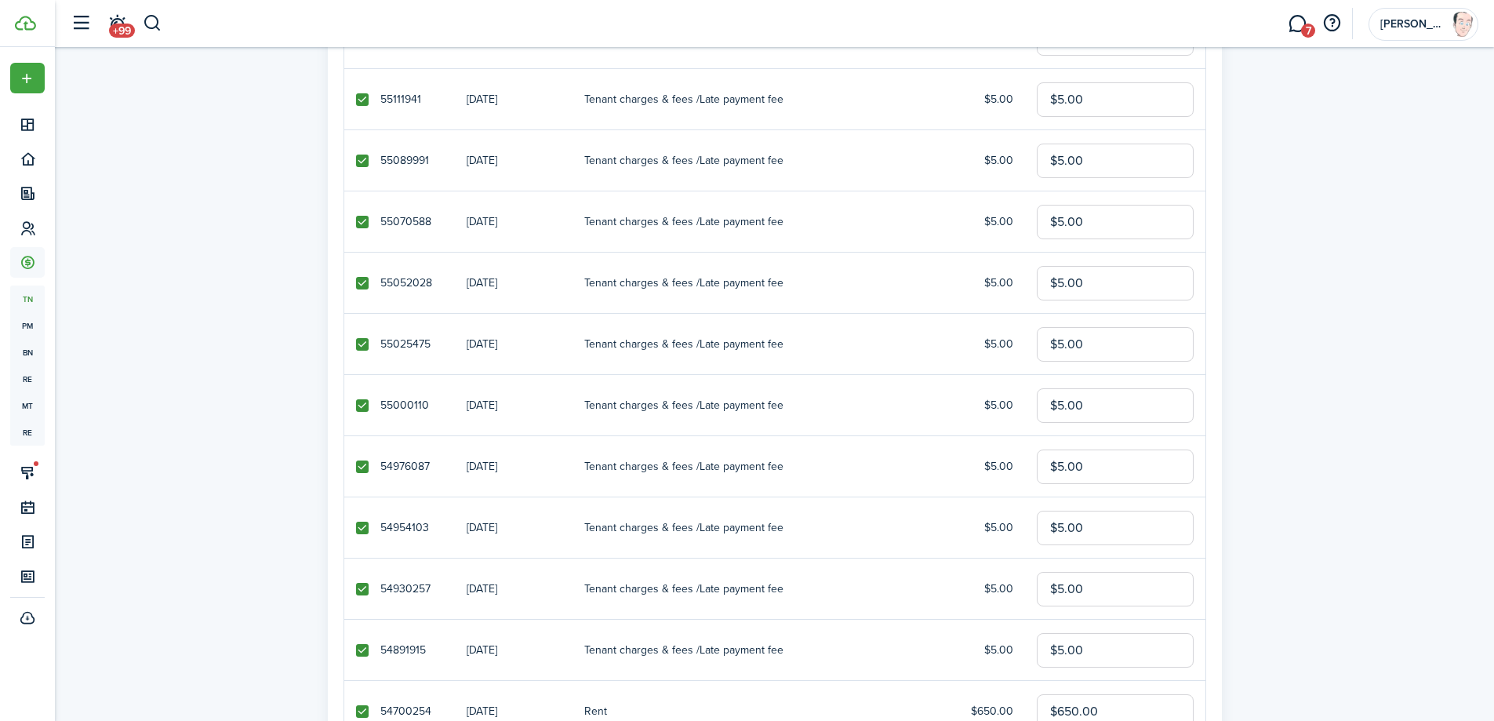
scroll to position [706, 0]
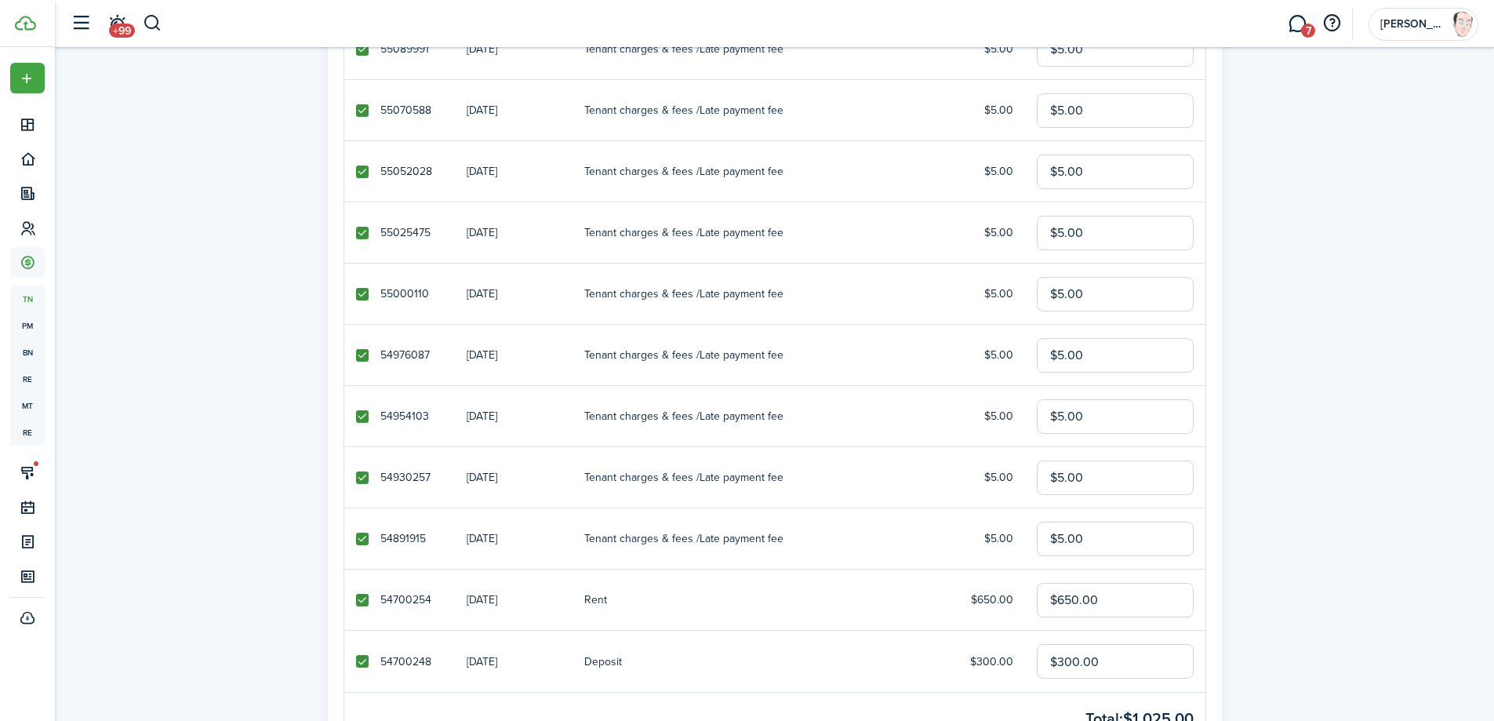
click at [359, 594] on label at bounding box center [362, 600] width 13 height 13
click at [356, 599] on input "checkbox" at bounding box center [355, 599] width 1 height 1
checkbox input "false"
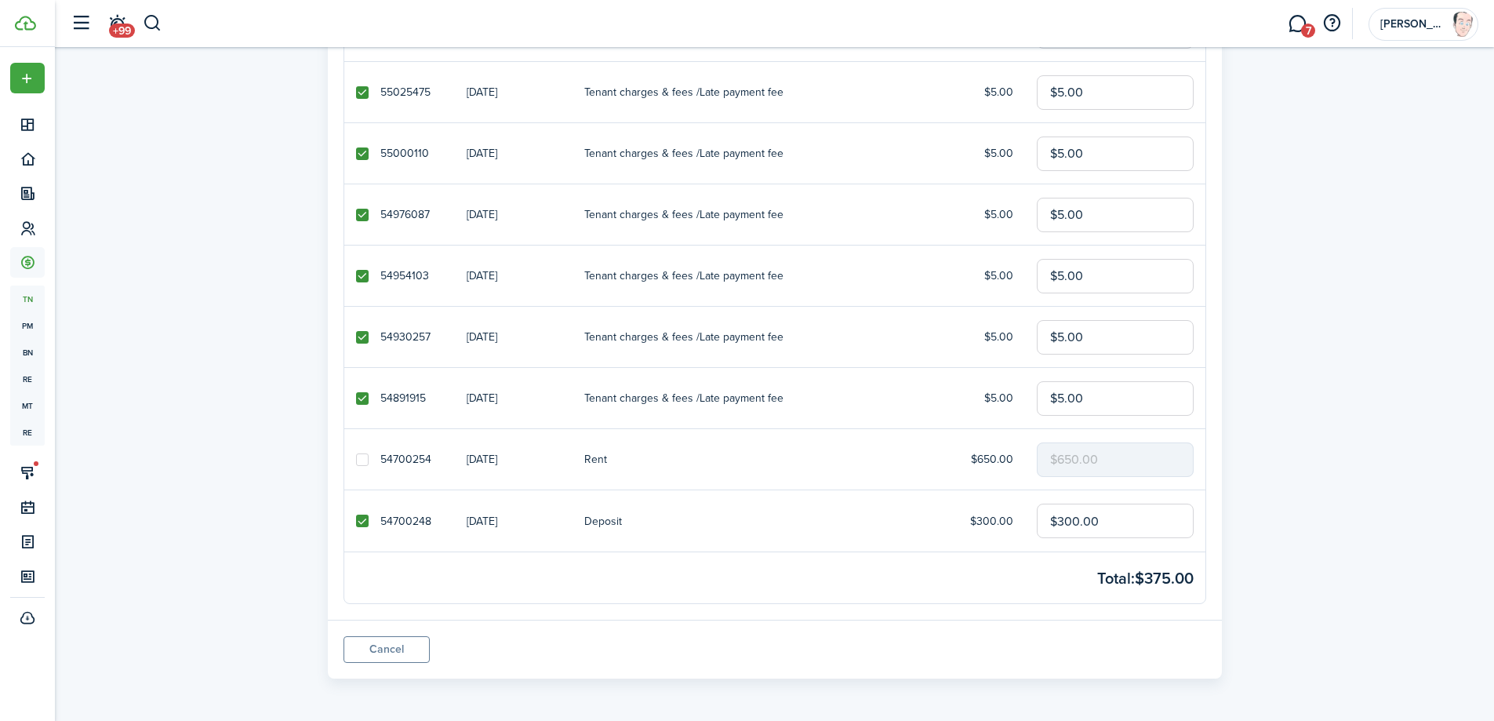
scroll to position [847, 0]
click at [361, 524] on label at bounding box center [362, 520] width 13 height 13
click at [356, 521] on input "checkbox" at bounding box center [355, 520] width 1 height 1
checkbox input "false"
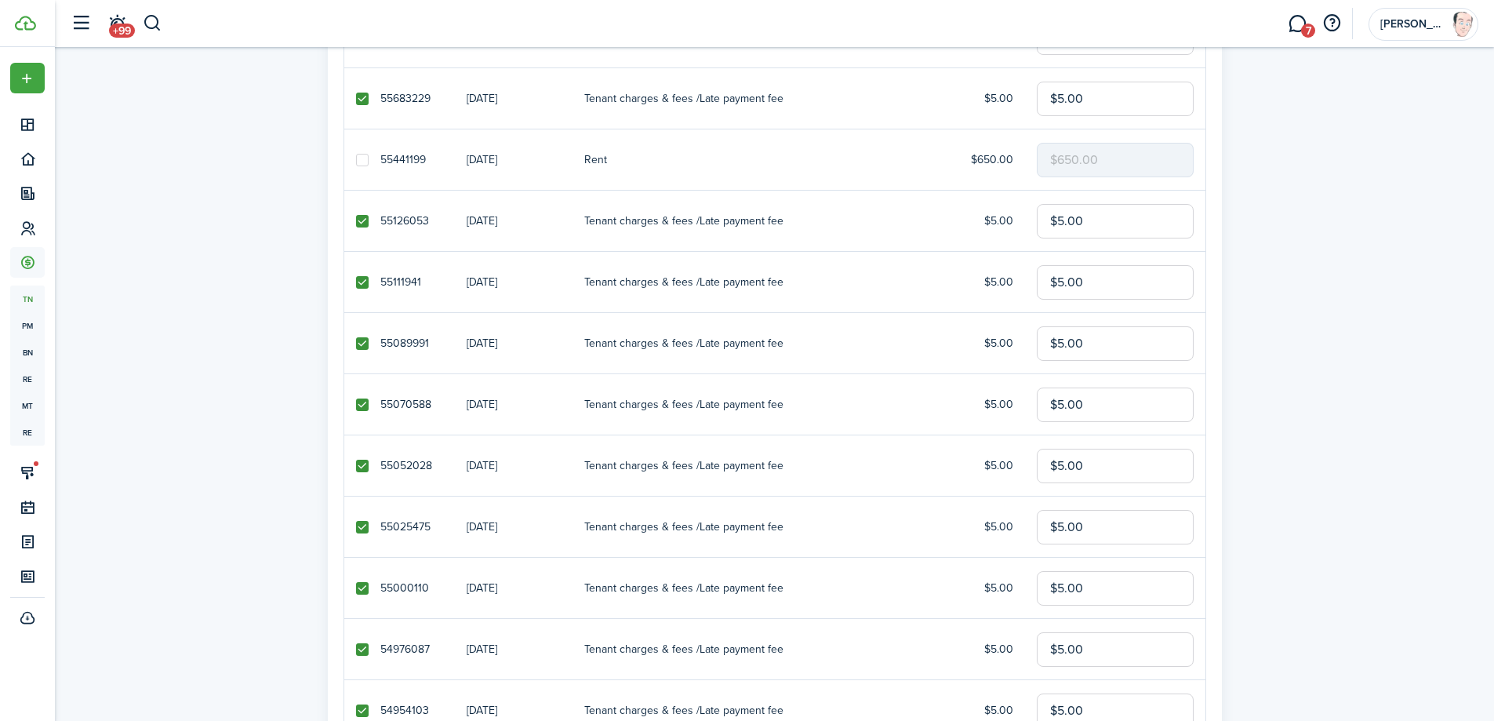
scroll to position [0, 0]
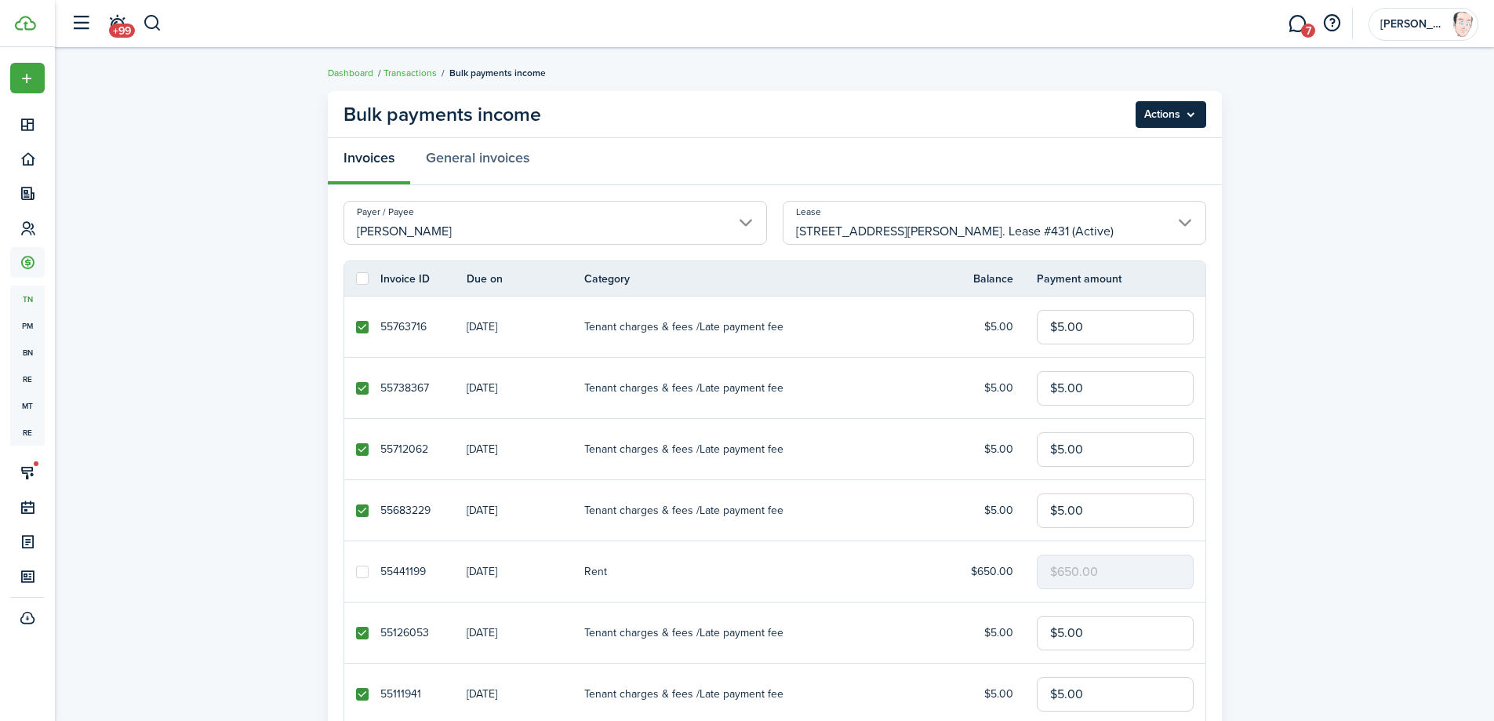
click at [1176, 113] on menu-btn "Actions" at bounding box center [1170, 114] width 71 height 27
click at [1097, 176] on button "Delete" at bounding box center [1137, 176] width 137 height 27
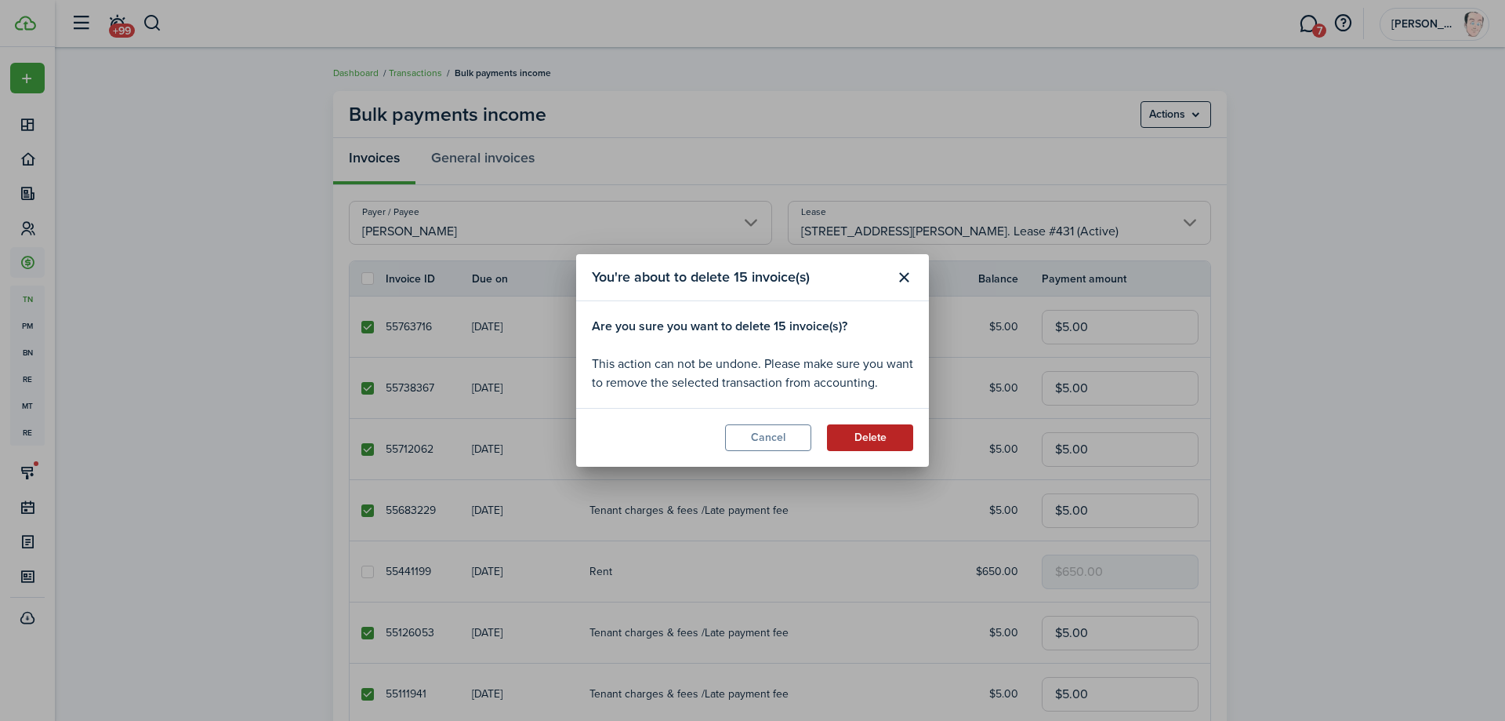
click at [877, 439] on button "Delete" at bounding box center [870, 437] width 86 height 27
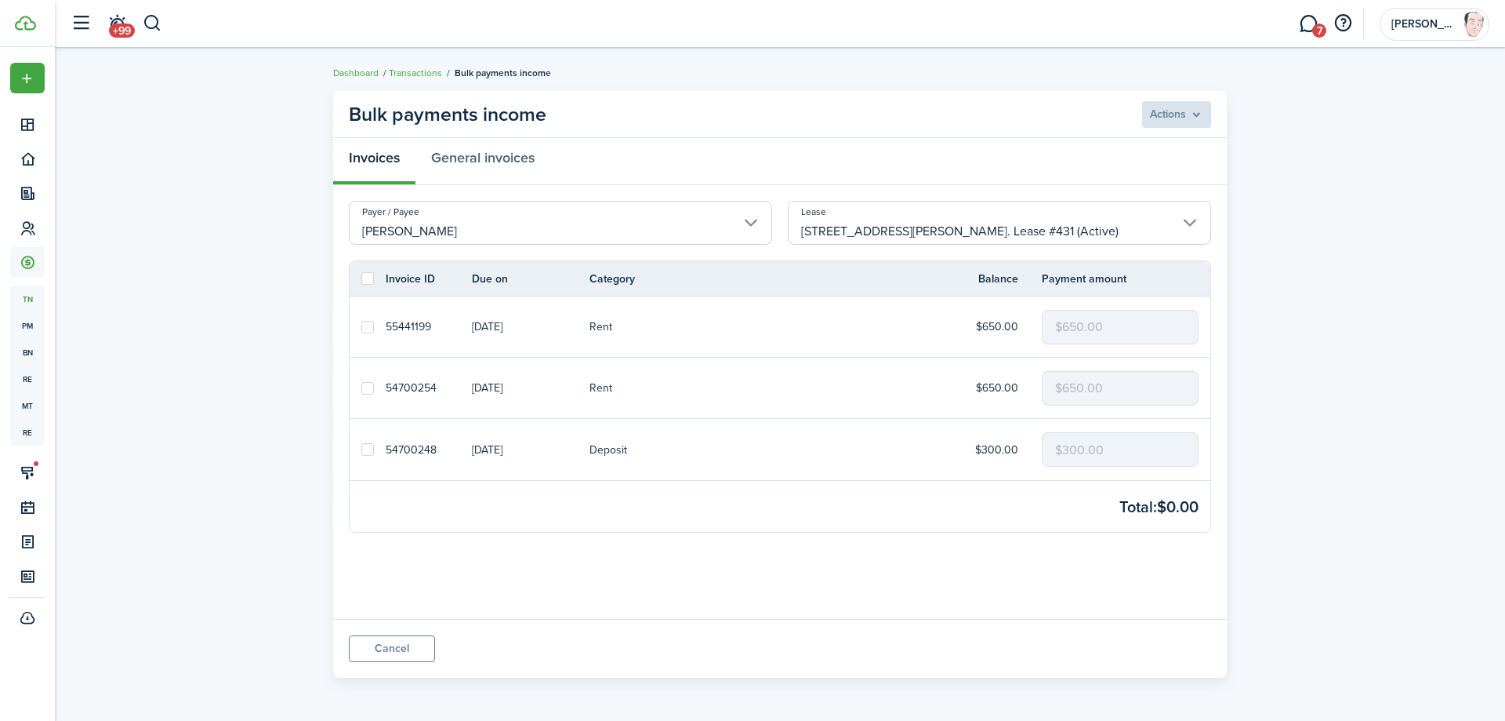
click at [365, 325] on label at bounding box center [367, 327] width 13 height 13
click at [361, 326] on input "checkbox" at bounding box center [361, 326] width 1 height 1
checkbox input "true"
click at [1171, 118] on menu-btn "Actions" at bounding box center [1176, 114] width 71 height 27
click at [1097, 177] on button "Delete" at bounding box center [1142, 176] width 137 height 27
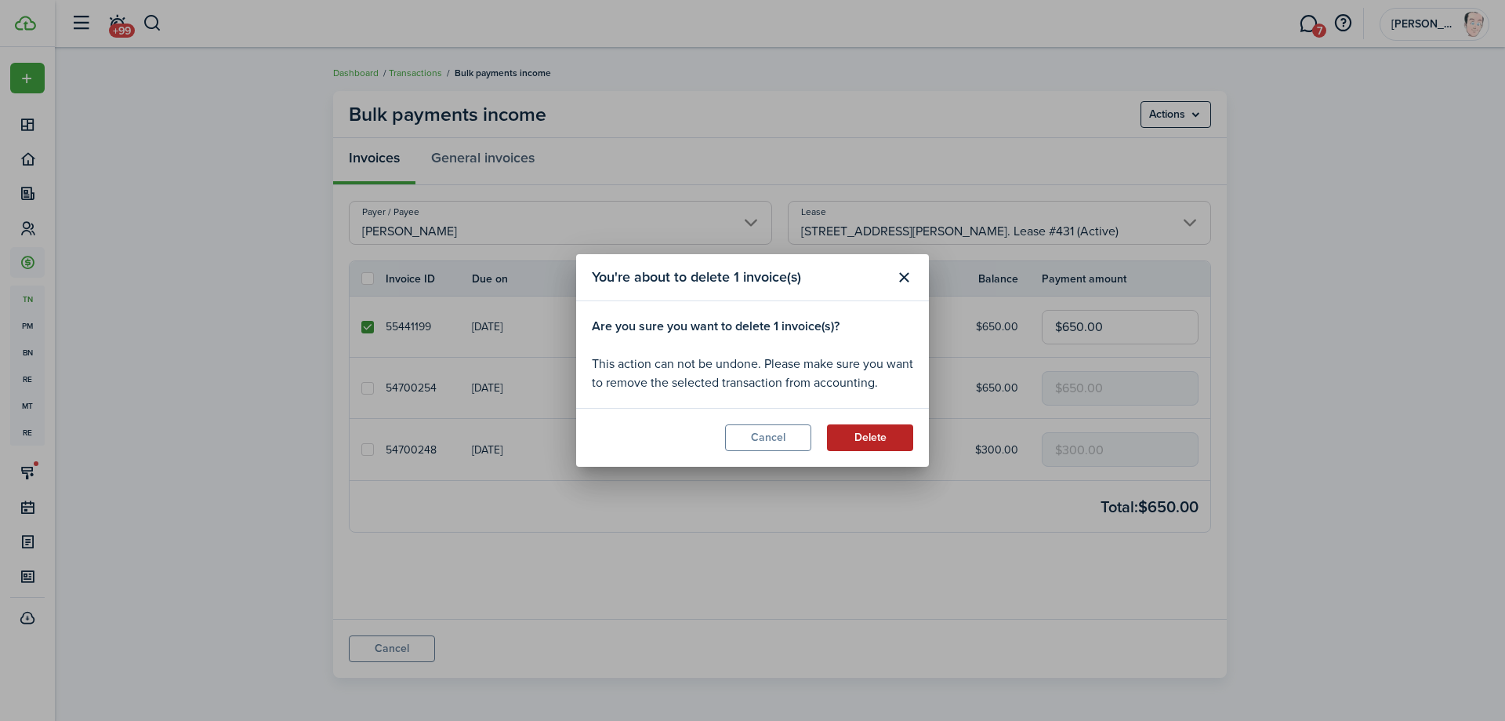
click at [843, 438] on button "Delete" at bounding box center [870, 437] width 86 height 27
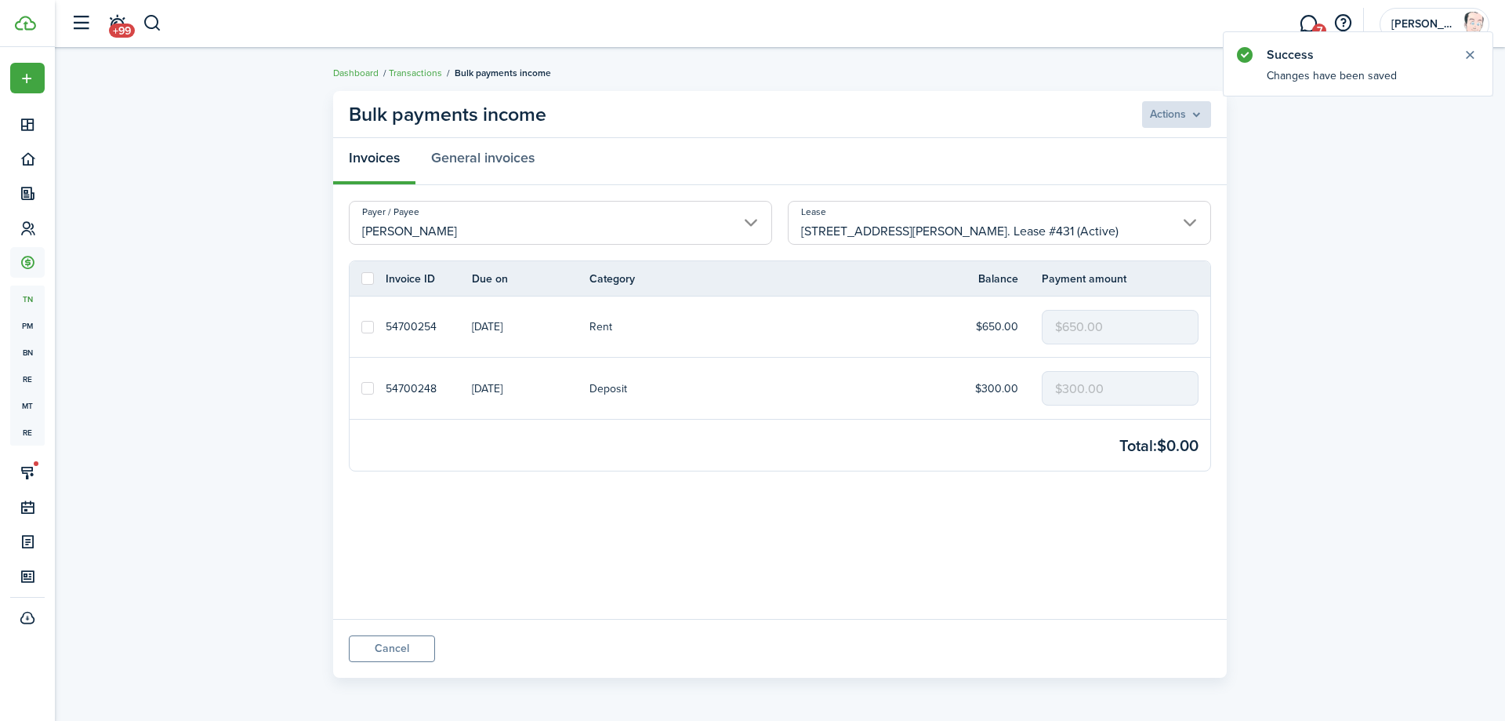
click at [365, 325] on label at bounding box center [367, 327] width 13 height 13
click at [361, 326] on input "checkbox" at bounding box center [361, 326] width 1 height 1
checkbox input "true"
drag, startPoint x: 1115, startPoint y: 327, endPoint x: 1038, endPoint y: 329, distance: 76.9
click at [1055, 329] on input "$650.00" at bounding box center [1120, 327] width 157 height 35
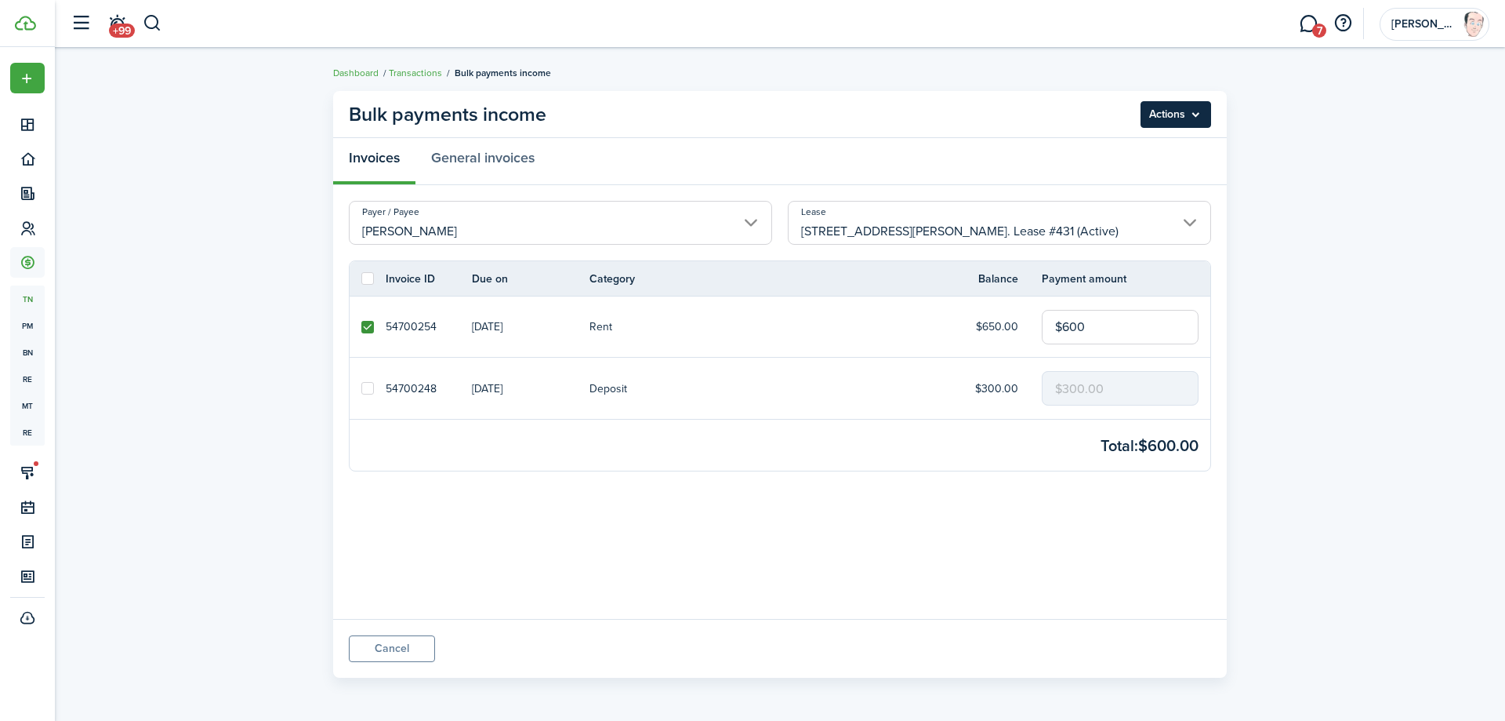
type input "$600.00"
click at [1175, 116] on menu-btn "Actions" at bounding box center [1176, 114] width 71 height 27
click at [1125, 152] on button "Record as paid" at bounding box center [1142, 149] width 137 height 27
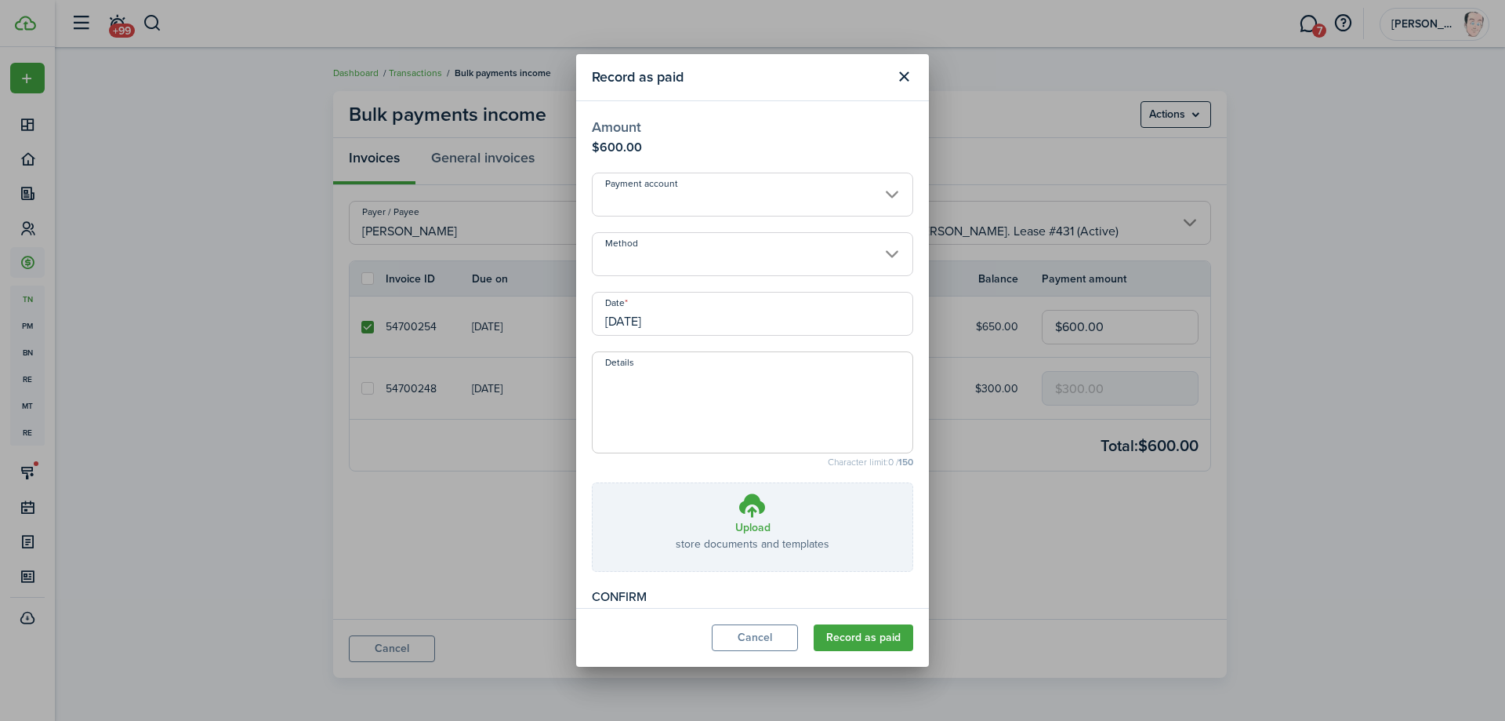
click at [694, 321] on input "[DATE]" at bounding box center [752, 314] width 321 height 44
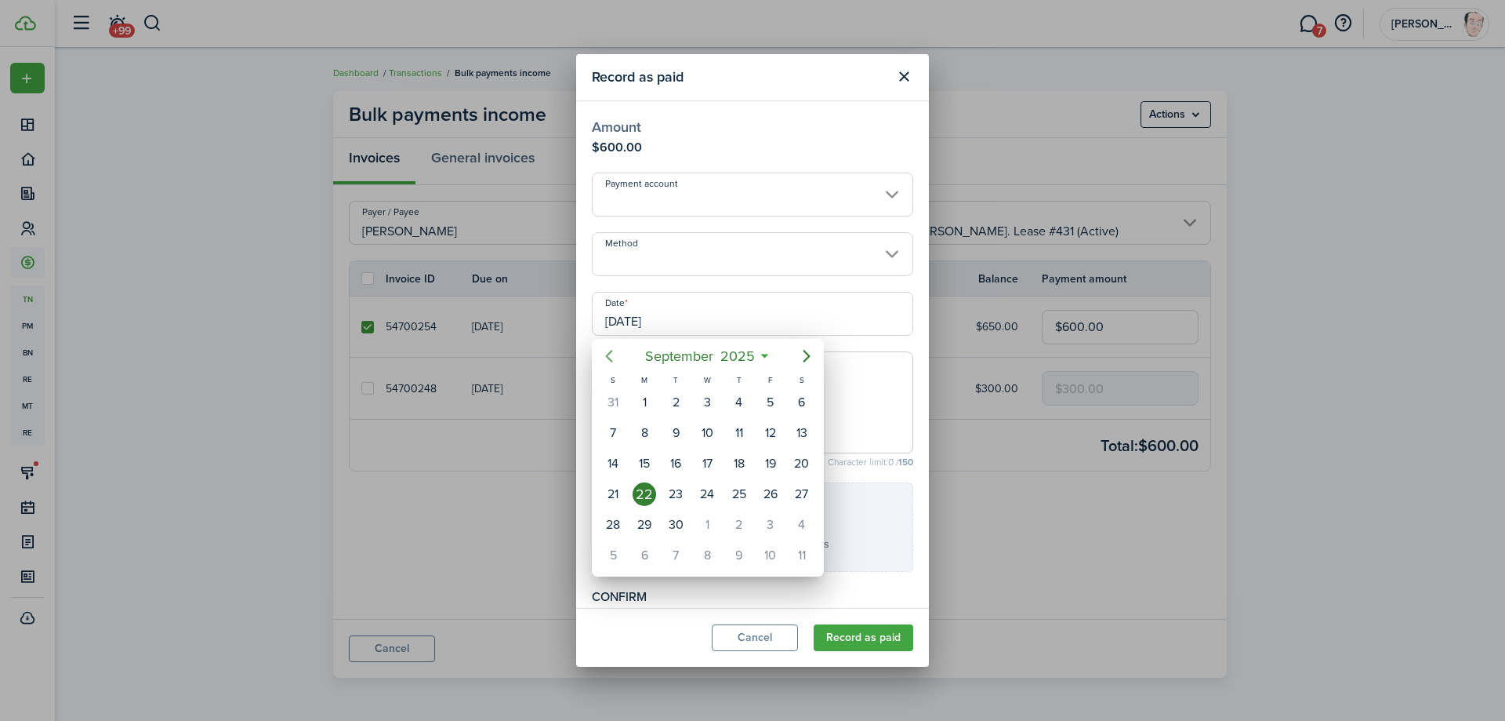
click at [595, 355] on mbsc-button "Previous page" at bounding box center [609, 355] width 31 height 31
click at [746, 431] on div "7" at bounding box center [740, 433] width 24 height 24
type input "[DATE]"
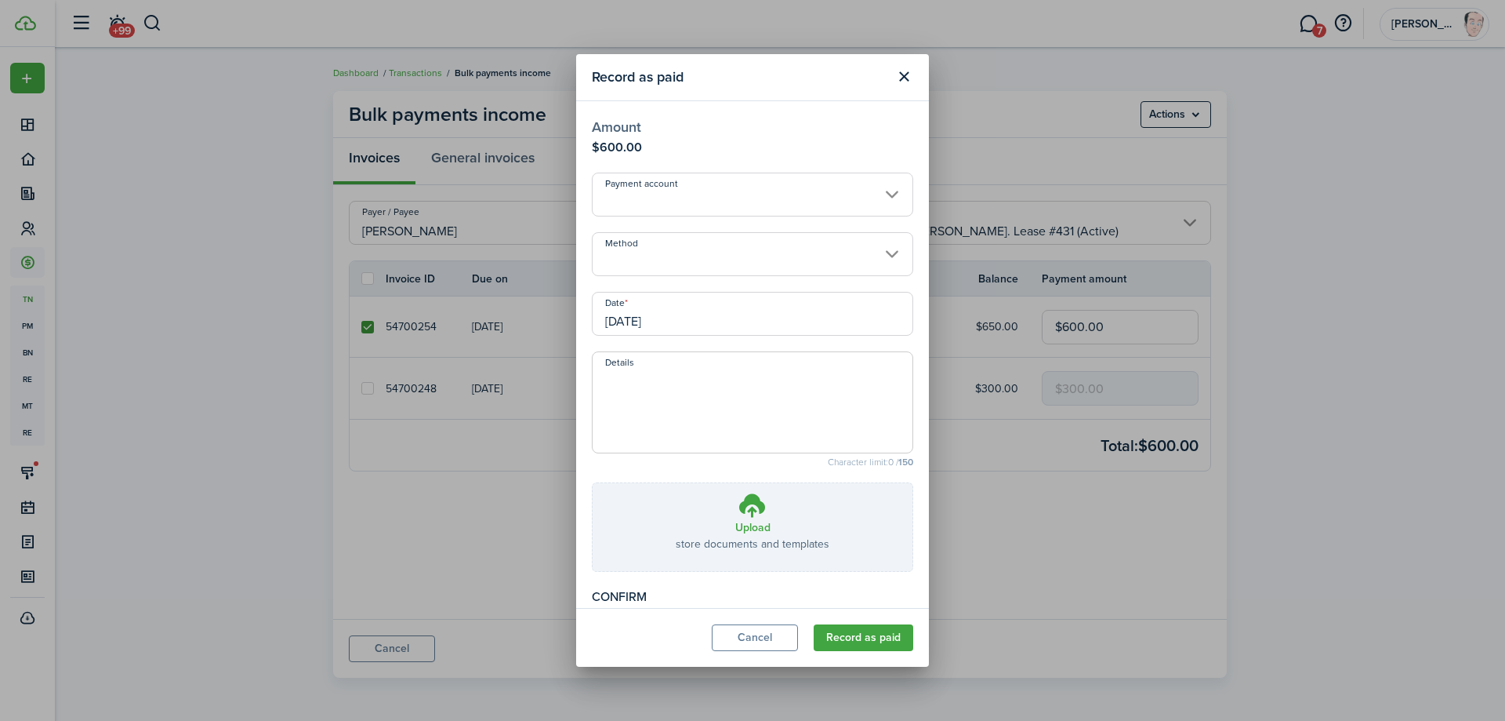
click at [740, 393] on textarea "Details" at bounding box center [753, 406] width 320 height 75
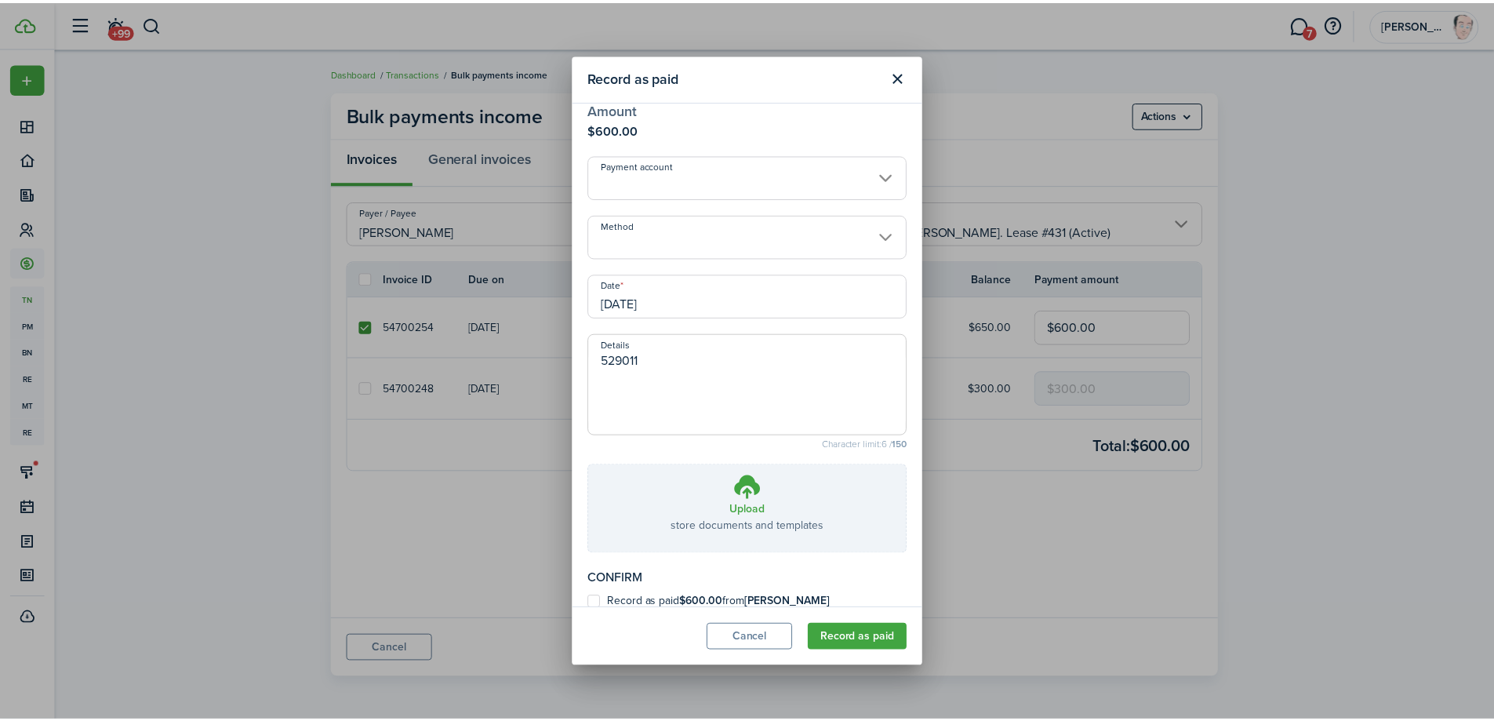
scroll to position [35, 0]
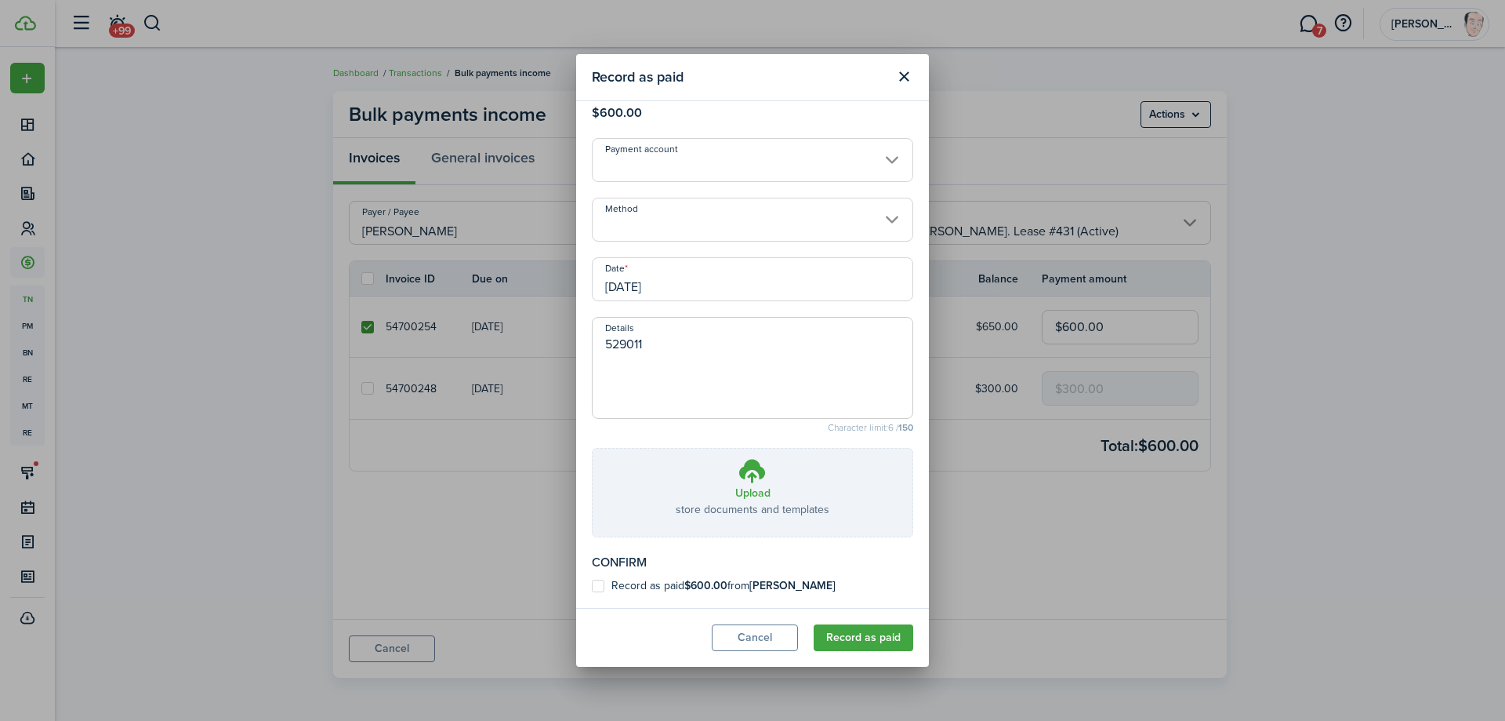
type textarea "529011"
click at [601, 584] on label "Record as paid $600.00 from [PERSON_NAME]" at bounding box center [714, 585] width 244 height 13
click at [592, 619] on input "Record as paid $600.00 from [PERSON_NAME]" at bounding box center [591, 619] width 1 height 1
checkbox input "true"
click at [853, 641] on button "Record as paid" at bounding box center [864, 637] width 100 height 27
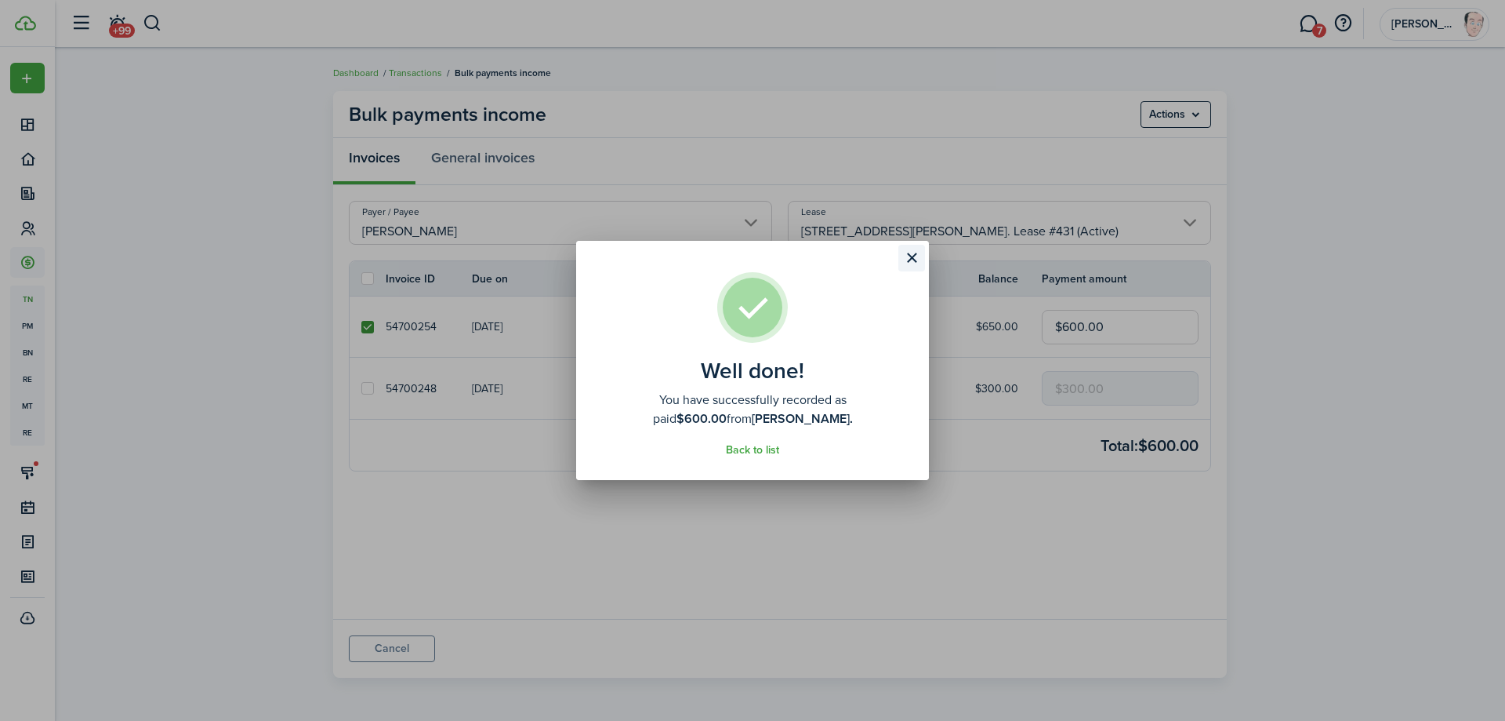
click at [915, 255] on button "Close modal" at bounding box center [912, 258] width 27 height 27
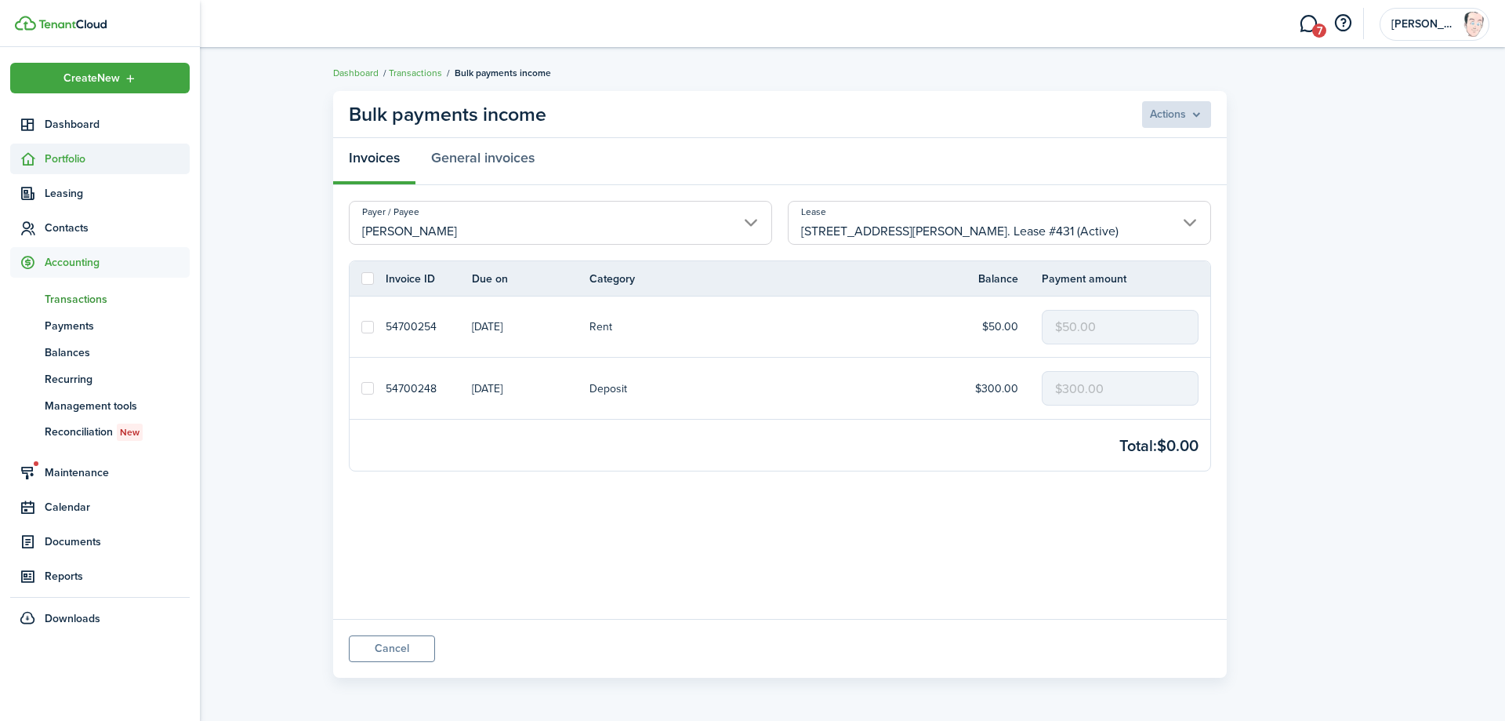
click at [61, 154] on span "Portfolio" at bounding box center [117, 159] width 145 height 16
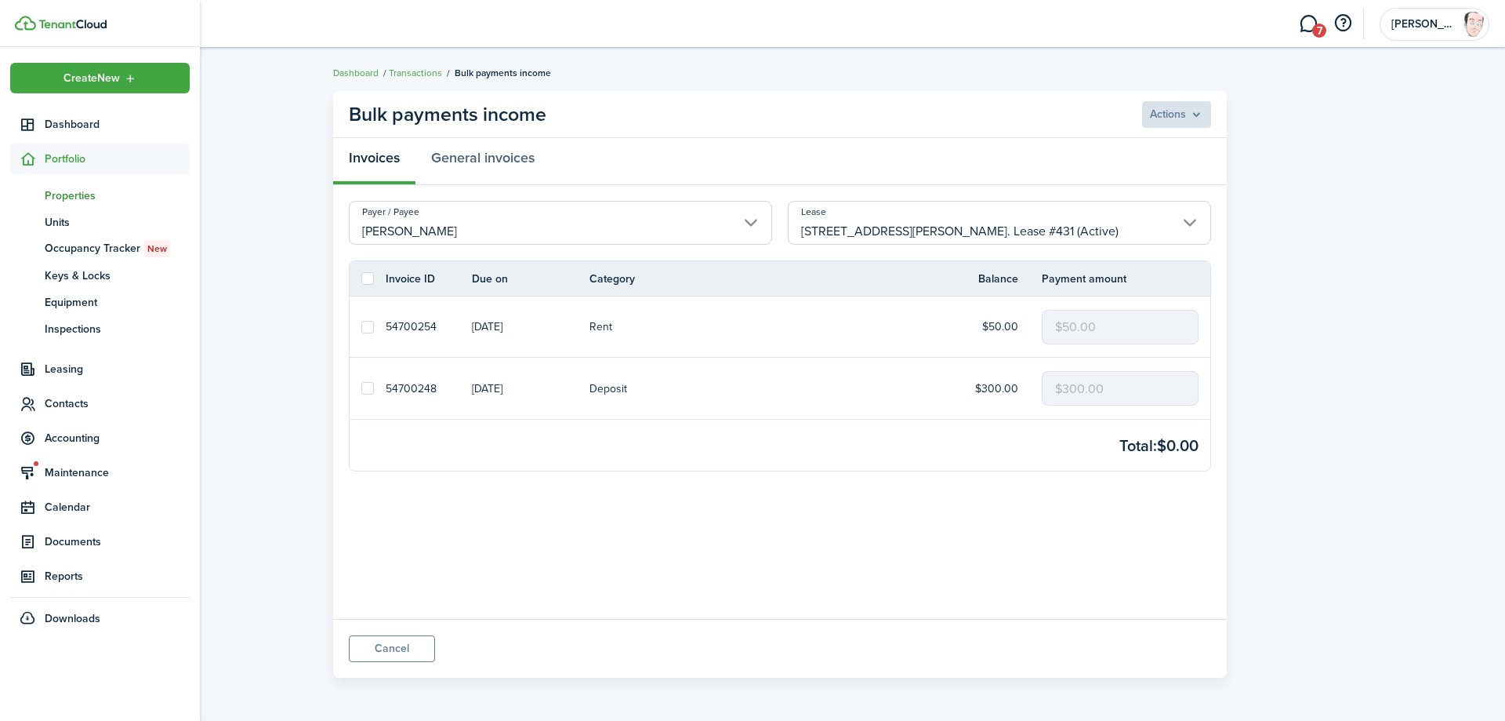
click at [70, 197] on span "Properties" at bounding box center [117, 195] width 145 height 16
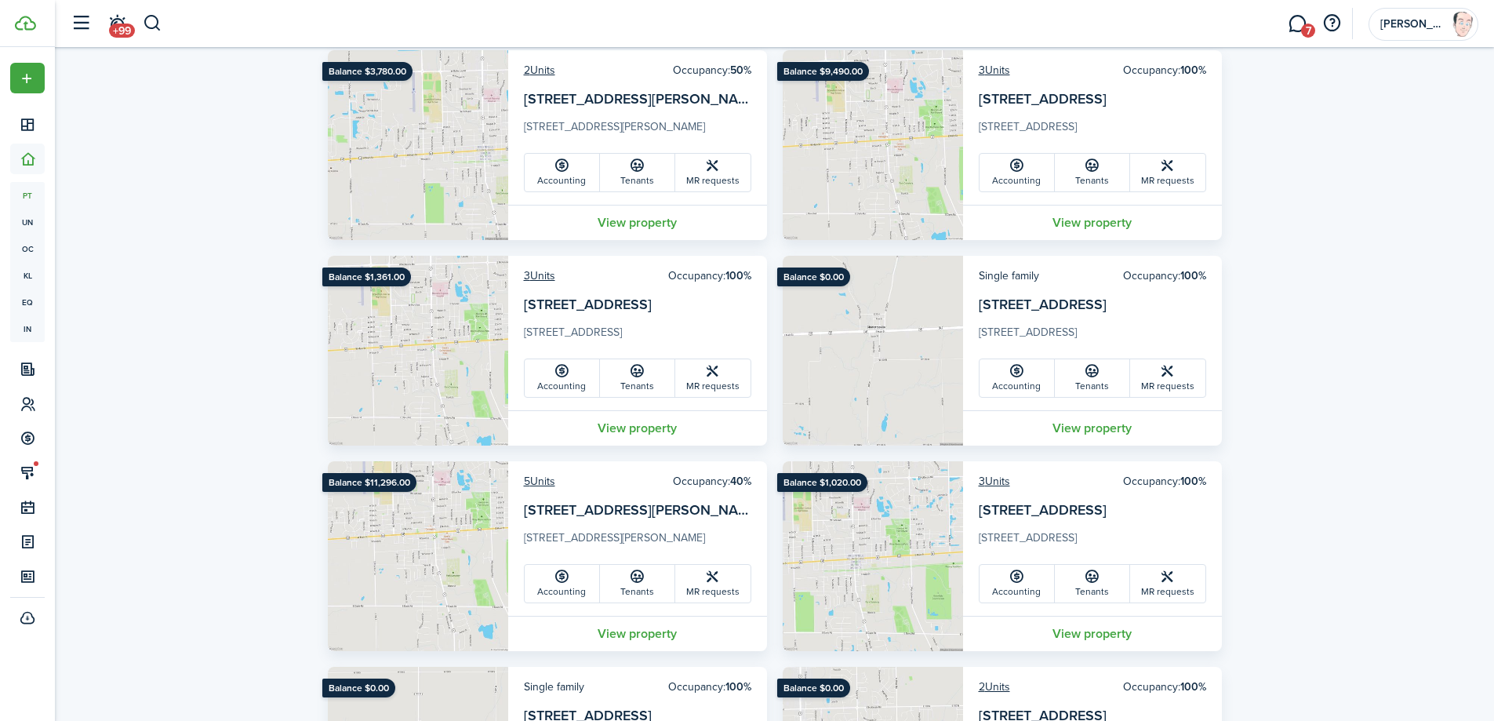
scroll to position [2823, 0]
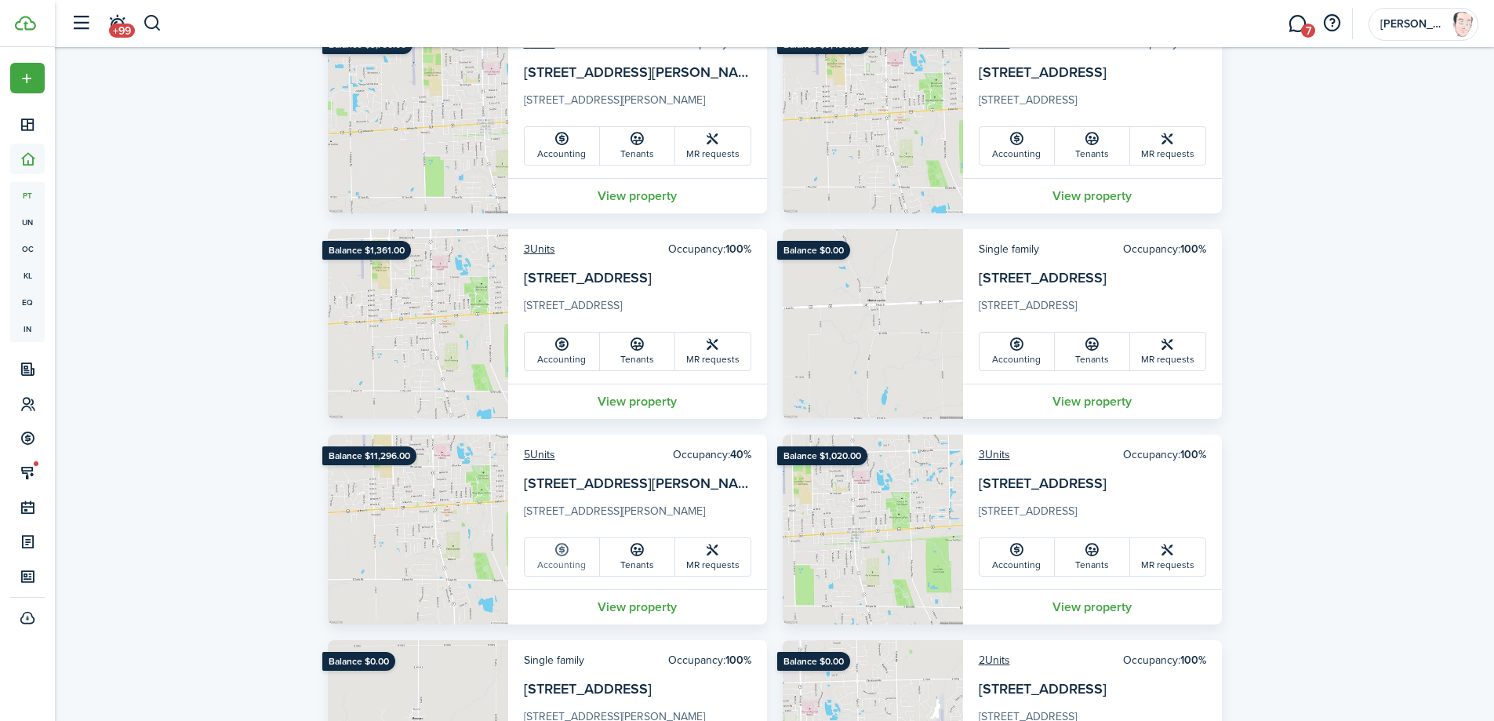
click at [568, 553] on icon at bounding box center [562, 550] width 16 height 16
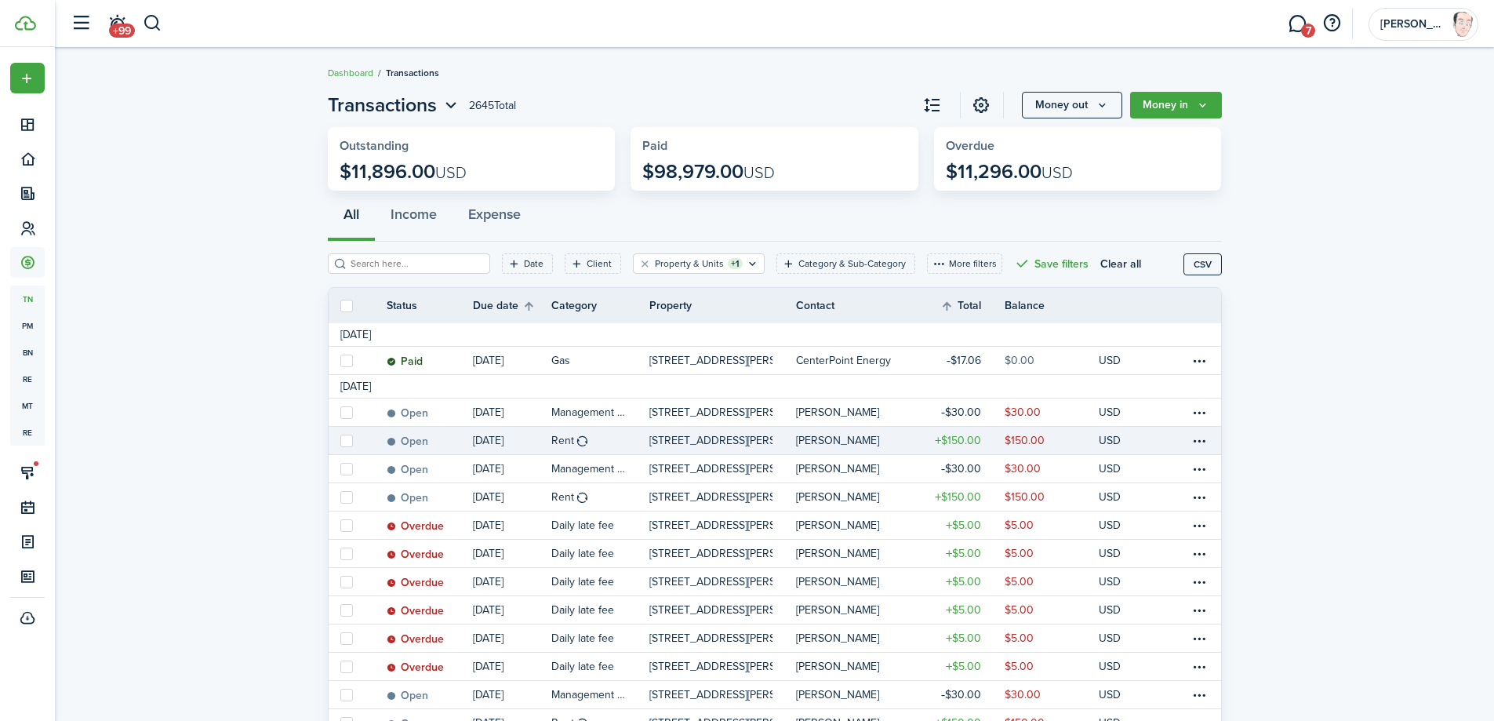
click at [838, 441] on table-profile-info-text "[PERSON_NAME]" at bounding box center [837, 440] width 83 height 13
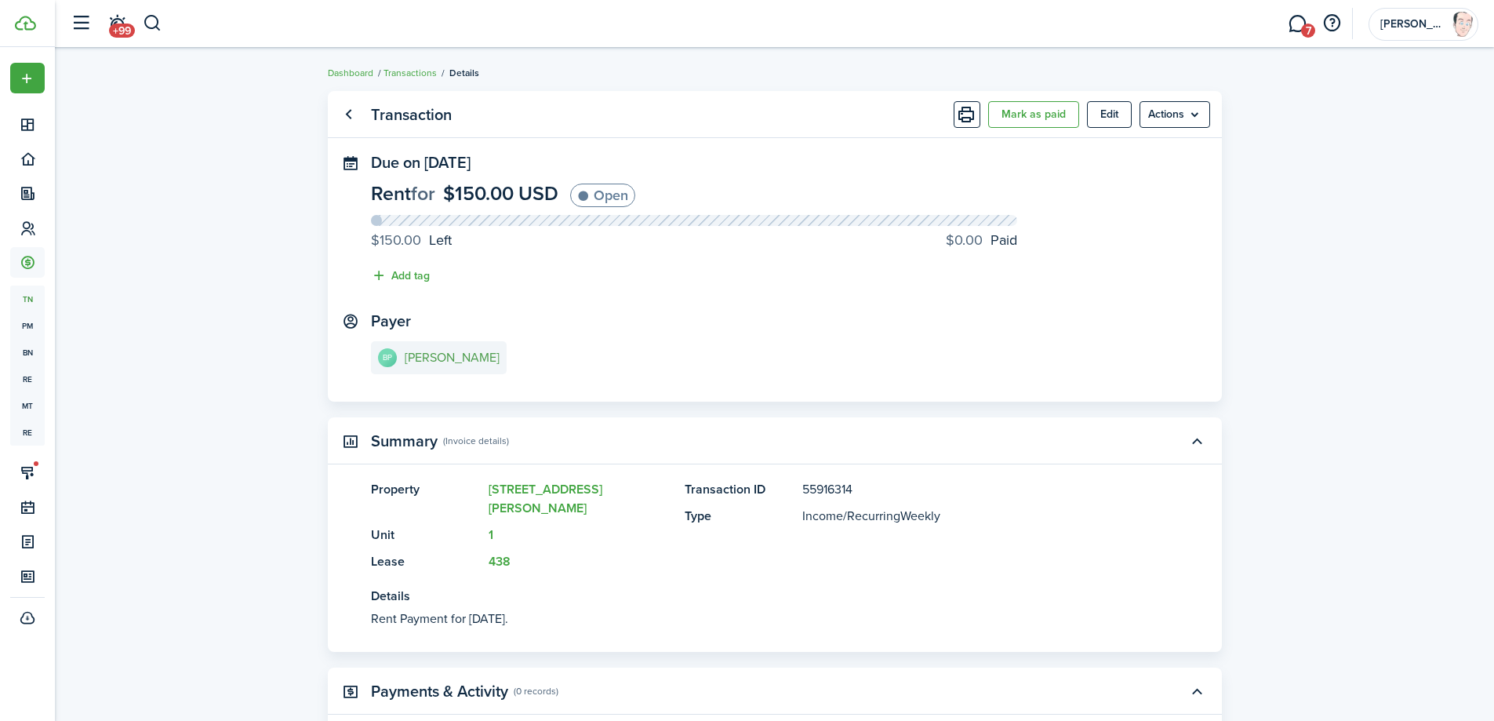
click at [433, 360] on e-details-info-title "[PERSON_NAME]" at bounding box center [452, 357] width 95 height 14
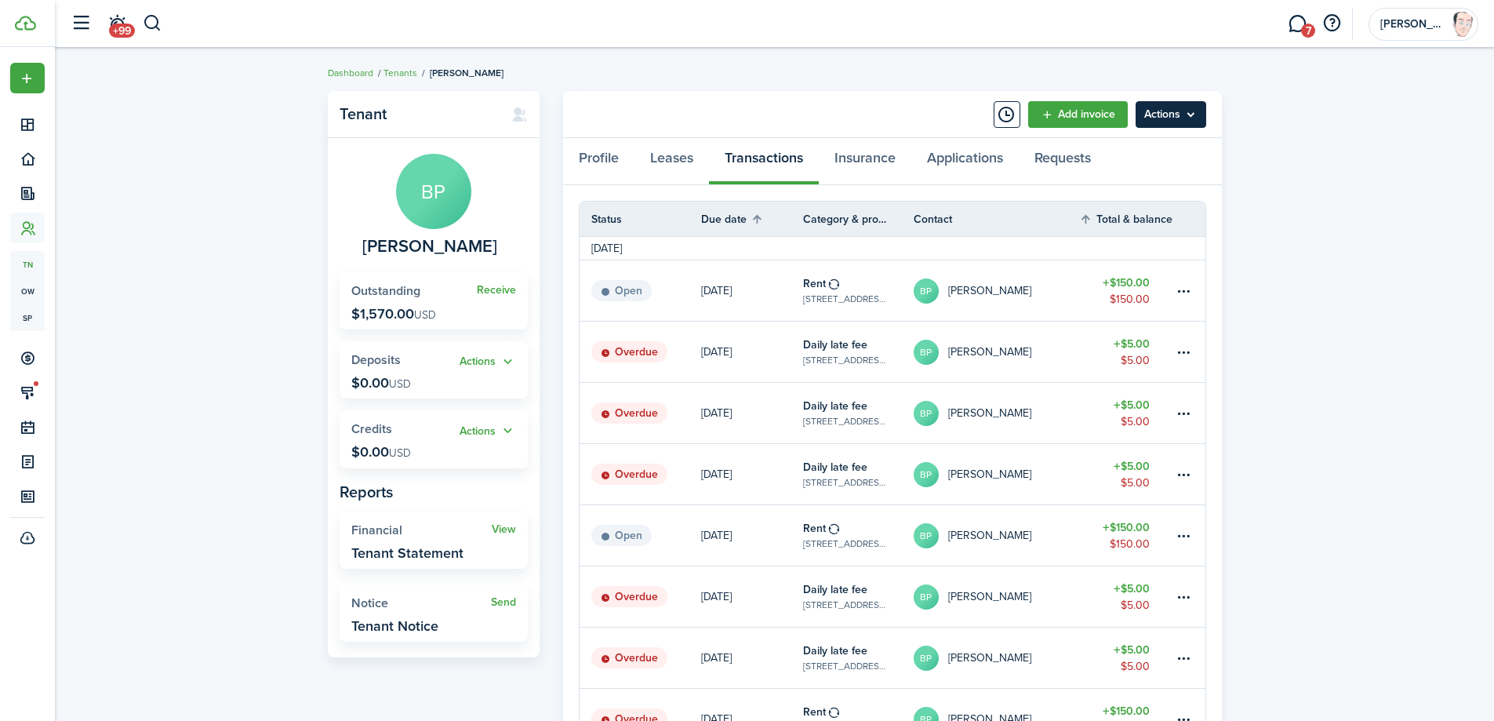
click at [1189, 114] on menu-btn "Actions" at bounding box center [1170, 114] width 71 height 27
click at [1187, 116] on menu-btn "Actions" at bounding box center [1170, 114] width 71 height 27
click at [1128, 232] on link "Manage bulk invoices" at bounding box center [1137, 231] width 137 height 27
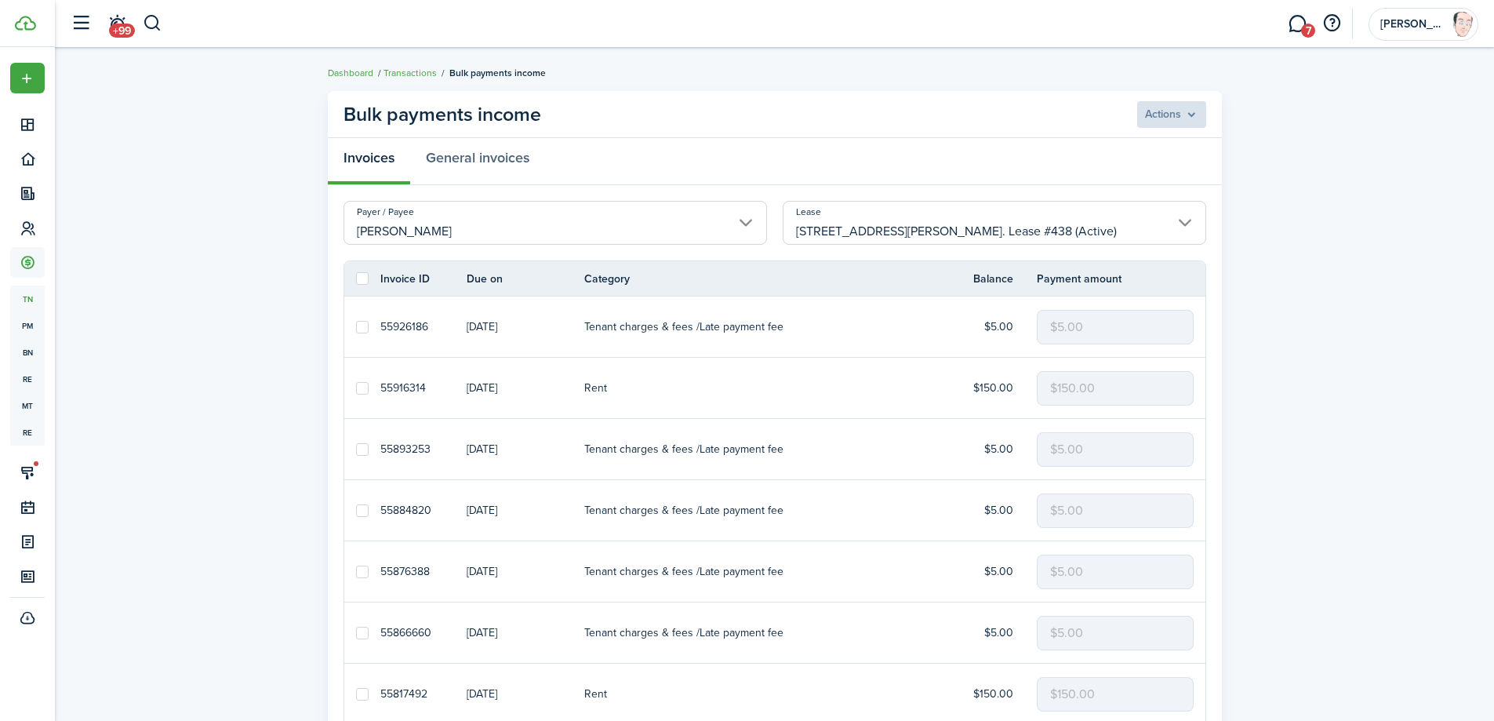
click at [361, 283] on label at bounding box center [362, 278] width 13 height 13
click at [356, 279] on input "checkbox" at bounding box center [355, 278] width 1 height 1
checkbox input "true"
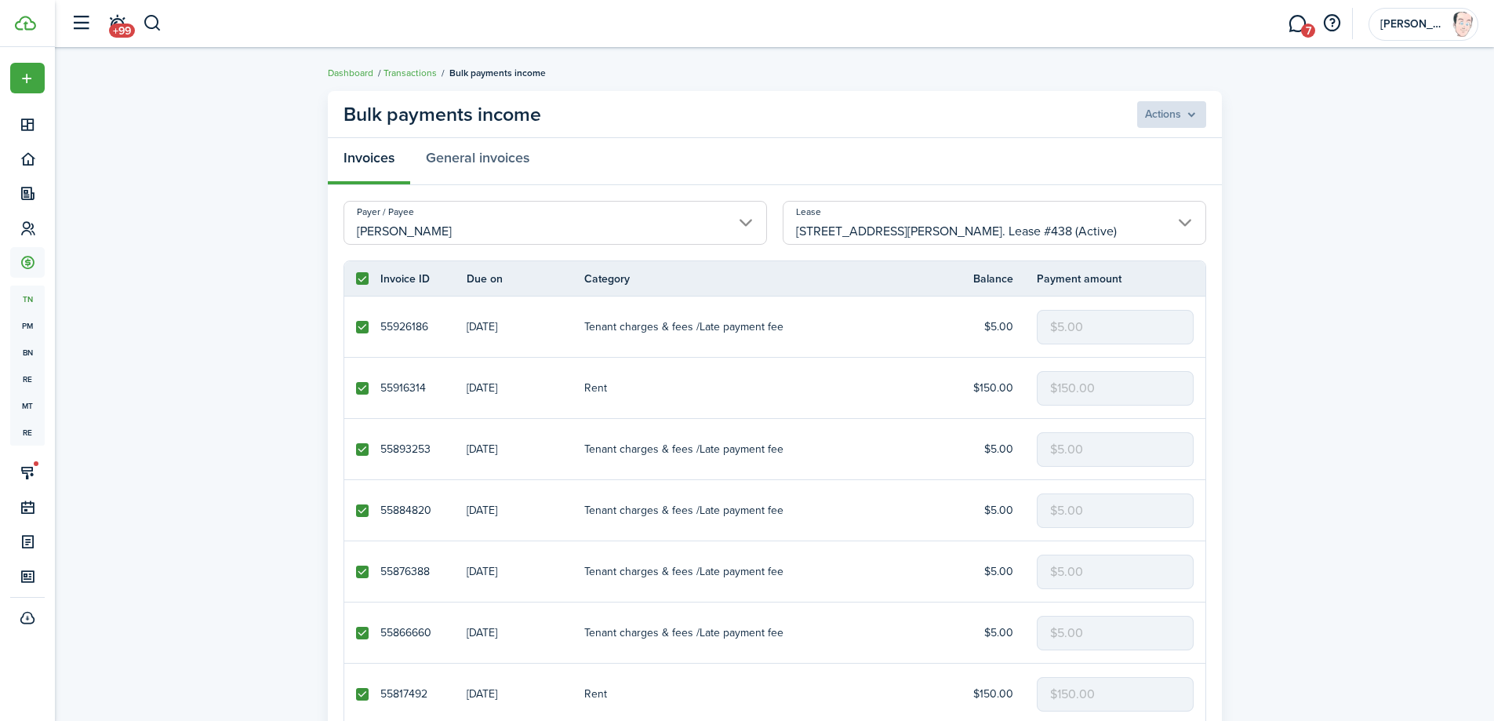
checkbox input "true"
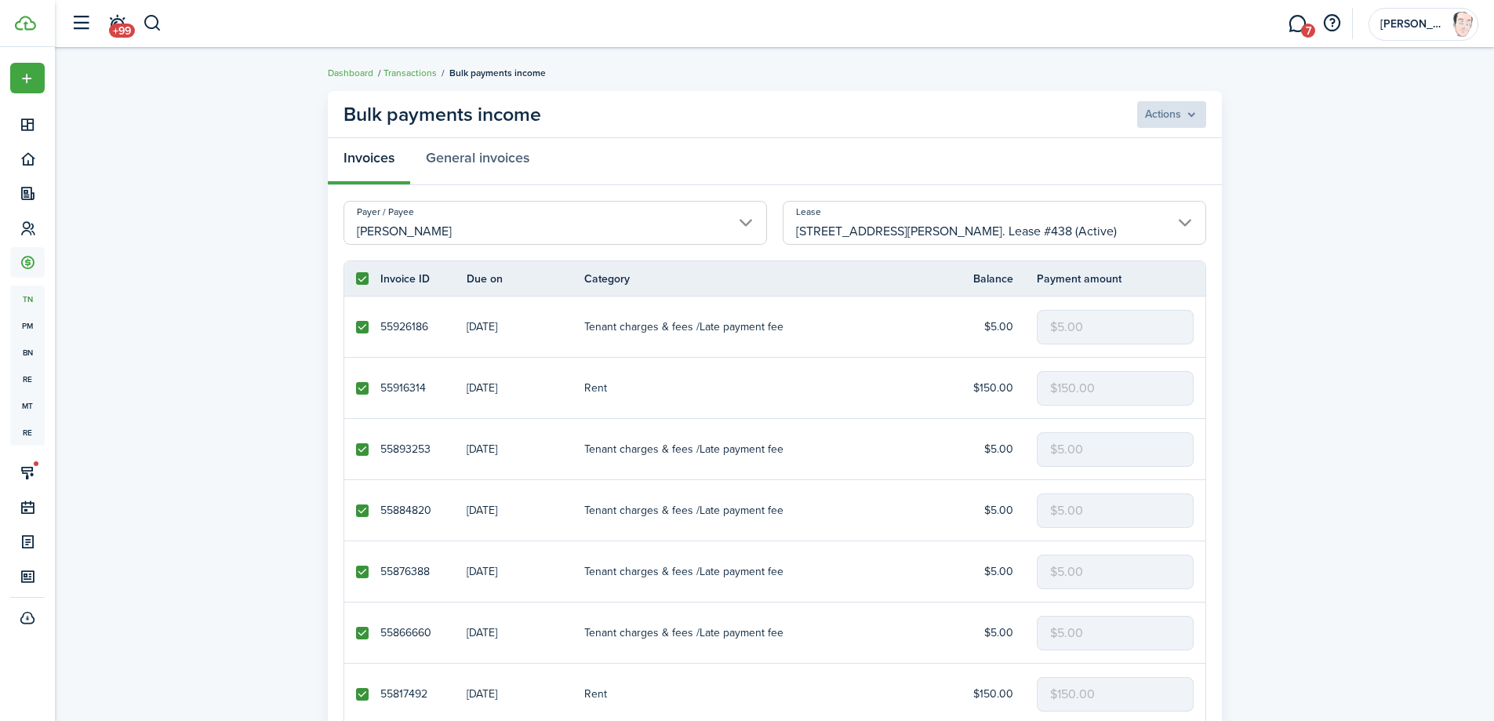
checkbox input "true"
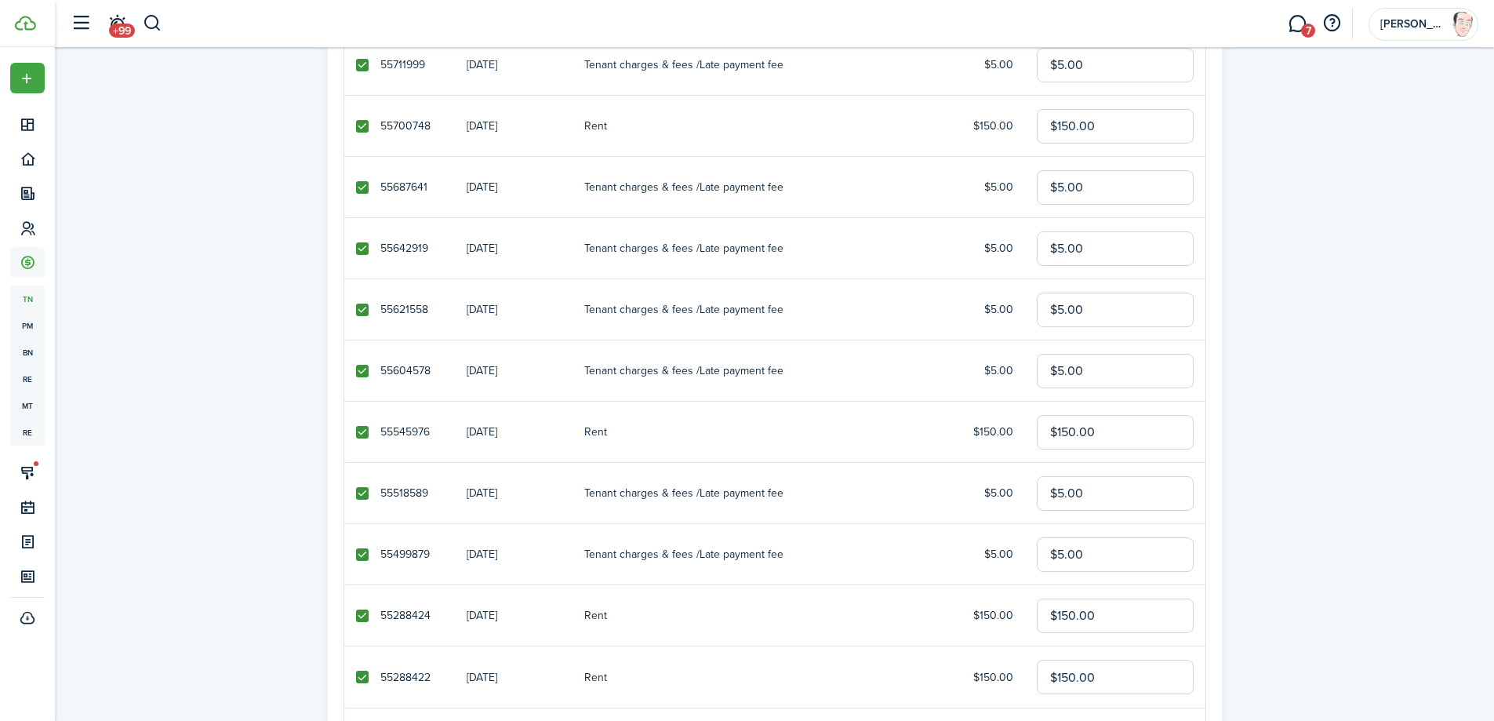
scroll to position [784, 0]
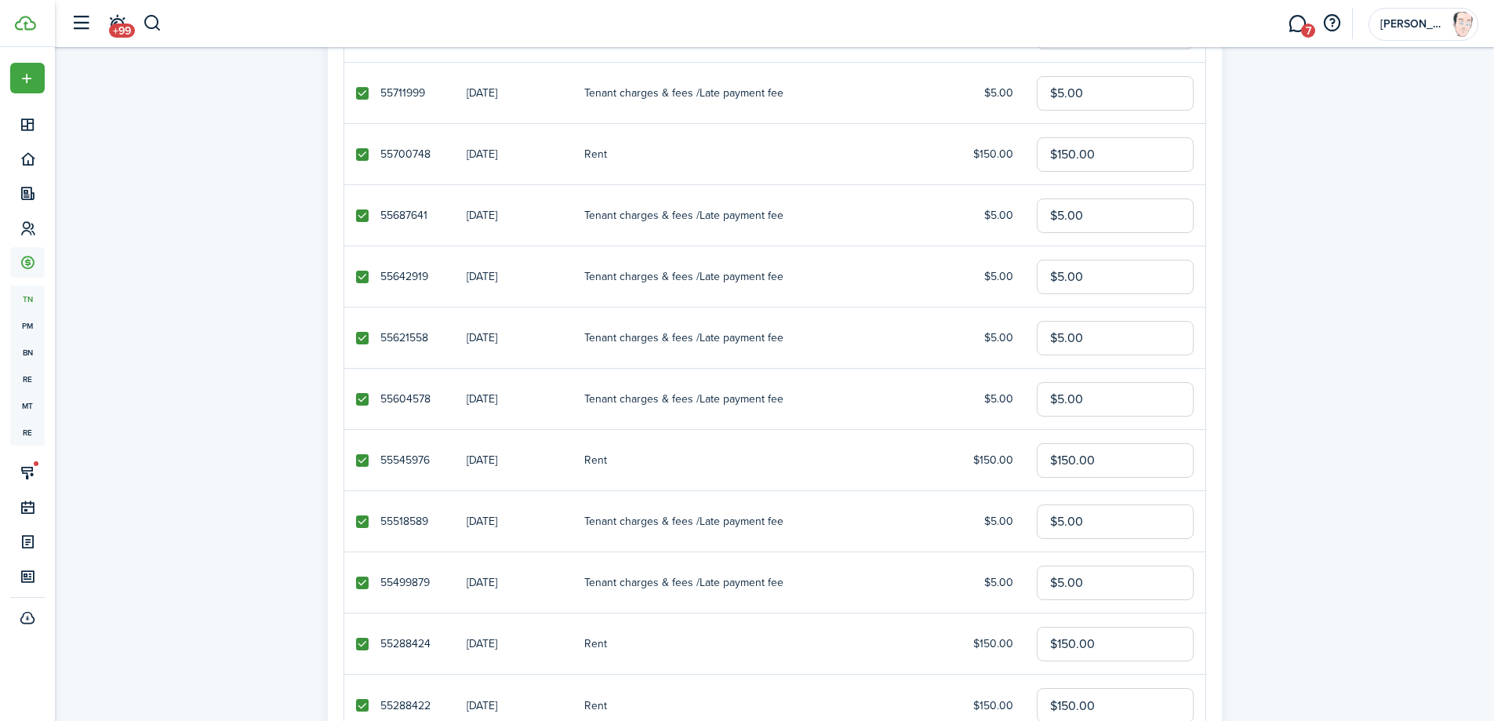
drag, startPoint x: 362, startPoint y: 459, endPoint x: 364, endPoint y: 437, distance: 22.8
click at [363, 459] on label at bounding box center [362, 460] width 13 height 13
click at [356, 459] on input "checkbox" at bounding box center [355, 459] width 1 height 1
click at [363, 457] on label at bounding box center [362, 460] width 13 height 13
click at [356, 459] on input "checkbox" at bounding box center [355, 459] width 1 height 1
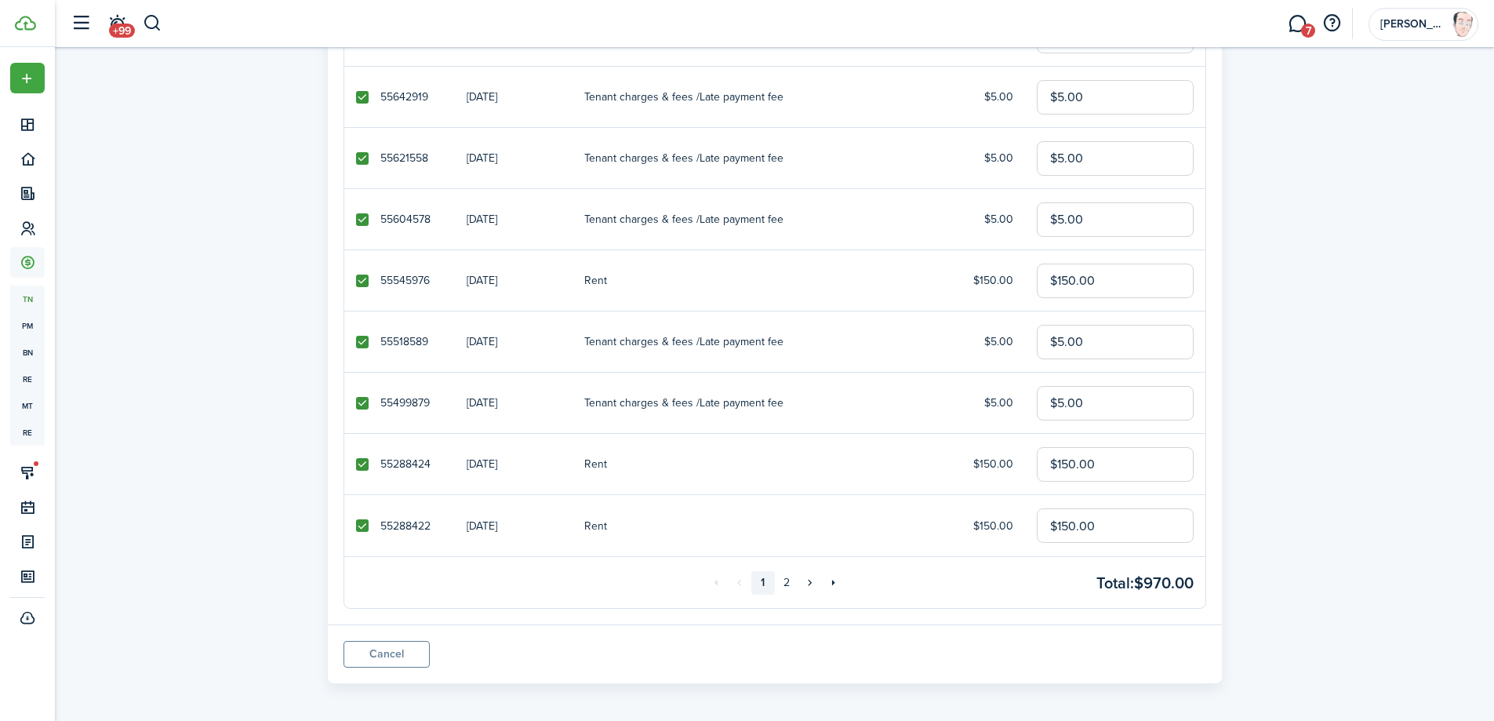
scroll to position [969, 0]
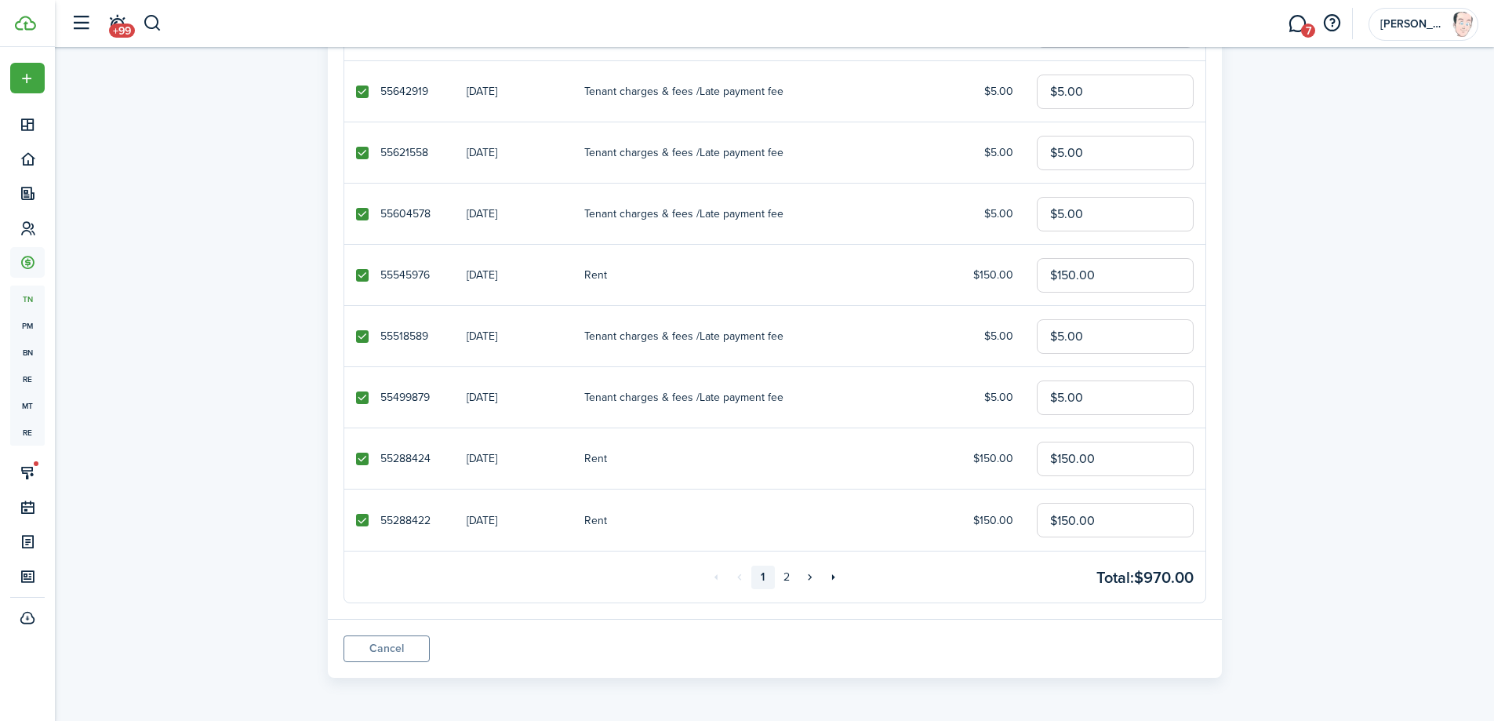
click at [359, 335] on label at bounding box center [362, 336] width 13 height 13
click at [356, 336] on input "checkbox" at bounding box center [355, 336] width 1 height 1
click at [354, 403] on link at bounding box center [362, 397] width 36 height 60
click at [358, 398] on label at bounding box center [362, 397] width 13 height 13
click at [356, 398] on input "checkbox" at bounding box center [355, 397] width 1 height 1
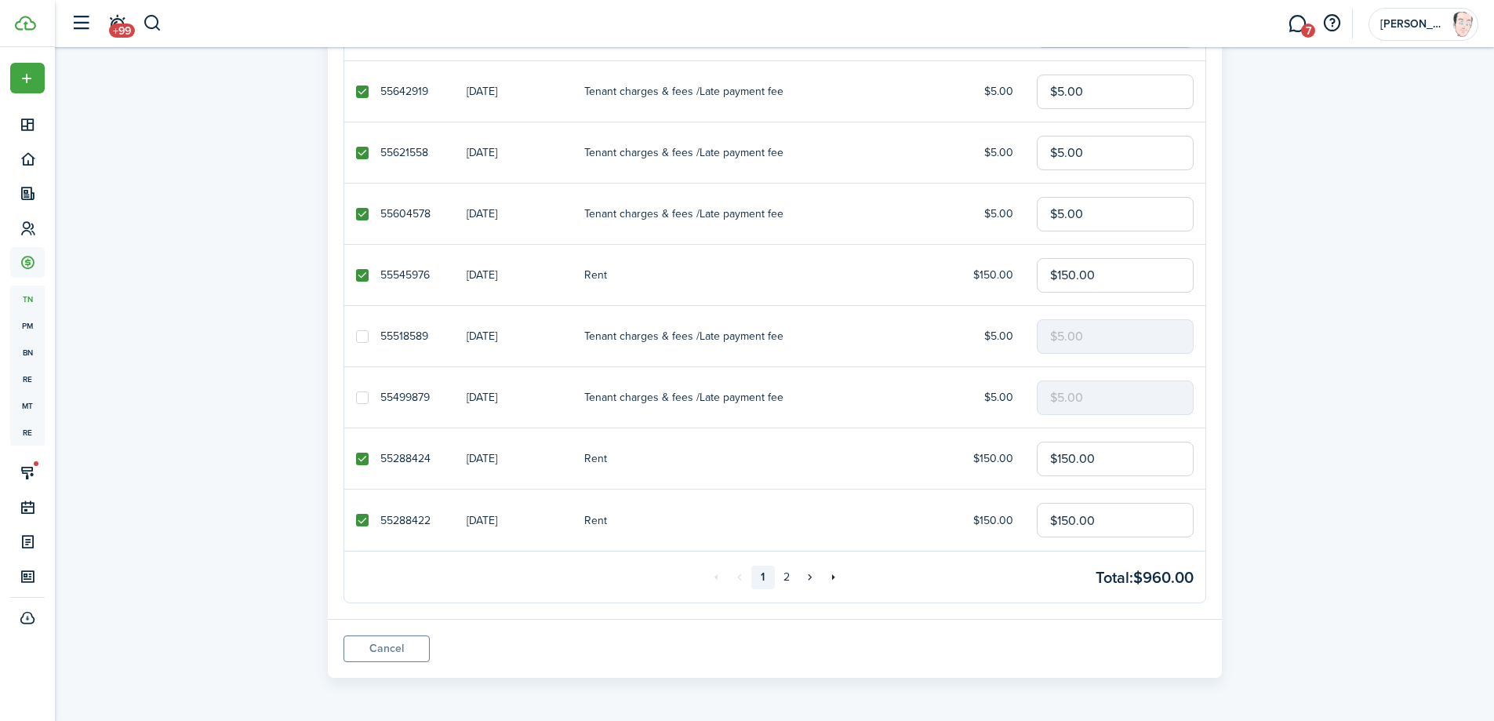
click at [365, 459] on label at bounding box center [362, 458] width 13 height 13
click at [356, 459] on input "checkbox" at bounding box center [355, 458] width 1 height 1
click at [362, 520] on label at bounding box center [362, 520] width 13 height 13
click at [356, 520] on input "checkbox" at bounding box center [355, 520] width 1 height 1
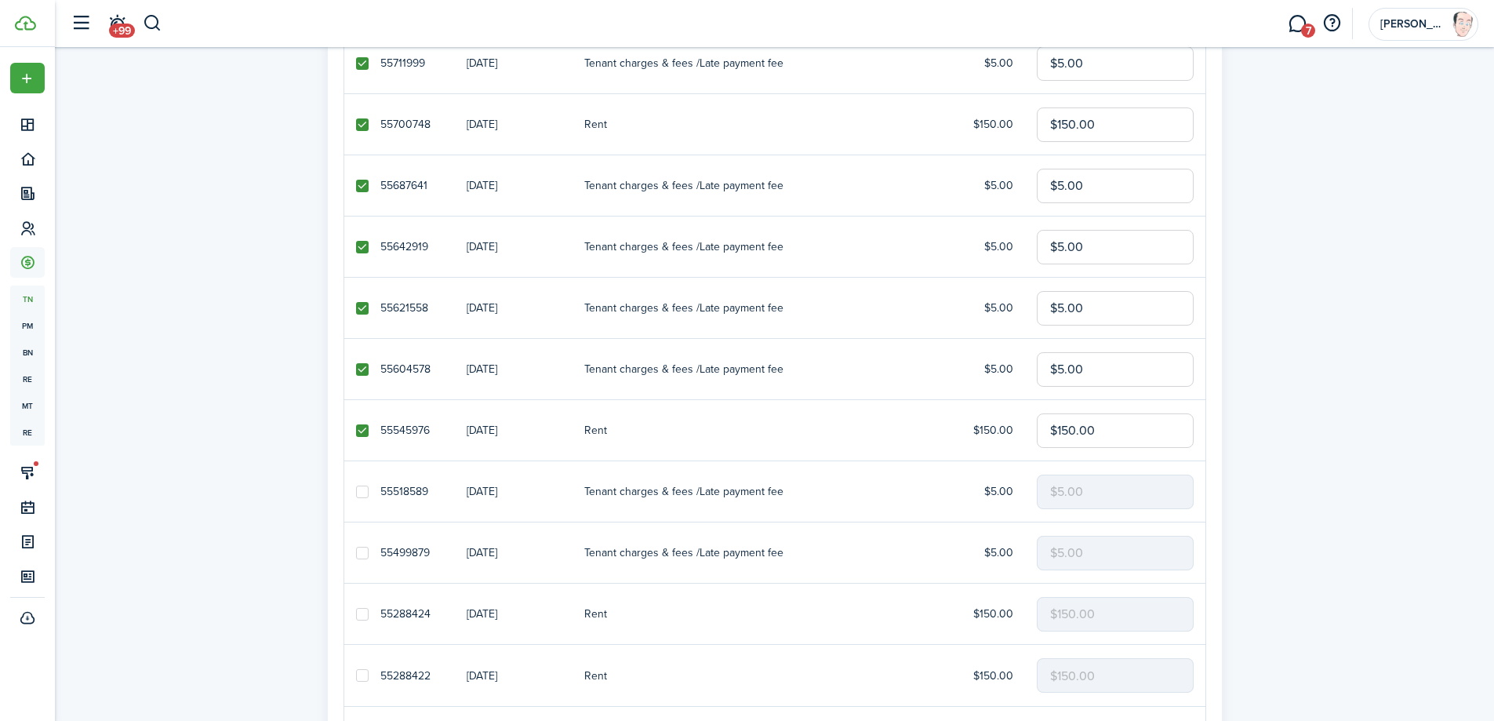
scroll to position [812, 0]
click at [358, 426] on label at bounding box center [362, 432] width 13 height 13
click at [356, 431] on input "checkbox" at bounding box center [355, 431] width 1 height 1
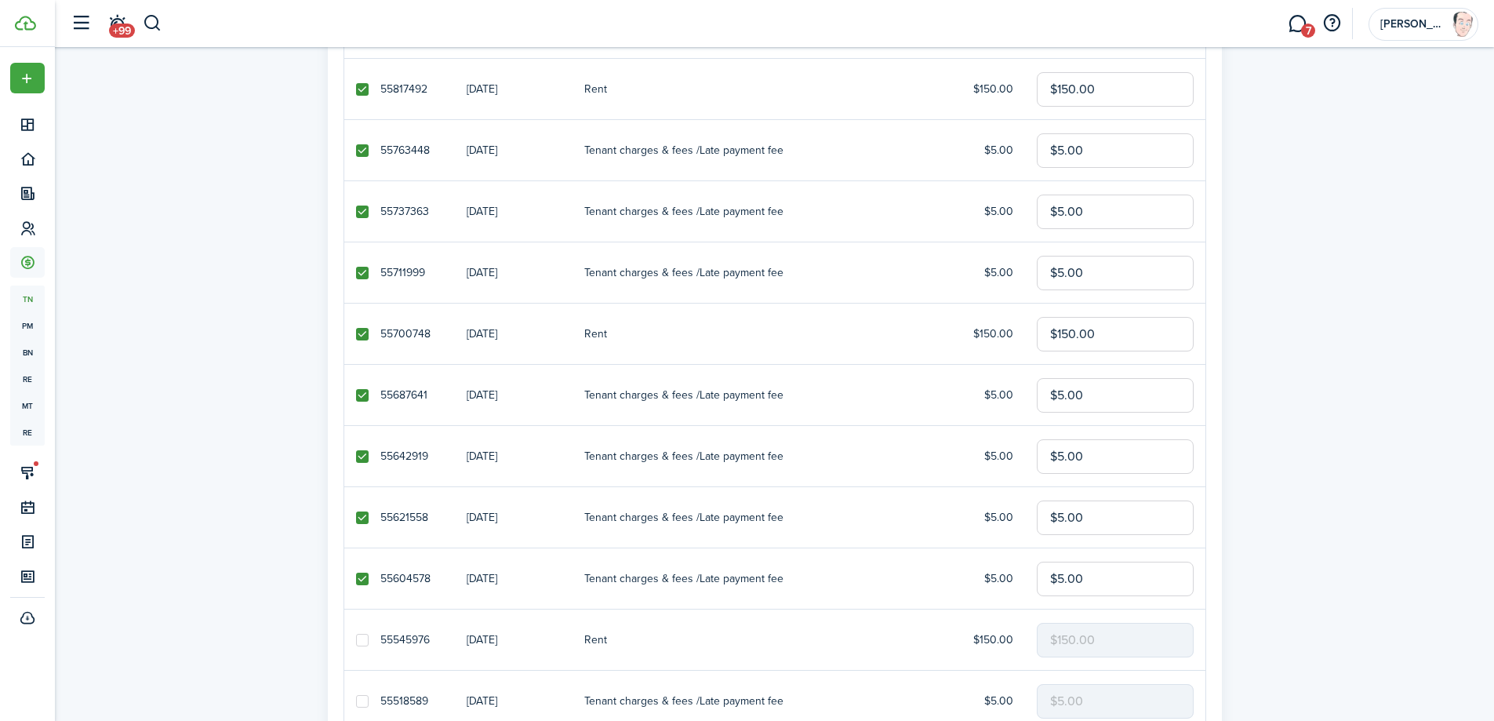
scroll to position [577, 0]
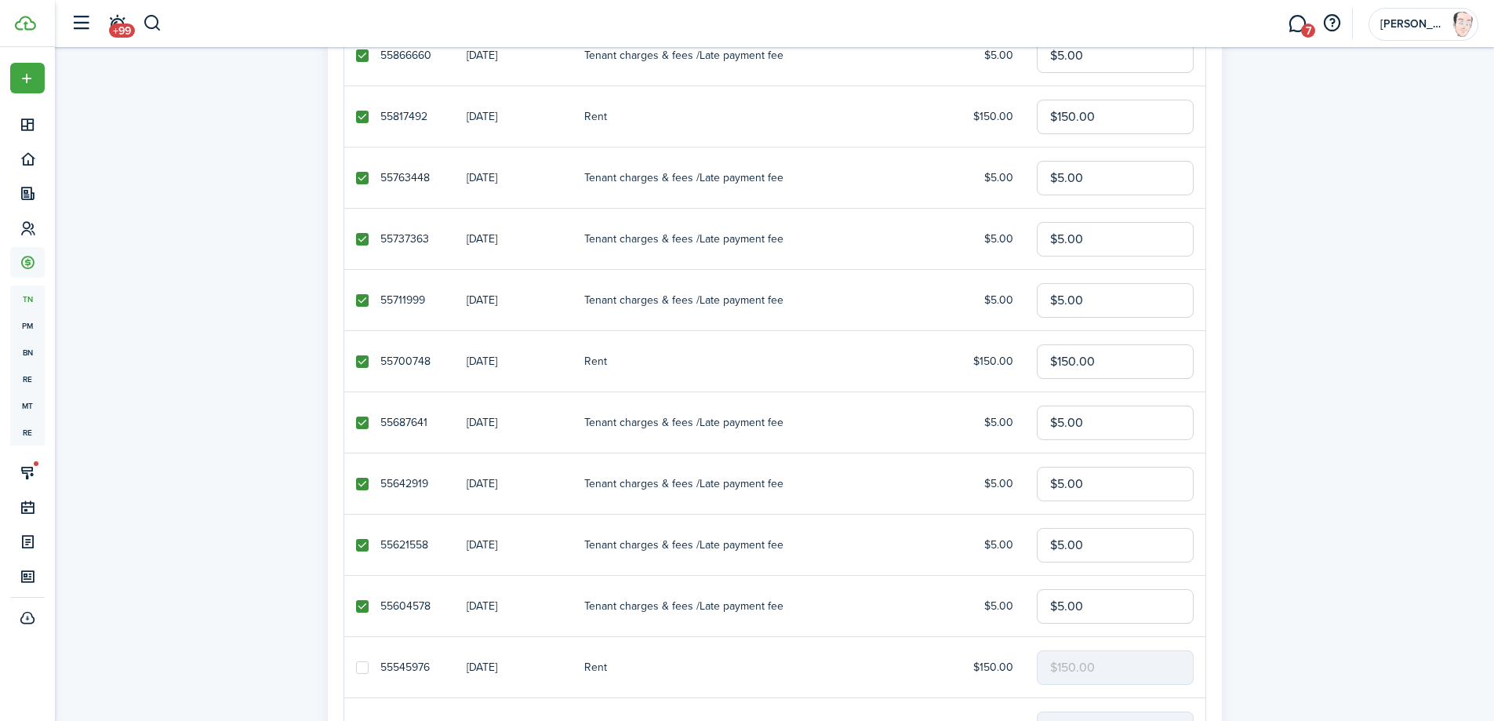
click at [362, 362] on label at bounding box center [362, 361] width 13 height 13
click at [356, 361] on input "checkbox" at bounding box center [355, 361] width 1 height 1
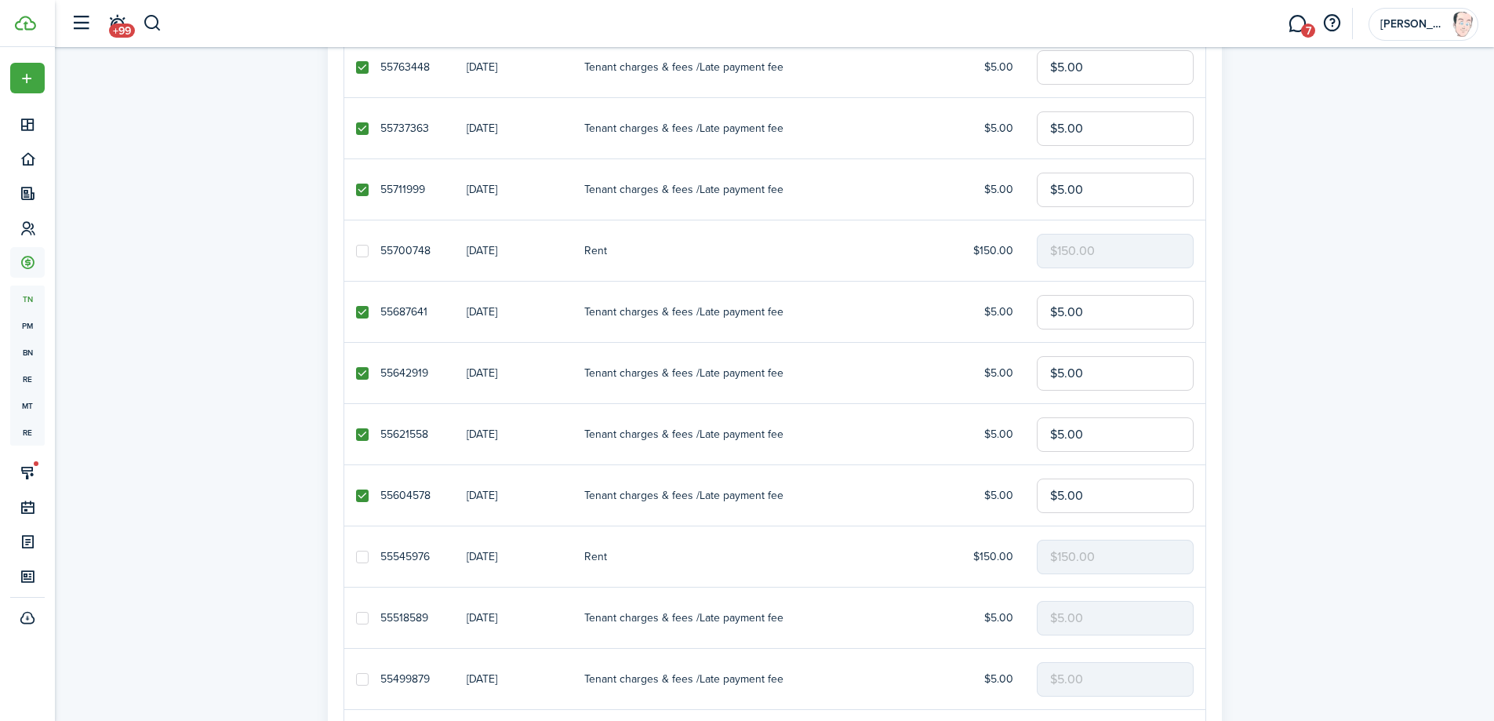
scroll to position [0, 0]
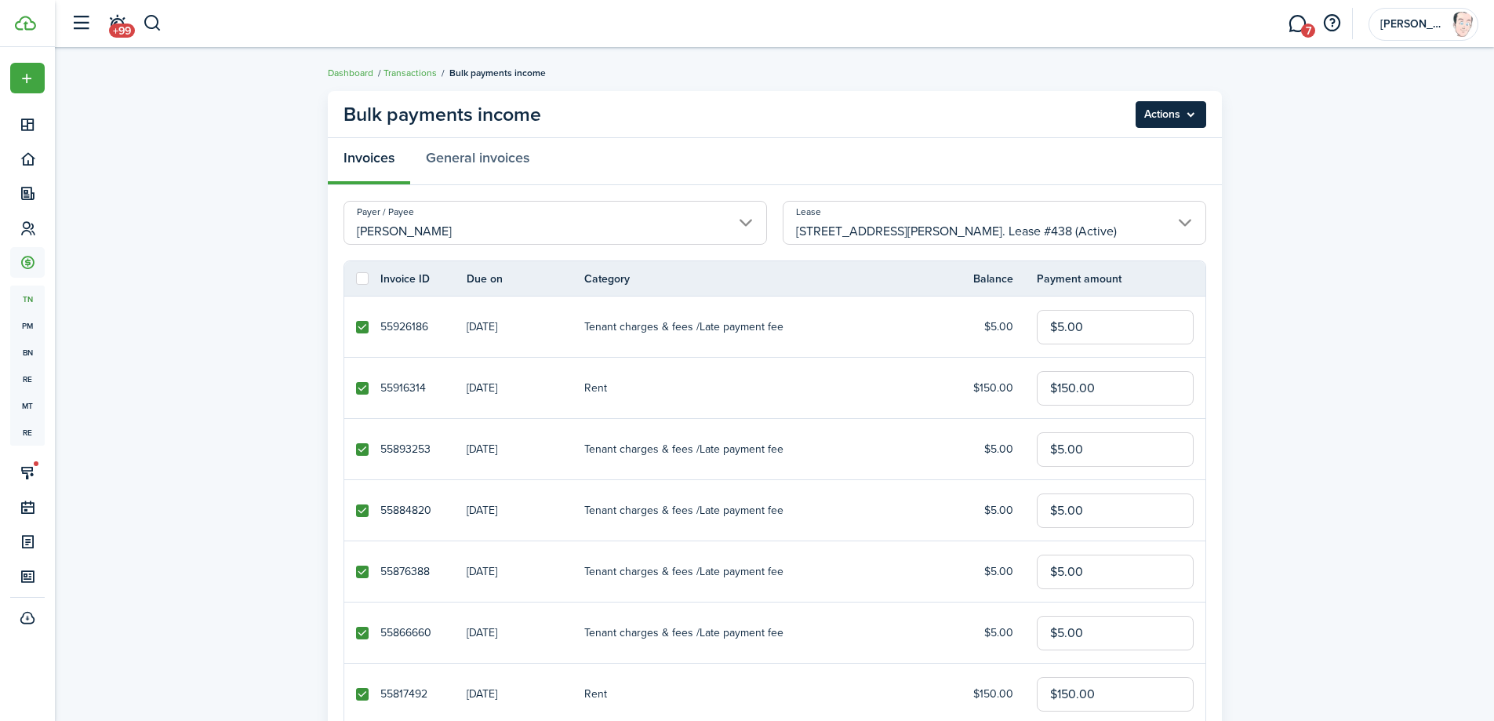
click at [1169, 120] on menu-btn "Actions" at bounding box center [1170, 114] width 71 height 27
click at [1102, 175] on button "Delete" at bounding box center [1137, 176] width 137 height 27
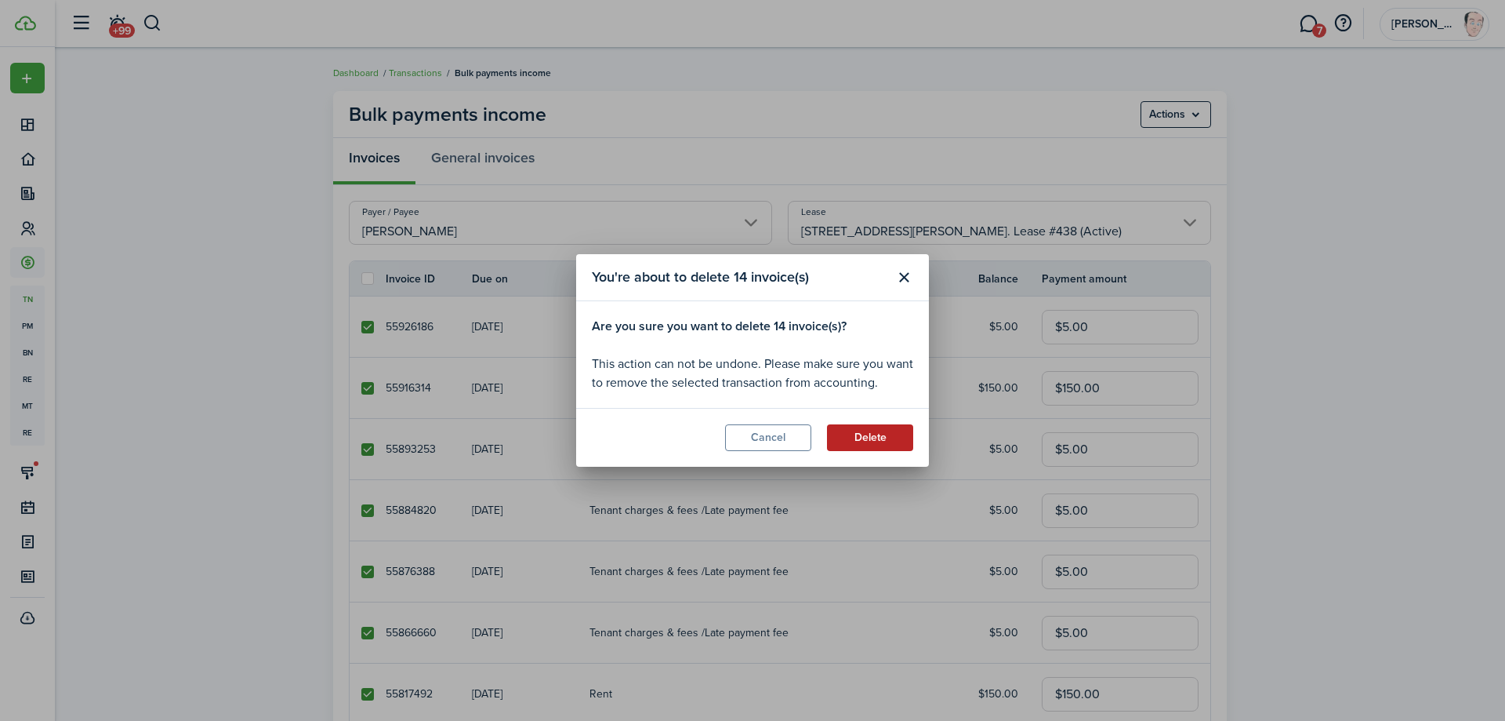
click at [853, 437] on button "Delete" at bounding box center [870, 437] width 86 height 27
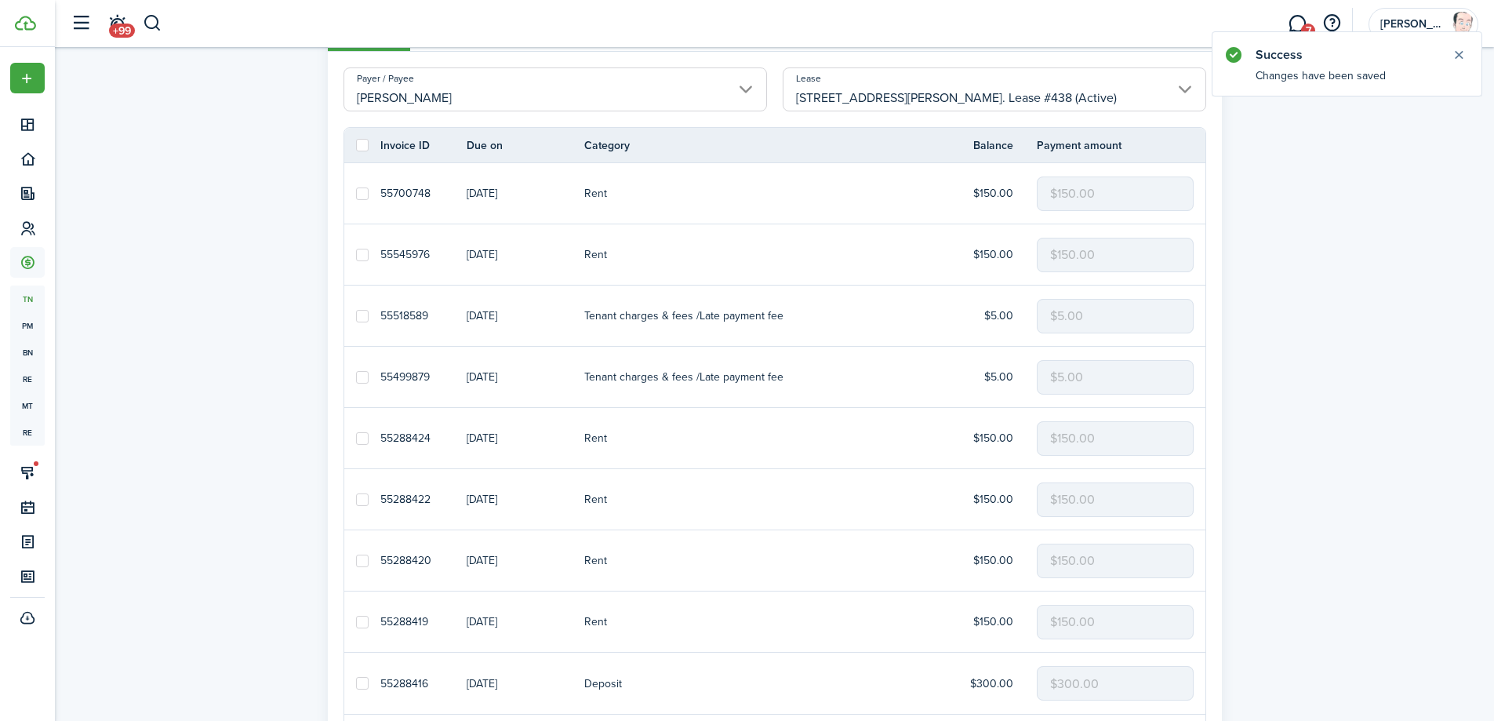
scroll to position [296, 0]
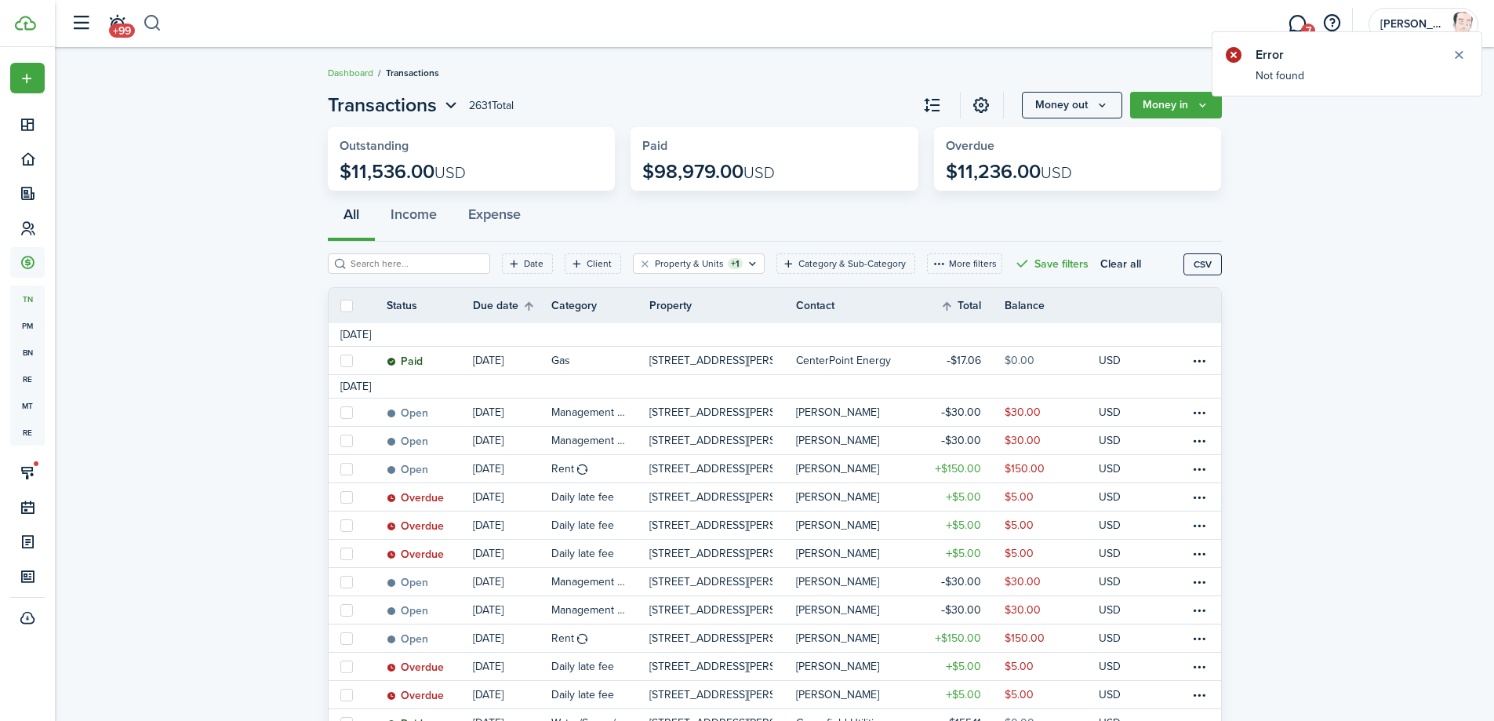
click at [153, 23] on button "button" at bounding box center [153, 23] width 20 height 27
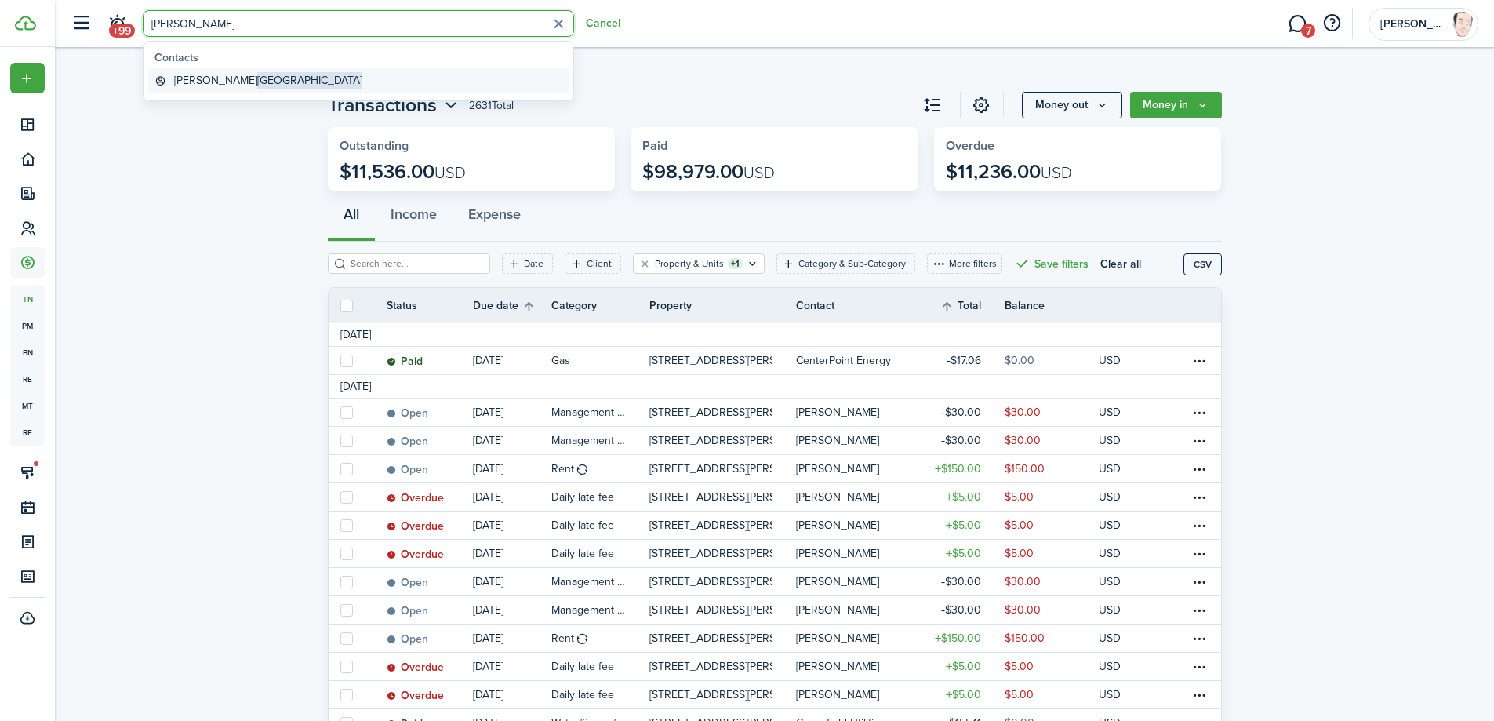
click at [257, 80] on span "[GEOGRAPHIC_DATA]" at bounding box center [309, 80] width 105 height 16
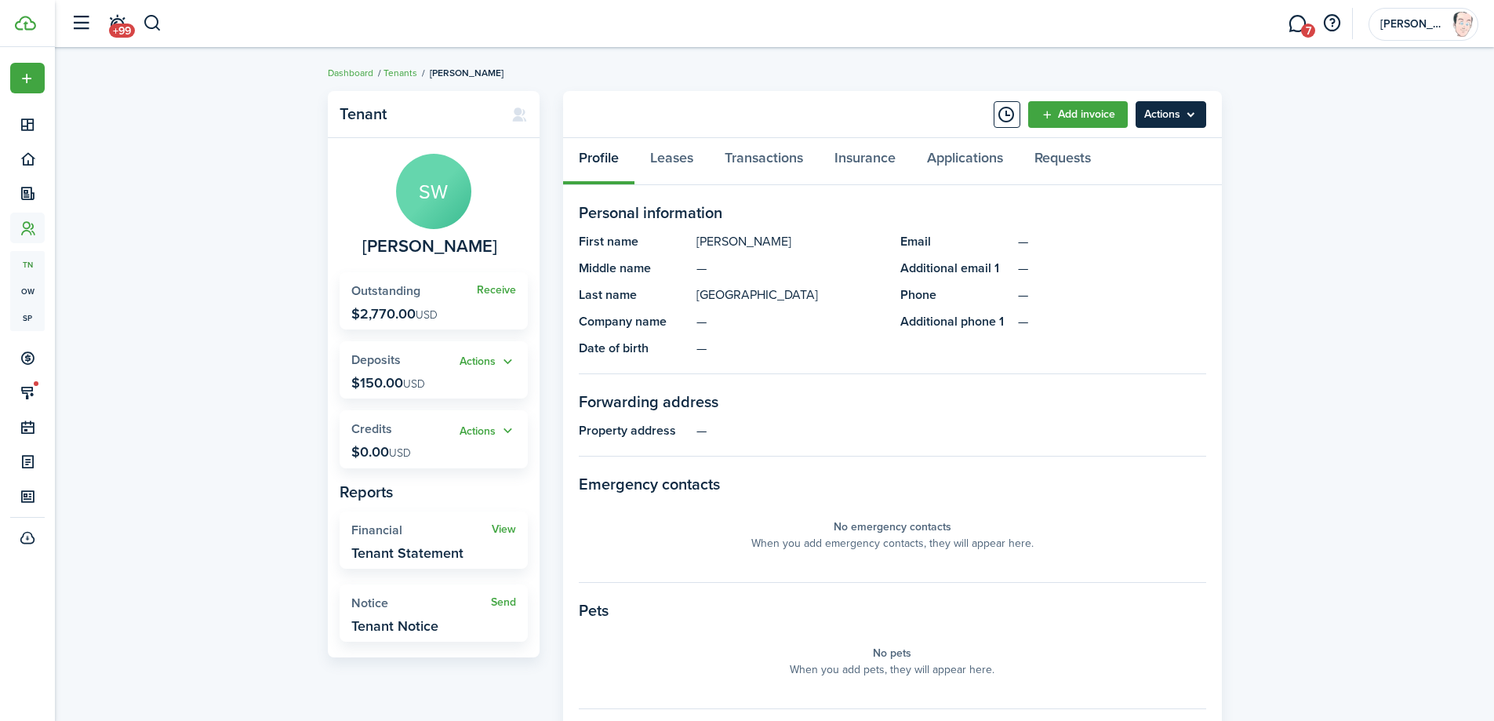
click at [1192, 114] on menu-btn "Actions" at bounding box center [1170, 114] width 71 height 27
click at [1124, 227] on link "Manage bulk invoices" at bounding box center [1137, 231] width 137 height 27
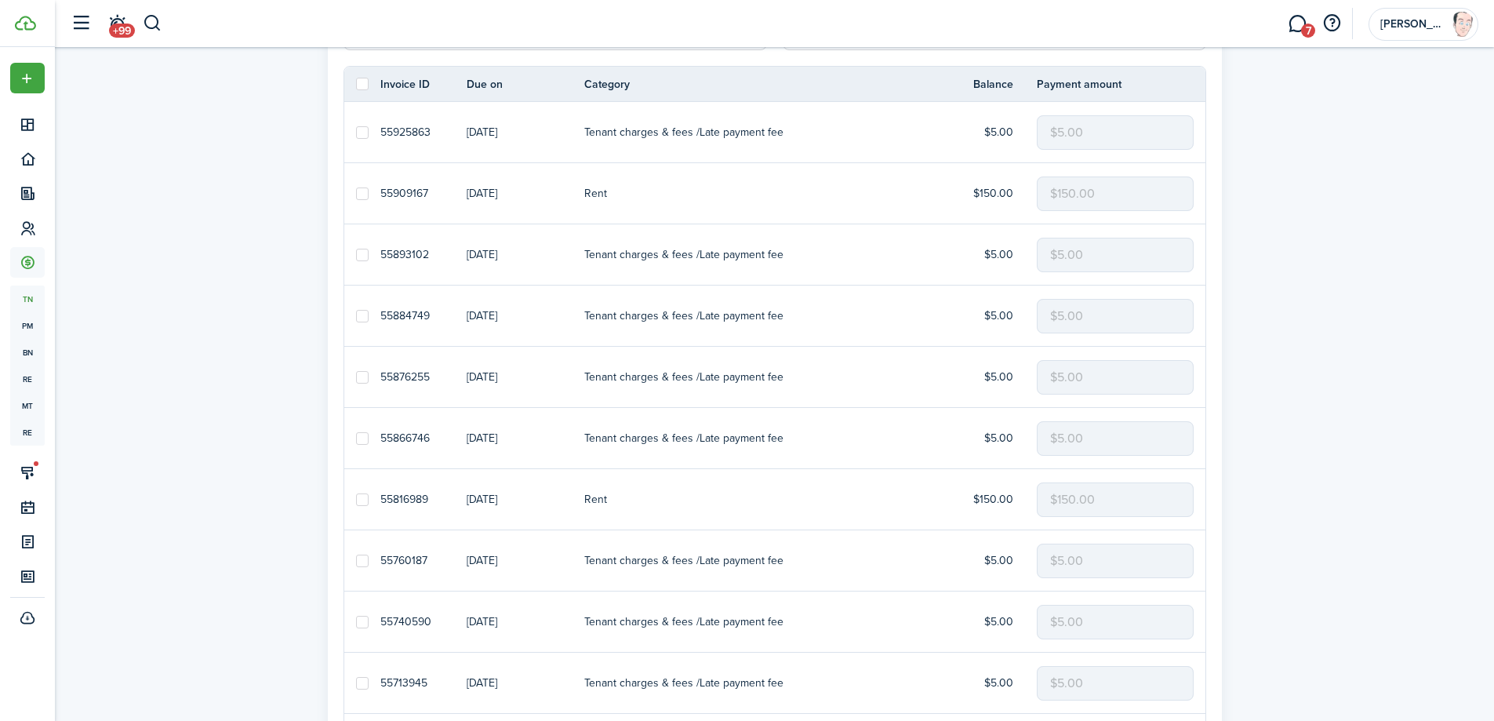
scroll to position [157, 0]
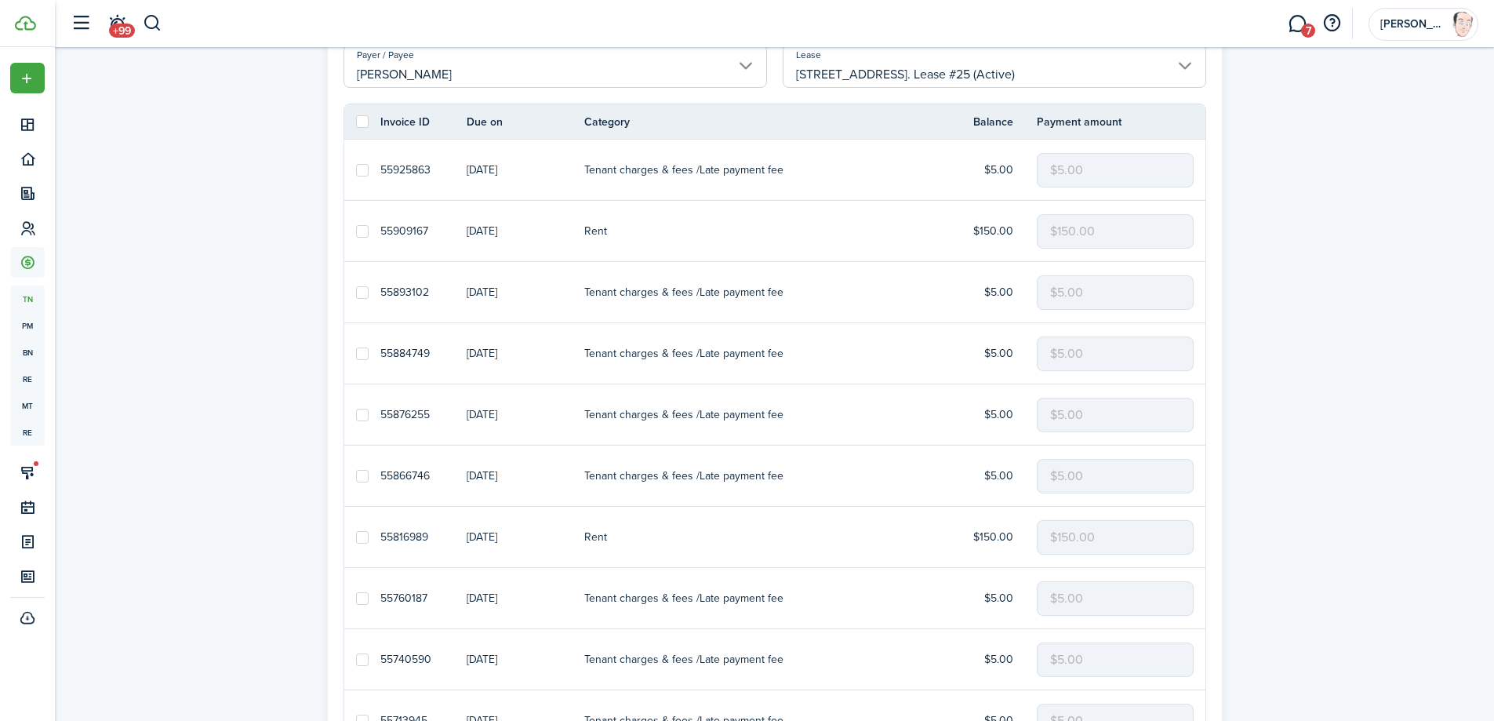
click at [365, 124] on label at bounding box center [362, 121] width 13 height 13
click at [356, 122] on input "checkbox" at bounding box center [355, 122] width 1 height 1
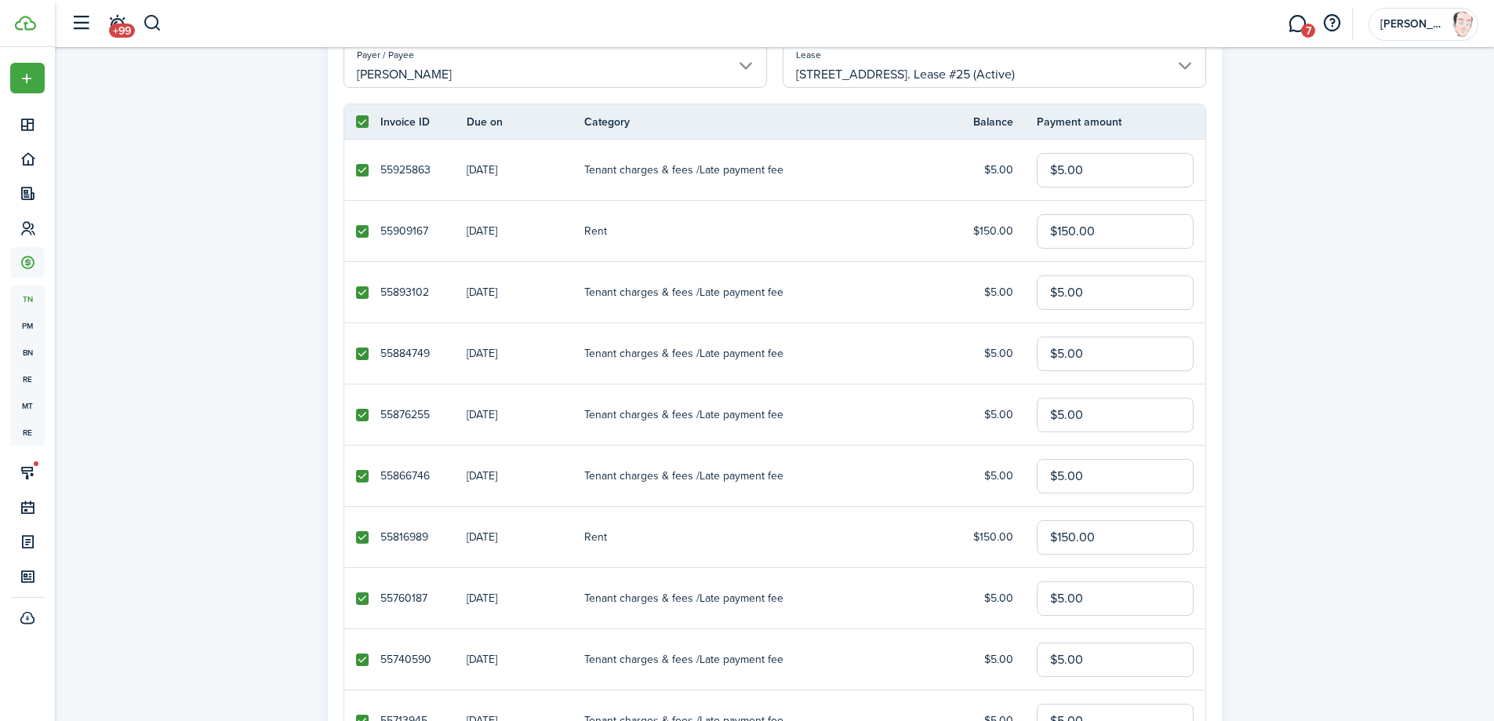
click at [365, 226] on label at bounding box center [362, 231] width 13 height 13
click at [356, 231] on input "checkbox" at bounding box center [355, 231] width 1 height 1
click at [365, 536] on label at bounding box center [362, 537] width 13 height 13
click at [356, 536] on input "checkbox" at bounding box center [355, 536] width 1 height 1
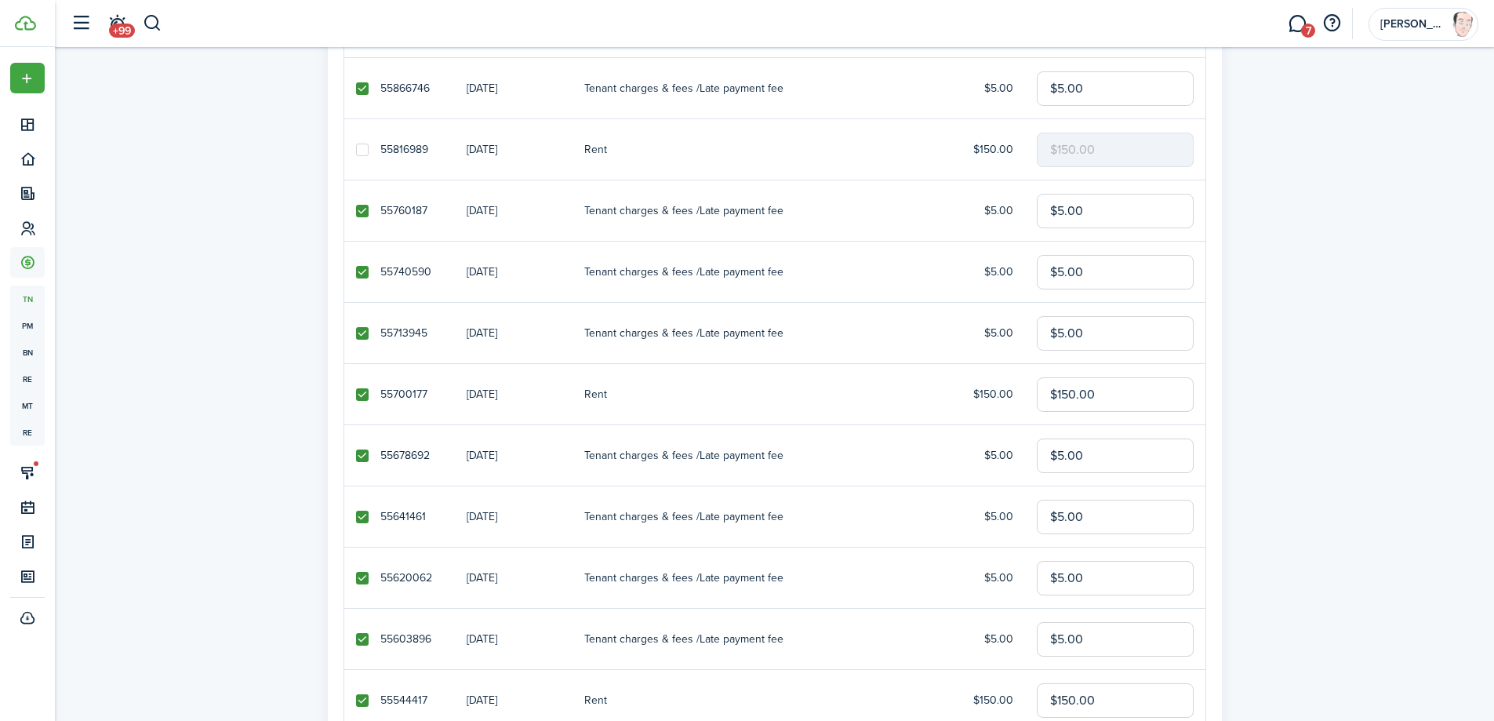
scroll to position [549, 0]
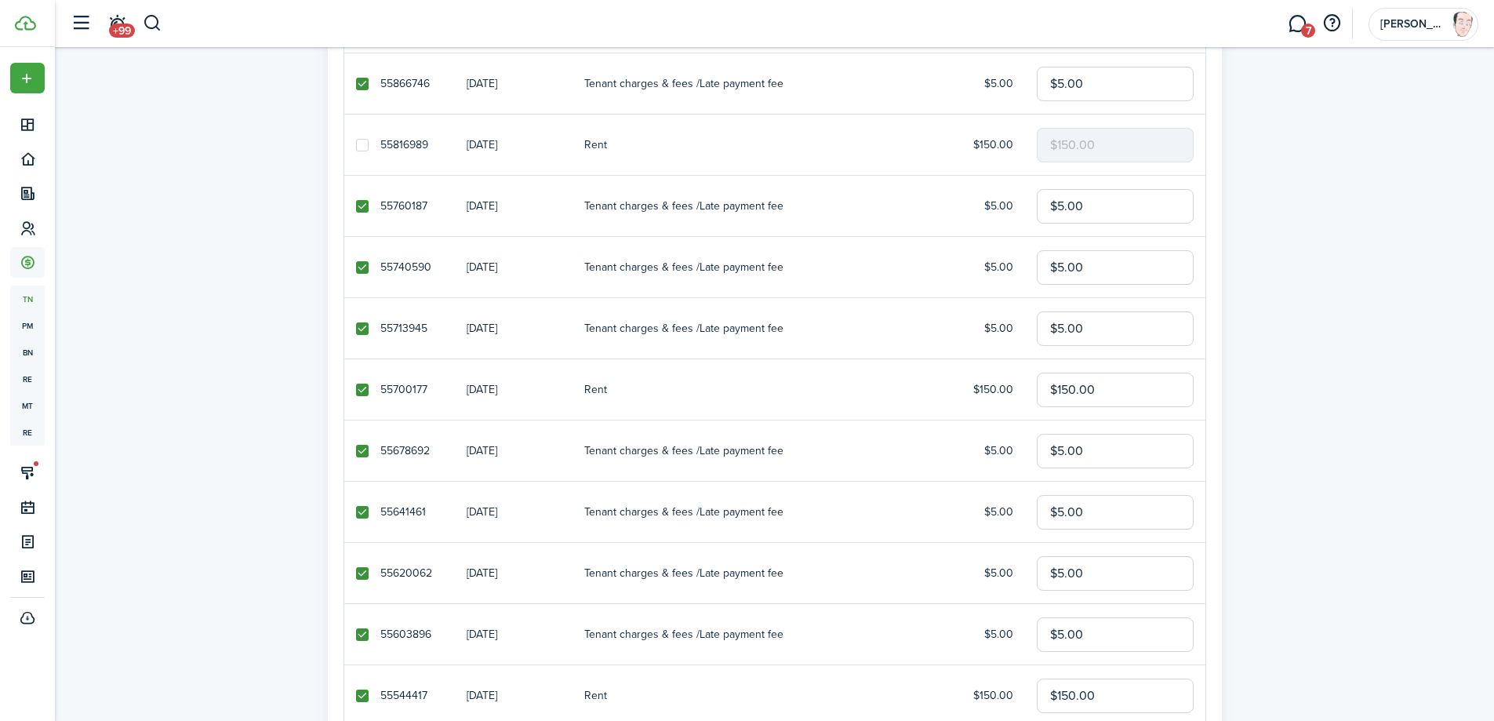
click at [363, 390] on label at bounding box center [362, 389] width 13 height 13
click at [356, 390] on input "checkbox" at bounding box center [355, 389] width 1 height 1
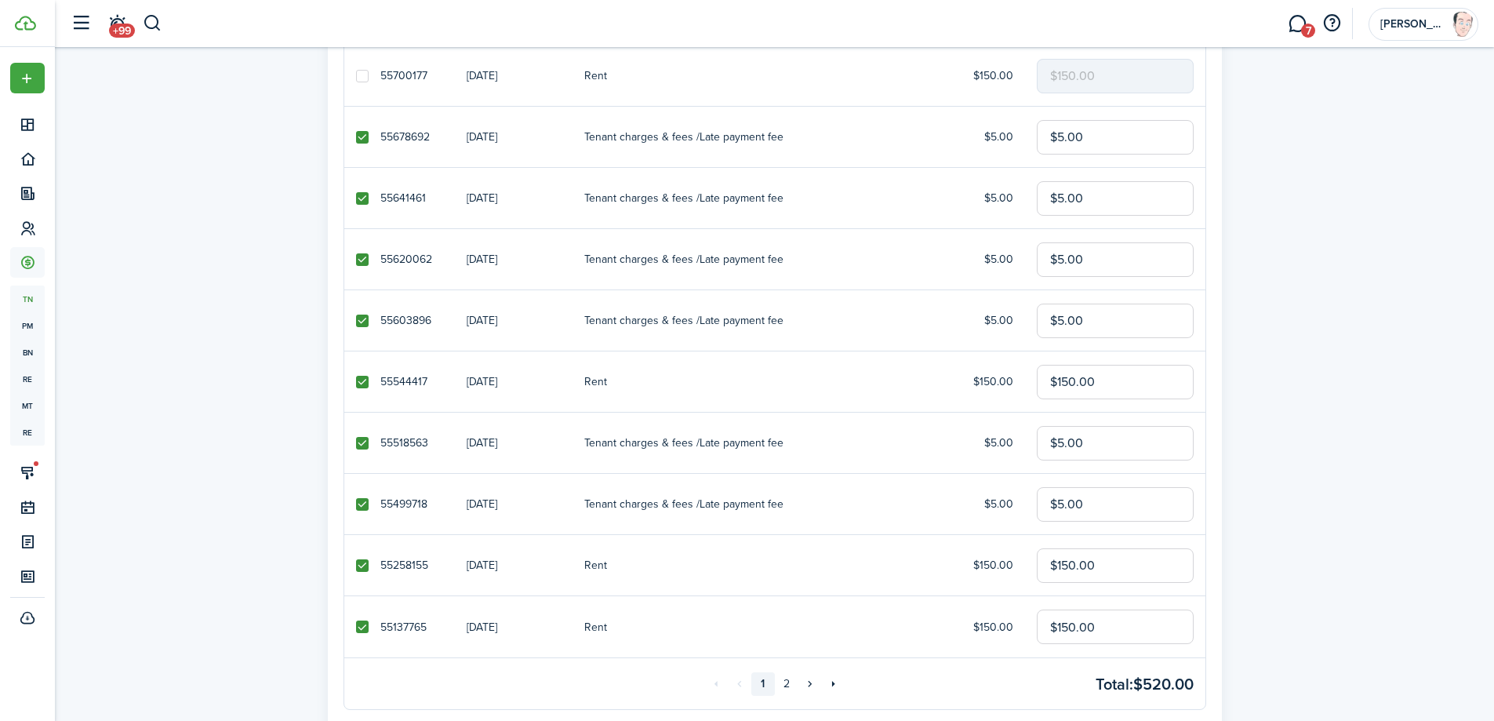
click at [359, 383] on label at bounding box center [362, 382] width 13 height 13
click at [356, 382] on input "checkbox" at bounding box center [355, 381] width 1 height 1
click at [361, 567] on label at bounding box center [362, 565] width 13 height 13
click at [356, 565] on input "checkbox" at bounding box center [355, 565] width 1 height 1
click at [364, 626] on label at bounding box center [362, 626] width 13 height 13
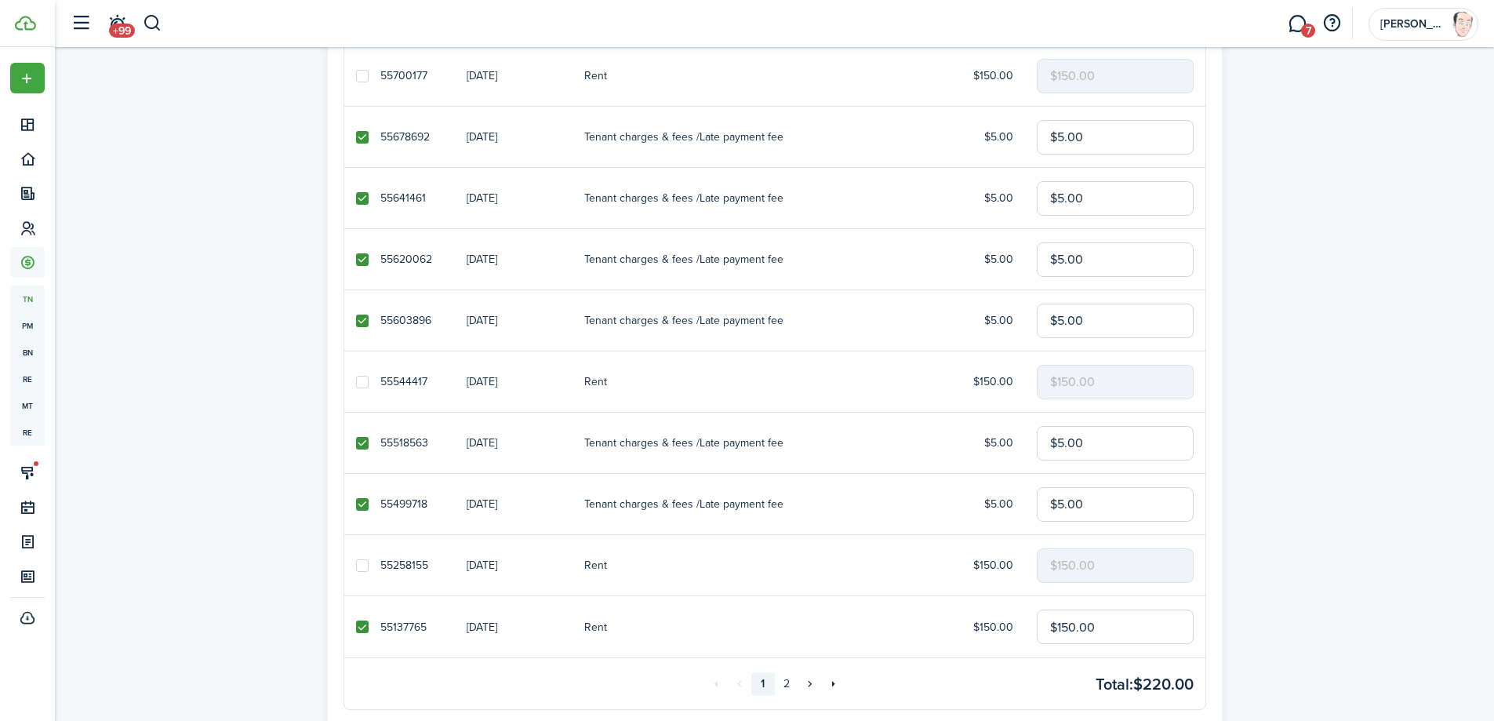
click at [356, 626] on input "checkbox" at bounding box center [355, 626] width 1 height 1
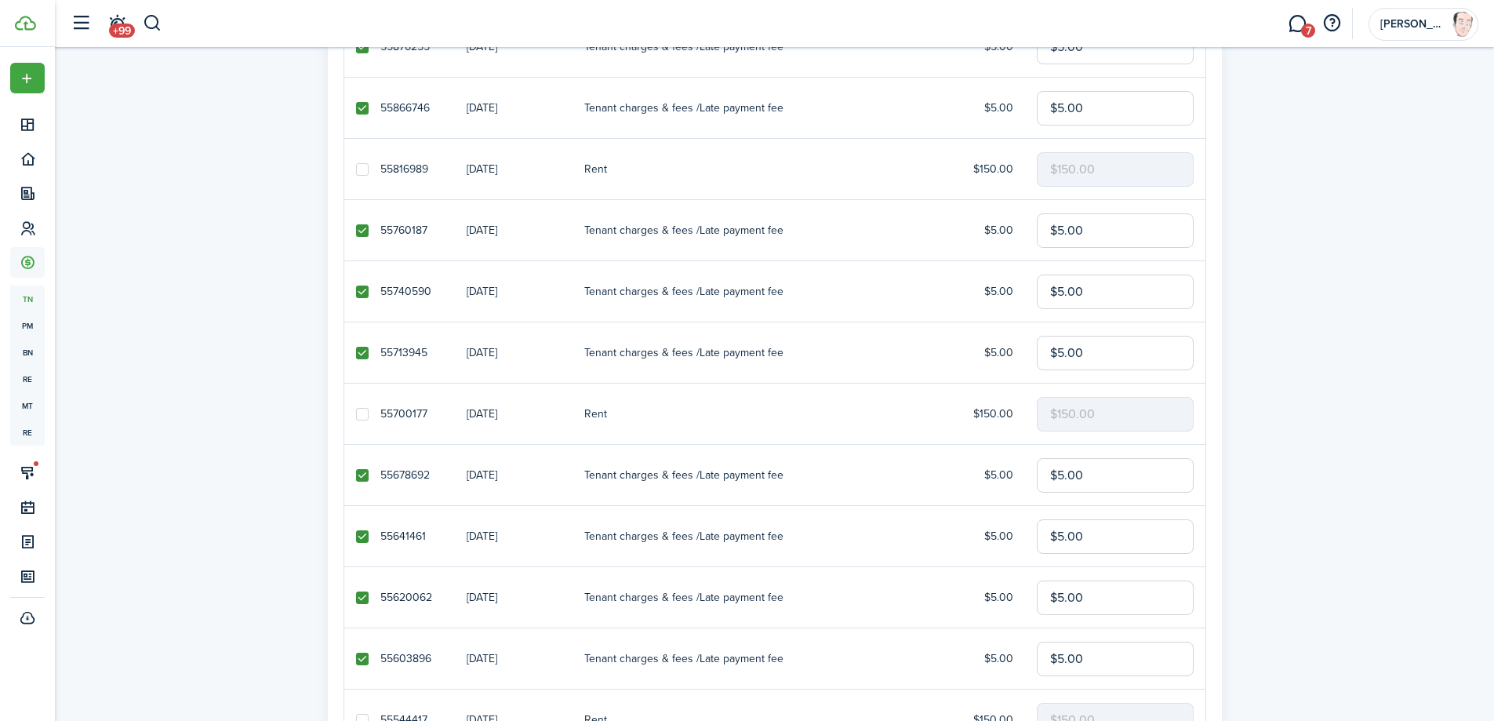
scroll to position [0, 0]
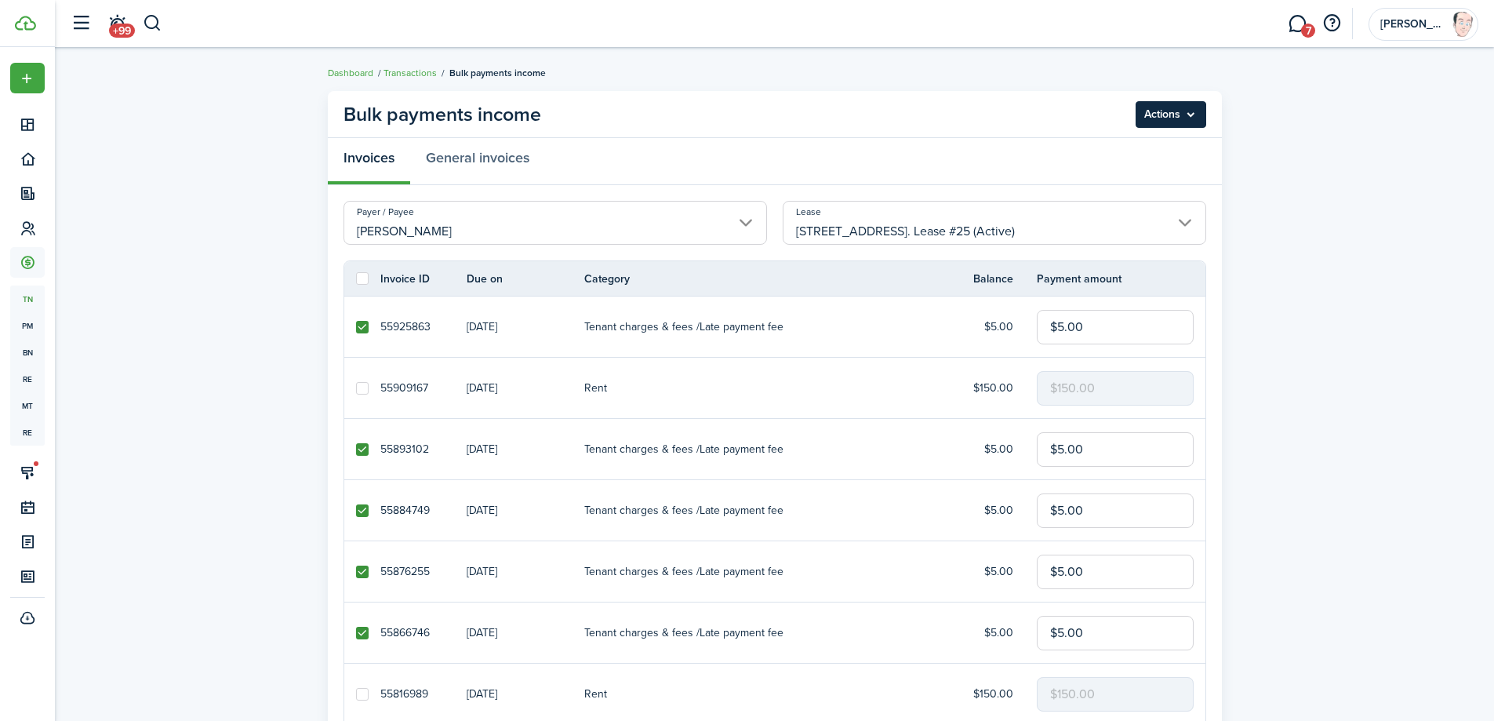
click at [1179, 117] on menu-btn "Actions" at bounding box center [1170, 114] width 71 height 27
click at [1109, 180] on button "Delete" at bounding box center [1137, 176] width 137 height 27
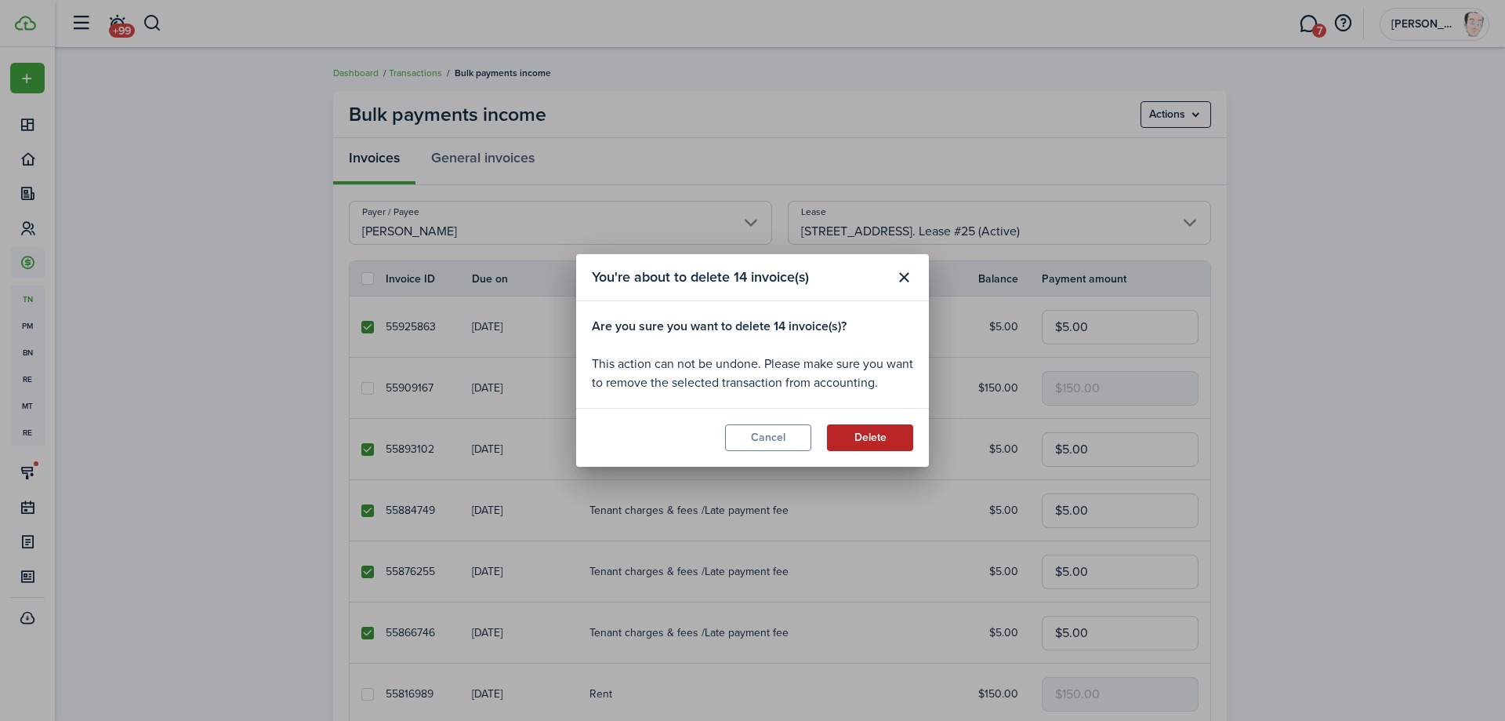
click at [856, 435] on button "Delete" at bounding box center [870, 437] width 86 height 27
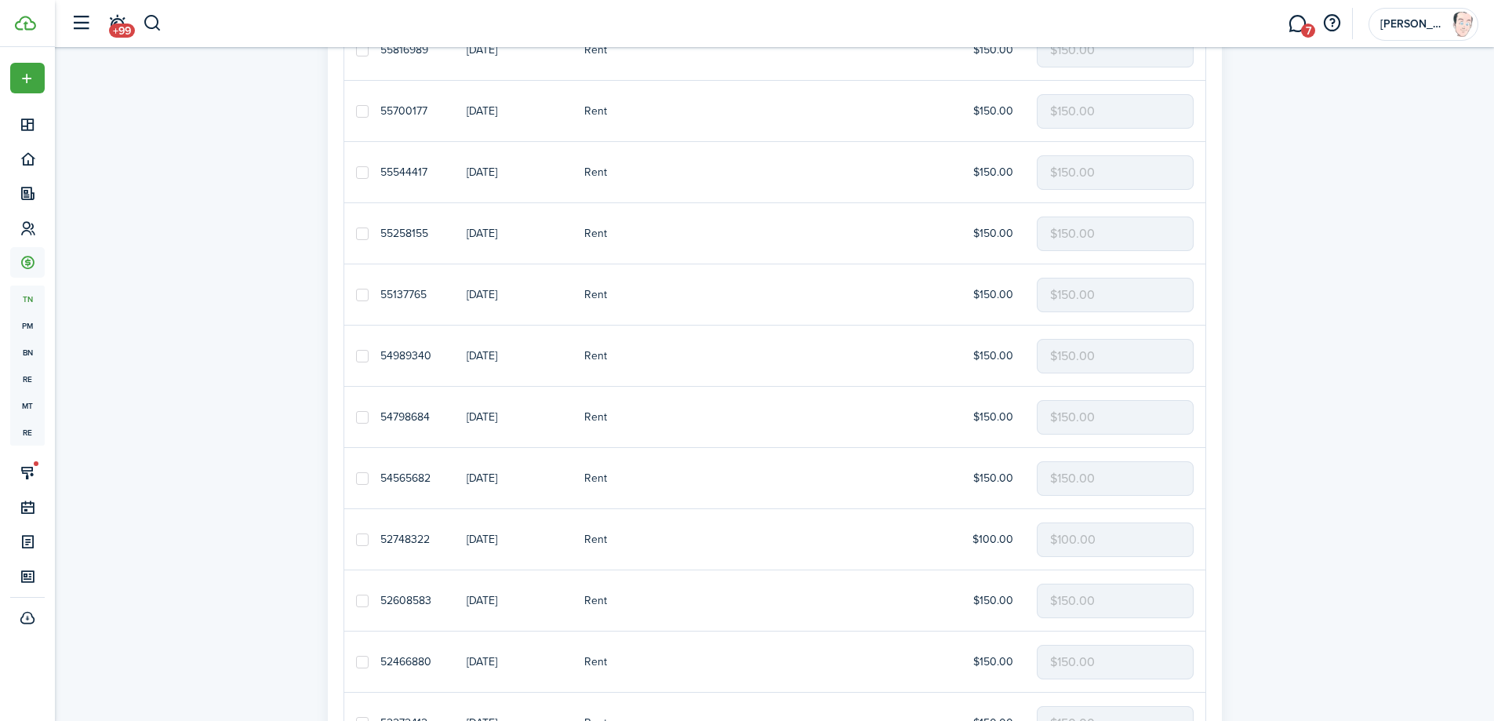
scroll to position [314, 0]
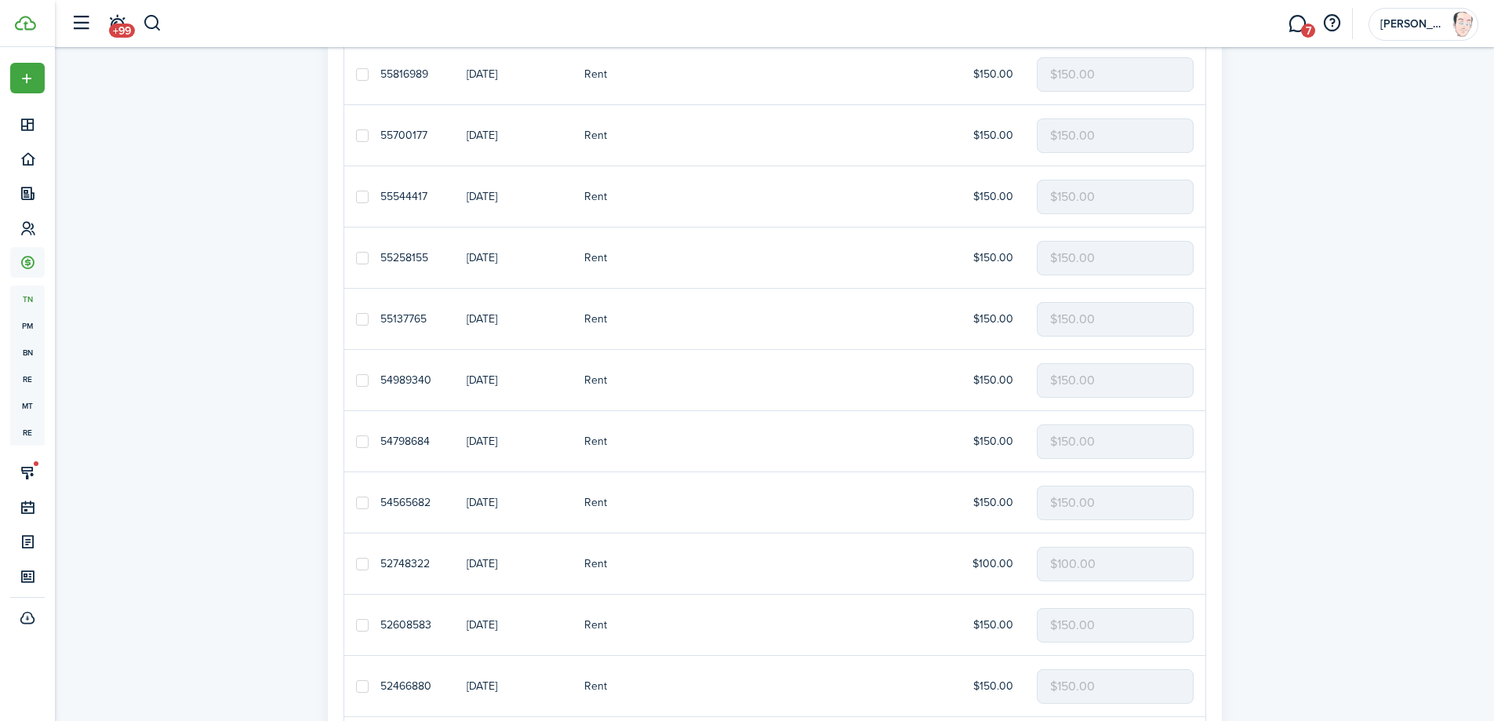
click at [365, 501] on label at bounding box center [362, 502] width 13 height 13
click at [356, 502] on input "checkbox" at bounding box center [355, 502] width 1 height 1
click at [361, 435] on label at bounding box center [362, 441] width 13 height 13
click at [356, 441] on input "checkbox" at bounding box center [355, 441] width 1 height 1
click at [360, 376] on label at bounding box center [362, 380] width 13 height 13
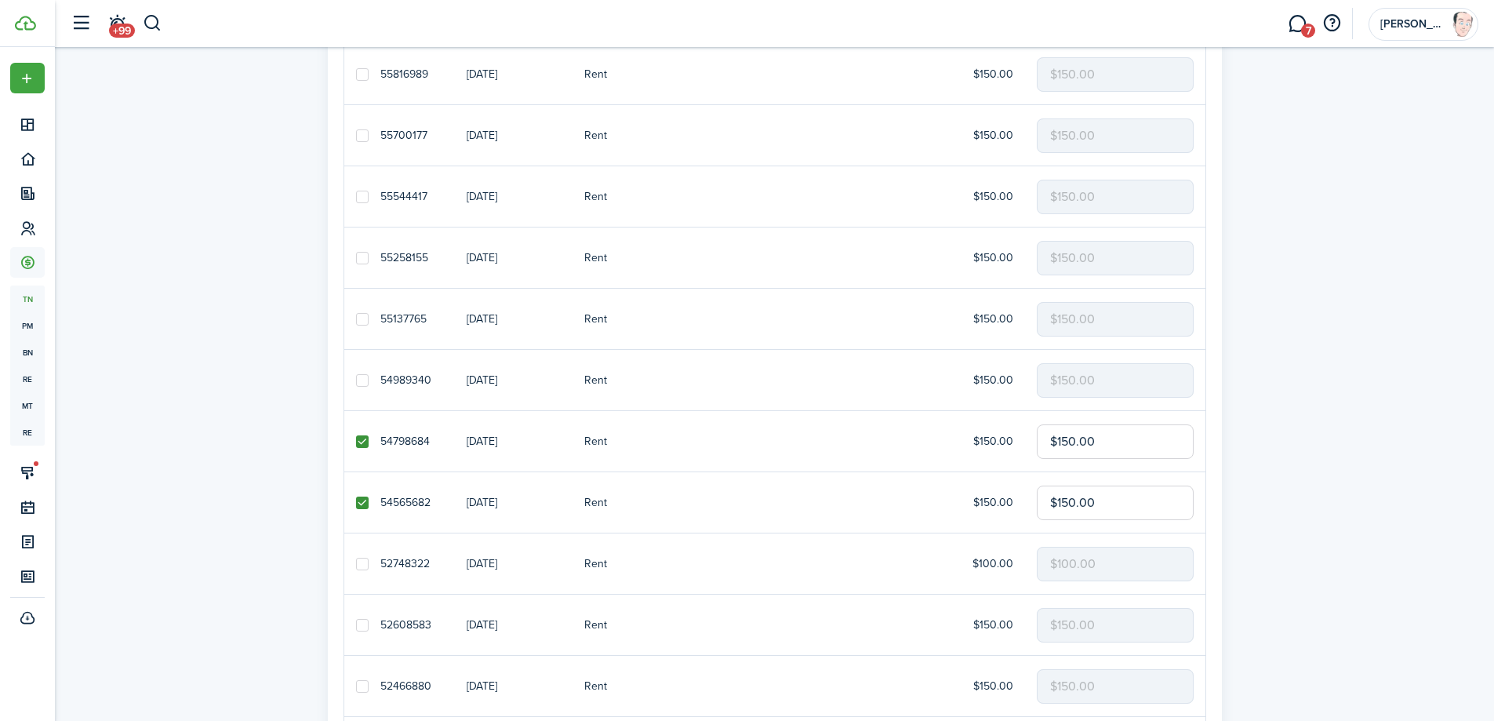
click at [356, 380] on input "checkbox" at bounding box center [355, 380] width 1 height 1
click at [362, 320] on label at bounding box center [362, 319] width 13 height 13
click at [356, 319] on input "checkbox" at bounding box center [355, 318] width 1 height 1
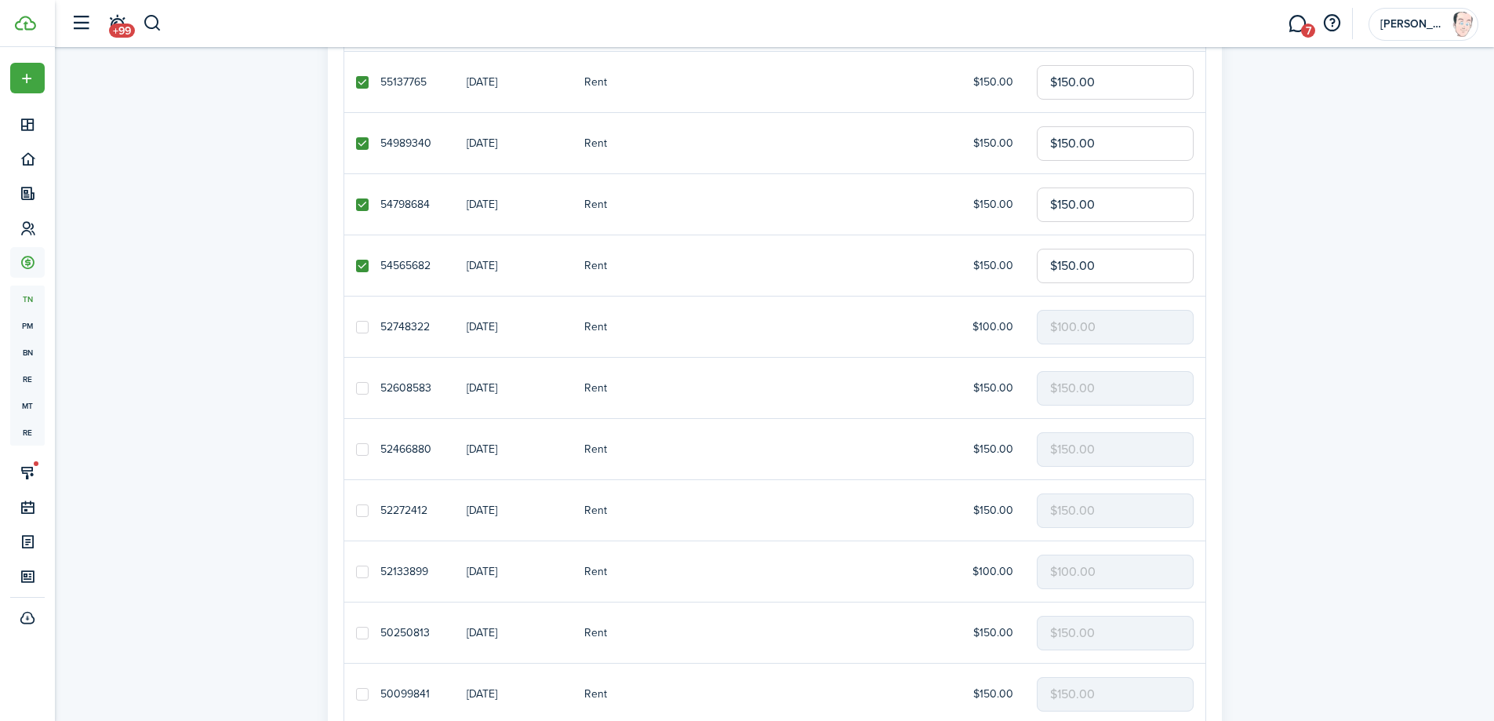
scroll to position [392, 0]
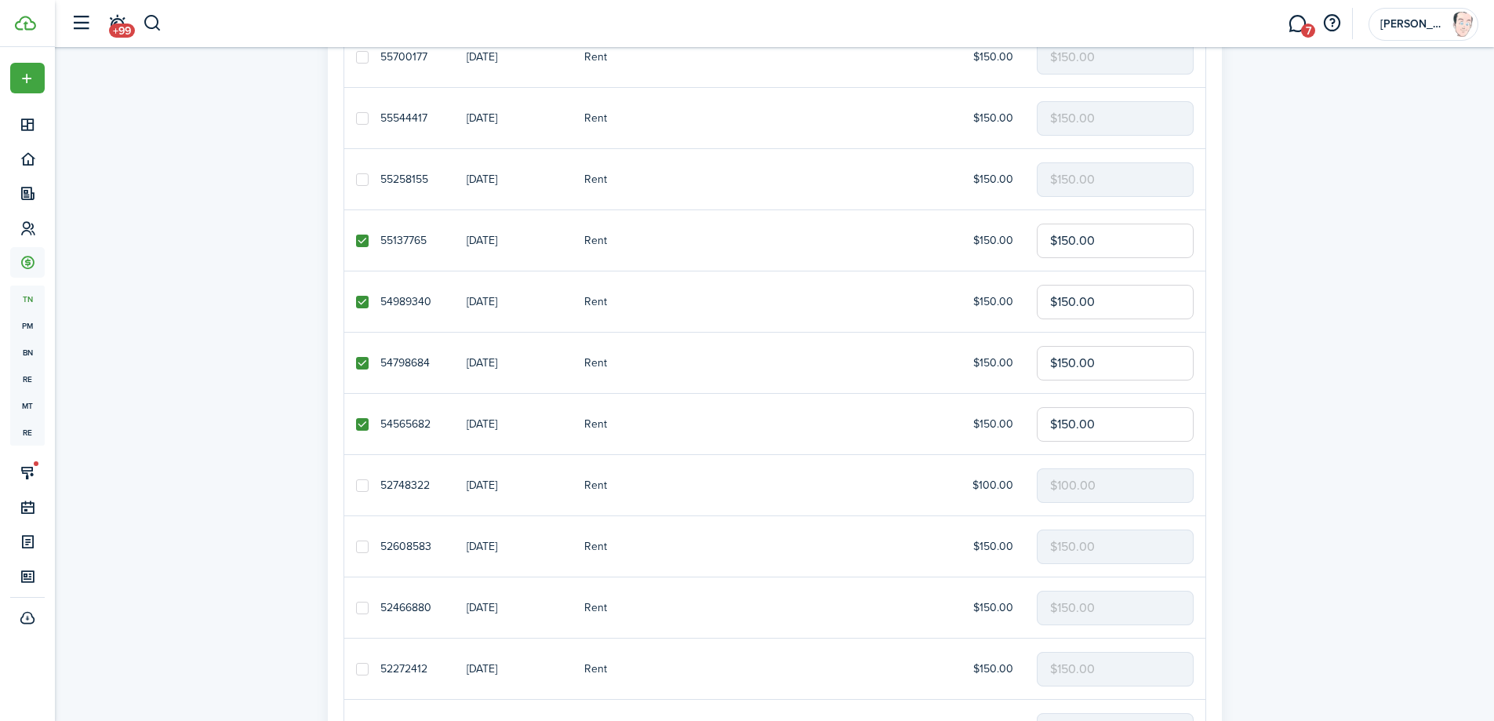
click at [358, 486] on label at bounding box center [362, 485] width 13 height 13
click at [356, 485] on input "checkbox" at bounding box center [355, 485] width 1 height 1
drag, startPoint x: 1102, startPoint y: 483, endPoint x: 990, endPoint y: 498, distance: 113.1
click at [990, 498] on tr "52748322 [DATE] Rent $100.00 $100.00" at bounding box center [774, 485] width 861 height 61
click at [1375, 481] on bulk-payment "Bulk payments income Actions Invoices General invoices Payer / Payee [PERSON_NA…" at bounding box center [774, 446] width 1439 height 1510
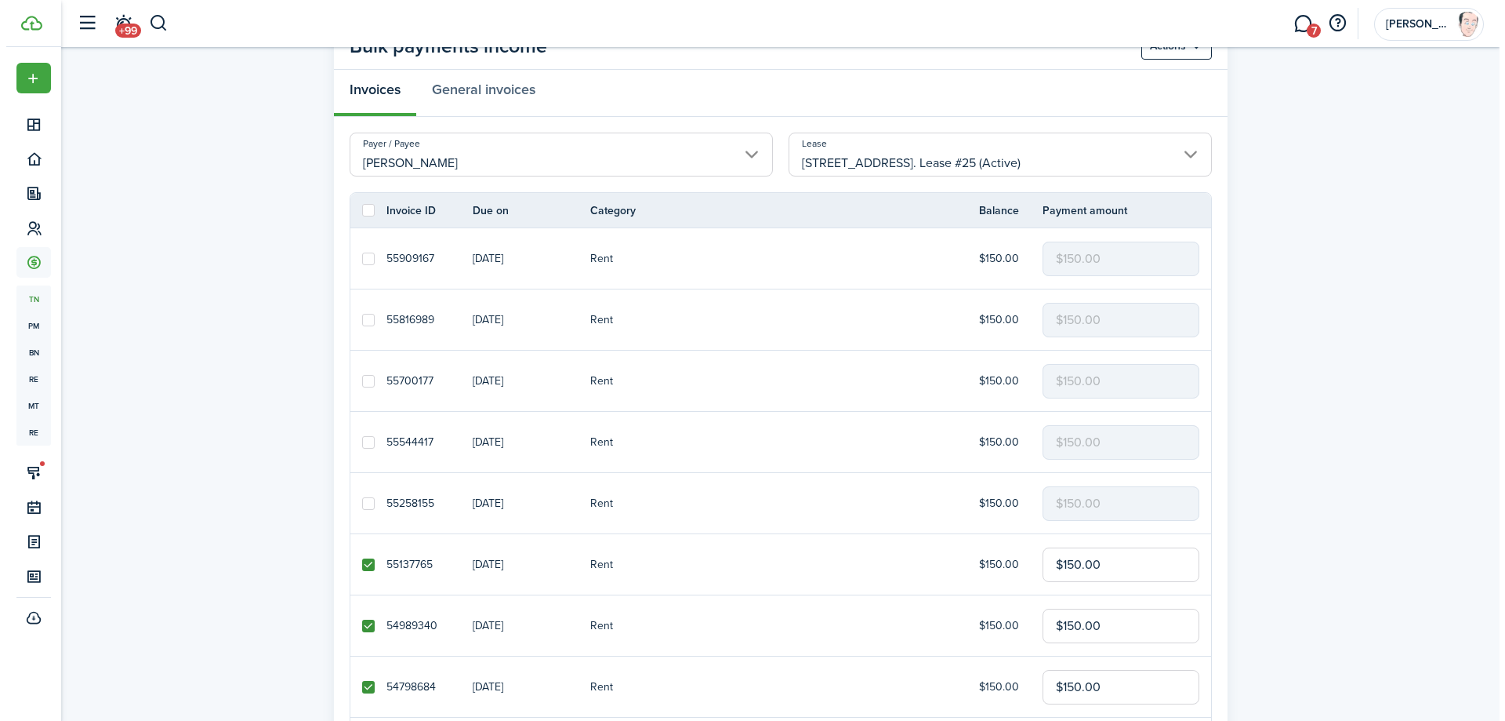
scroll to position [0, 0]
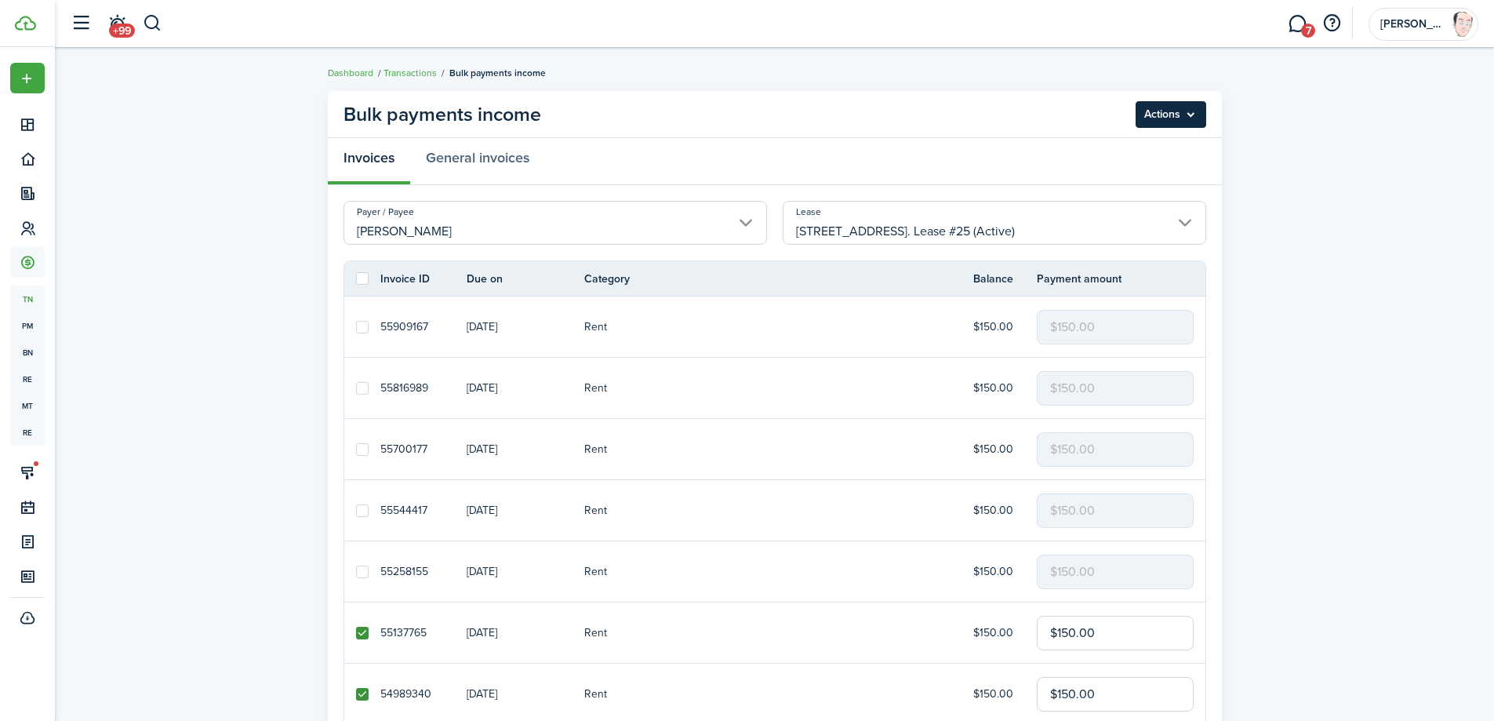
click at [1171, 111] on menu-btn "Actions" at bounding box center [1170, 114] width 71 height 27
click at [1121, 147] on button "Record as paid" at bounding box center [1137, 149] width 137 height 27
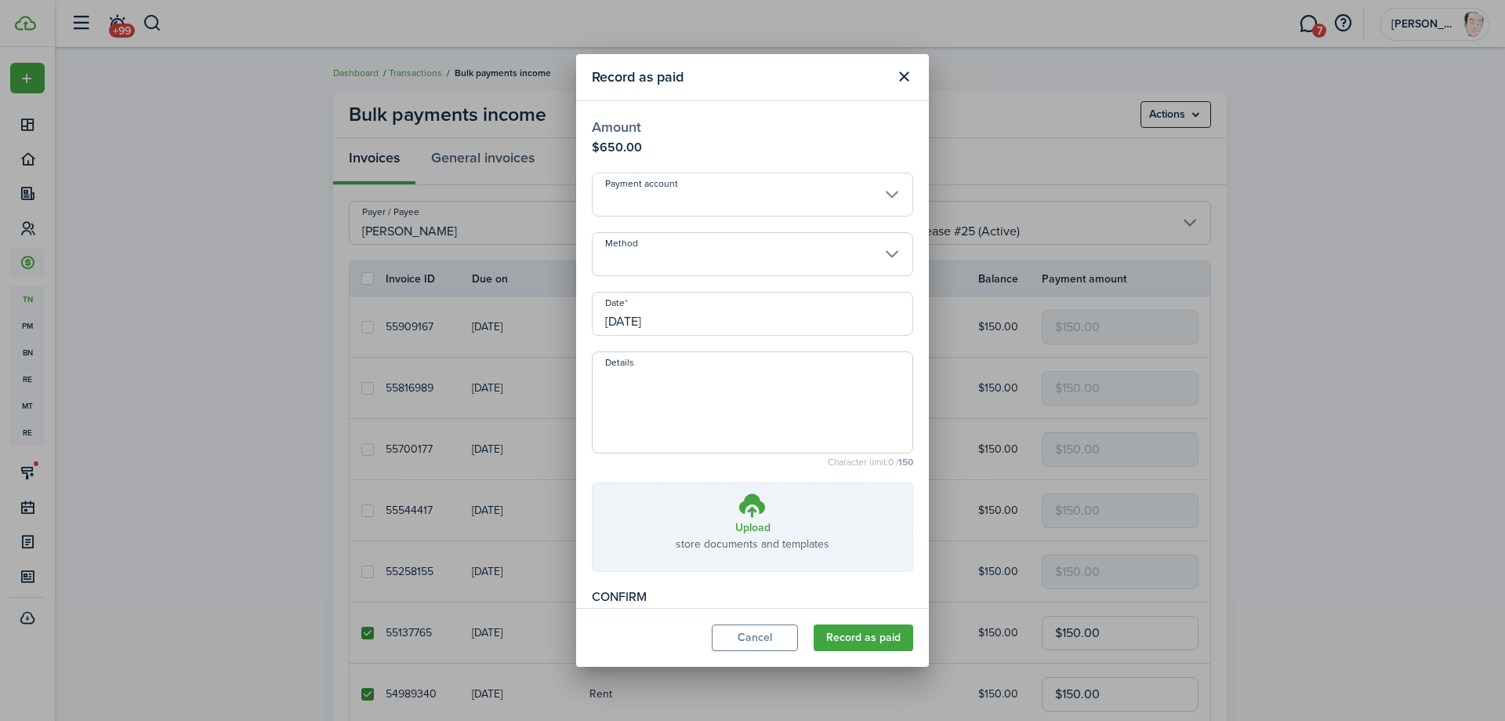
click at [683, 322] on input "[DATE]" at bounding box center [752, 314] width 321 height 44
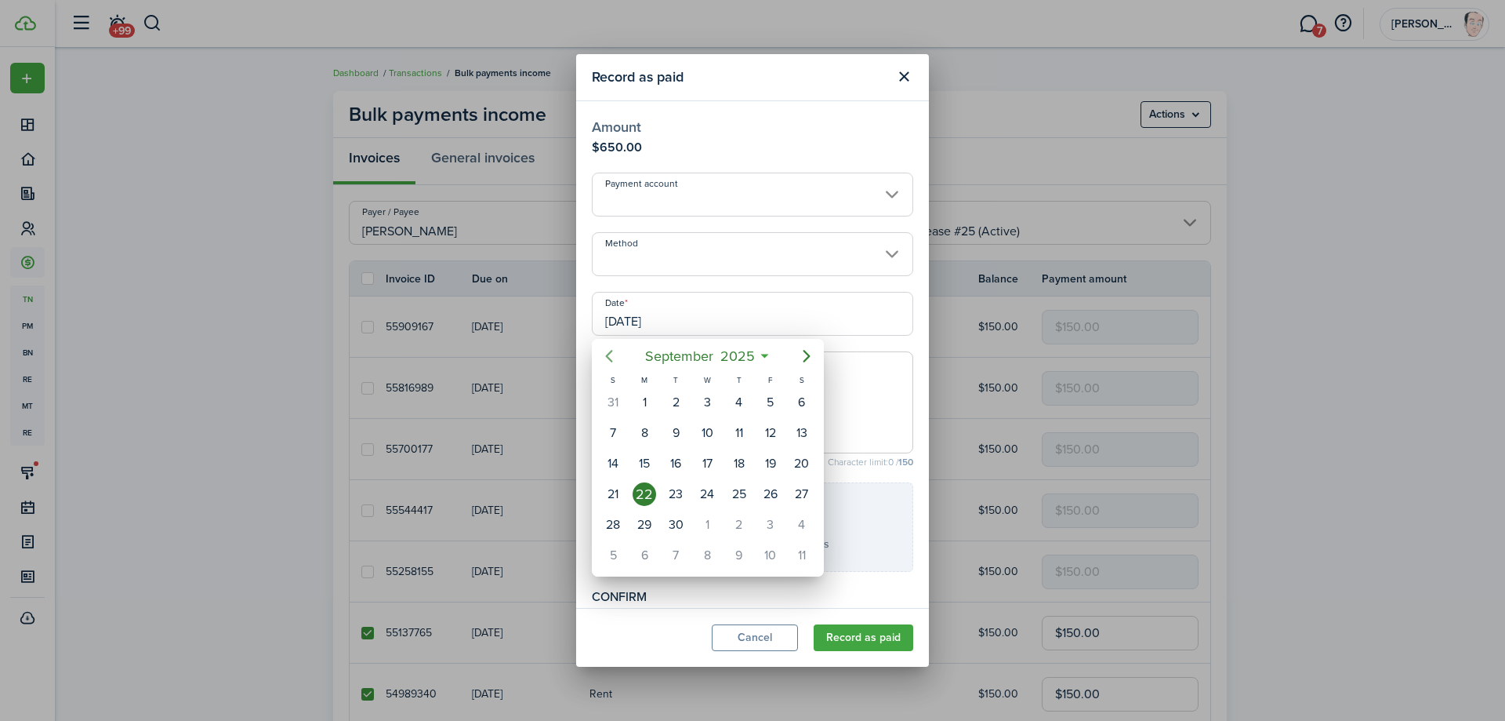
click at [602, 368] on mbsc-button "Previous page" at bounding box center [609, 355] width 31 height 31
click at [641, 431] on div "4" at bounding box center [645, 433] width 24 height 24
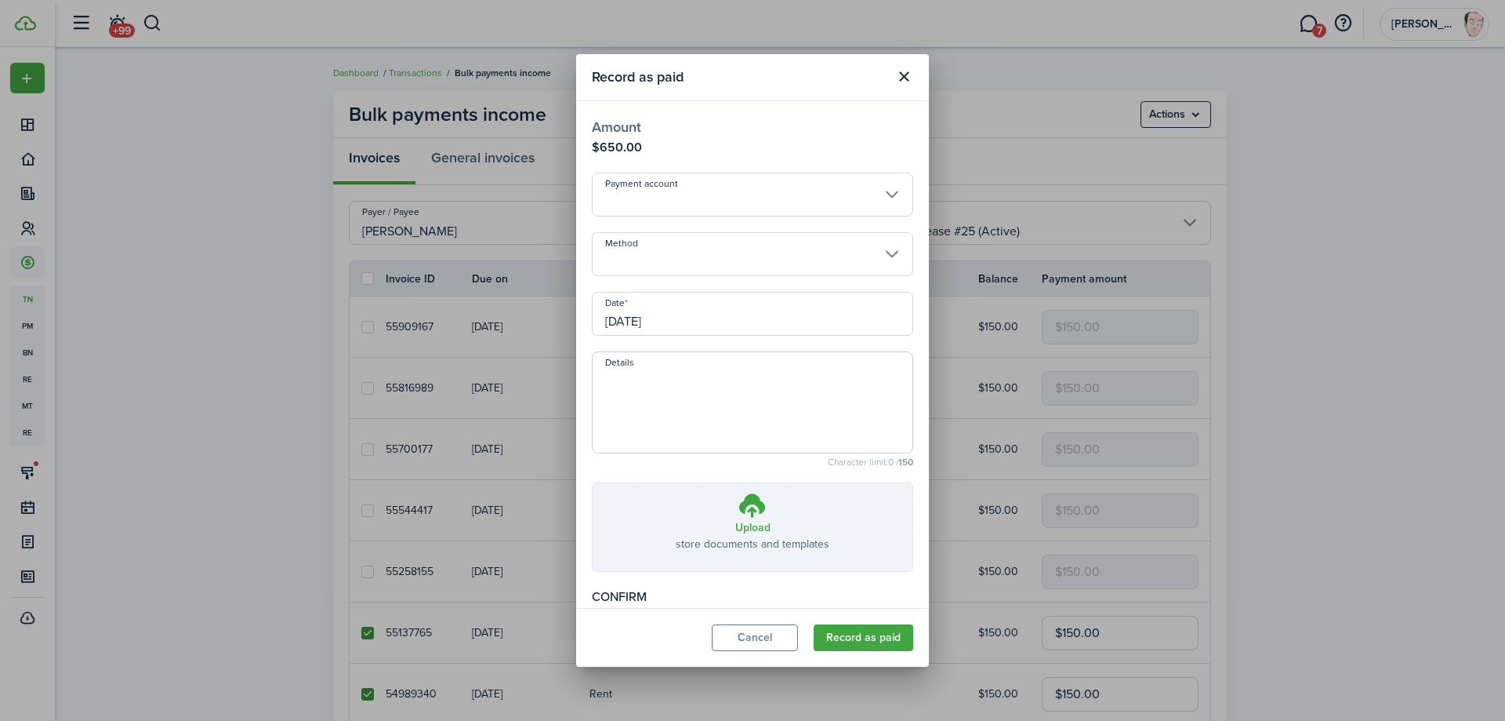
click at [711, 394] on textarea "Details" at bounding box center [753, 406] width 320 height 75
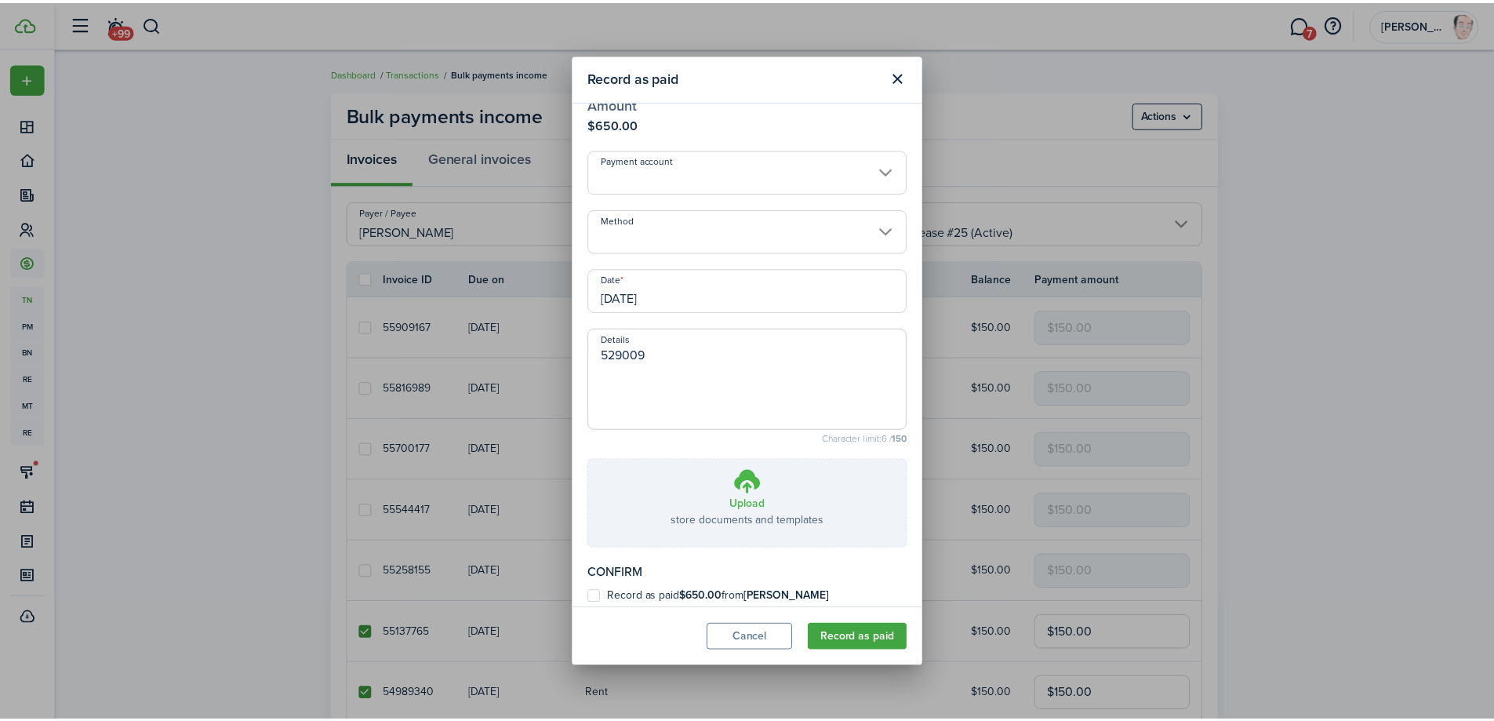
scroll to position [35, 0]
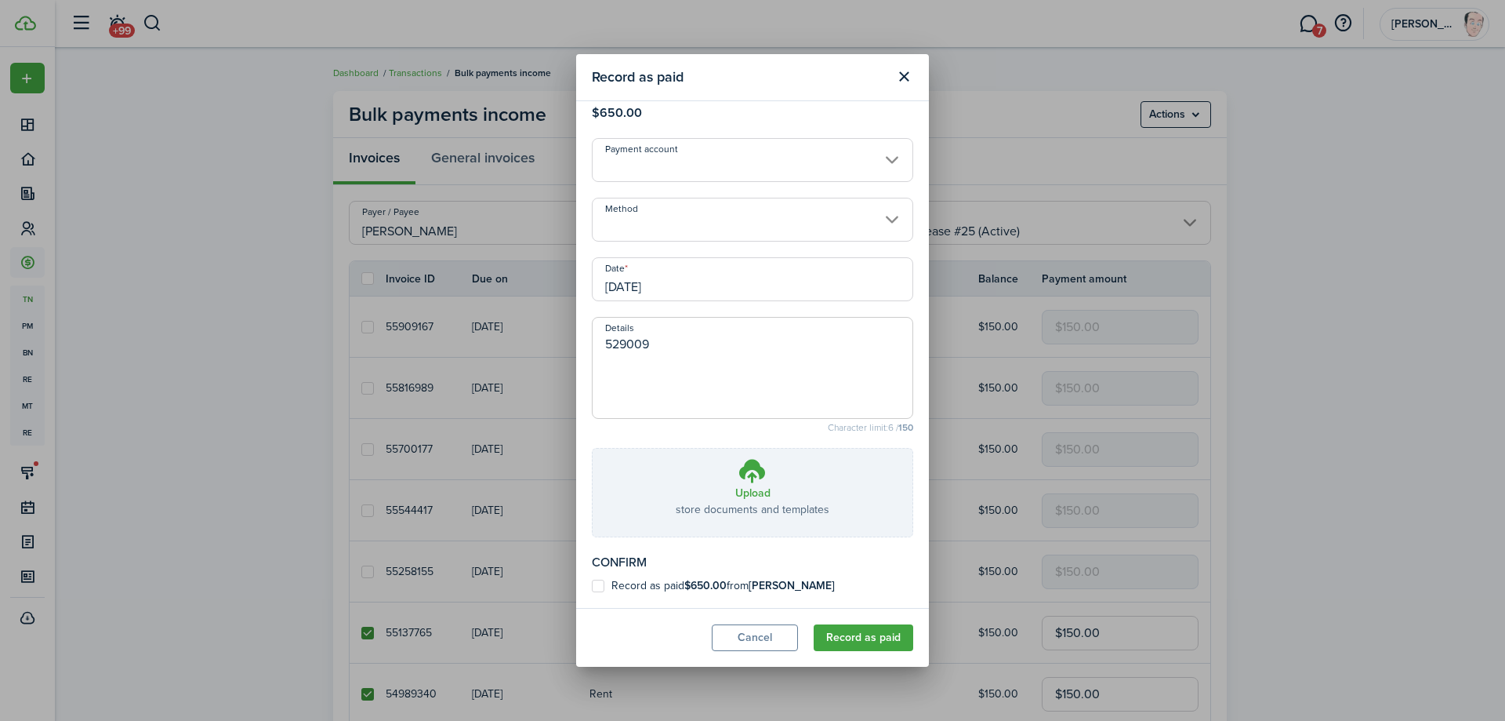
click at [598, 592] on modal-body "Amount $650.00 Payment account Method Date [DATE] Details 529009 Character limi…" at bounding box center [752, 354] width 353 height 507
click at [600, 585] on label "Record as paid $650.00 from [PERSON_NAME]" at bounding box center [713, 585] width 243 height 13
click at [592, 619] on input "Record as paid $650.00 from [PERSON_NAME]" at bounding box center [591, 619] width 1 height 1
click at [868, 641] on button "Record as paid" at bounding box center [864, 637] width 100 height 27
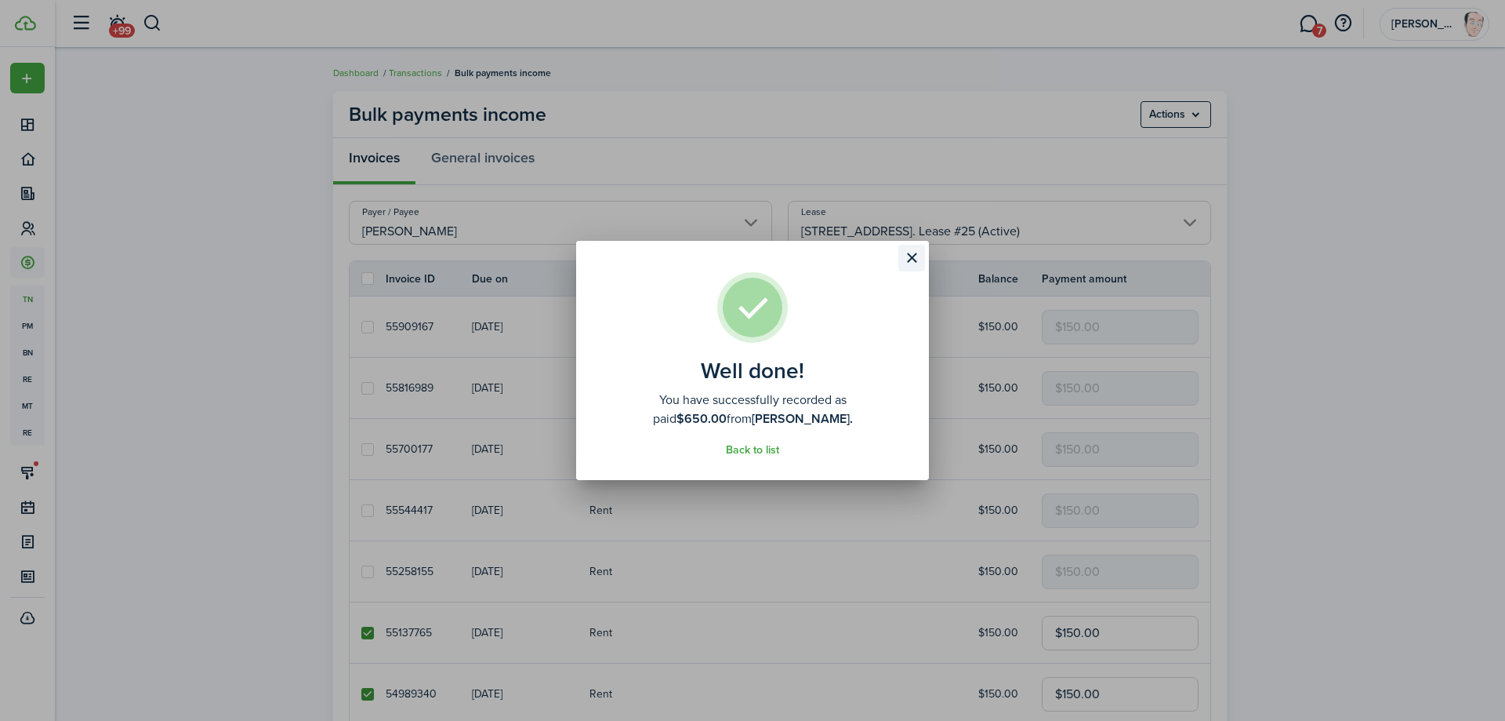
click at [910, 260] on button "Close modal" at bounding box center [912, 258] width 27 height 27
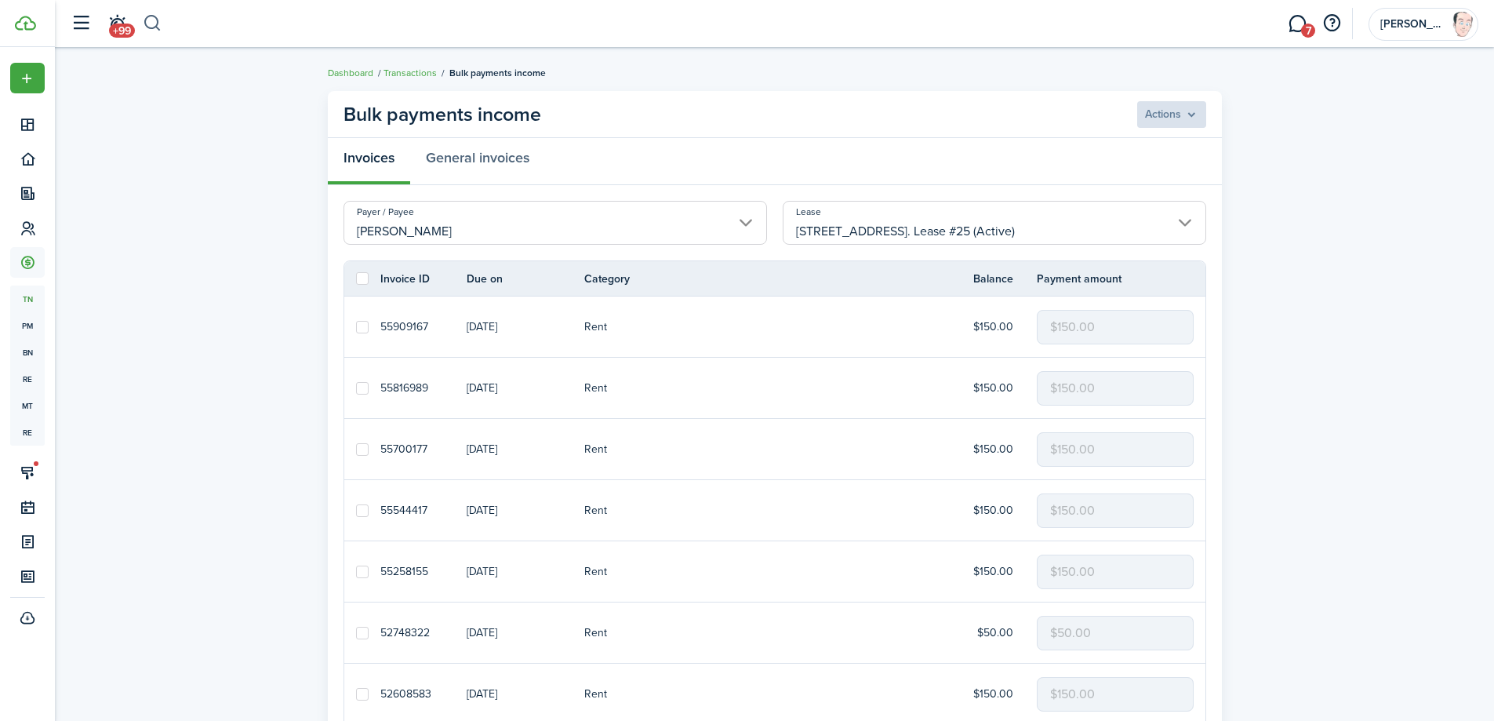
click at [159, 18] on button "button" at bounding box center [153, 23] width 20 height 27
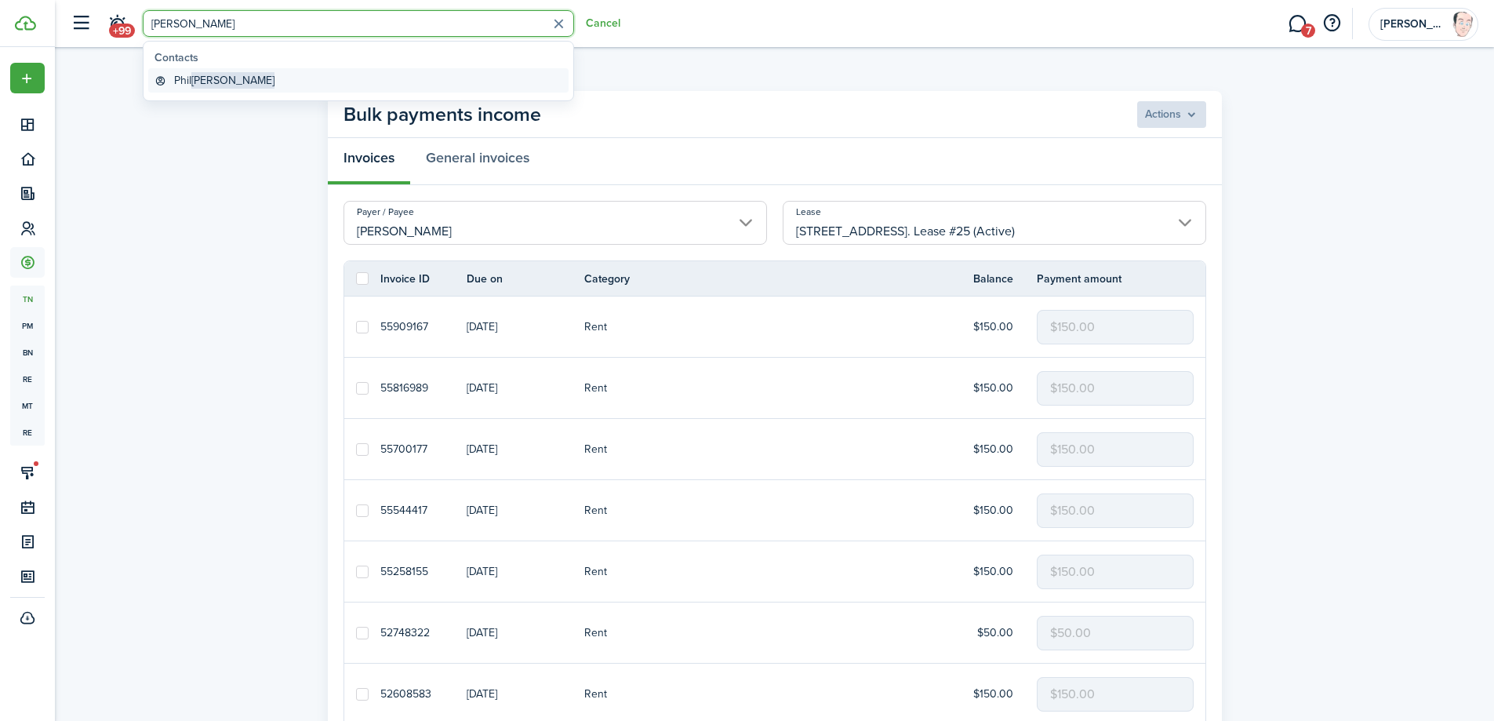
click at [192, 81] on global-search-item-title "[PERSON_NAME]" at bounding box center [224, 80] width 100 height 16
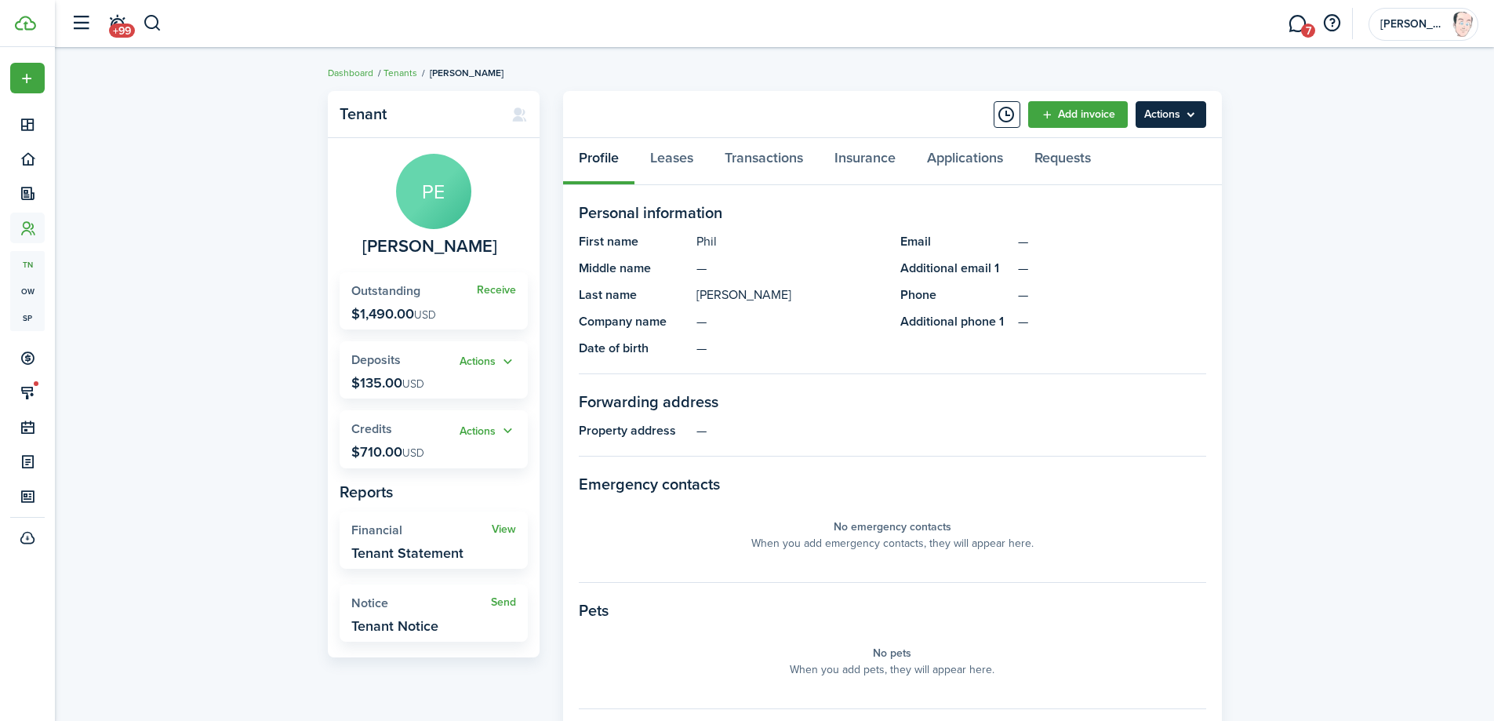
click at [1175, 111] on menu-btn "Actions" at bounding box center [1170, 114] width 71 height 27
click at [1117, 225] on link "Manage bulk invoices" at bounding box center [1137, 231] width 137 height 27
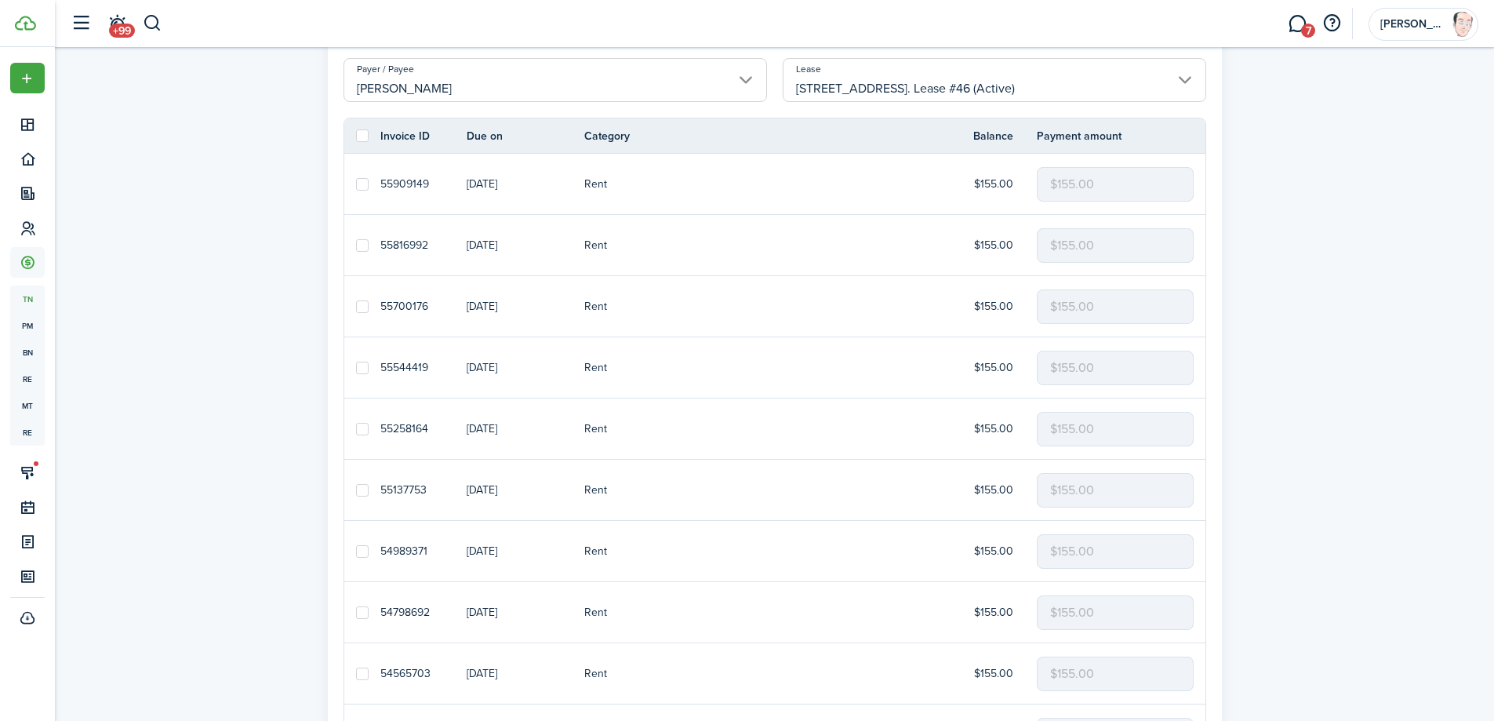
scroll to position [358, 0]
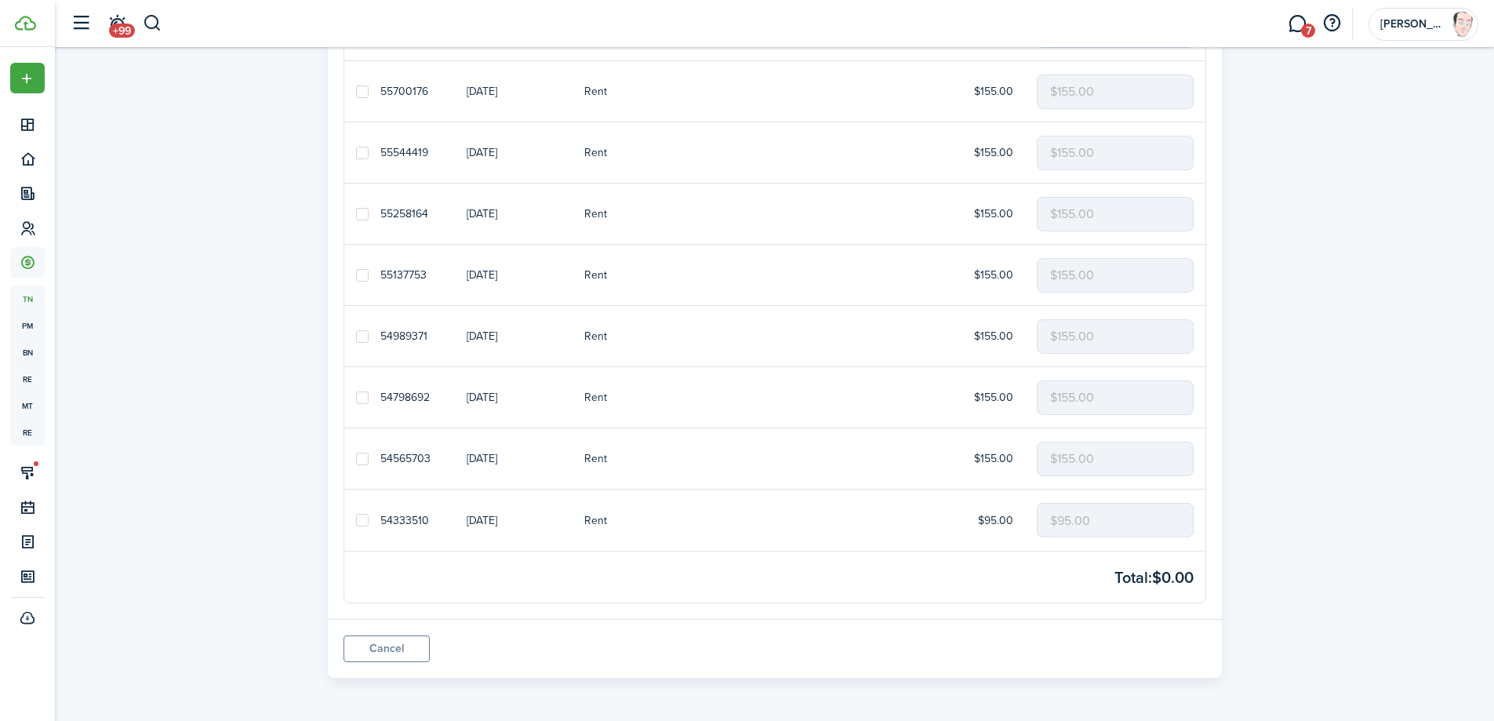
click at [359, 519] on label at bounding box center [362, 520] width 13 height 13
click at [356, 520] on input "checkbox" at bounding box center [355, 520] width 1 height 1
click at [348, 453] on link at bounding box center [362, 458] width 36 height 60
click at [361, 455] on label at bounding box center [362, 458] width 13 height 13
click at [356, 458] on input "checkbox" at bounding box center [355, 458] width 1 height 1
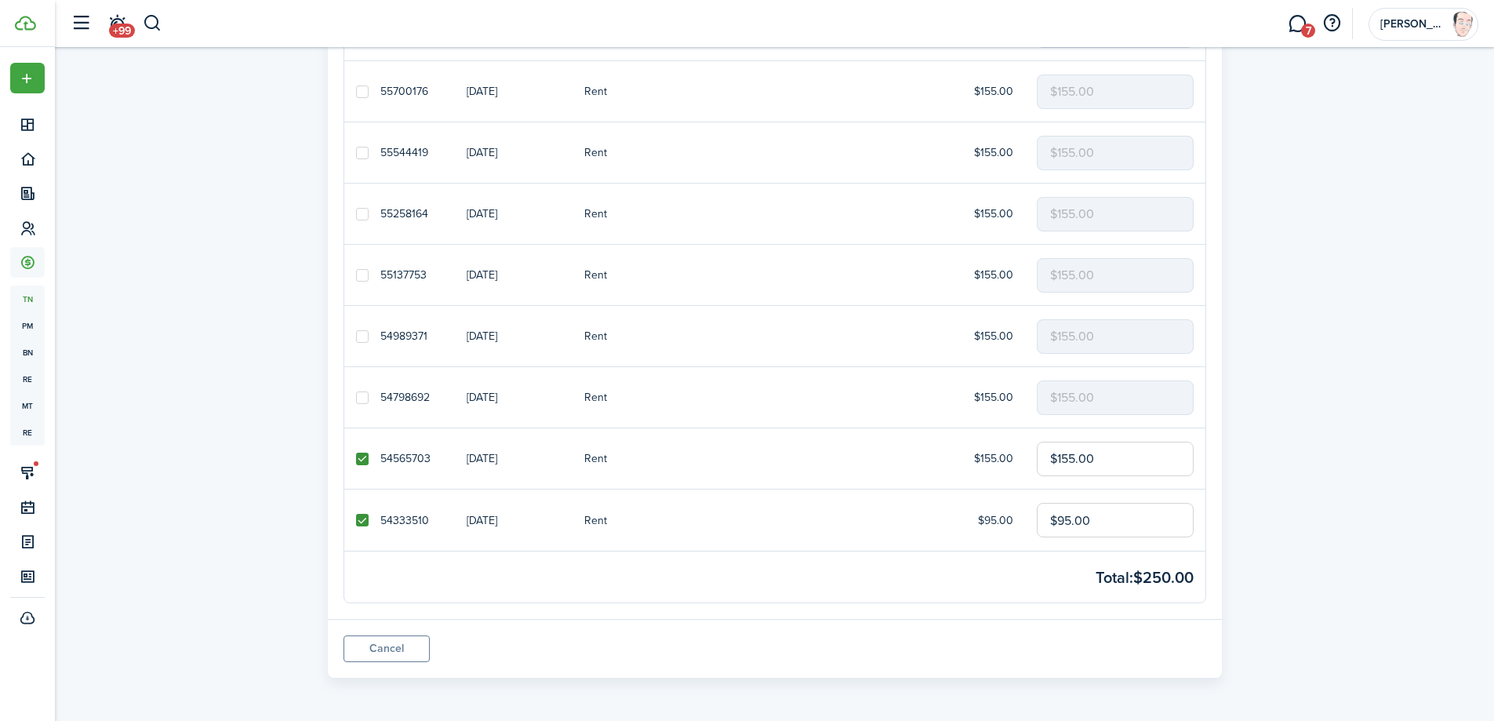
click at [360, 394] on label at bounding box center [362, 397] width 13 height 13
click at [356, 397] on input "checkbox" at bounding box center [355, 397] width 1 height 1
click at [358, 336] on label at bounding box center [362, 336] width 13 height 13
click at [356, 336] on input "checkbox" at bounding box center [355, 336] width 1 height 1
click at [364, 270] on label at bounding box center [362, 275] width 13 height 13
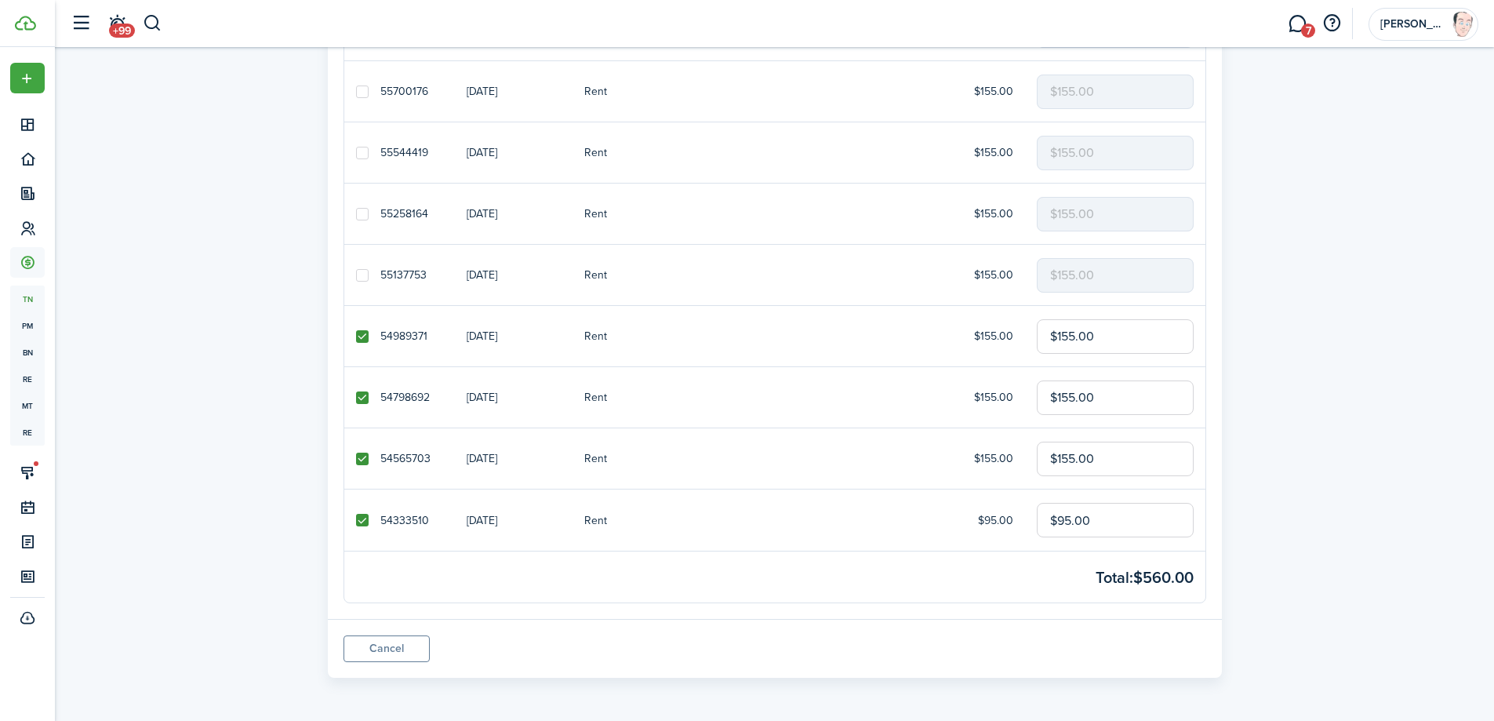
click at [356, 274] on input "checkbox" at bounding box center [355, 274] width 1 height 1
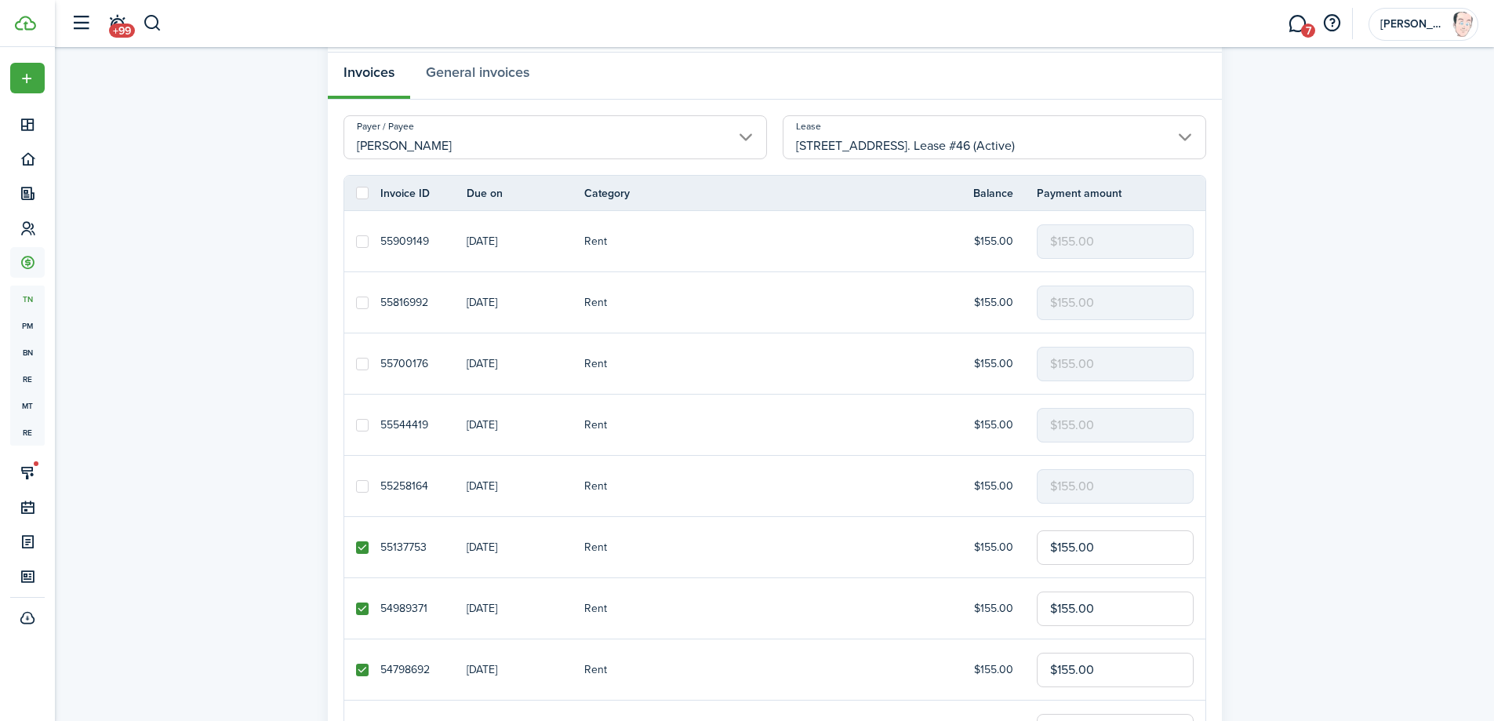
scroll to position [314, 0]
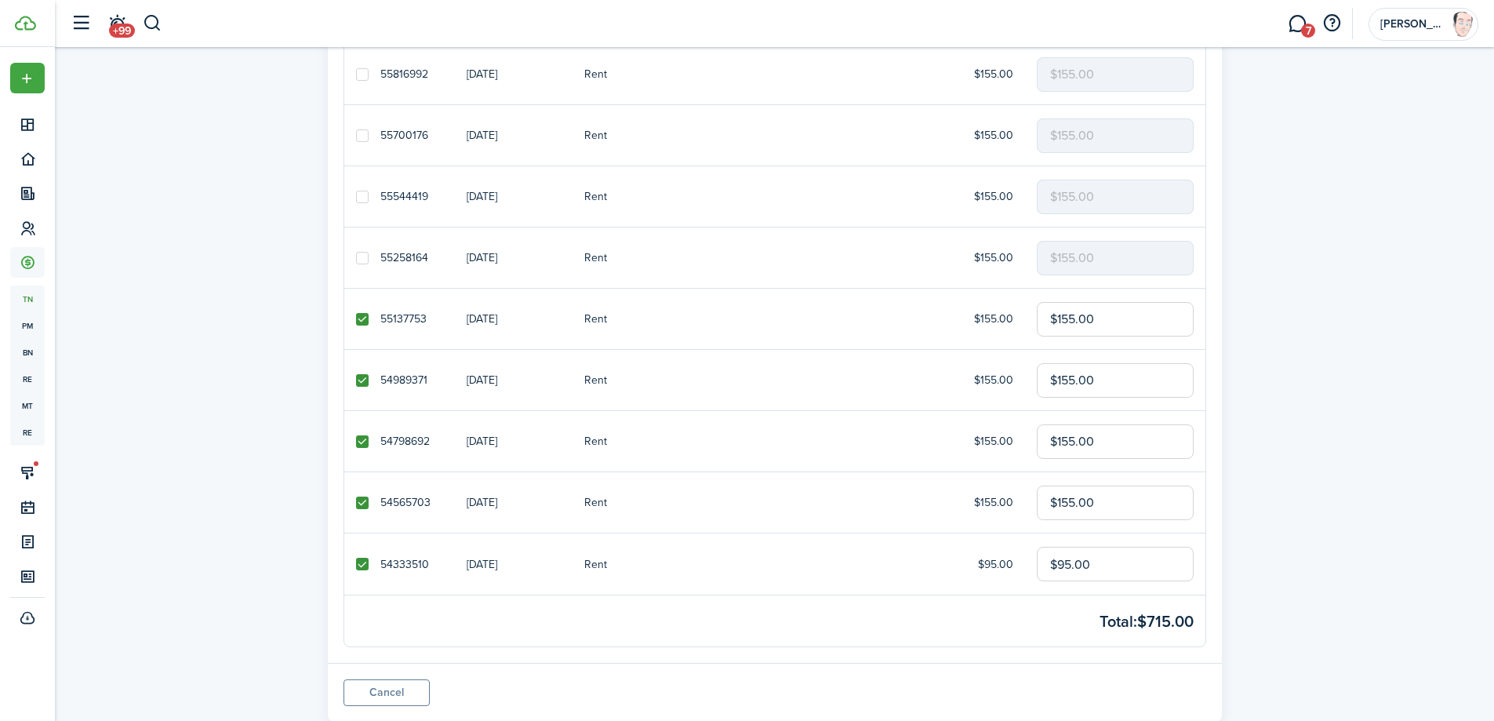
click at [365, 318] on label at bounding box center [362, 319] width 13 height 13
click at [356, 318] on input "checkbox" at bounding box center [355, 318] width 1 height 1
drag, startPoint x: 1109, startPoint y: 380, endPoint x: 1099, endPoint y: 381, distance: 9.4
click at [1099, 381] on input "$155.00" at bounding box center [1115, 380] width 157 height 35
click at [1106, 316] on mbsc-input "$155.00" at bounding box center [1115, 319] width 157 height 35
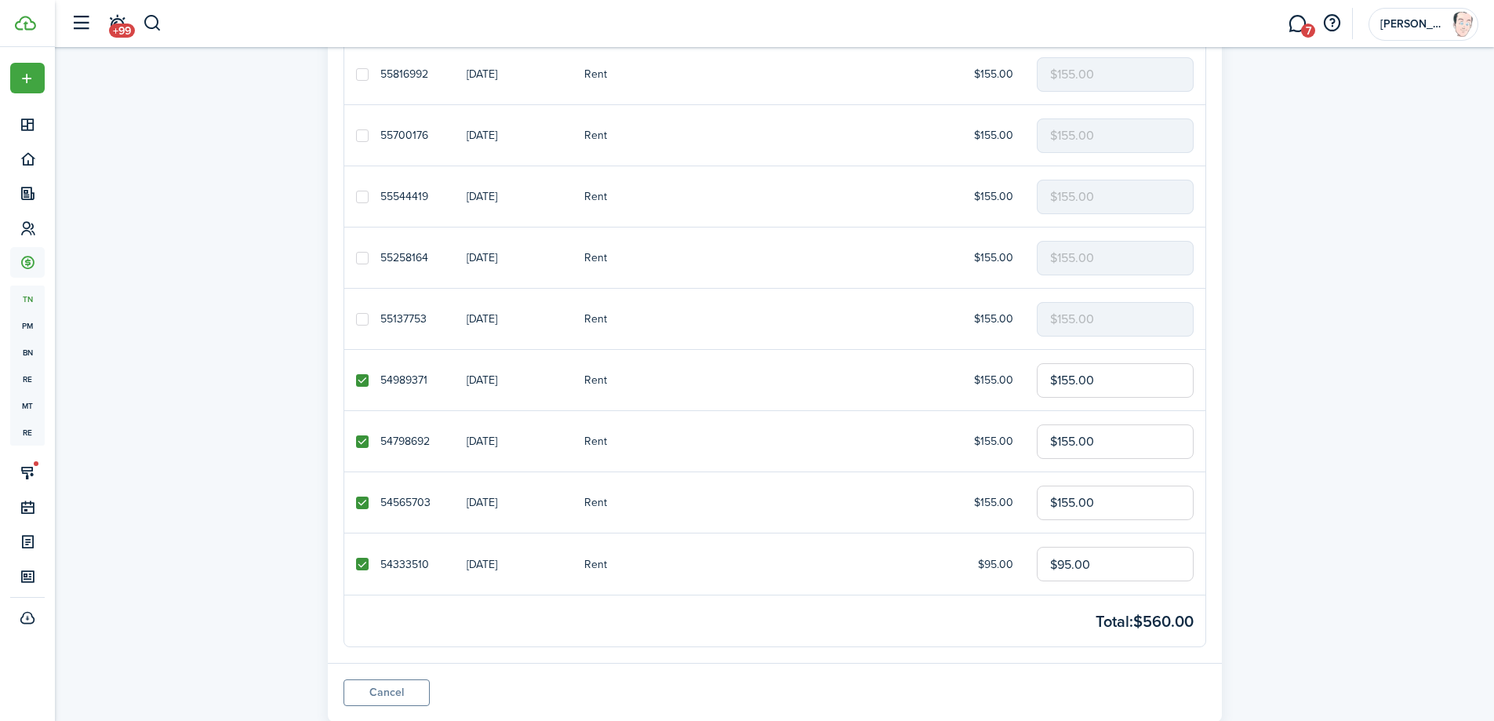
click at [365, 317] on label at bounding box center [362, 319] width 13 height 13
click at [356, 318] on input "checkbox" at bounding box center [355, 318] width 1 height 1
drag, startPoint x: 1115, startPoint y: 323, endPoint x: 979, endPoint y: 339, distance: 137.3
click at [987, 339] on tr "55137753 [DATE] Rent $155.00 $155.00" at bounding box center [774, 319] width 861 height 61
click at [1394, 390] on bulk-payment "Bulk payments income Actions Invoices General invoices Payer / Payee [PERSON_NA…" at bounding box center [774, 249] width 1439 height 960
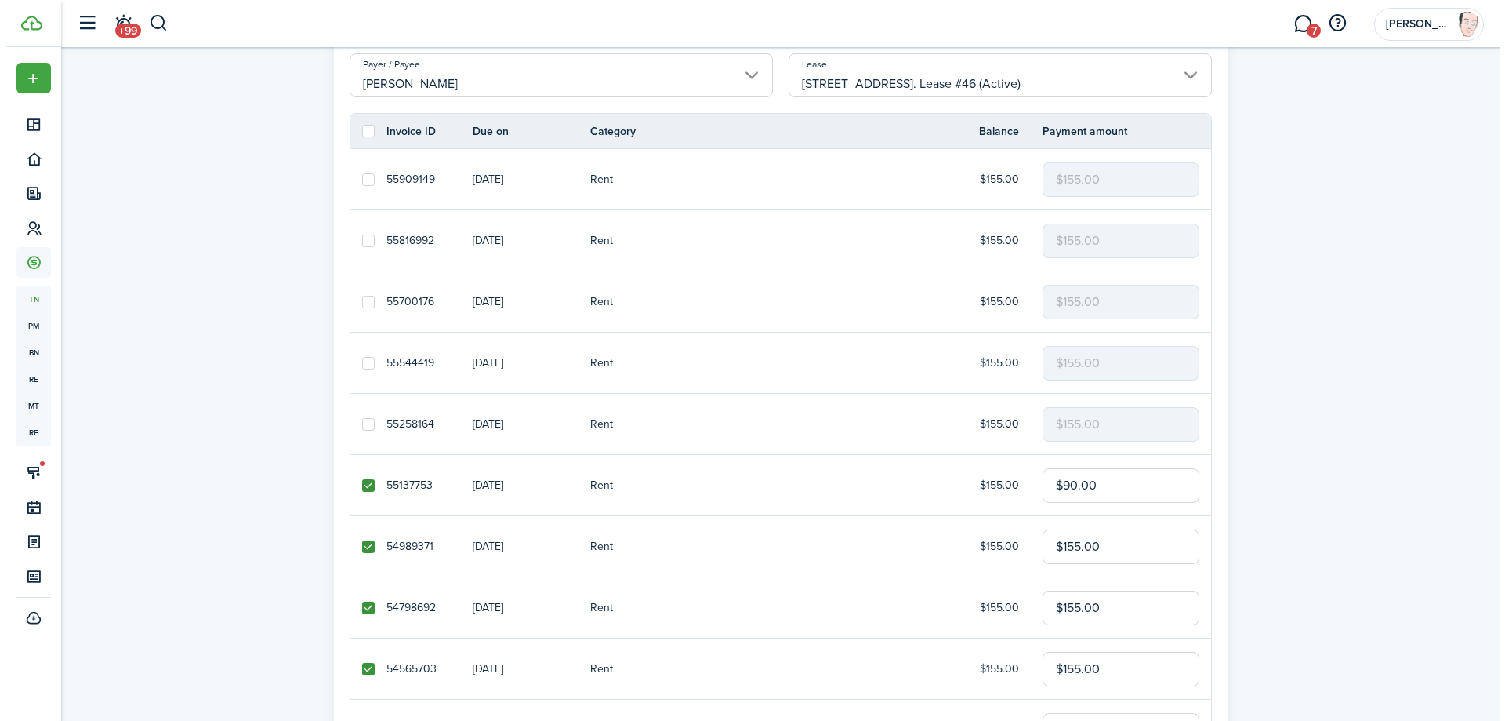
scroll to position [0, 0]
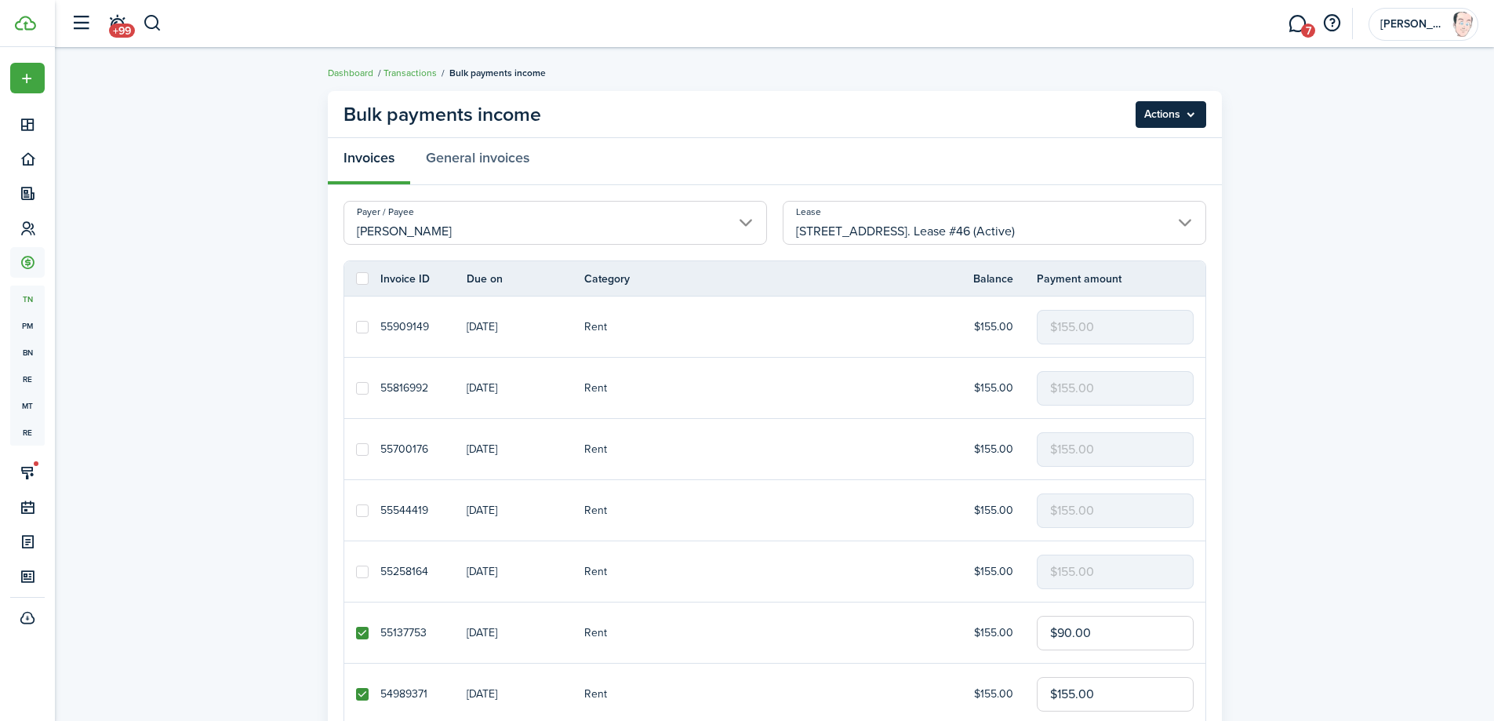
click at [1167, 113] on menu-btn "Actions" at bounding box center [1170, 114] width 71 height 27
click at [1117, 149] on button "Record as paid" at bounding box center [1137, 149] width 137 height 27
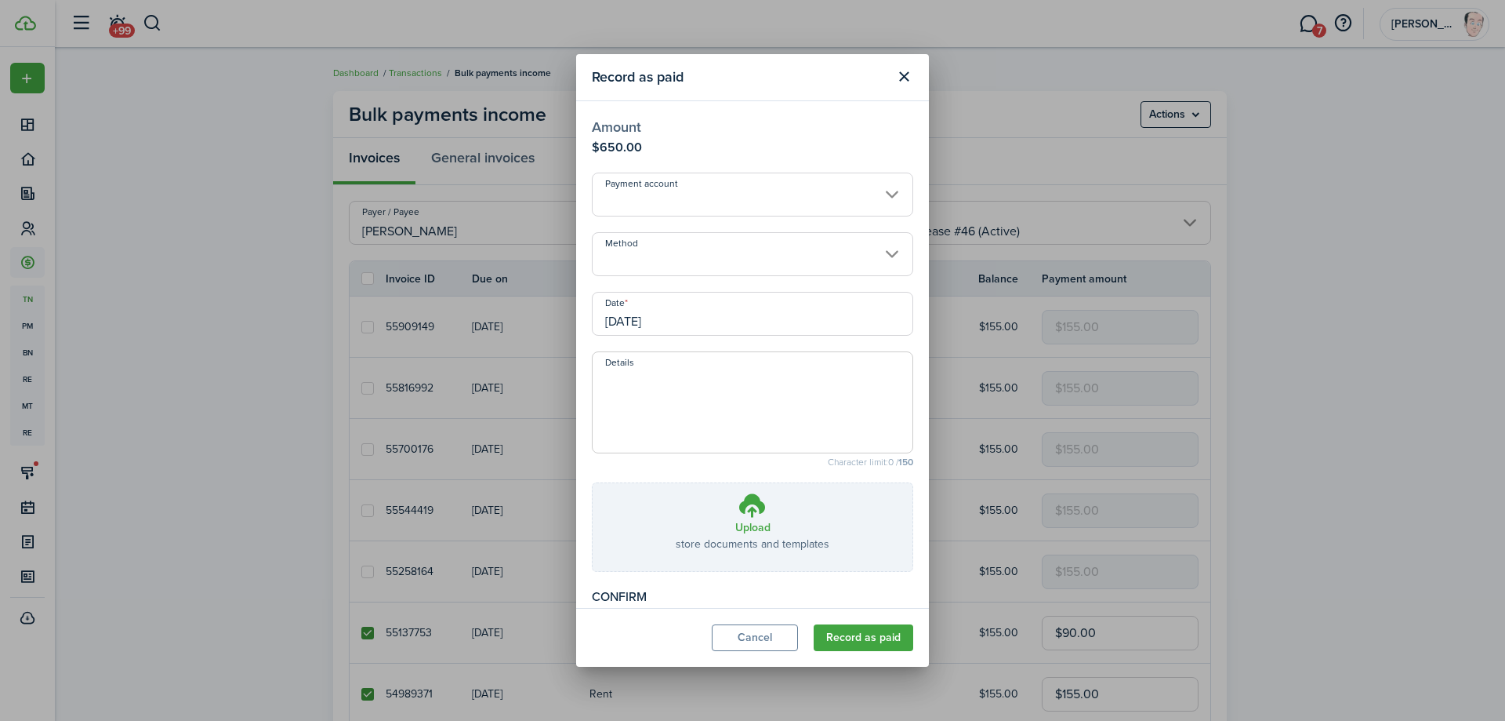
click at [707, 319] on input "[DATE]" at bounding box center [752, 314] width 321 height 44
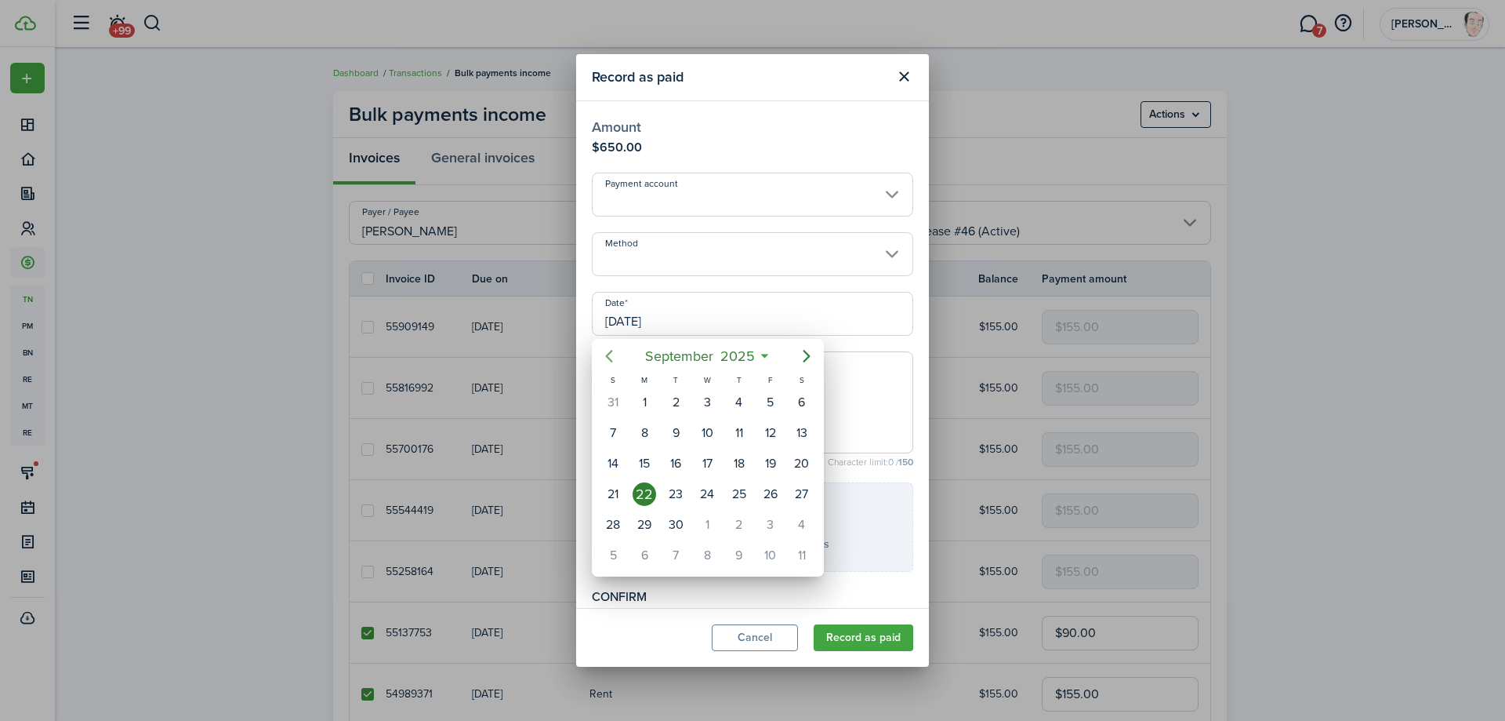
click at [608, 359] on icon "Previous page" at bounding box center [609, 356] width 19 height 19
click at [808, 436] on div "9" at bounding box center [802, 433] width 24 height 24
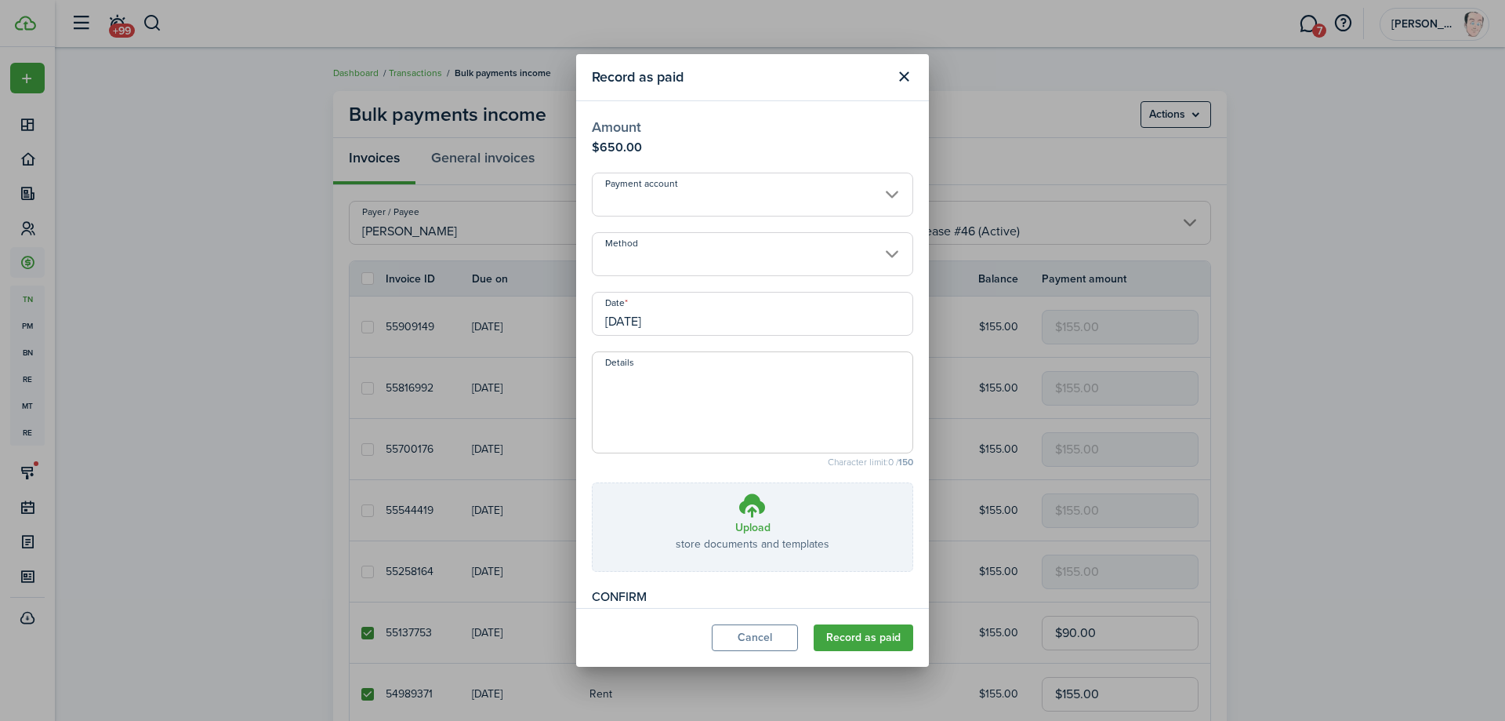
click at [727, 412] on textarea "Details" at bounding box center [753, 406] width 320 height 75
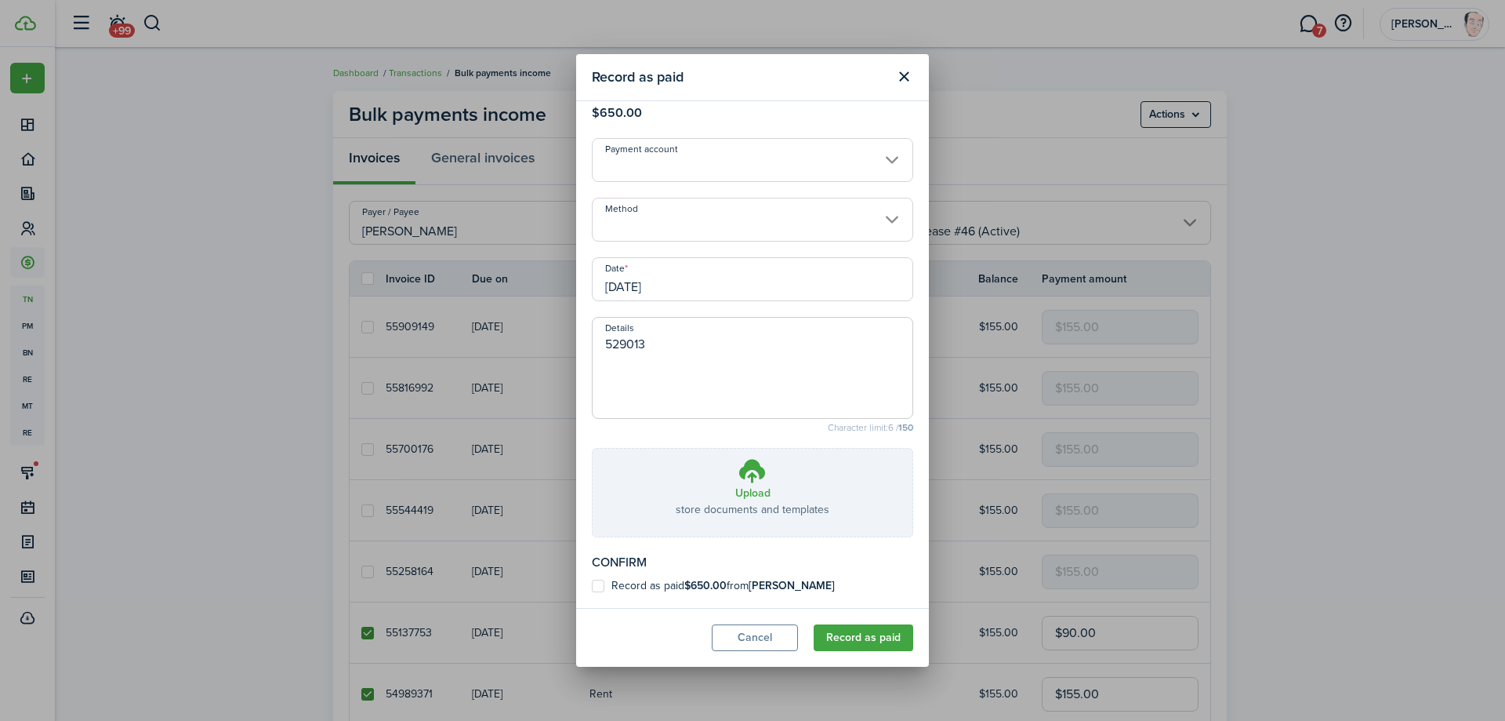
click at [597, 587] on label "Record as paid $650.00 from [PERSON_NAME]" at bounding box center [713, 585] width 243 height 13
click at [592, 619] on input "Record as paid $650.00 from [PERSON_NAME]" at bounding box center [591, 619] width 1 height 1
click at [874, 640] on button "Record as paid" at bounding box center [864, 637] width 100 height 27
